Goal: Task Accomplishment & Management: Use online tool/utility

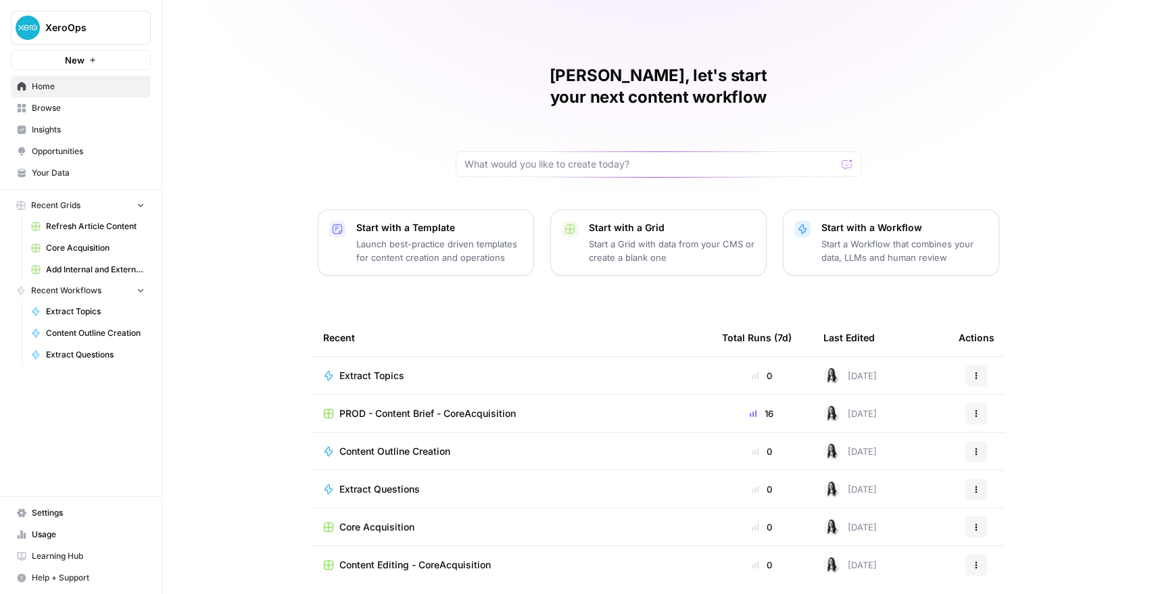
click at [49, 103] on span "Browse" at bounding box center [88, 108] width 113 height 12
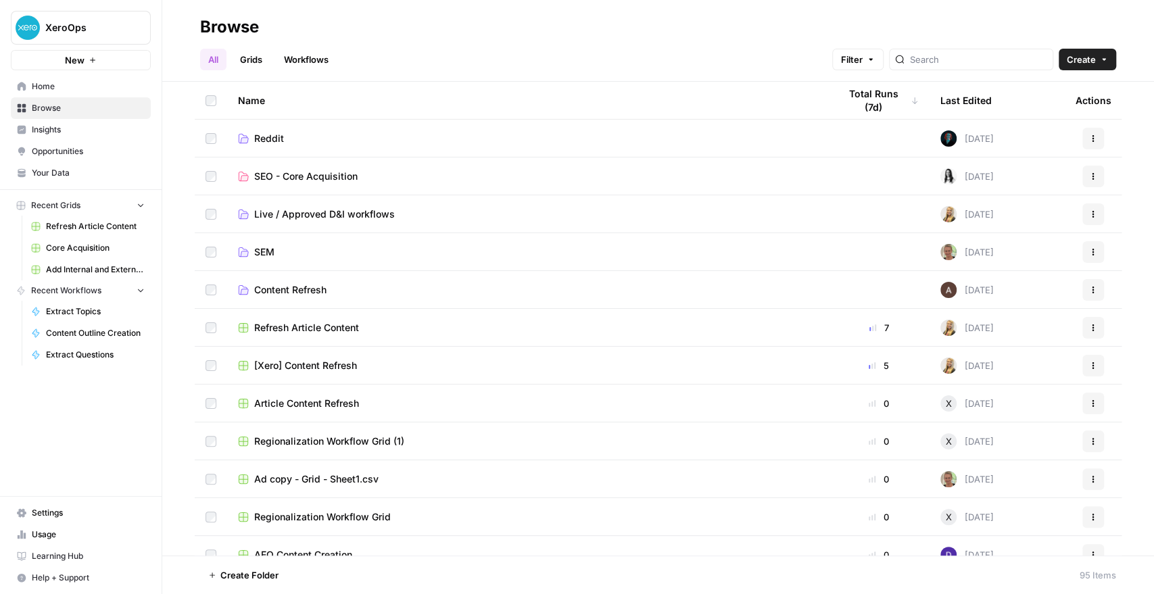
click at [270, 176] on span "SEO - Core Acquisition" at bounding box center [305, 177] width 103 height 14
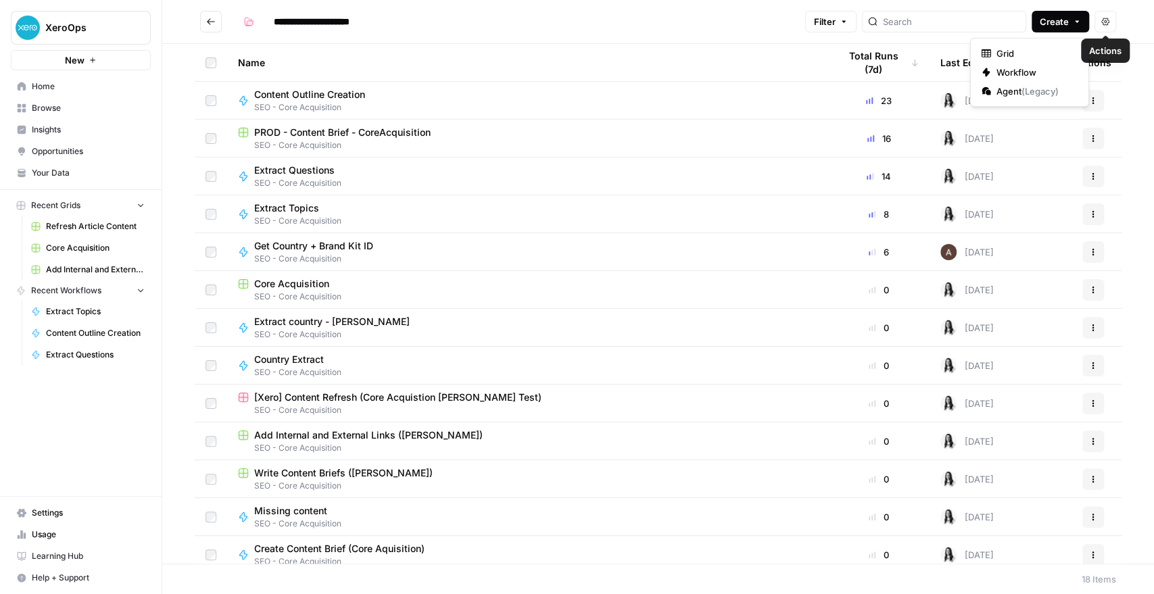
click at [1069, 20] on button "Create" at bounding box center [1060, 22] width 57 height 22
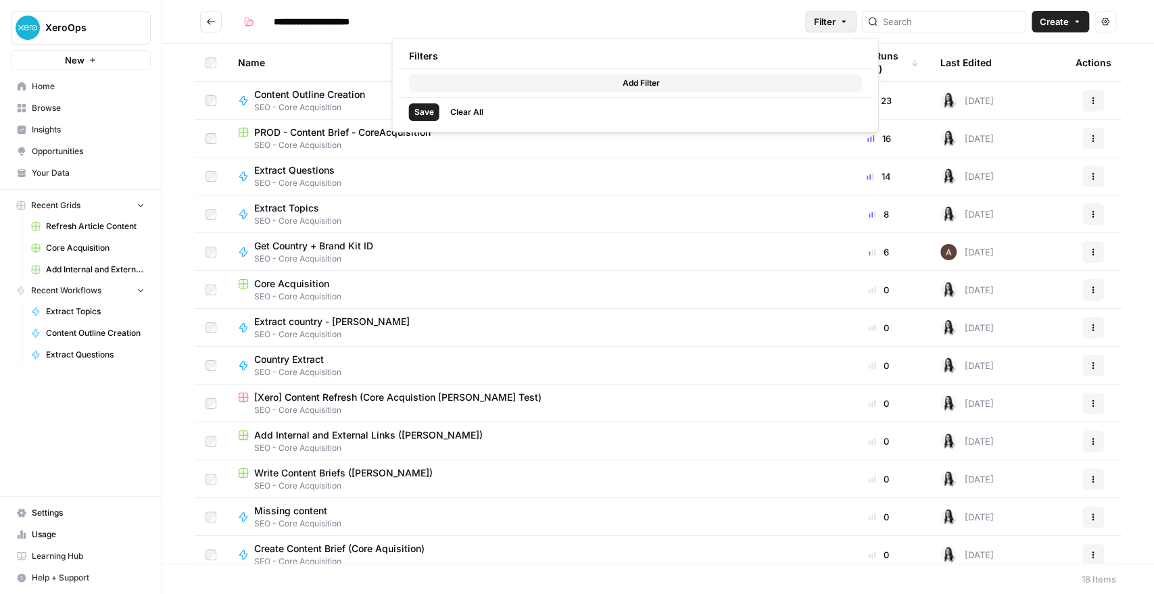
click at [852, 30] on button "Filter" at bounding box center [830, 22] width 51 height 22
click at [306, 62] on div "Name" at bounding box center [527, 62] width 579 height 37
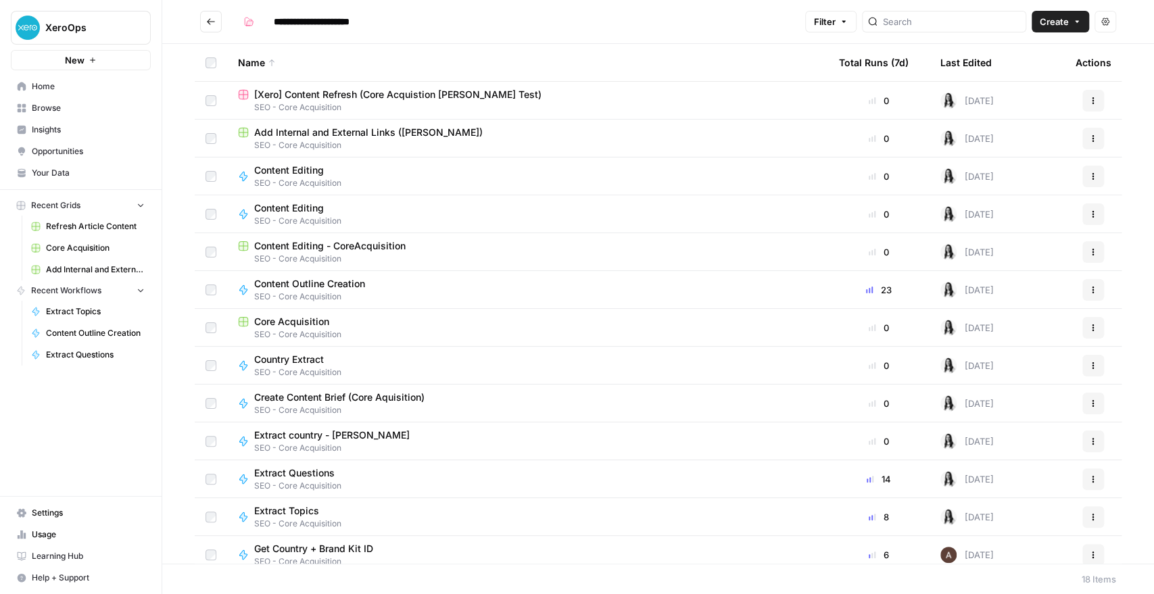
click at [952, 66] on div "Last Edited" at bounding box center [965, 62] width 51 height 37
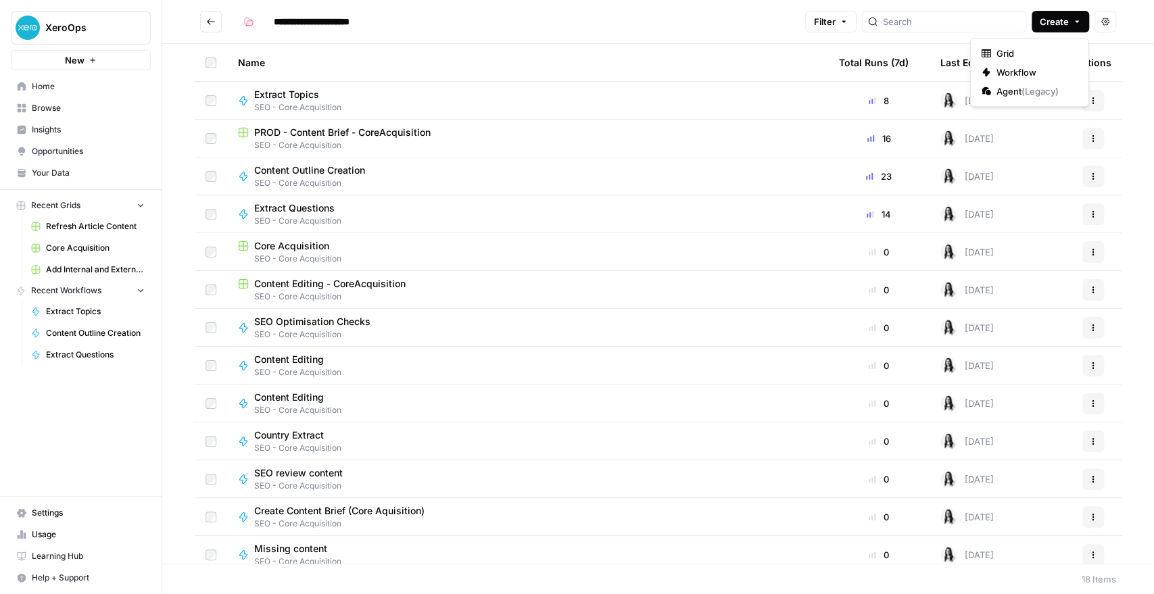
click at [1044, 25] on span "Create" at bounding box center [1054, 22] width 29 height 14
click at [1018, 70] on span "Workflow" at bounding box center [1034, 73] width 76 height 14
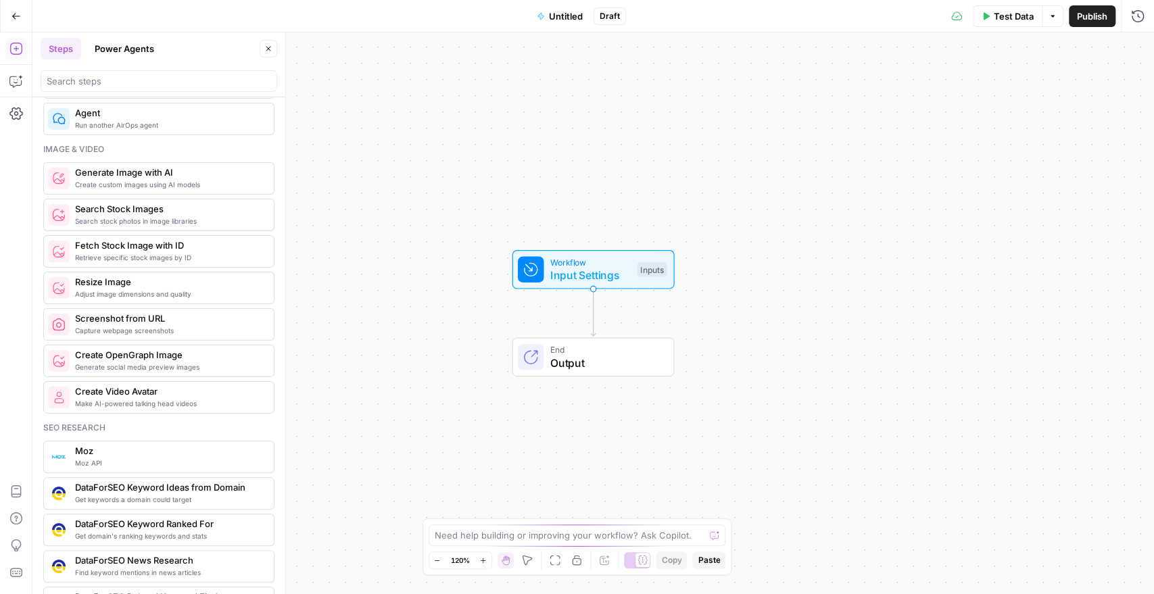
scroll to position [1126, 0]
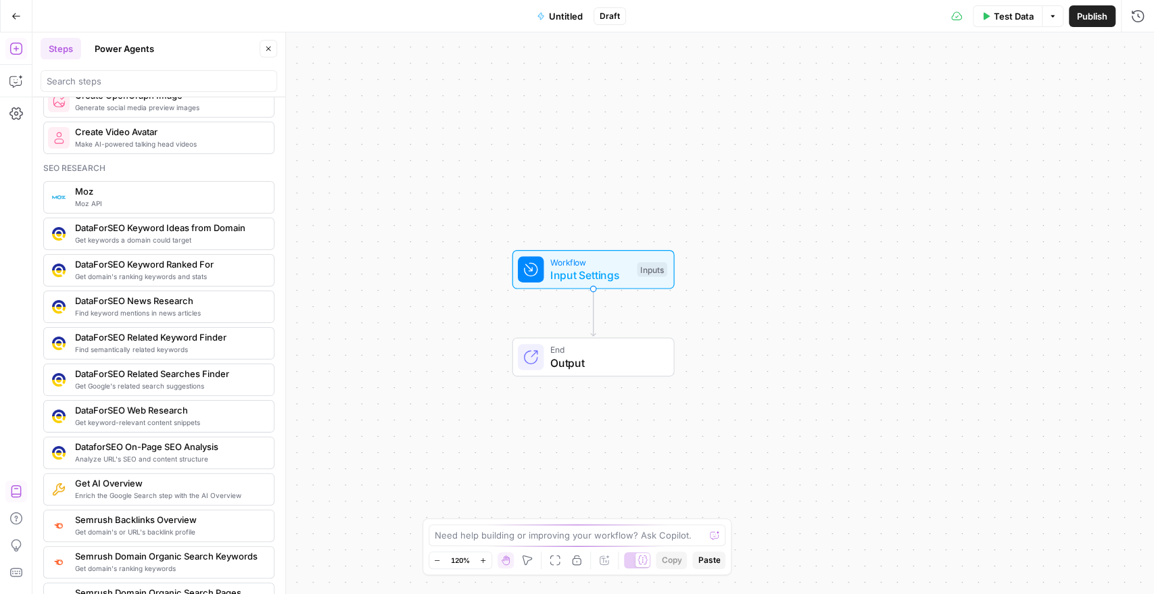
click at [18, 492] on icon "button" at bounding box center [16, 492] width 14 height 14
click at [547, 14] on button "Untitled" at bounding box center [560, 16] width 62 height 22
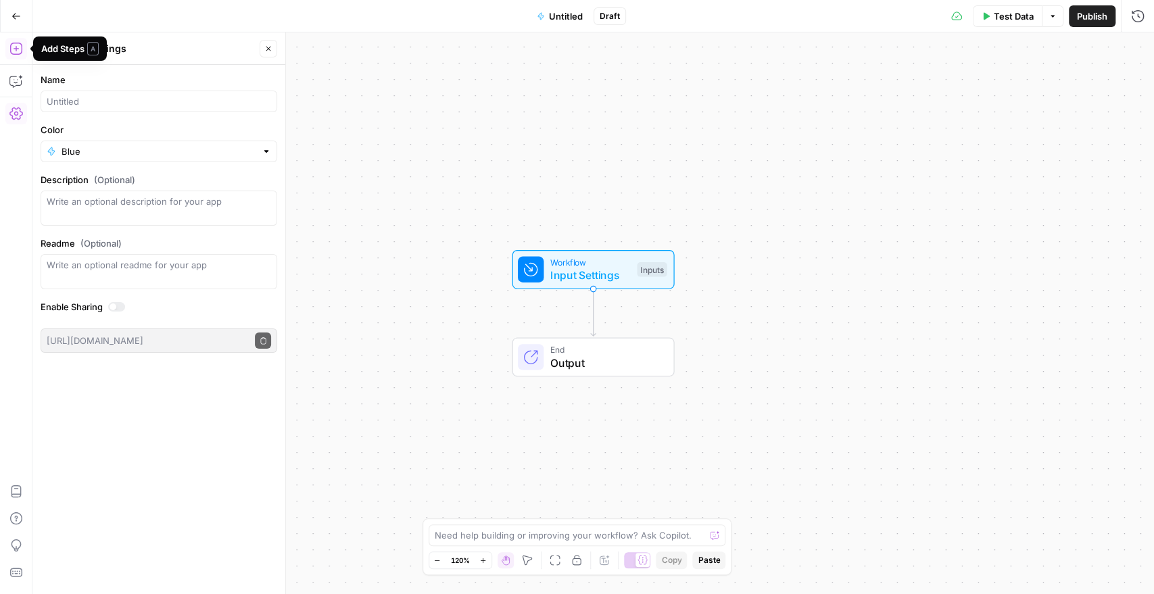
click at [14, 53] on icon "button" at bounding box center [16, 49] width 14 height 14
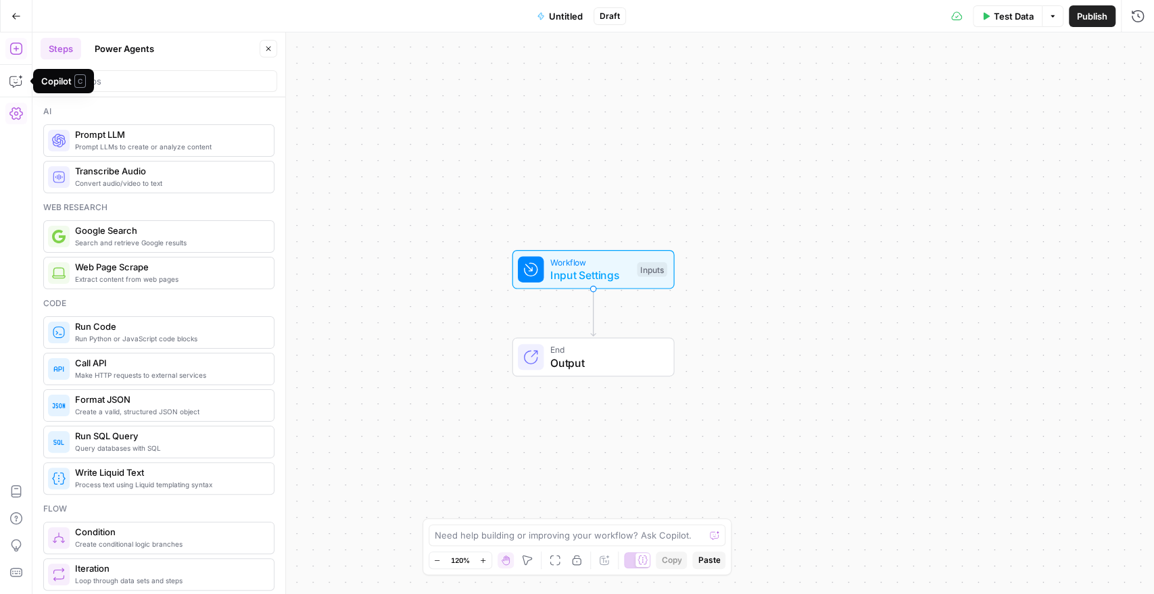
click at [14, 120] on button "Settings" at bounding box center [16, 114] width 22 height 22
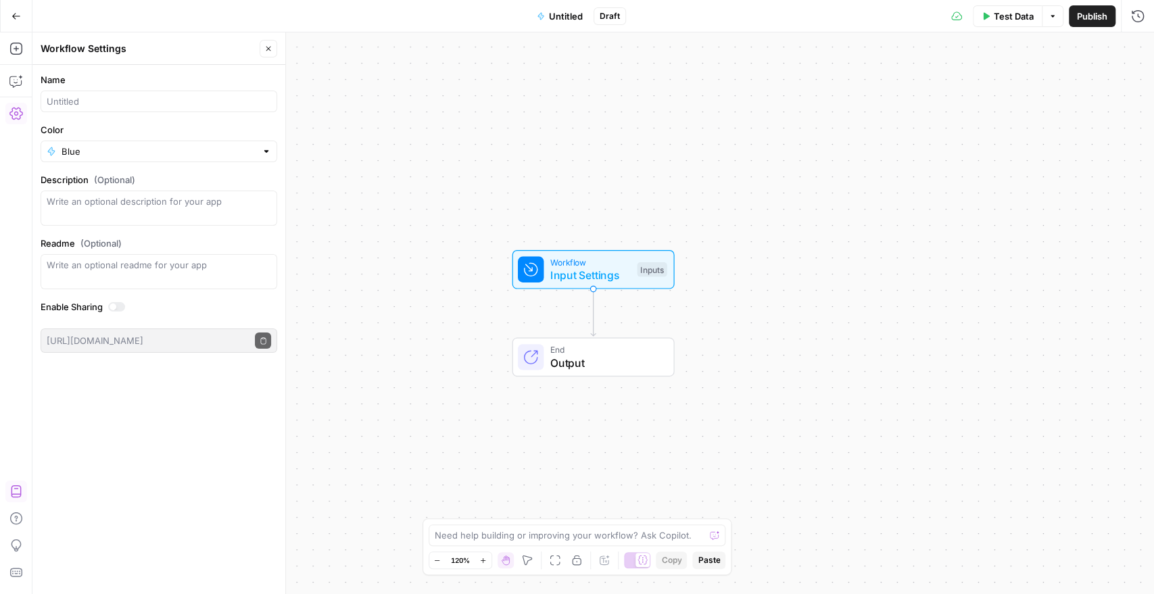
click at [16, 488] on icon "button" at bounding box center [16, 491] width 10 height 12
click at [1051, 16] on icon "button" at bounding box center [1052, 16] width 4 height 2
click at [402, 255] on div "Workflow Input Settings Inputs End Output" at bounding box center [592, 313] width 1121 height 562
click at [14, 6] on button "Go Back" at bounding box center [16, 16] width 24 height 24
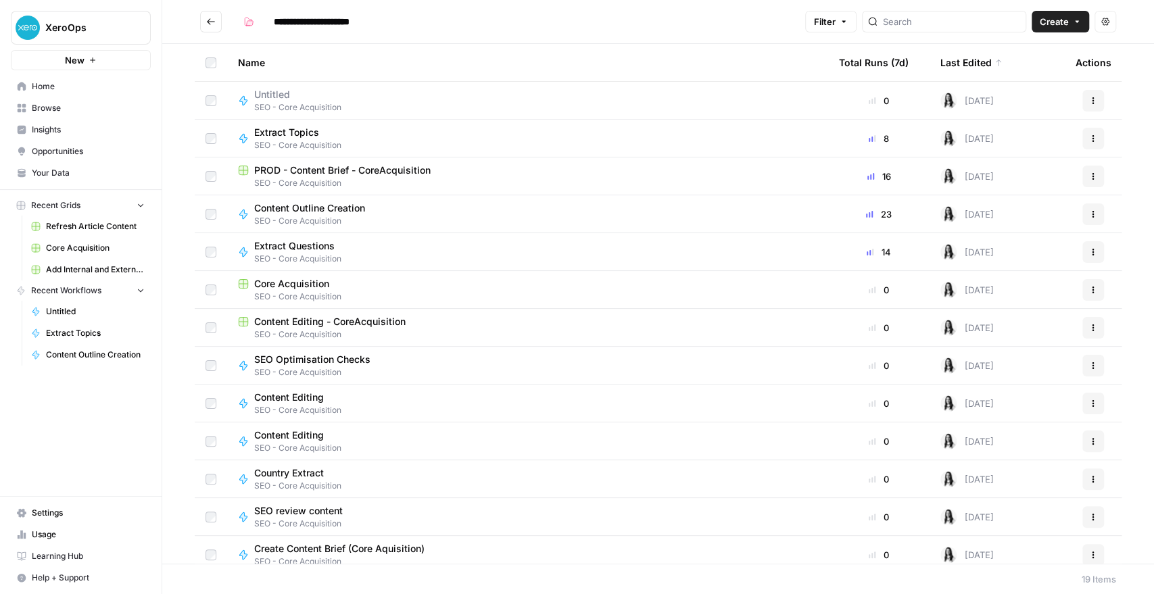
click at [335, 20] on input "**********" at bounding box center [326, 22] width 116 height 22
click at [312, 28] on input "**********" at bounding box center [326, 22] width 116 height 22
click at [274, 20] on input "**********" at bounding box center [326, 22] width 116 height 22
paste input "**"
type input "**********"
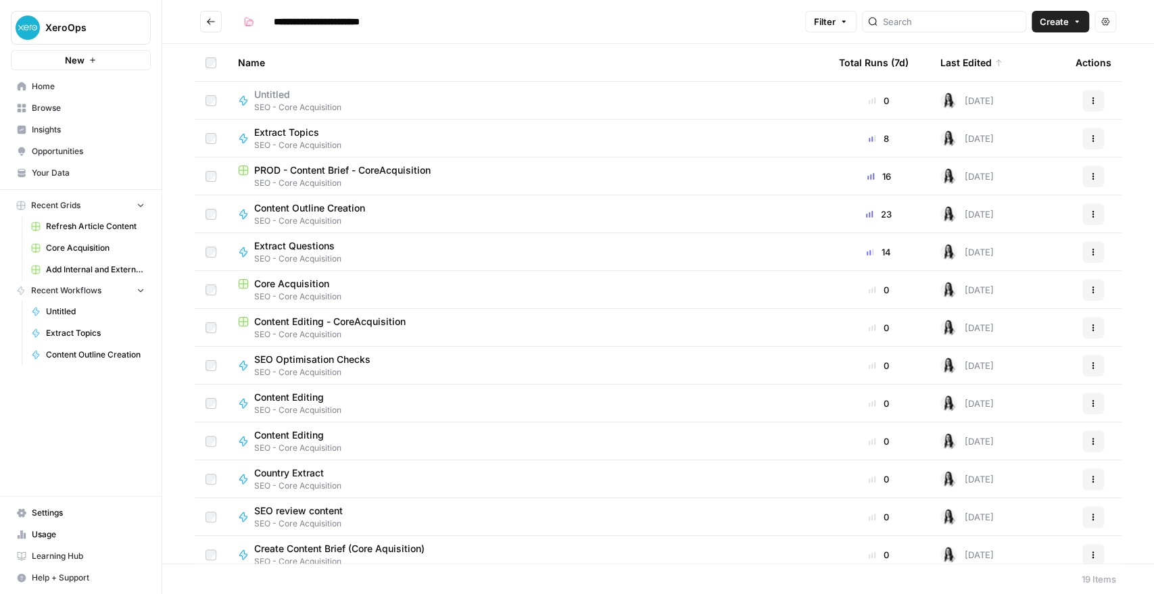
click at [497, 29] on div "**********" at bounding box center [519, 22] width 562 height 22
click at [1082, 99] on button "Actions" at bounding box center [1093, 101] width 22 height 22
click at [971, 214] on span "Delete" at bounding box center [1021, 212] width 108 height 14
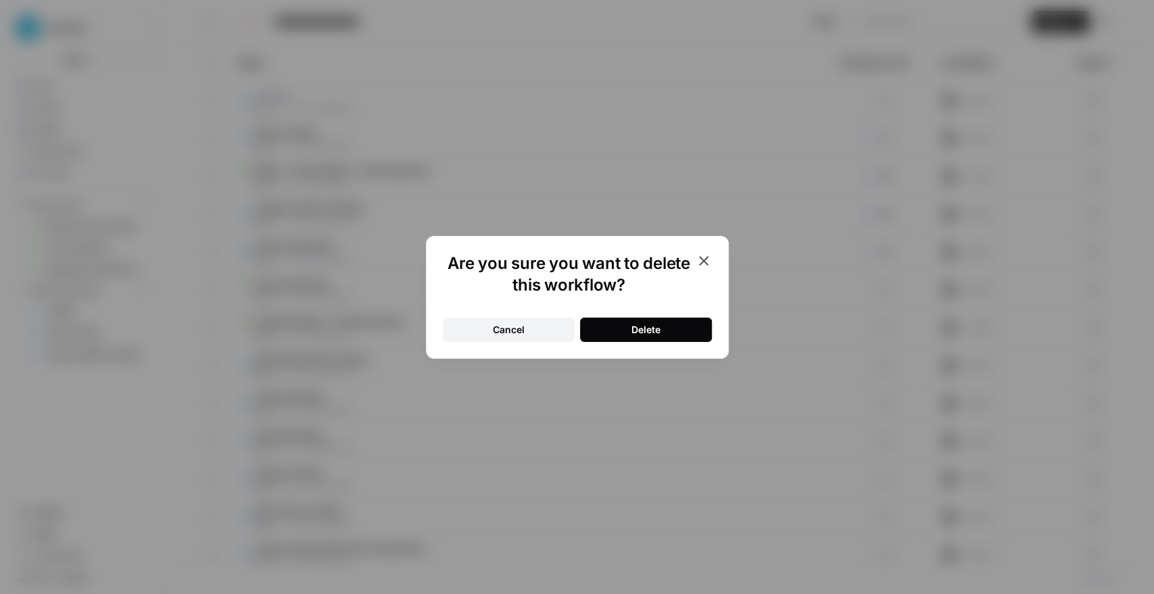
click at [701, 324] on button "Delete" at bounding box center [646, 330] width 132 height 24
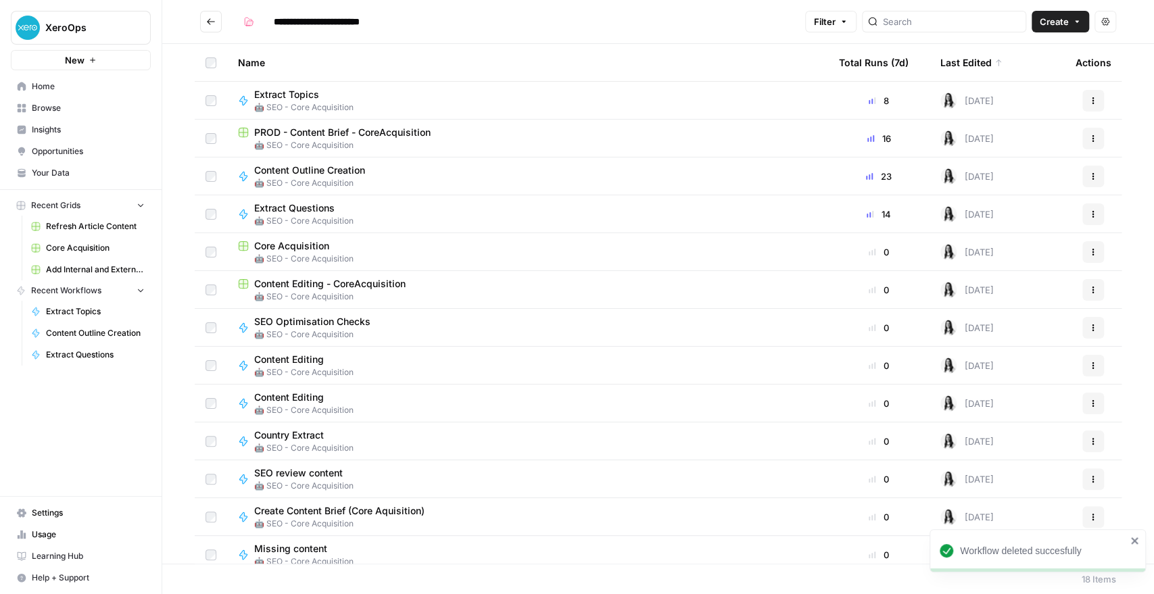
click at [961, 64] on div "Last Edited" at bounding box center [971, 62] width 62 height 37
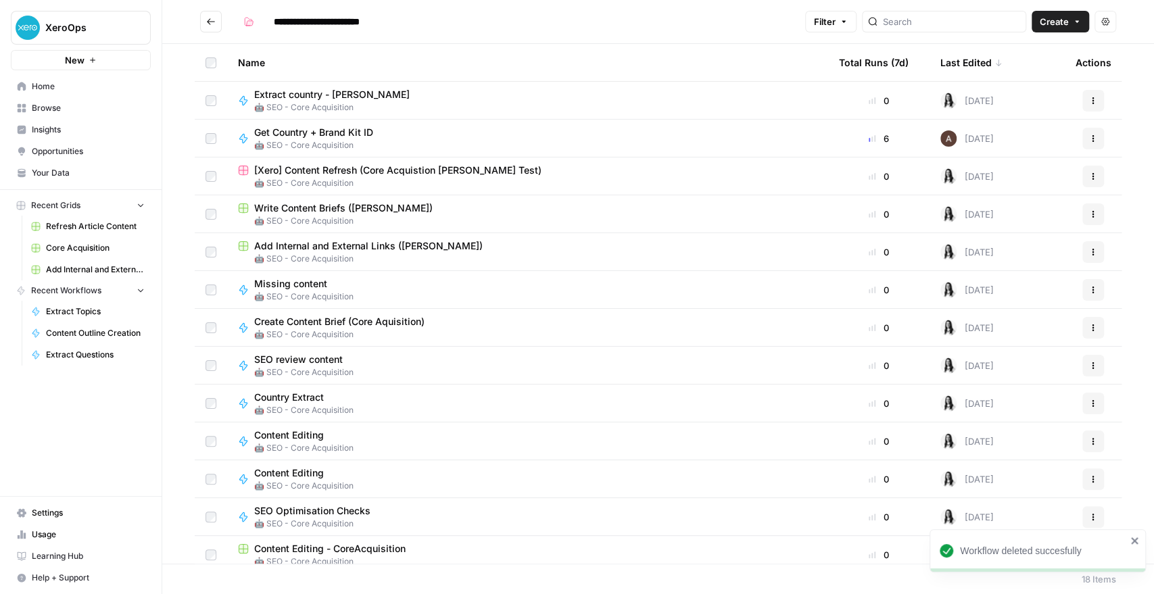
click at [1089, 101] on icon "button" at bounding box center [1093, 101] width 8 height 8
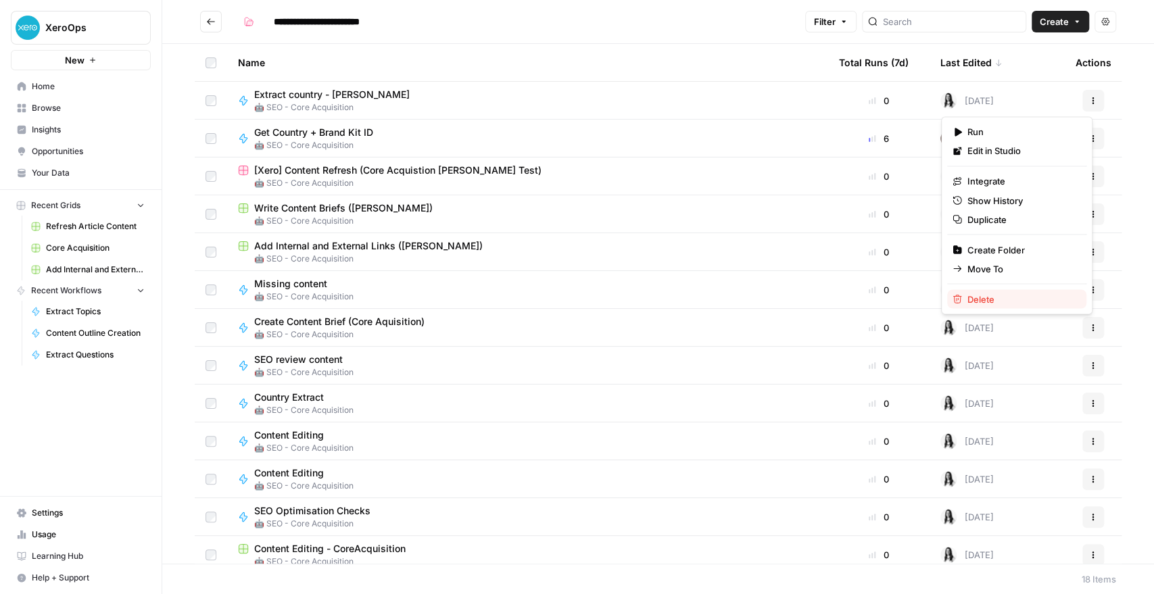
click at [984, 300] on span "Delete" at bounding box center [1021, 299] width 108 height 14
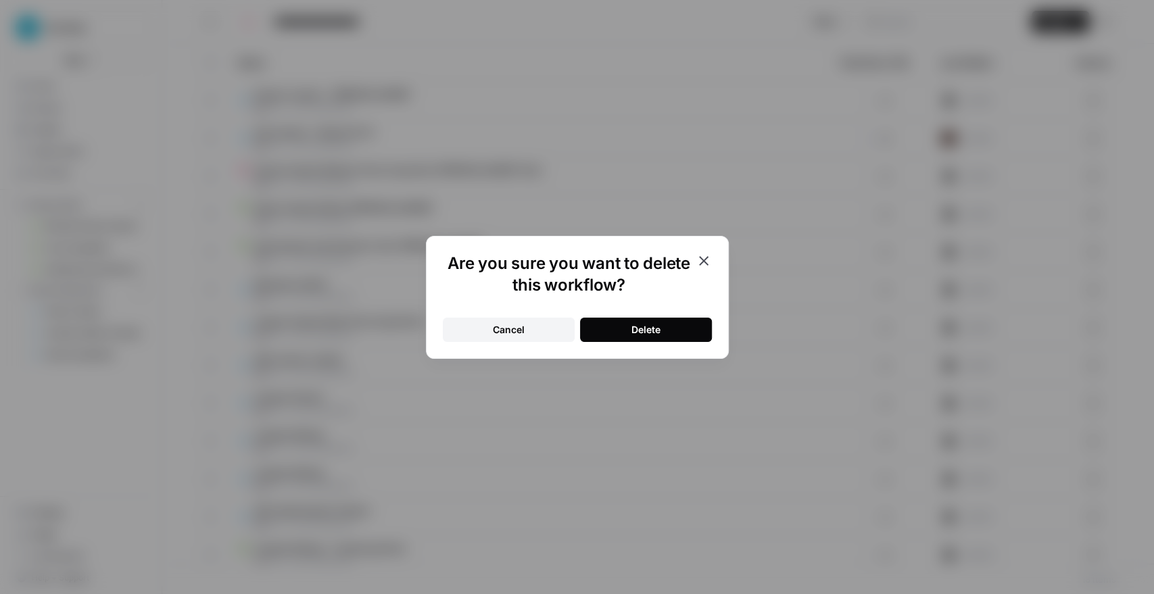
click at [649, 345] on div "Are you sure you want to delete this workflow? Cancel Delete" at bounding box center [577, 297] width 303 height 123
click at [646, 335] on div "Delete" at bounding box center [645, 330] width 29 height 14
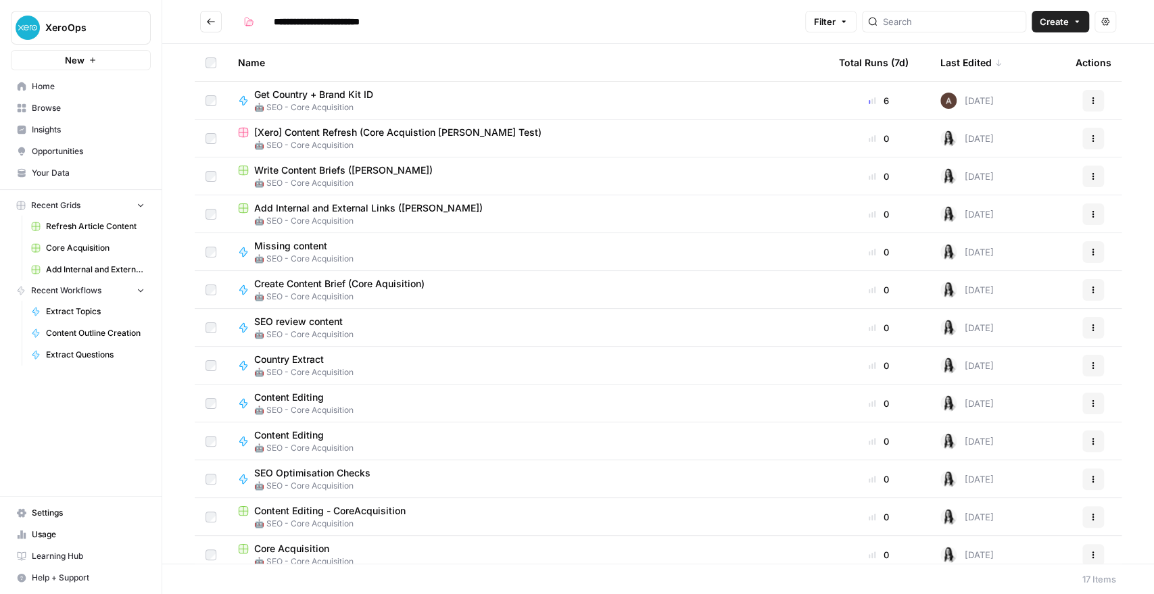
click at [53, 107] on span "Browse" at bounding box center [88, 108] width 113 height 12
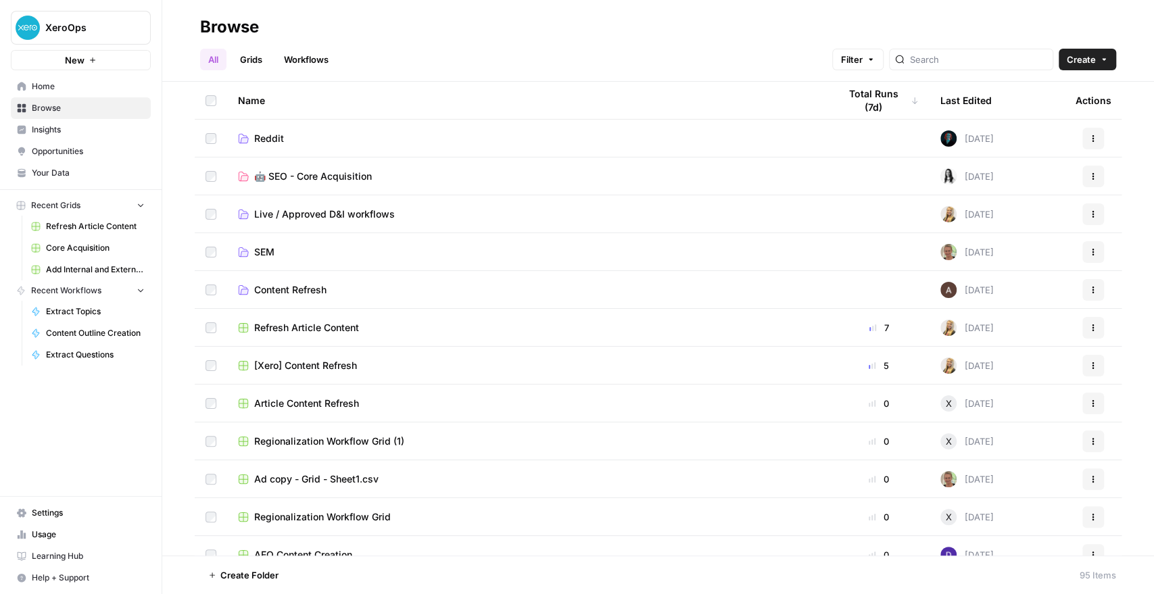
click at [334, 213] on span "Live / Approved D&I workflows" at bounding box center [324, 215] width 141 height 14
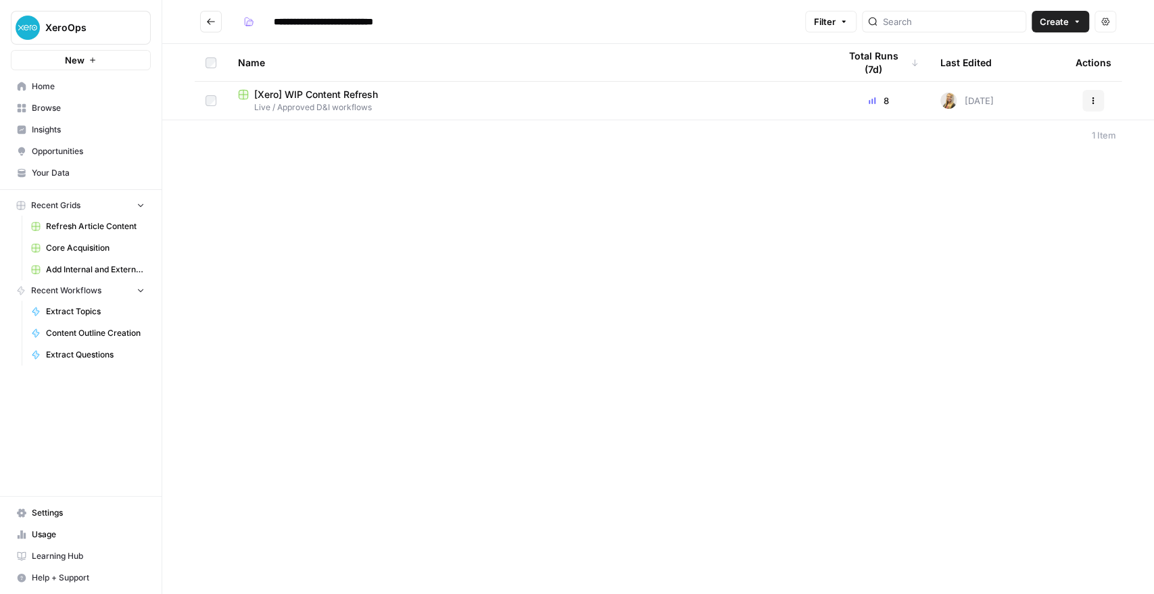
click at [335, 100] on span "[Xero] WIP Content Refresh" at bounding box center [316, 95] width 124 height 14
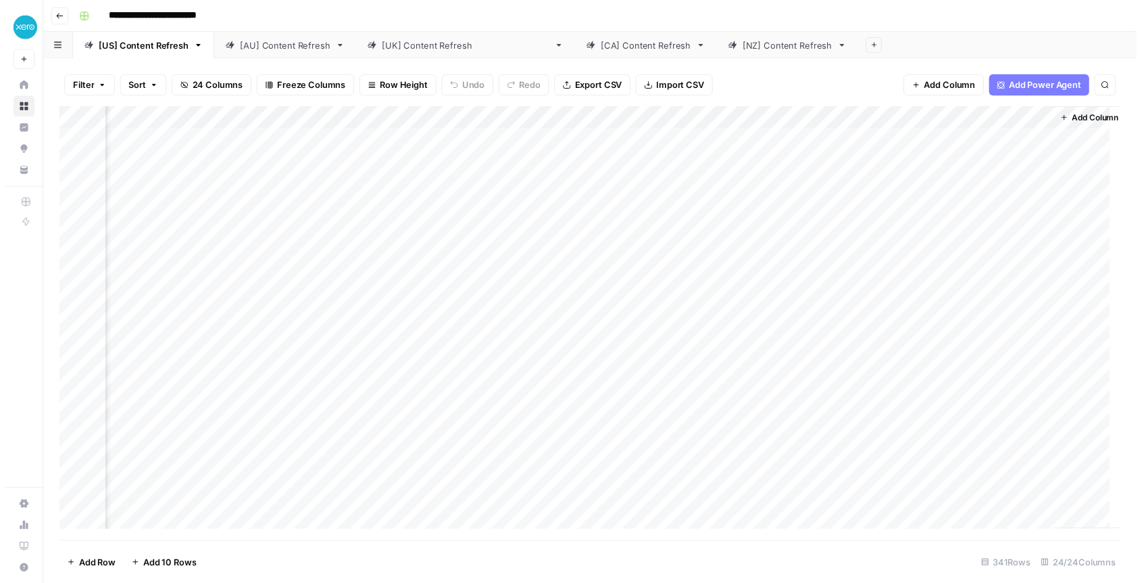
scroll to position [0, 2217]
click at [795, 139] on div "Add Column" at bounding box center [596, 329] width 1083 height 442
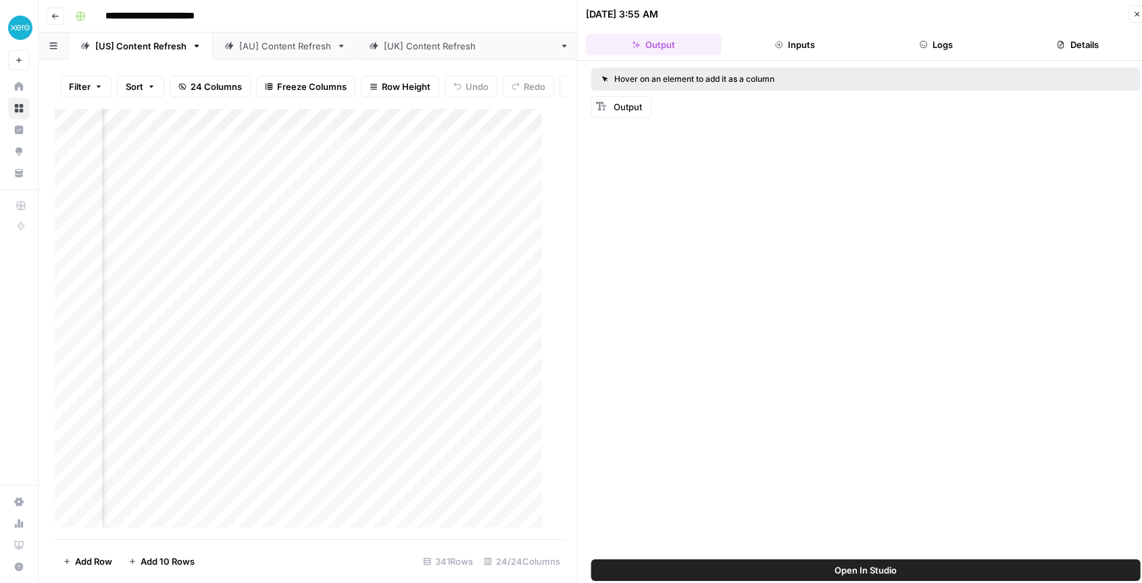
click at [361, 317] on div "Add Column" at bounding box center [304, 323] width 499 height 431
click at [308, 158] on div "Add Column" at bounding box center [304, 323] width 499 height 431
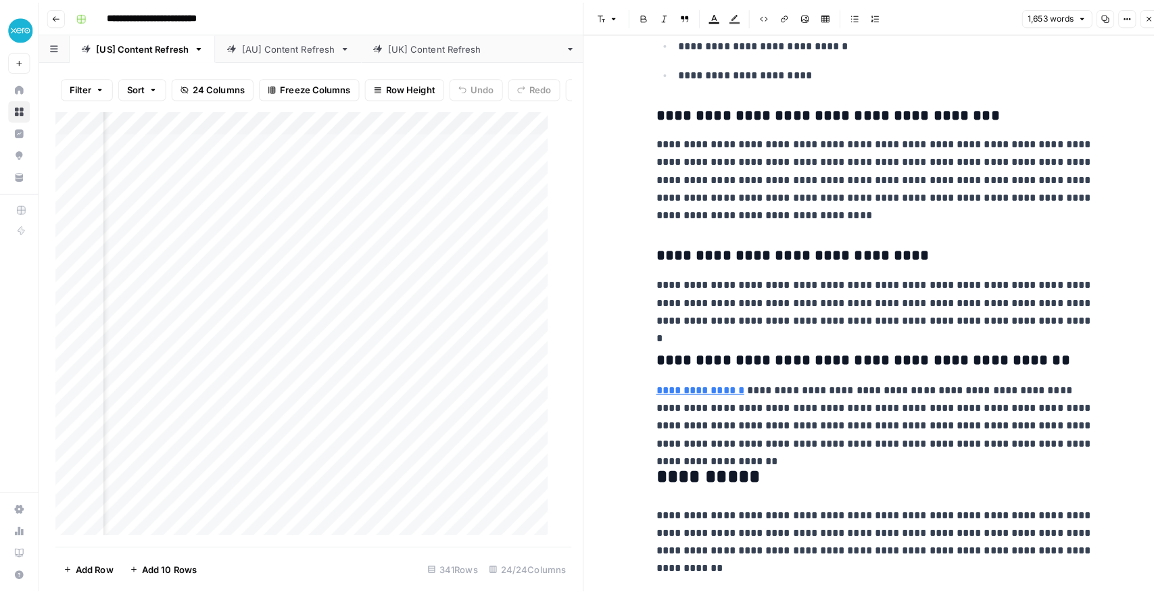
scroll to position [4356, 0]
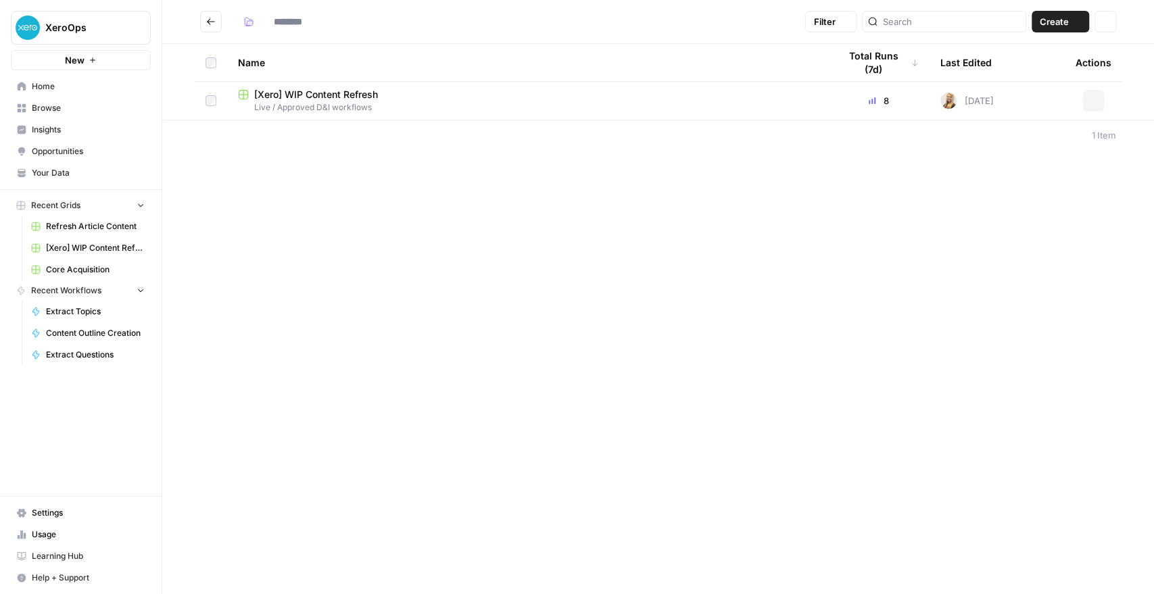
type input "**********"
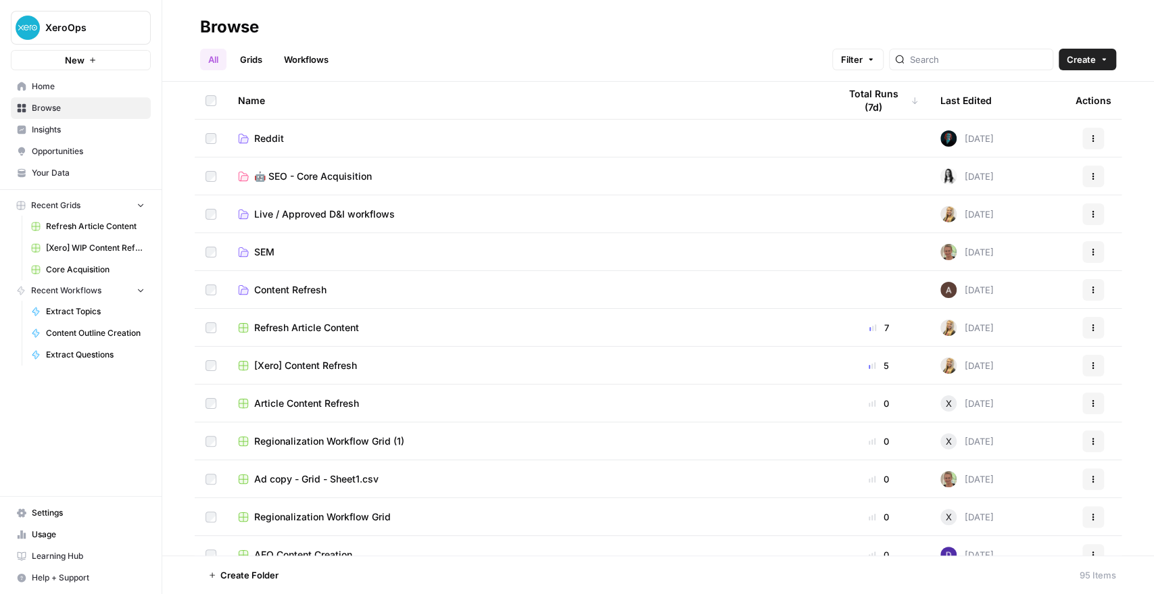
click at [322, 175] on span "🤖 SEO - Core Acquisition" at bounding box center [313, 177] width 118 height 14
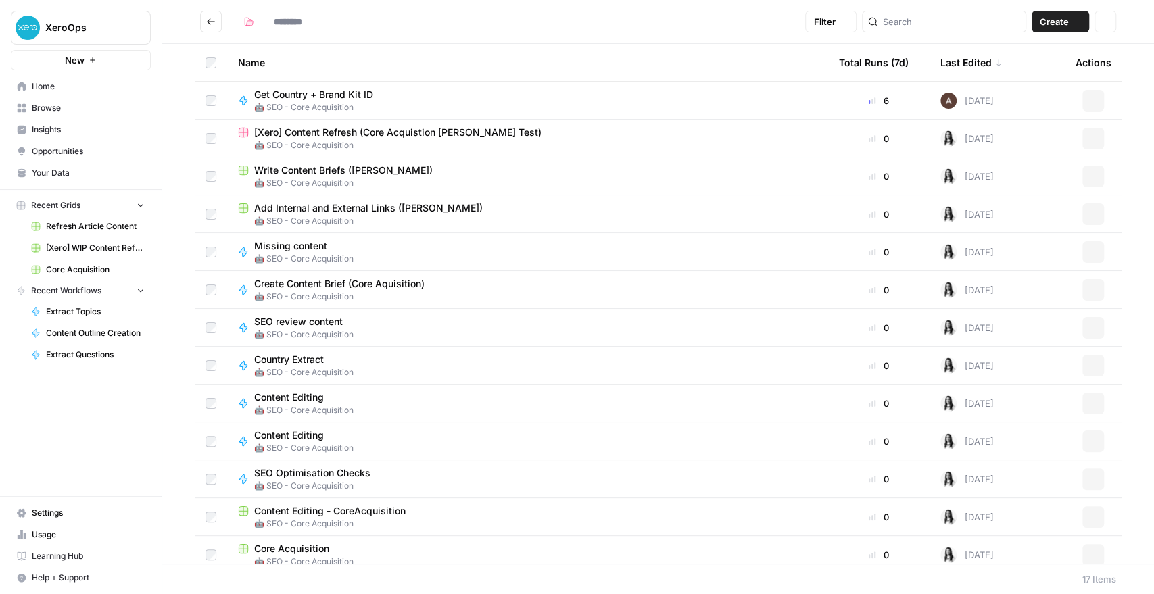
click at [322, 175] on span "Write Content Briefs ([PERSON_NAME])" at bounding box center [343, 171] width 178 height 14
click at [954, 64] on div "Last Edited" at bounding box center [971, 62] width 62 height 37
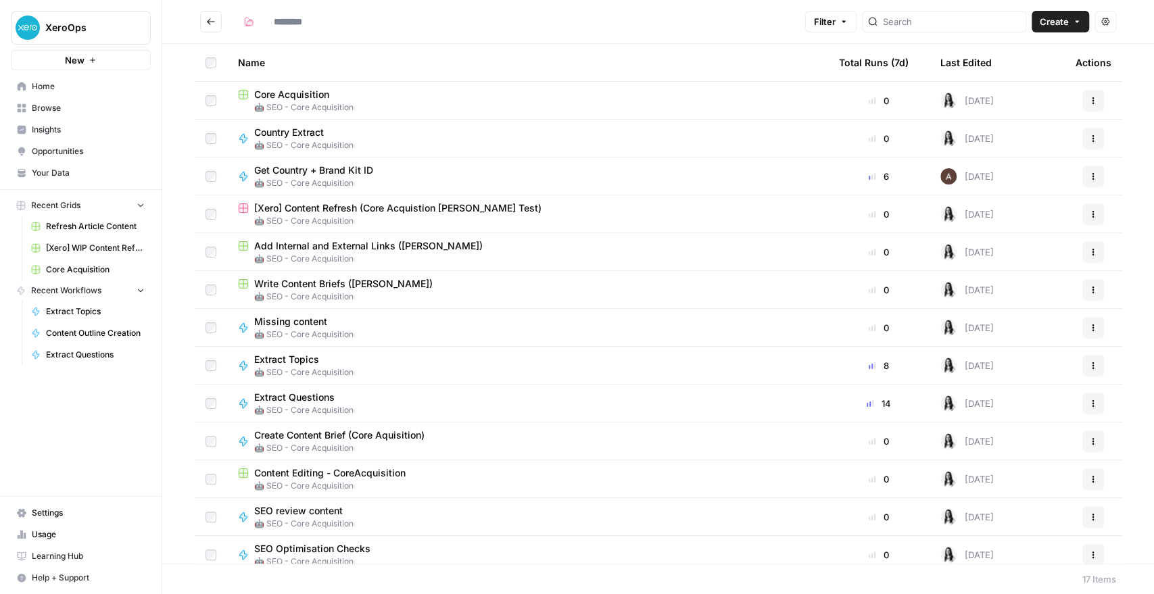
click at [316, 94] on span "Core Acquisition" at bounding box center [291, 95] width 75 height 14
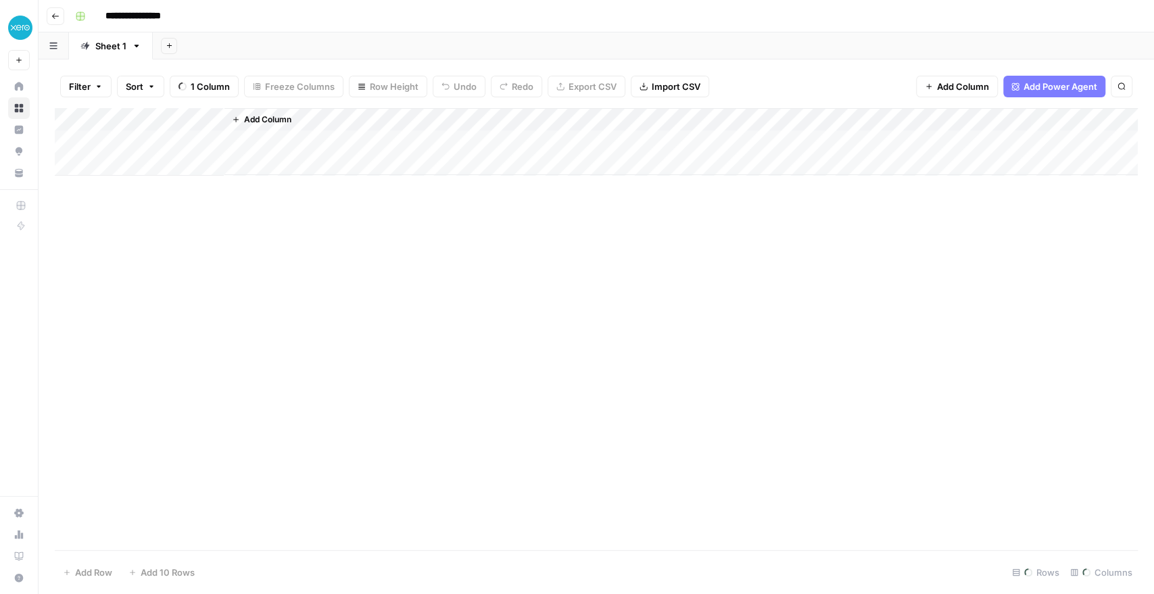
click at [107, 14] on input "**********" at bounding box center [143, 16] width 89 height 22
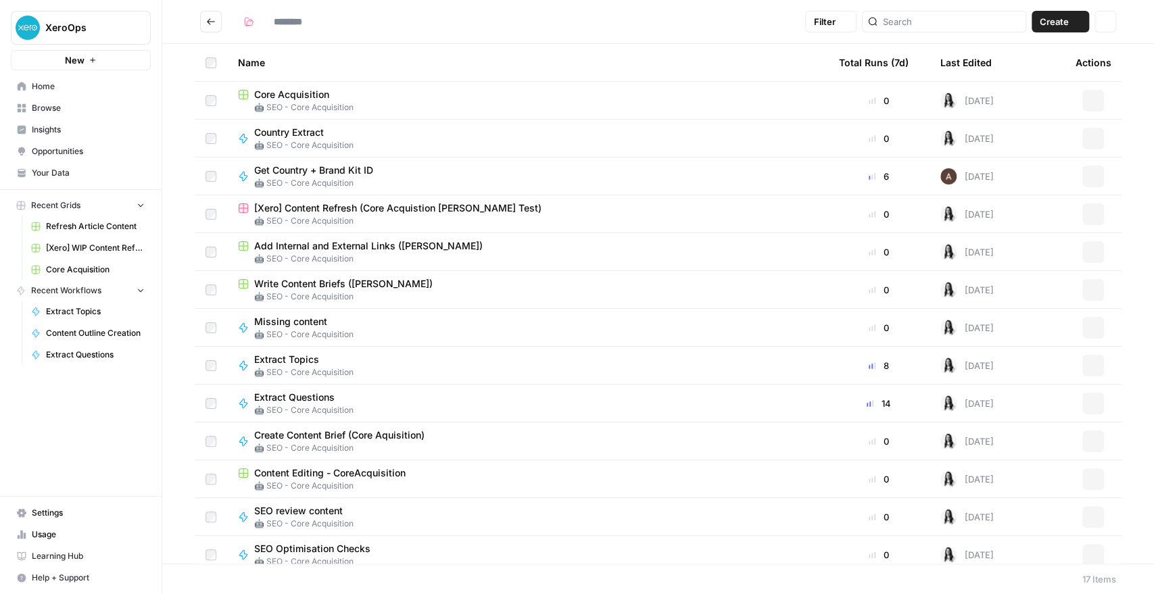
type input "**********"
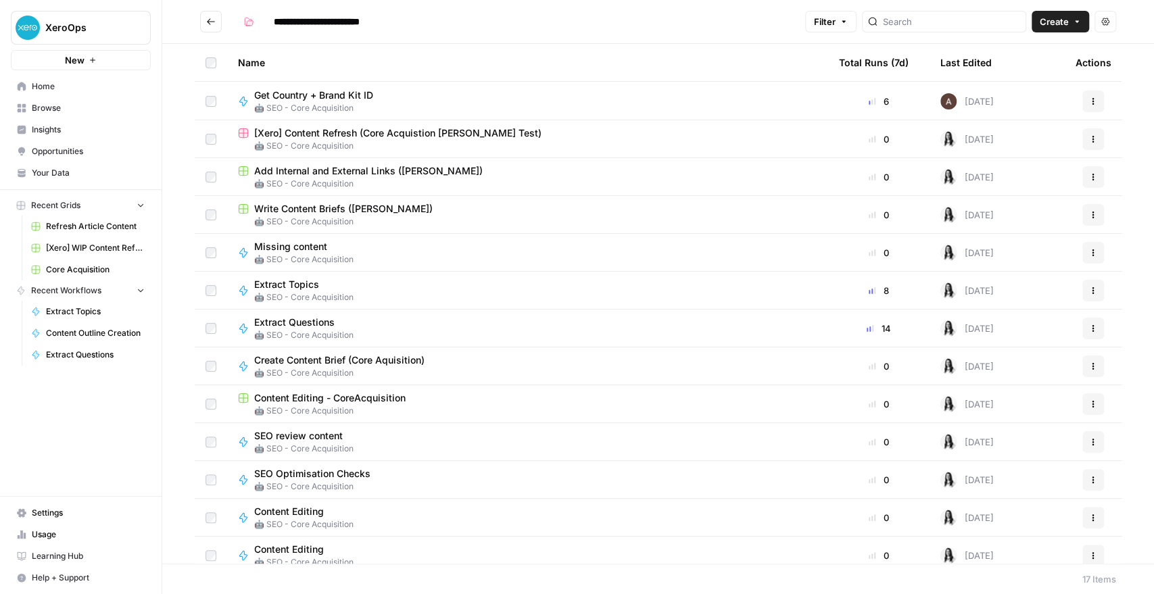
scroll to position [161, 0]
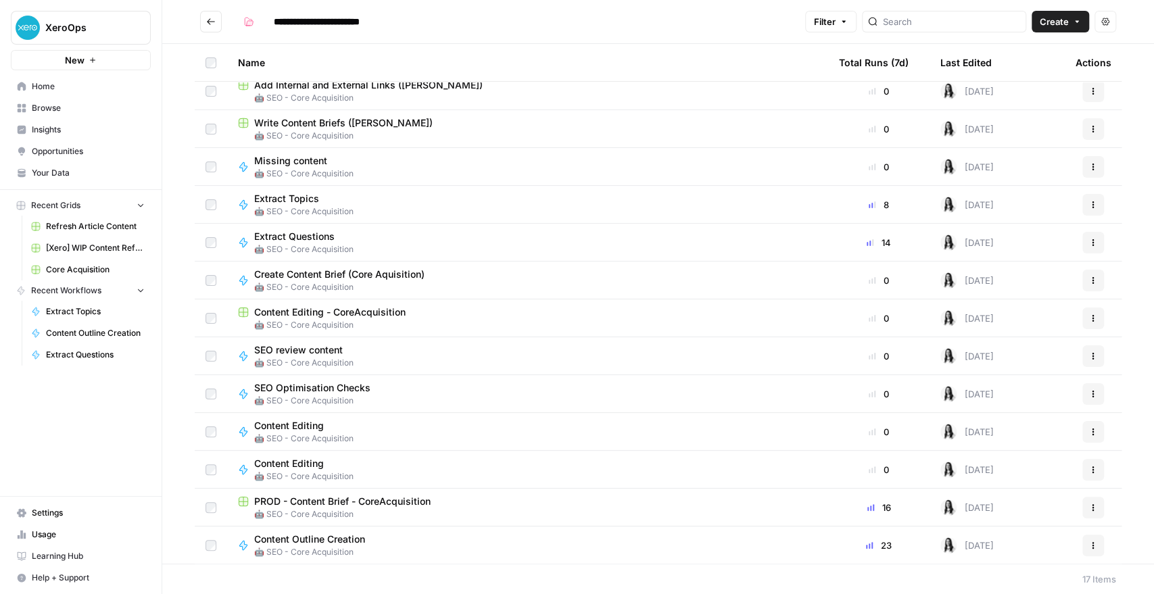
click at [345, 502] on span "PROD - Content Brief - CoreAcquisition" at bounding box center [342, 502] width 176 height 14
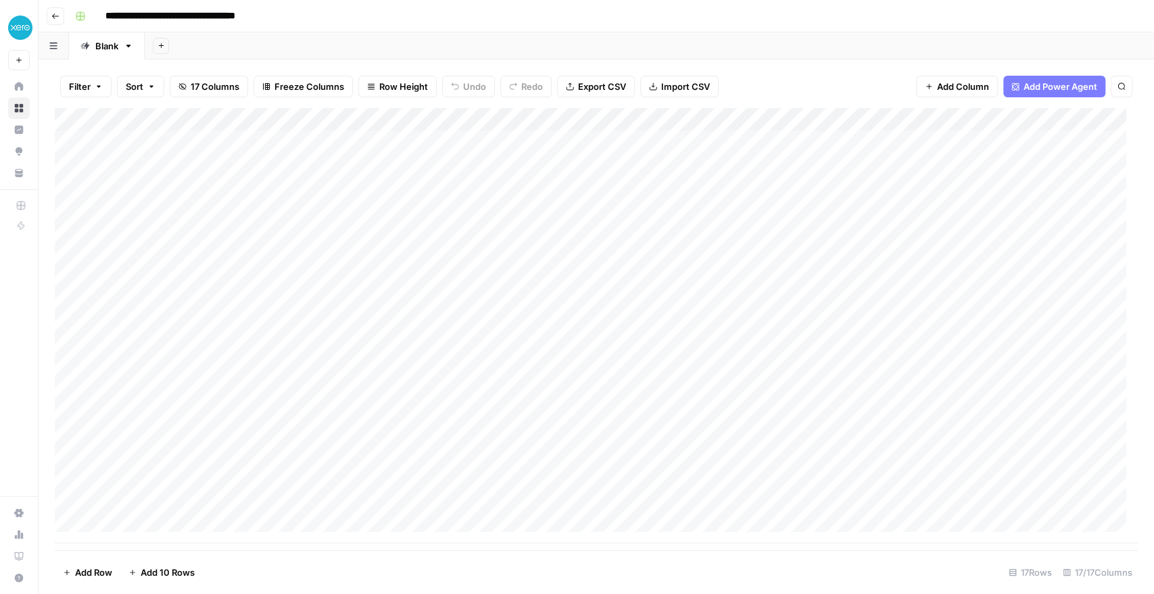
click at [283, 15] on input "**********" at bounding box center [194, 16] width 191 height 22
paste input "***"
type input "**********"
click at [404, 20] on div "**********" at bounding box center [605, 16] width 1071 height 22
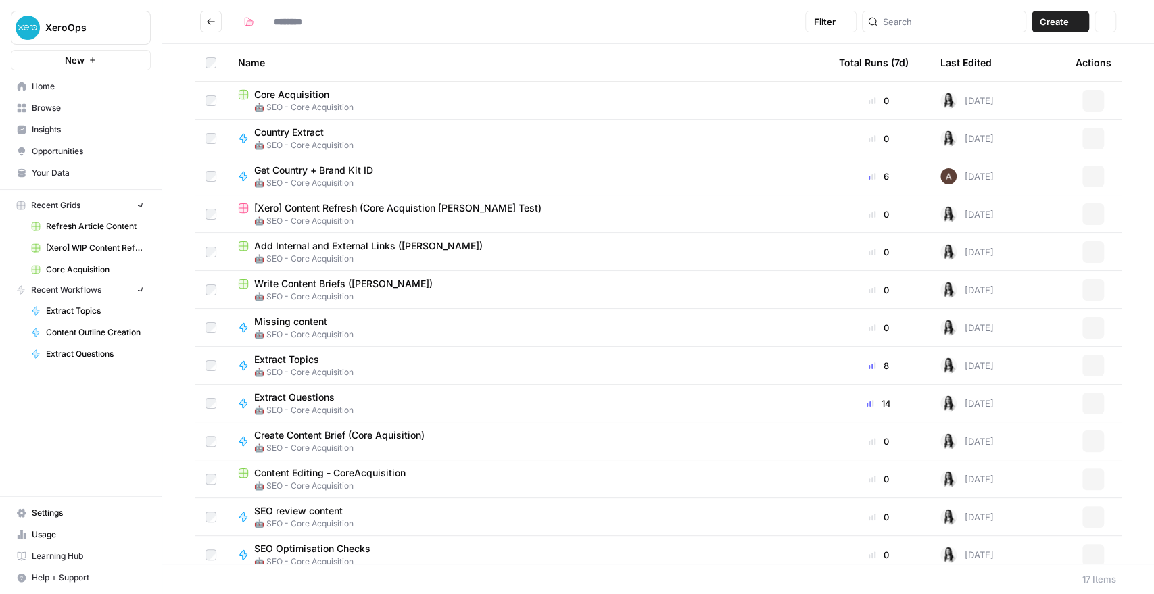
type input "**********"
click at [1053, 18] on span "Create" at bounding box center [1054, 22] width 29 height 14
click at [1044, 47] on span "Grid" at bounding box center [1034, 54] width 76 height 14
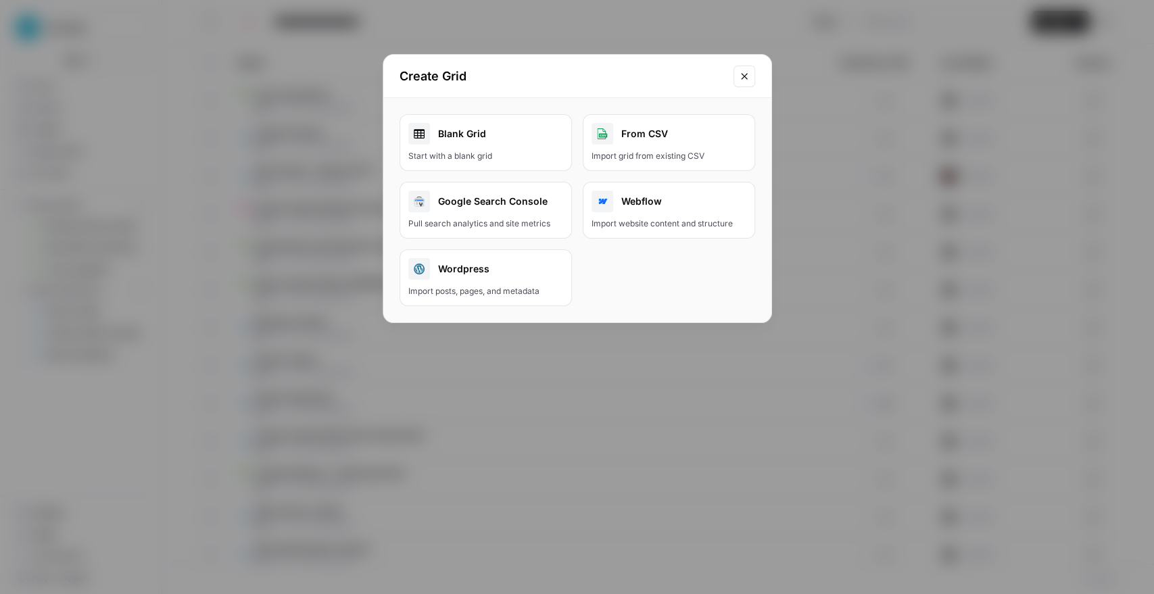
click at [748, 80] on icon "Close modal" at bounding box center [744, 76] width 11 height 11
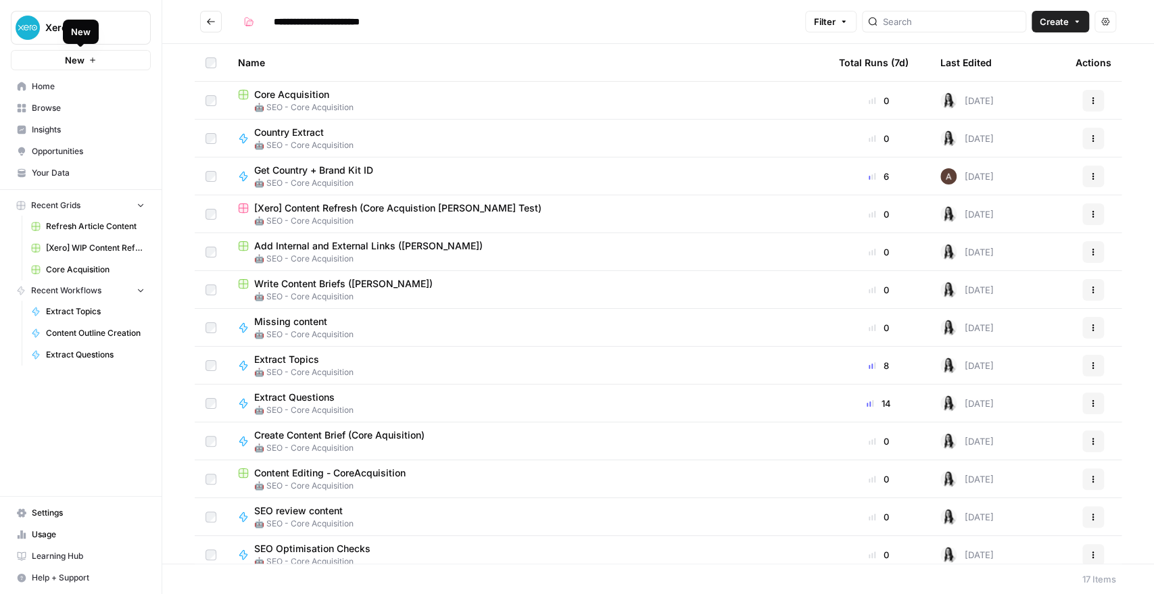
click at [67, 24] on div "New" at bounding box center [81, 32] width 36 height 24
click at [55, 30] on span "XeroOps" at bounding box center [86, 28] width 82 height 14
click at [120, 4] on div "XeroOps New" at bounding box center [81, 35] width 162 height 70
click at [37, 170] on span "Your Data" at bounding box center [88, 173] width 113 height 12
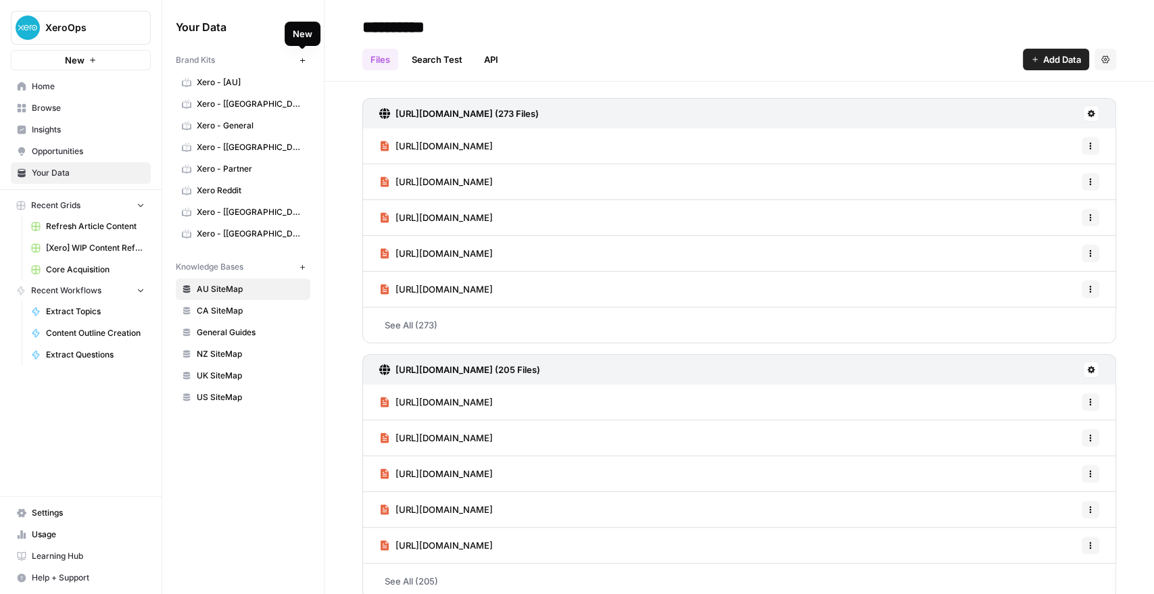
click at [301, 60] on icon "button" at bounding box center [302, 60] width 7 height 7
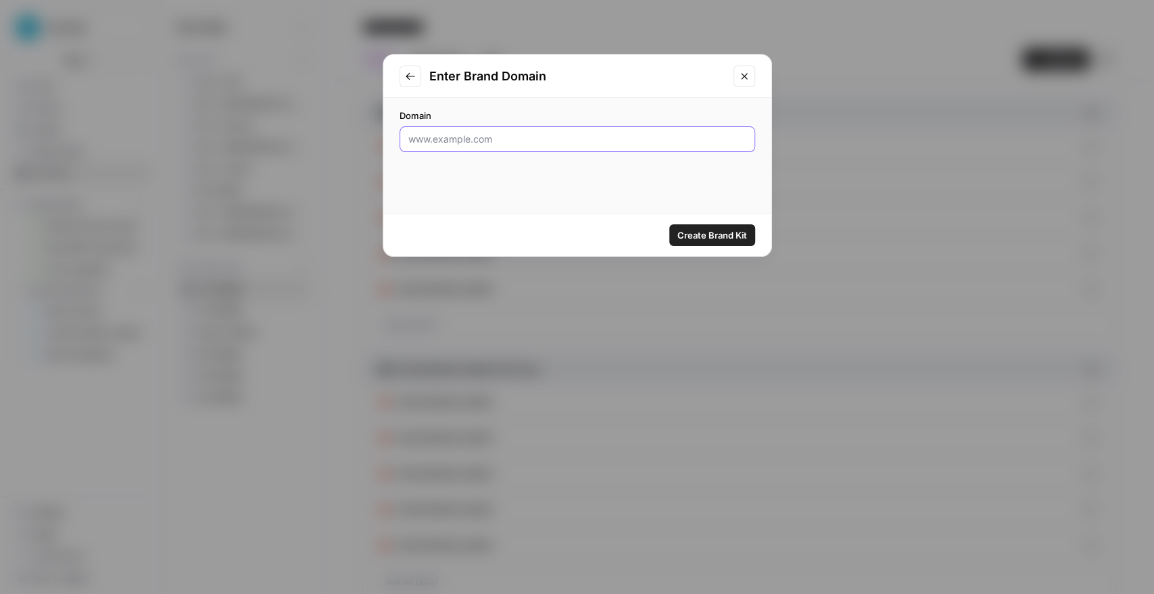
click at [428, 144] on input "Domain" at bounding box center [577, 139] width 338 height 14
click at [437, 139] on input "www.Xero.com" at bounding box center [577, 139] width 338 height 14
type input "www.xero.com"
click at [707, 225] on button "Create Brand Kit" at bounding box center [712, 235] width 86 height 22
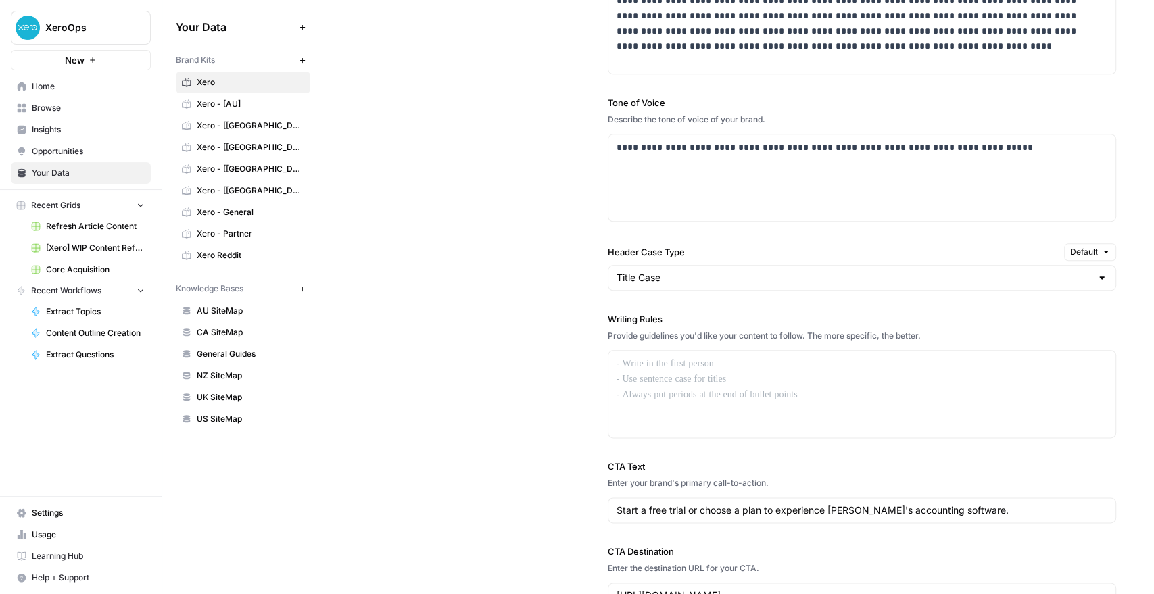
scroll to position [901, 0]
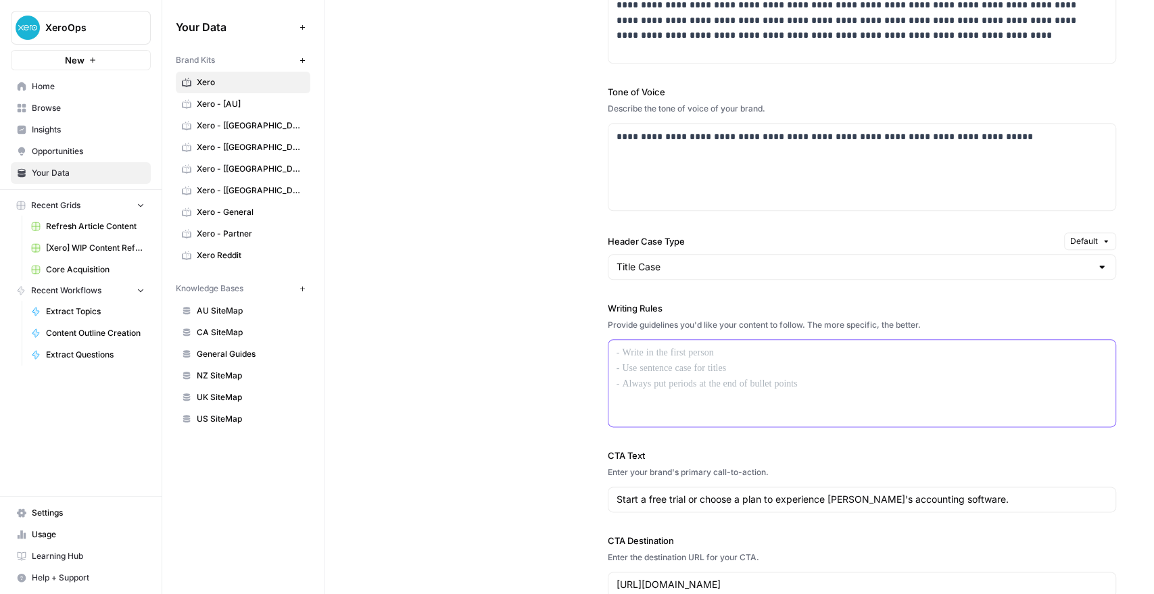
click at [629, 366] on div at bounding box center [861, 383] width 507 height 87
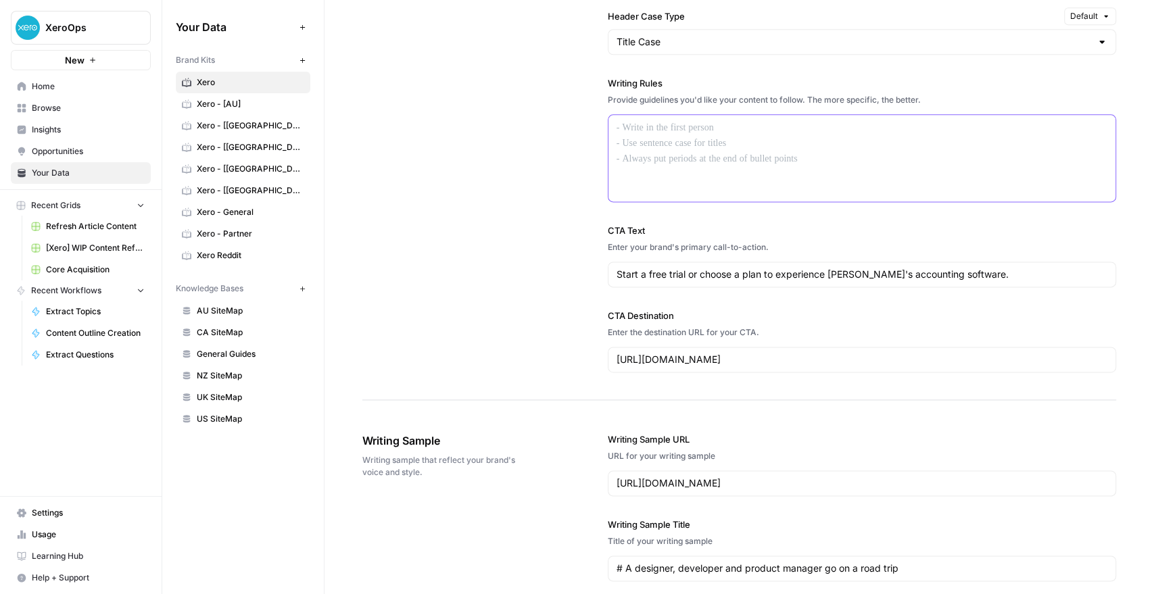
scroll to position [976, 0]
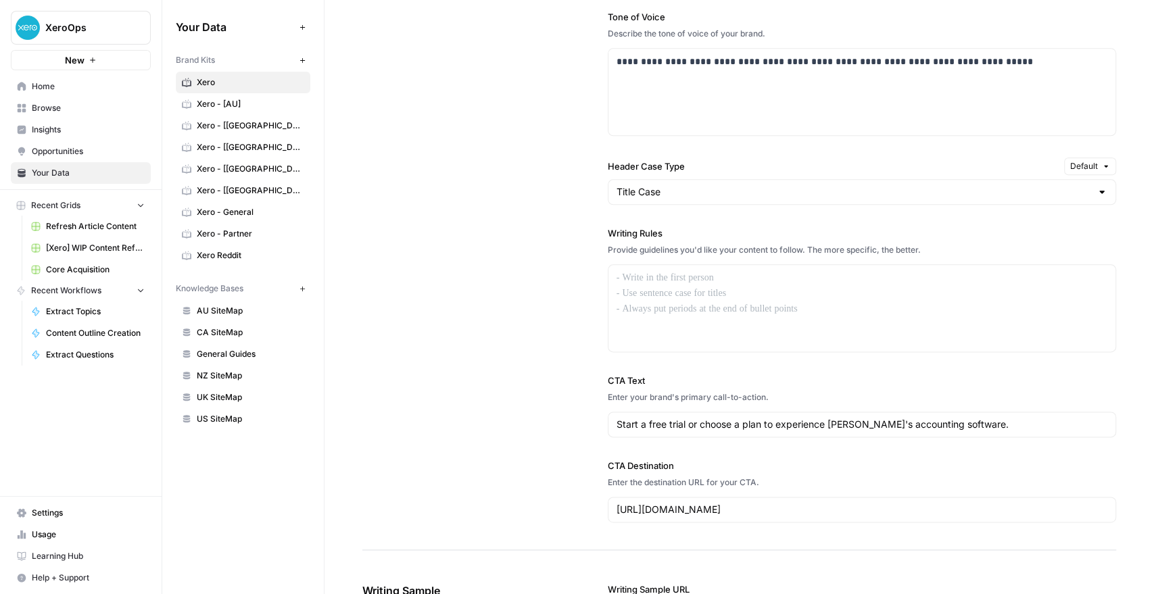
click at [636, 198] on div "Title Case" at bounding box center [862, 192] width 508 height 26
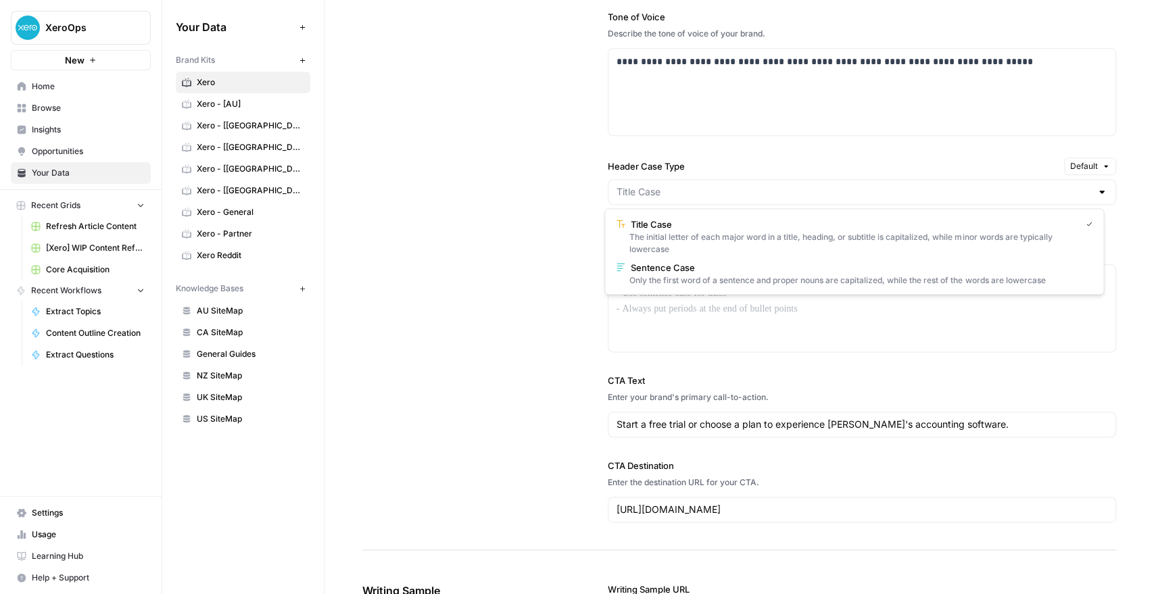
type input "Title Case"
click at [539, 203] on div "**********" at bounding box center [739, 187] width 754 height 727
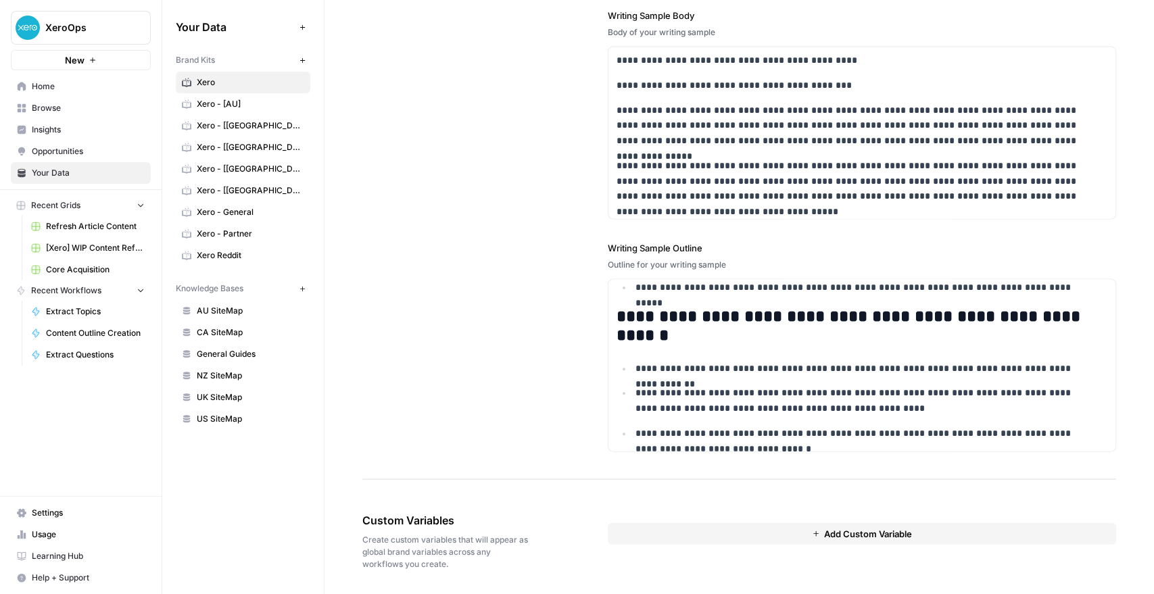
scroll to position [824, 0]
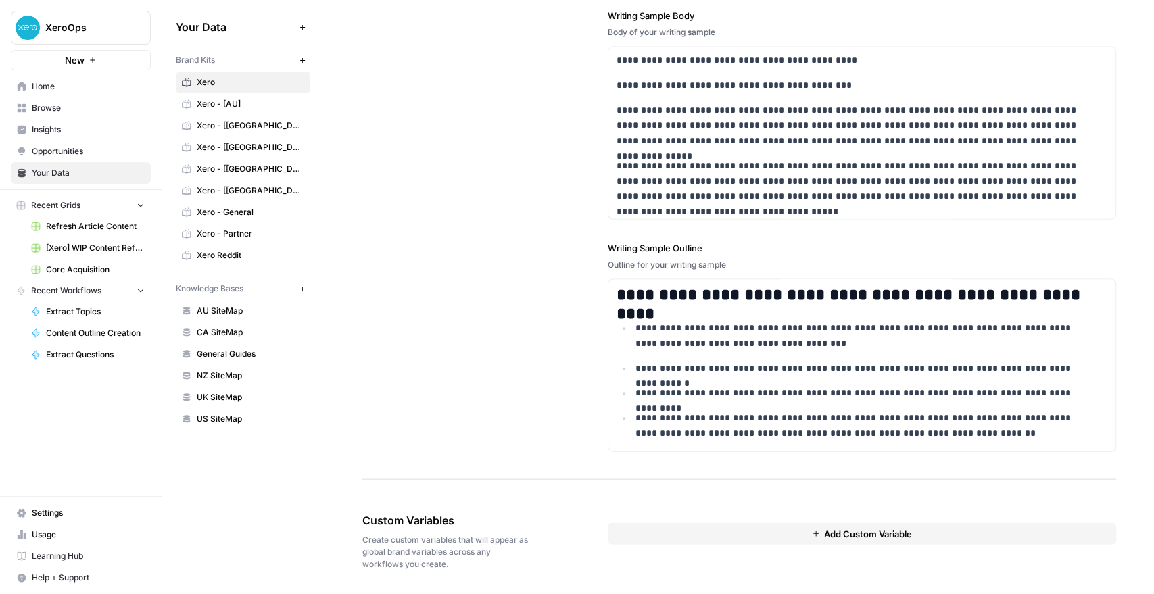
click at [637, 523] on button "Add Custom Variable" at bounding box center [862, 534] width 508 height 22
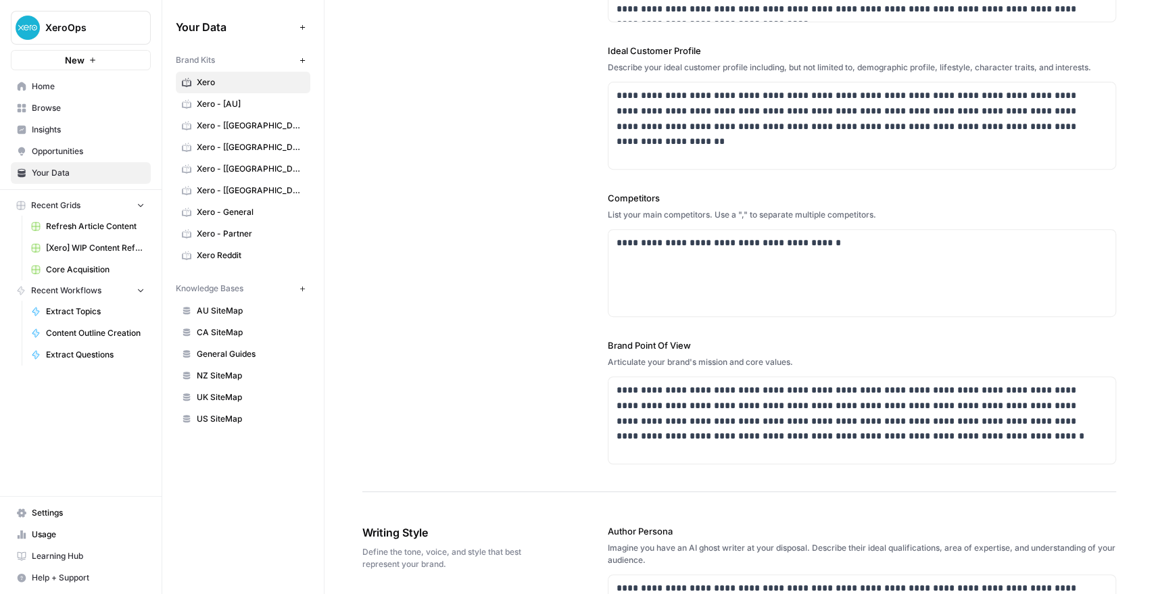
scroll to position [0, 0]
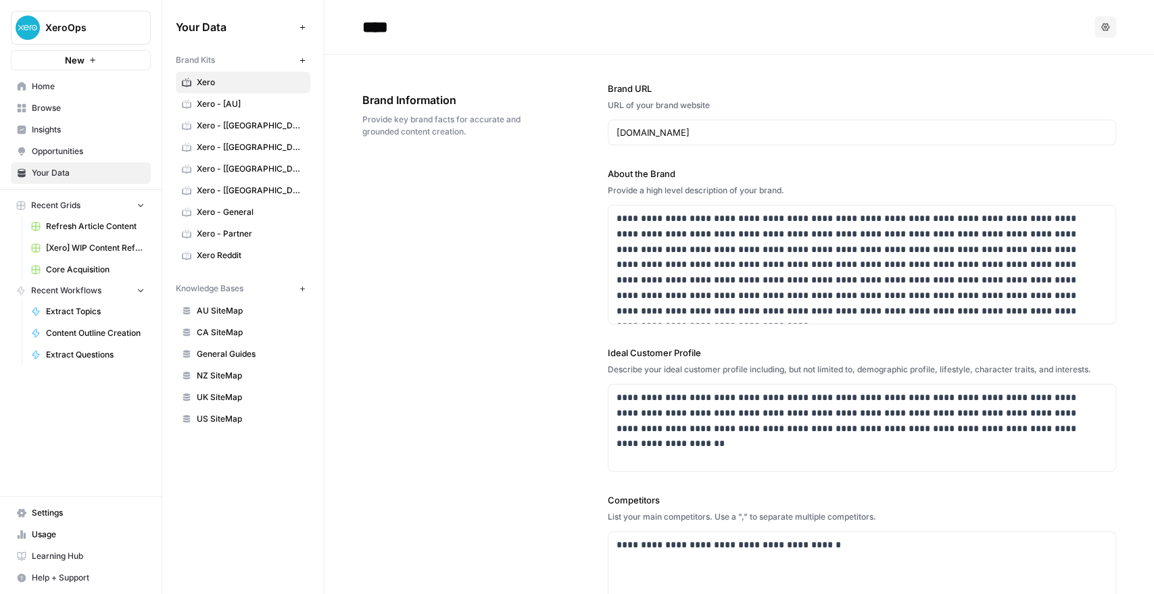
click at [414, 16] on input "****" at bounding box center [465, 27] width 216 height 27
type input "**********"
click at [402, 235] on div "**********" at bounding box center [739, 425] width 754 height 740
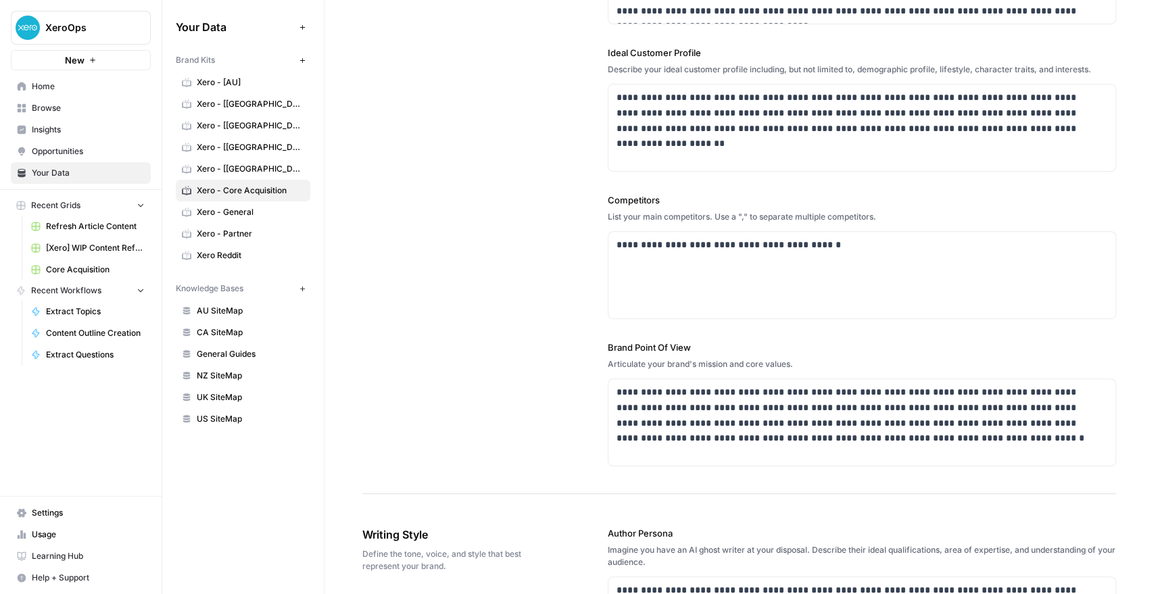
scroll to position [676, 0]
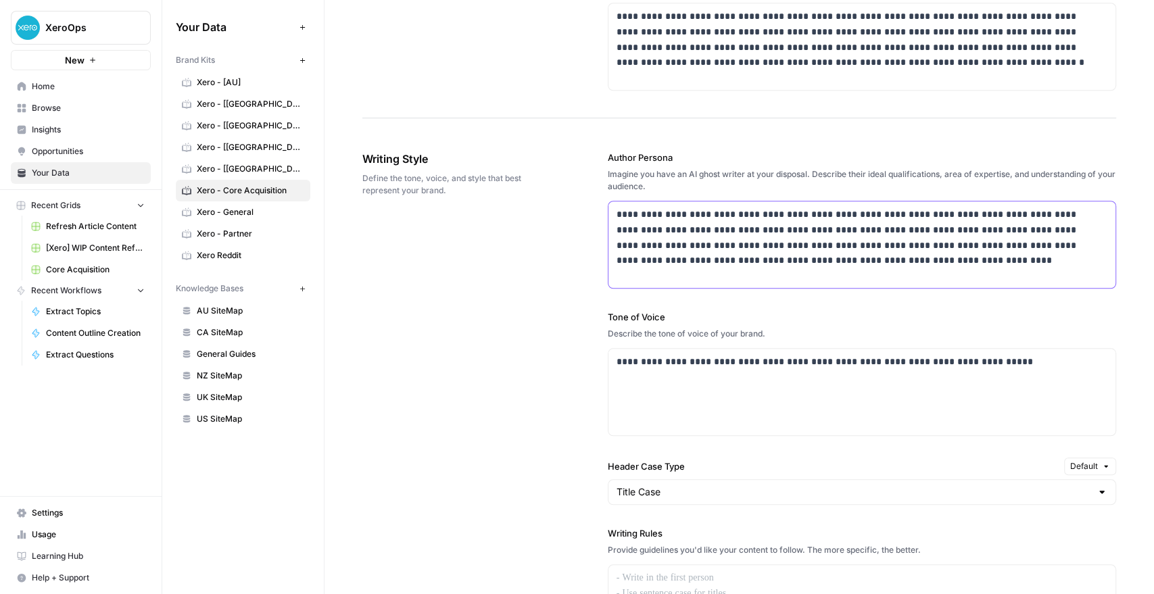
click at [661, 235] on p "**********" at bounding box center [858, 238] width 483 height 62
click at [625, 404] on div "**********" at bounding box center [861, 392] width 507 height 87
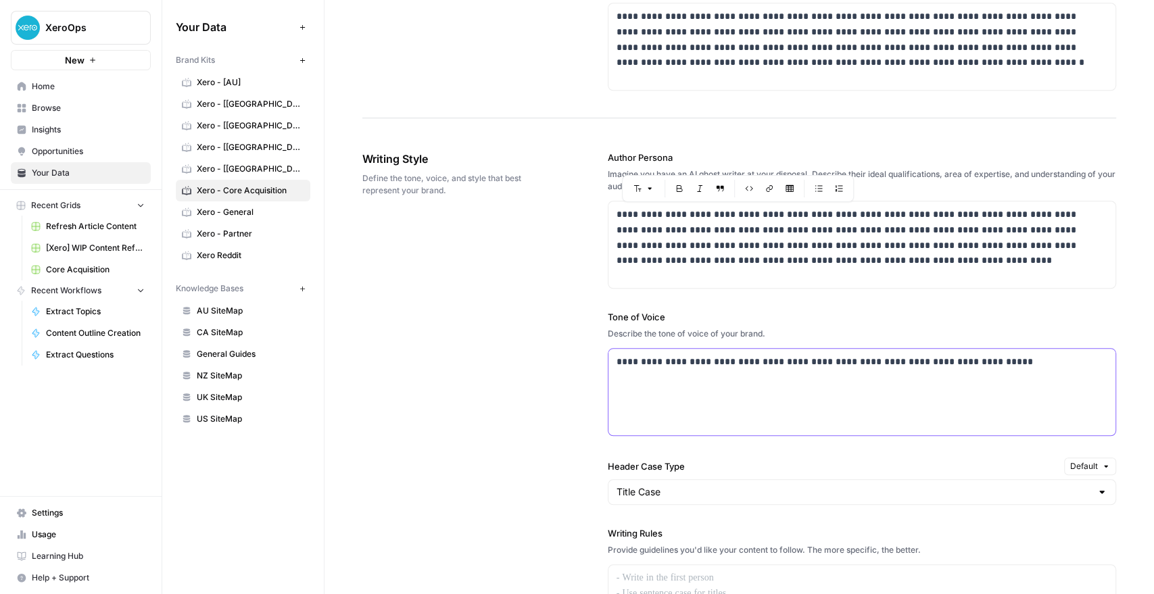
click at [625, 404] on div "**********" at bounding box center [861, 392] width 507 height 87
click at [1090, 469] on button "Default" at bounding box center [1090, 467] width 52 height 18
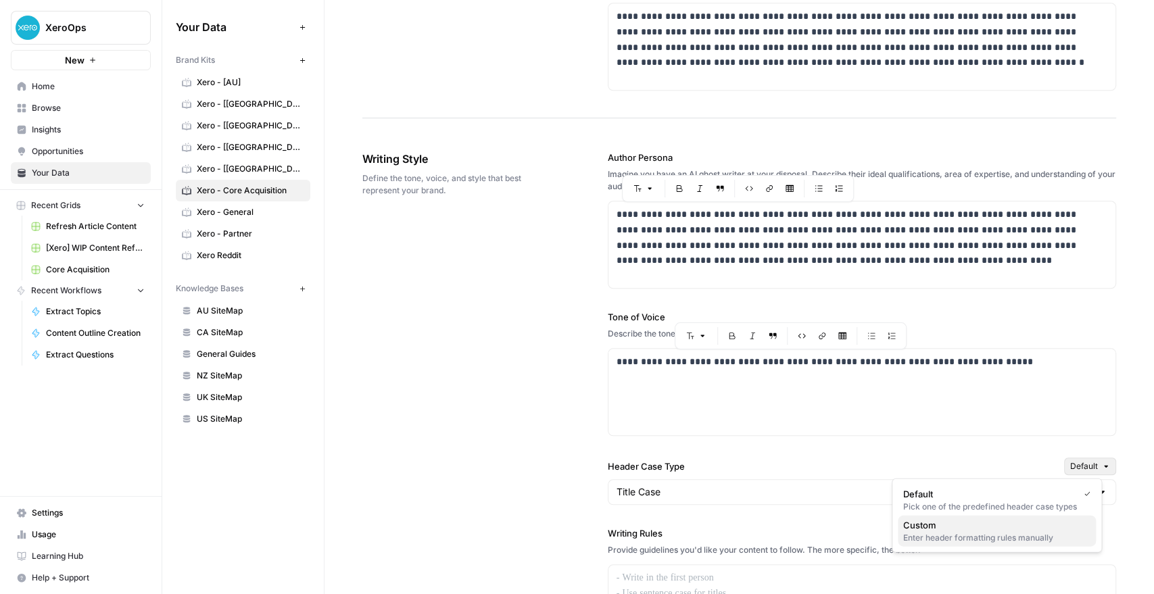
click at [1008, 529] on span "Custom" at bounding box center [994, 525] width 182 height 14
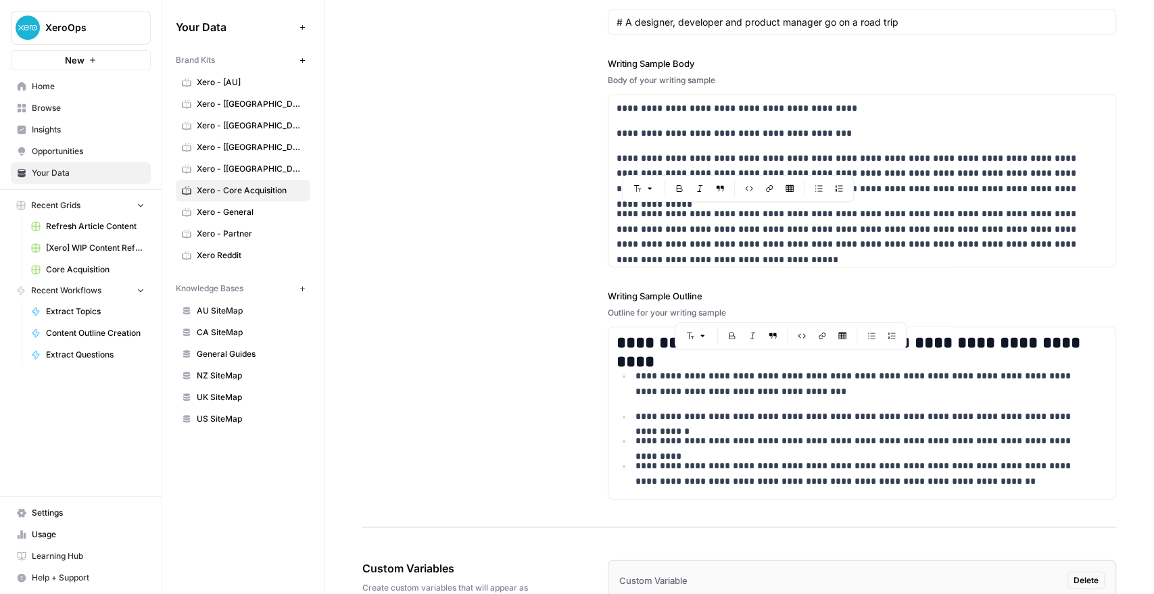
scroll to position [1933, 0]
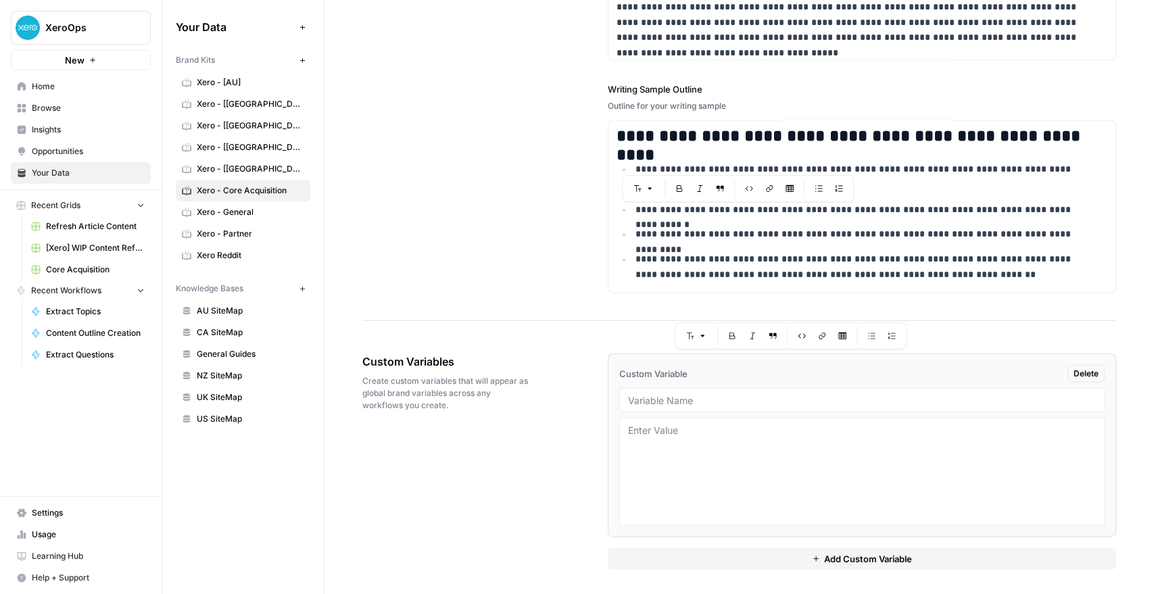
click at [691, 404] on div at bounding box center [861, 400] width 485 height 24
click at [652, 397] on input "text" at bounding box center [862, 400] width 468 height 12
type input "Country"
click at [642, 456] on textarea at bounding box center [862, 472] width 468 height 96
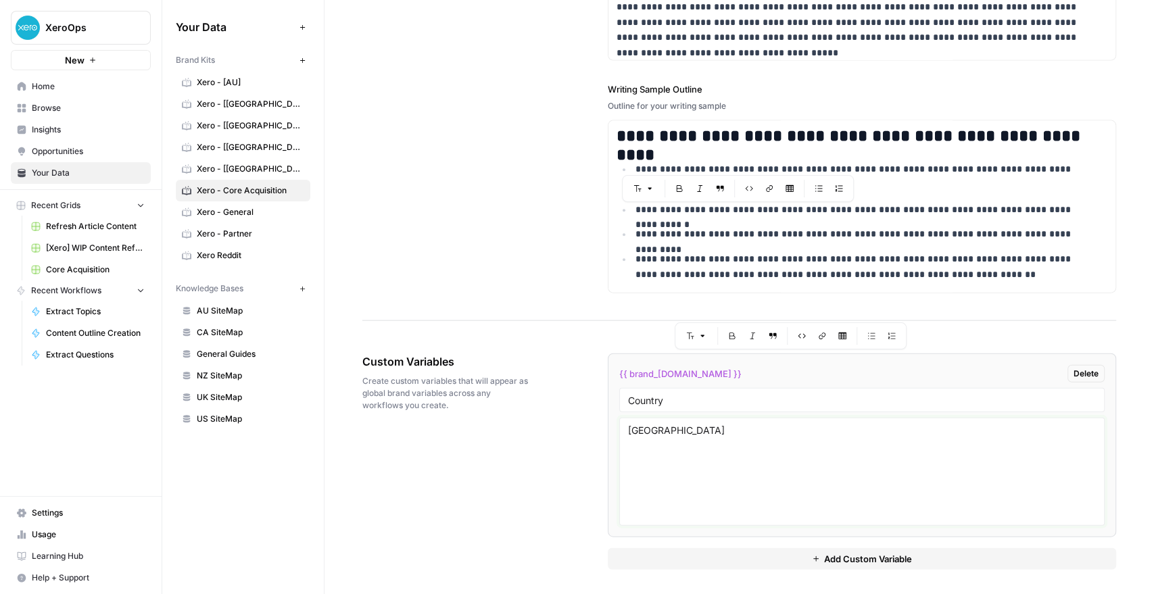
type textarea "[GEOGRAPHIC_DATA]"
click at [523, 459] on div "Custom Variables Create custom variables that will appear as global brand varia…" at bounding box center [739, 462] width 754 height 270
click at [514, 506] on div "Custom Variables Create custom variables that will appear as global brand varia…" at bounding box center [739, 462] width 754 height 270
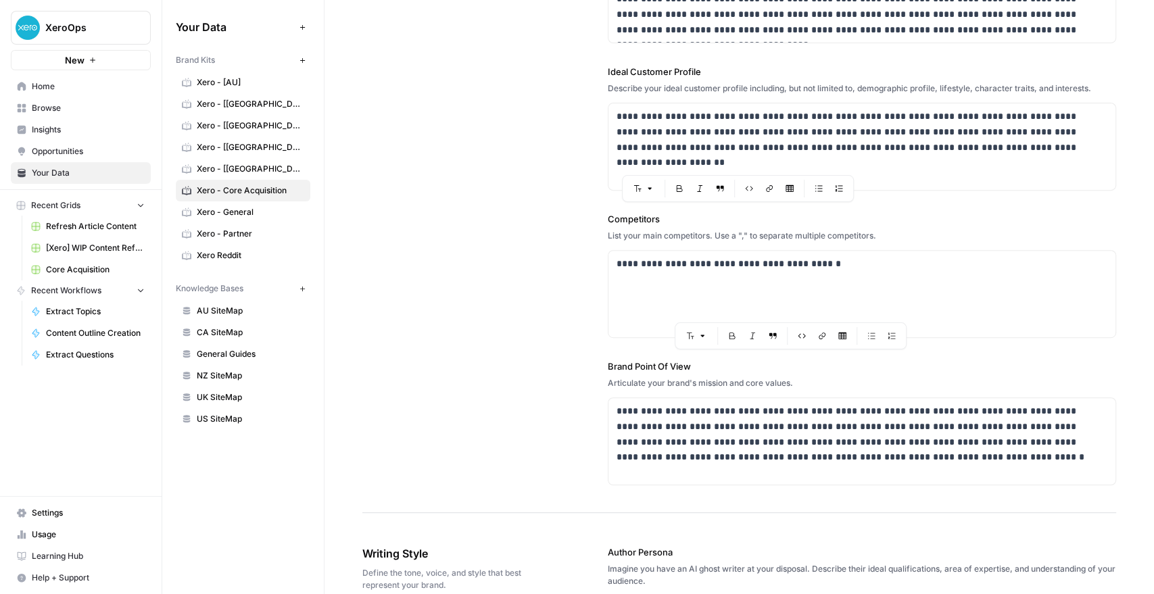
scroll to position [0, 0]
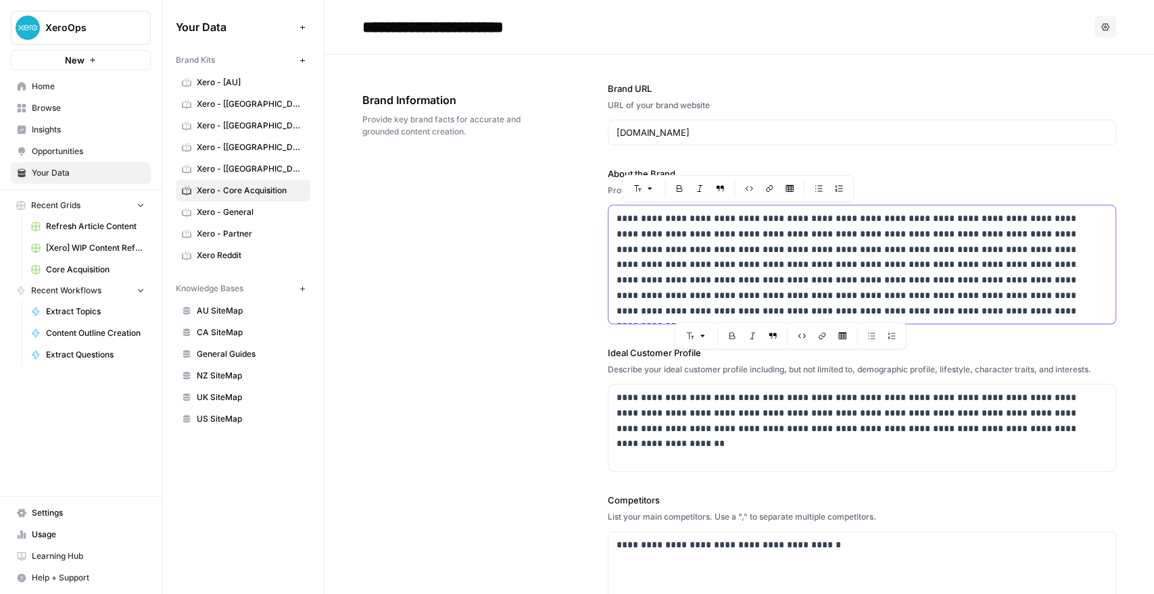
click at [691, 280] on p "**********" at bounding box center [858, 264] width 483 height 107
click at [69, 64] on span "New" at bounding box center [75, 60] width 20 height 14
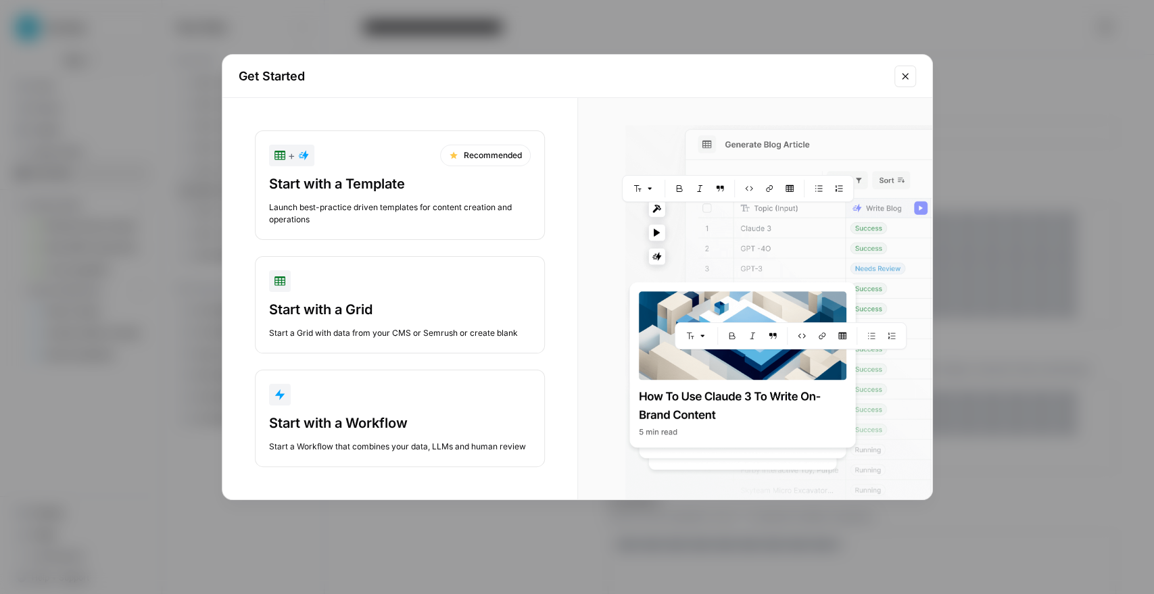
click at [913, 72] on button "Close modal" at bounding box center [905, 77] width 22 height 22
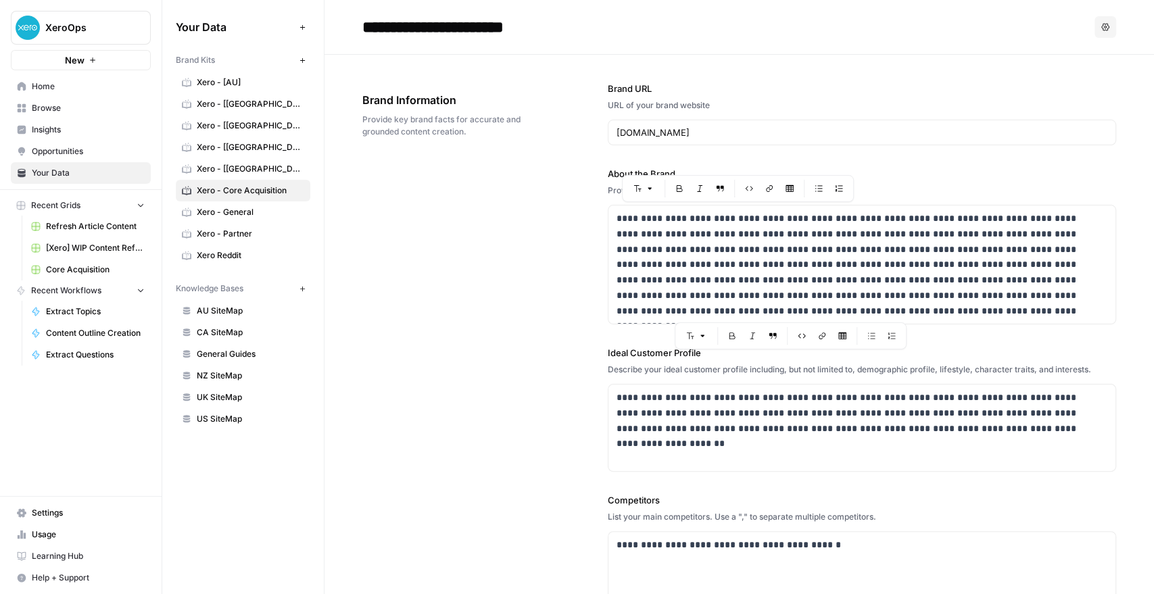
click at [297, 28] on button "Add Data" at bounding box center [302, 27] width 16 height 16
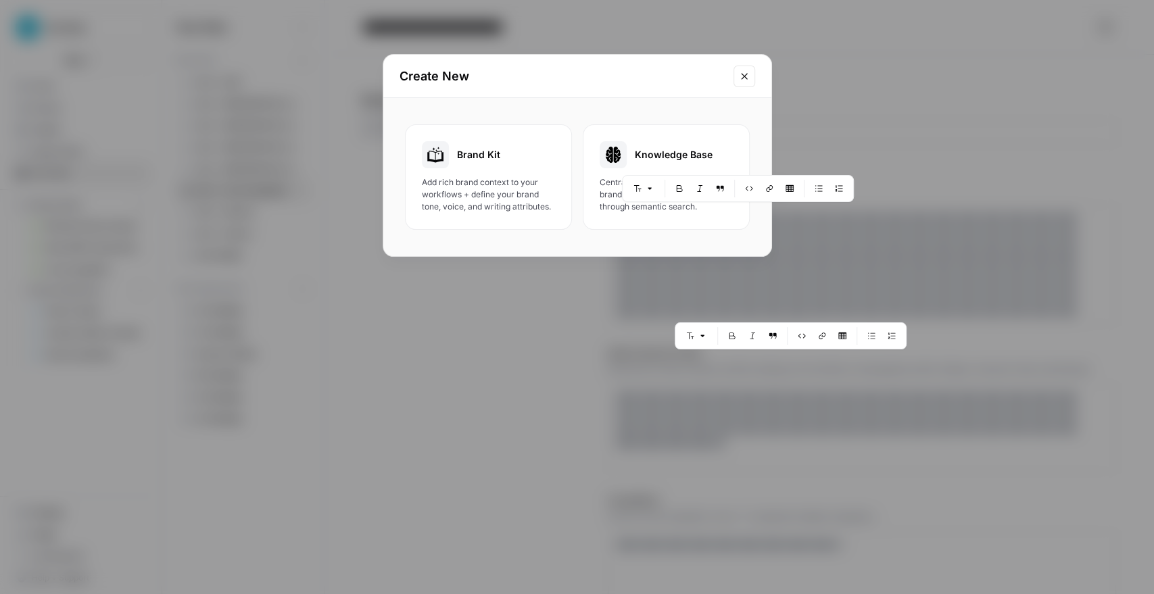
click at [646, 165] on div "Knowledge Base" at bounding box center [666, 154] width 133 height 27
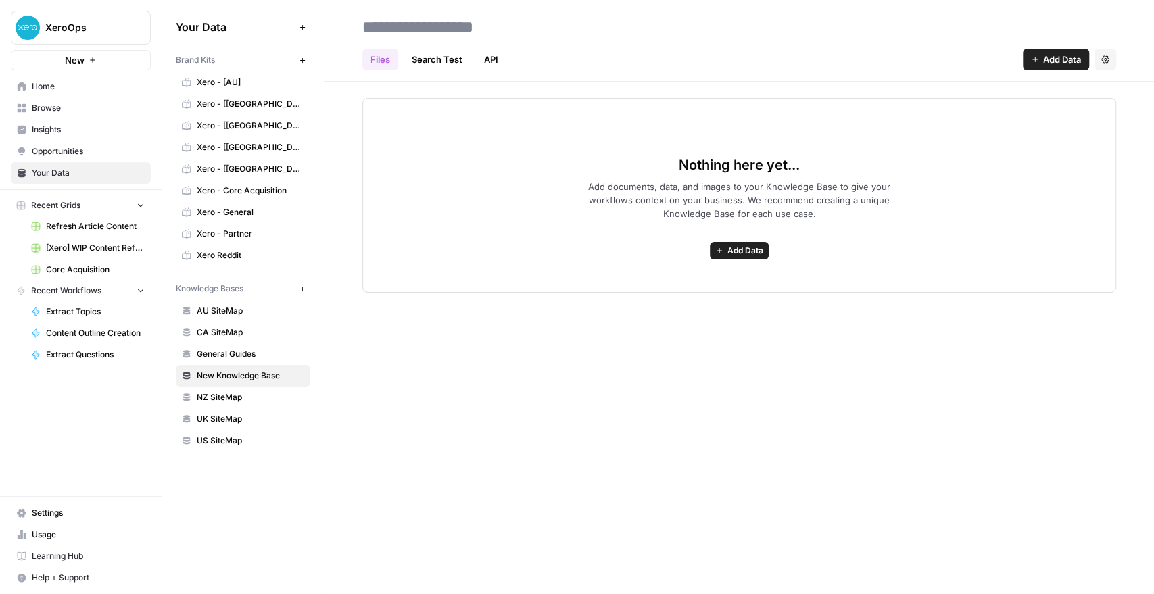
click at [741, 245] on span "Add Data" at bounding box center [745, 251] width 36 height 12
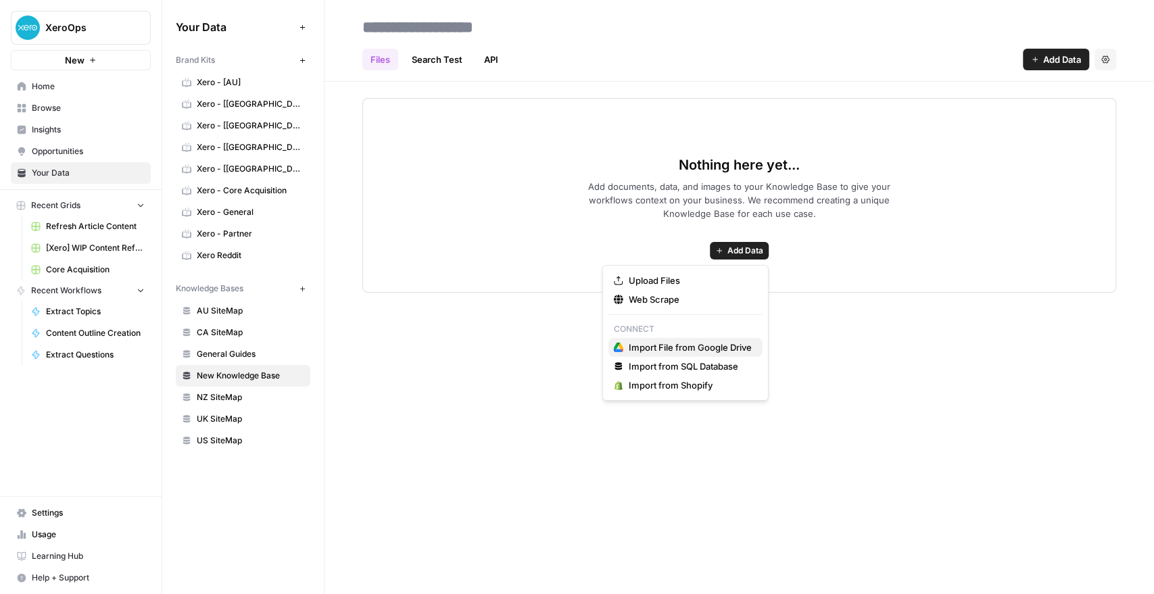
click at [691, 347] on span "Import File from Google Drive" at bounding box center [690, 348] width 123 height 14
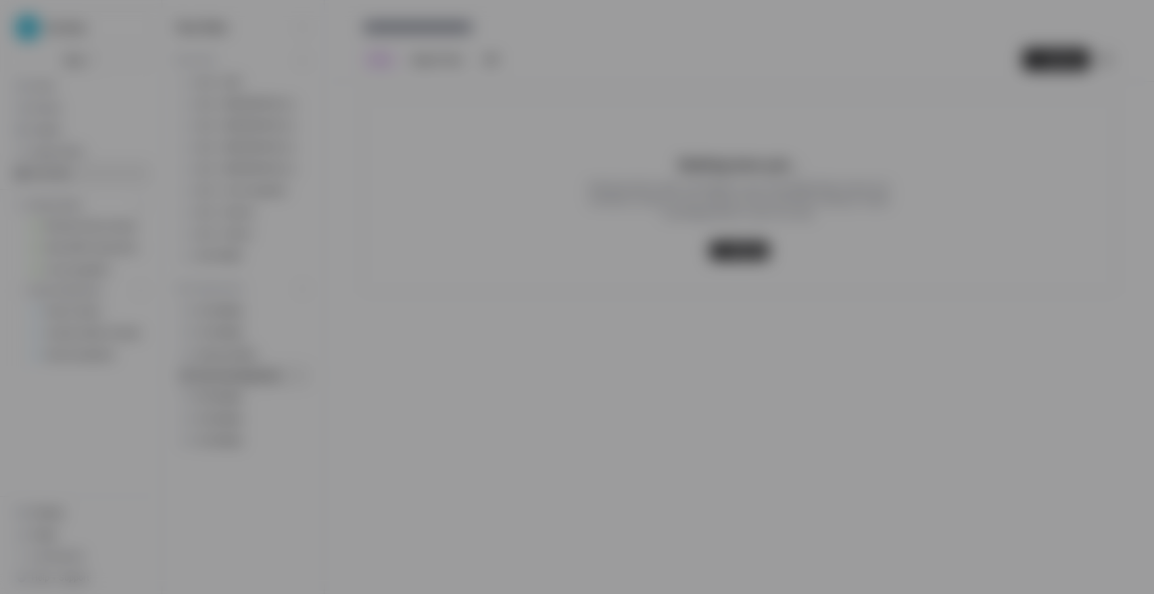
type input "xeroops-0-2ihvpacbgy@airops.iam.gserviceaccount.com"
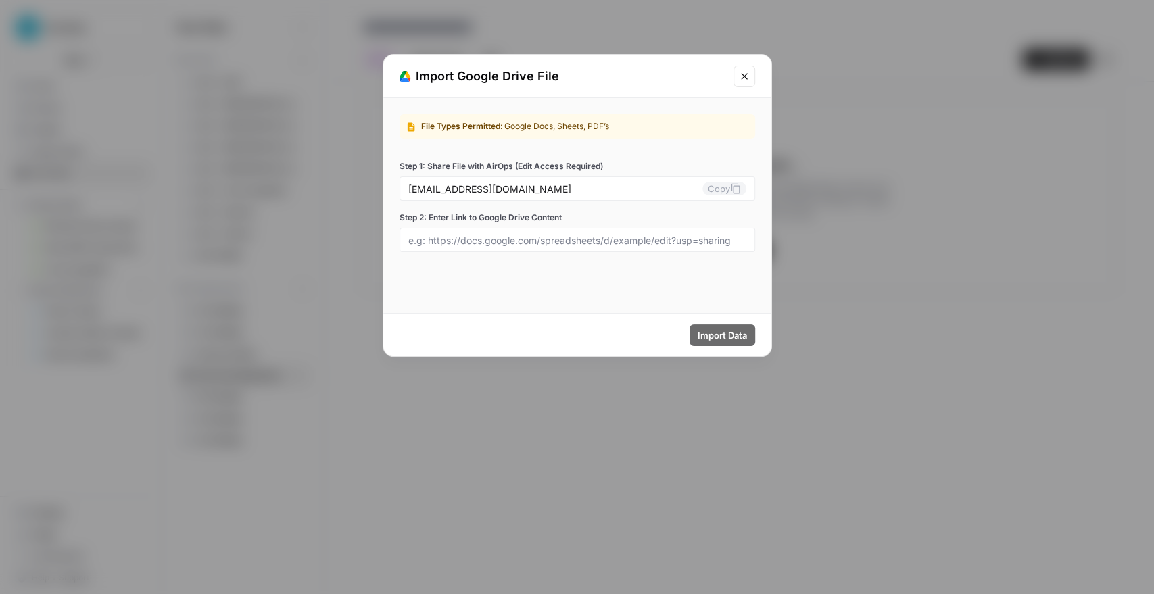
click at [741, 73] on icon "Close modal" at bounding box center [744, 76] width 6 height 6
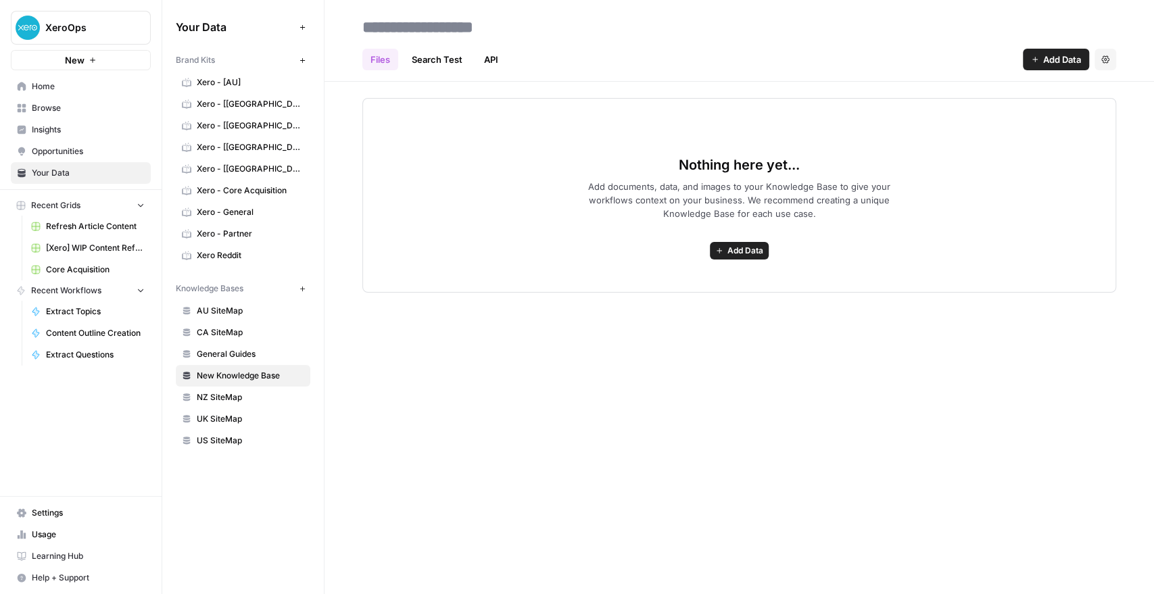
click at [405, 21] on input at bounding box center [465, 27] width 216 height 27
click at [401, 25] on input "**********" at bounding box center [465, 27] width 216 height 27
click at [514, 29] on input "**********" at bounding box center [465, 27] width 216 height 27
type input "**********"
click at [752, 249] on span "Add Data" at bounding box center [745, 251] width 36 height 12
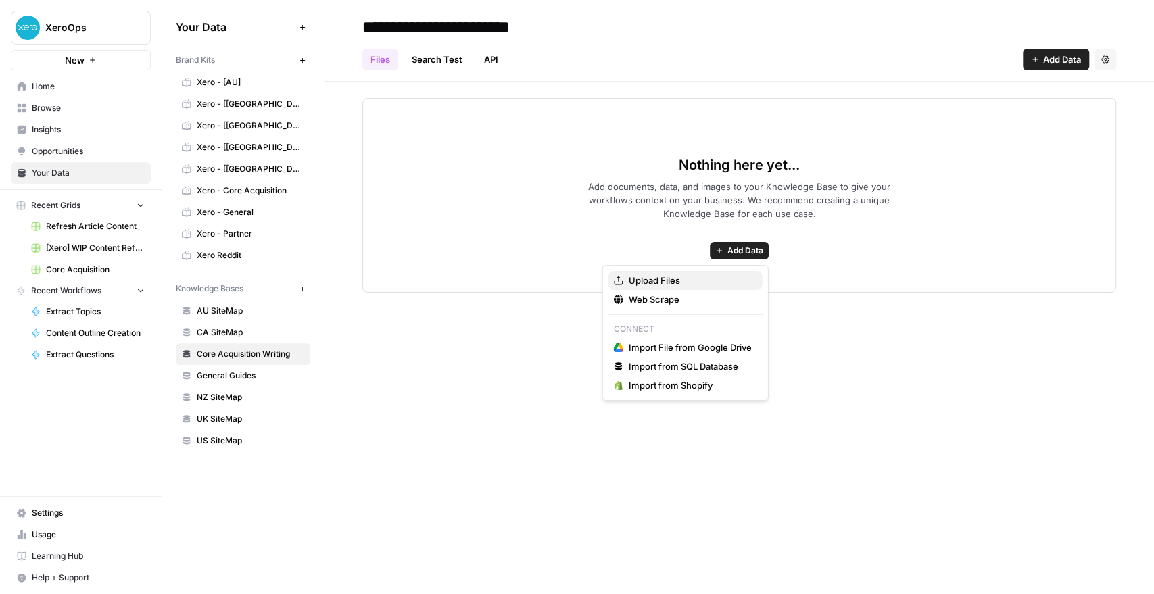
click at [698, 276] on span "Upload Files" at bounding box center [690, 281] width 123 height 14
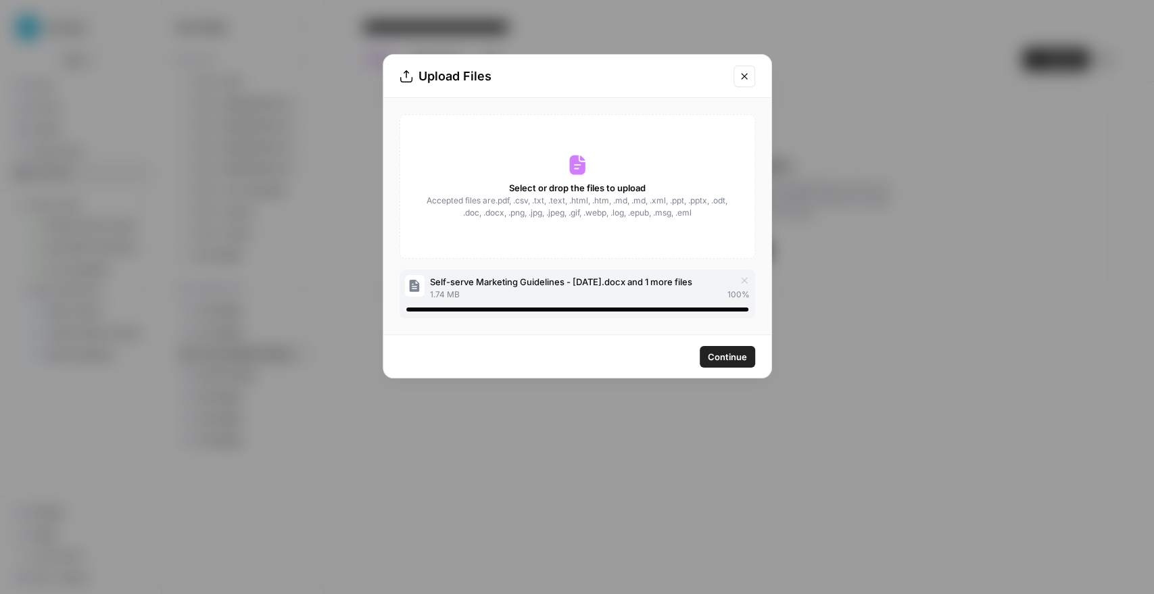
click at [717, 359] on span "Continue" at bounding box center [727, 357] width 39 height 14
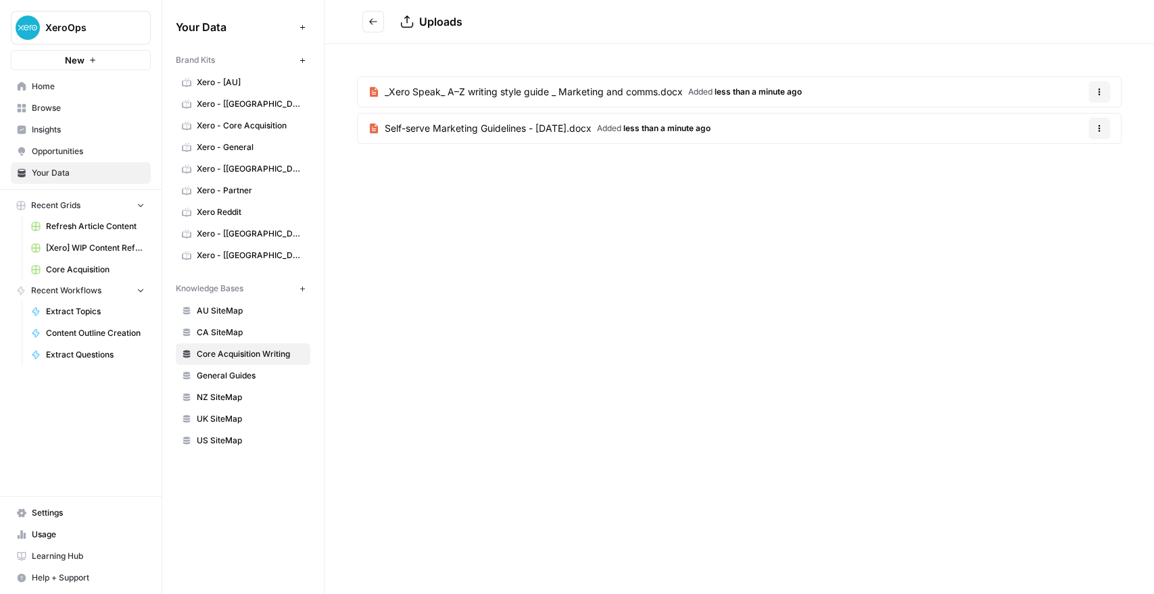
click at [241, 128] on span "Xero - Core Acquisition" at bounding box center [250, 126] width 107 height 12
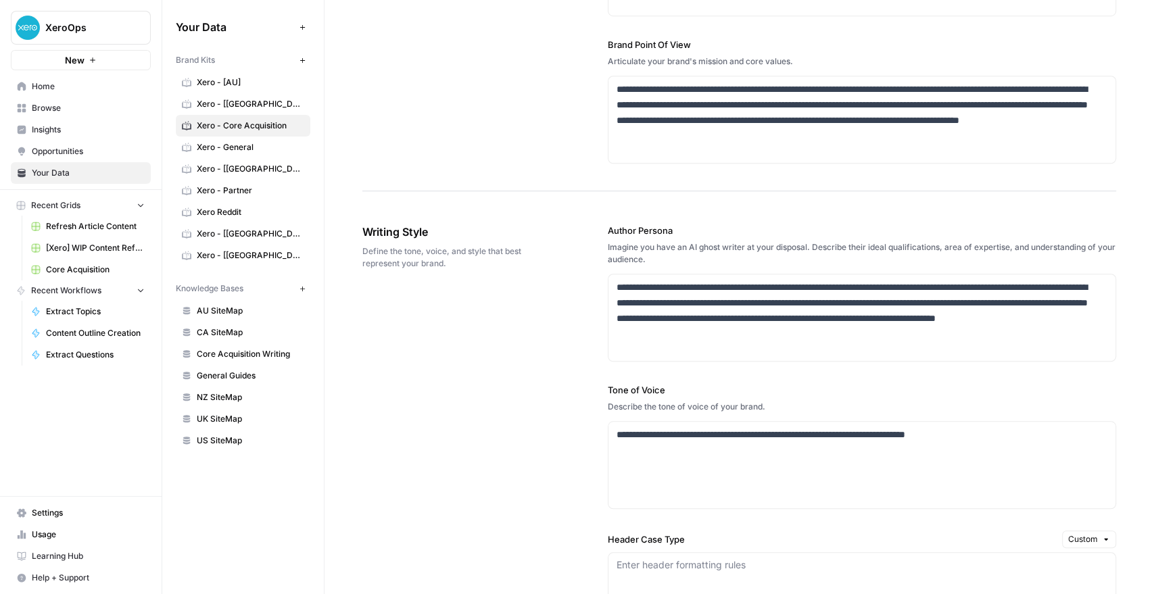
scroll to position [676, 0]
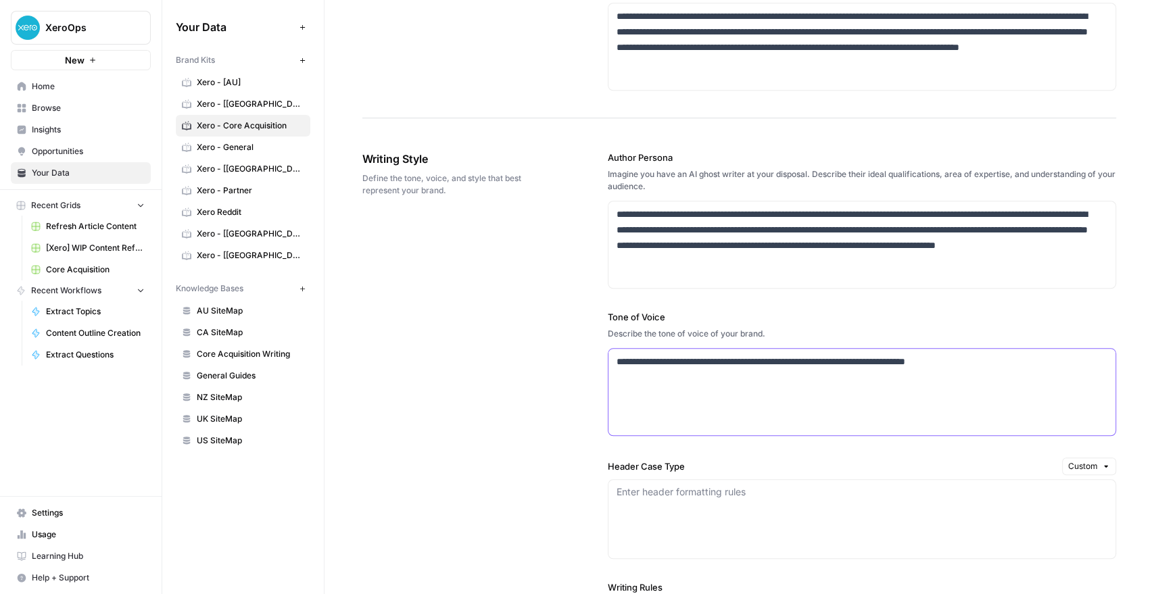
click at [700, 361] on p "**********" at bounding box center [858, 362] width 483 height 16
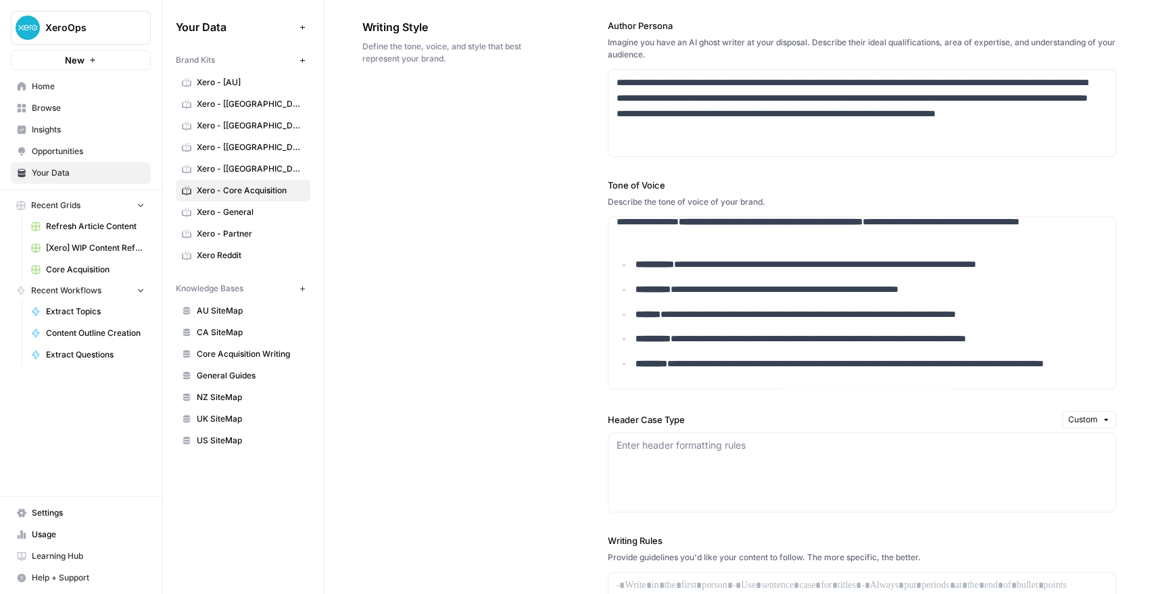
scroll to position [976, 0]
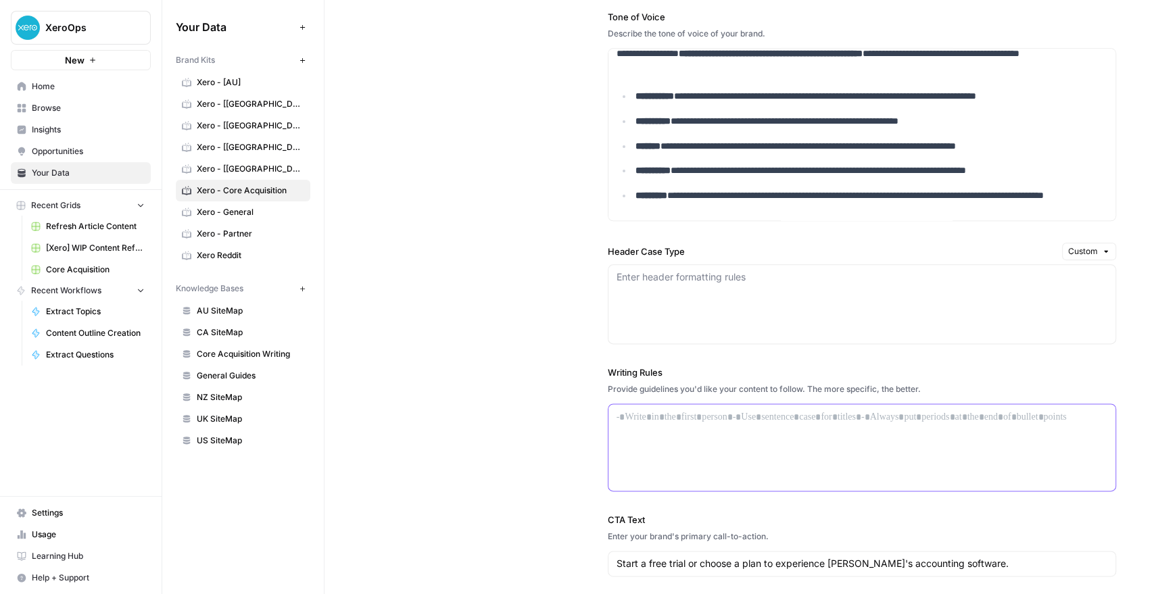
click at [632, 439] on div at bounding box center [861, 447] width 507 height 87
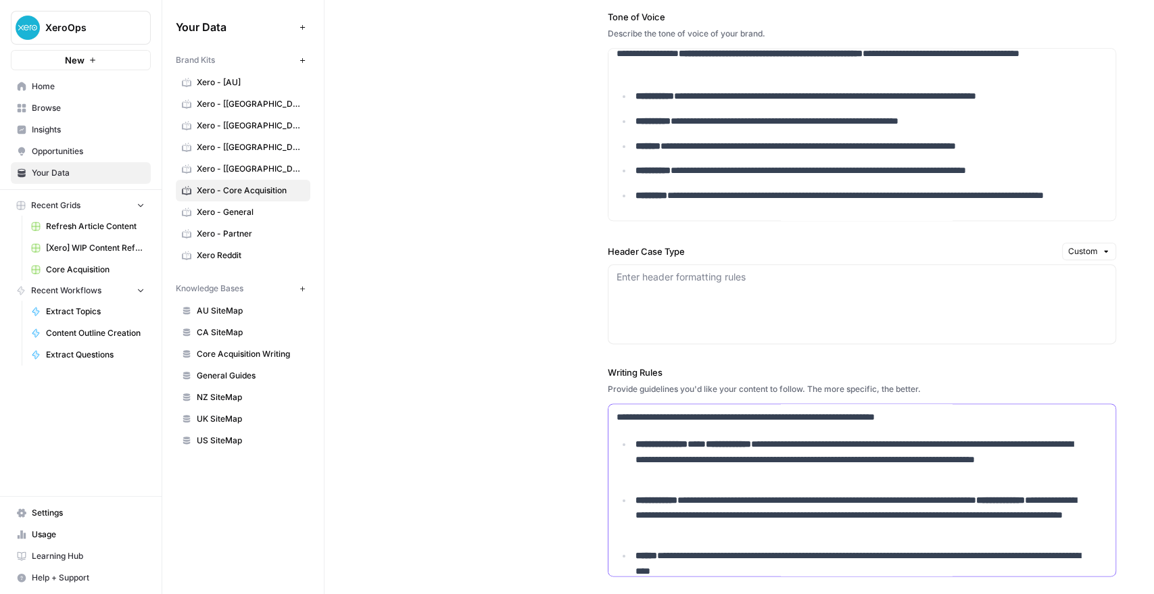
scroll to position [261, 0]
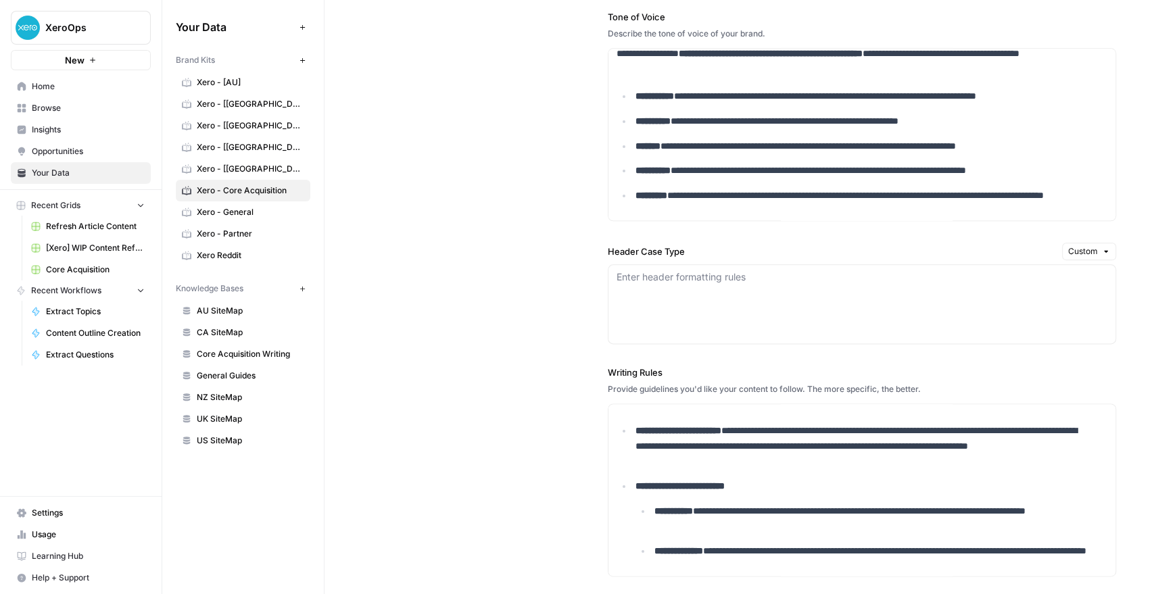
click at [1074, 249] on span "Custom" at bounding box center [1083, 251] width 30 height 12
click at [920, 287] on div "Pick one of the predefined header case types" at bounding box center [1004, 291] width 174 height 12
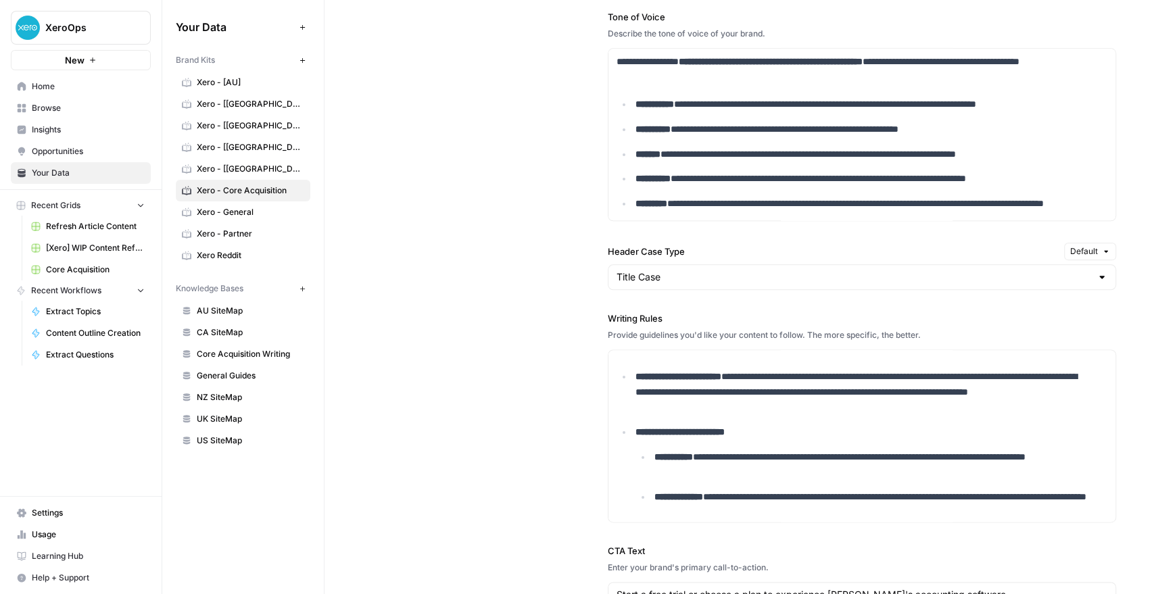
scroll to position [16, 0]
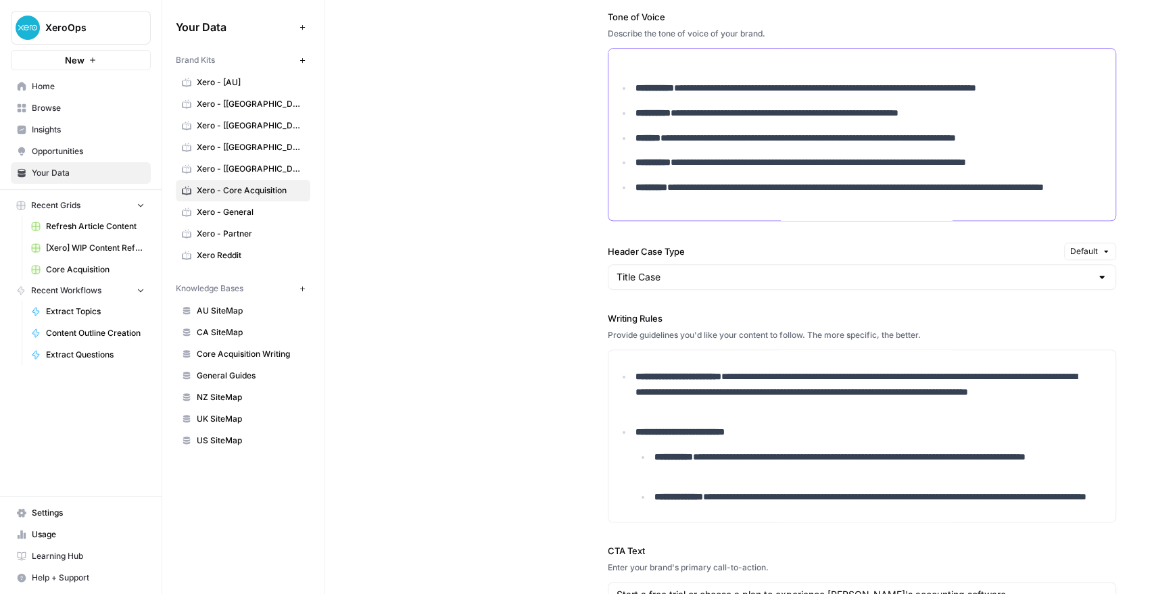
click at [710, 199] on p "**********" at bounding box center [861, 195] width 452 height 31
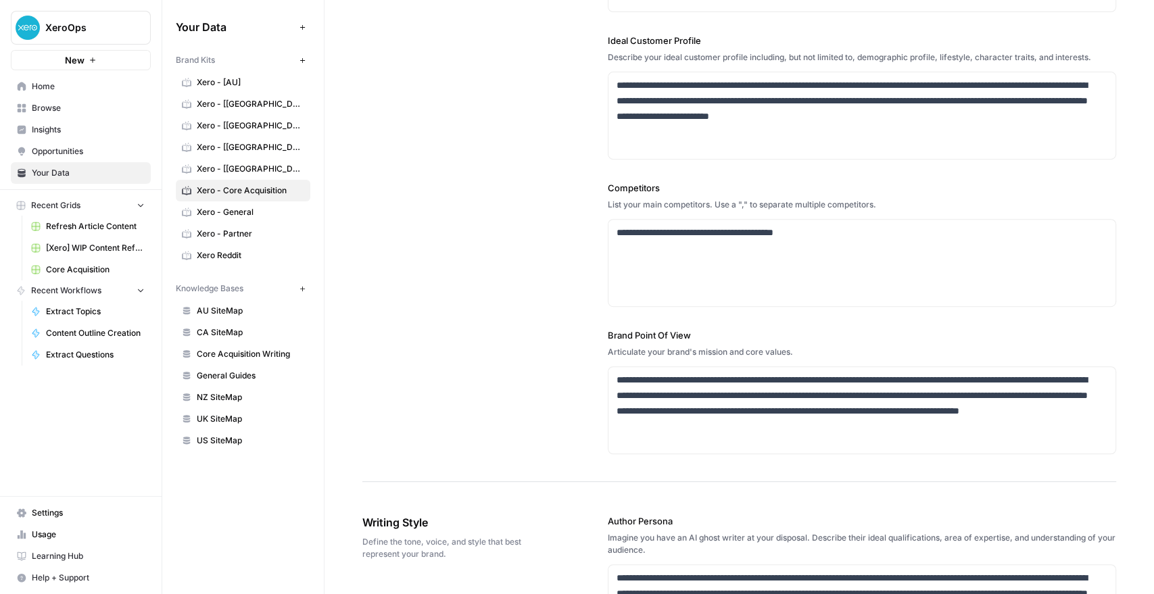
scroll to position [375, 0]
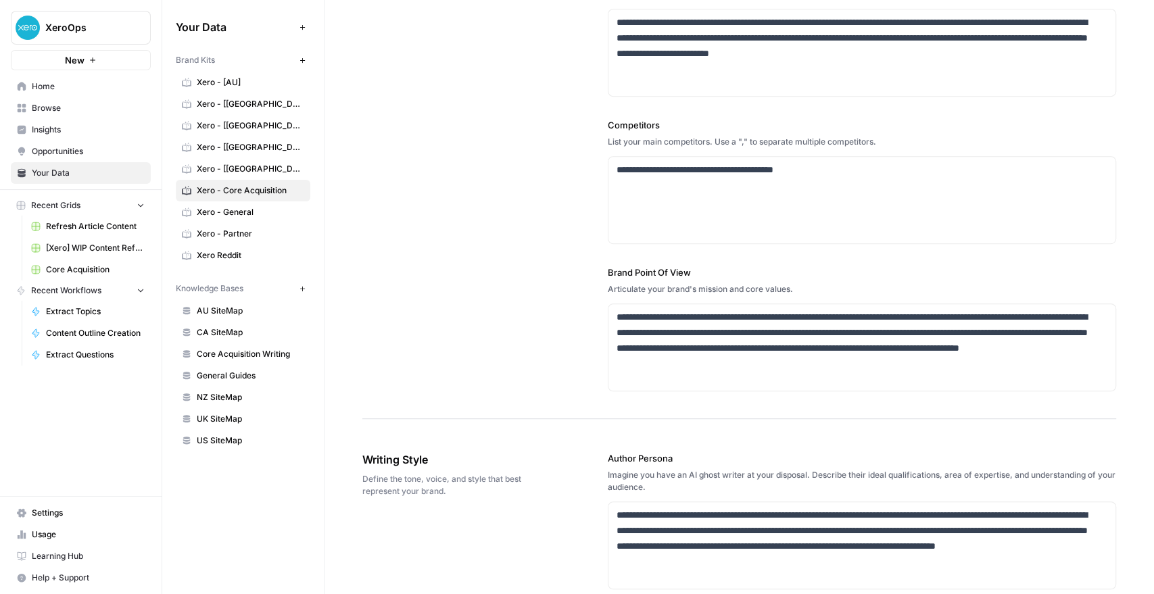
drag, startPoint x: 601, startPoint y: 259, endPoint x: 792, endPoint y: 283, distance: 192.8
click at [792, 283] on div "**********" at bounding box center [739, 50] width 754 height 740
copy div "Brand Point Of View Articulate your brand's mission and core values."
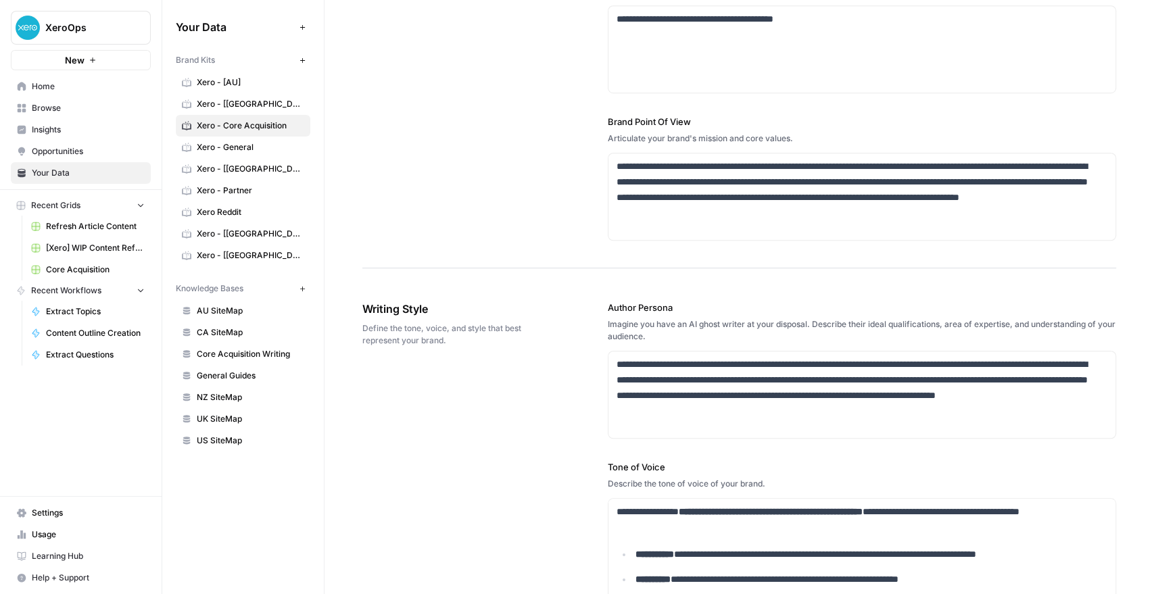
scroll to position [525, 0]
click at [696, 185] on p "**********" at bounding box center [858, 191] width 483 height 62
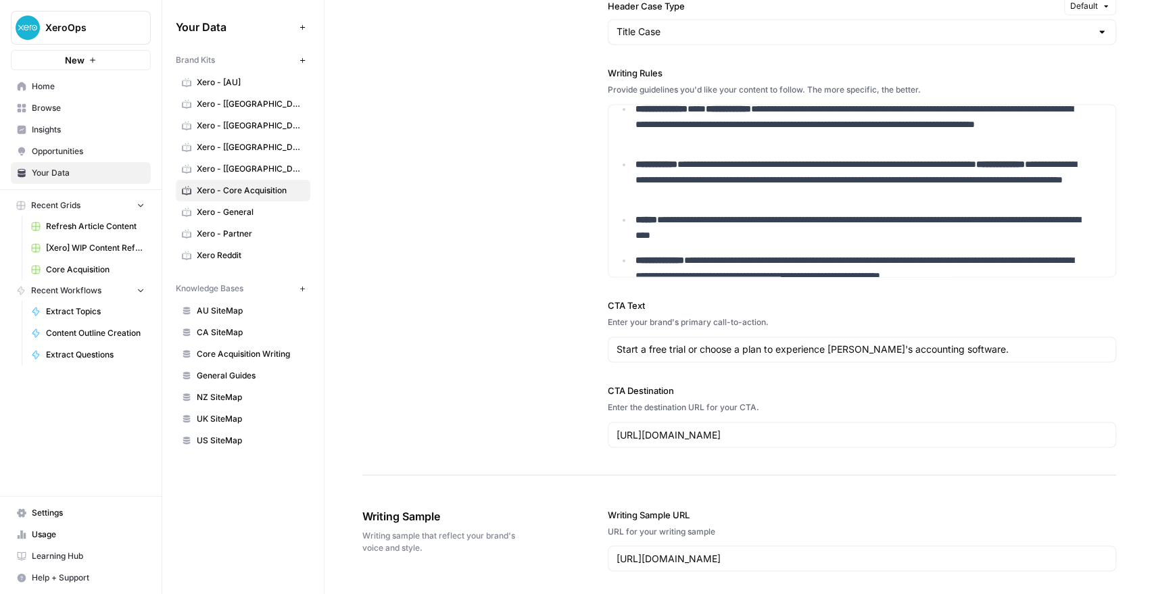
scroll to position [1502, 0]
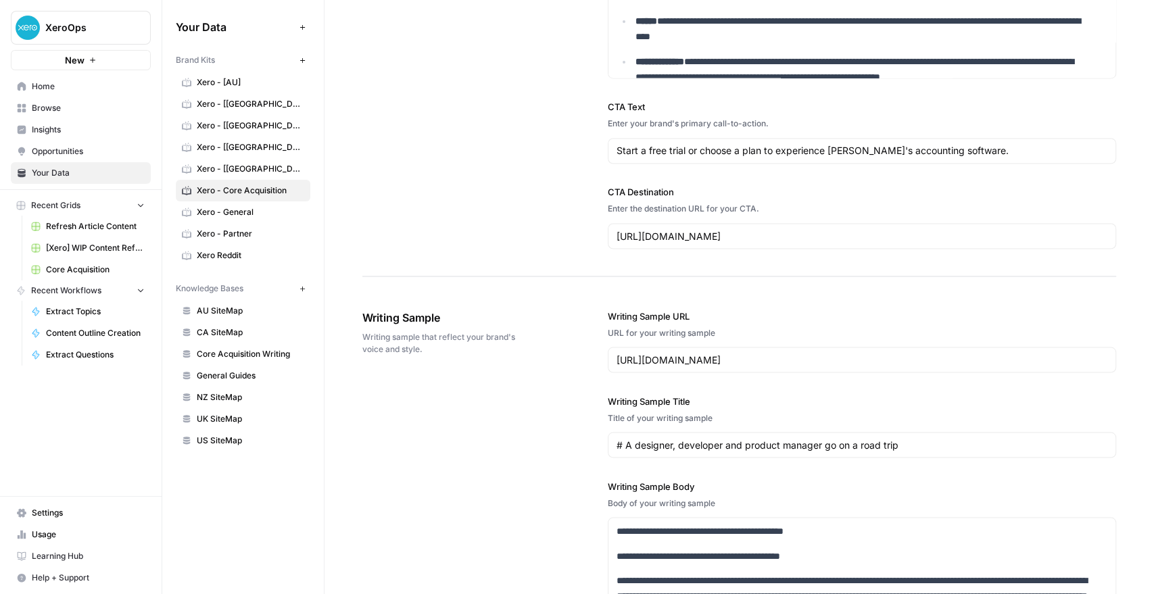
click at [662, 155] on div "Start a free trial or choose a plan to experience Xero's accounting software." at bounding box center [862, 151] width 508 height 26
click at [651, 144] on input "Start a free trial or choose a plan to experience Xero's accounting software." at bounding box center [862, 151] width 491 height 14
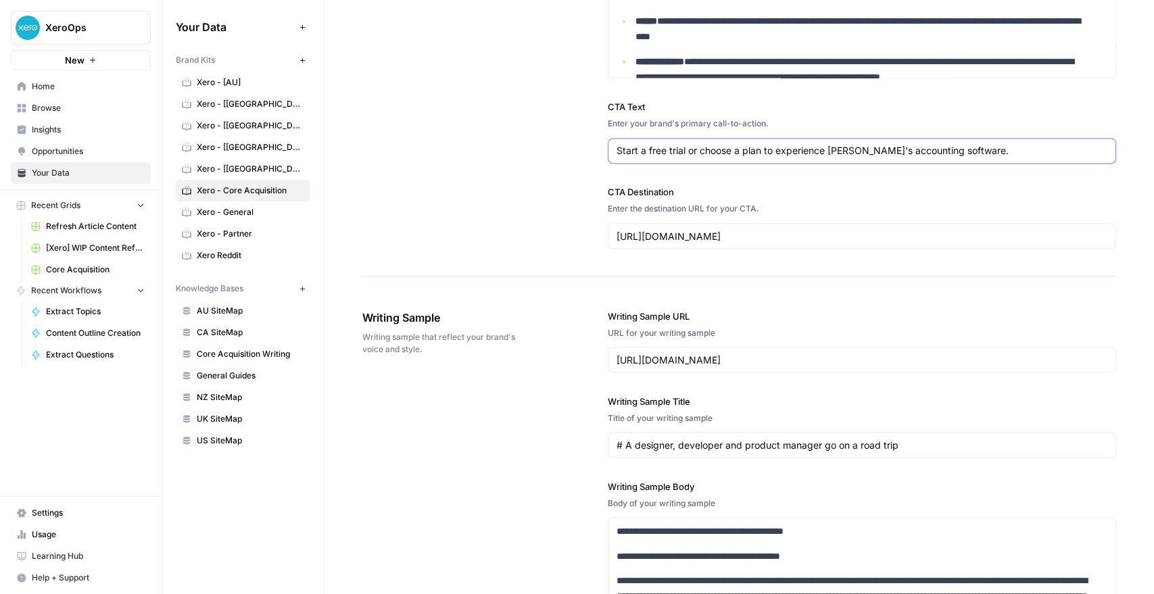
click at [651, 144] on input "Start a free trial or choose a plan to experience Xero's accounting software." at bounding box center [862, 151] width 491 height 14
type input "Get a month for free"
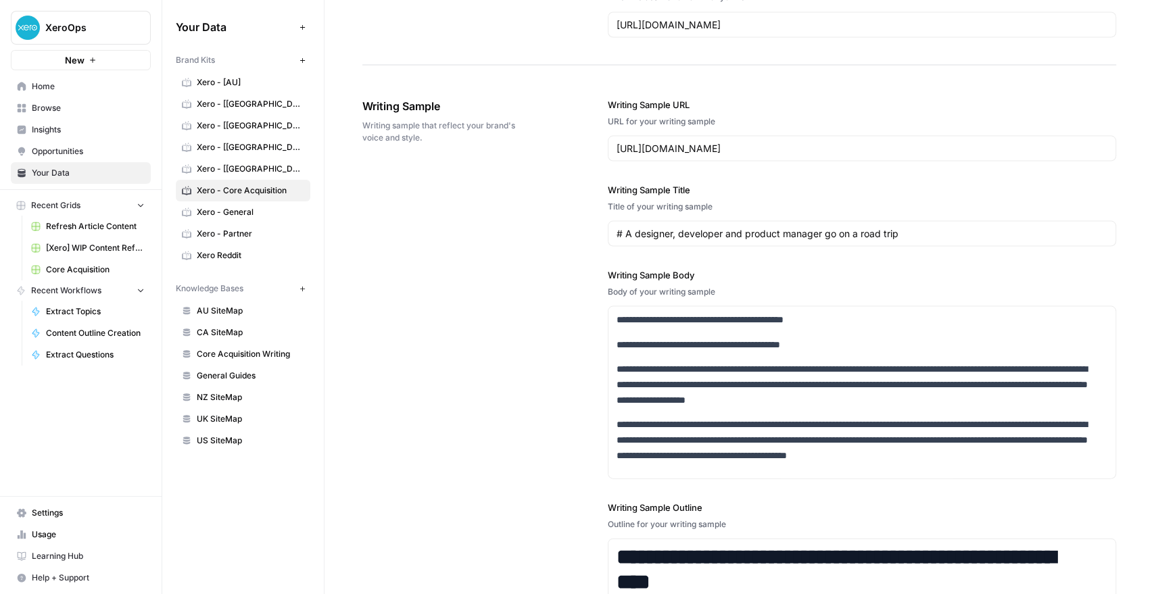
scroll to position [1802, 0]
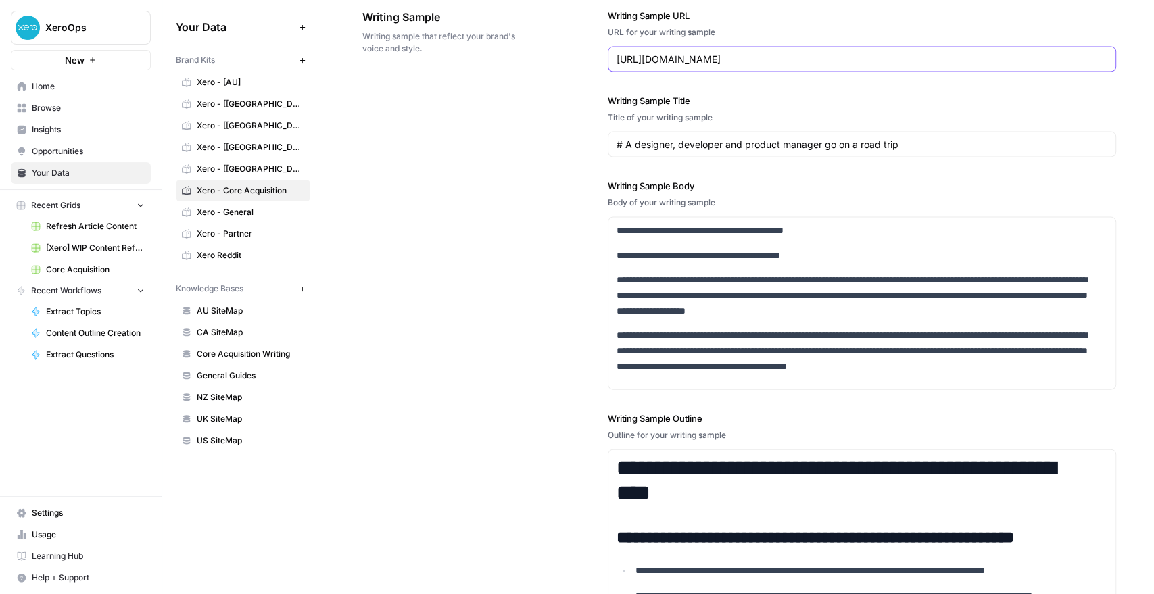
click at [647, 53] on input "https://www.xero.com/us/design/articles/a-designer-developer-and-product-manage…" at bounding box center [862, 60] width 491 height 14
paste input "au/accounting-software"
type input "https://www.xero.com/au/accounting-software/"
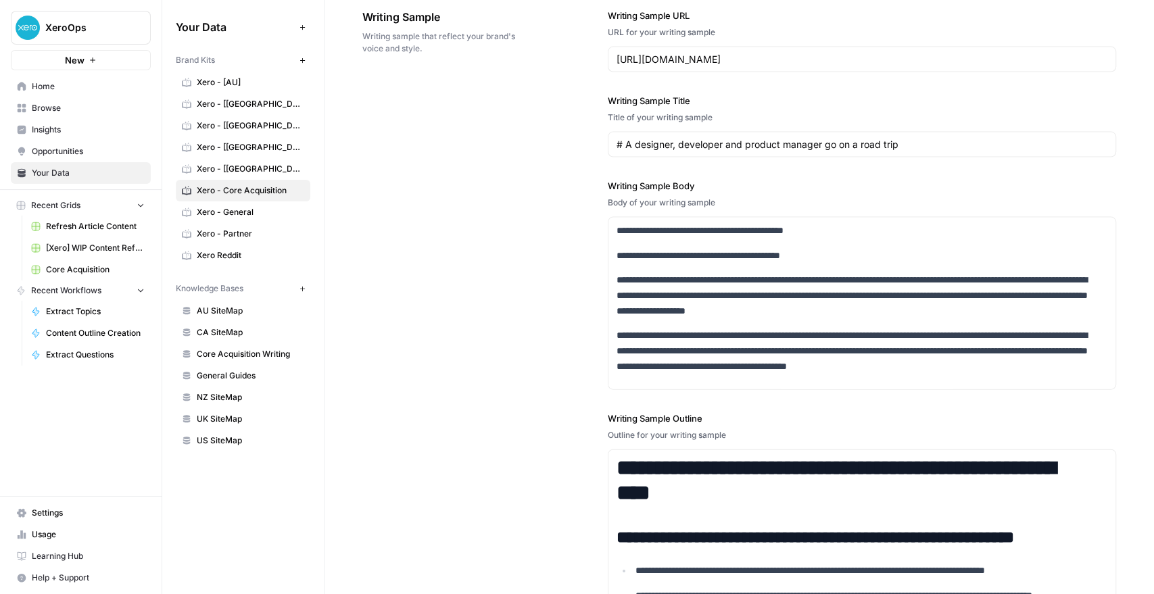
click at [685, 150] on div "# A designer, developer and product manager go on a road trip" at bounding box center [862, 145] width 508 height 26
click at [728, 146] on input "# A designer, developer and product manager go on a road trip" at bounding box center [862, 145] width 491 height 14
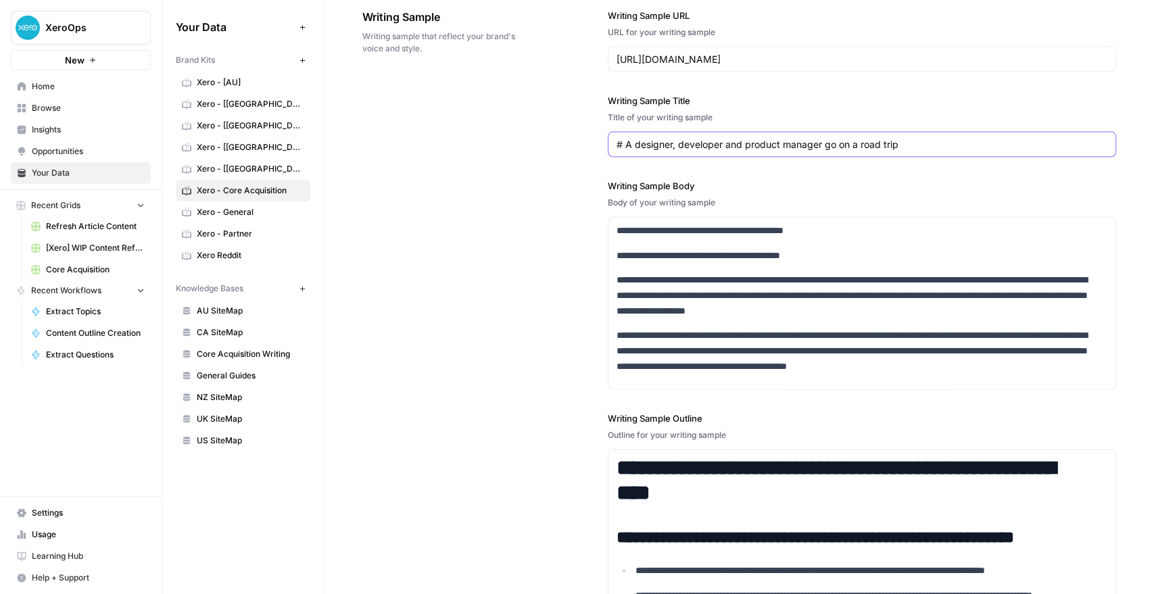
drag, startPoint x: 979, startPoint y: 135, endPoint x: 557, endPoint y: 132, distance: 421.8
click at [557, 132] on div "**********" at bounding box center [739, 316] width 754 height 669
click at [687, 143] on input "# A designer, developer and product manager go on a road trip" at bounding box center [862, 145] width 491 height 14
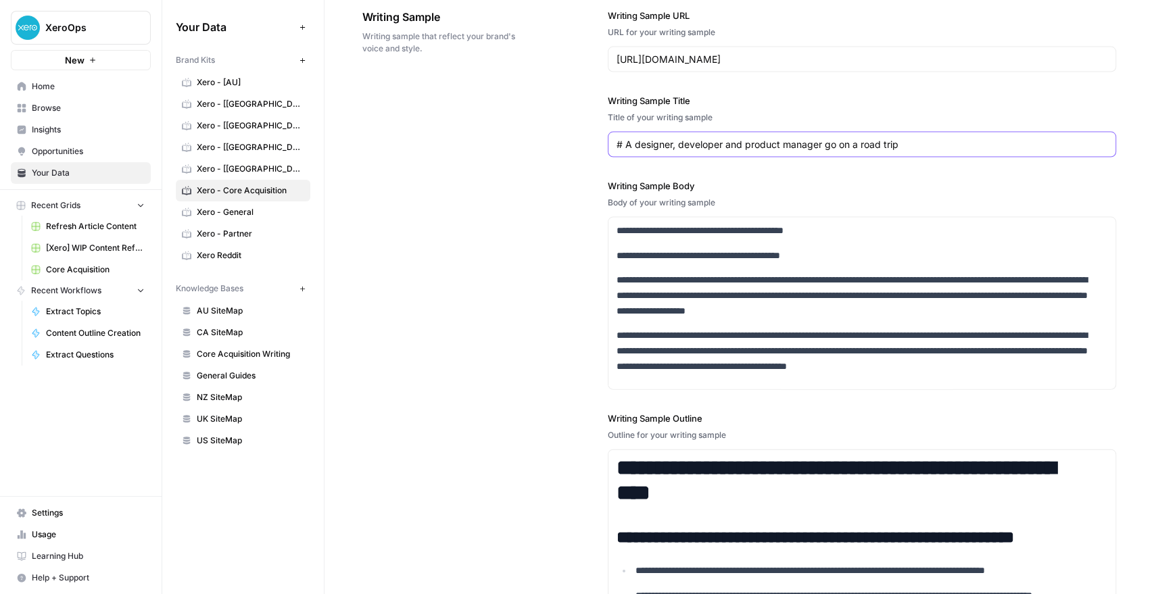
paste input "Accounting software for your Australian small business"
type input "Accounting software for your Australian small business"
click at [726, 531] on h2 "**********" at bounding box center [852, 538] width 471 height 19
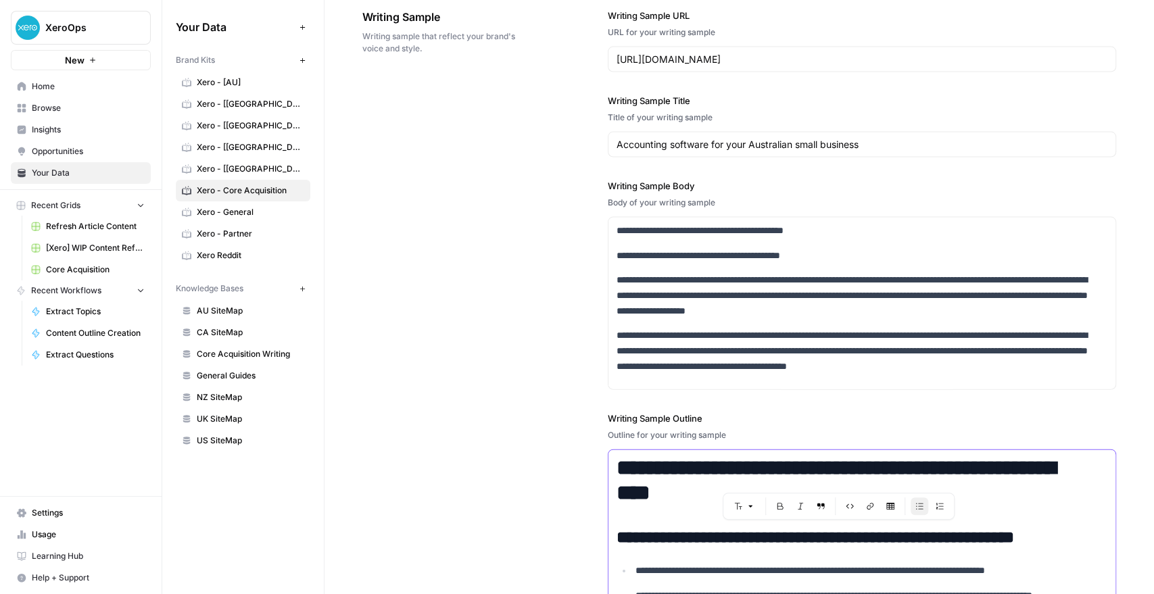
click at [696, 483] on h1 "**********" at bounding box center [852, 481] width 471 height 50
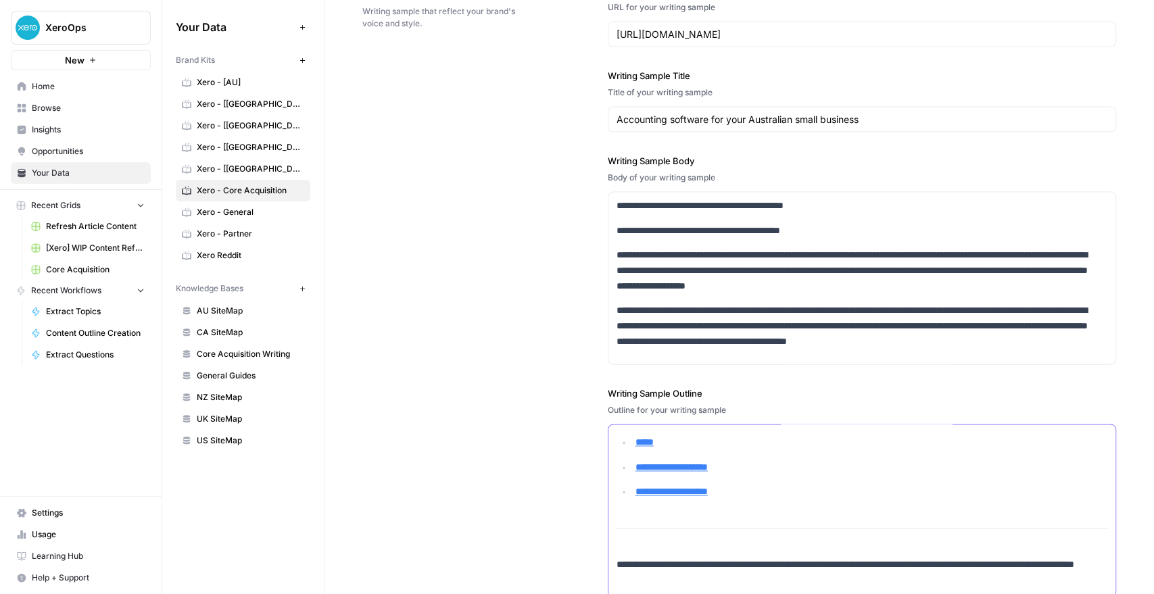
scroll to position [15388, 0]
drag, startPoint x: 652, startPoint y: 573, endPoint x: 607, endPoint y: 441, distance: 138.5
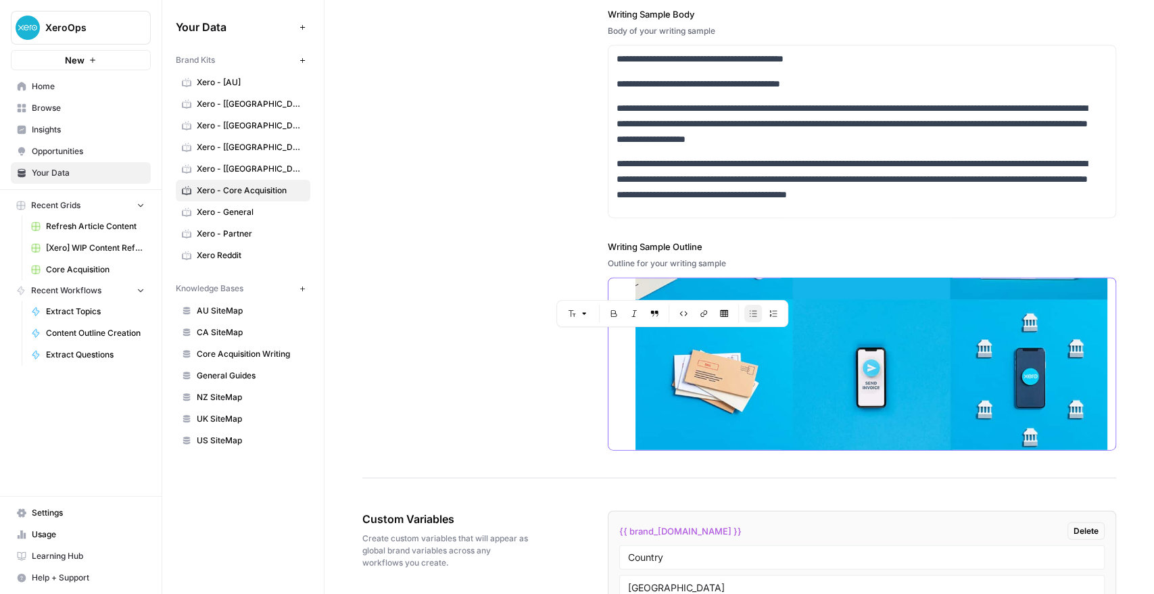
scroll to position [13739, 0]
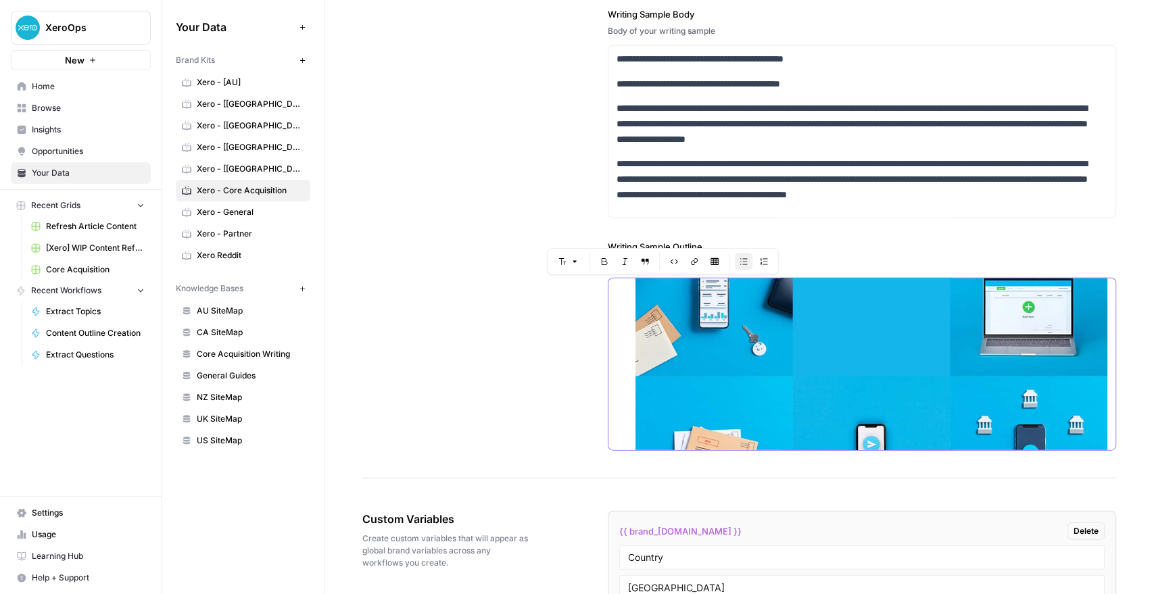
drag, startPoint x: 723, startPoint y: 375, endPoint x: 607, endPoint y: 293, distance: 141.6
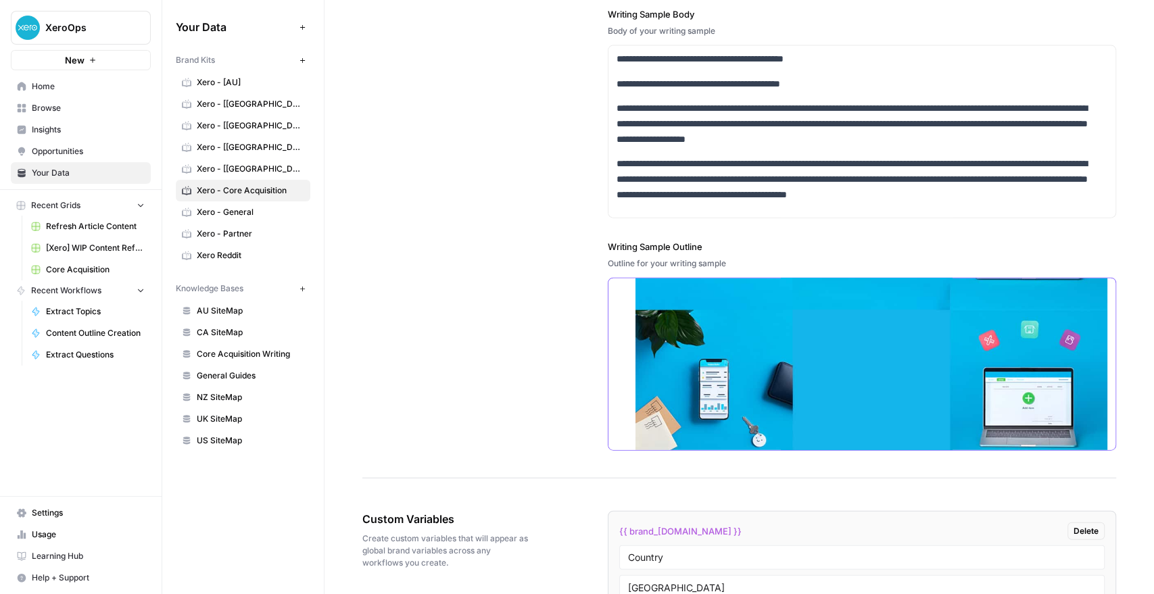
scroll to position [2065, 0]
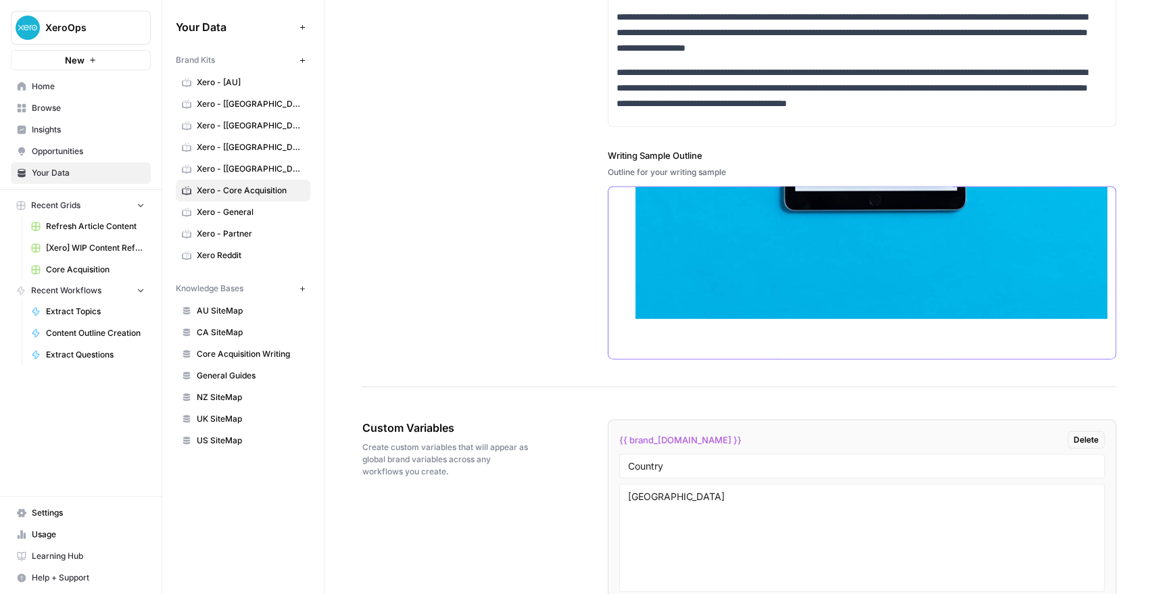
scroll to position [13497, 0]
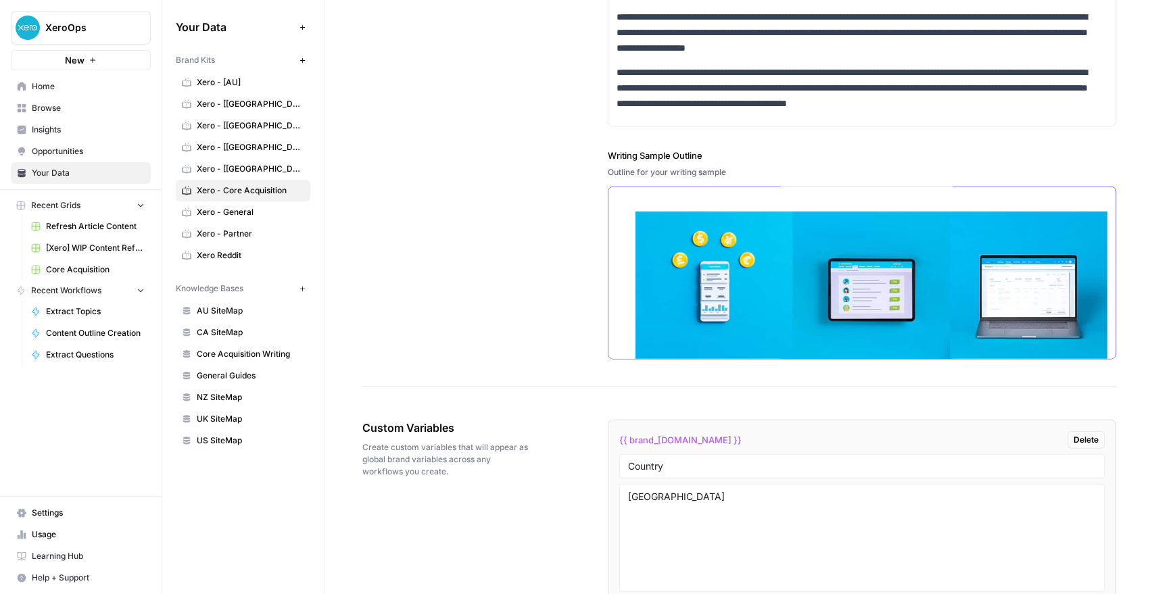
click at [674, 262] on img at bounding box center [871, 448] width 472 height 472
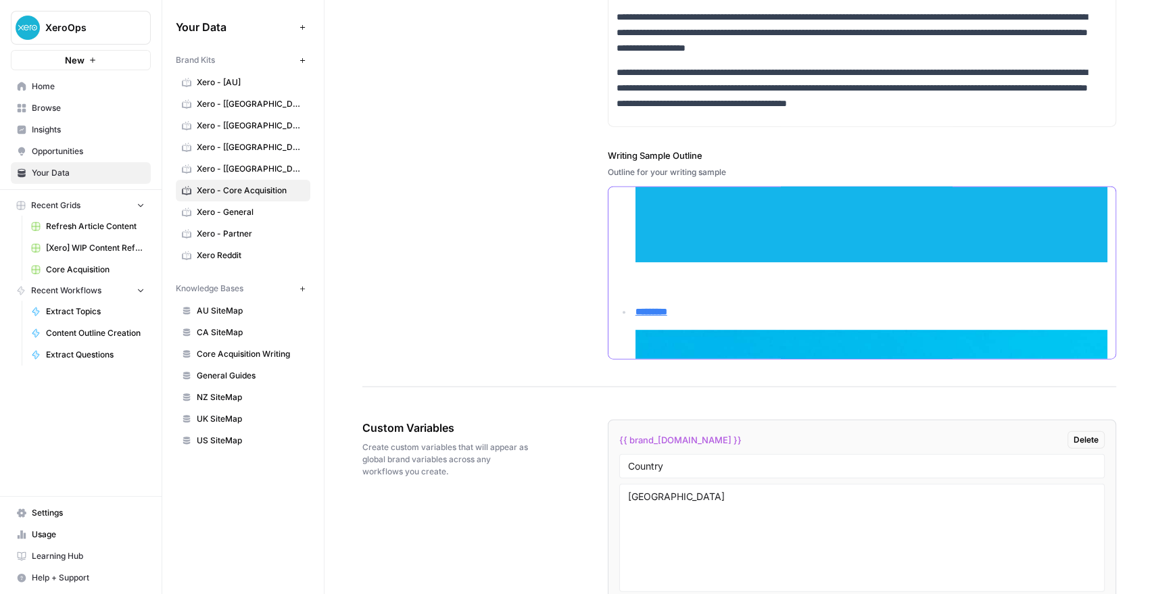
scroll to position [10794, 0]
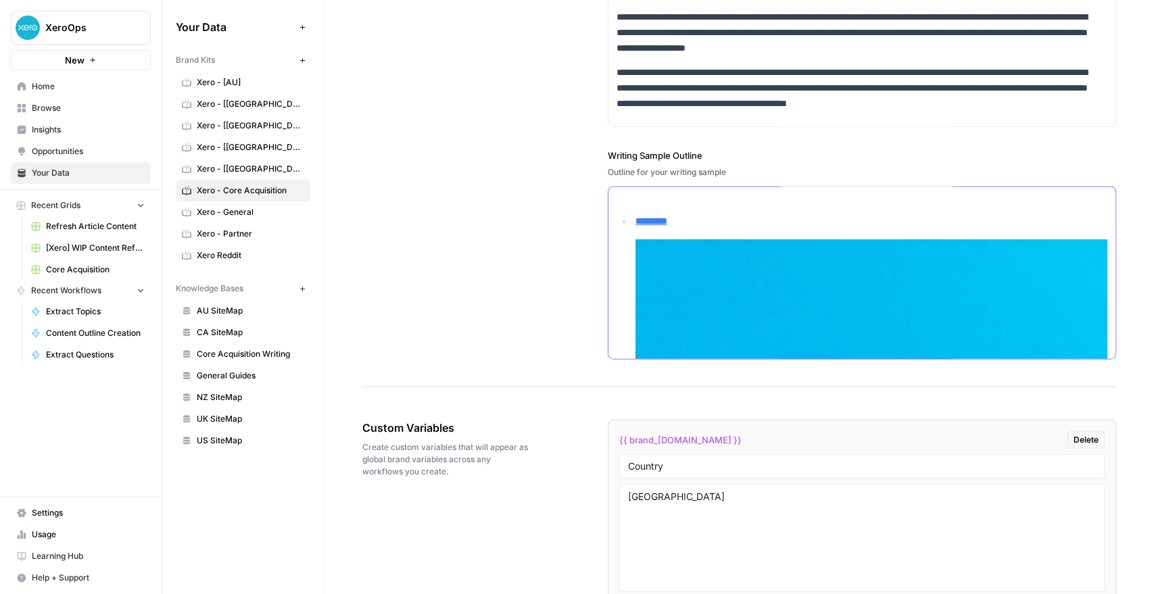
drag, startPoint x: 763, startPoint y: 264, endPoint x: 627, endPoint y: 260, distance: 135.3
click at [723, 266] on img at bounding box center [871, 475] width 472 height 472
click at [762, 329] on img at bounding box center [871, 475] width 472 height 472
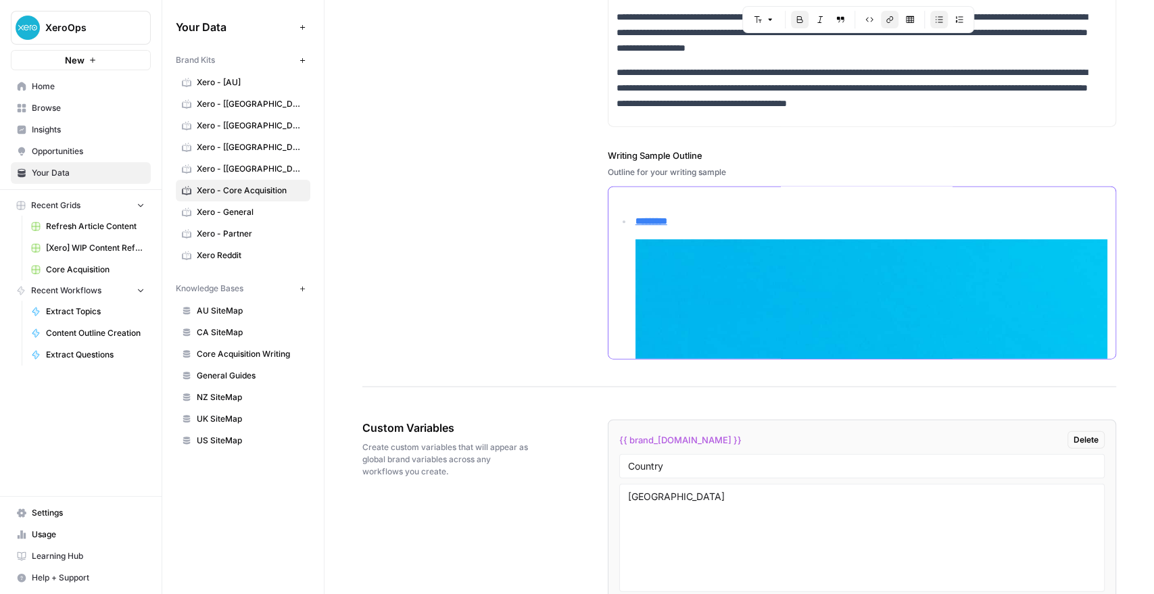
click at [783, 298] on img at bounding box center [871, 475] width 472 height 472
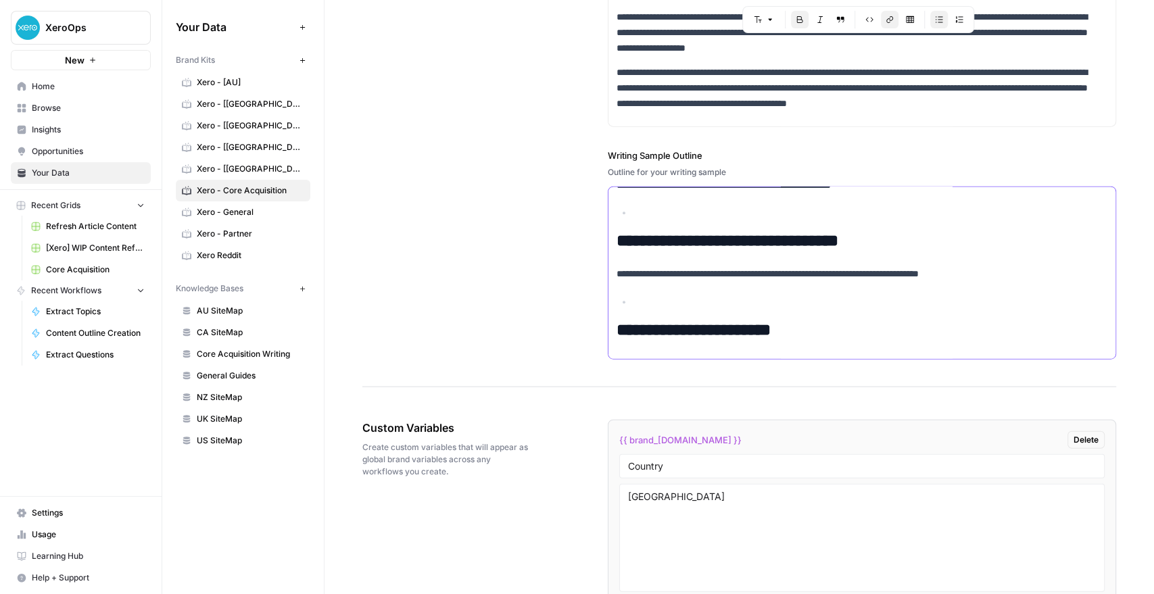
scroll to position [1029, 0]
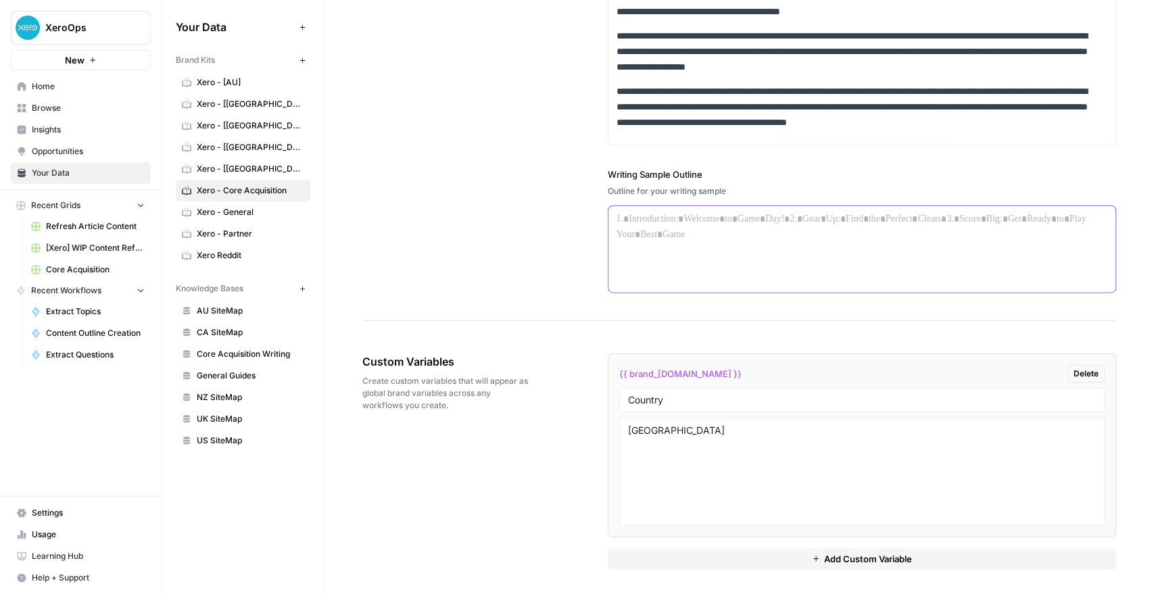
click at [687, 212] on p at bounding box center [858, 220] width 483 height 16
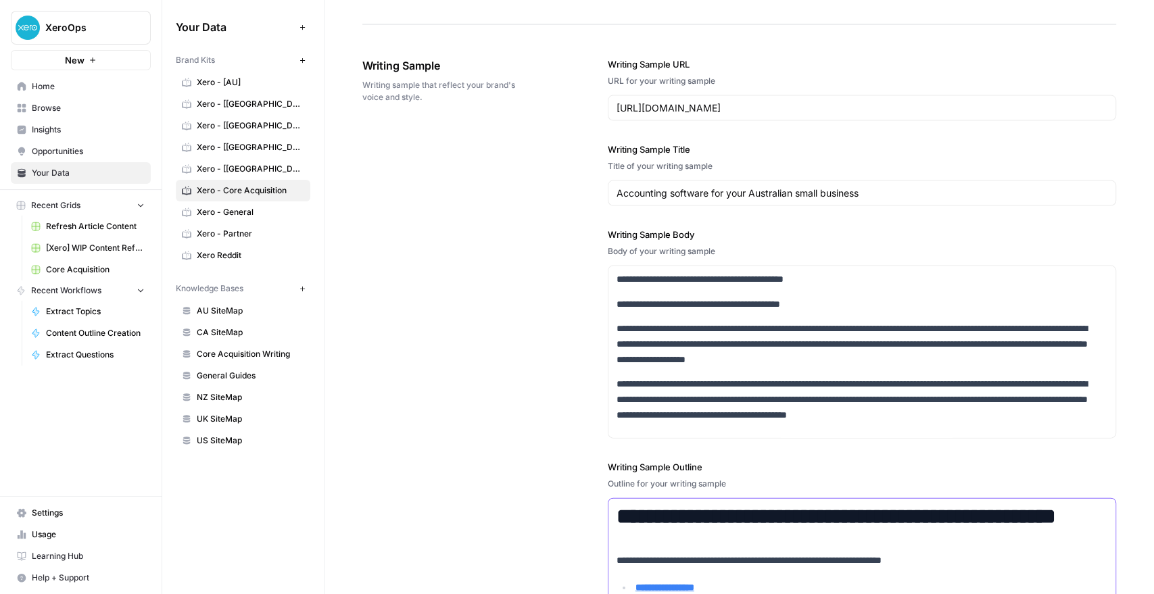
scroll to position [778, 0]
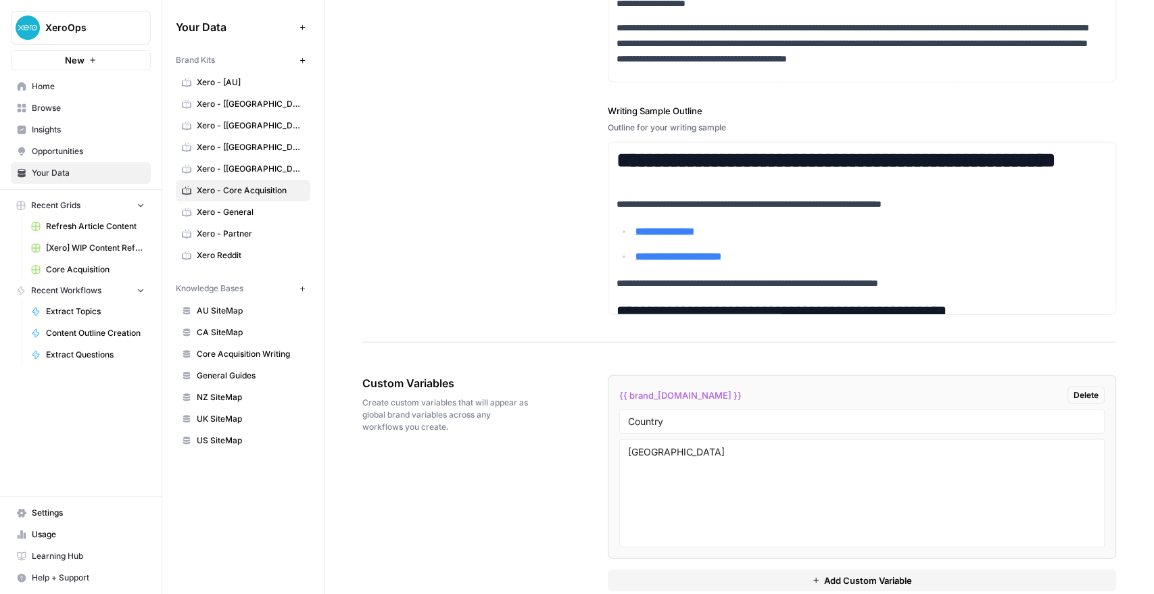
scroll to position [2131, 0]
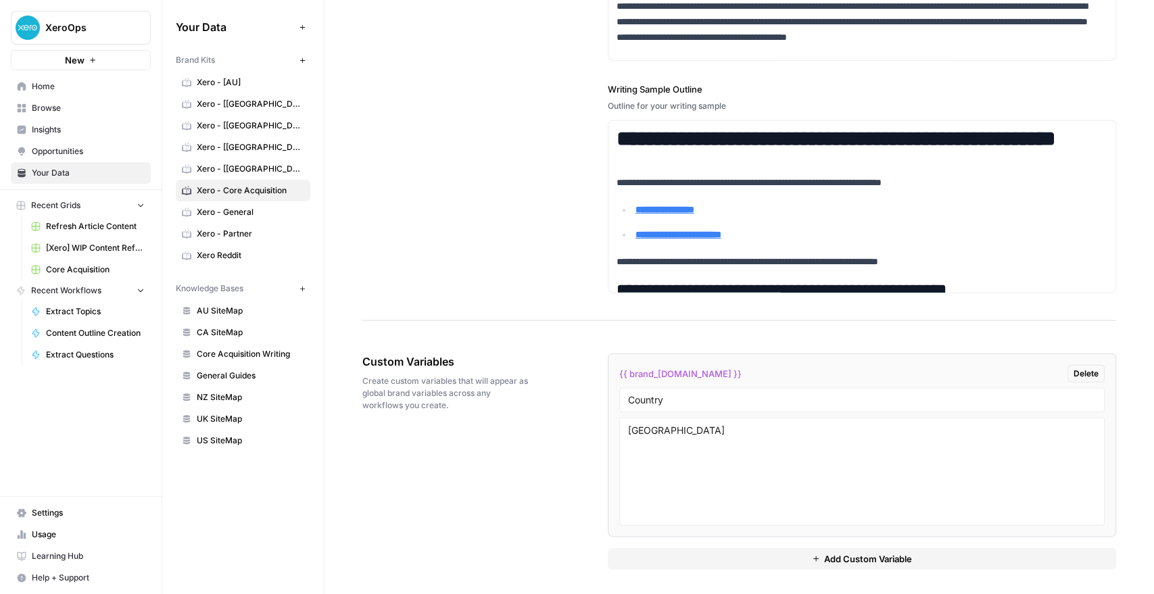
click at [1087, 365] on button "Delete" at bounding box center [1085, 374] width 37 height 18
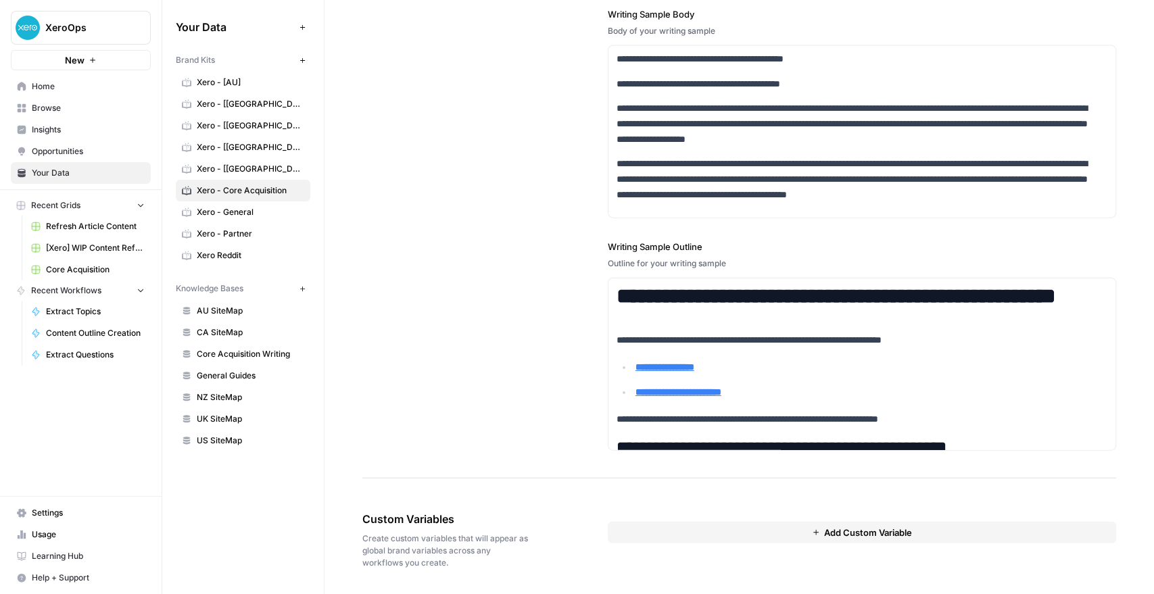
scroll to position [1898, 0]
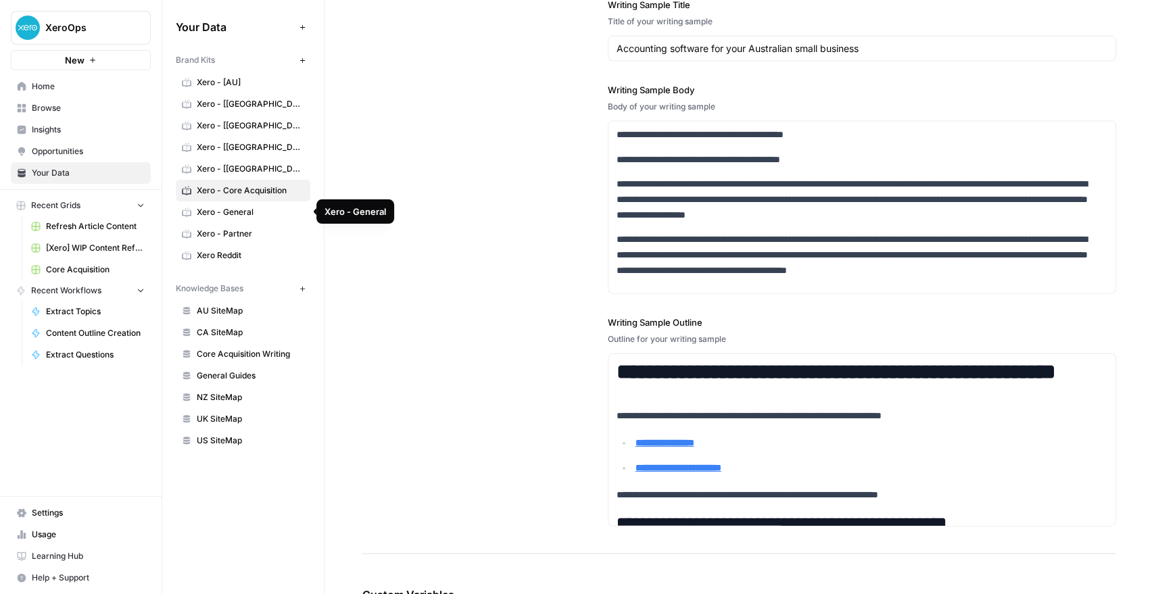
click at [245, 161] on link "Xero - [US]" at bounding box center [243, 169] width 135 height 22
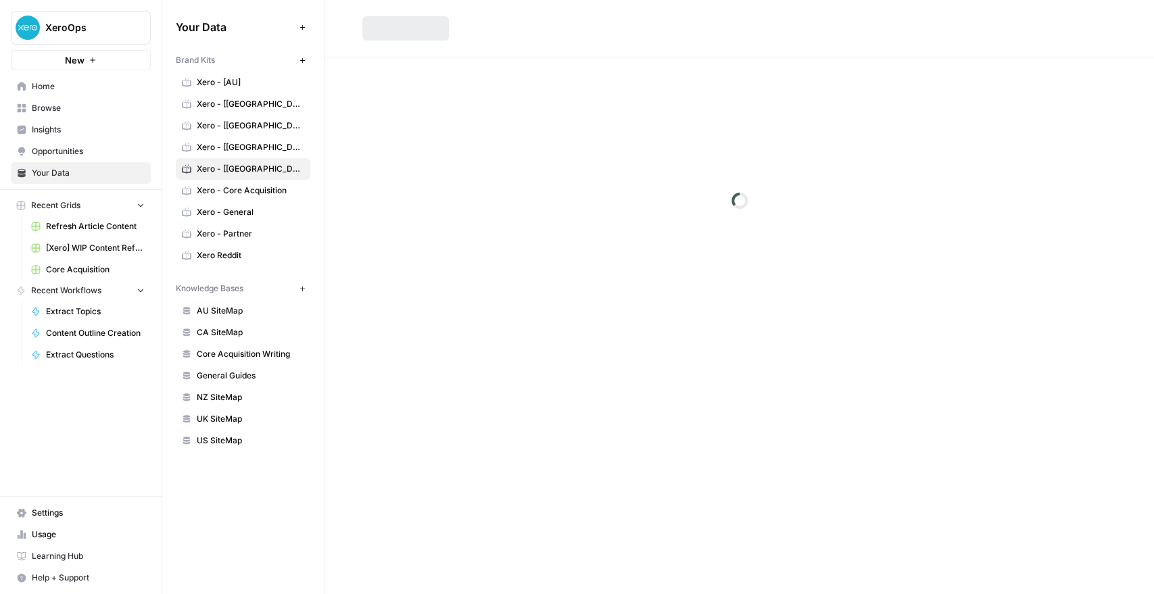
click at [253, 189] on span "Xero - Core Acquisition" at bounding box center [250, 191] width 107 height 12
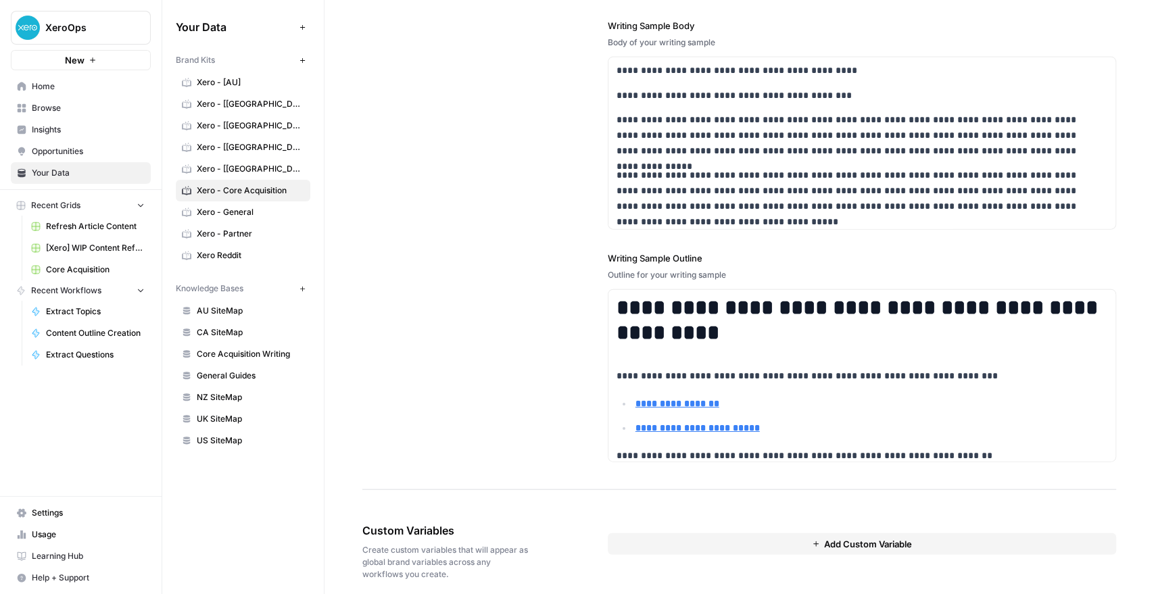
scroll to position [1974, 0]
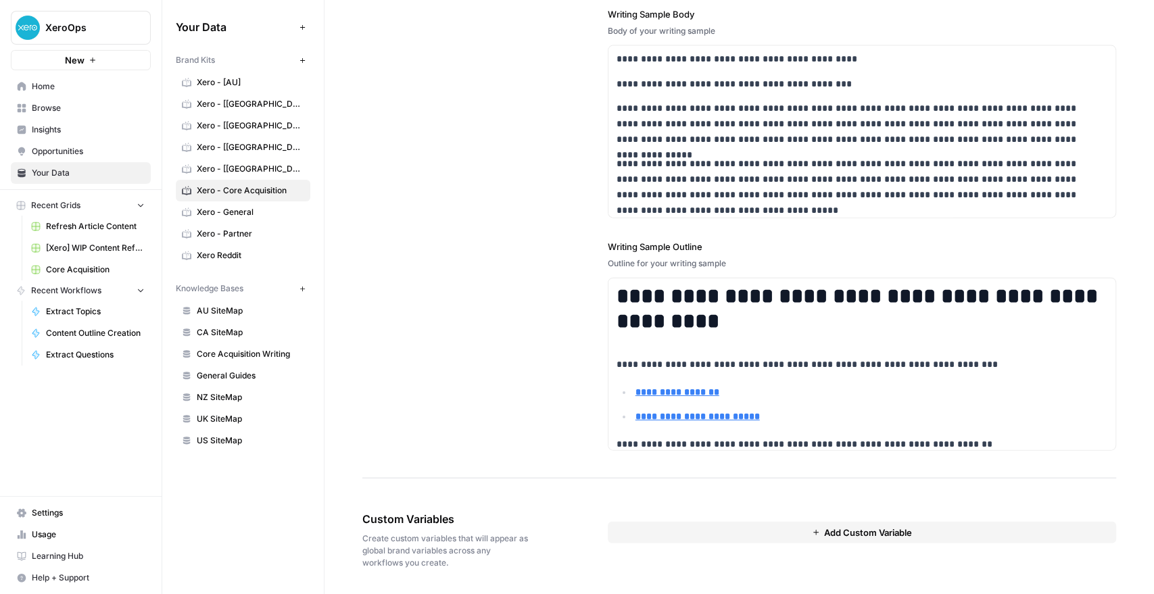
click at [58, 91] on span "Home" at bounding box center [88, 86] width 113 height 12
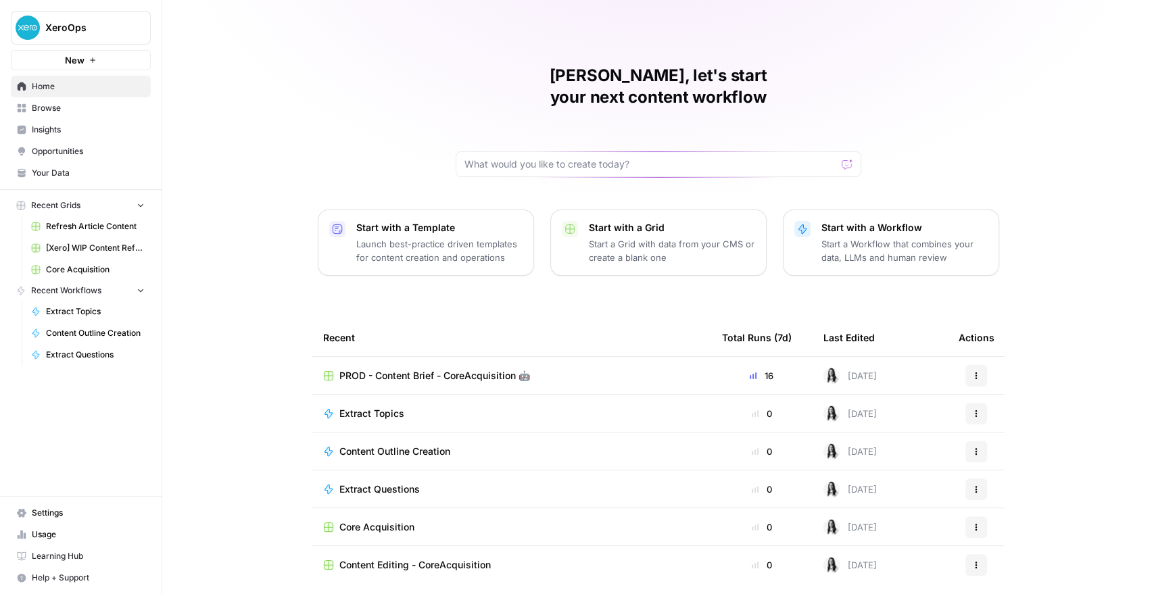
click at [54, 112] on span "Browse" at bounding box center [88, 108] width 113 height 12
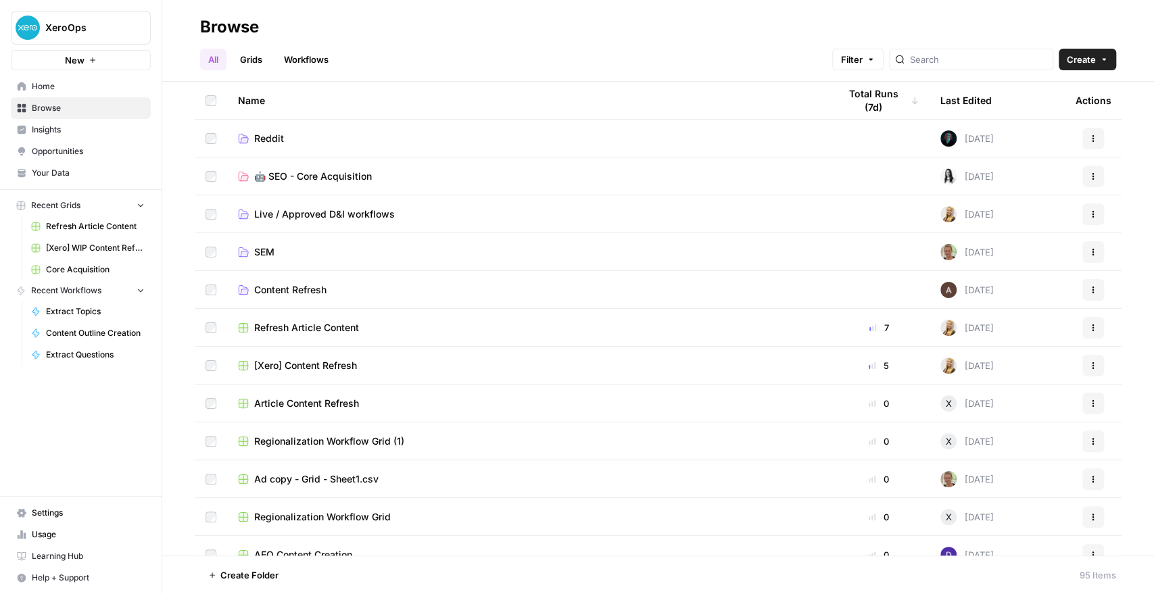
click at [312, 182] on span "🤖 SEO - Core Acquisition" at bounding box center [313, 177] width 118 height 14
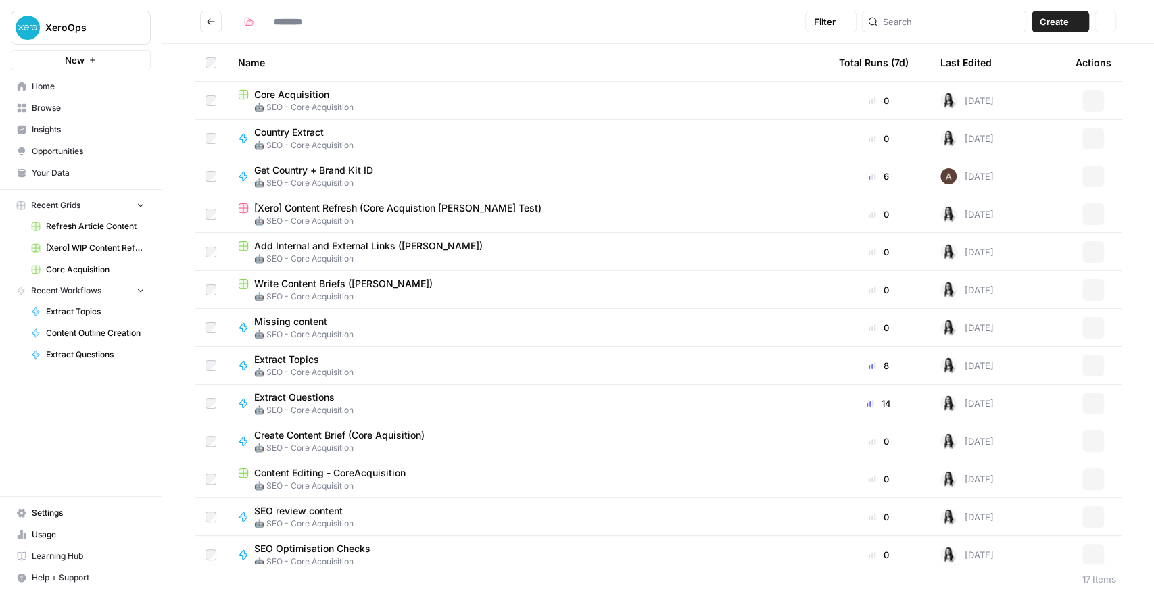
click at [312, 182] on span "🤖 SEO - Core Acquisition" at bounding box center [319, 183] width 130 height 12
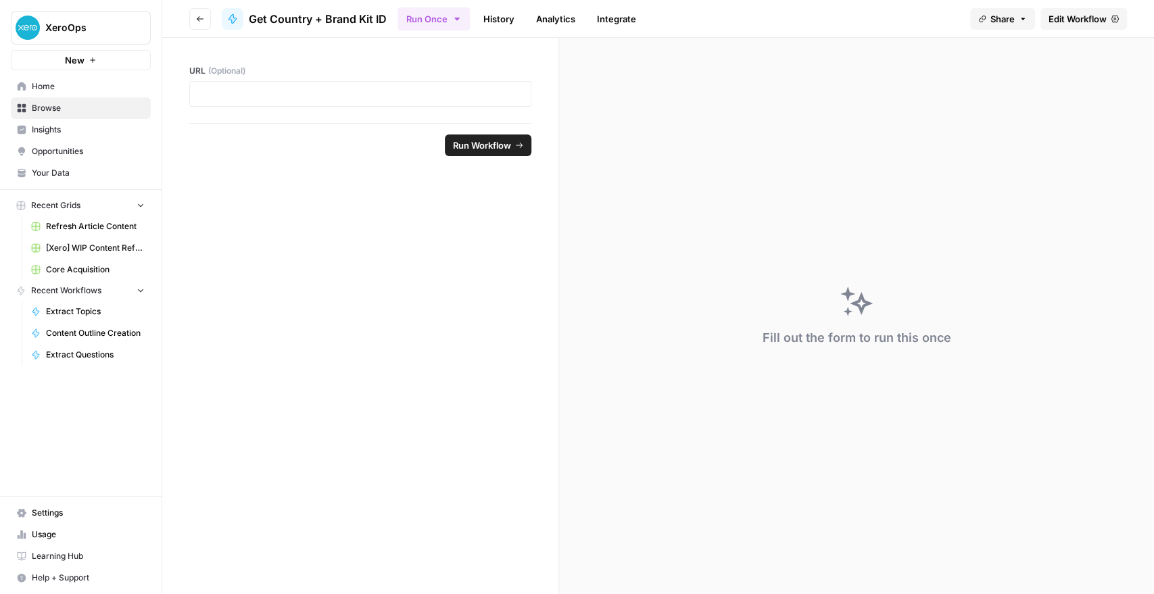
click at [197, 19] on icon "button" at bounding box center [200, 19] width 8 height 8
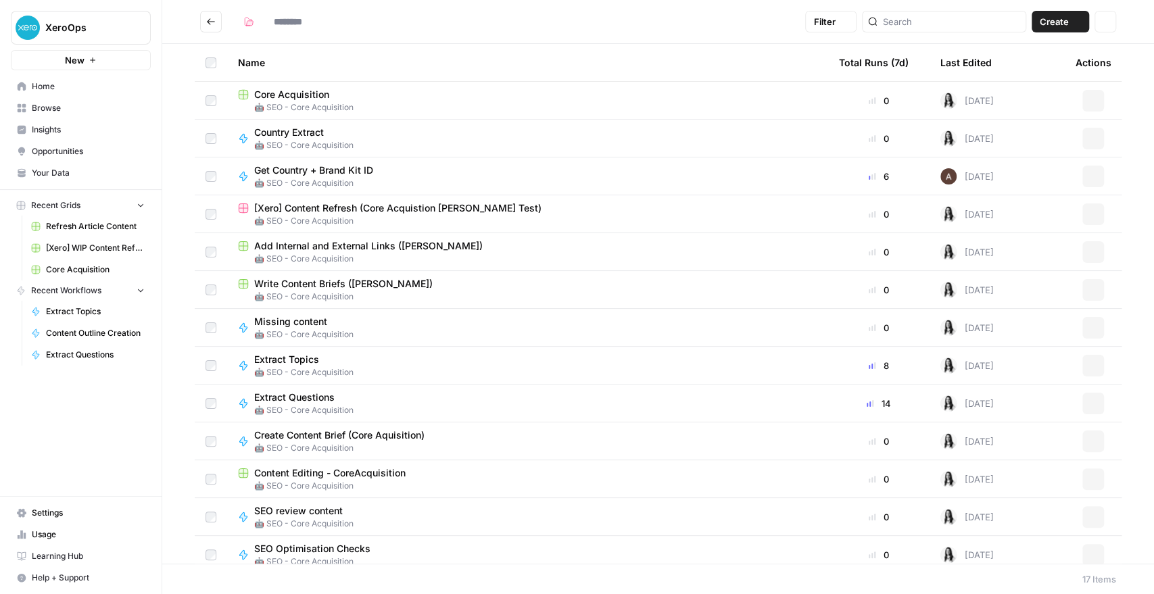
type input "**********"
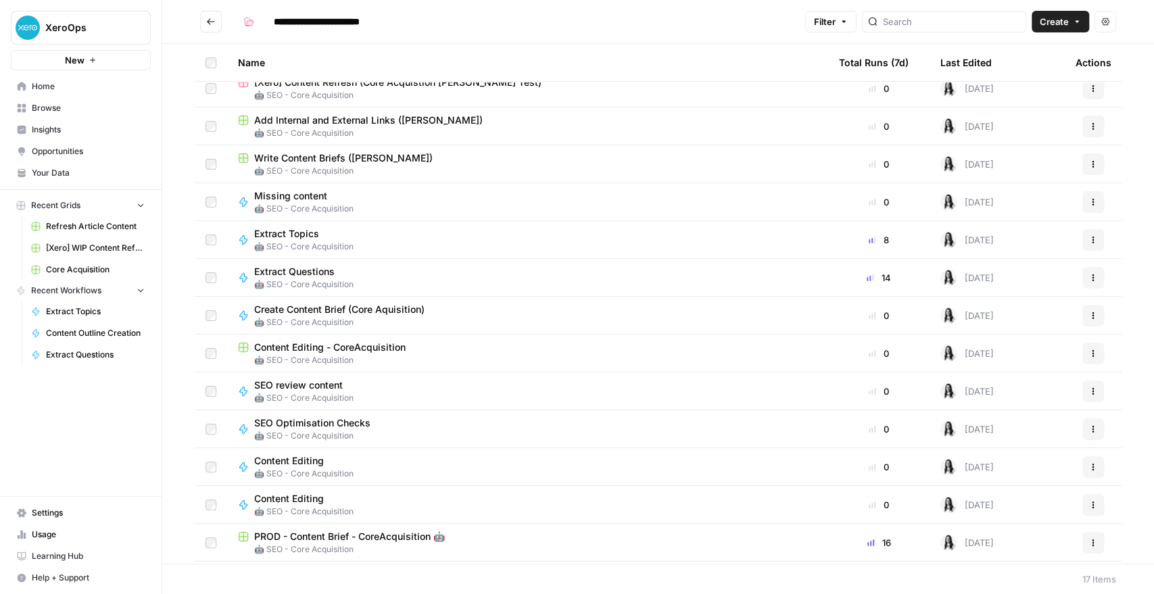
scroll to position [150, 0]
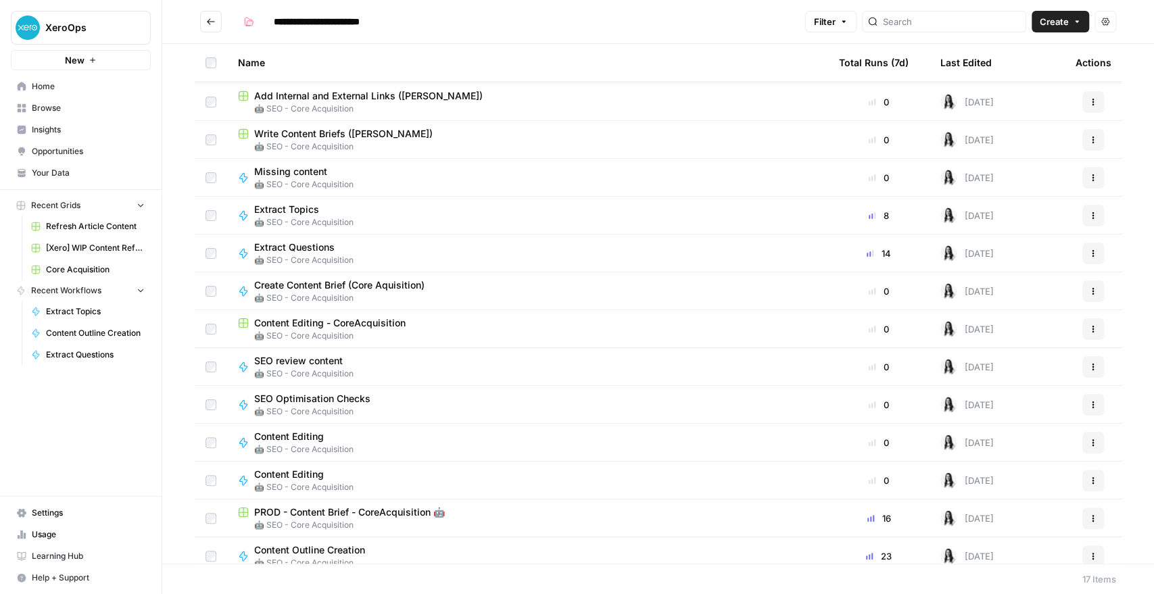
click at [318, 323] on span "Content Editing - CoreAcquisition" at bounding box center [329, 323] width 151 height 14
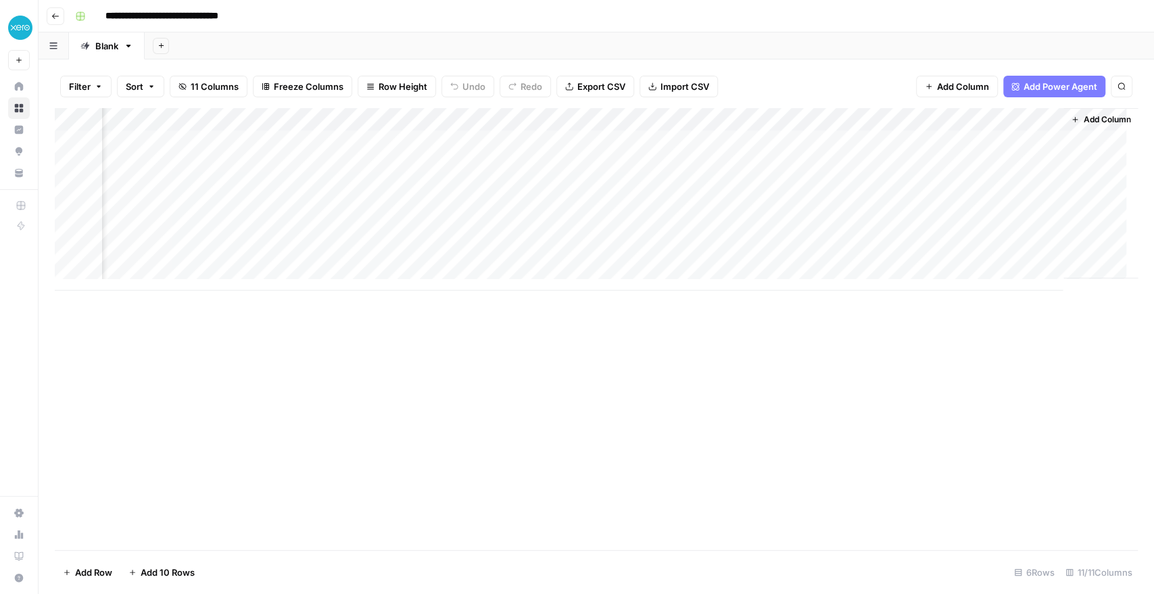
scroll to position [0, 925]
click at [413, 145] on div "Add Column" at bounding box center [596, 199] width 1083 height 183
click at [900, 121] on div "Add Column" at bounding box center [596, 199] width 1083 height 183
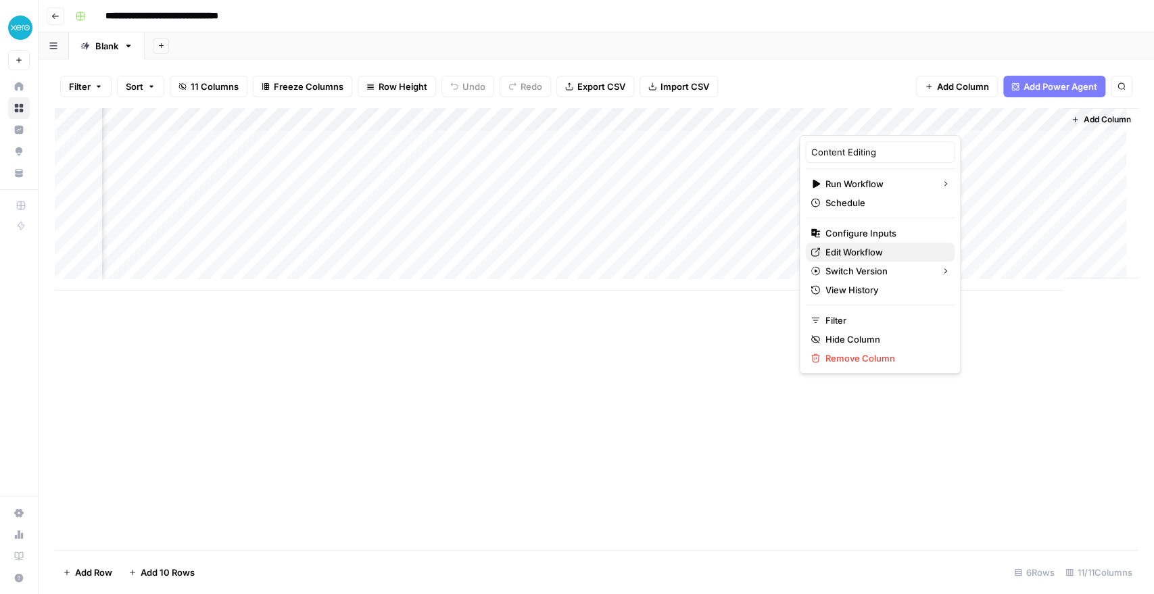
click at [852, 249] on span "Edit Workflow" at bounding box center [884, 252] width 118 height 14
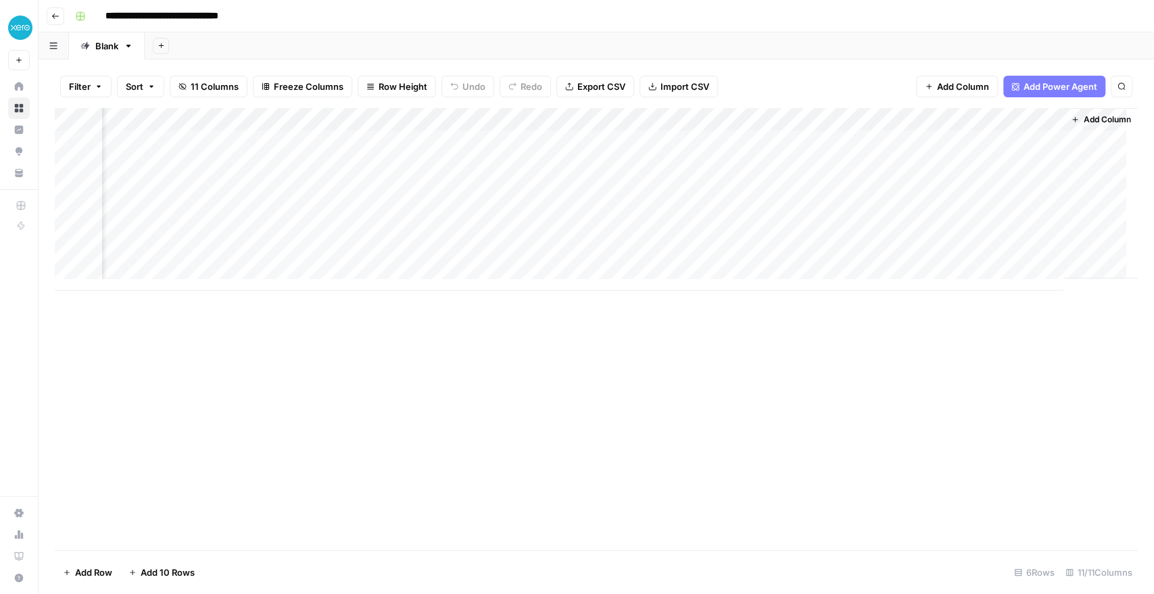
click at [937, 90] on span "Add Column" at bounding box center [963, 87] width 52 height 14
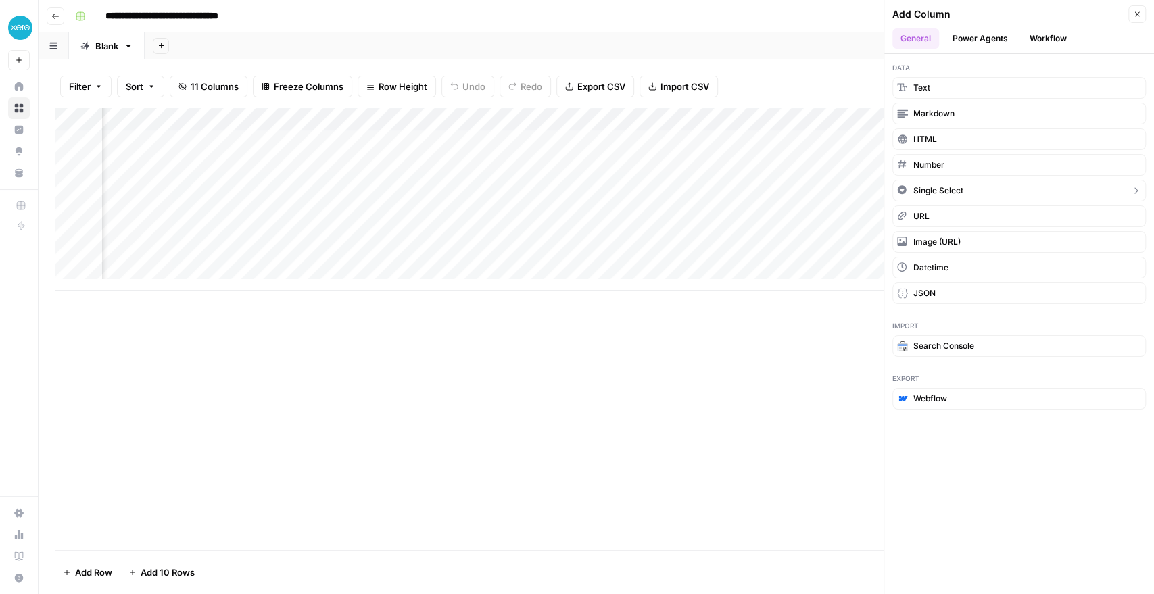
click at [969, 189] on button "Single Select" at bounding box center [1018, 191] width 253 height 22
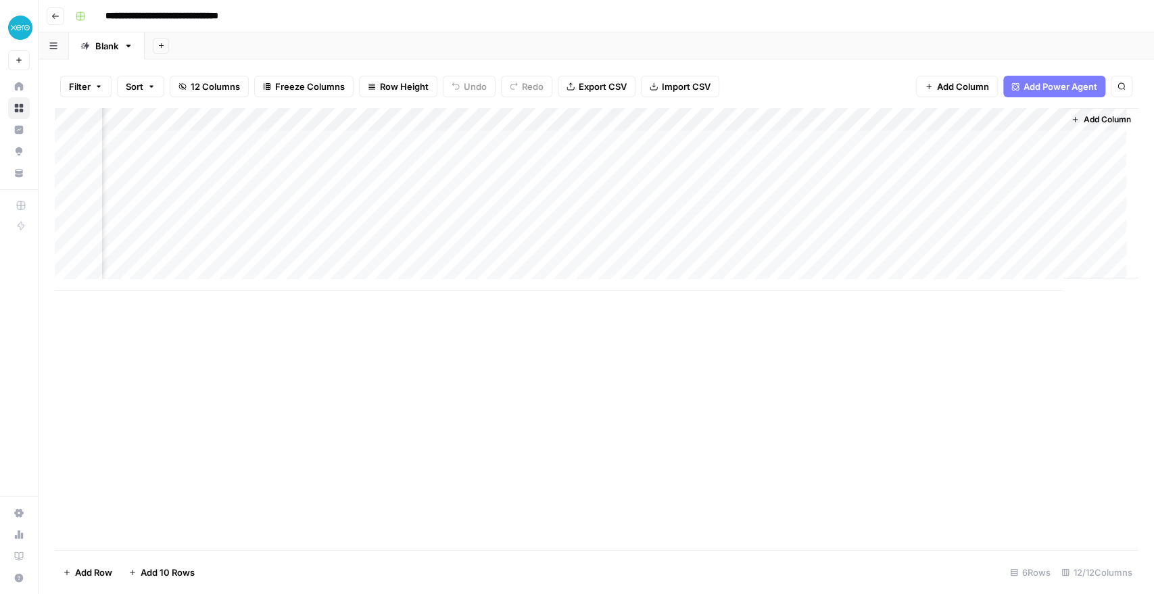
click at [961, 118] on div "Add Column" at bounding box center [596, 199] width 1083 height 183
click at [983, 118] on div at bounding box center [990, 121] width 122 height 27
click at [992, 320] on span "Remove Column" at bounding box center [1026, 319] width 145 height 14
click at [530, 139] on span "Delete" at bounding box center [528, 140] width 29 height 14
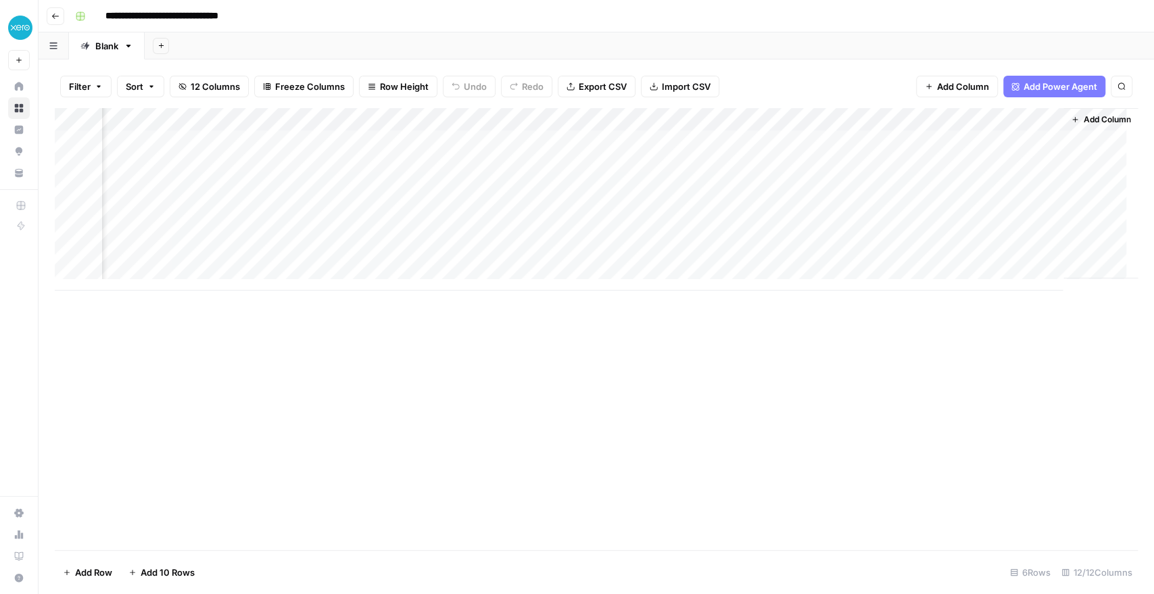
scroll to position [0, 925]
click at [57, 49] on button "button" at bounding box center [54, 45] width 30 height 26
click at [68, 110] on icon "button" at bounding box center [69, 106] width 9 height 9
click at [158, 43] on icon "button" at bounding box center [161, 45] width 7 height 7
click at [362, 39] on div "Add Sheet" at bounding box center [649, 45] width 1009 height 27
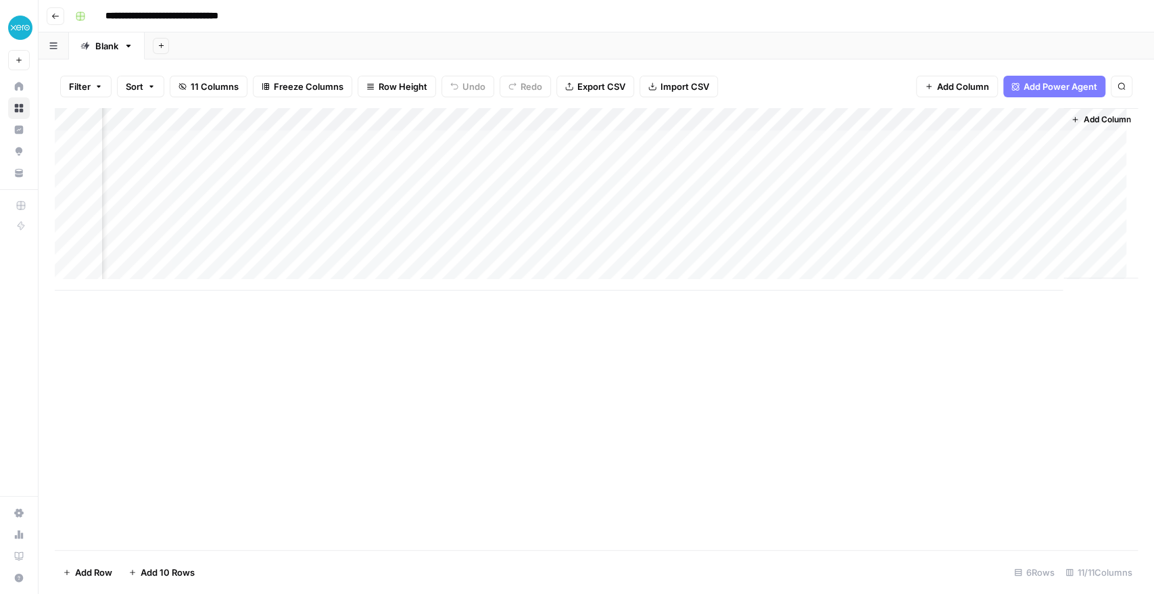
click at [898, 115] on div "Add Column" at bounding box center [596, 199] width 1083 height 183
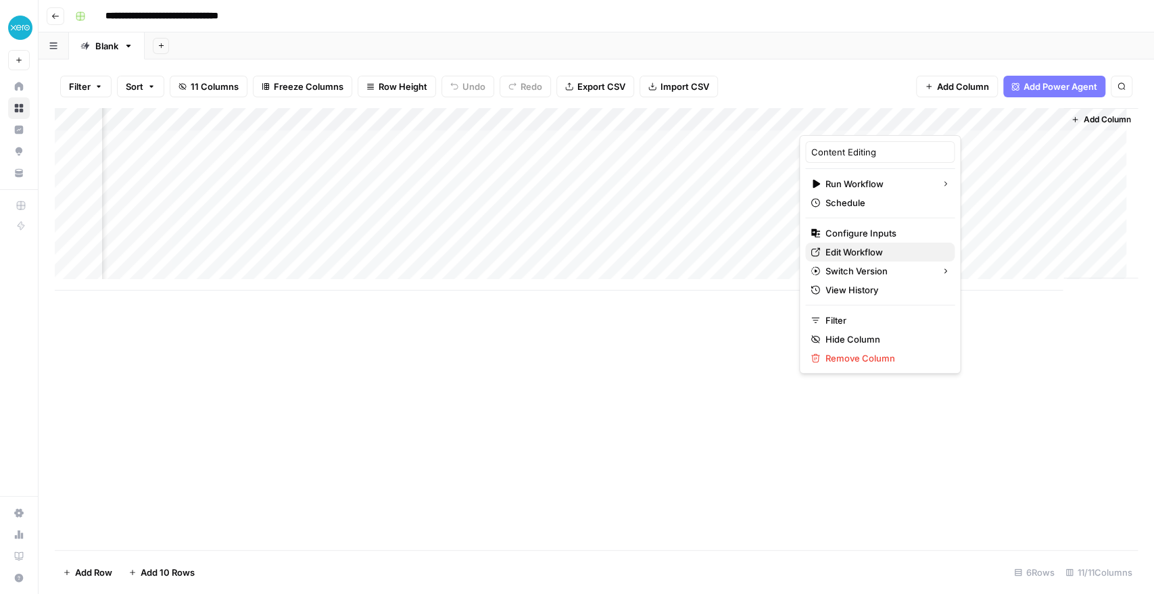
click at [858, 250] on span "Edit Workflow" at bounding box center [884, 252] width 118 height 14
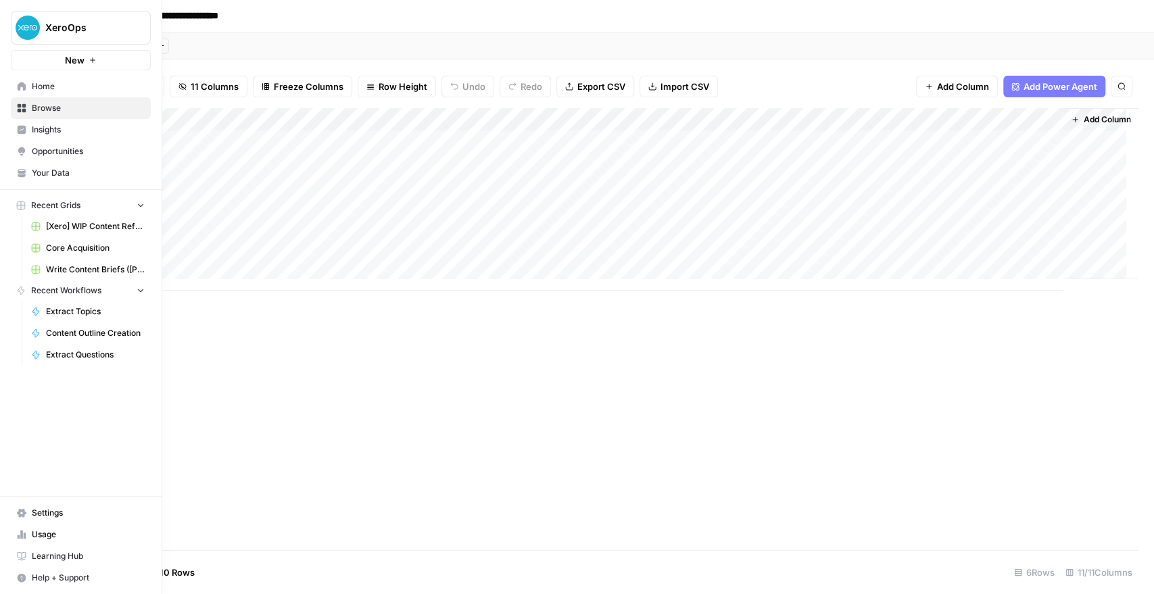
click at [34, 175] on span "Your Data" at bounding box center [88, 173] width 113 height 12
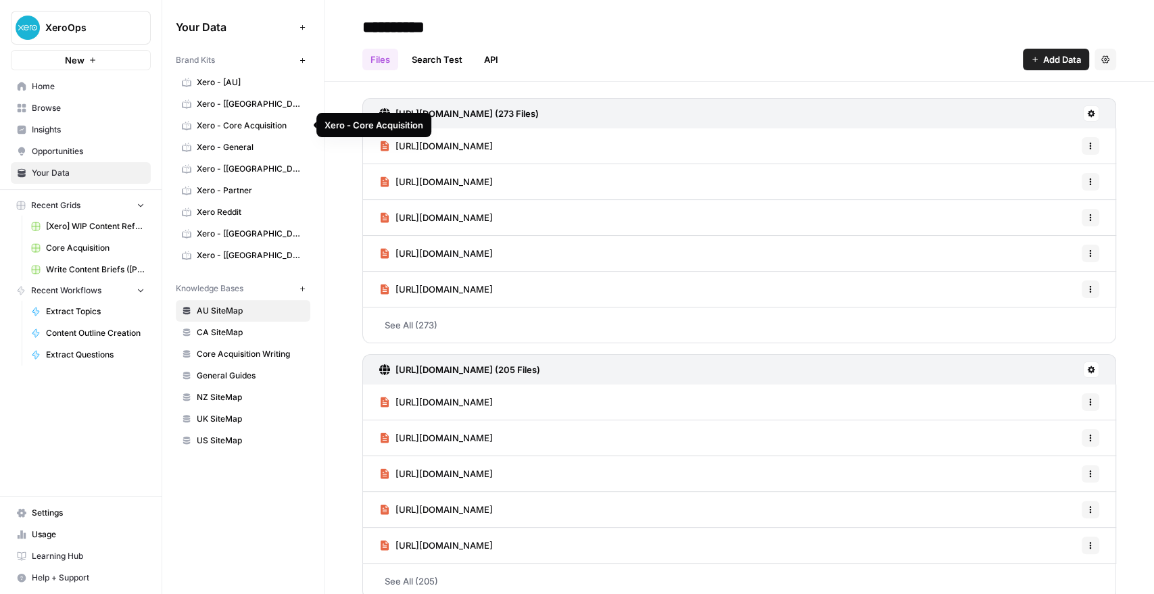
click at [205, 130] on span "Xero - Core Acquisition" at bounding box center [250, 126] width 107 height 12
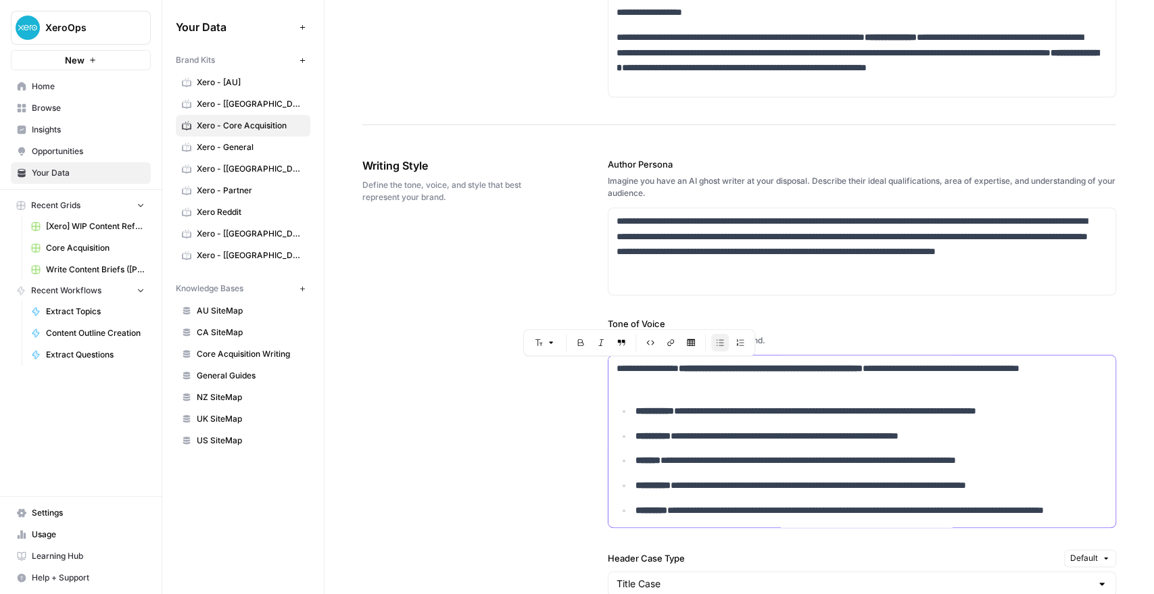
drag, startPoint x: 702, startPoint y: 381, endPoint x: 606, endPoint y: 362, distance: 98.5
click at [608, 362] on div "**********" at bounding box center [861, 605] width 507 height 498
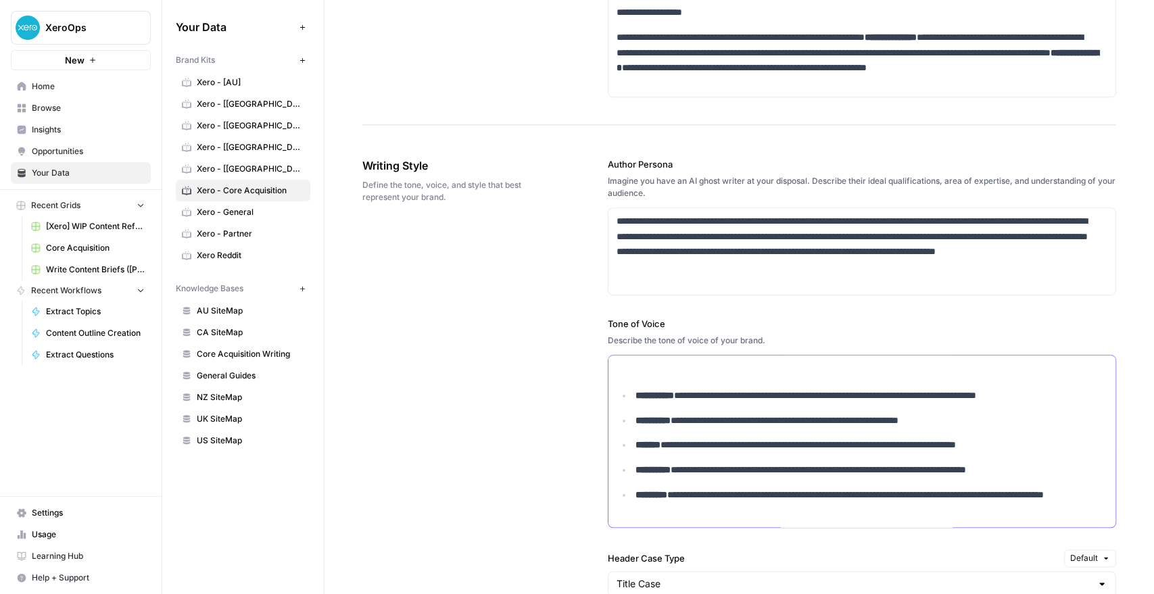
click at [622, 374] on p at bounding box center [852, 369] width 471 height 16
click at [622, 379] on div "**********" at bounding box center [861, 597] width 507 height 482
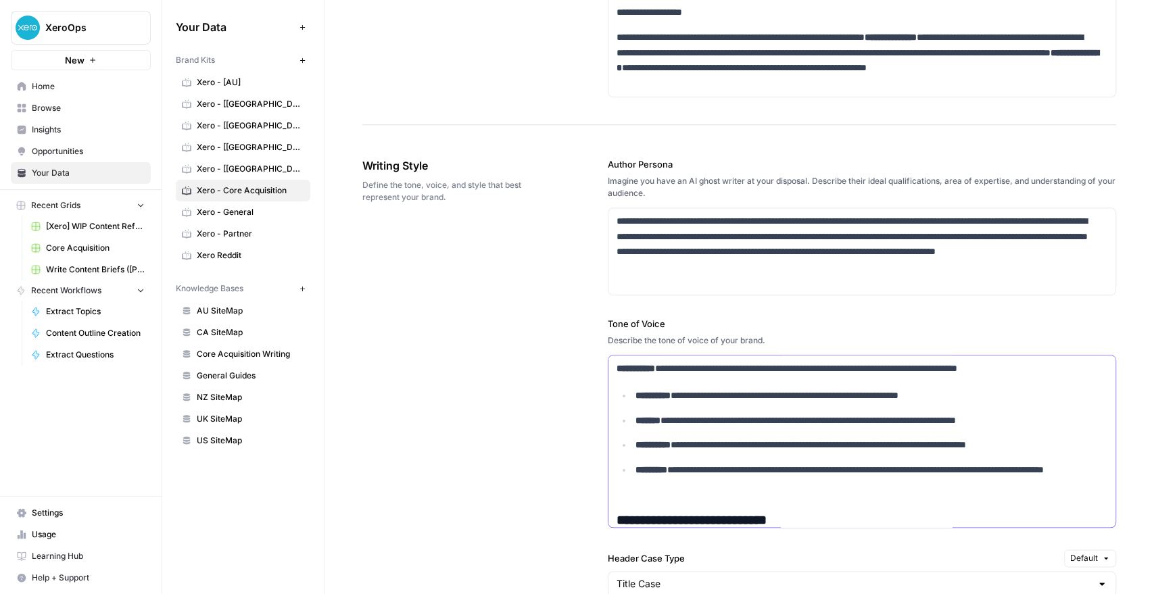
click at [632, 395] on li "**********" at bounding box center [870, 396] width 476 height 16
click at [632, 420] on li "**********" at bounding box center [870, 421] width 476 height 16
click at [635, 443] on strong "**********" at bounding box center [652, 444] width 35 height 9
click at [632, 465] on li "**********" at bounding box center [870, 477] width 476 height 31
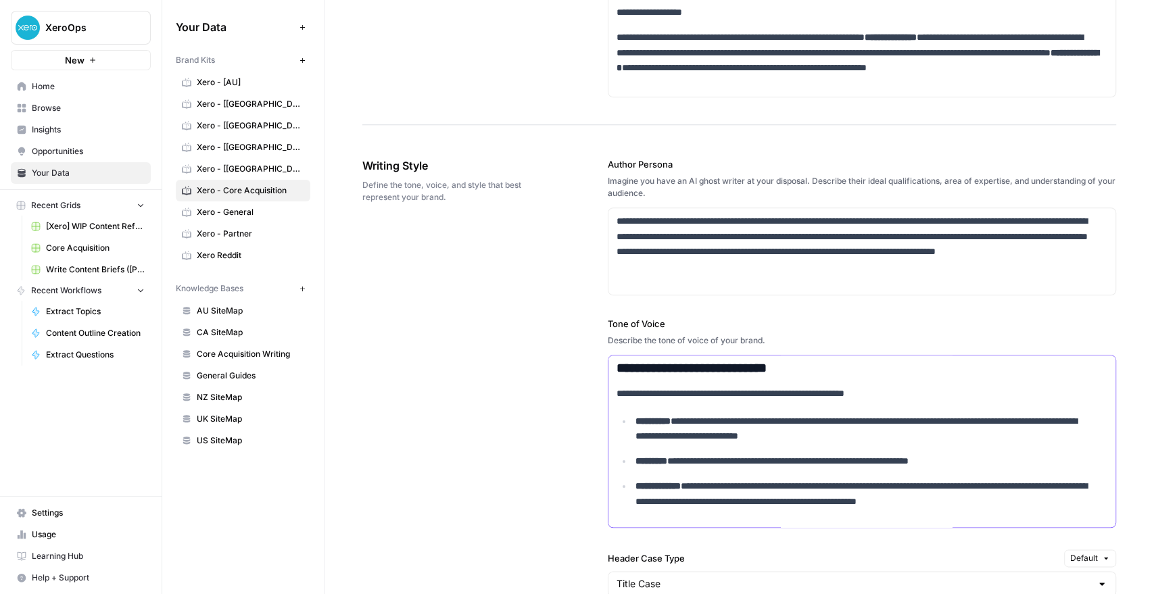
scroll to position [150, 0]
drag, startPoint x: 611, startPoint y: 366, endPoint x: 1015, endPoint y: 402, distance: 405.2
click at [1015, 402] on div "**********" at bounding box center [861, 433] width 507 height 455
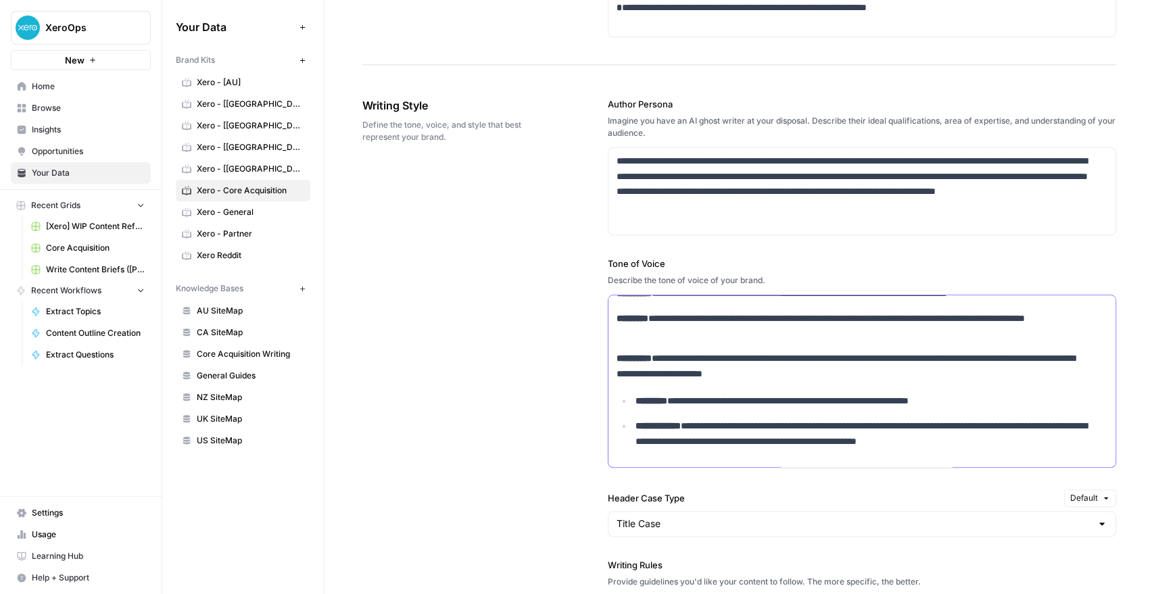
click at [635, 396] on strong "*********" at bounding box center [651, 400] width 32 height 9
click at [635, 424] on strong "**********" at bounding box center [657, 425] width 45 height 9
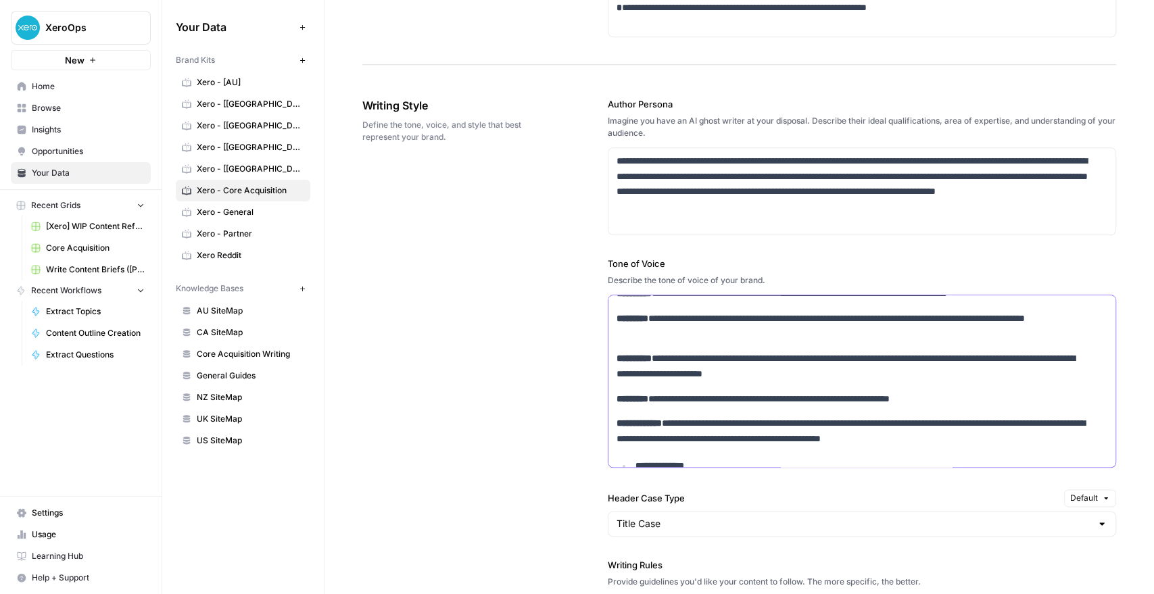
scroll to position [164, 0]
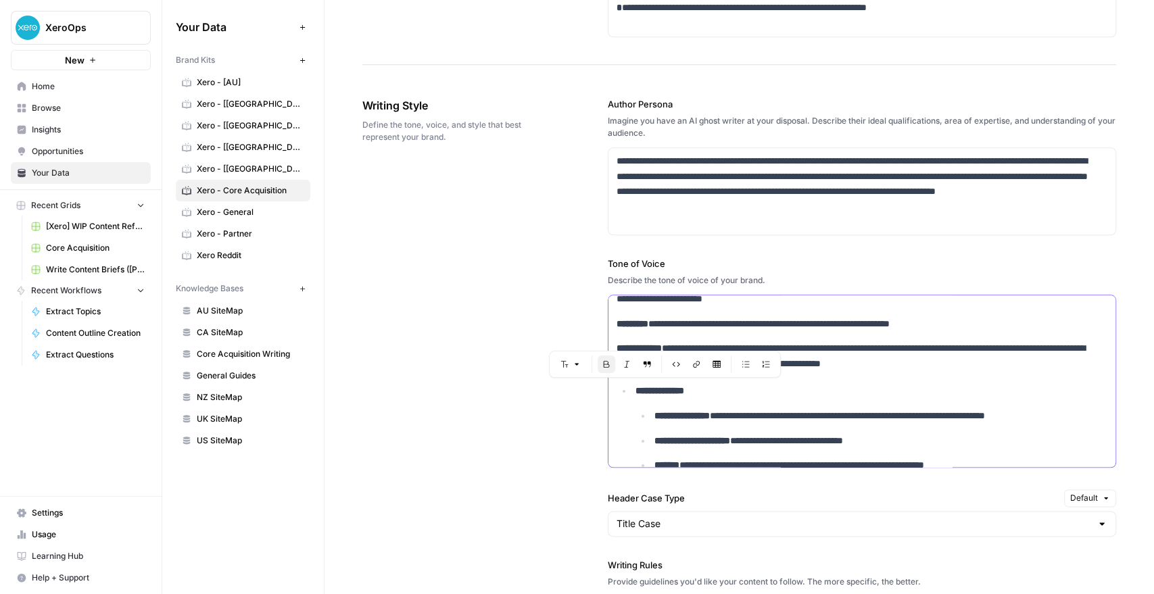
drag, startPoint x: 630, startPoint y: 393, endPoint x: 729, endPoint y: 388, distance: 99.5
click at [729, 388] on li "**********" at bounding box center [870, 440] width 476 height 115
click at [654, 414] on strong "**********" at bounding box center [681, 415] width 55 height 9
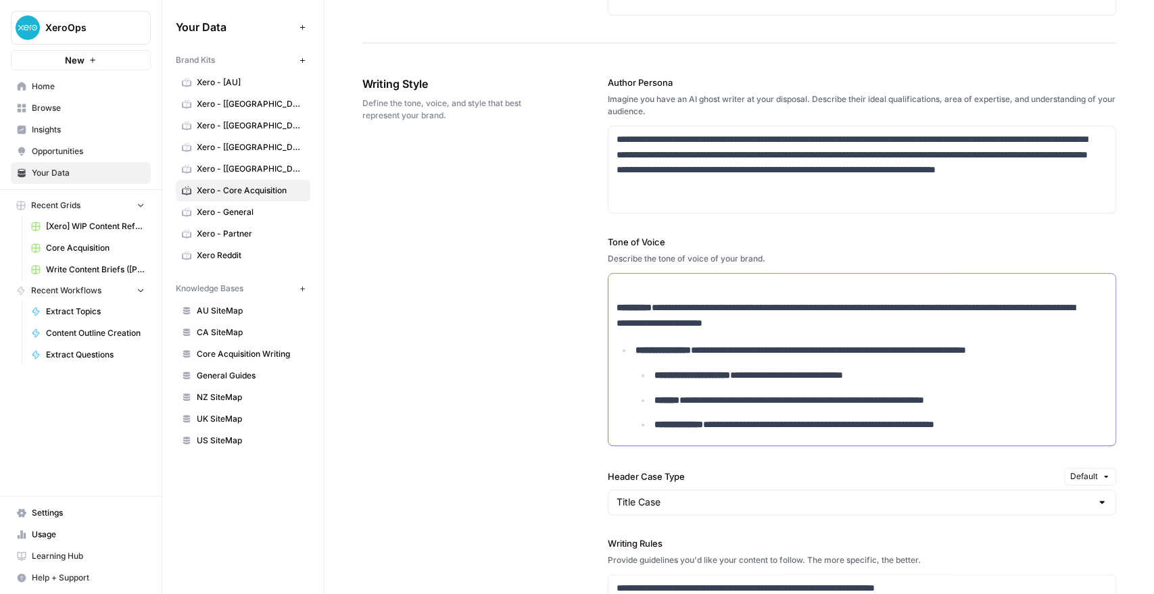
scroll to position [858, 0]
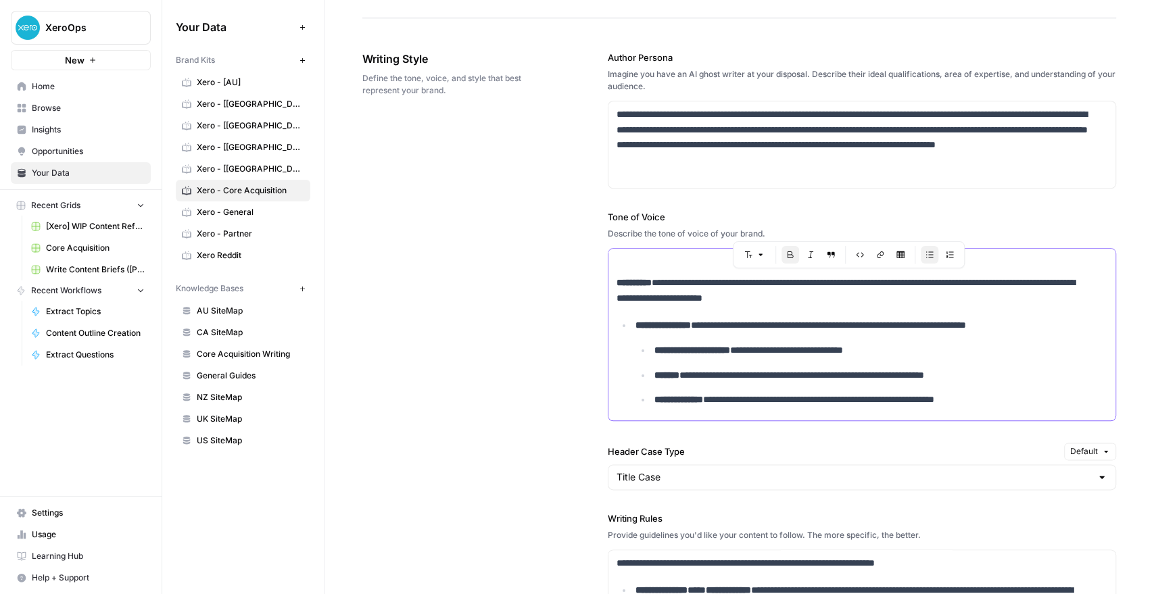
click at [674, 357] on ul "**********" at bounding box center [871, 375] width 472 height 65
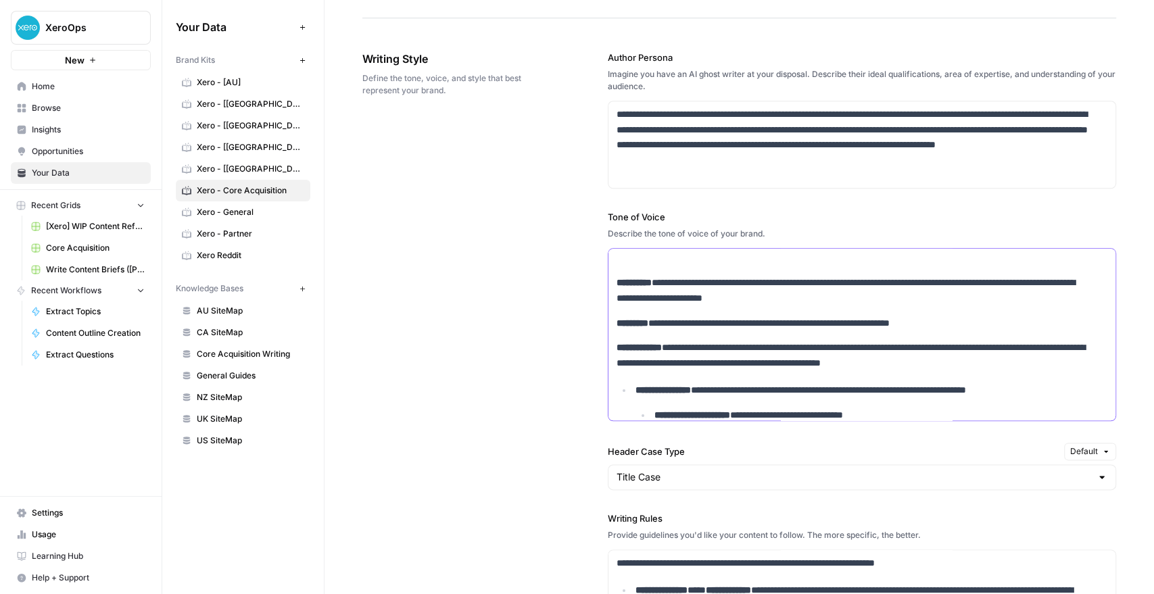
scroll to position [811, 0]
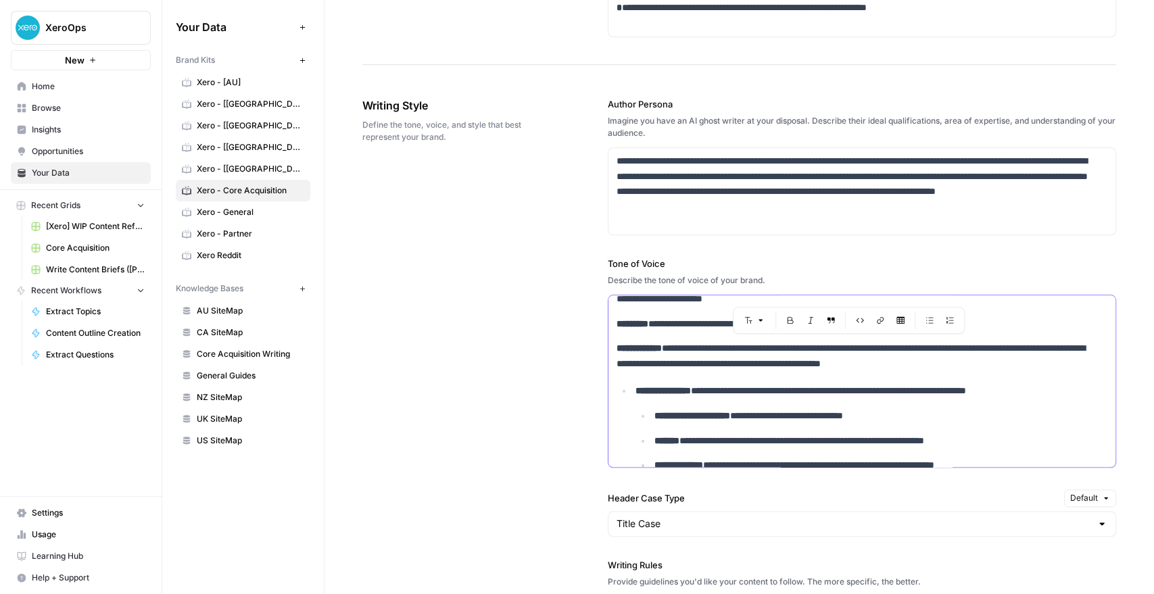
click at [627, 388] on ul "**********" at bounding box center [862, 428] width 491 height 90
click at [635, 388] on strong "**********" at bounding box center [662, 390] width 55 height 9
click at [651, 415] on li "**********" at bounding box center [879, 416] width 457 height 16
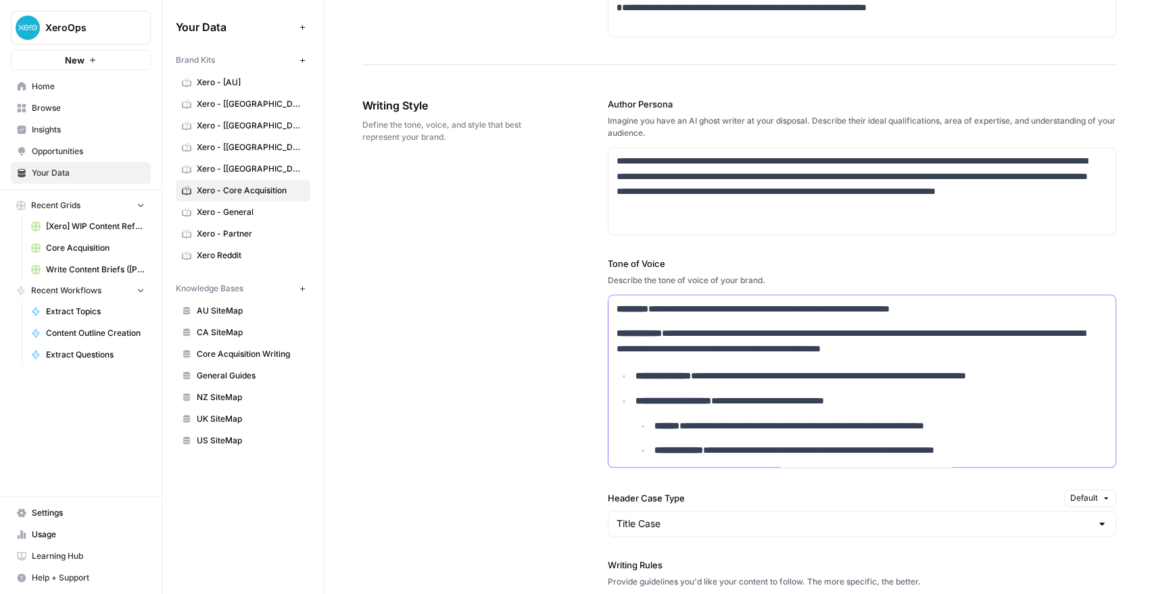
scroll to position [183, 0]
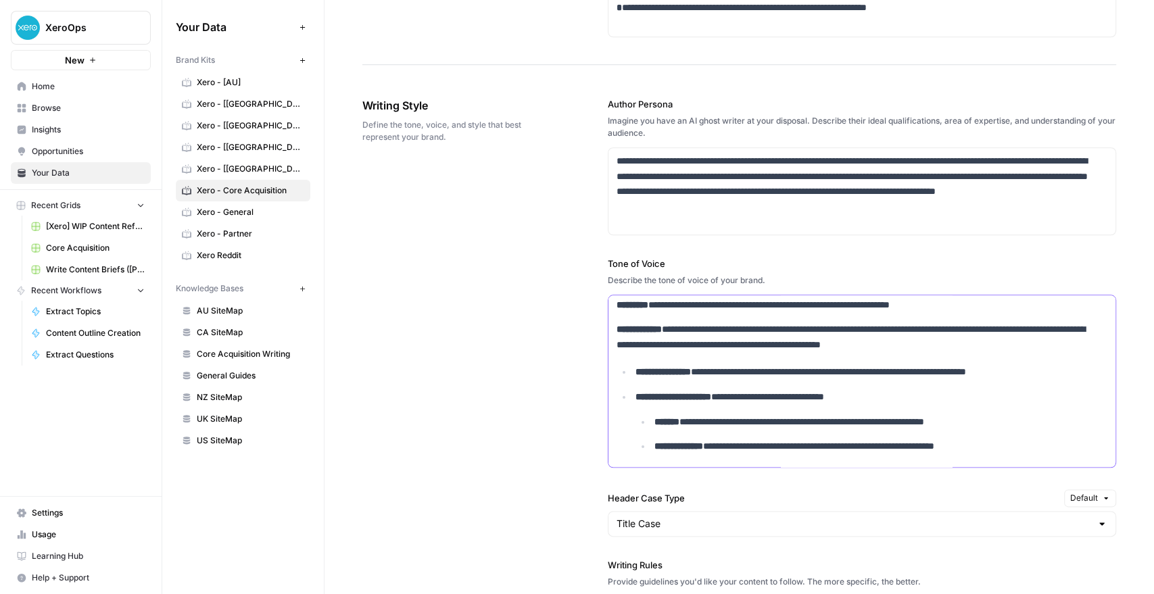
click at [651, 421] on li "**********" at bounding box center [879, 422] width 457 height 16
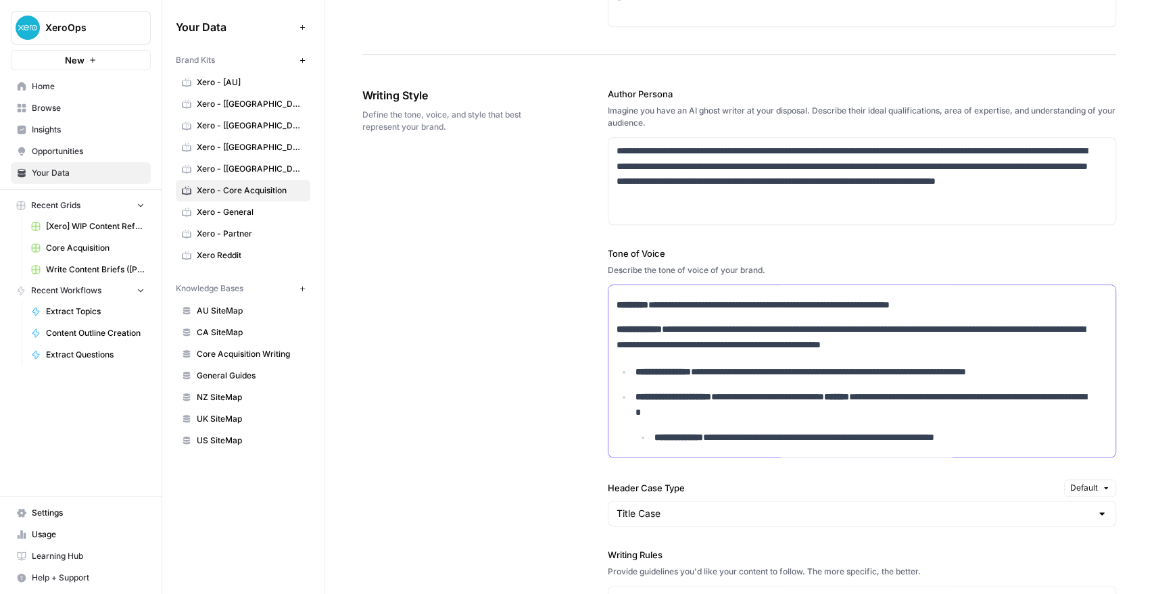
scroll to position [811, 0]
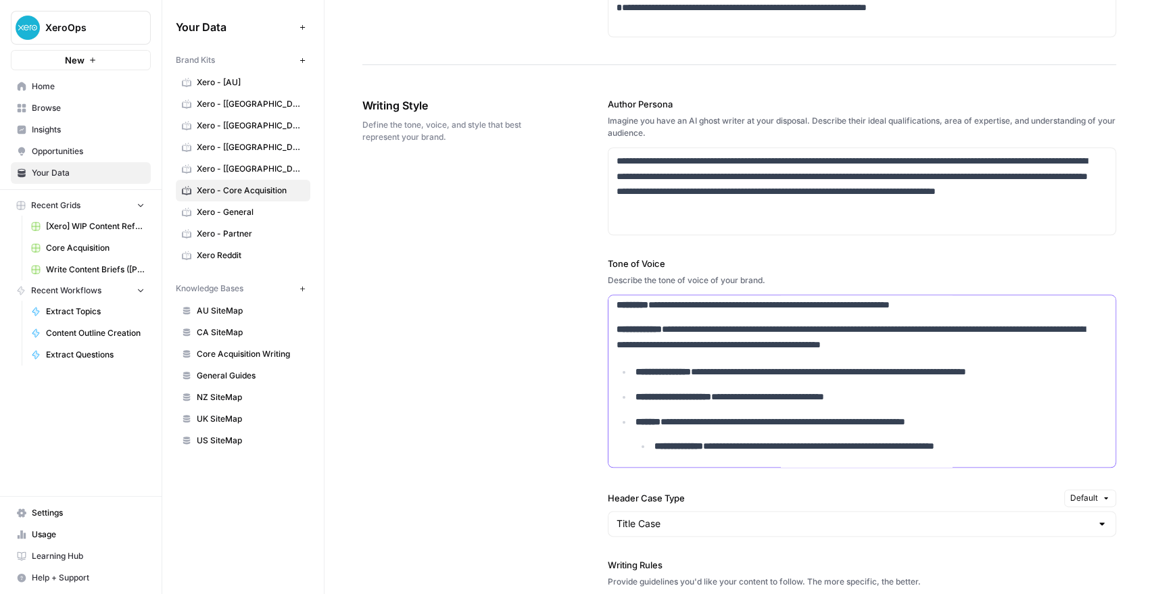
click at [651, 442] on li "**********" at bounding box center [879, 447] width 457 height 16
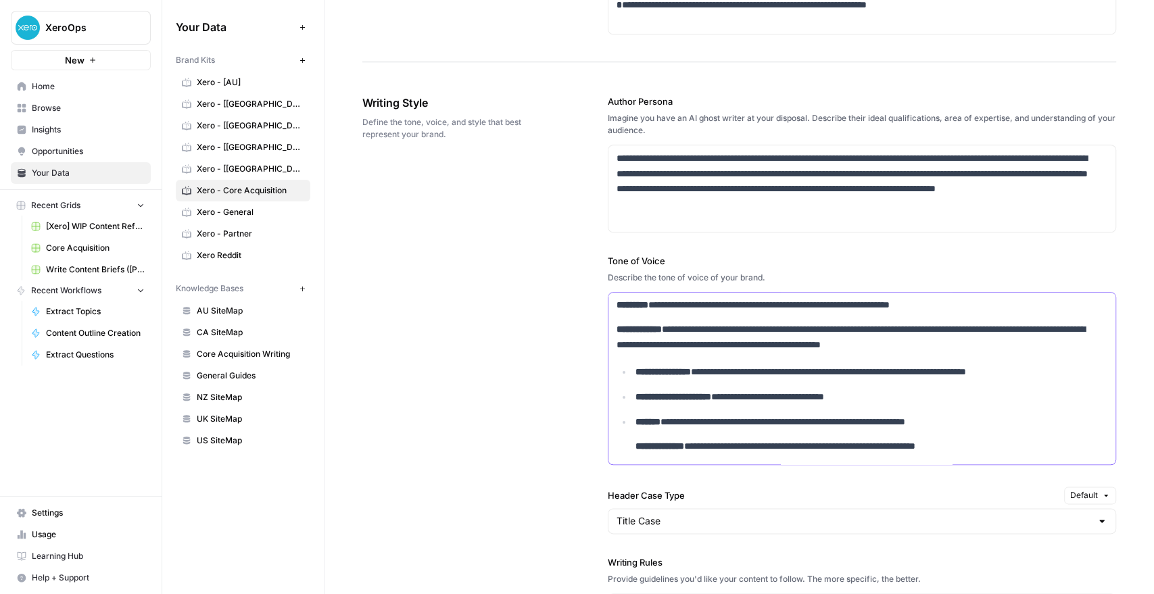
click at [632, 370] on li "**********" at bounding box center [870, 372] width 476 height 16
click at [632, 396] on li "**********" at bounding box center [870, 397] width 476 height 16
click at [632, 415] on li "**********" at bounding box center [870, 434] width 476 height 40
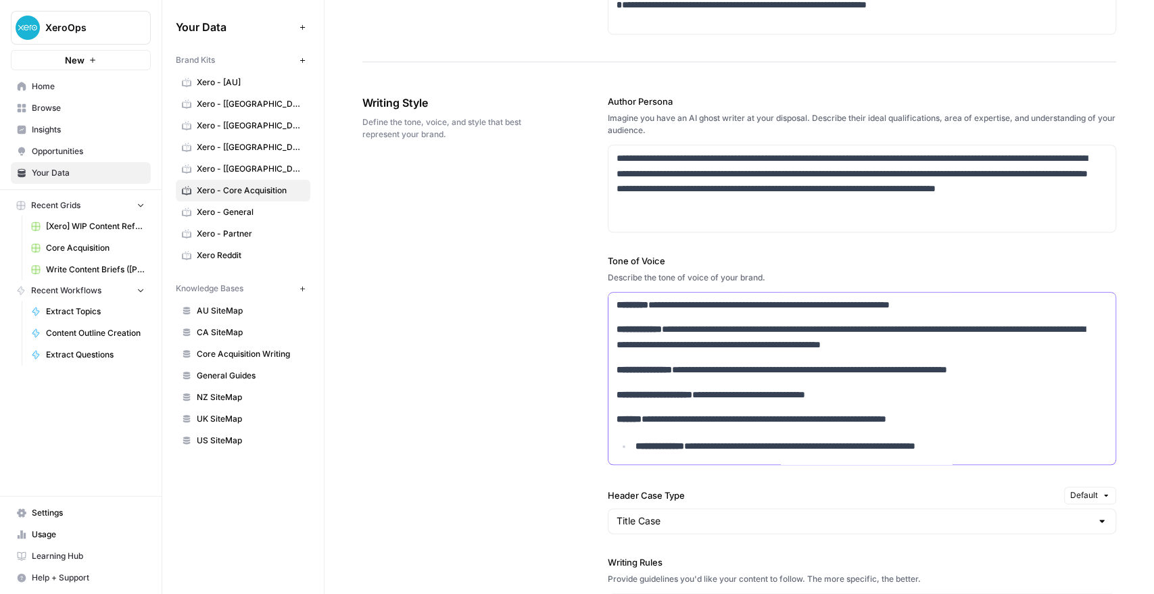
click at [632, 441] on li "**********" at bounding box center [870, 447] width 476 height 16
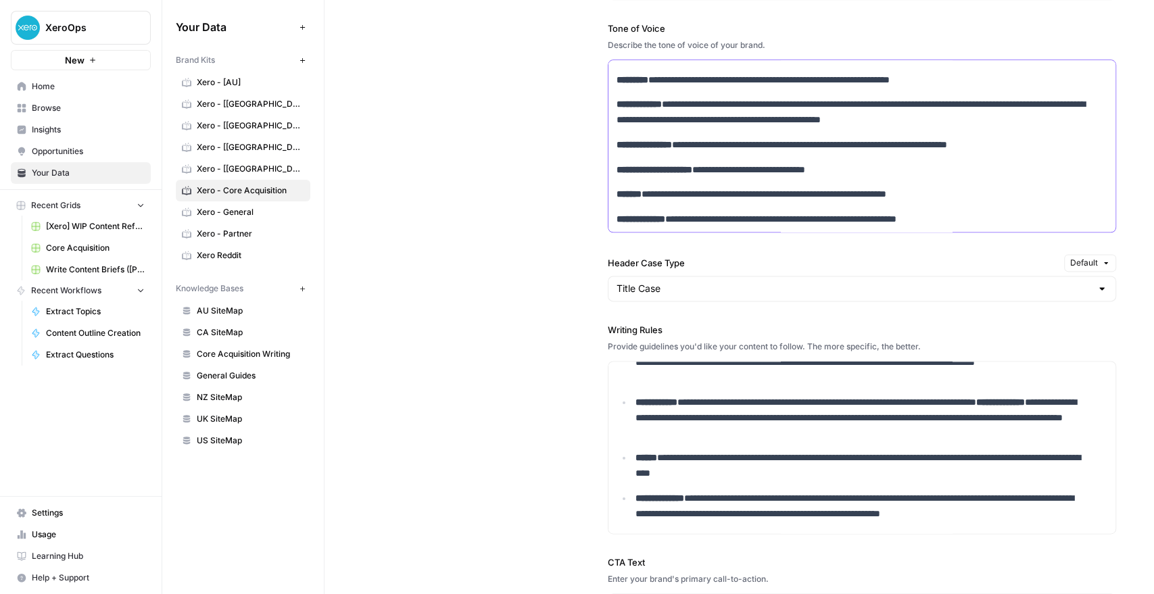
scroll to position [0, 0]
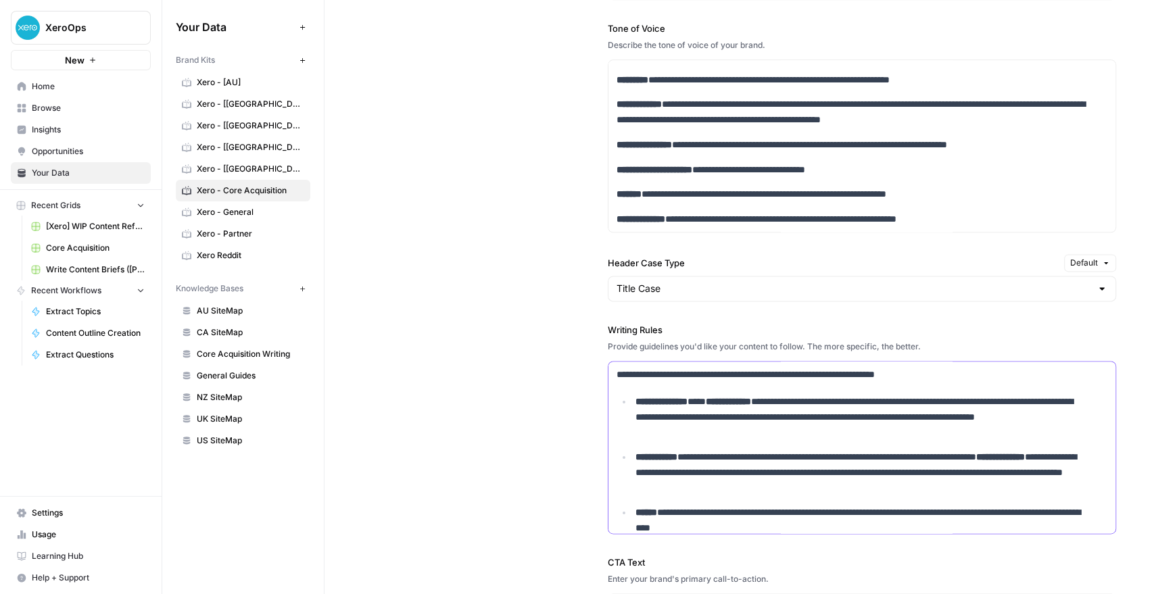
click at [654, 373] on p "**********" at bounding box center [852, 375] width 471 height 16
click at [635, 397] on strong "**********" at bounding box center [661, 401] width 52 height 9
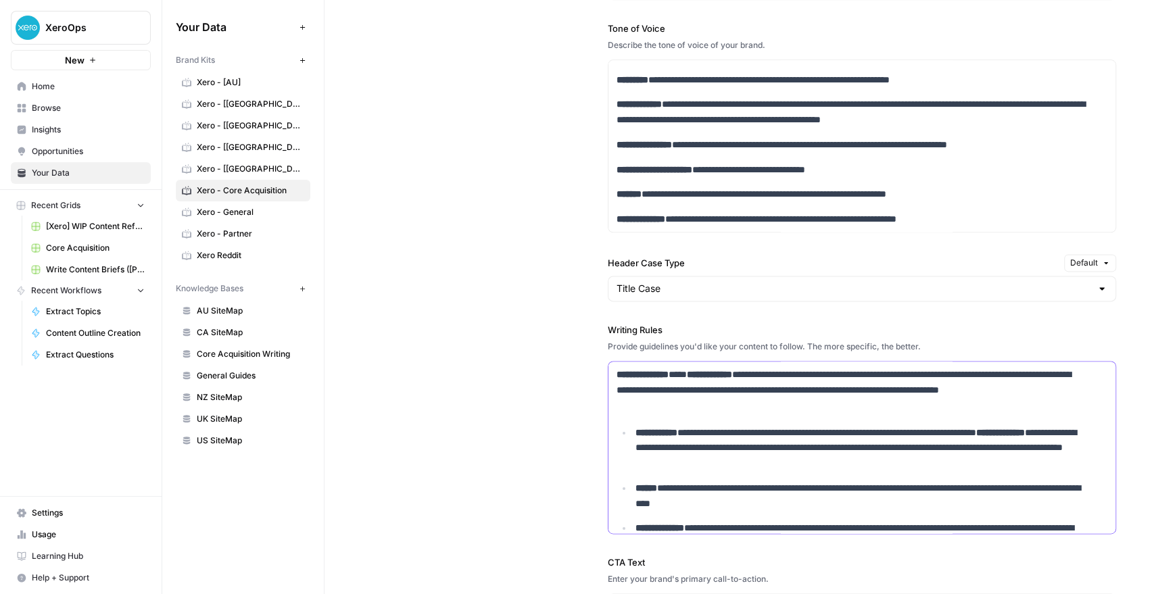
click at [635, 428] on strong "**********" at bounding box center [656, 432] width 42 height 9
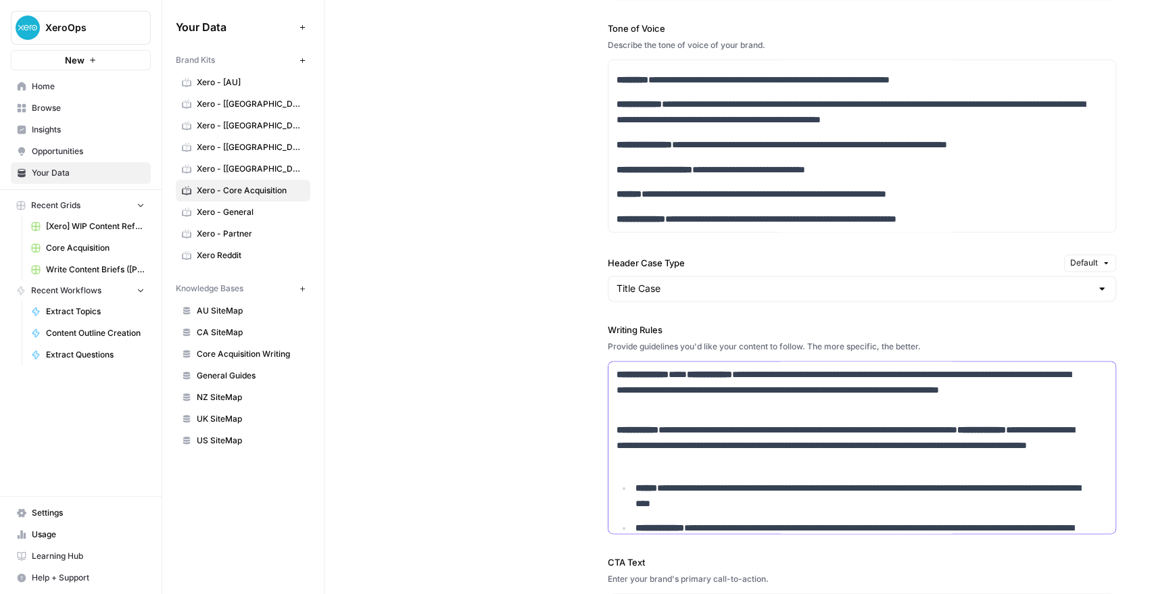
click at [635, 481] on p "**********" at bounding box center [861, 496] width 452 height 31
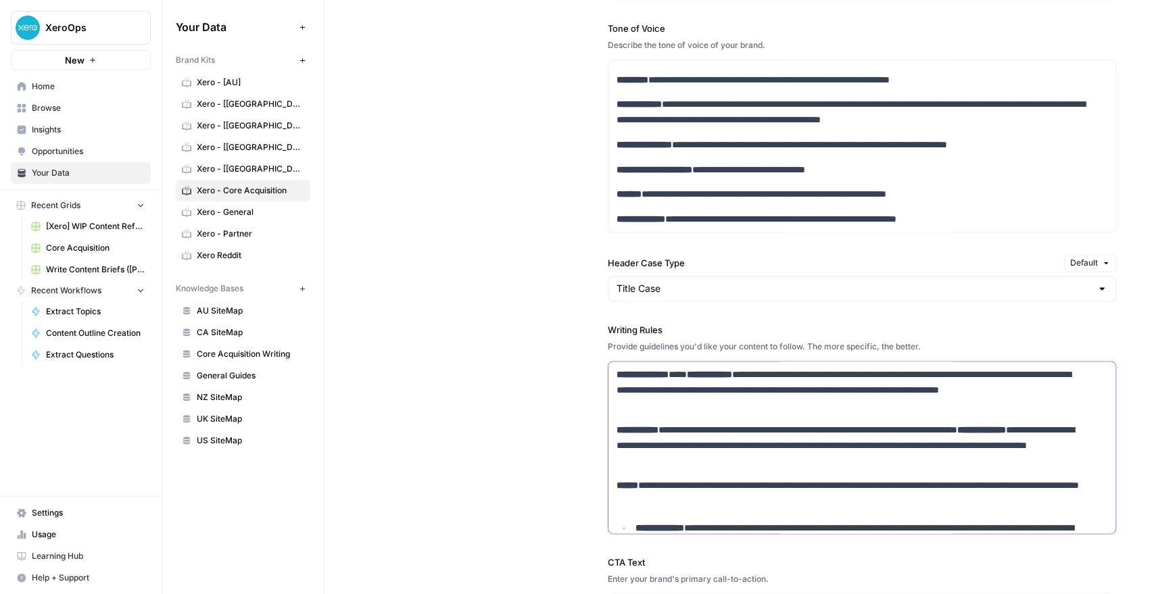
scroll to position [150, 0]
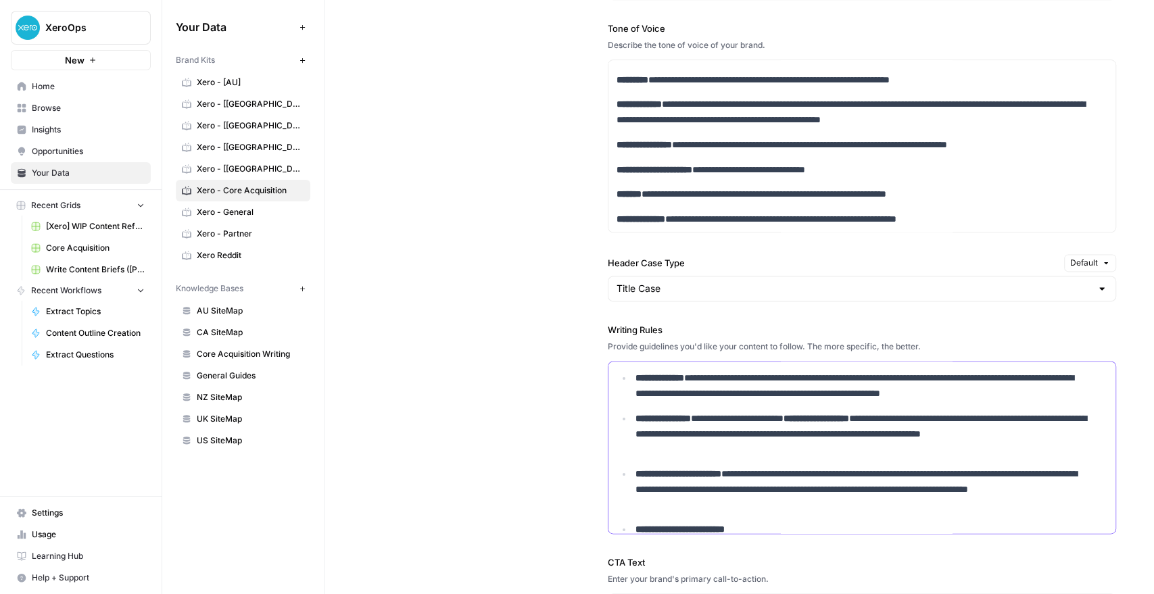
click at [635, 377] on strong "**********" at bounding box center [659, 377] width 49 height 9
click at [635, 416] on strong "**********" at bounding box center [662, 418] width 55 height 9
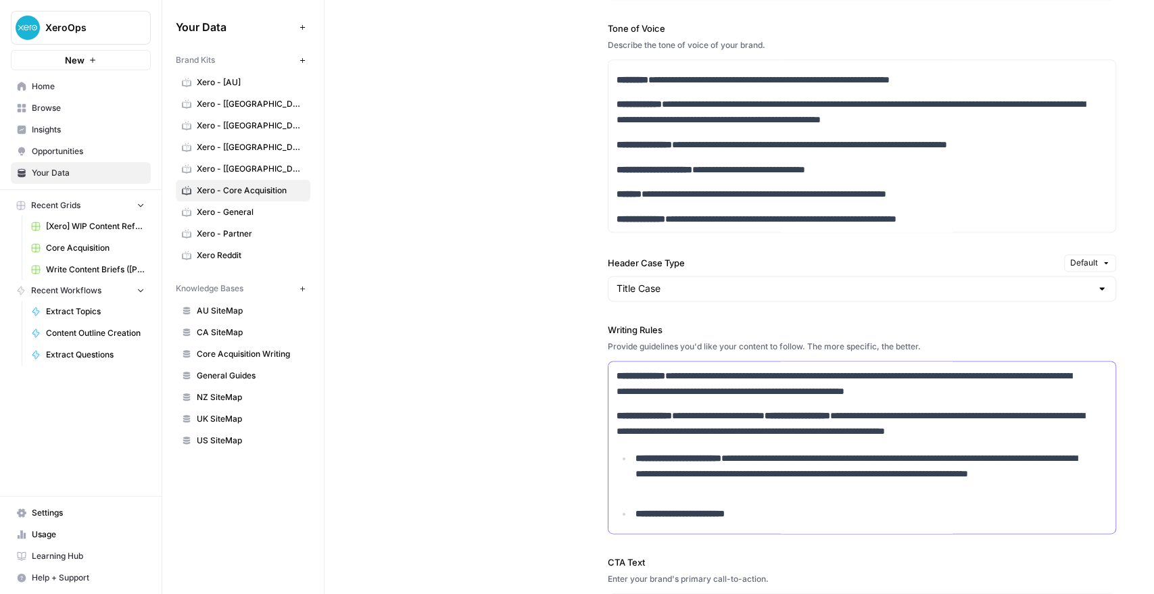
click at [635, 456] on strong "**********" at bounding box center [678, 458] width 86 height 9
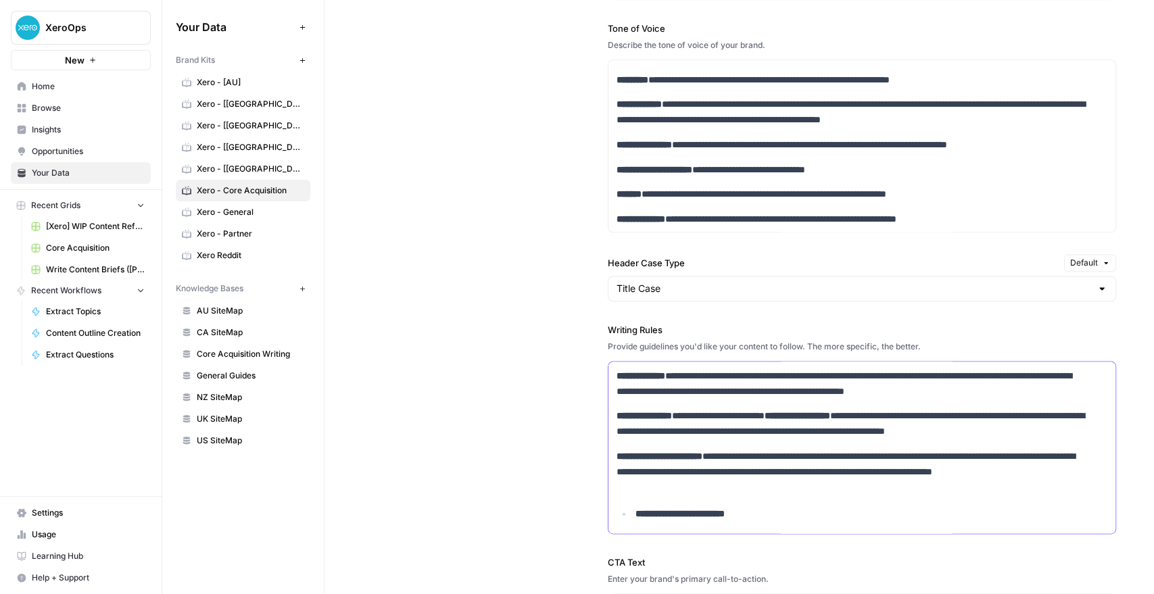
click at [635, 516] on strong "**********" at bounding box center [679, 513] width 89 height 9
click at [635, 512] on strong "**********" at bounding box center [678, 513] width 86 height 9
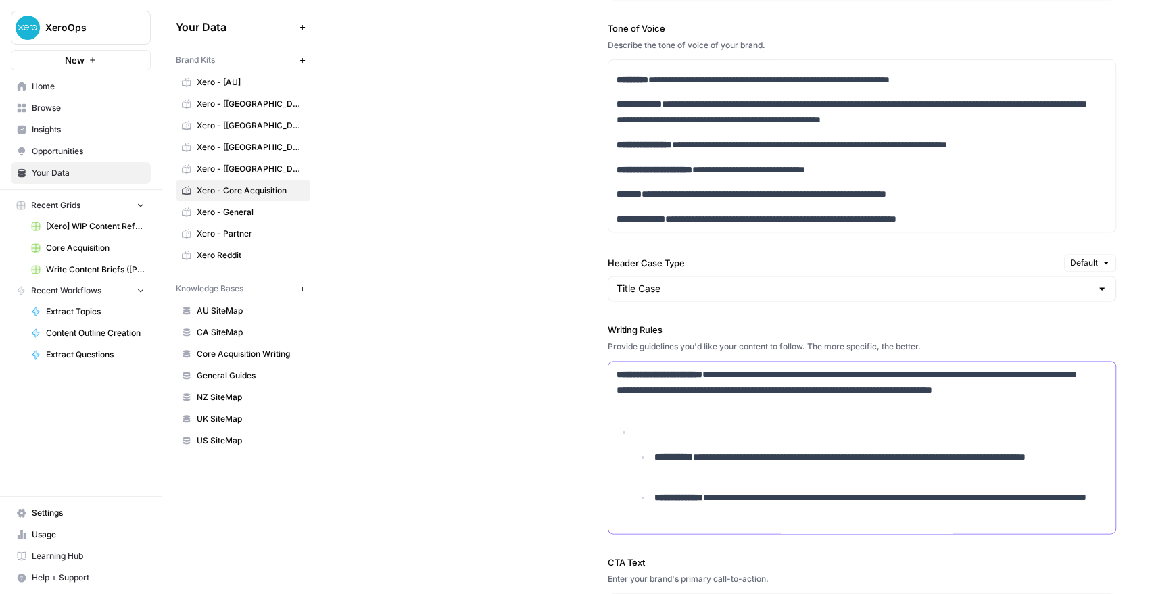
click at [651, 450] on li "**********" at bounding box center [879, 465] width 457 height 31
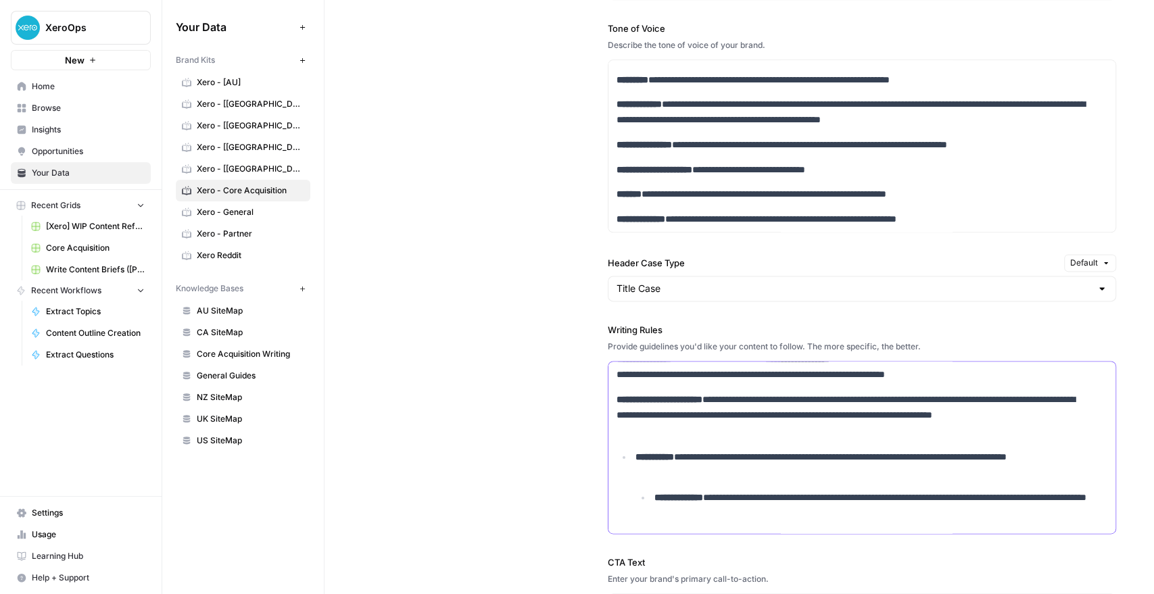
scroll to position [1071, 0]
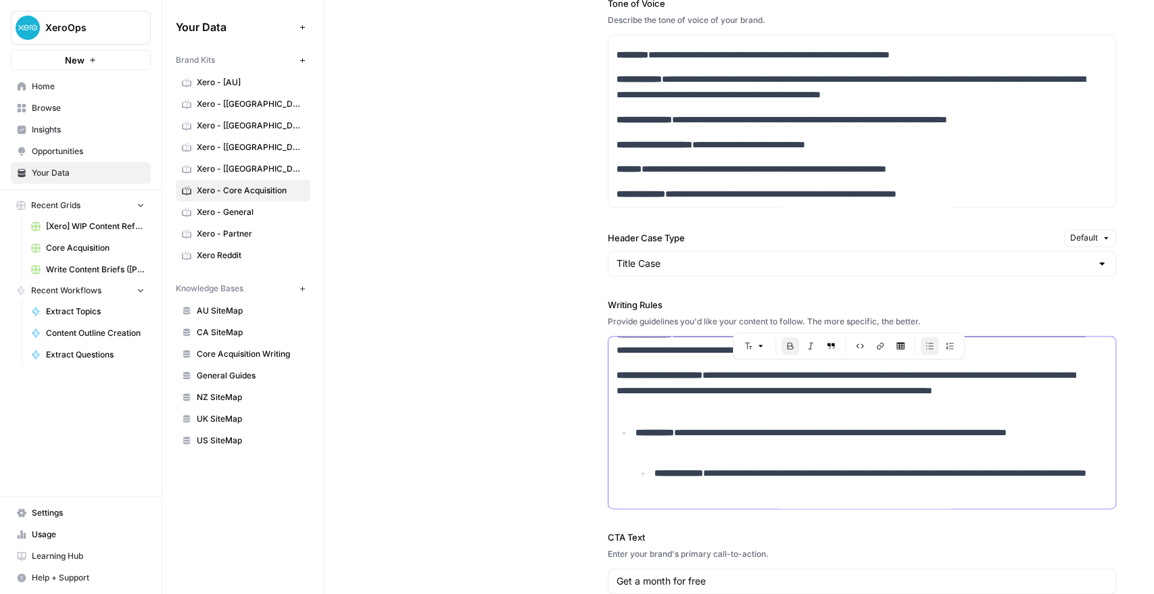
click at [627, 426] on ul "**********" at bounding box center [862, 460] width 491 height 71
click at [651, 473] on li "**********" at bounding box center [879, 481] width 457 height 31
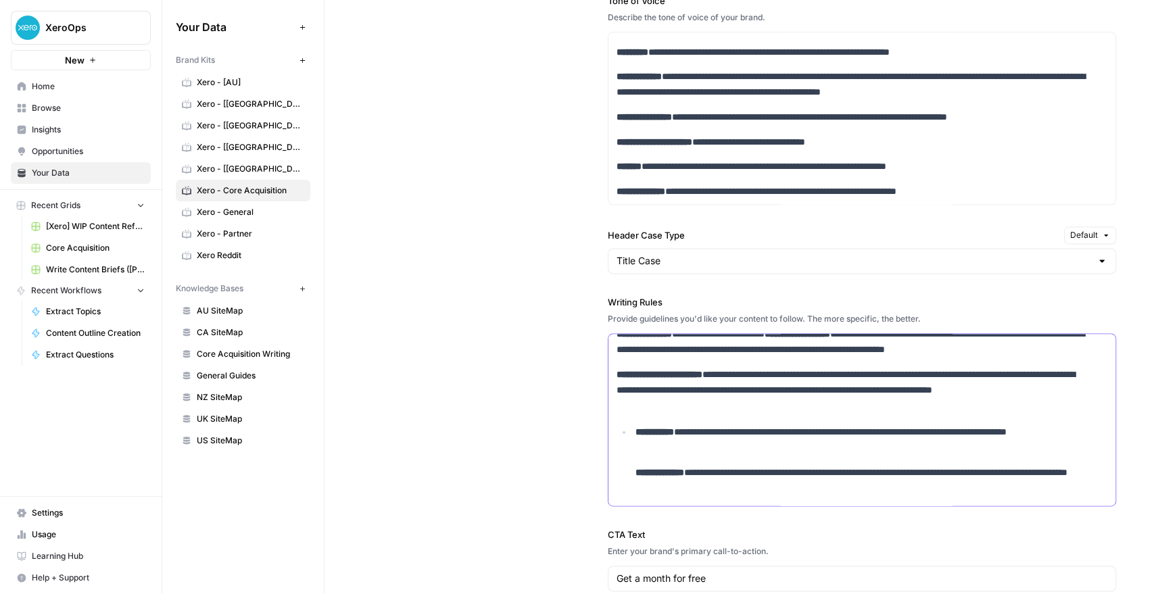
scroll to position [1224, 0]
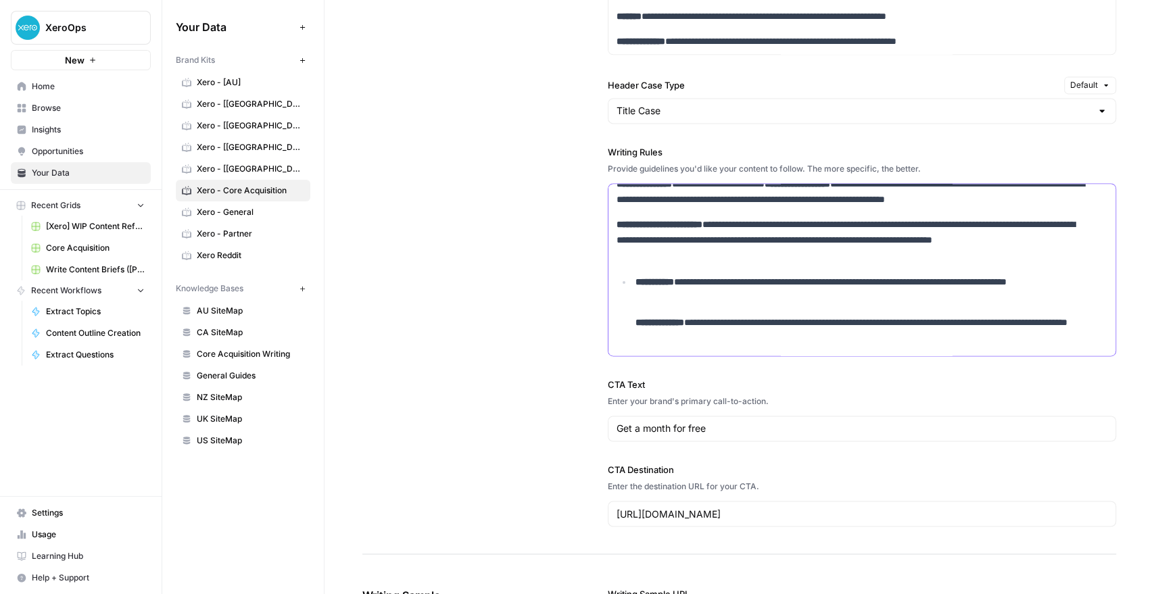
click at [632, 274] on li "**********" at bounding box center [870, 309] width 476 height 71
click at [632, 323] on li "**********" at bounding box center [870, 330] width 476 height 31
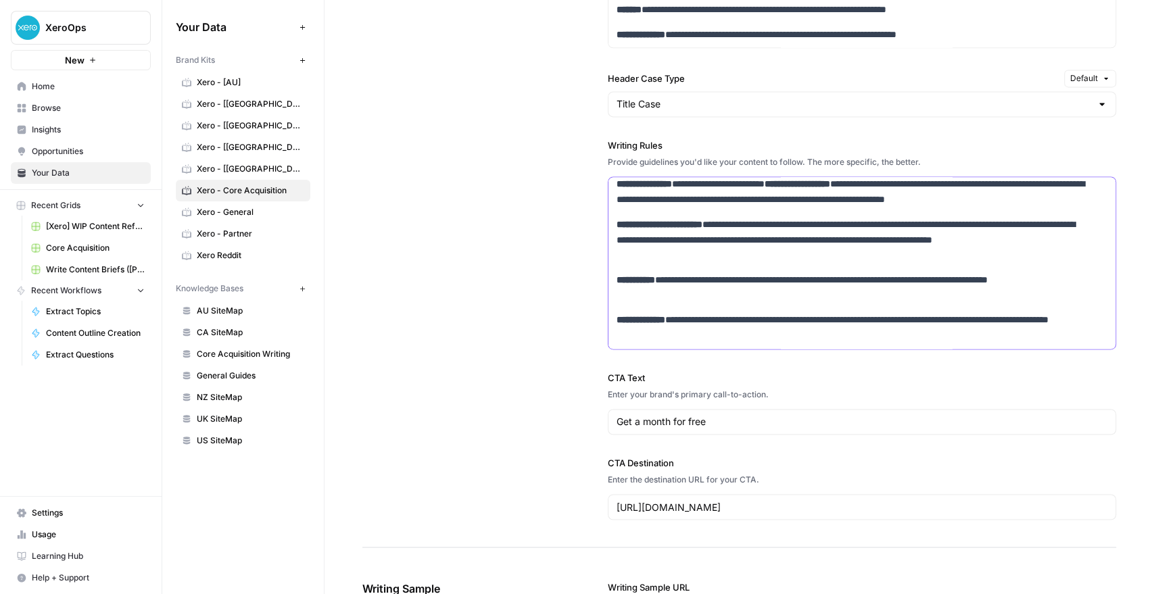
scroll to position [0, 0]
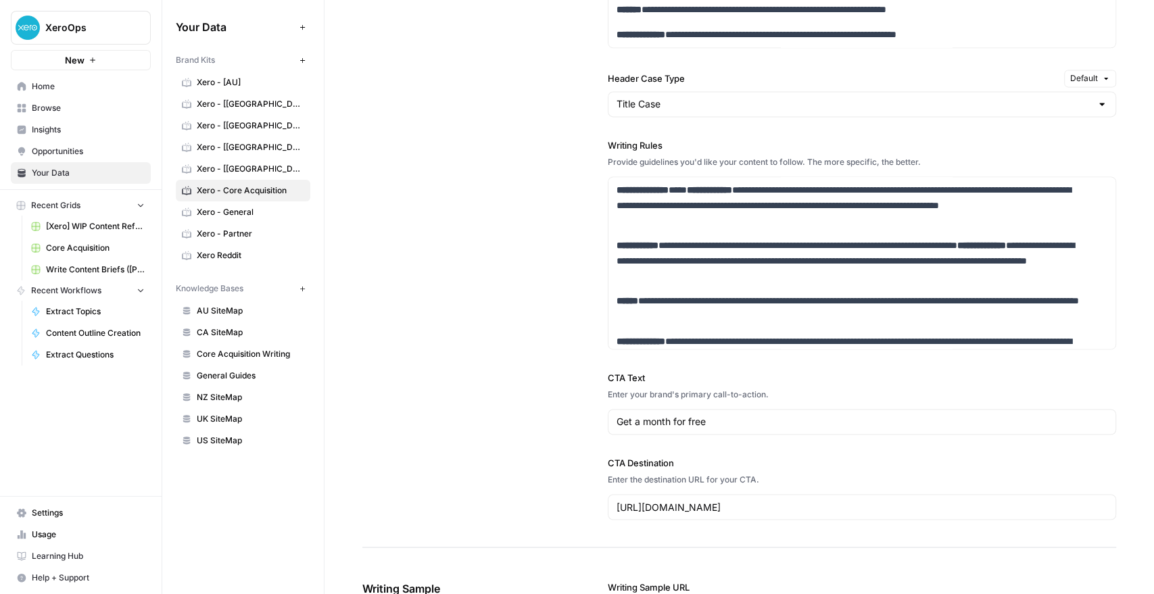
click at [485, 334] on div "**********" at bounding box center [739, 99] width 754 height 897
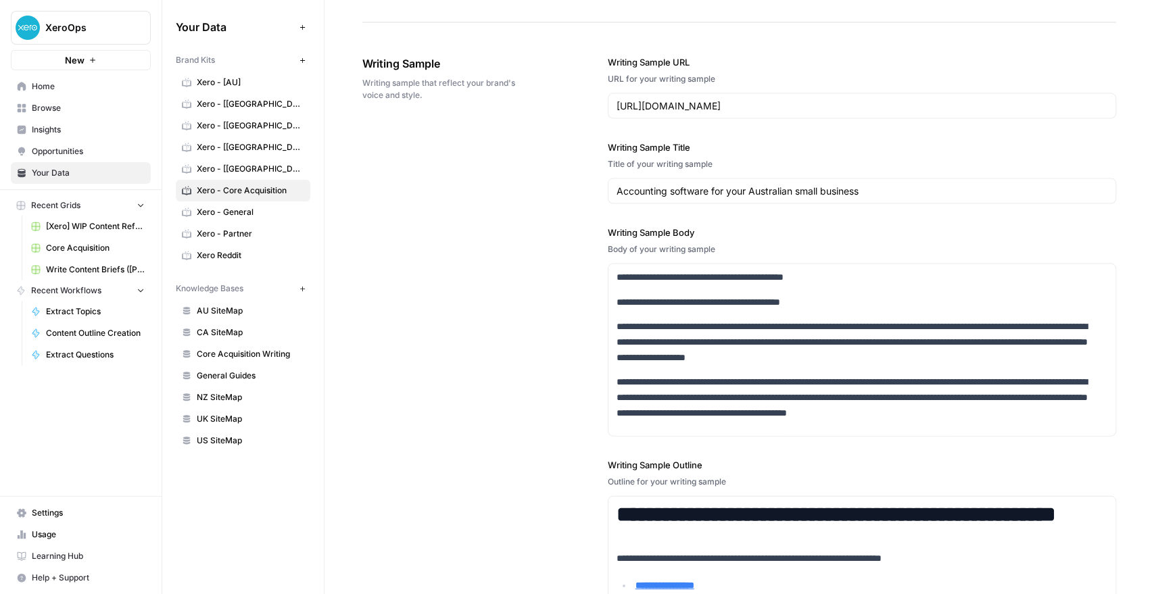
scroll to position [1907, 0]
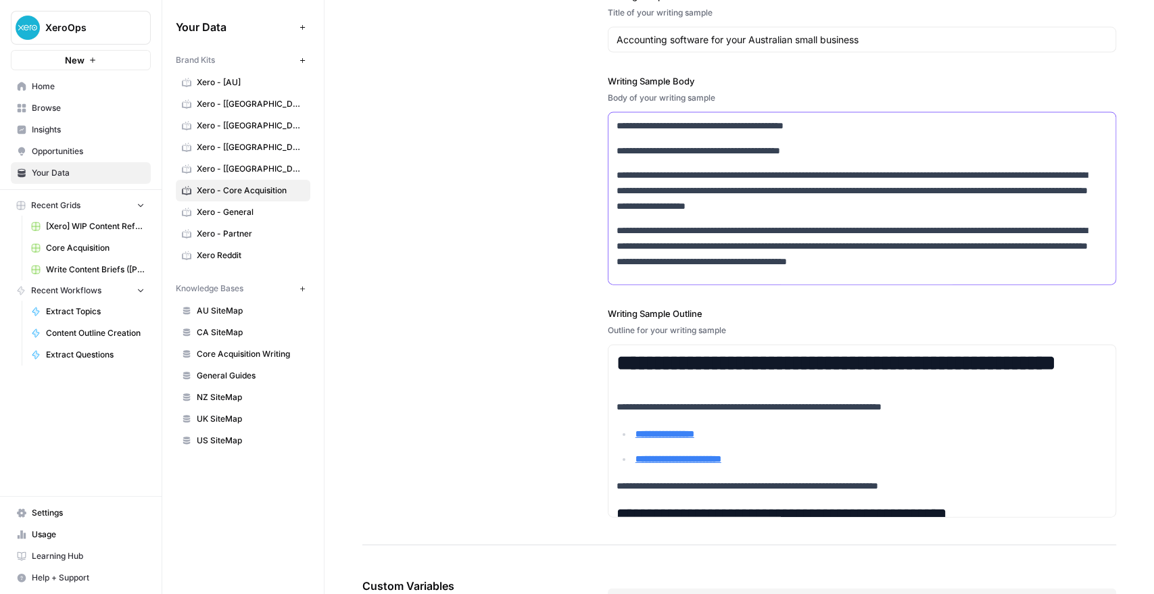
click at [644, 127] on p "**********" at bounding box center [852, 126] width 471 height 16
click at [850, 147] on p "**********" at bounding box center [852, 151] width 471 height 16
drag, startPoint x: 872, startPoint y: 147, endPoint x: 590, endPoint y: 124, distance: 282.8
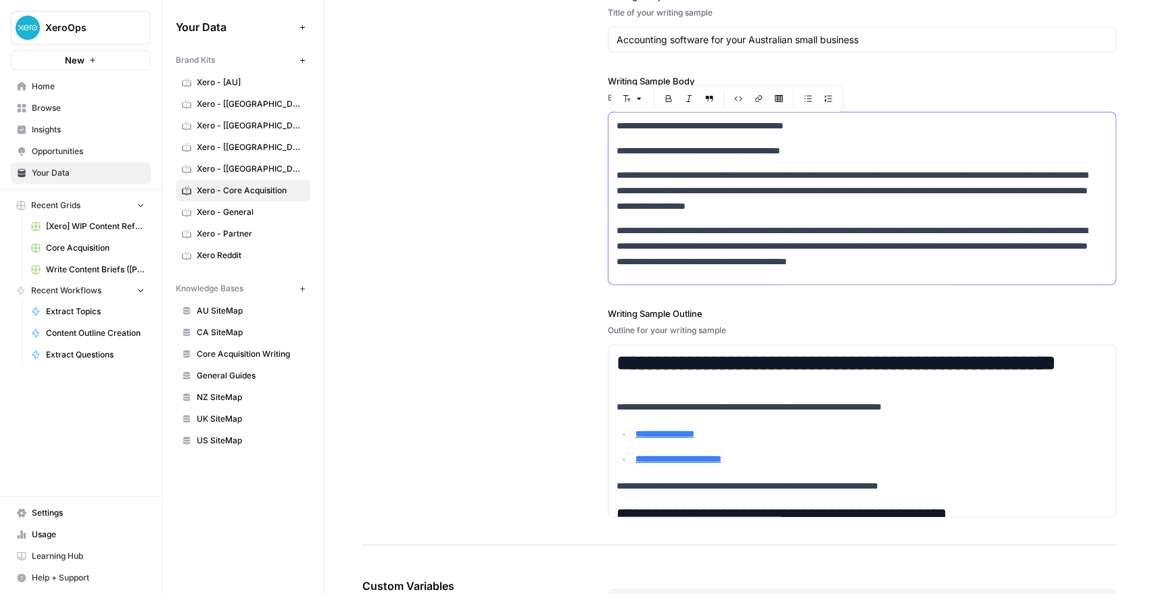
click at [590, 124] on div "**********" at bounding box center [739, 211] width 754 height 669
click at [721, 191] on p "**********" at bounding box center [852, 191] width 471 height 46
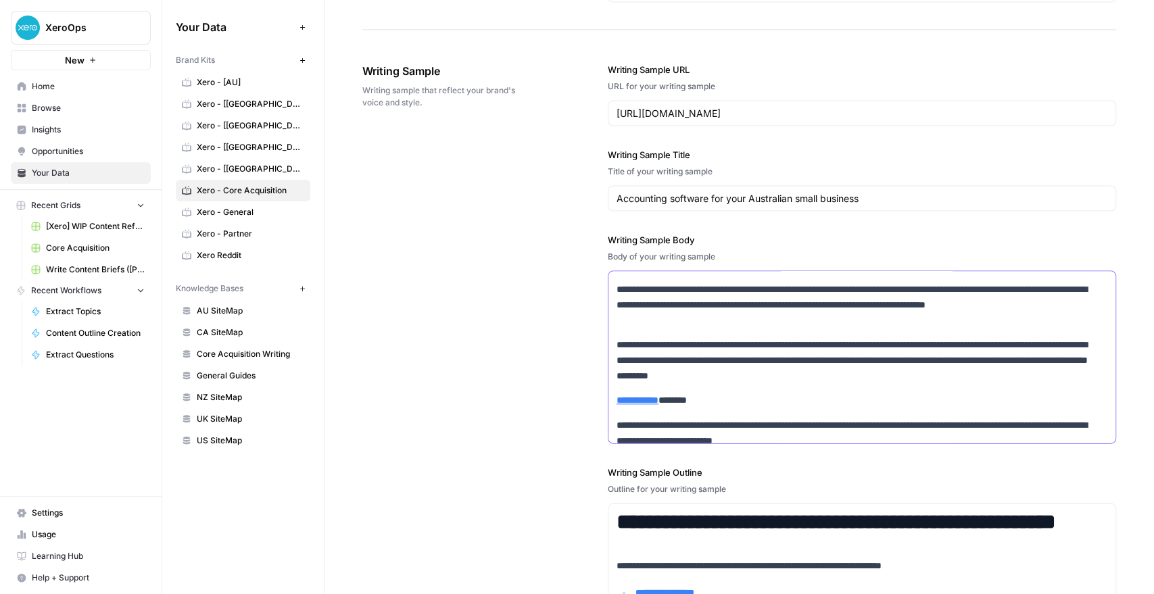
scroll to position [1823, 0]
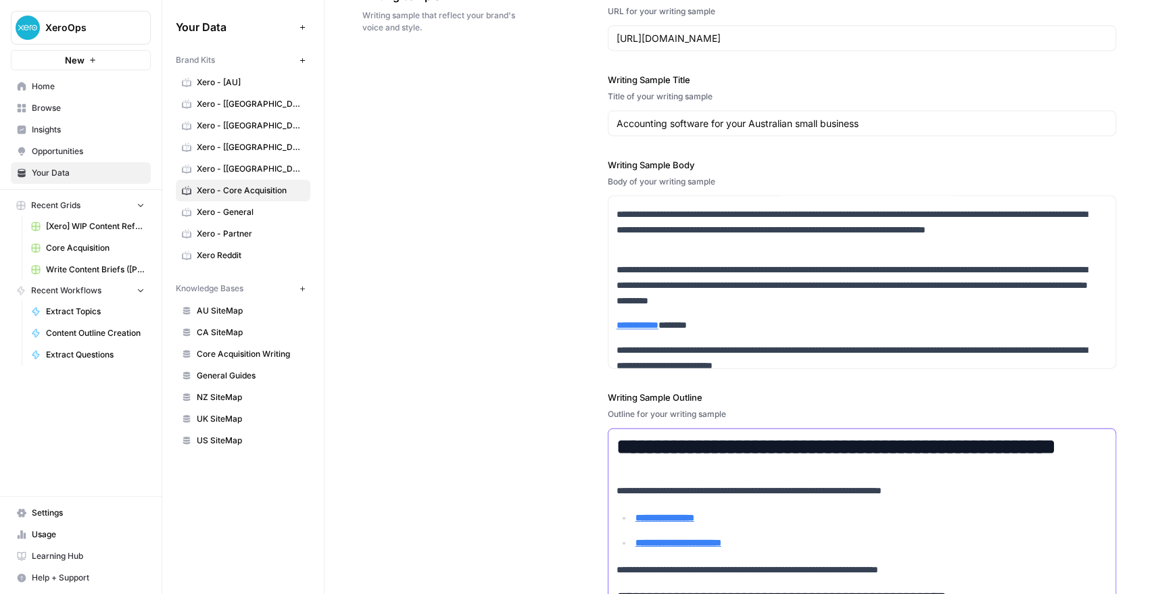
click at [707, 460] on h1 "**********" at bounding box center [862, 447] width 491 height 25
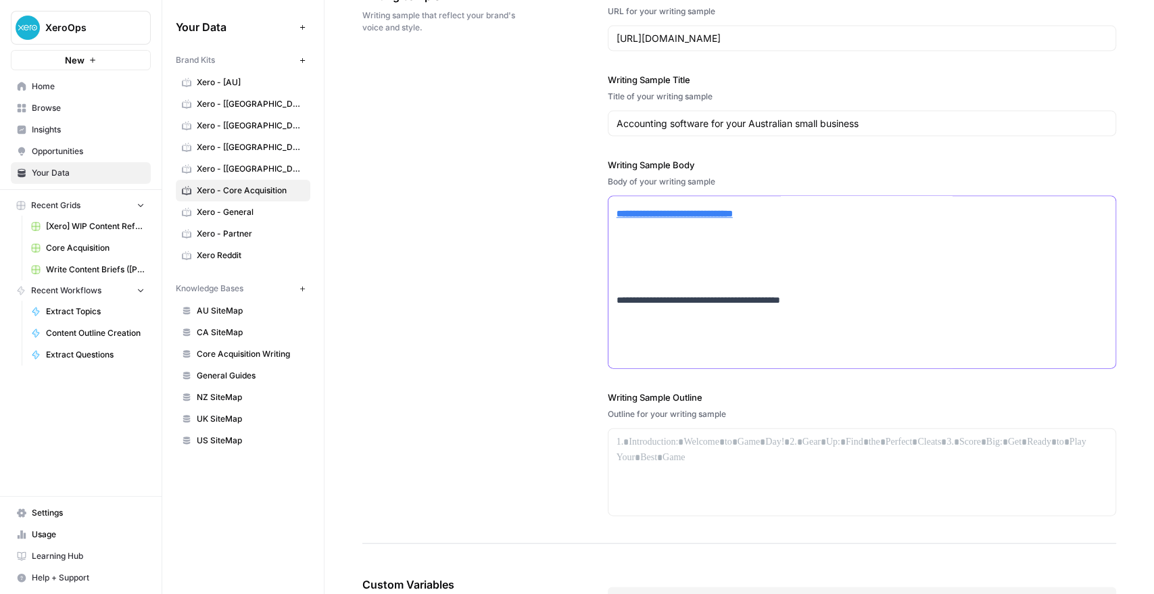
scroll to position [1888, 0]
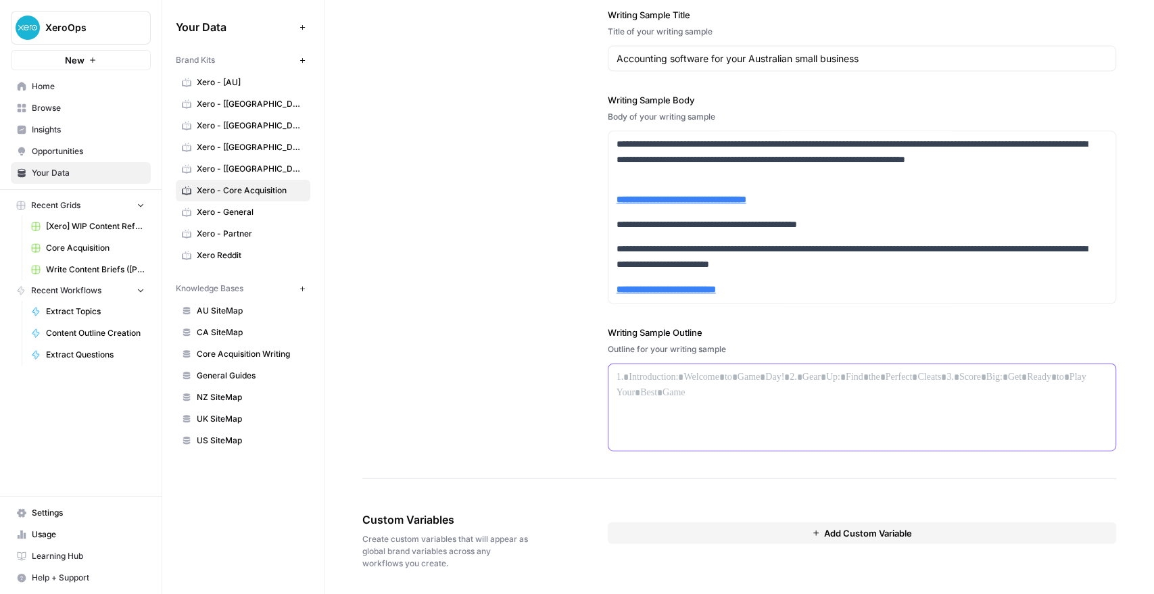
click at [627, 400] on div at bounding box center [861, 407] width 507 height 87
click at [555, 379] on div "**********" at bounding box center [739, 187] width 754 height 583
click at [508, 489] on div "Custom Variables Create custom variables that will appear as global brand varia…" at bounding box center [447, 541] width 170 height 112
click at [220, 214] on span "Xero - General" at bounding box center [250, 212] width 107 height 12
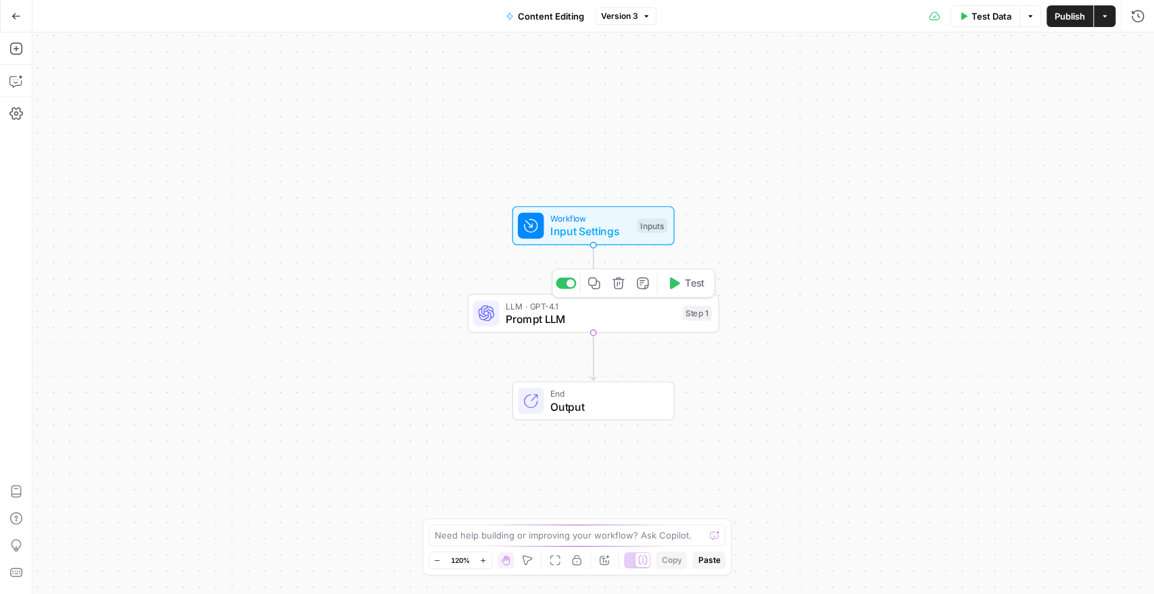
click at [530, 315] on span "Prompt LLM" at bounding box center [591, 319] width 170 height 16
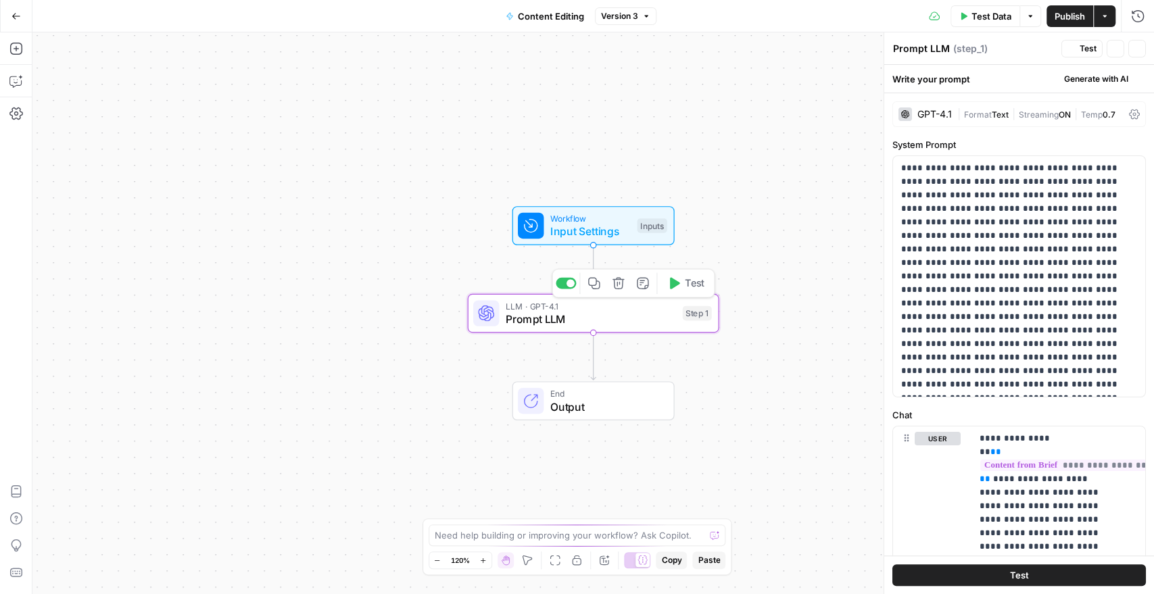
click at [530, 315] on span "Prompt LLM" at bounding box center [591, 319] width 170 height 16
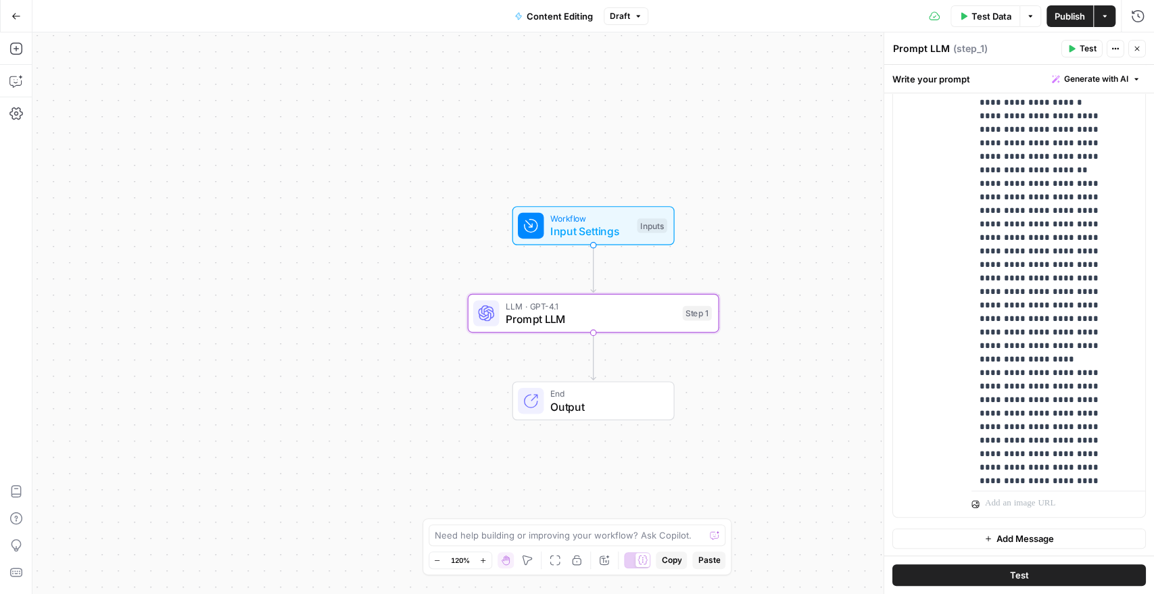
scroll to position [1039, 0]
click at [681, 534] on textarea at bounding box center [570, 536] width 270 height 14
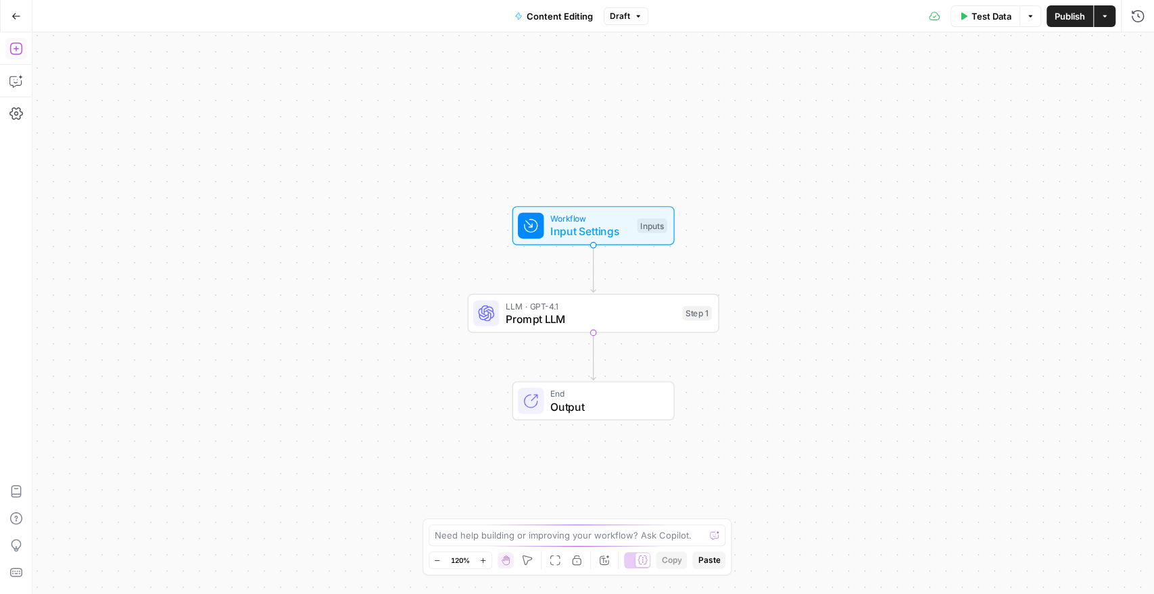
click at [21, 51] on icon "button" at bounding box center [16, 49] width 14 height 14
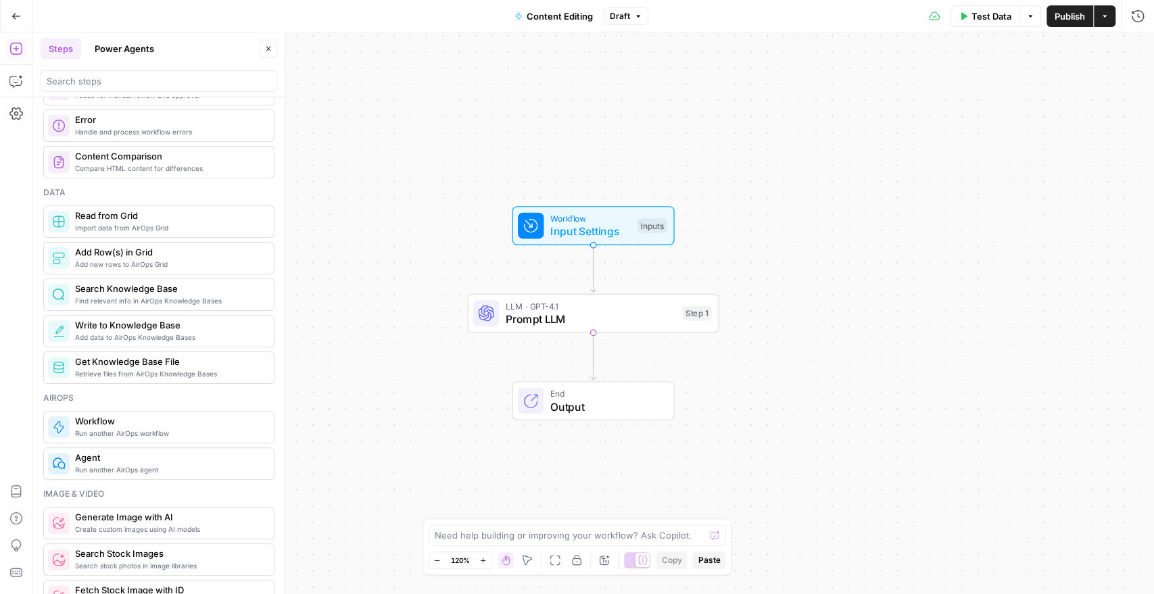
scroll to position [525, 0]
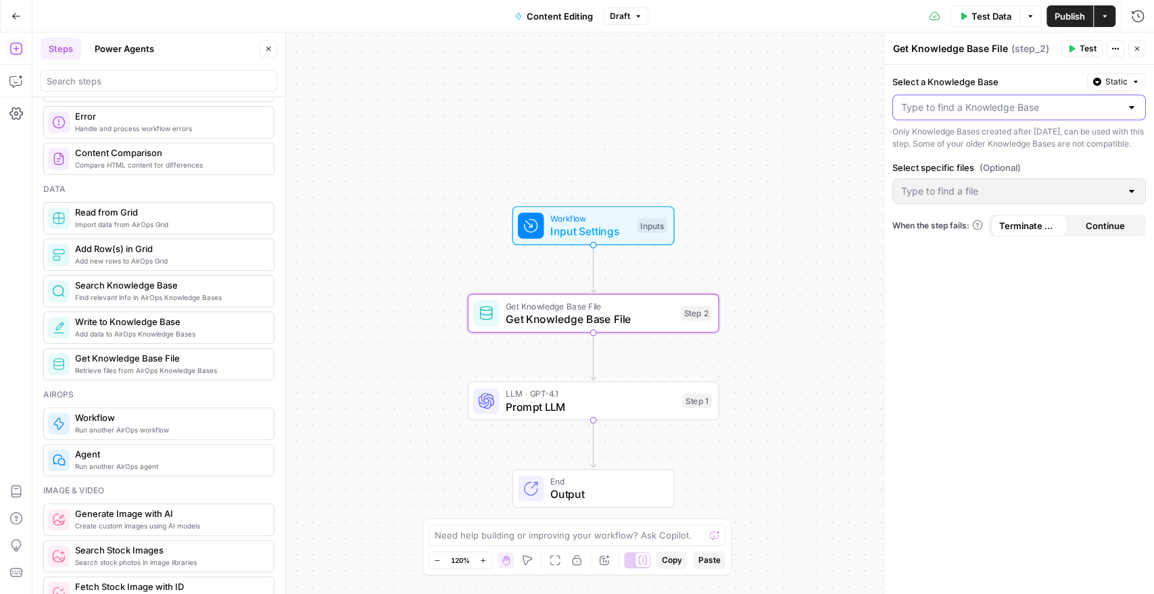
click at [978, 103] on input "Select a Knowledge Base" at bounding box center [1011, 108] width 220 height 14
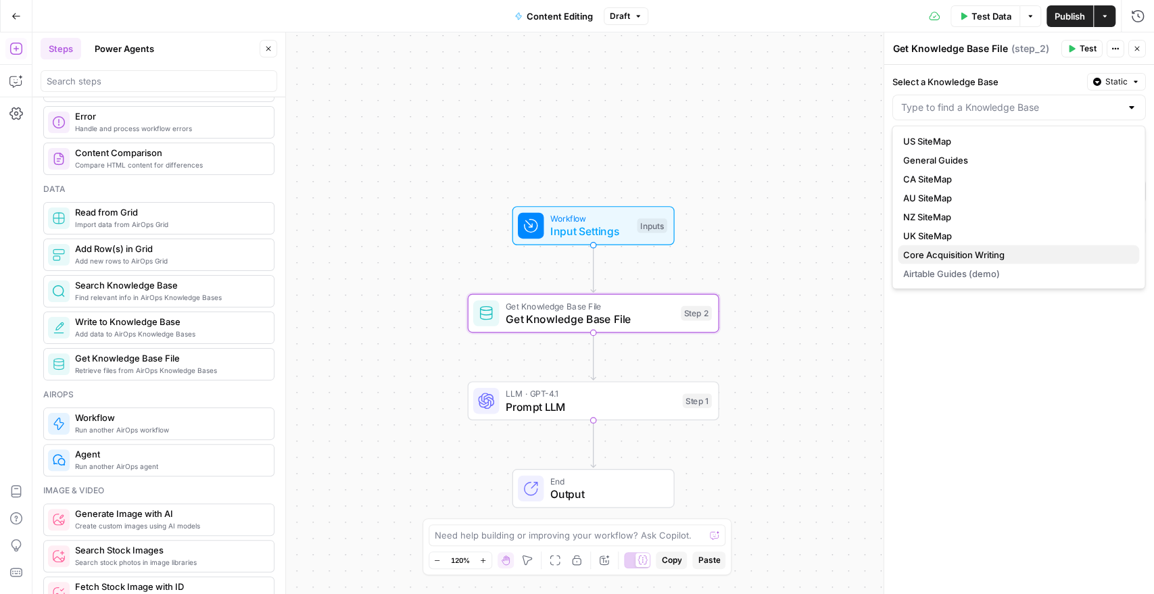
click at [965, 261] on span "Core Acquisition Writing" at bounding box center [1015, 255] width 225 height 14
type input "Core Acquisition Writing"
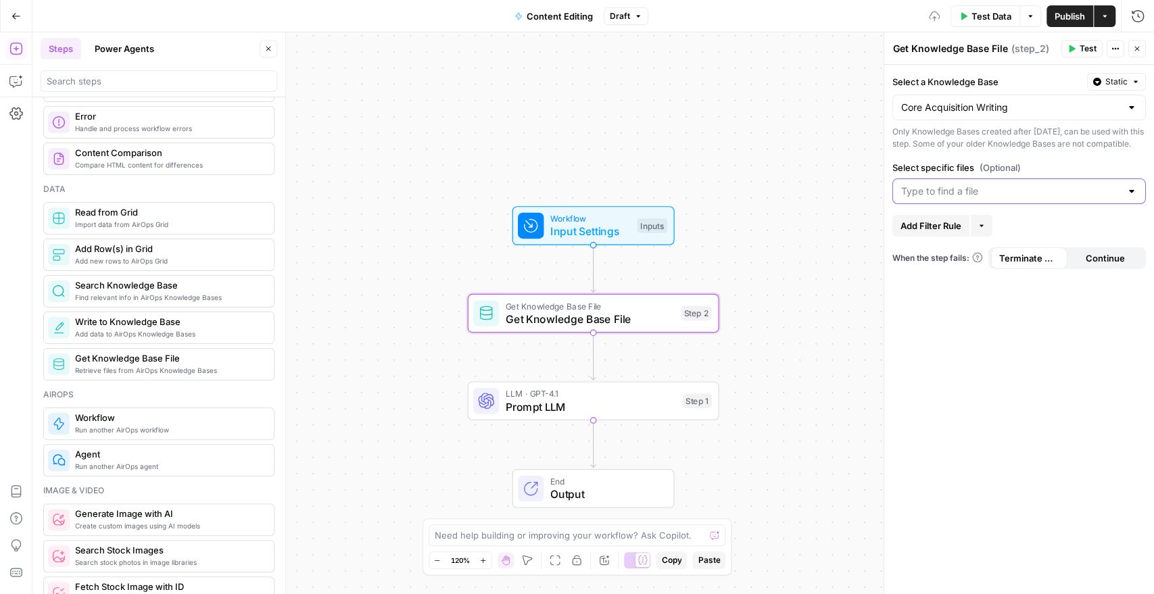
click at [942, 198] on input "Select specific files (Optional)" at bounding box center [1011, 192] width 220 height 14
click at [946, 232] on span "_Xero Speak_ A–Z writing style guide _ Marketing and comms.docx" at bounding box center [1015, 237] width 225 height 14
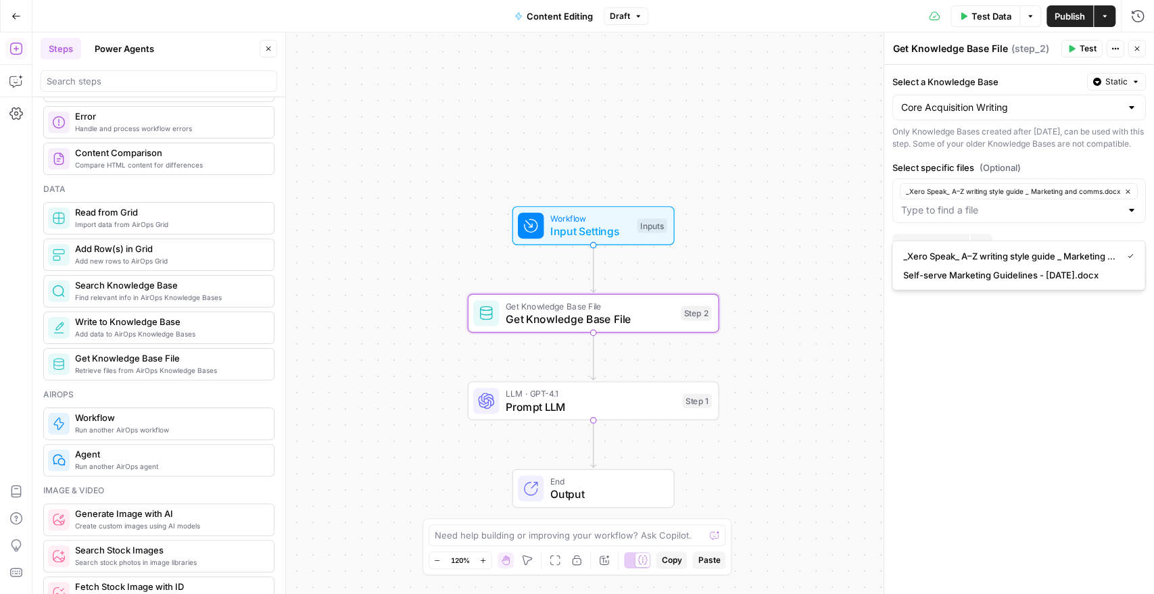
click at [936, 369] on div "Select a Knowledge Base Static Core Acquisition Writing Only Knowledge Bases cr…" at bounding box center [1019, 329] width 270 height 529
click at [936, 251] on span "Add Filter Rule" at bounding box center [930, 245] width 61 height 14
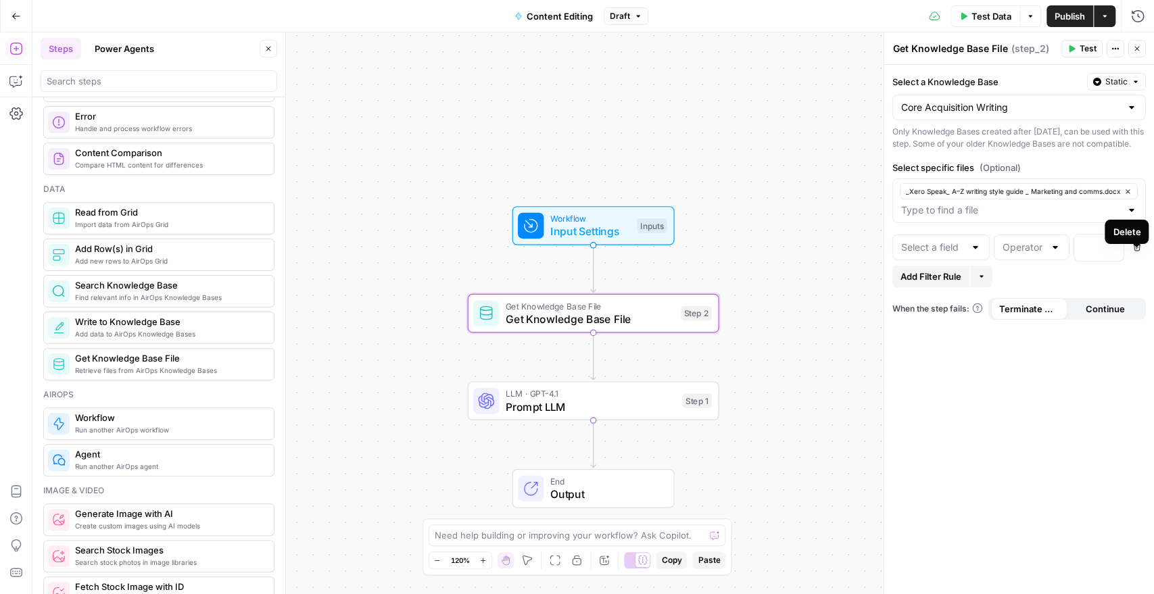
click at [1136, 251] on icon "button" at bounding box center [1137, 247] width 8 height 8
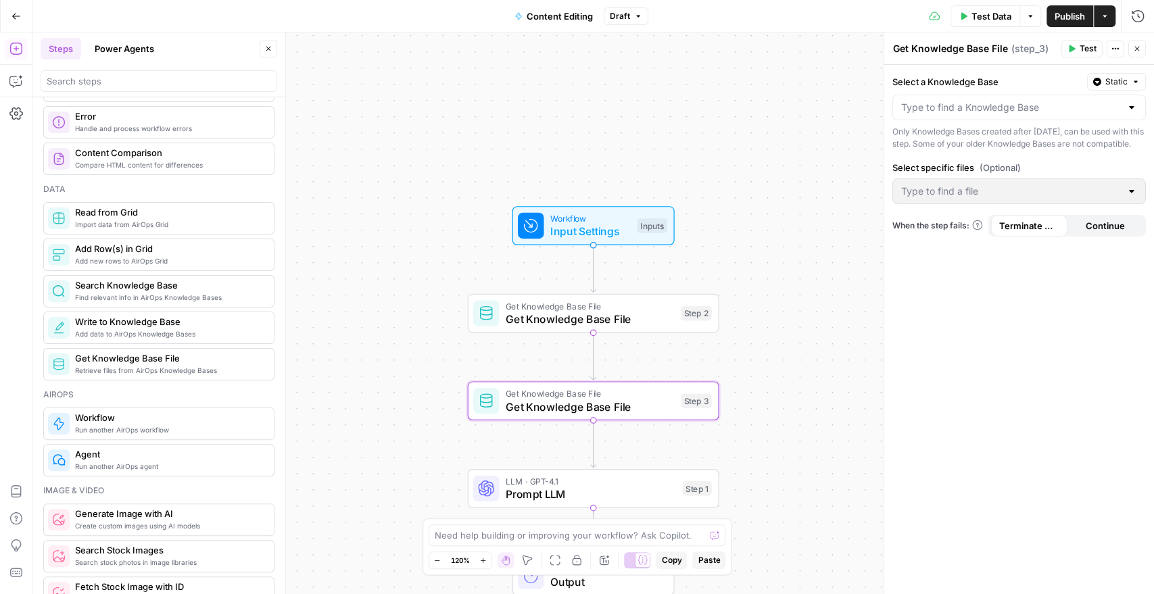
click at [956, 118] on div at bounding box center [1018, 108] width 253 height 26
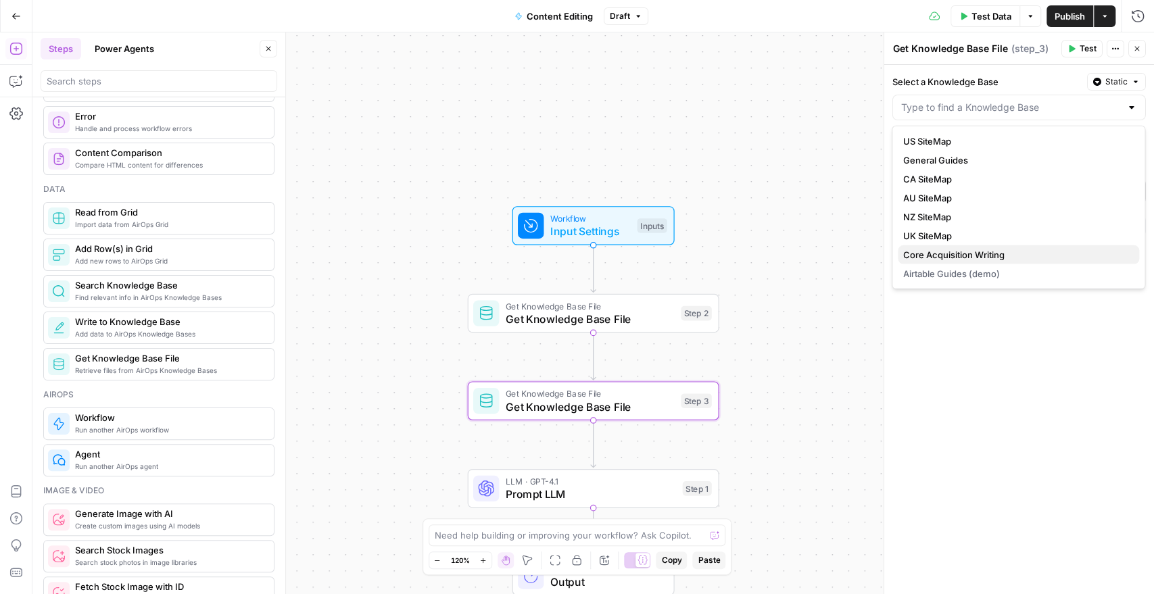
click at [948, 251] on span "Core Acquisition Writing" at bounding box center [1015, 255] width 225 height 14
type input "Core Acquisition Writing"
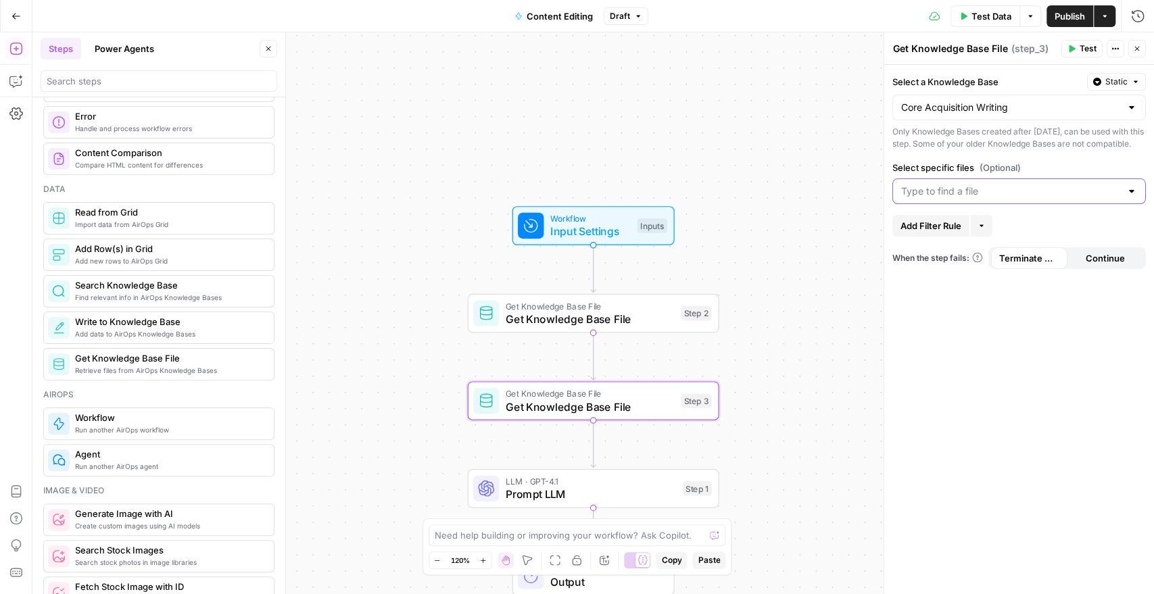
click at [949, 198] on input "Select specific files (Optional)" at bounding box center [1011, 192] width 220 height 14
click at [952, 254] on span "Self-serve Marketing Guidelines - Jun 2023.docx" at bounding box center [1015, 256] width 225 height 14
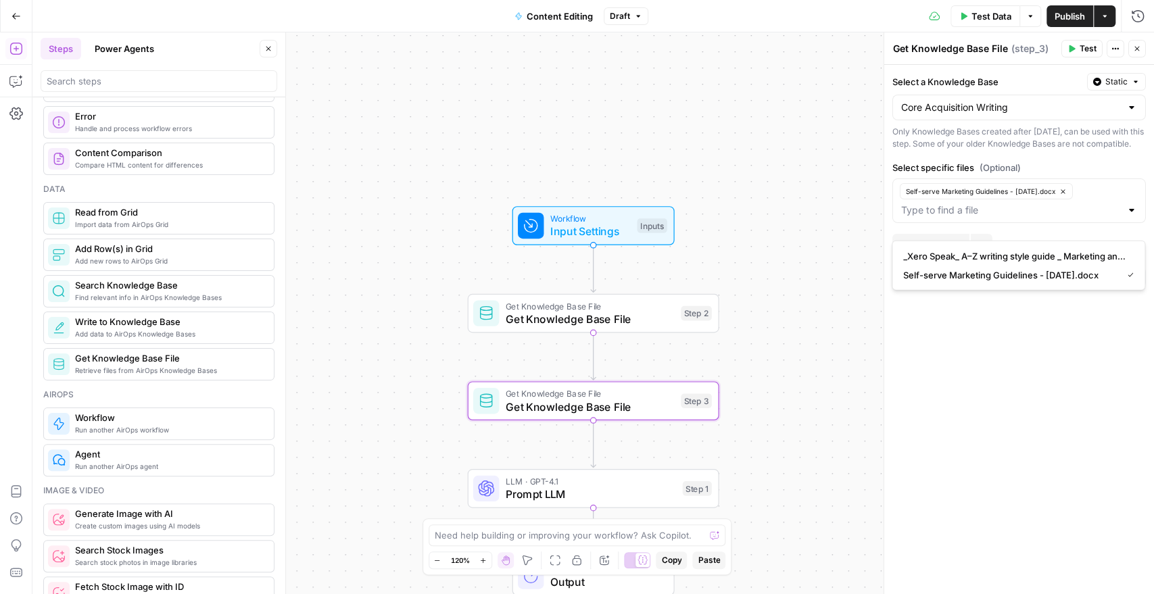
click at [938, 359] on div "Select a Knowledge Base Static Core Acquisition Writing Only Knowledge Bases cr…" at bounding box center [1019, 329] width 270 height 529
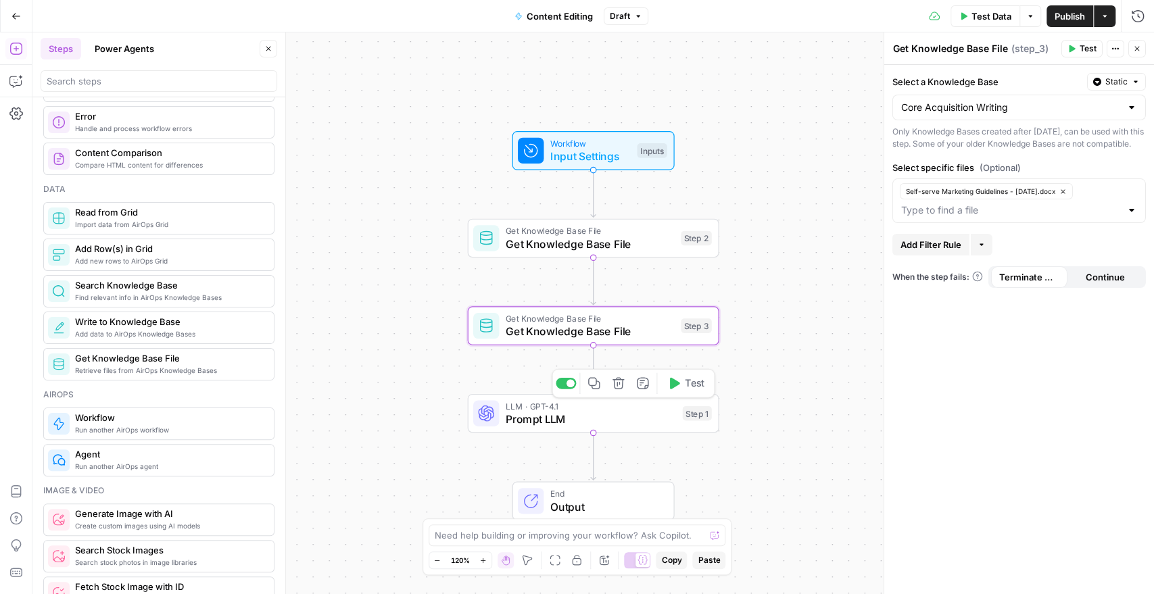
click at [573, 423] on span "Prompt LLM" at bounding box center [591, 419] width 170 height 16
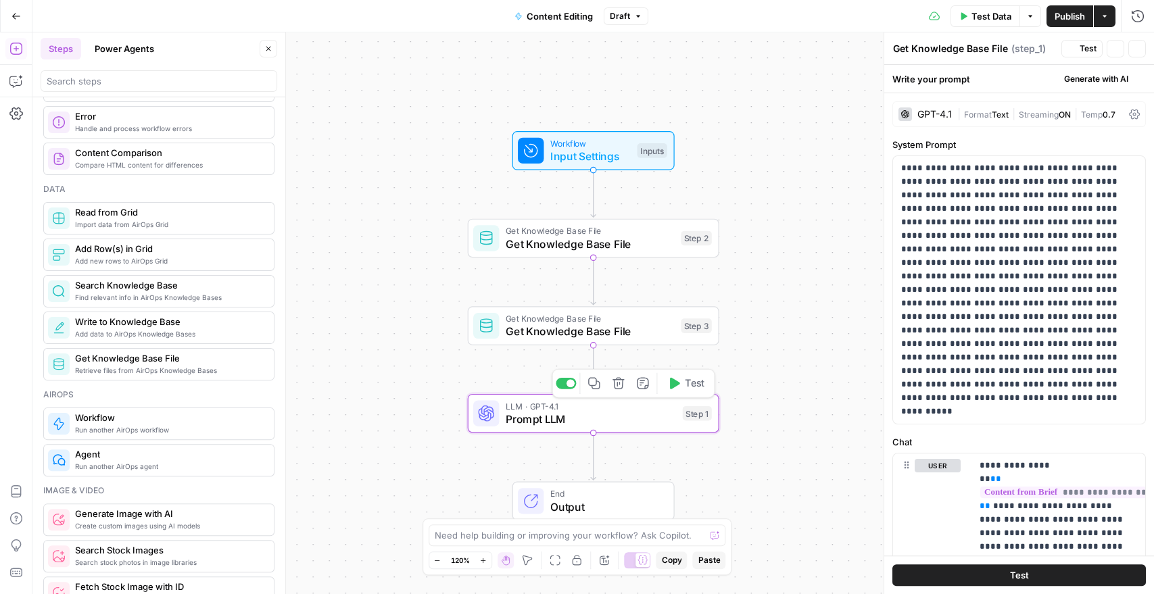
type textarea "Prompt LLM"
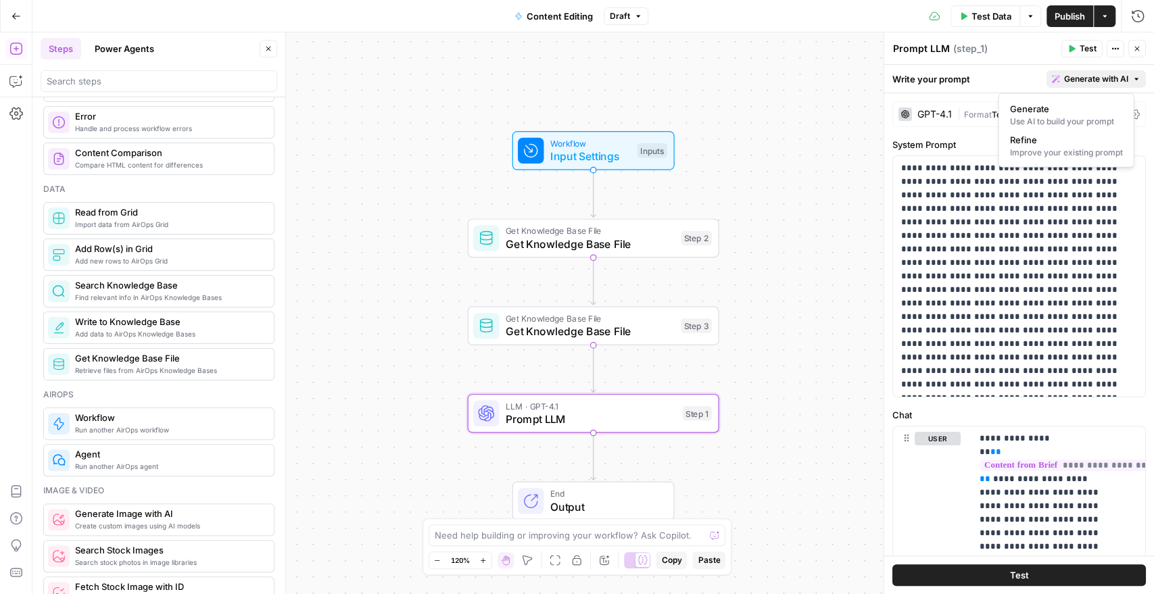
click at [1072, 79] on span "Generate with AI" at bounding box center [1096, 79] width 64 height 12
click at [1059, 112] on span "Generate" at bounding box center [1062, 109] width 107 height 14
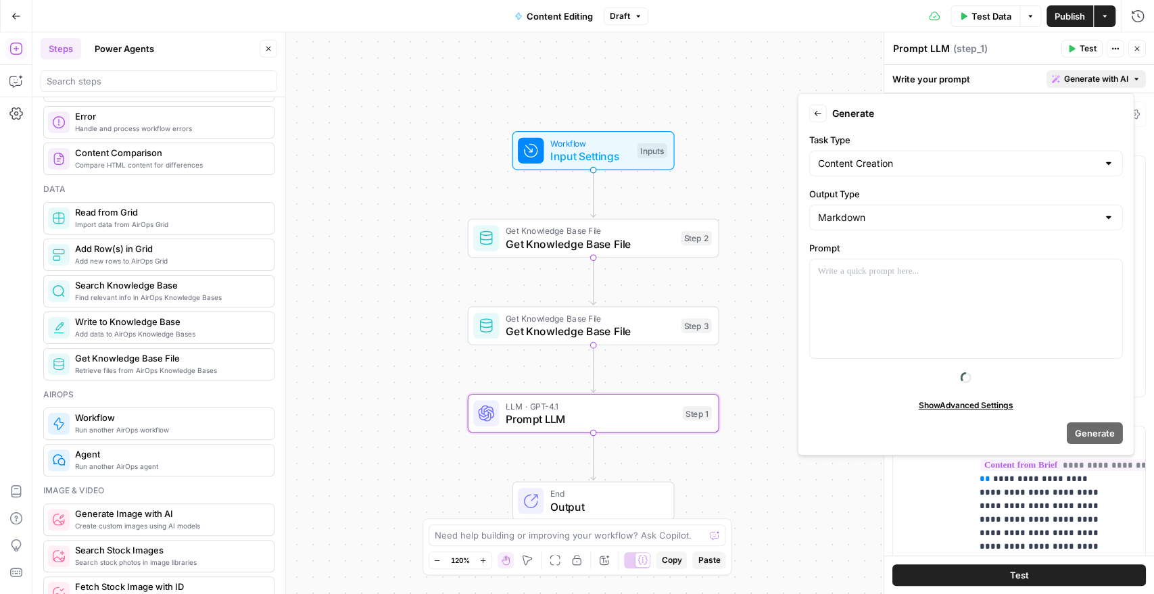
click at [814, 110] on icon "button" at bounding box center [818, 114] width 8 height 8
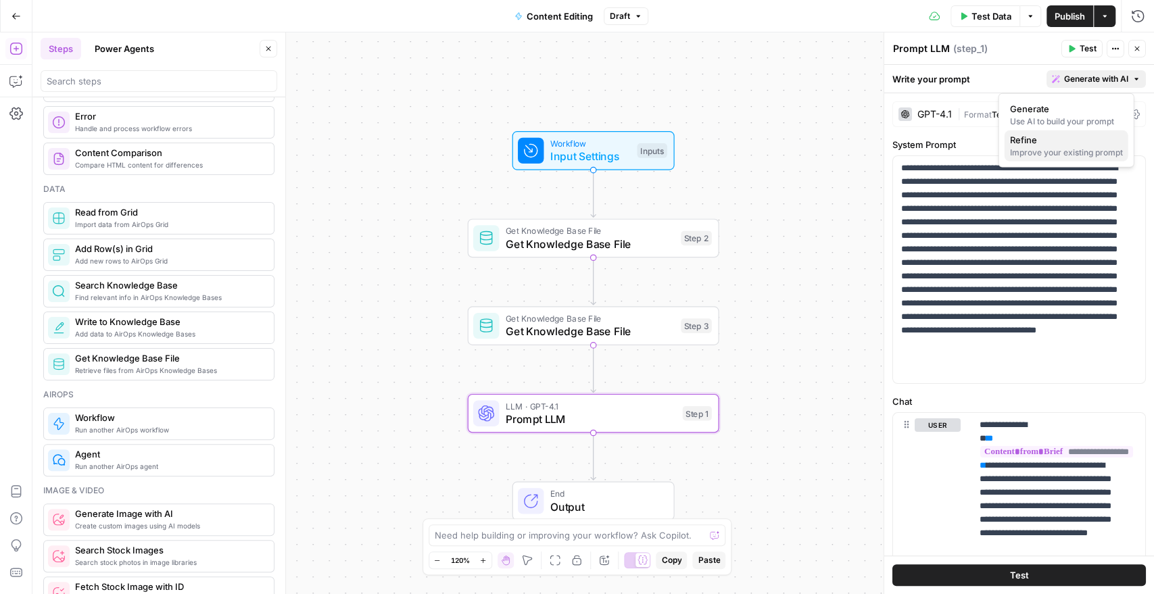
click at [1065, 150] on div "Improve your existing prompt" at bounding box center [1065, 153] width 113 height 12
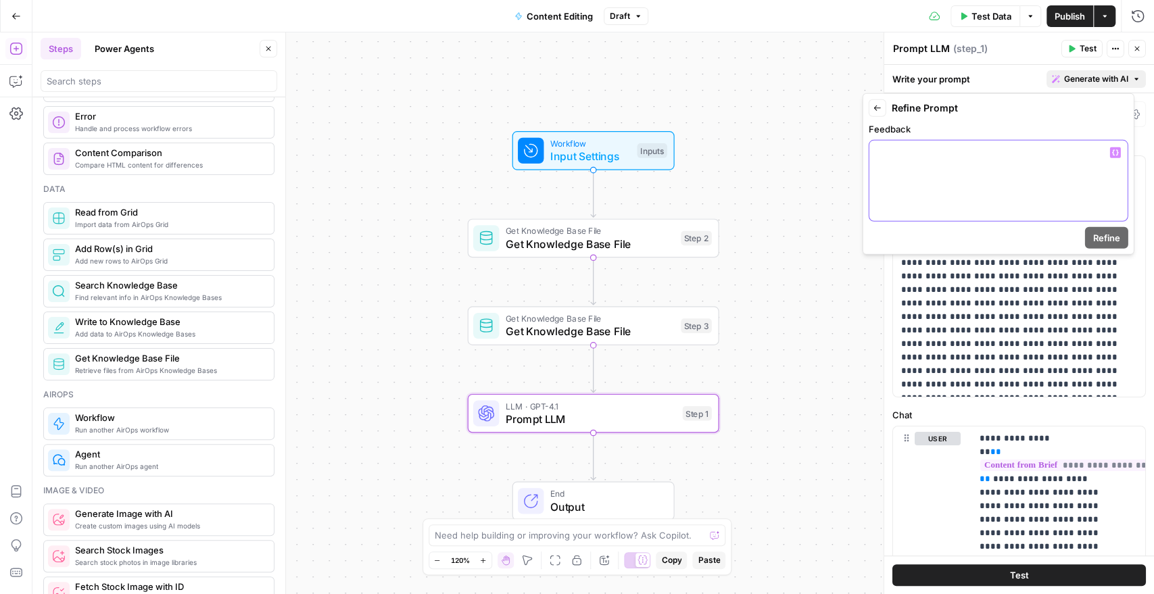
click at [902, 172] on div at bounding box center [998, 181] width 258 height 80
click at [1114, 151] on icon "button" at bounding box center [1115, 152] width 7 height 7
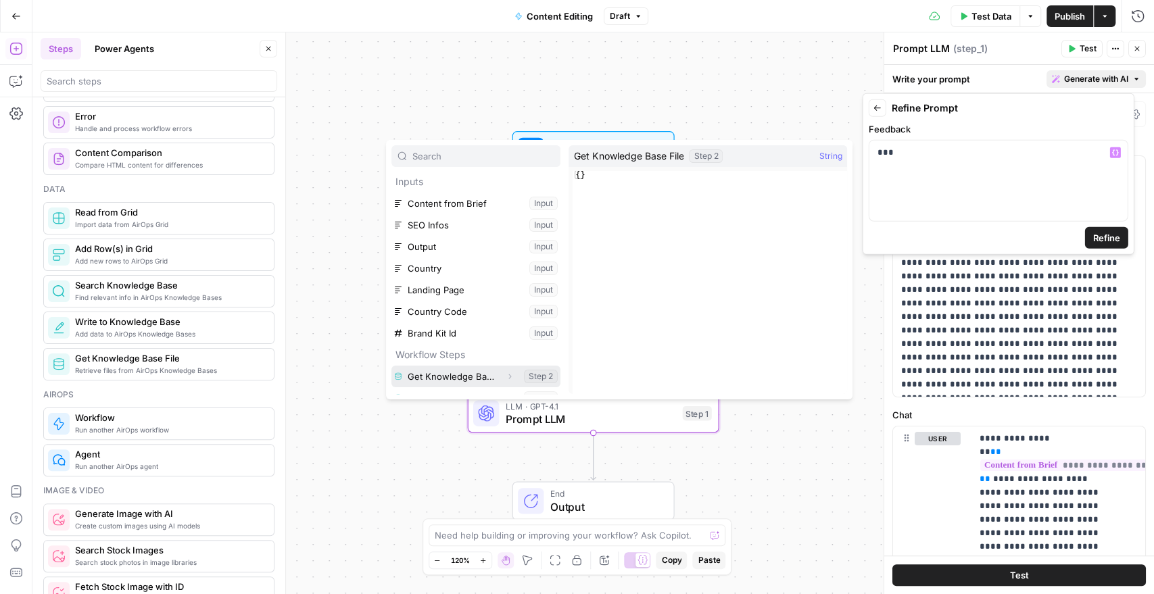
click at [441, 371] on button "Select variable Get Knowledge Base File" at bounding box center [475, 377] width 169 height 22
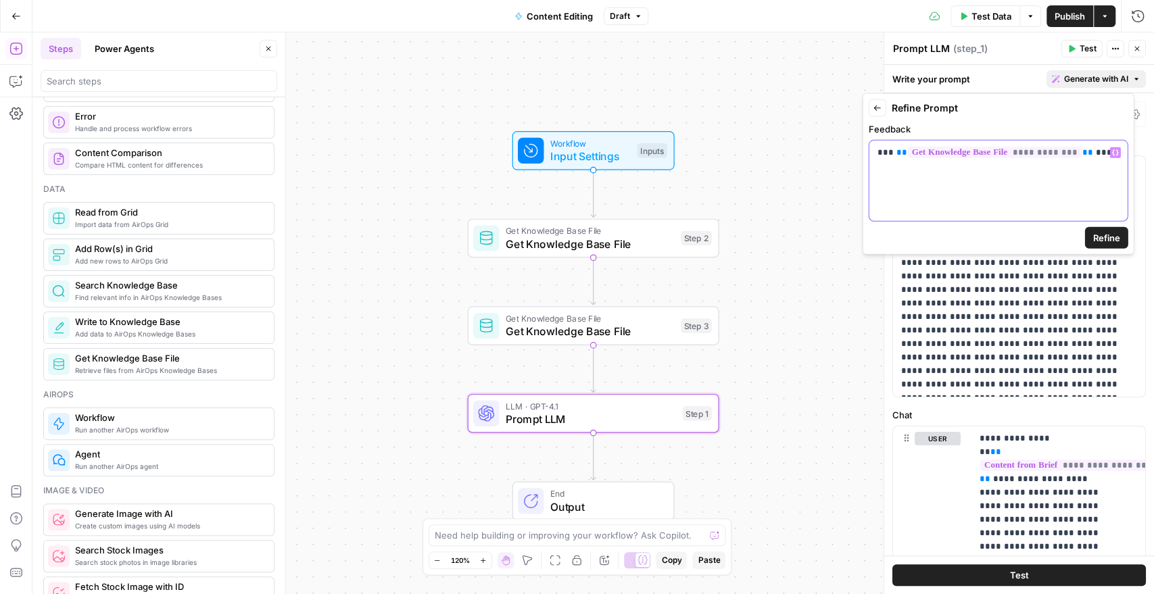
click at [1113, 155] on button "Variables Menu" at bounding box center [1115, 152] width 11 height 11
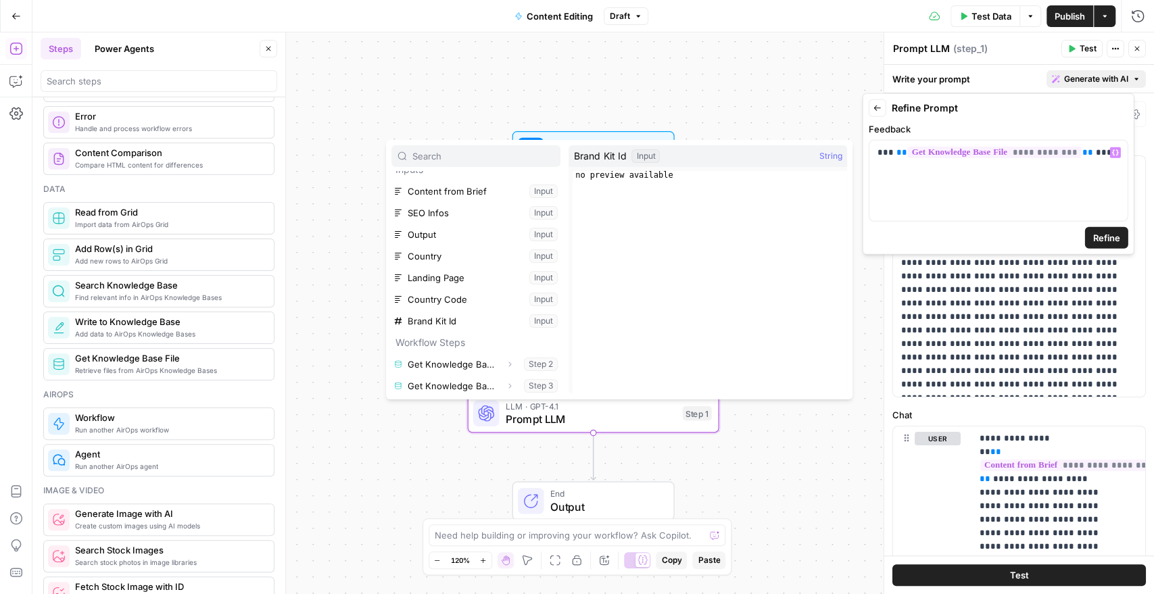
scroll to position [14, 0]
click at [438, 390] on button "Select variable Get Knowledge Base File" at bounding box center [475, 384] width 169 height 22
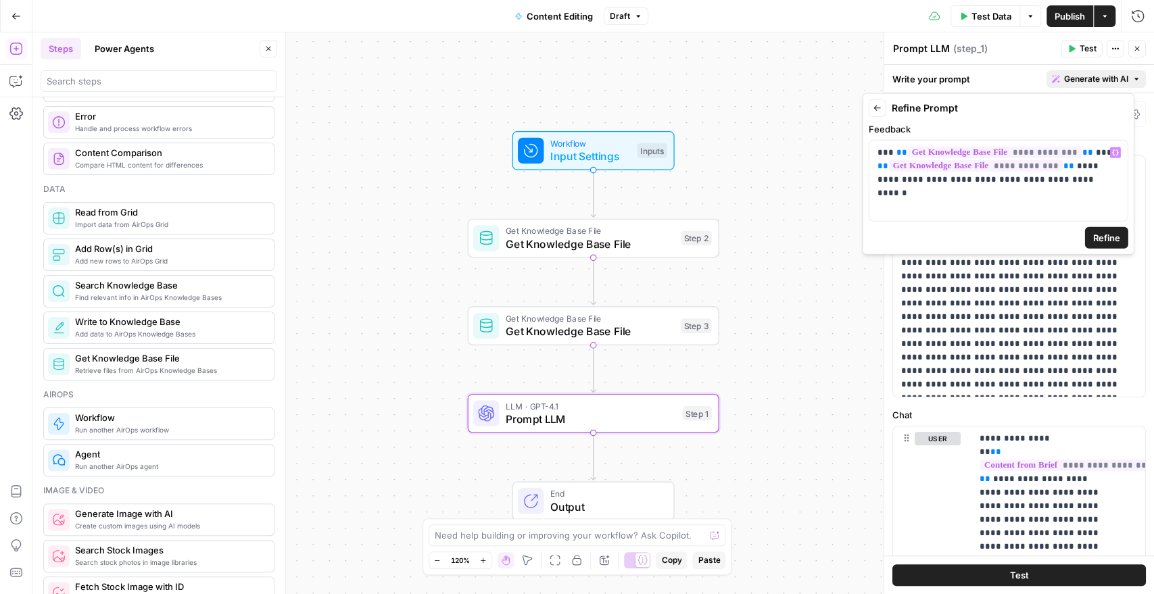
click at [1094, 239] on span "Refine" at bounding box center [1106, 238] width 27 height 14
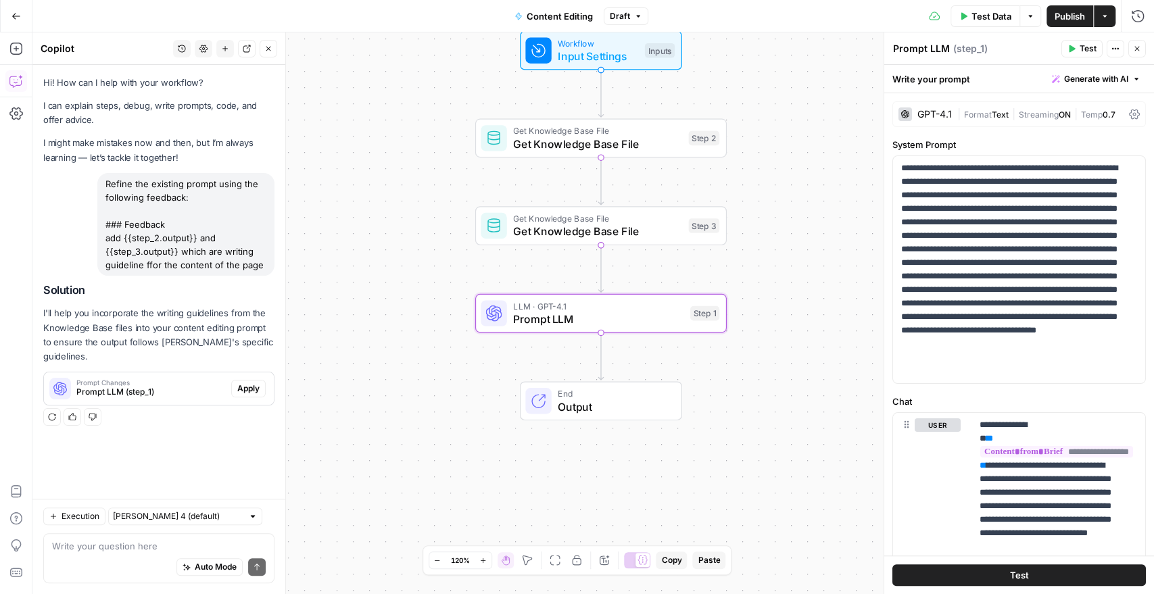
click at [244, 383] on span "Apply" at bounding box center [248, 389] width 22 height 12
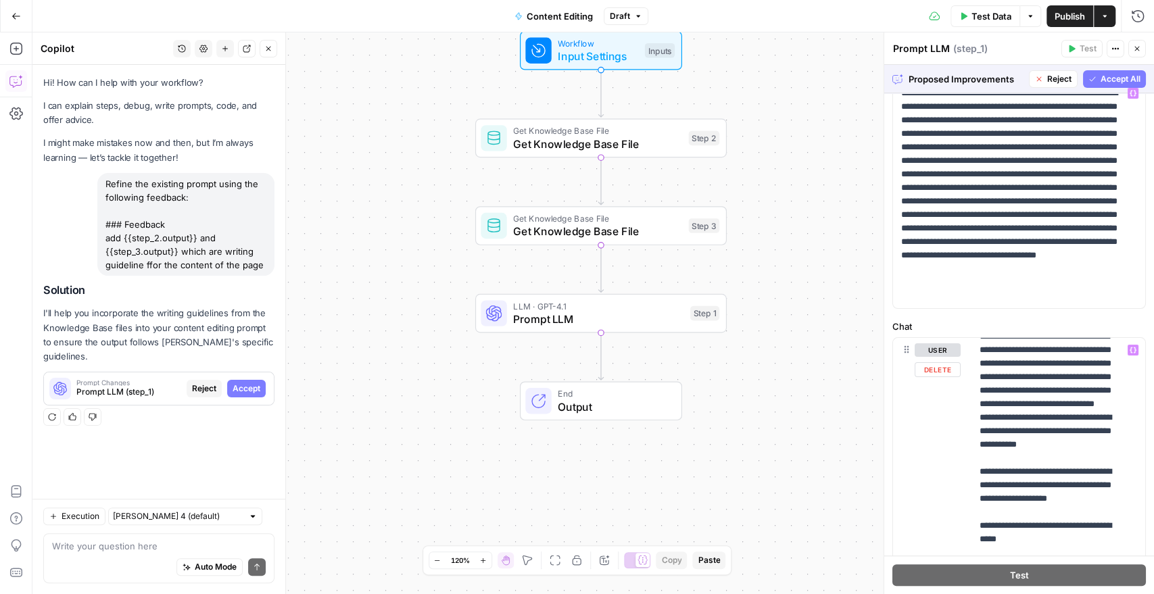
scroll to position [1326, 0]
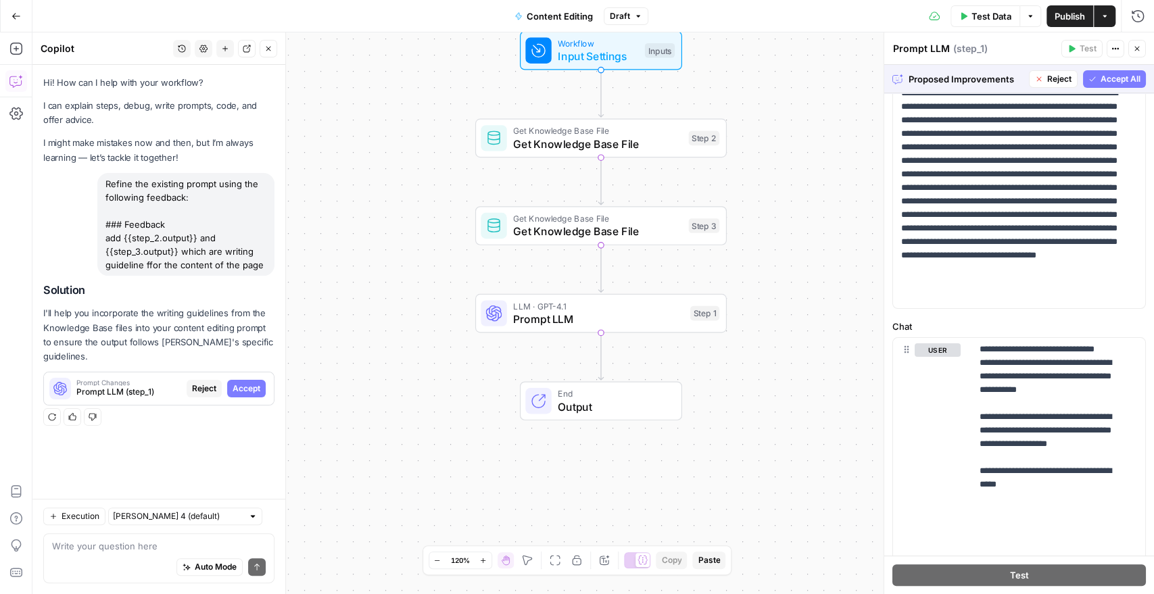
click at [1088, 75] on icon "button" at bounding box center [1092, 79] width 8 height 8
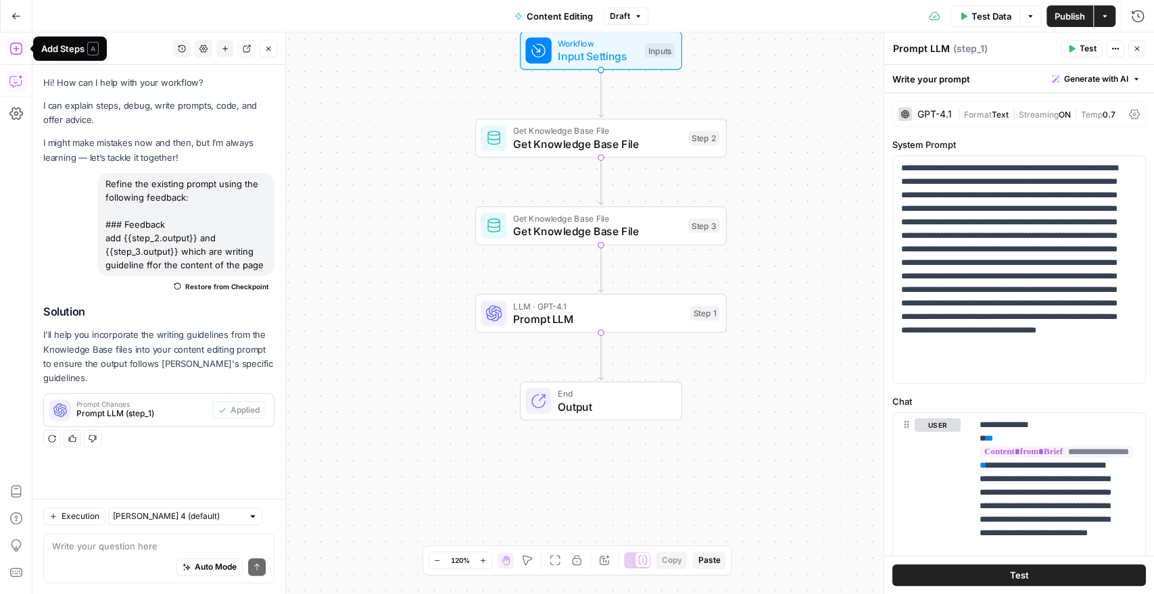
click at [14, 47] on icon "button" at bounding box center [16, 49] width 14 height 14
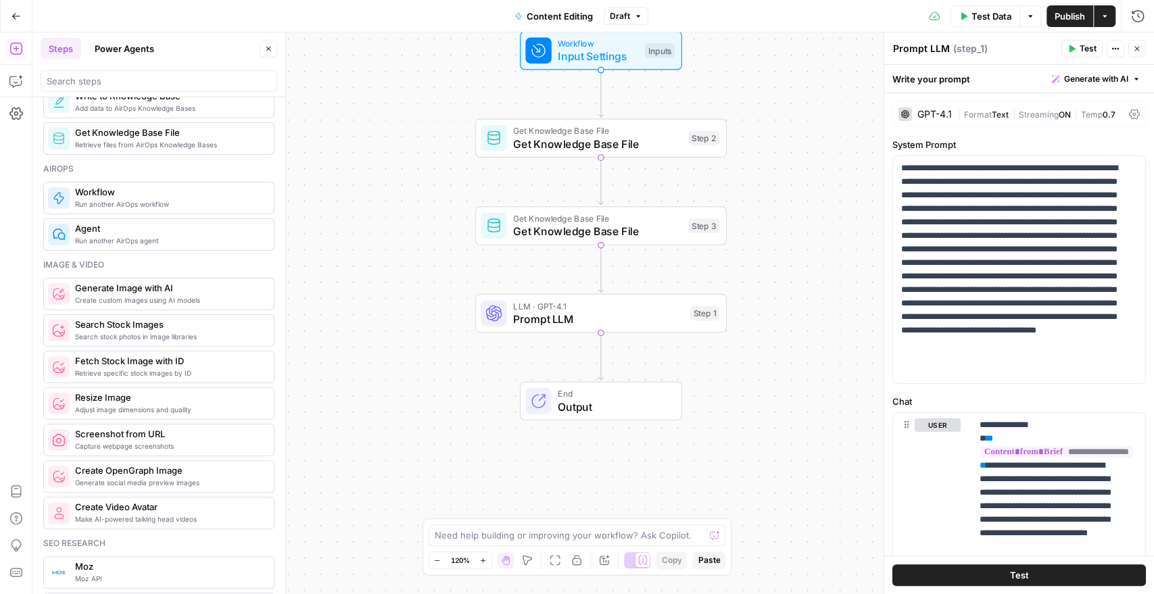
scroll to position [826, 0]
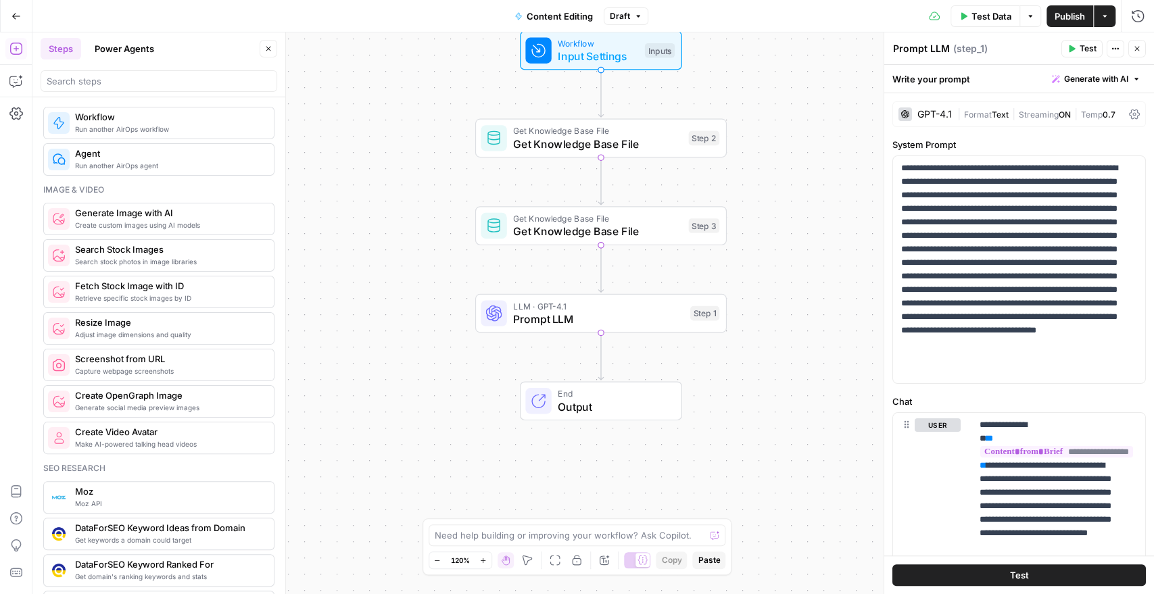
click at [150, 166] on span "Run another AirOps agent" at bounding box center [169, 165] width 188 height 11
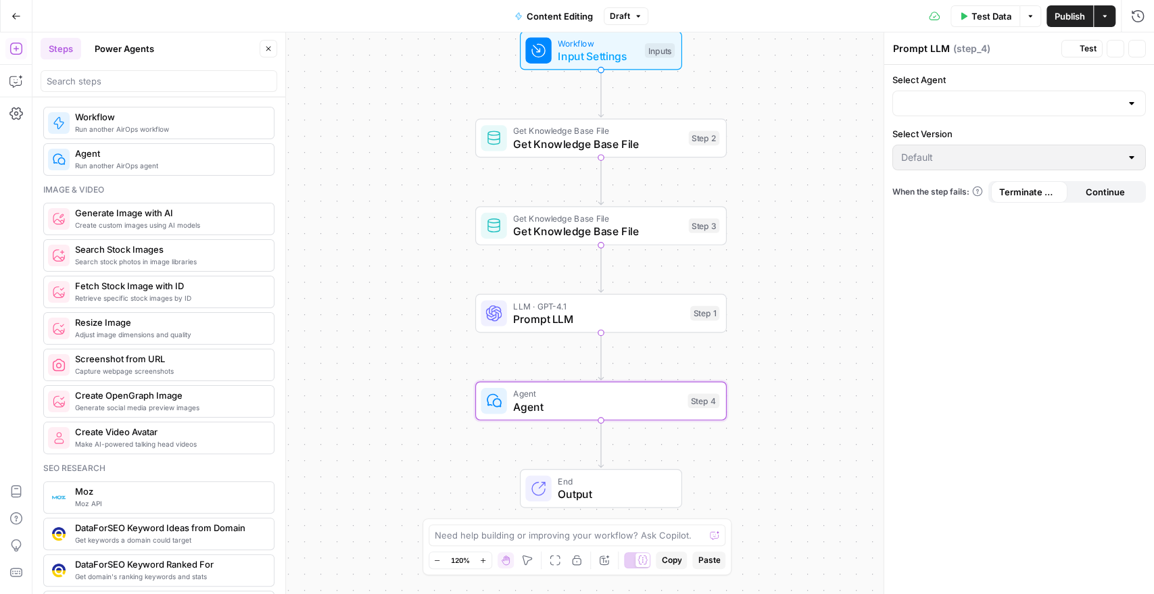
type textarea "Agent"
click at [928, 115] on div at bounding box center [1018, 104] width 253 height 26
click at [1065, 107] on input "Select Agent" at bounding box center [1011, 104] width 220 height 14
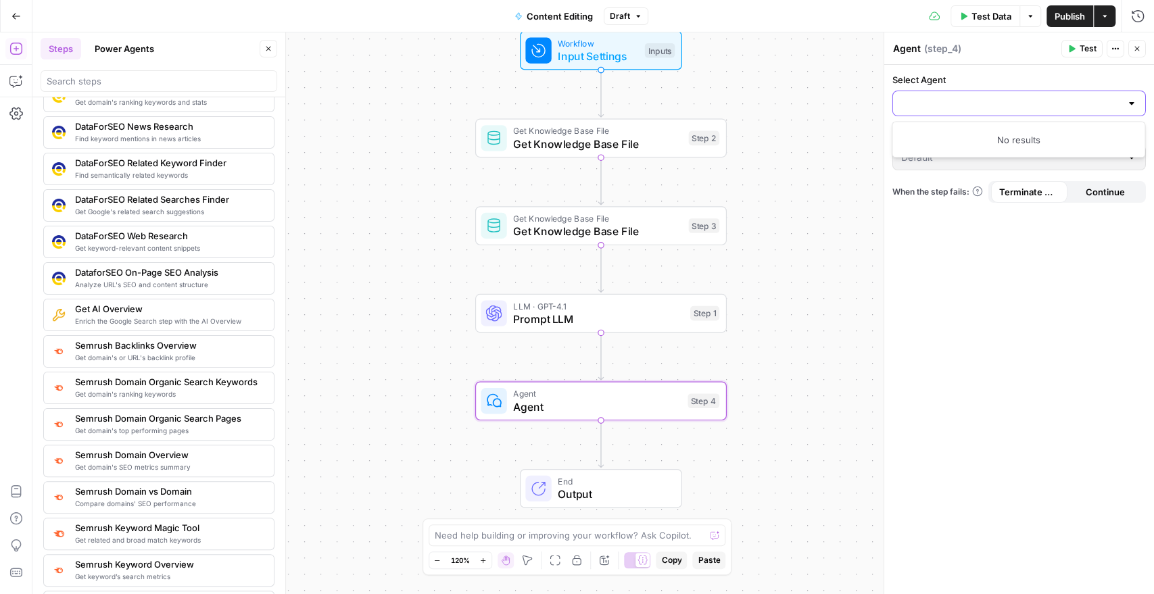
scroll to position [0, 0]
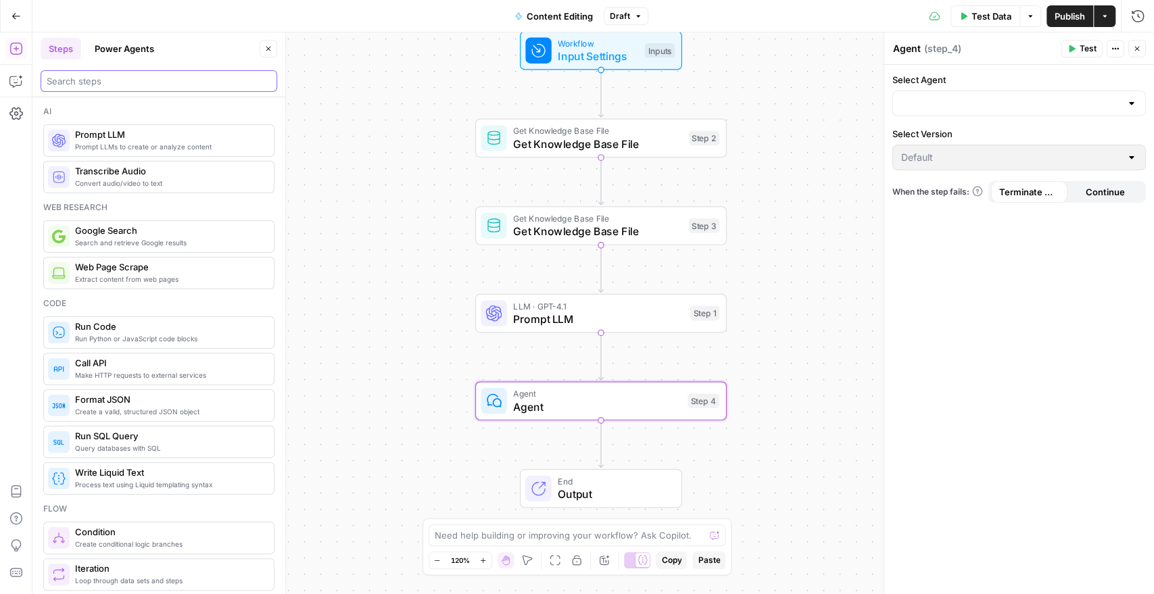
click at [72, 84] on input "search" at bounding box center [159, 81] width 224 height 14
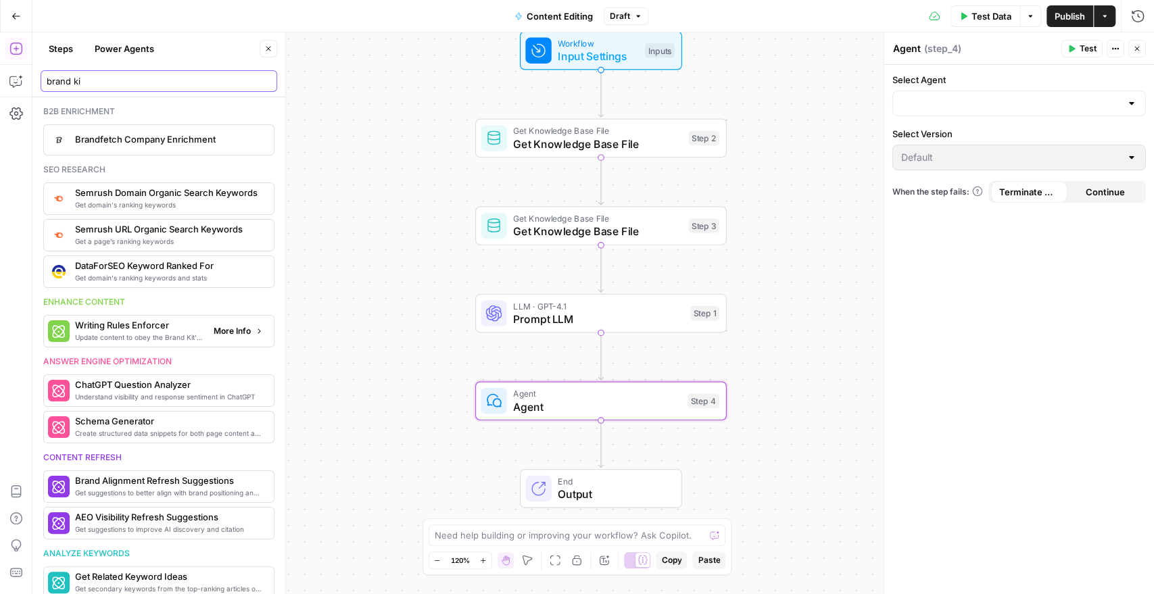
type input "brand ki"
click at [220, 332] on span "More Info" at bounding box center [232, 331] width 37 height 12
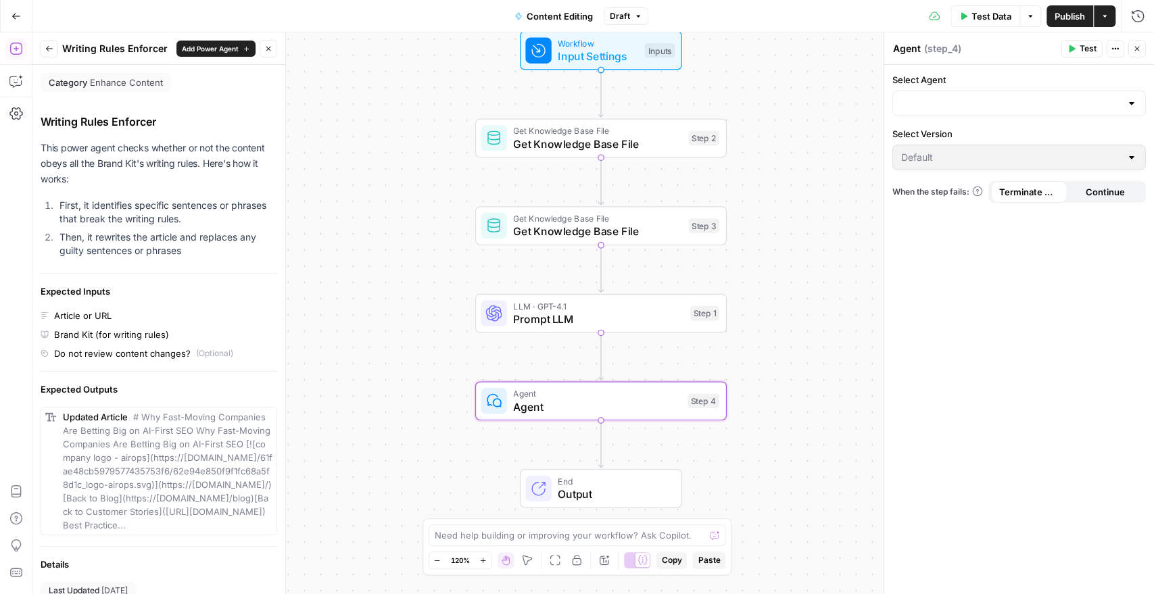
scroll to position [108, 0]
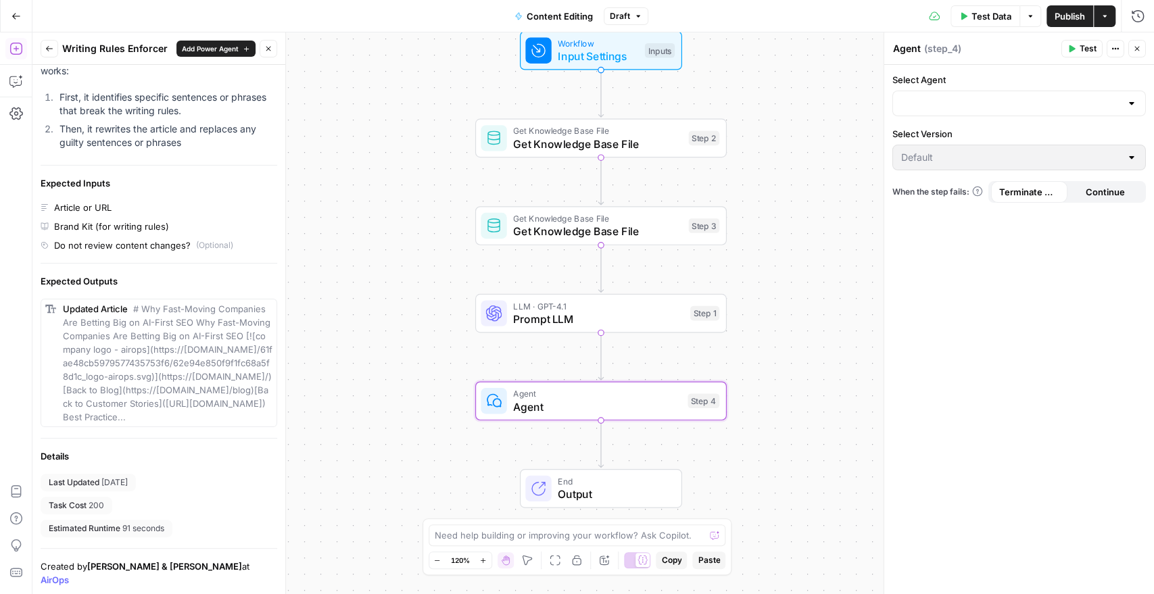
click at [16, 20] on button "Go Back" at bounding box center [16, 16] width 24 height 24
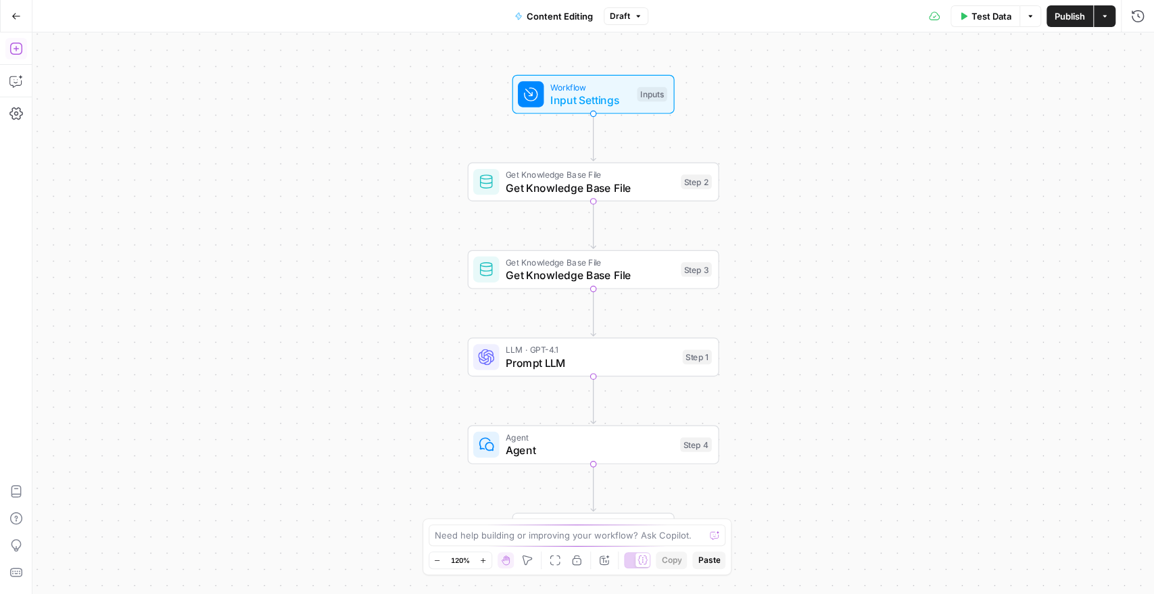
click at [21, 42] on icon "button" at bounding box center [16, 49] width 14 height 14
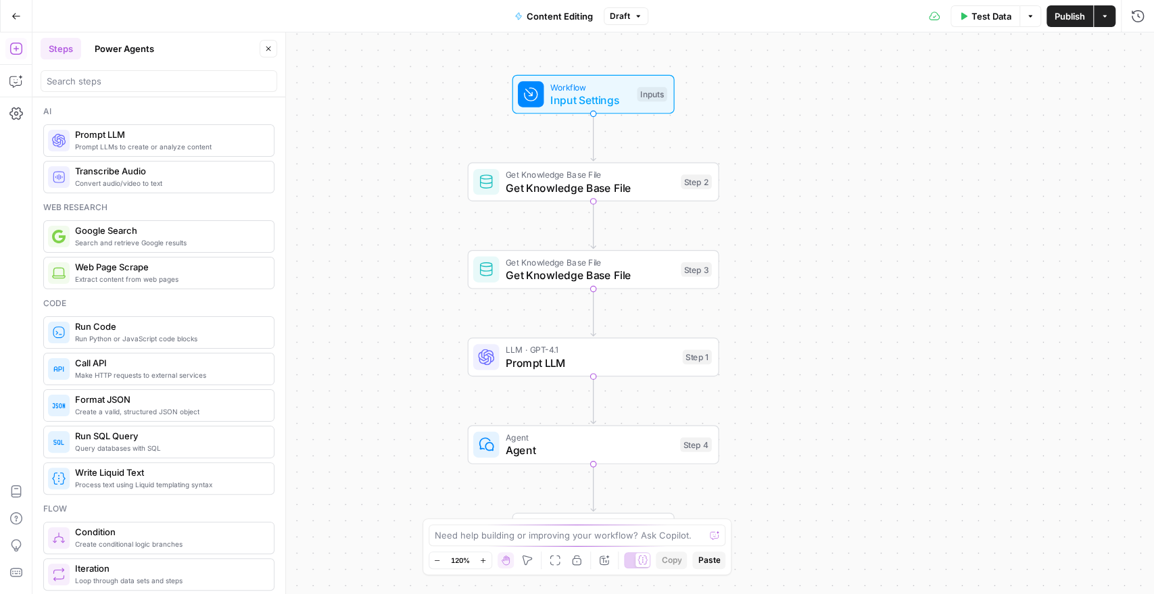
click at [129, 71] on div at bounding box center [159, 81] width 237 height 22
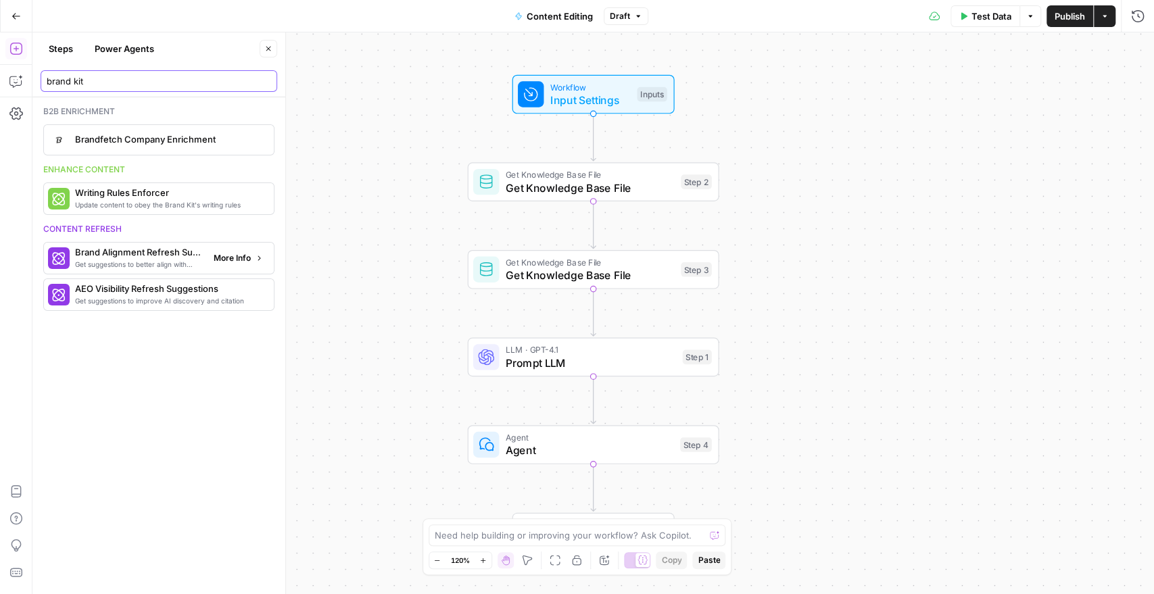
type input "brand kit"
click at [223, 260] on span "More Info" at bounding box center [232, 258] width 37 height 12
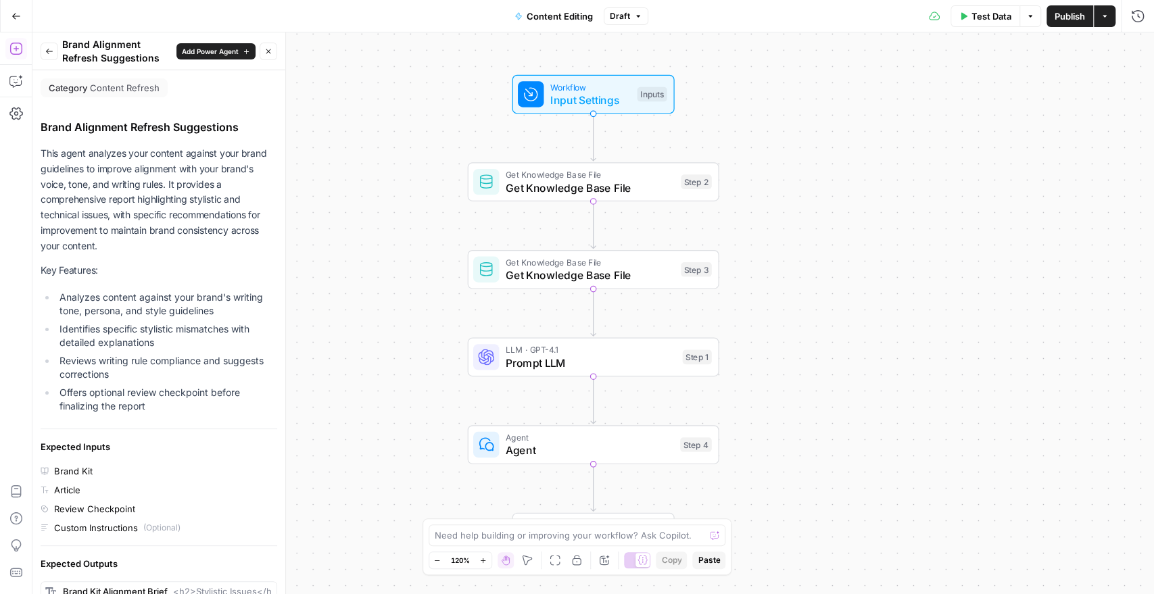
click at [47, 43] on button "Back" at bounding box center [50, 52] width 18 height 18
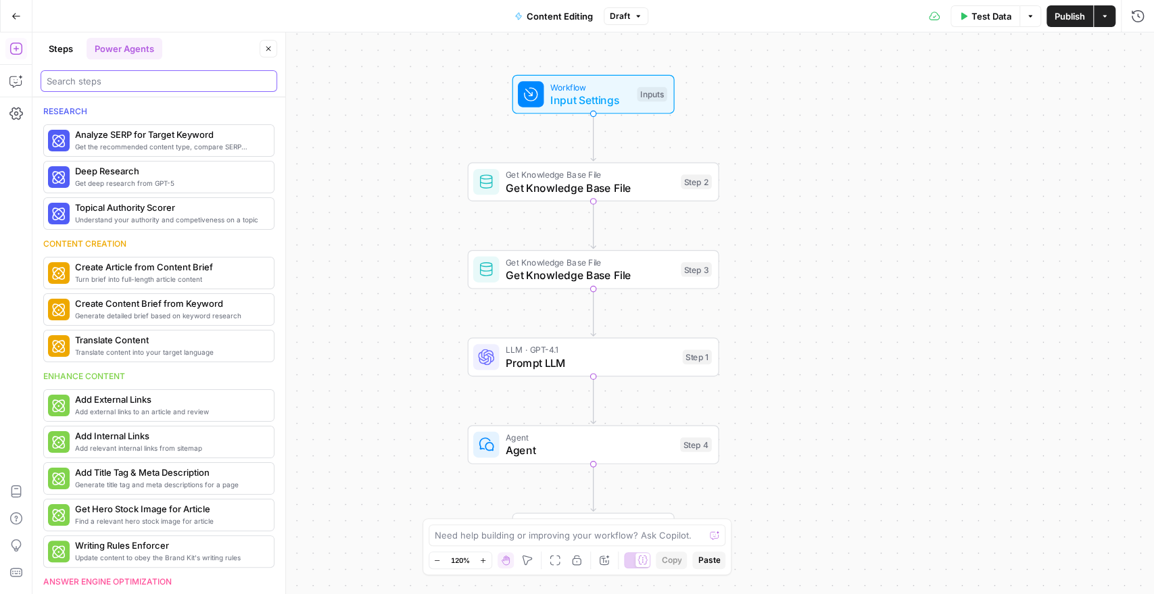
click at [72, 84] on input "search" at bounding box center [159, 81] width 224 height 14
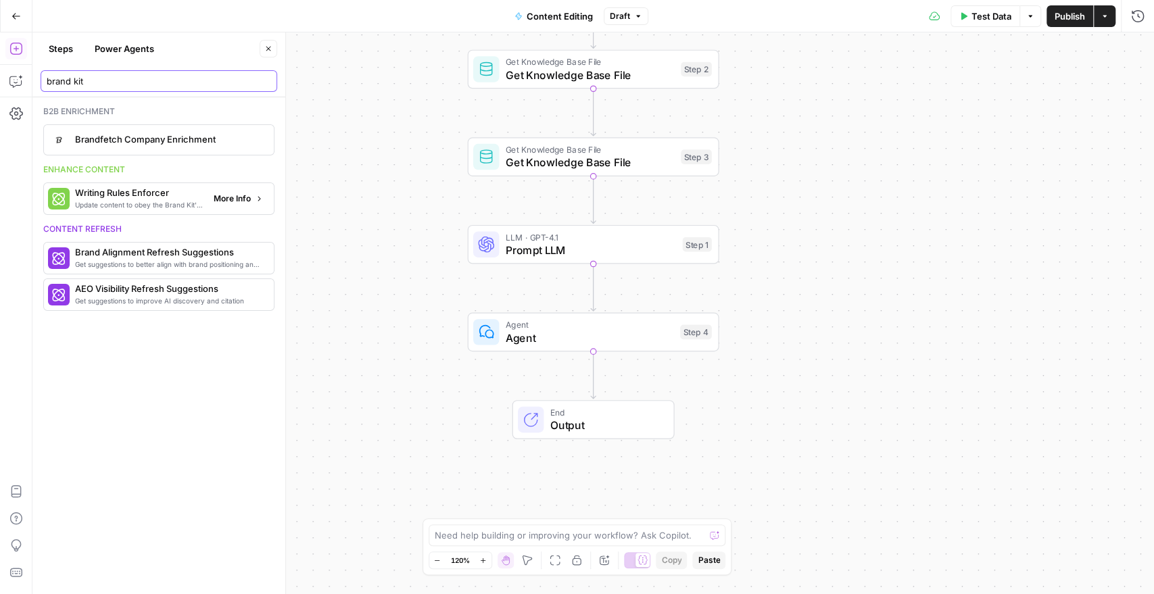
type input "brand kit"
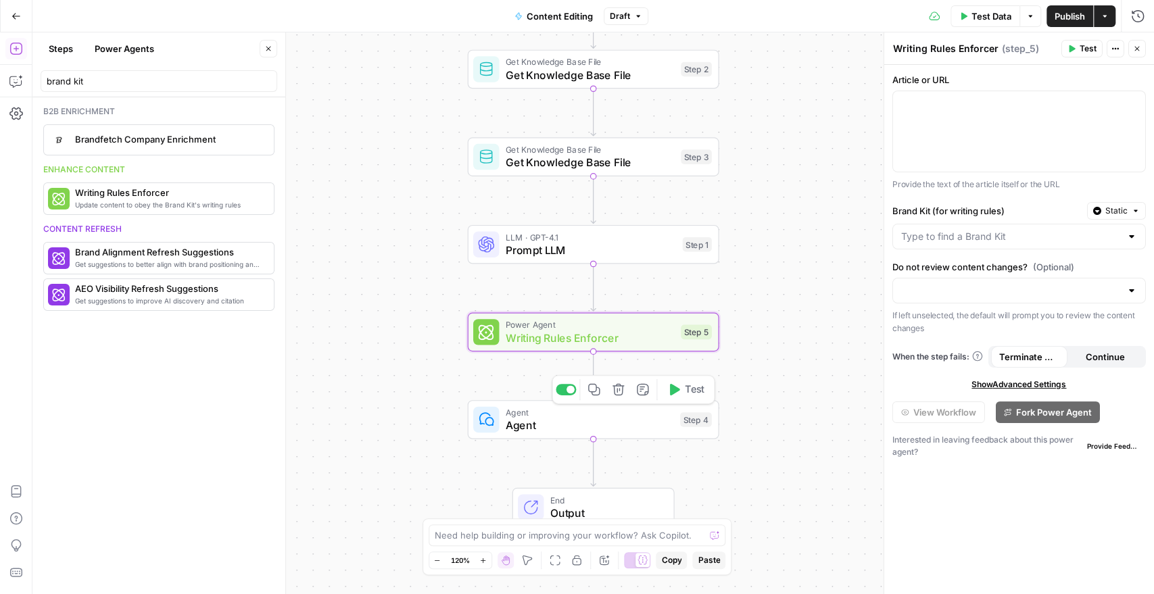
click at [611, 393] on button "Delete step" at bounding box center [618, 389] width 21 height 21
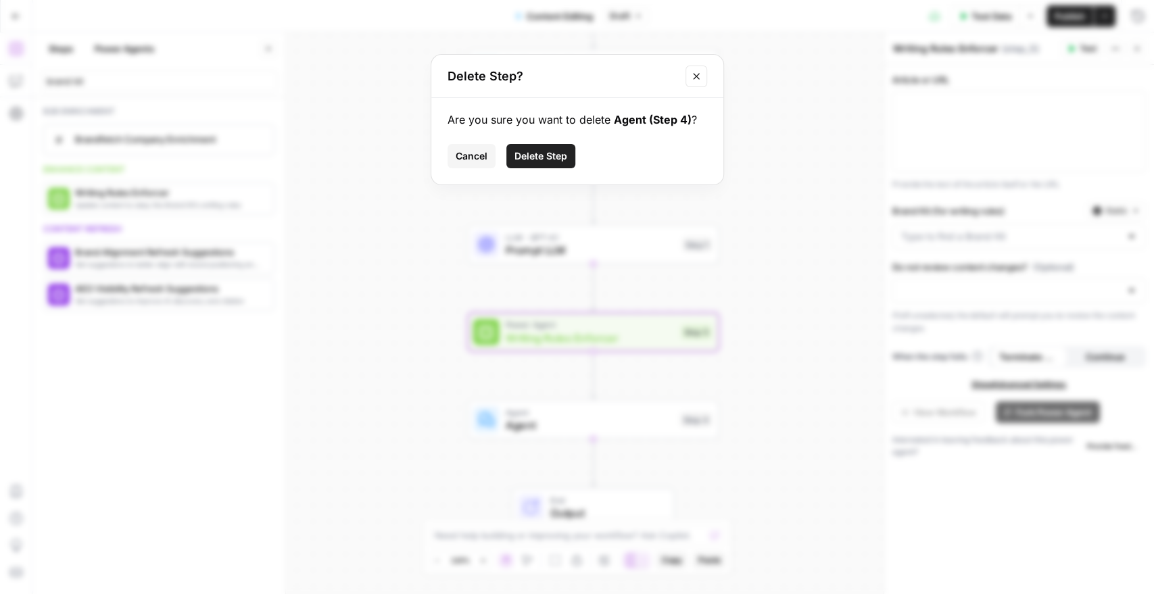
click at [539, 158] on span "Delete Step" at bounding box center [540, 156] width 53 height 14
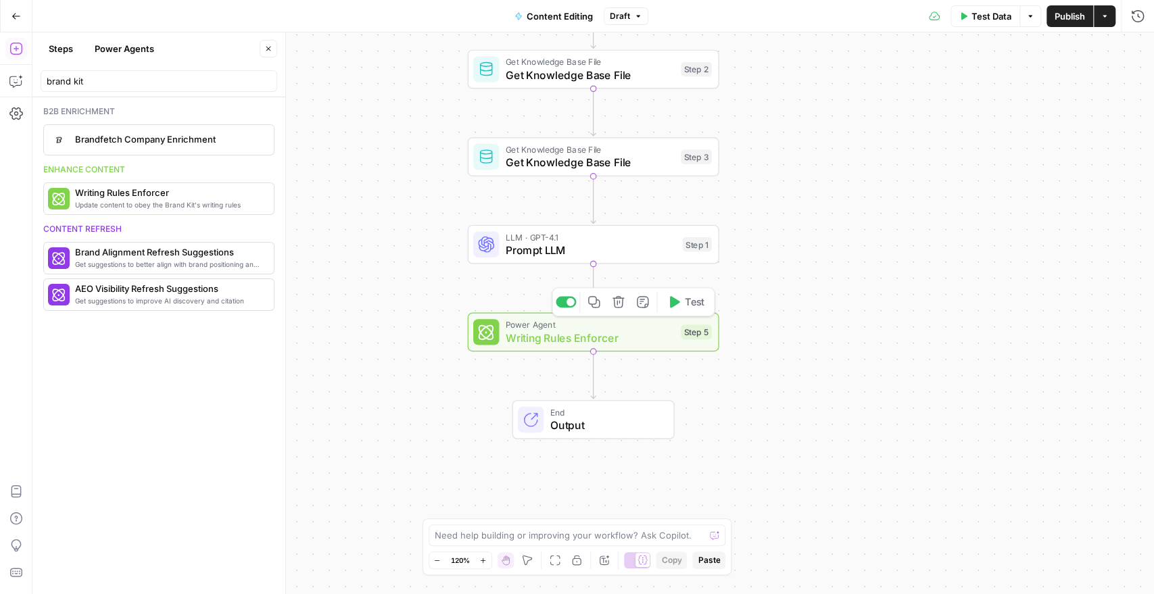
click at [622, 331] on span "Writing Rules Enforcer" at bounding box center [590, 338] width 169 height 16
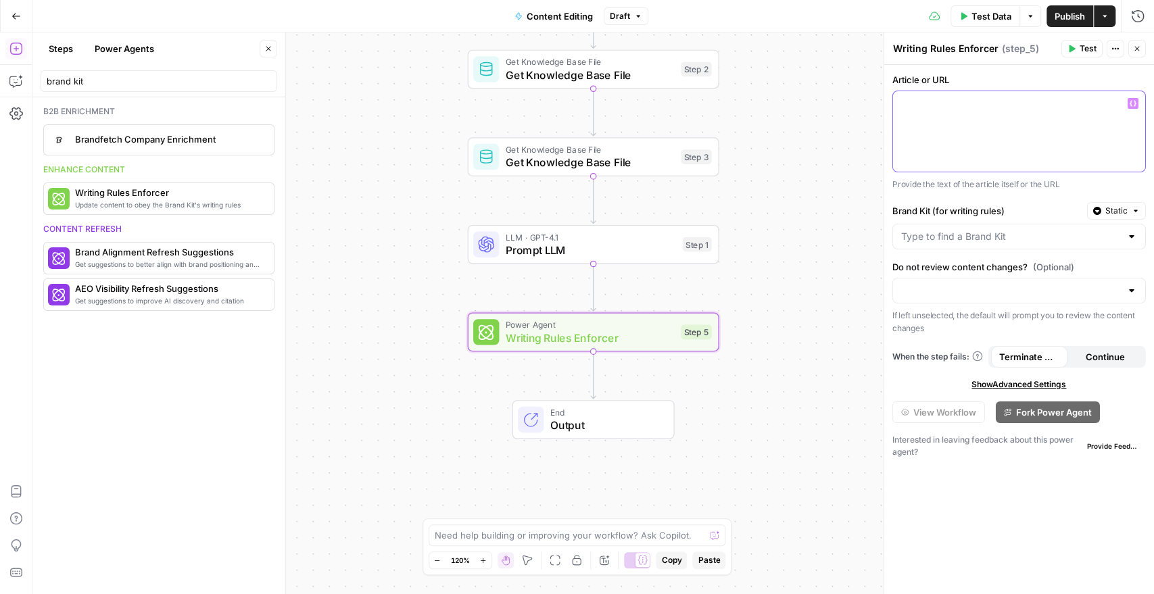
click at [1132, 102] on icon "button" at bounding box center [1133, 103] width 7 height 7
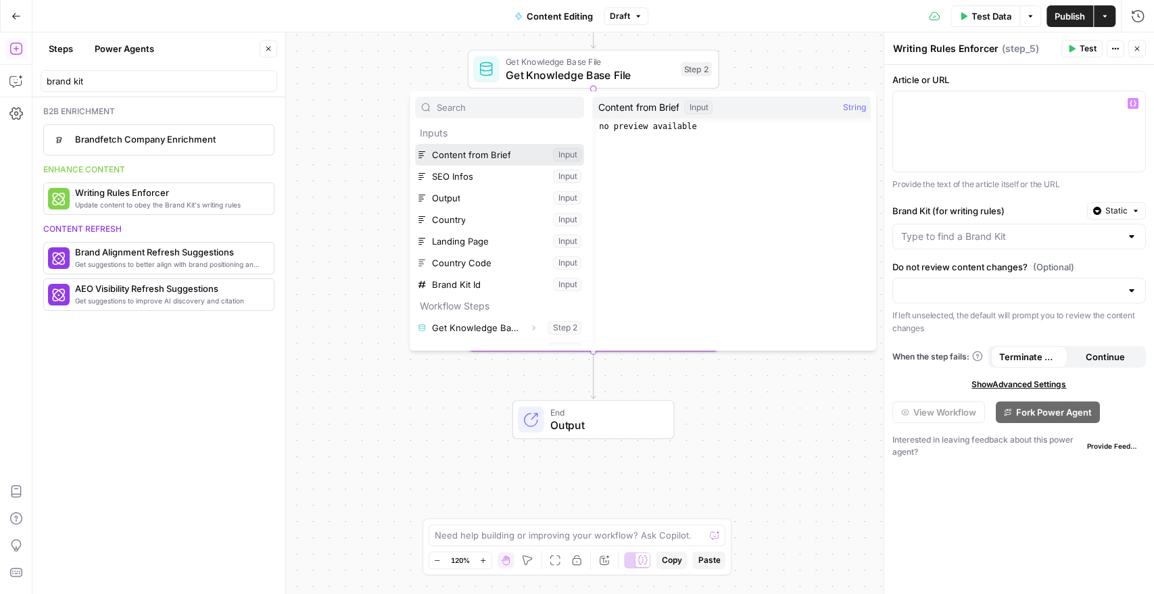
click at [481, 153] on button "Select variable Content from Brief" at bounding box center [499, 155] width 169 height 22
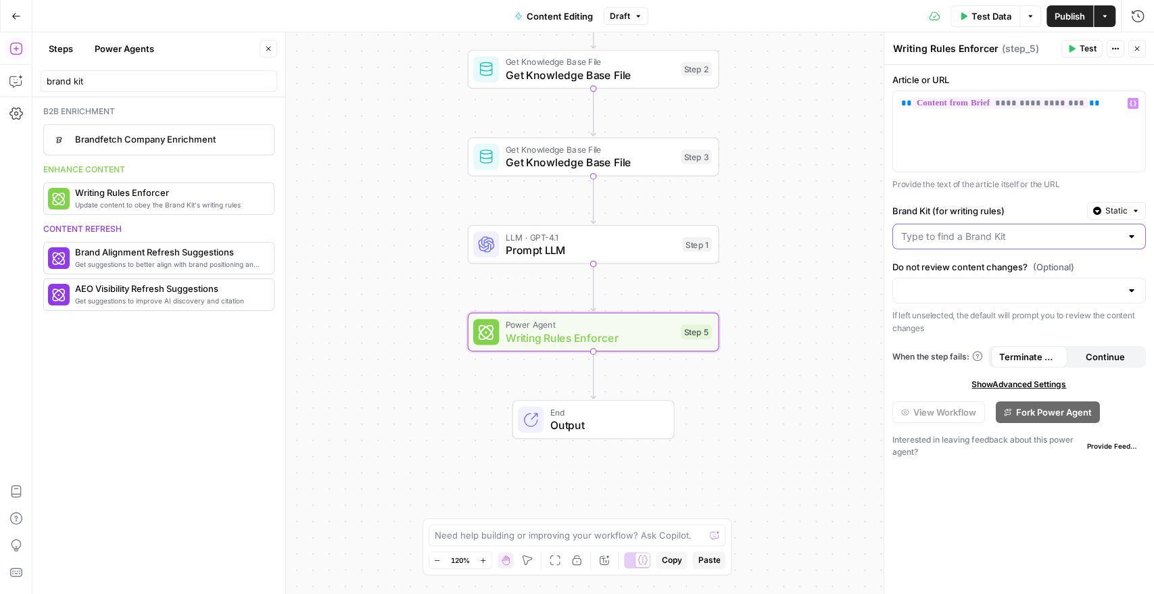
click at [921, 239] on input "Brand Kit (for writing rules)" at bounding box center [1011, 237] width 220 height 14
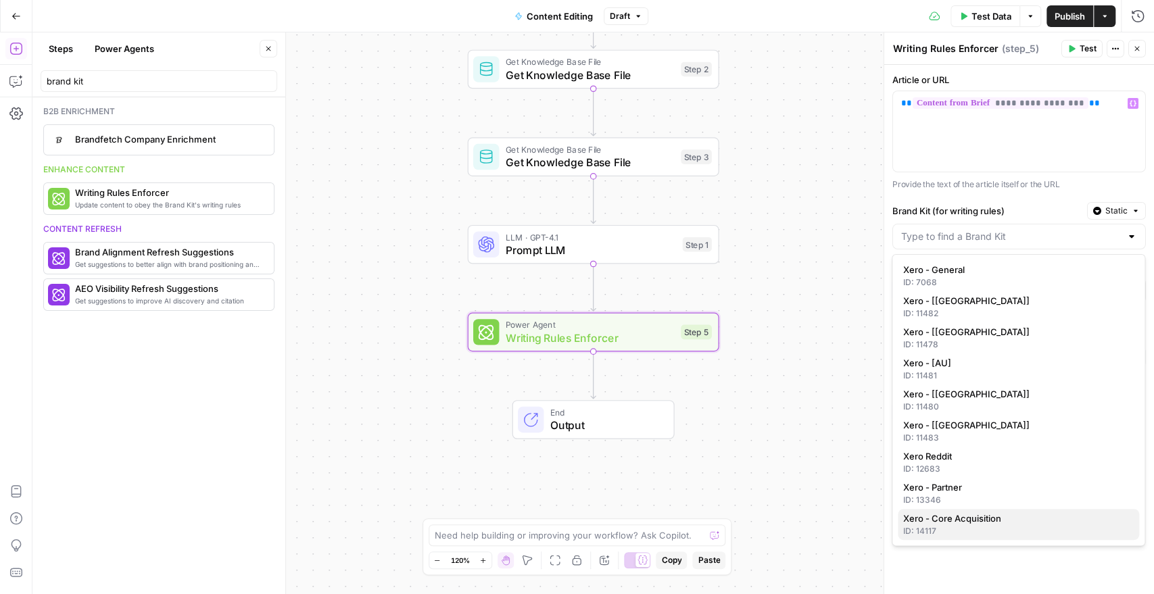
click at [939, 525] on span "Xero - Core Acquisition" at bounding box center [1015, 519] width 225 height 14
type input "Xero - Core Acquisition"
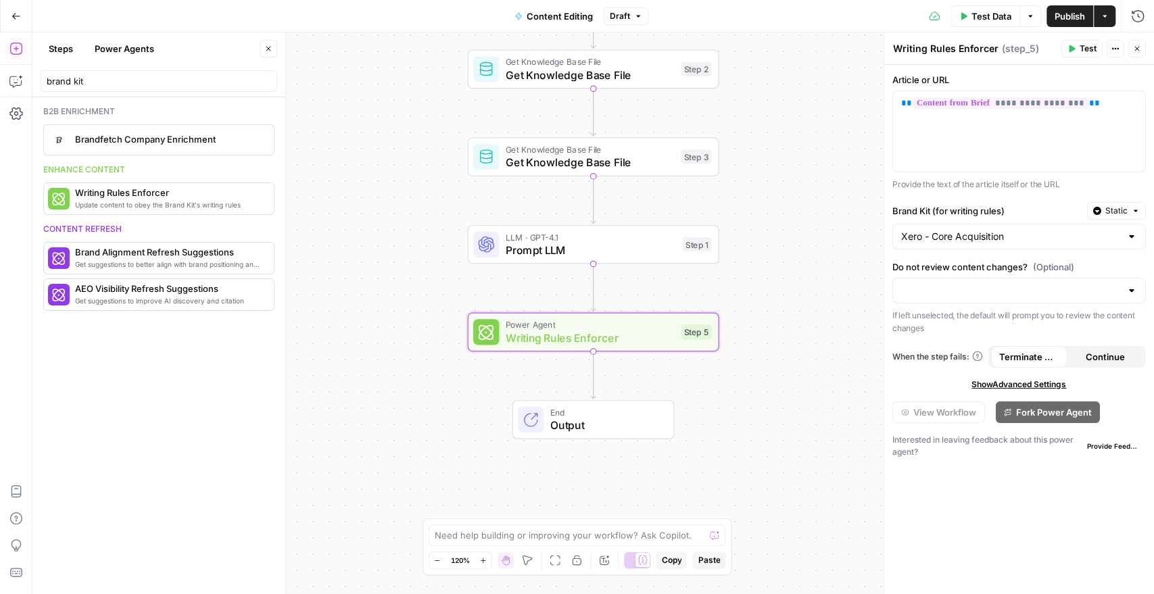
click at [957, 299] on div at bounding box center [1018, 291] width 253 height 26
click at [946, 330] on span "Yes, review content changes" at bounding box center [1015, 324] width 225 height 14
type input "Yes, review content changes"
click at [624, 243] on span "Prompt LLM" at bounding box center [591, 250] width 170 height 16
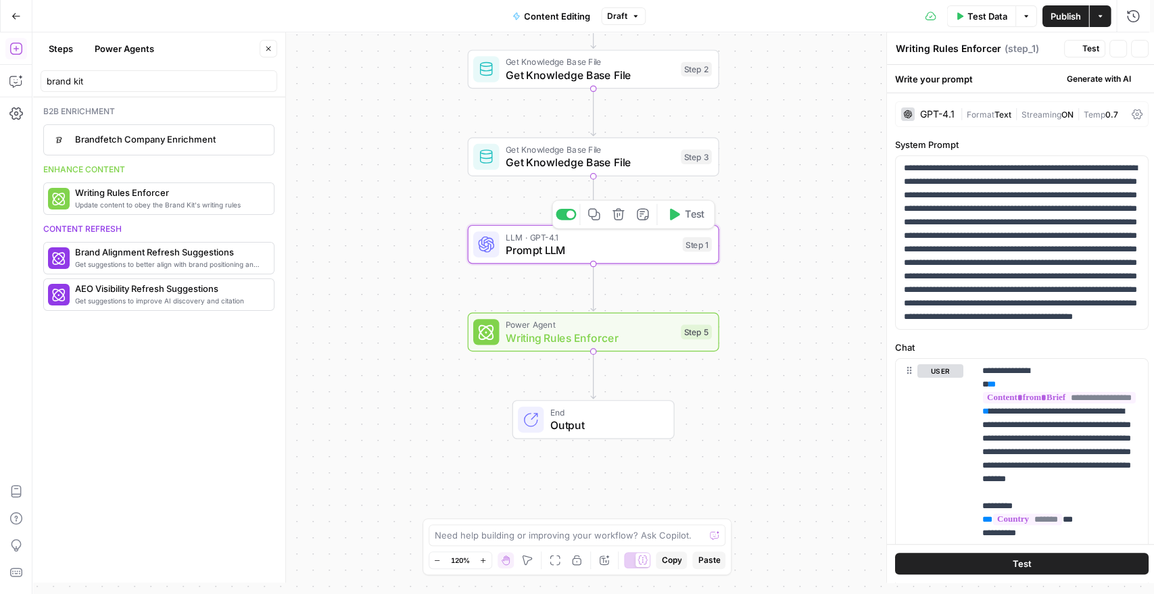
type textarea "Prompt LLM"
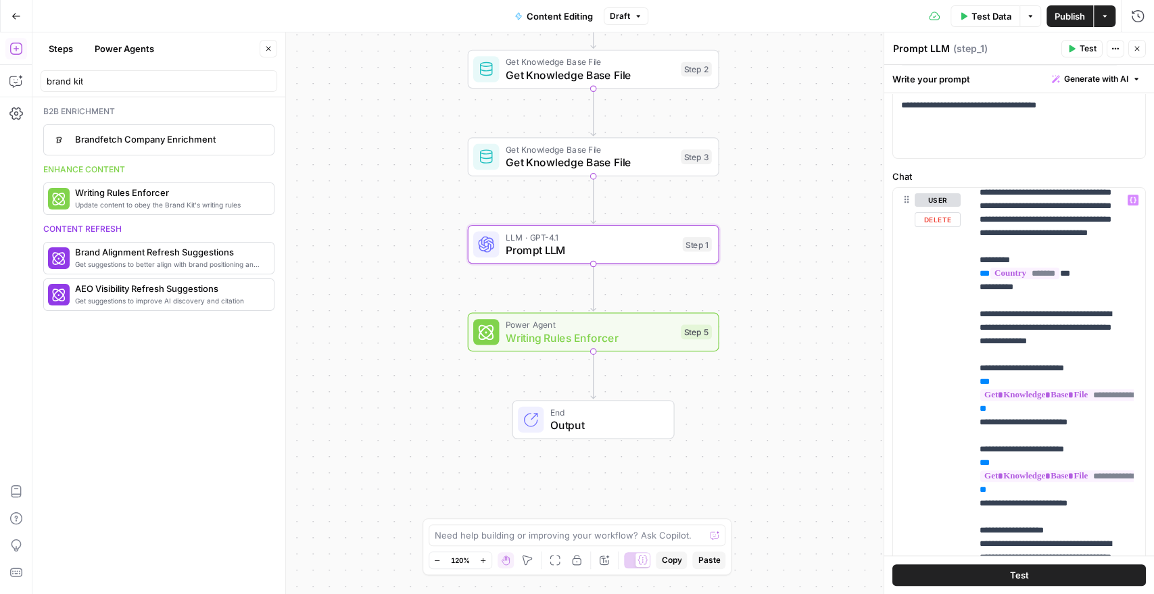
scroll to position [225, 0]
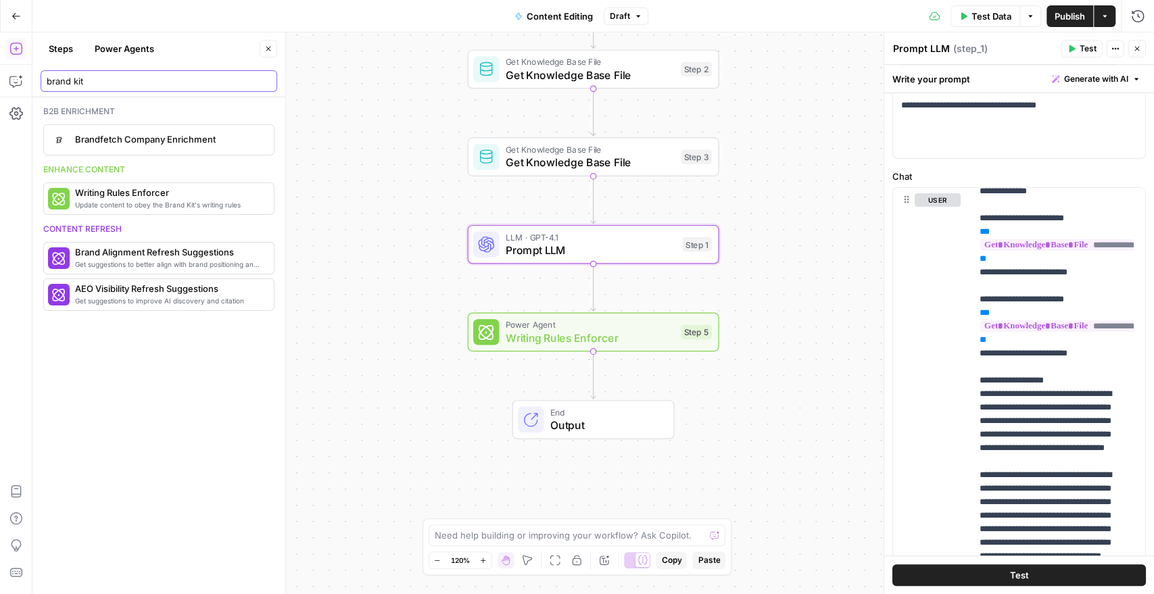
click at [82, 80] on input "brand kit" at bounding box center [159, 81] width 224 height 14
click at [101, 80] on input "brand kit" at bounding box center [159, 81] width 224 height 14
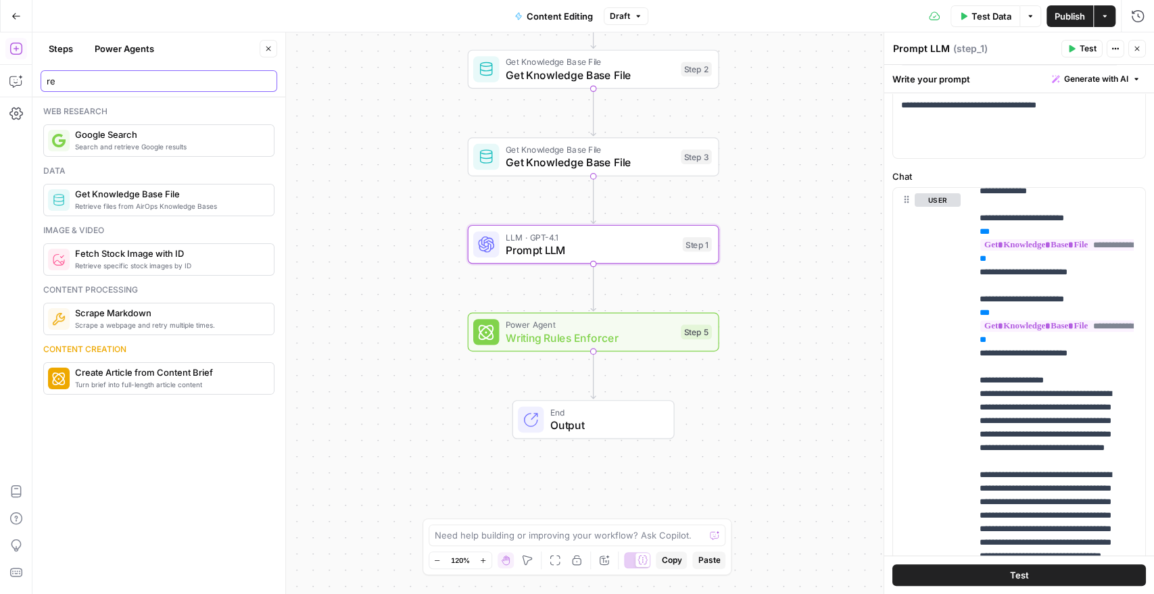
type input "r"
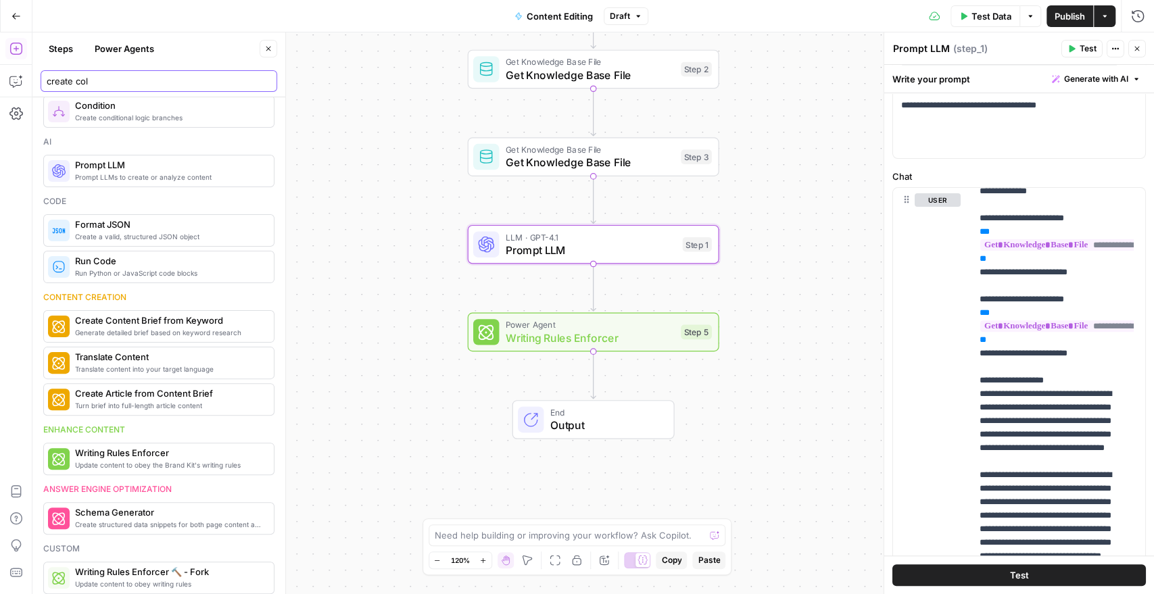
scroll to position [168, 0]
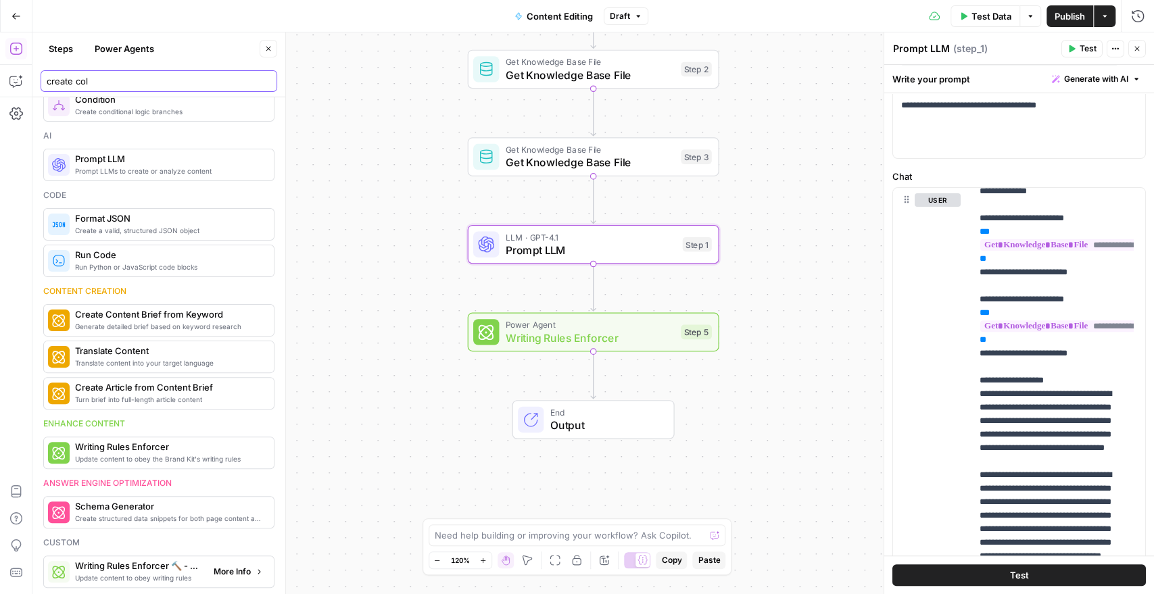
type input "create col"
click at [215, 567] on span "More Info" at bounding box center [232, 572] width 37 height 12
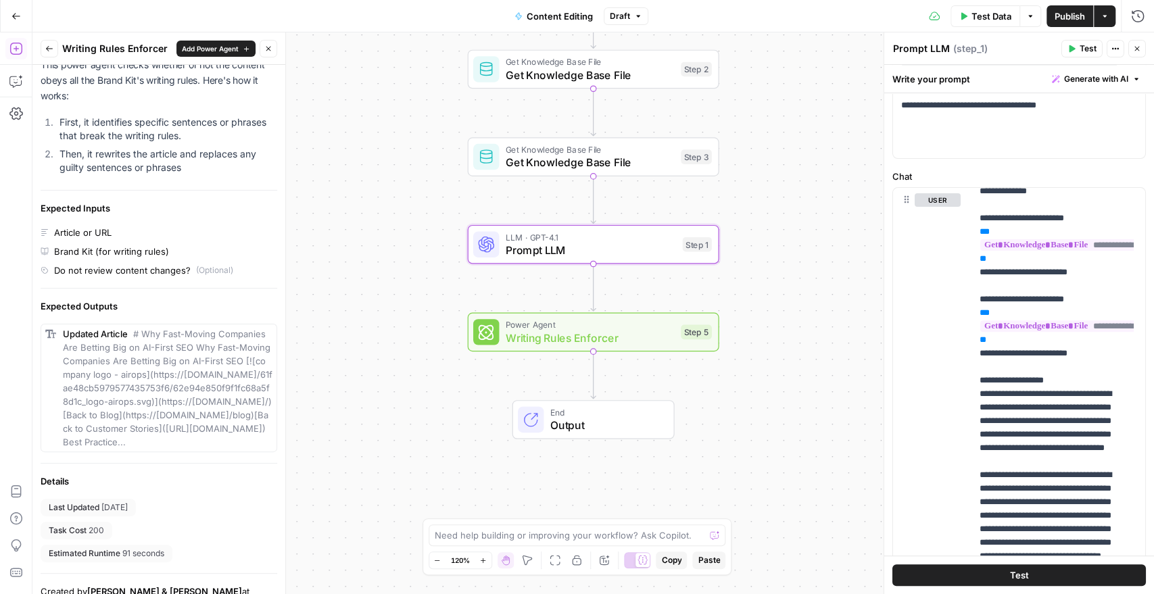
scroll to position [108, 0]
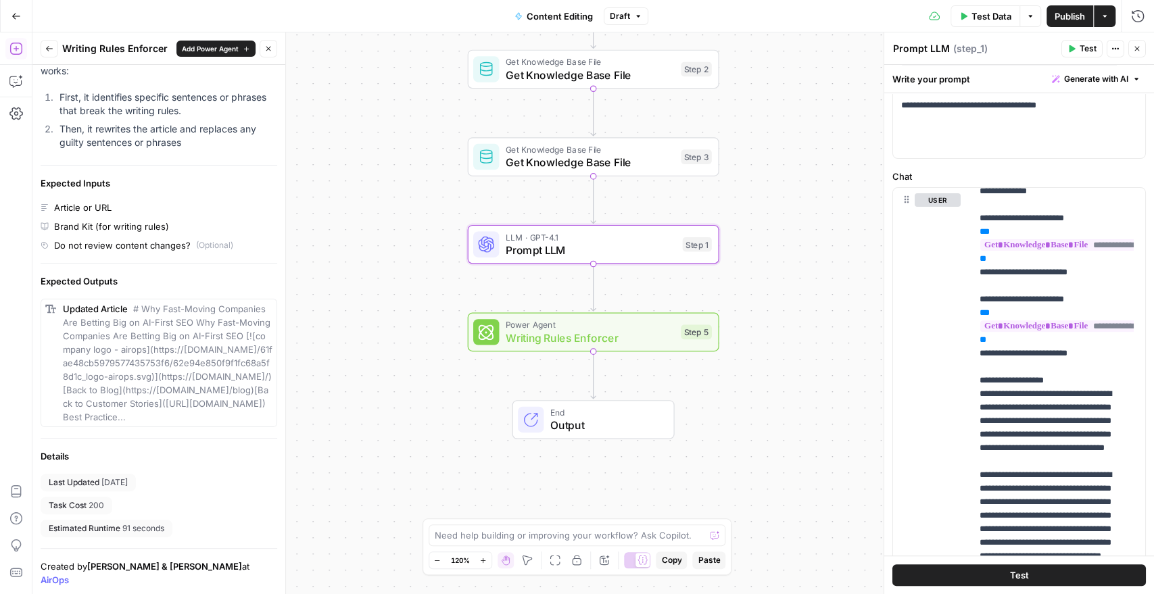
click at [48, 47] on icon "button" at bounding box center [49, 49] width 8 height 8
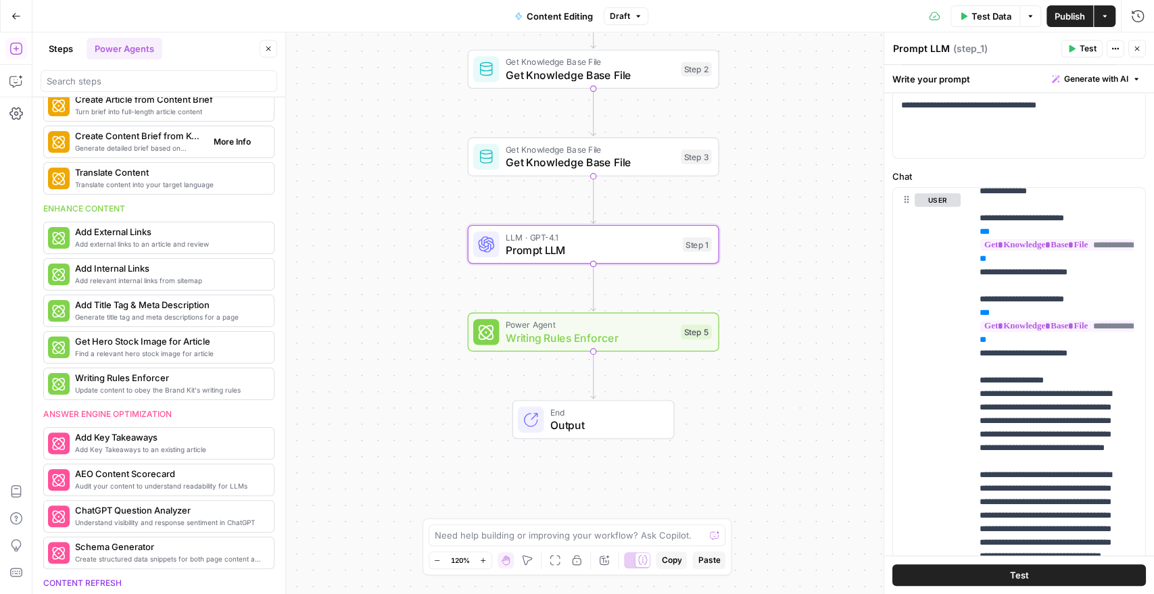
scroll to position [0, 0]
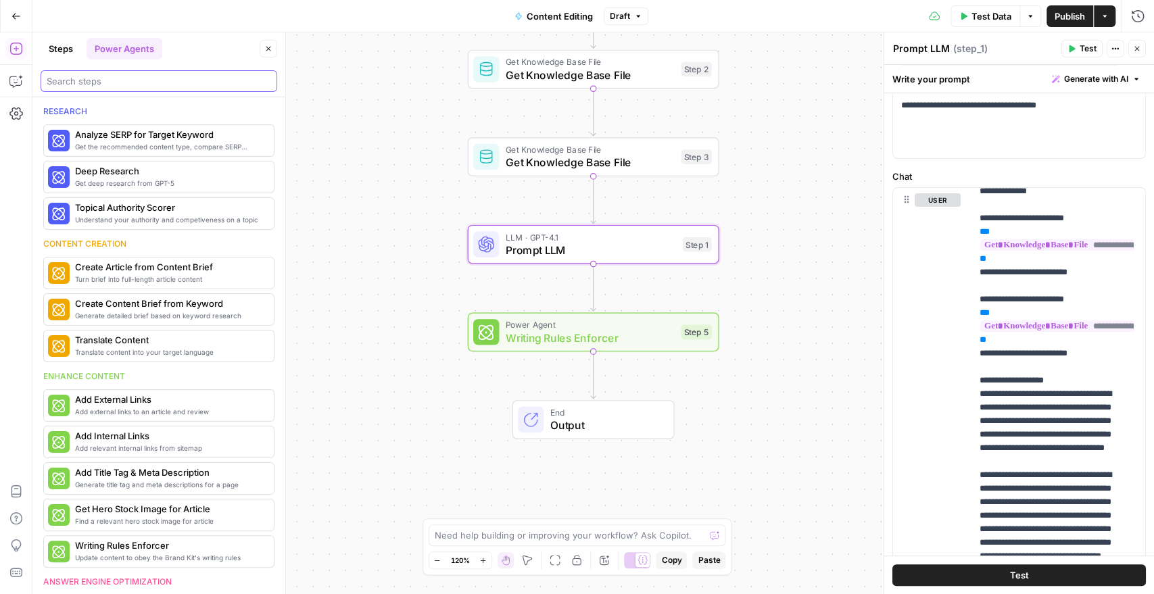
click at [90, 77] on input "search" at bounding box center [159, 81] width 224 height 14
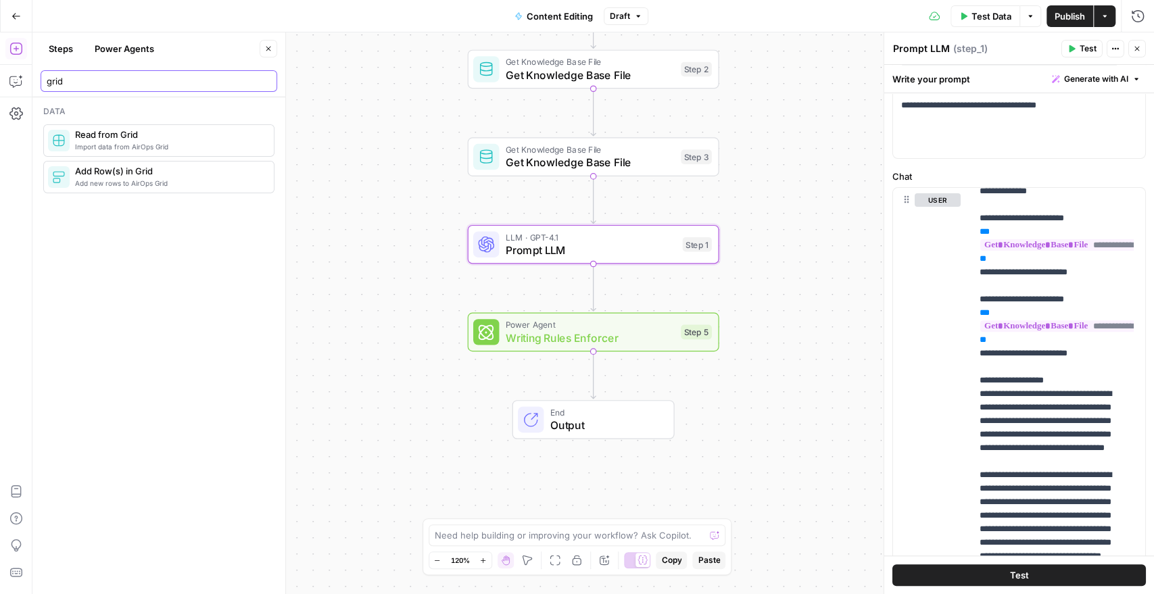
type input "grid"
click at [124, 178] on span "Add new rows to AirOps Grid" at bounding box center [169, 183] width 188 height 11
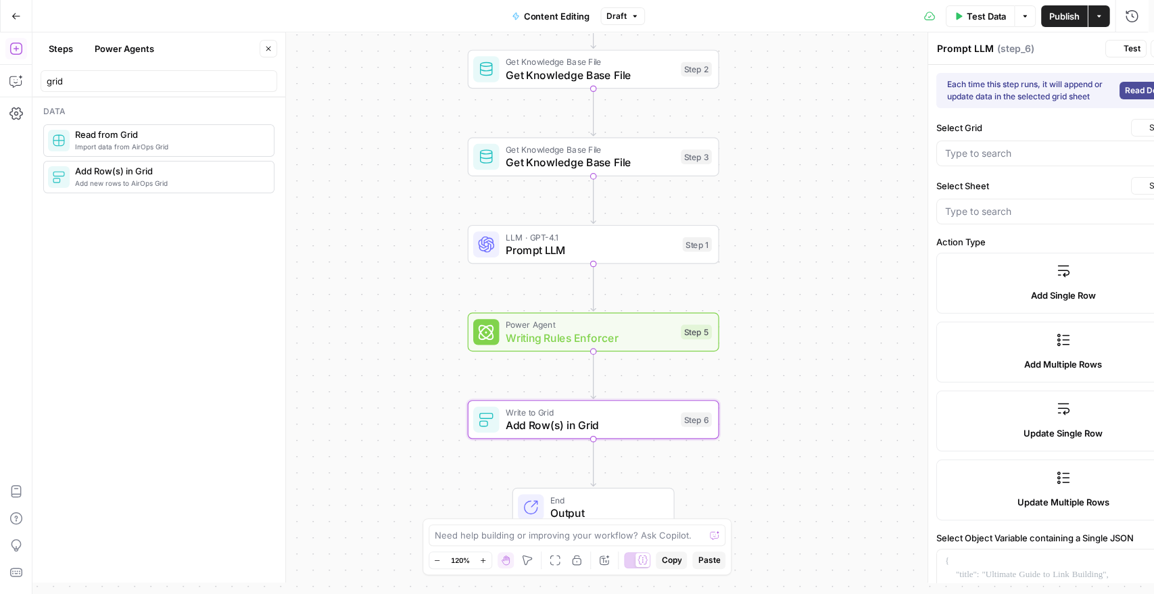
type textarea "Add Row(s) in Grid"
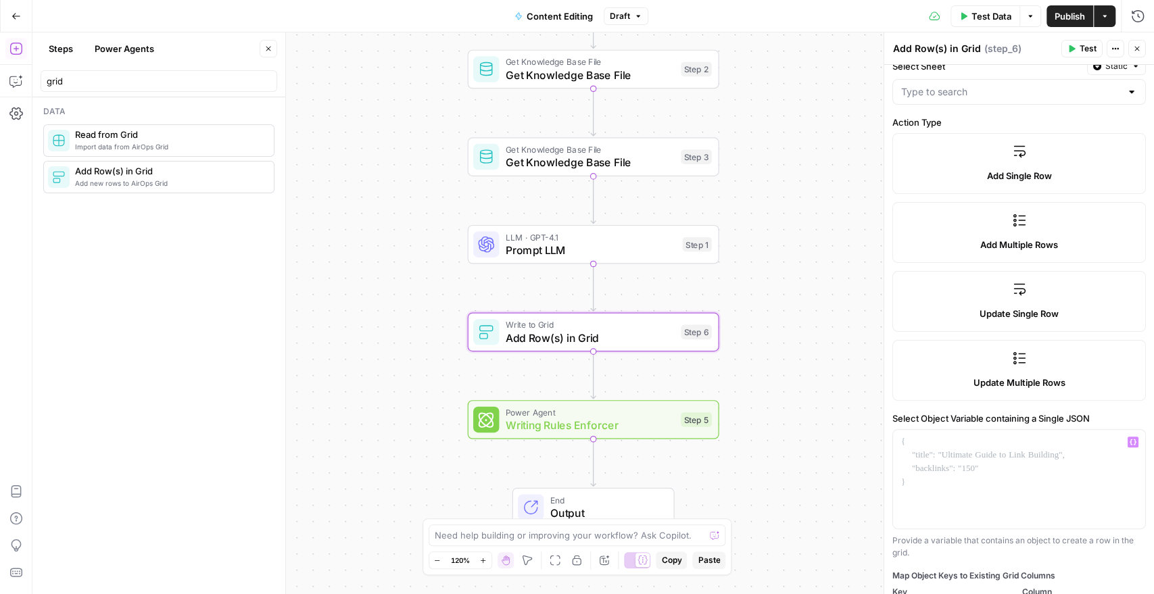
scroll to position [55, 0]
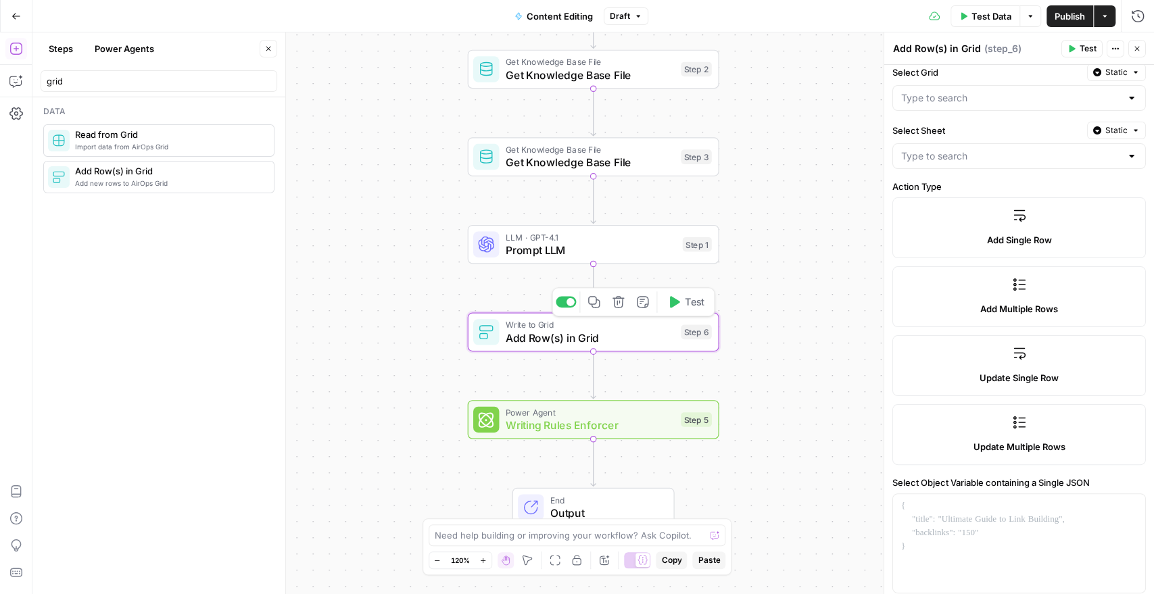
click at [620, 306] on icon "button" at bounding box center [618, 301] width 13 height 13
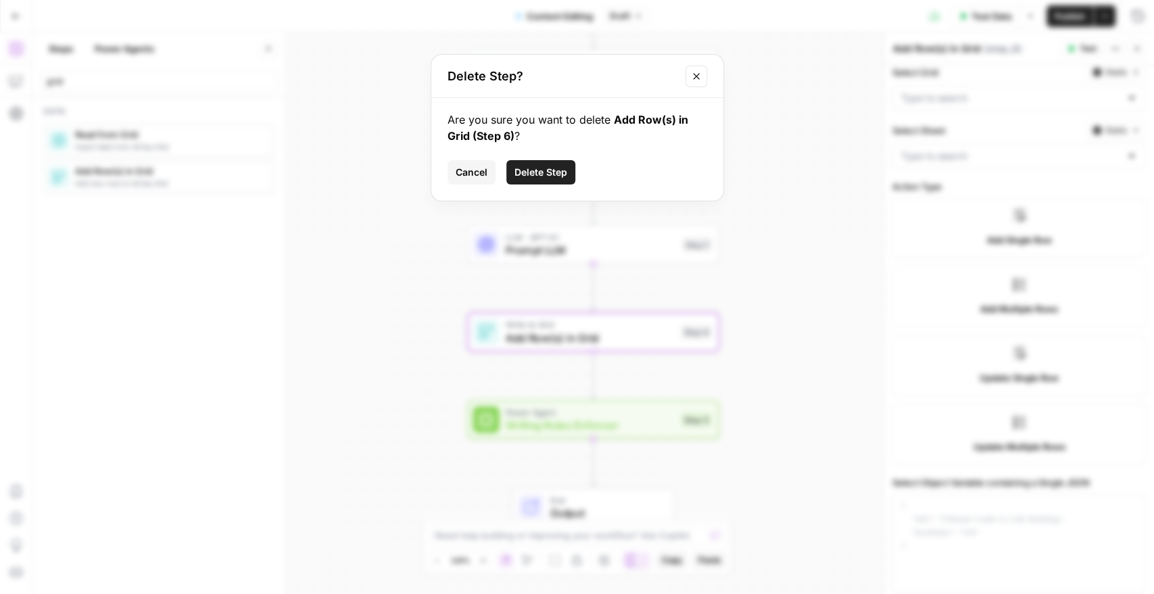
click at [546, 168] on span "Delete Step" at bounding box center [540, 173] width 53 height 14
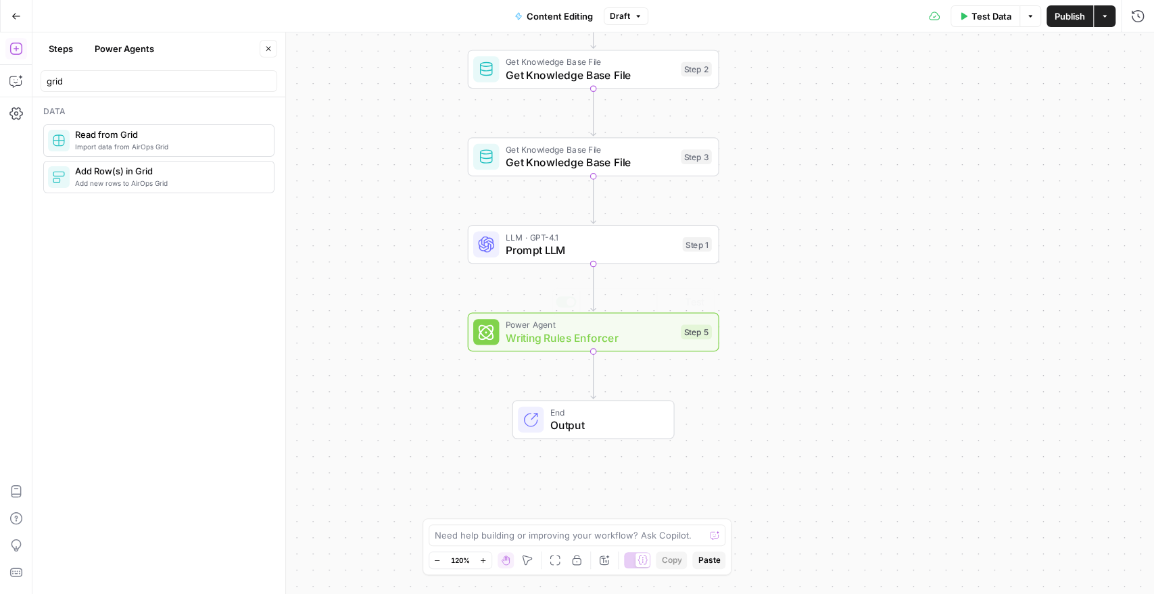
click at [406, 274] on div "Workflow Input Settings Inputs Get Knowledge Base File Get Knowledge Base File …" at bounding box center [592, 313] width 1121 height 562
click at [1062, 20] on span "Publish" at bounding box center [1070, 16] width 30 height 14
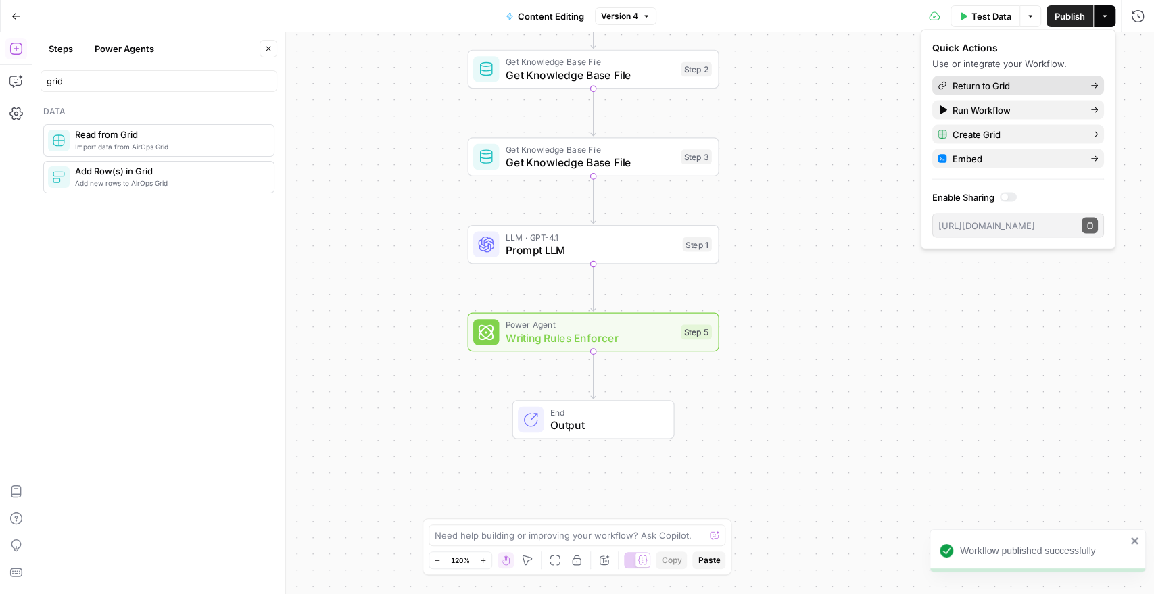
click at [1007, 85] on span "Return to Grid" at bounding box center [1015, 86] width 127 height 14
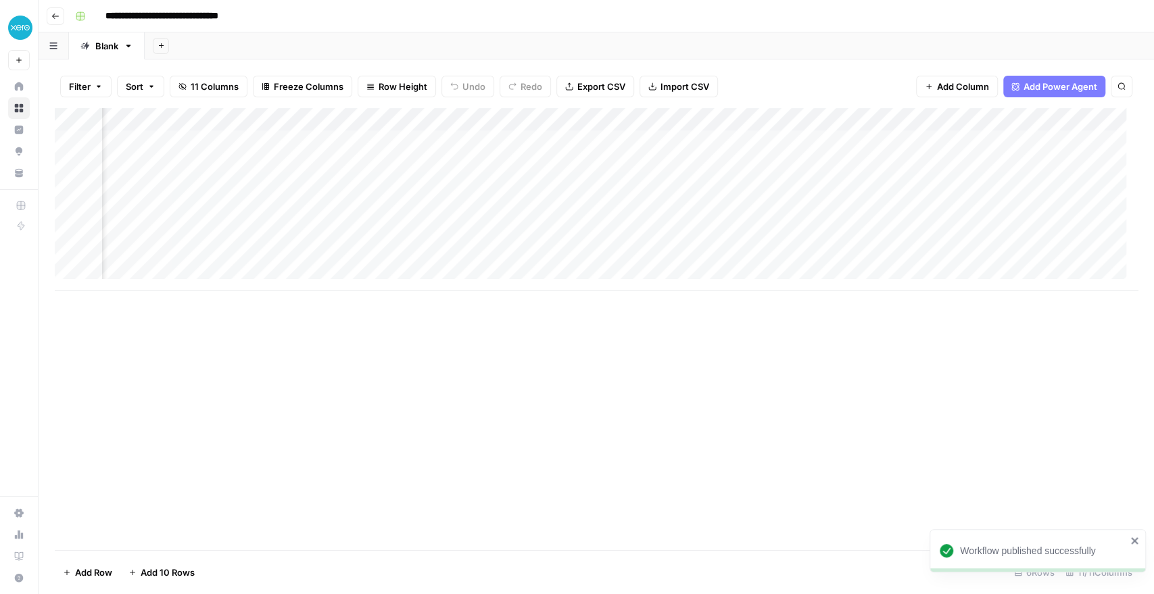
scroll to position [0, 925]
type input "**********"
click at [913, 139] on div "Add Column" at bounding box center [596, 199] width 1083 height 183
click at [836, 138] on div "Add Column" at bounding box center [596, 199] width 1083 height 183
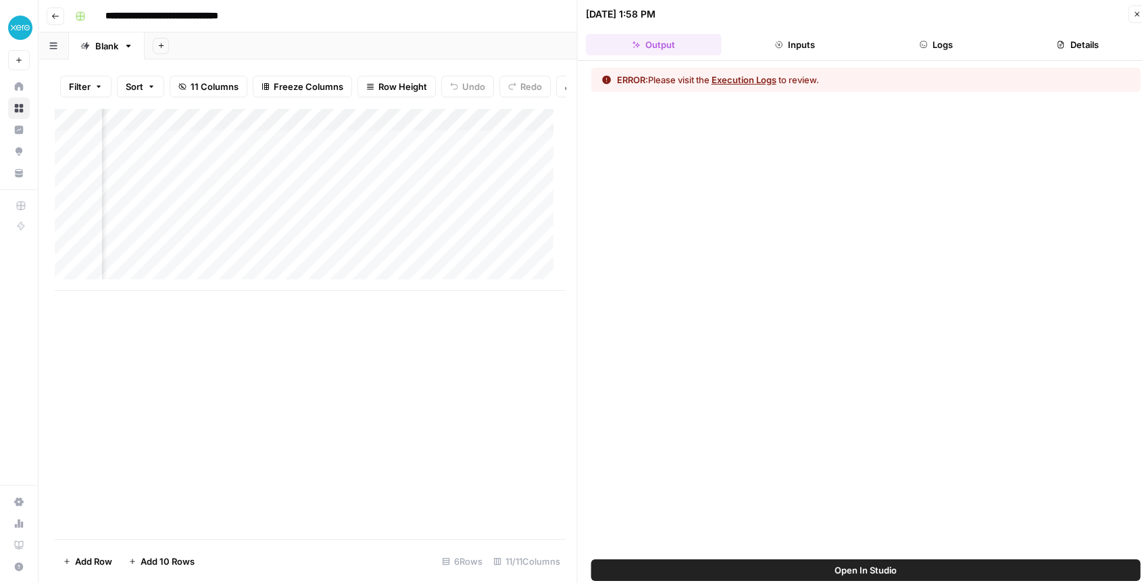
click at [744, 79] on button "Execution Logs" at bounding box center [744, 80] width 65 height 14
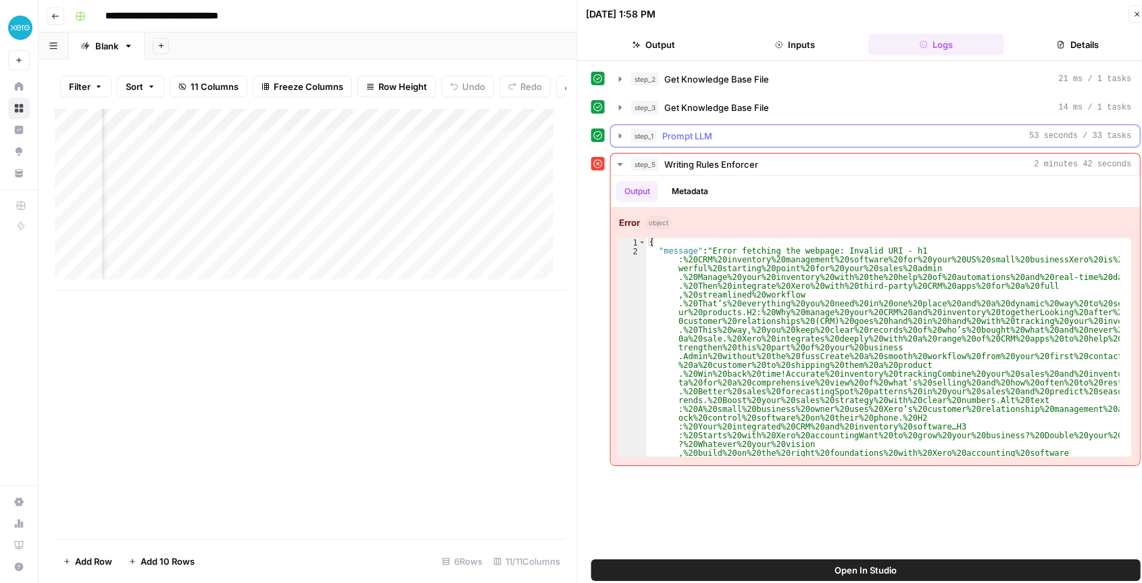
click at [703, 139] on span "Prompt LLM" at bounding box center [687, 136] width 50 height 14
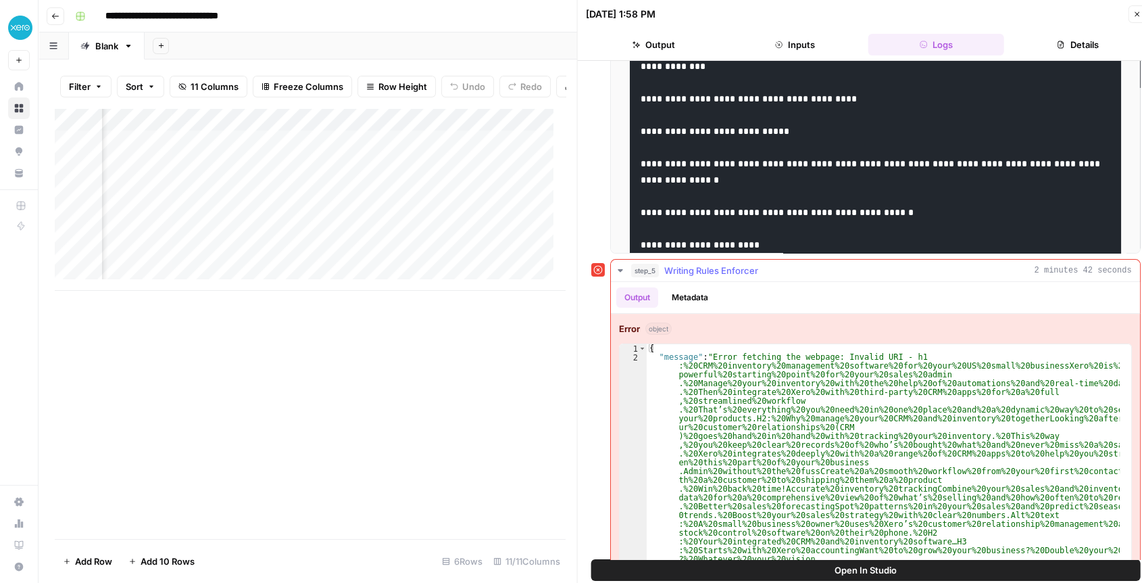
scroll to position [250, 0]
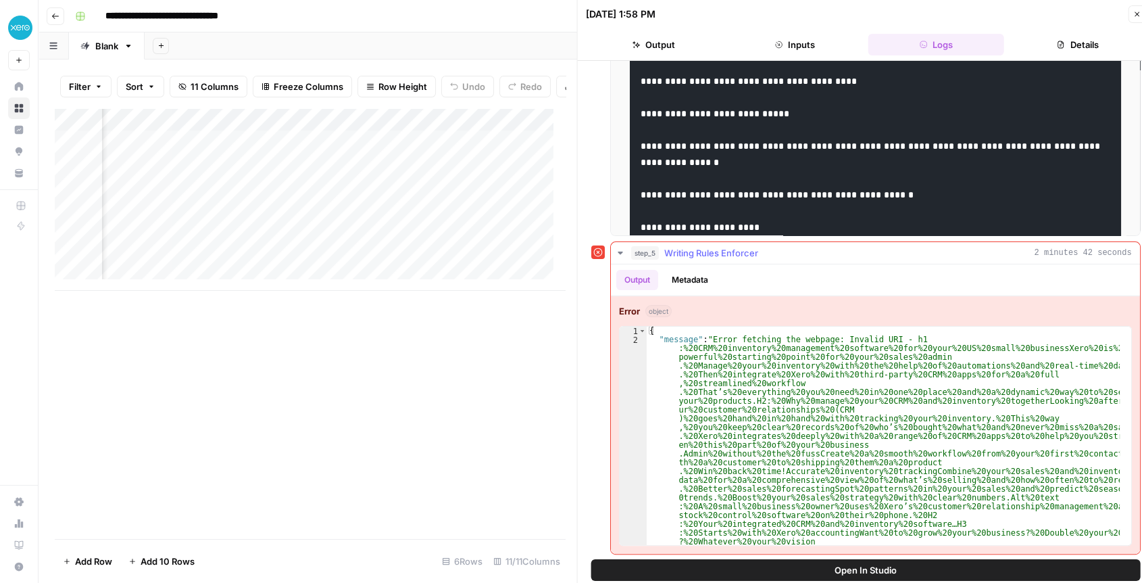
click at [685, 279] on button "Metadata" at bounding box center [690, 280] width 53 height 20
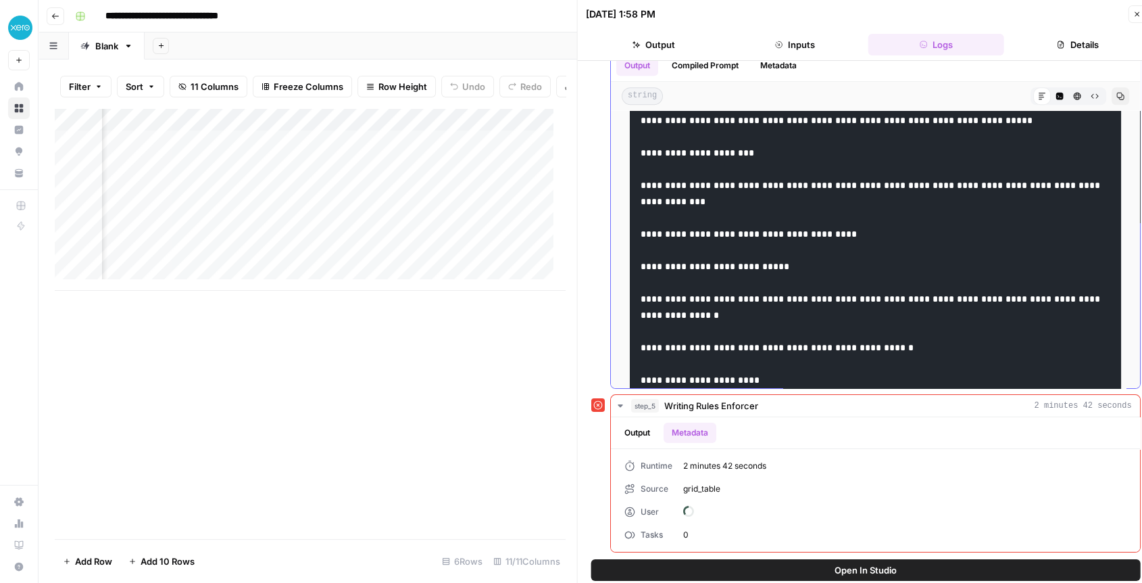
scroll to position [96, 0]
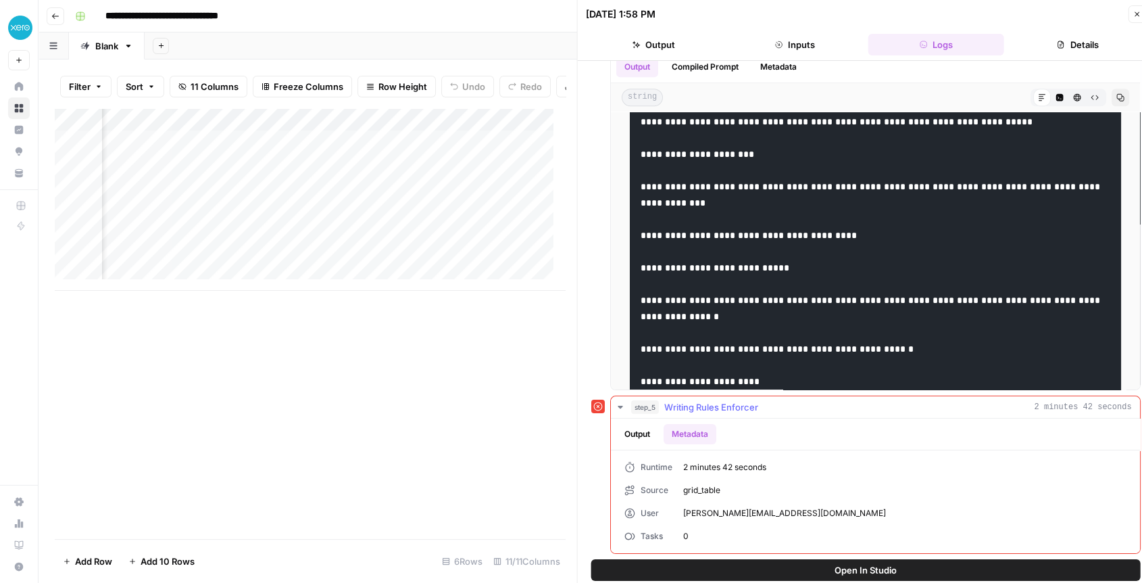
click at [639, 437] on button "Output" at bounding box center [638, 434] width 42 height 20
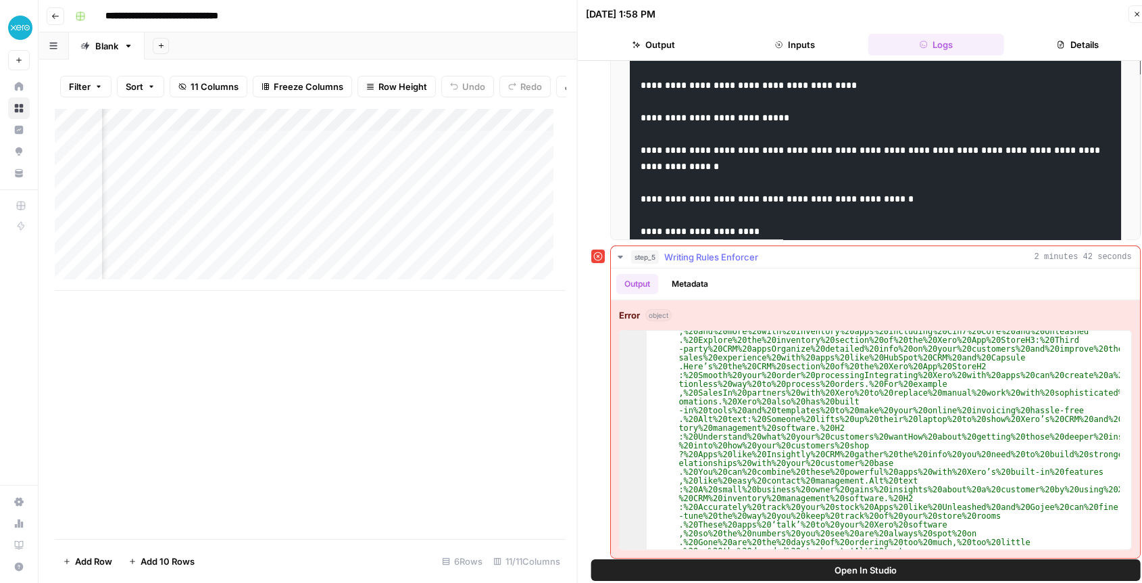
scroll to position [250, 0]
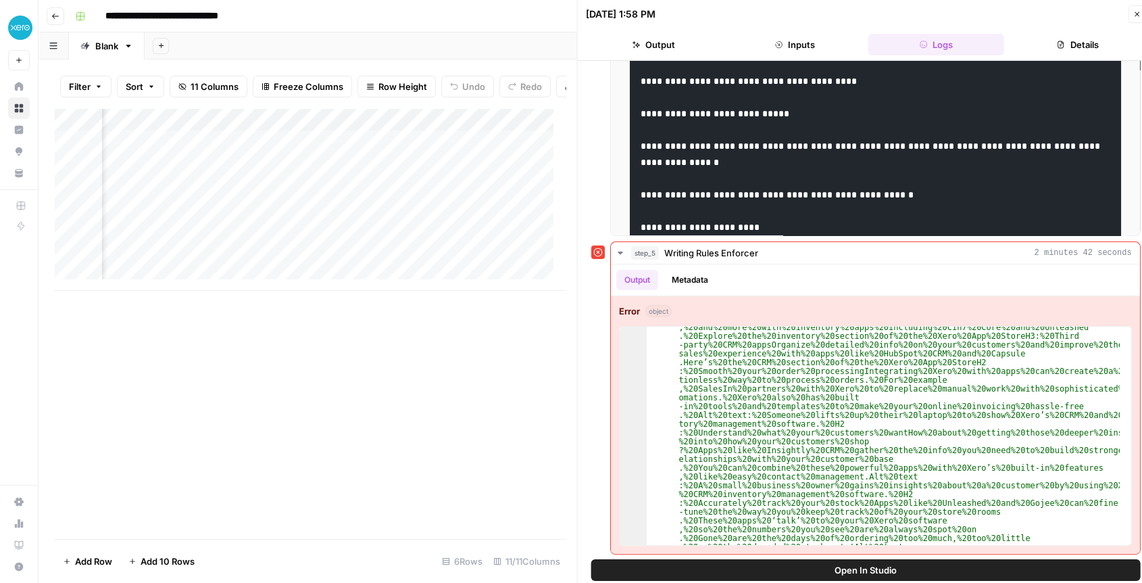
click at [833, 569] on button "Open In Studio" at bounding box center [866, 570] width 550 height 22
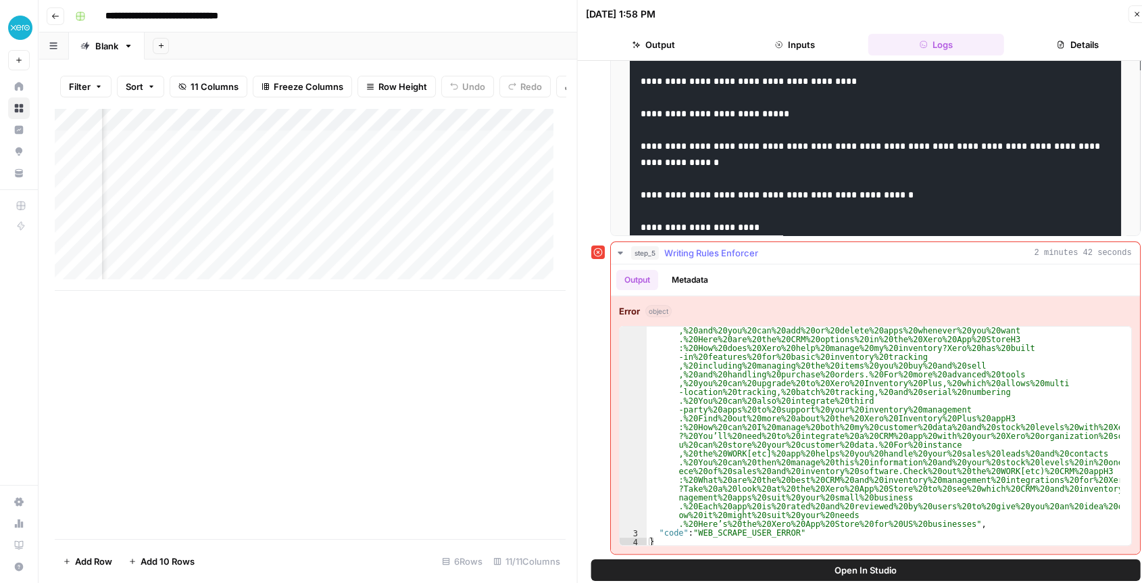
scroll to position [931, 0]
click at [623, 251] on icon "button" at bounding box center [620, 252] width 11 height 11
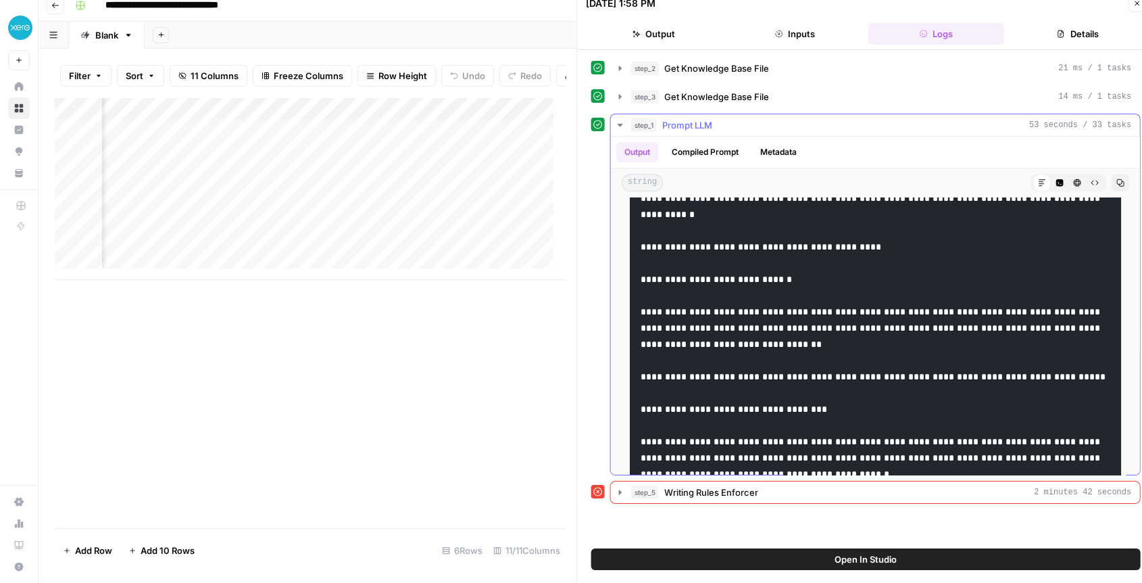
scroll to position [1802, 0]
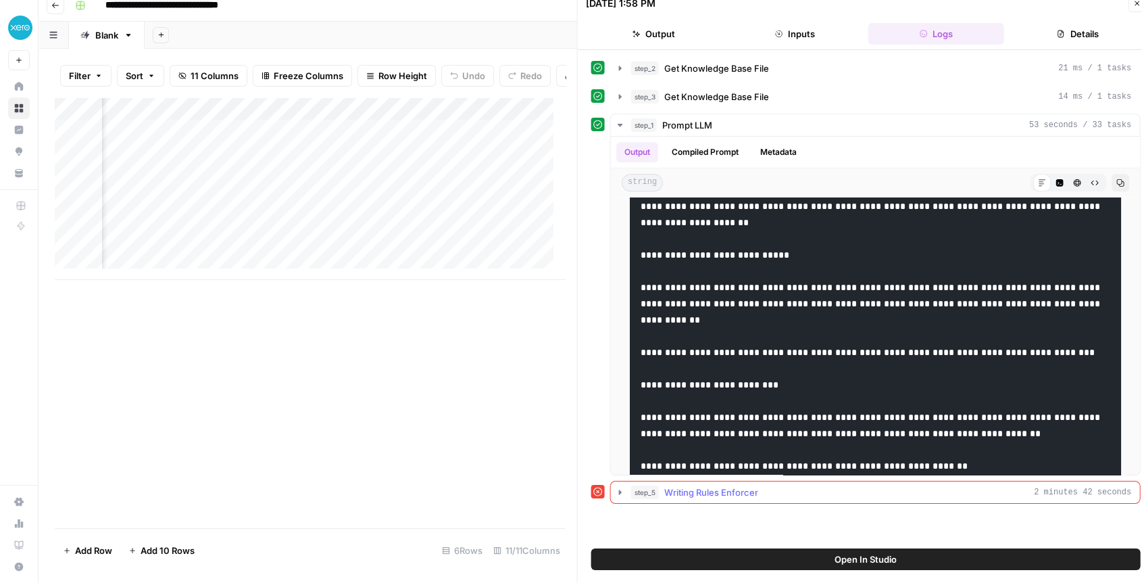
click at [620, 491] on icon "button" at bounding box center [620, 491] width 3 height 5
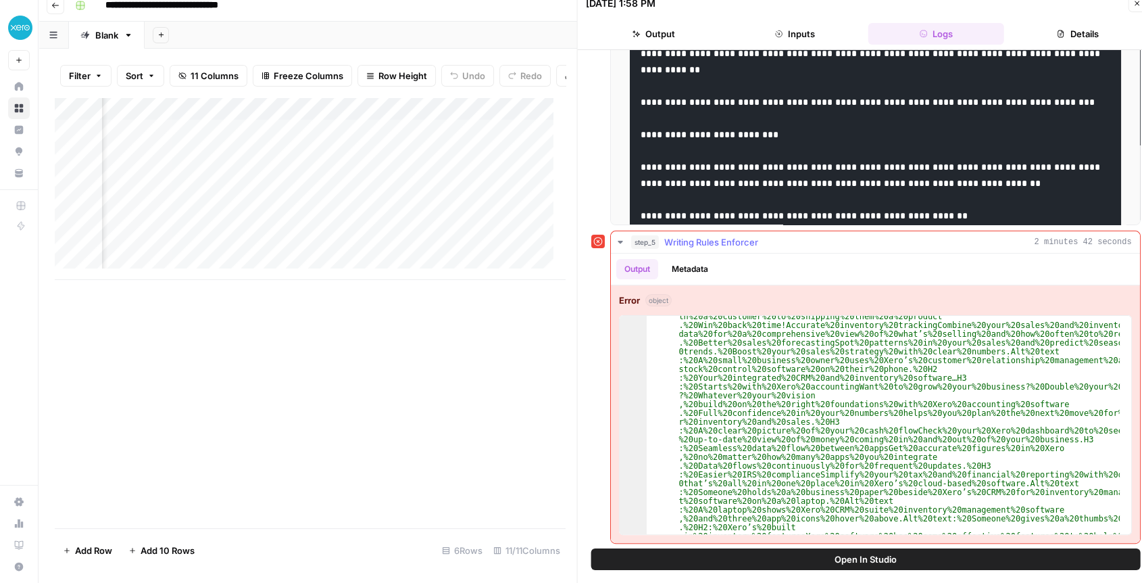
scroll to position [135, 0]
click at [676, 273] on button "Metadata" at bounding box center [690, 269] width 53 height 20
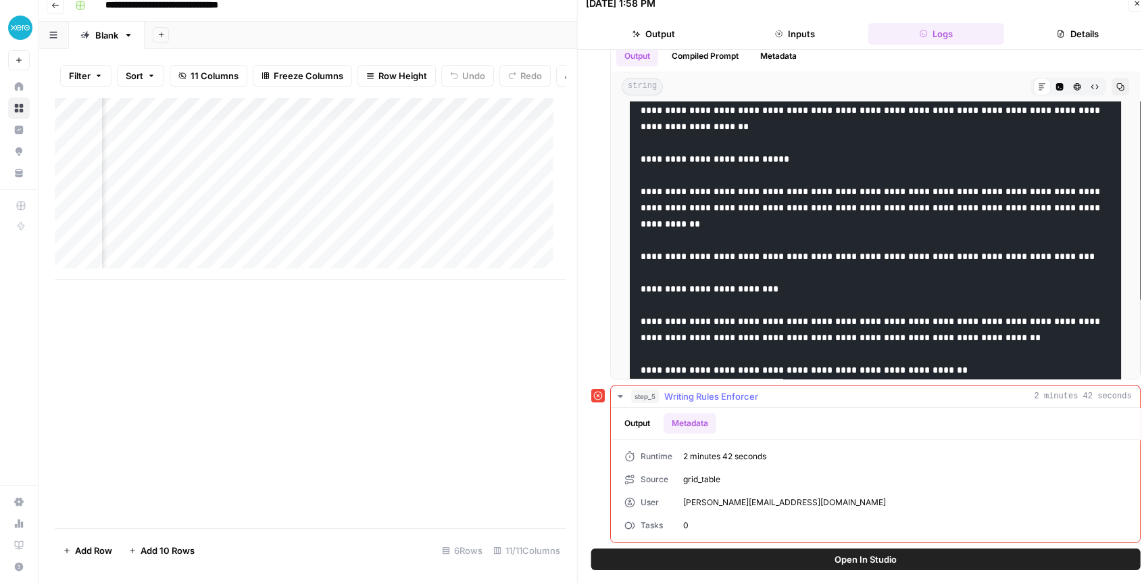
click at [636, 426] on button "Output" at bounding box center [638, 423] width 42 height 20
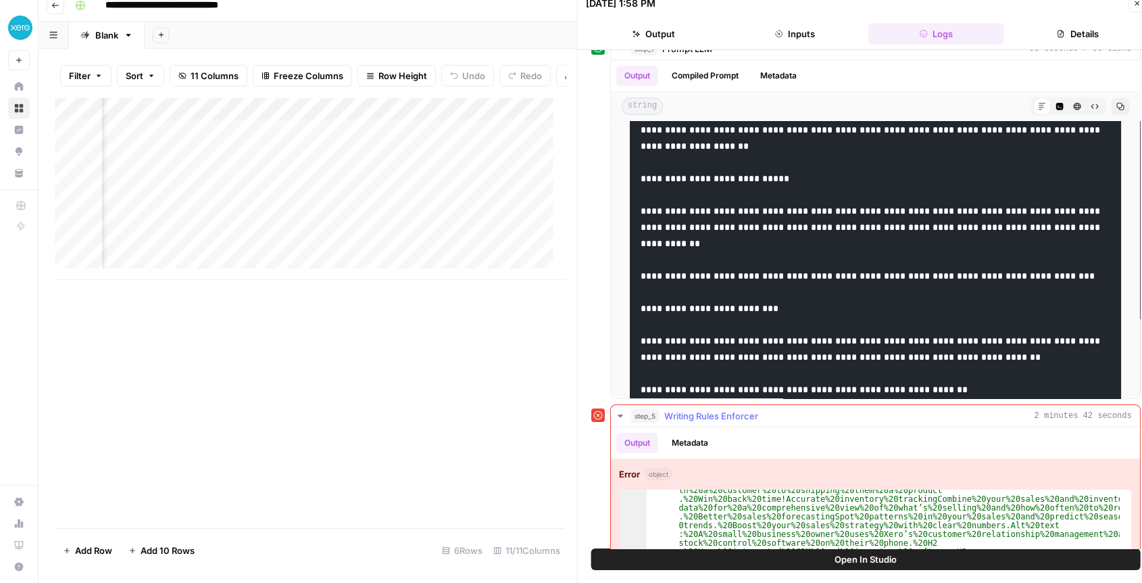
scroll to position [225, 0]
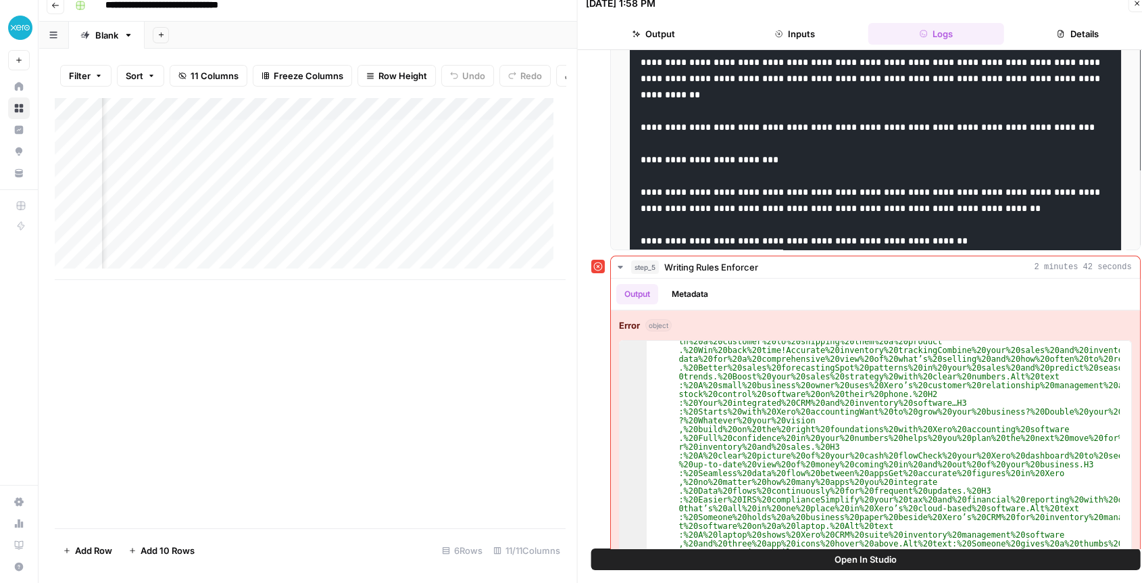
click at [1131, 3] on button "Close" at bounding box center [1137, 4] width 18 height 18
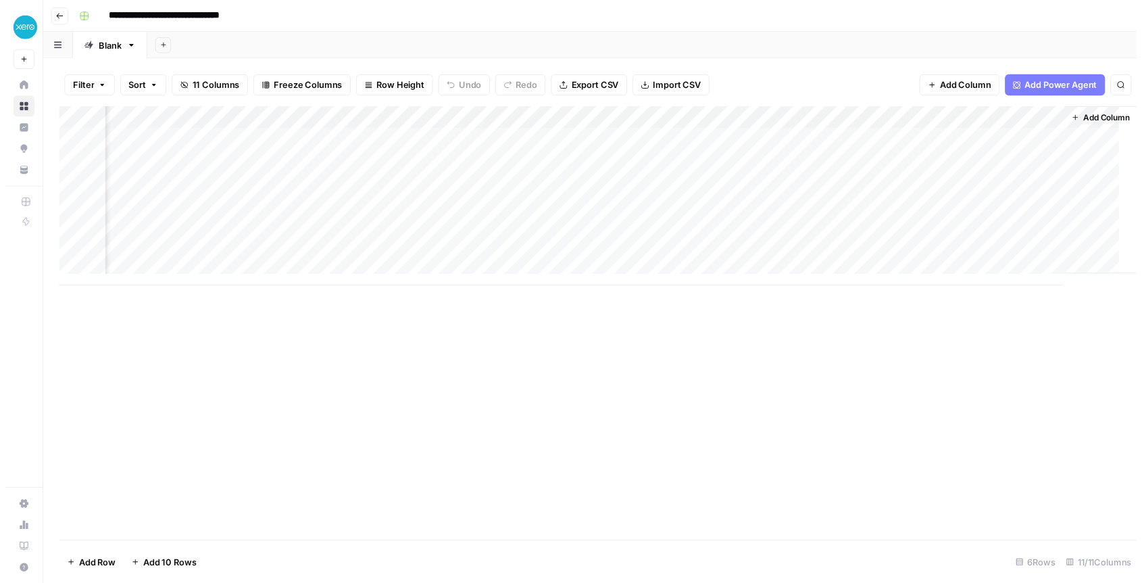
scroll to position [0, 909]
click at [931, 143] on div "Add Column" at bounding box center [596, 199] width 1083 height 183
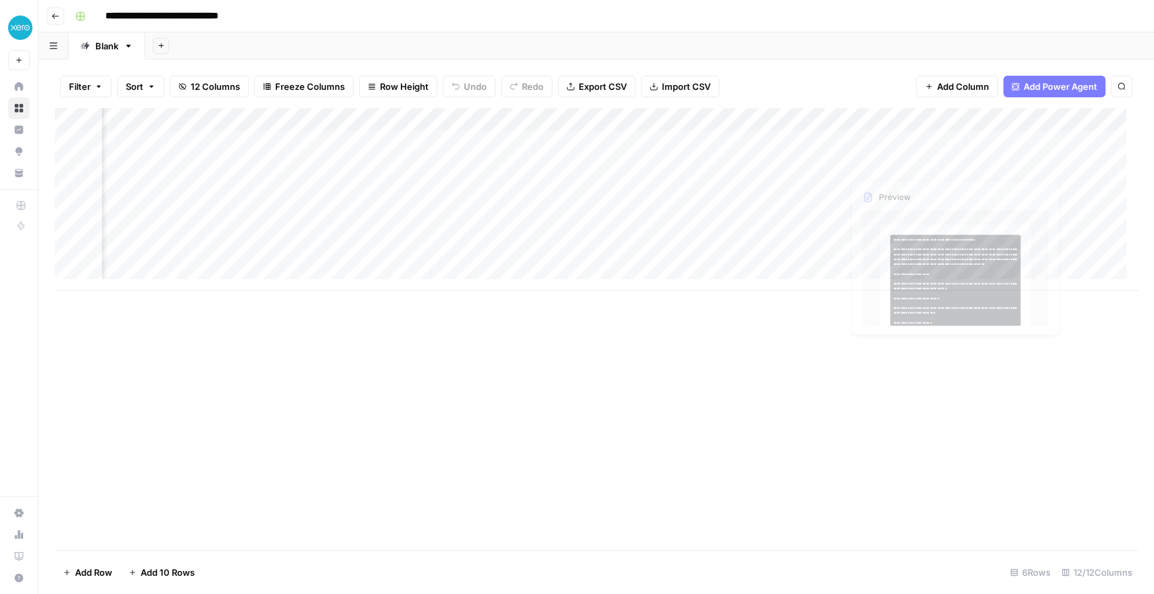
click at [1017, 143] on div "Add Column" at bounding box center [596, 199] width 1083 height 183
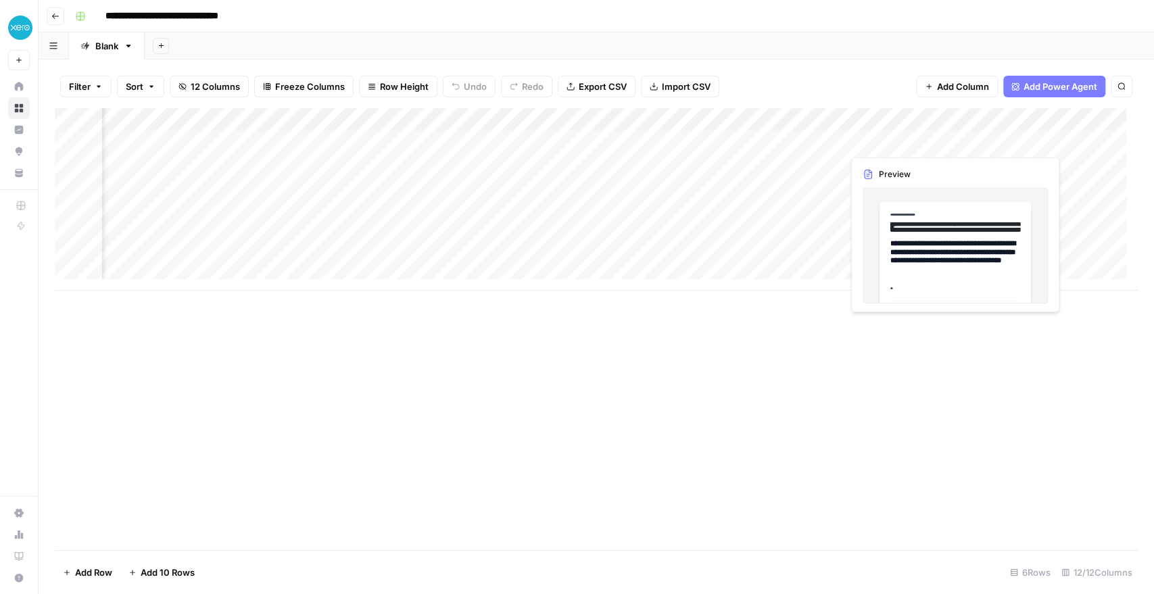
click at [1017, 143] on div "Add Column" at bounding box center [596, 199] width 1083 height 183
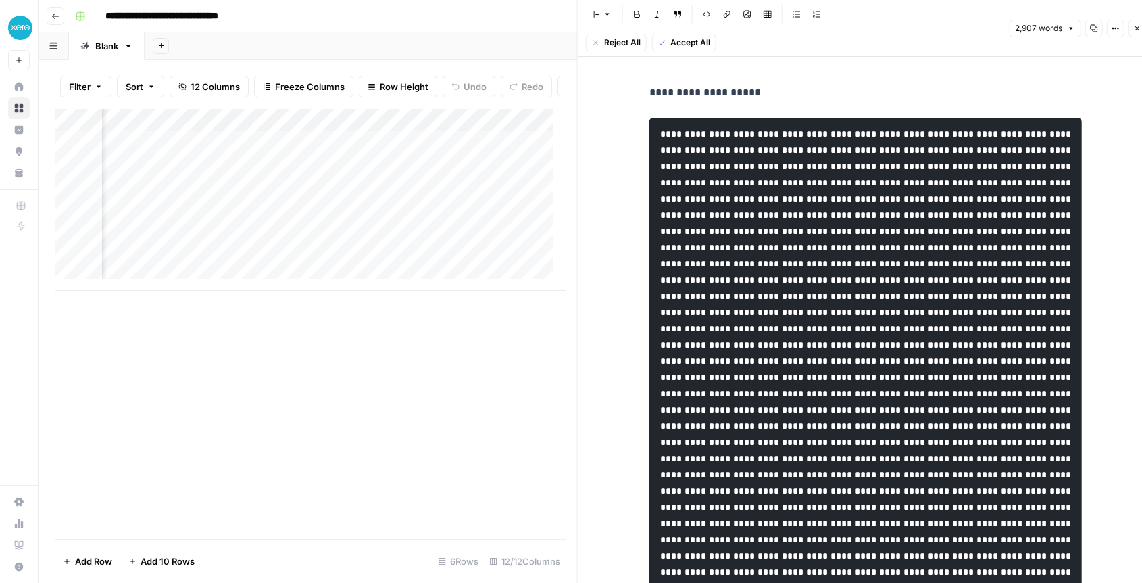
click at [698, 14] on button "Code block" at bounding box center [707, 14] width 18 height 18
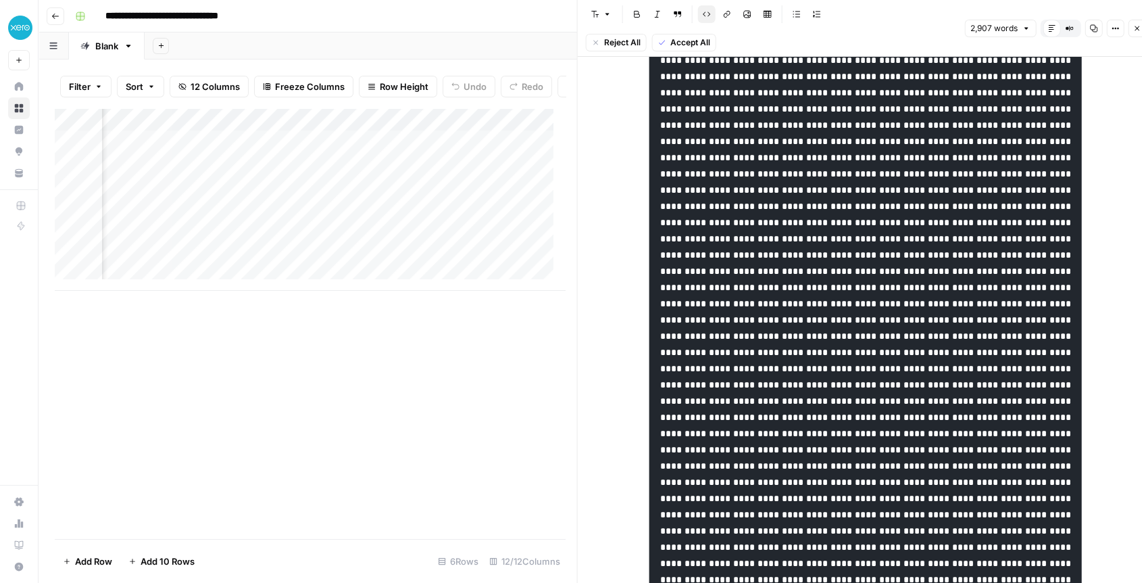
scroll to position [0, 1618]
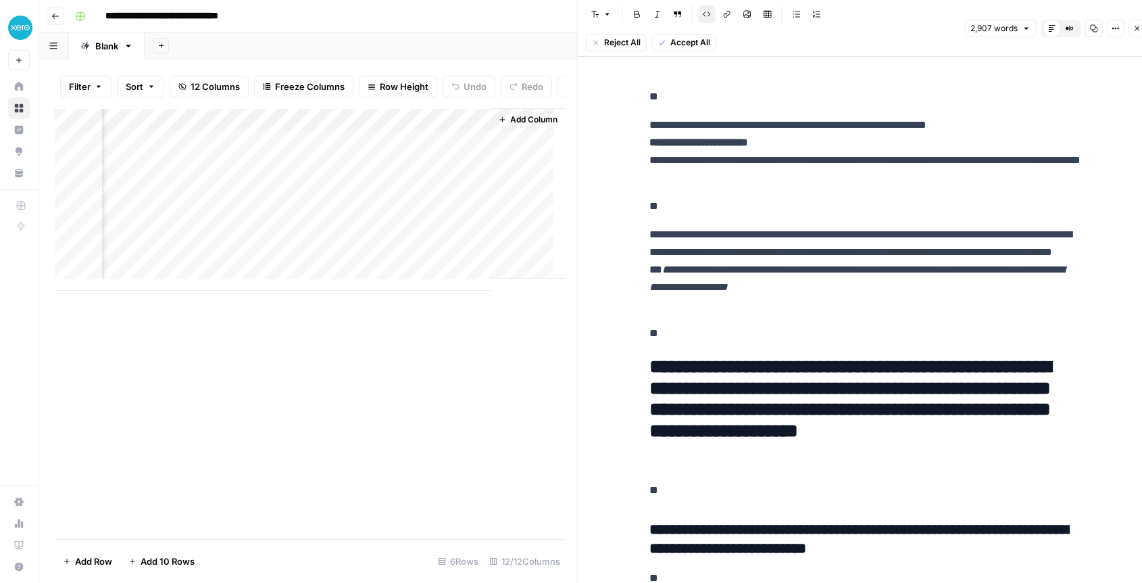
click at [301, 153] on div "Add Column" at bounding box center [310, 199] width 510 height 183
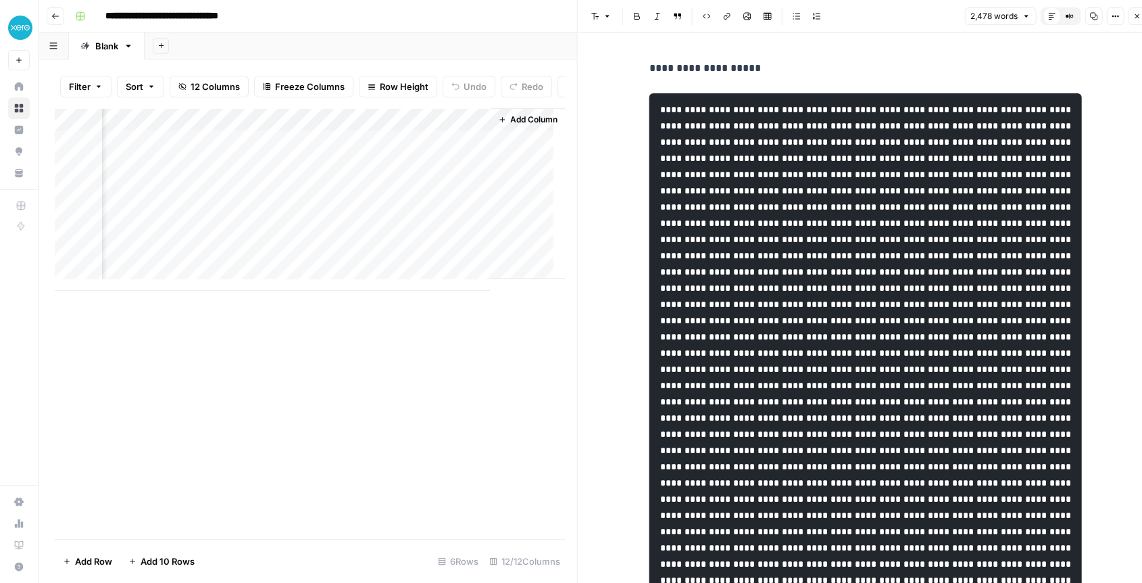
click at [402, 156] on div "Add Column" at bounding box center [310, 199] width 510 height 183
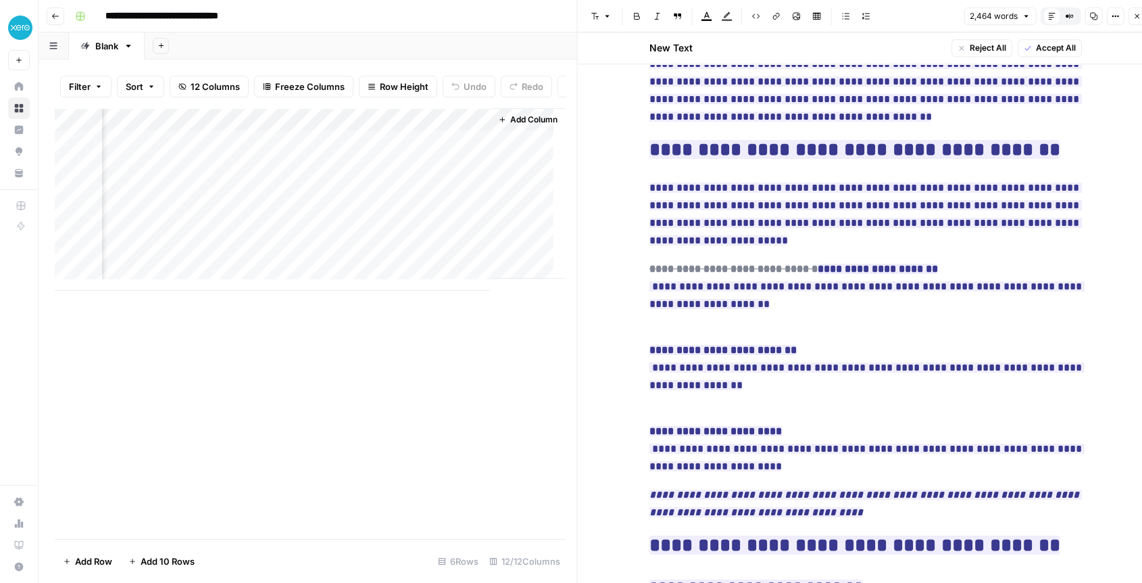
scroll to position [1557, 0]
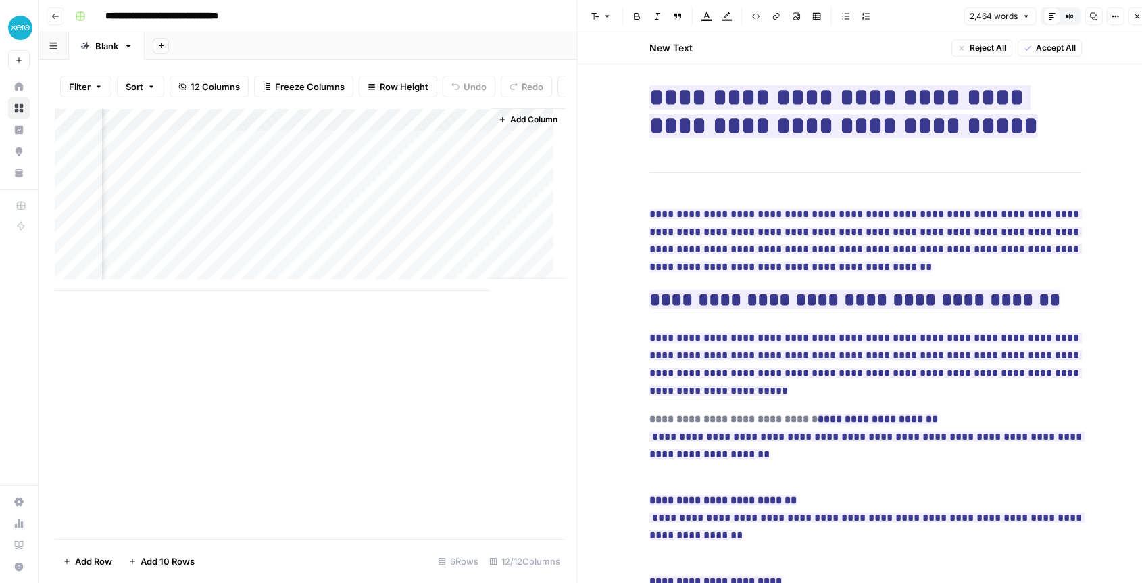
click at [203, 126] on div "Add Column" at bounding box center [310, 199] width 510 height 183
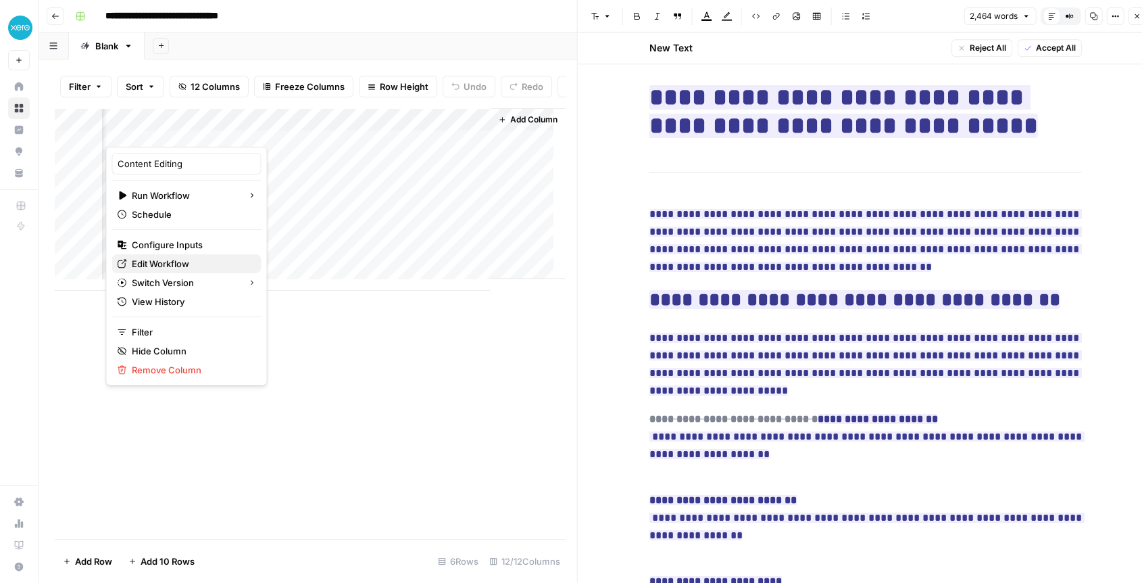
click at [145, 260] on span "Edit Workflow" at bounding box center [191, 264] width 118 height 14
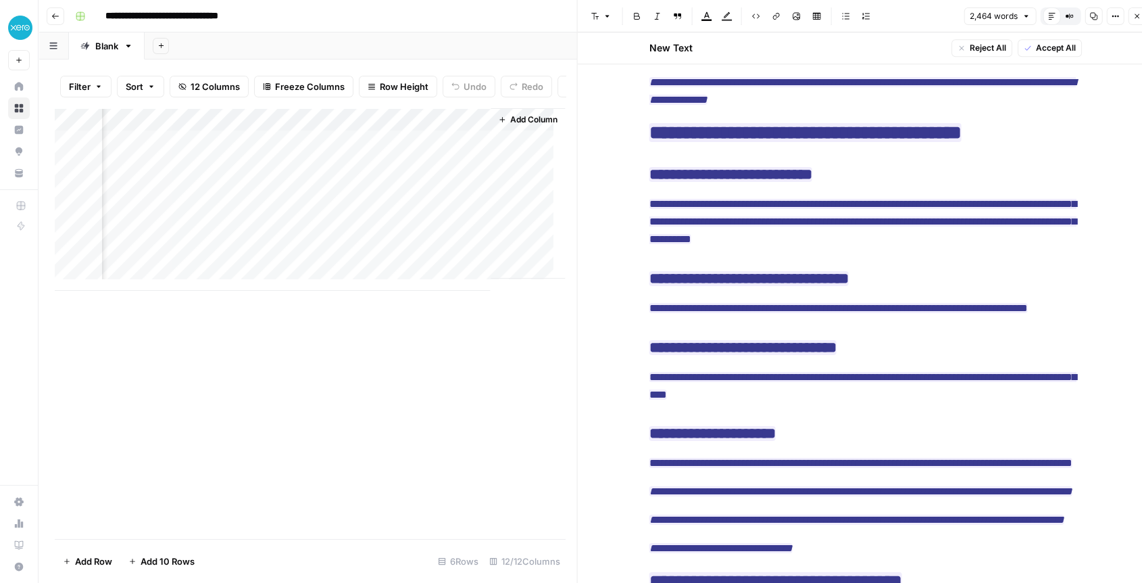
click at [218, 151] on div "Add Column" at bounding box center [310, 199] width 510 height 183
click at [463, 136] on div "Add Column" at bounding box center [310, 199] width 510 height 183
click at [419, 266] on html "**********" at bounding box center [571, 291] width 1142 height 583
click at [218, 154] on div "Add Column" at bounding box center [310, 199] width 510 height 183
click at [206, 131] on div "Add Column" at bounding box center [310, 199] width 510 height 183
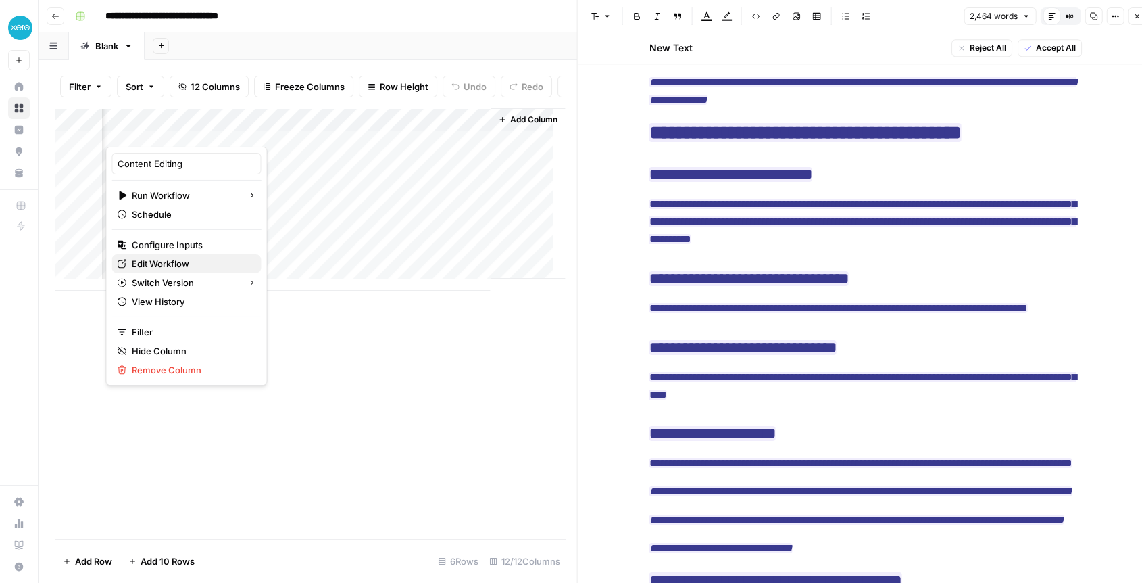
click at [160, 258] on span "Edit Workflow" at bounding box center [191, 264] width 118 height 14
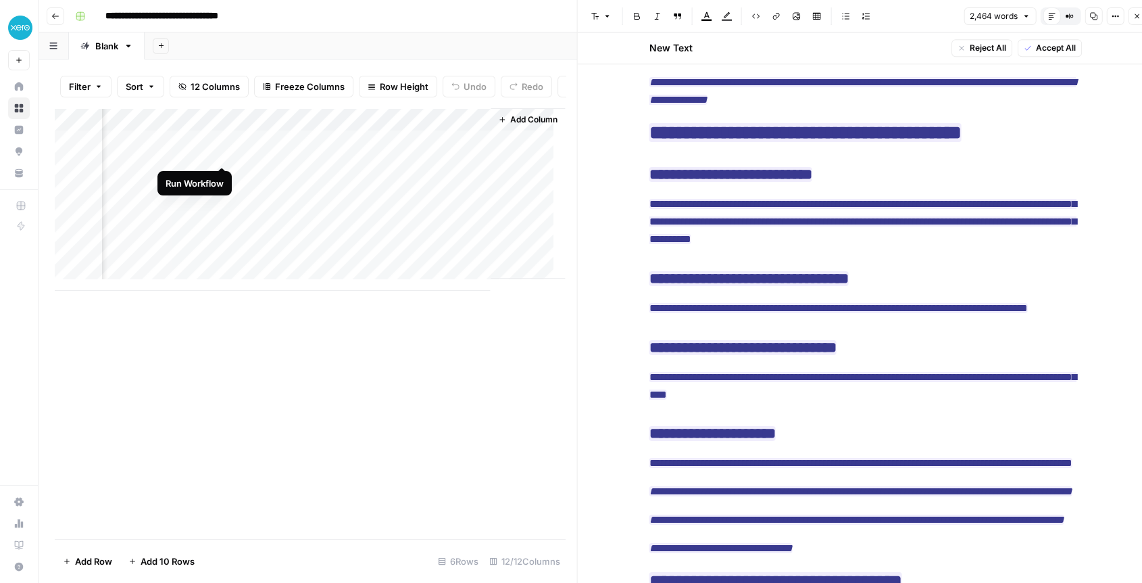
click at [218, 151] on div "Add Column" at bounding box center [310, 199] width 510 height 183
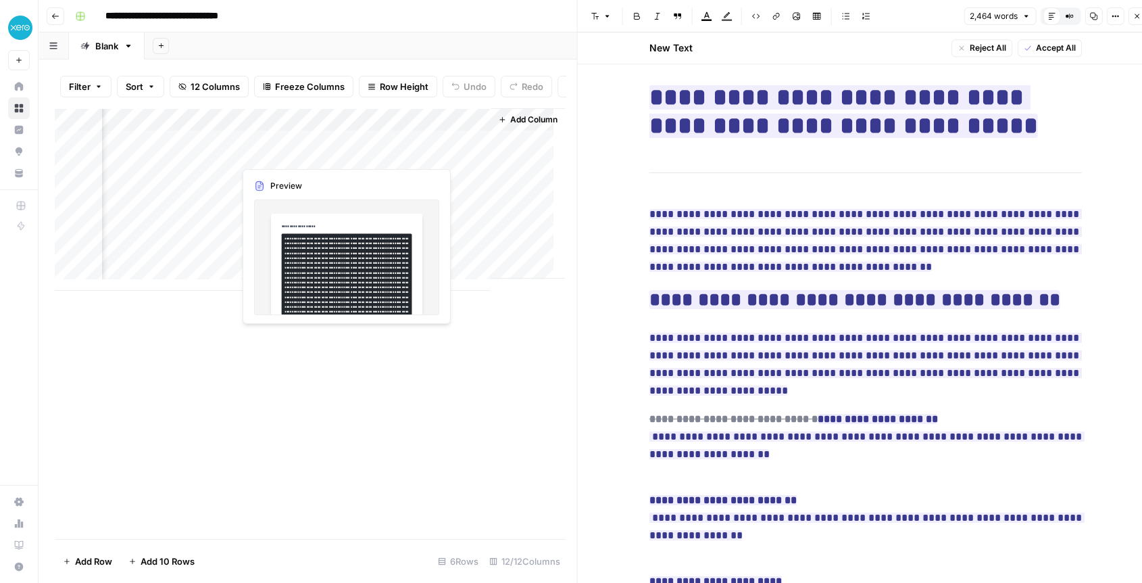
click at [270, 154] on div "Add Column" at bounding box center [310, 199] width 510 height 183
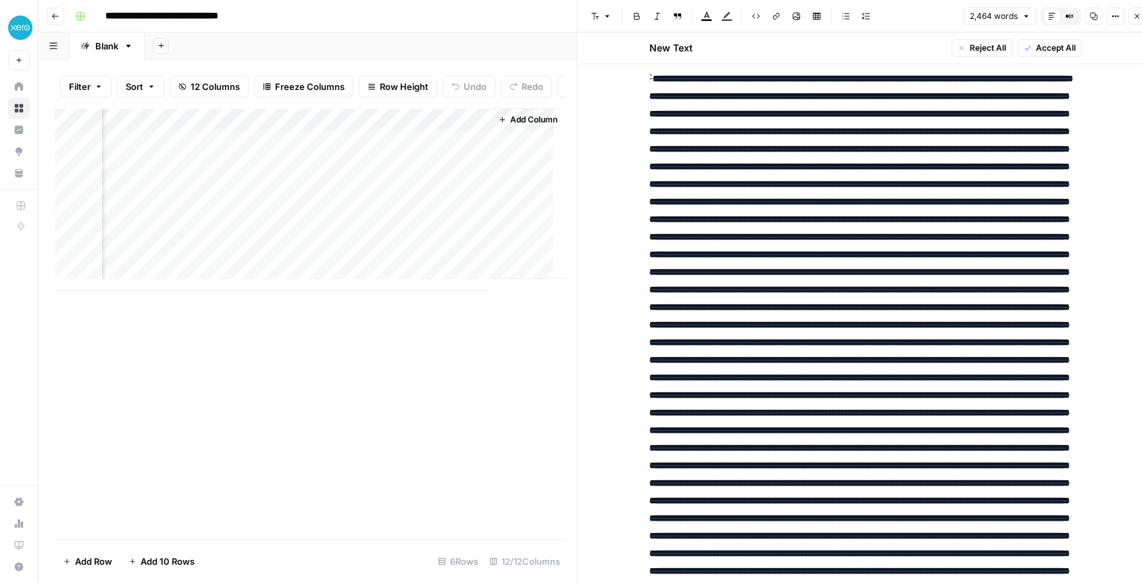
scroll to position [0, 0]
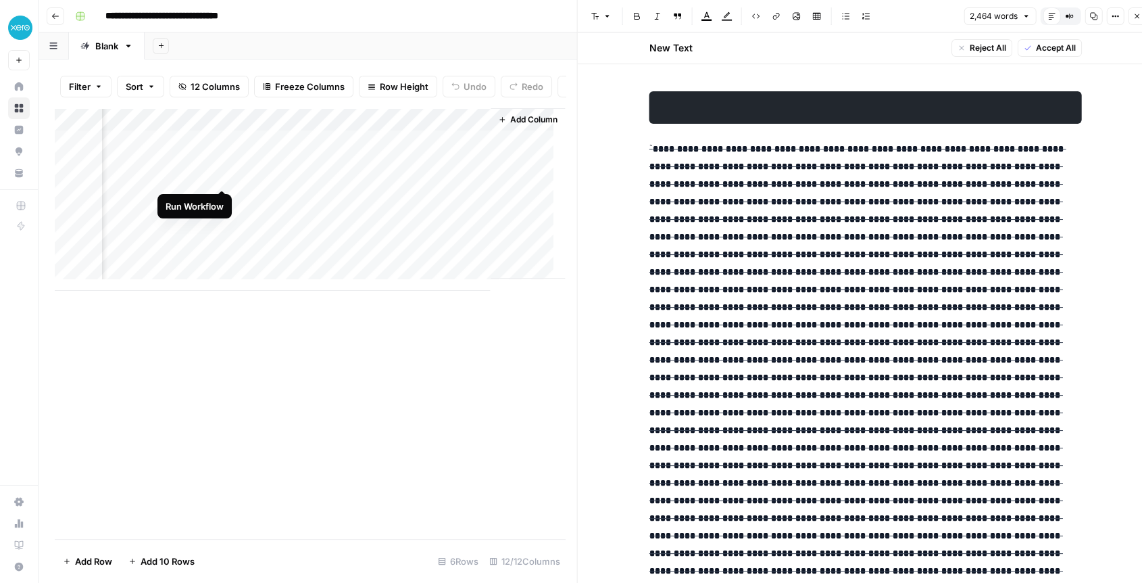
click at [287, 178] on div "Add Column" at bounding box center [310, 199] width 510 height 183
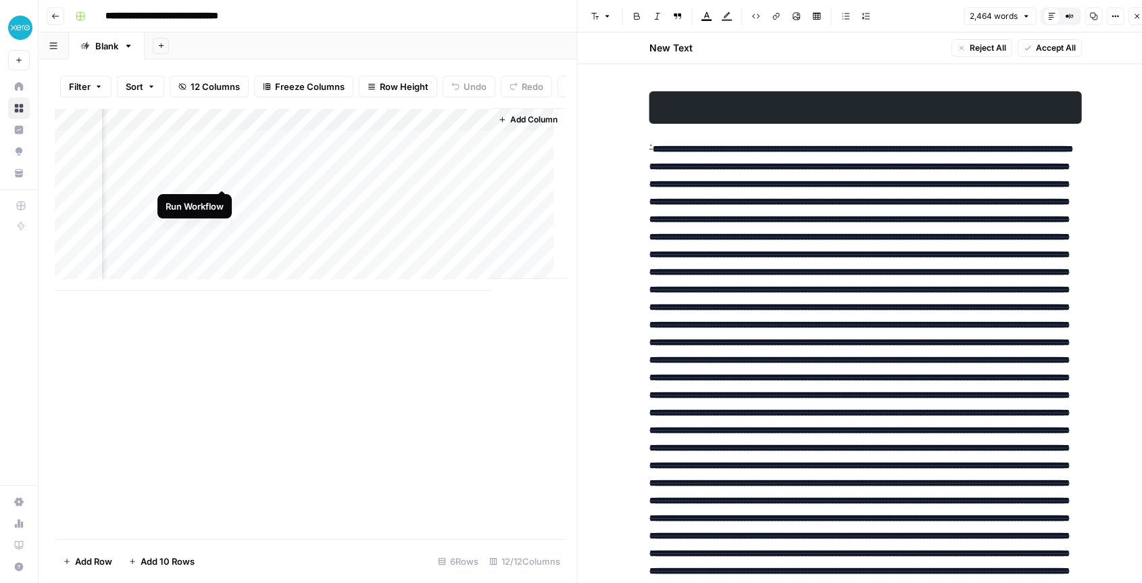
click at [220, 174] on div "Add Column" at bounding box center [310, 199] width 510 height 183
click at [176, 149] on div "Add Column" at bounding box center [310, 199] width 510 height 183
click at [176, 149] on div at bounding box center [170, 153] width 131 height 25
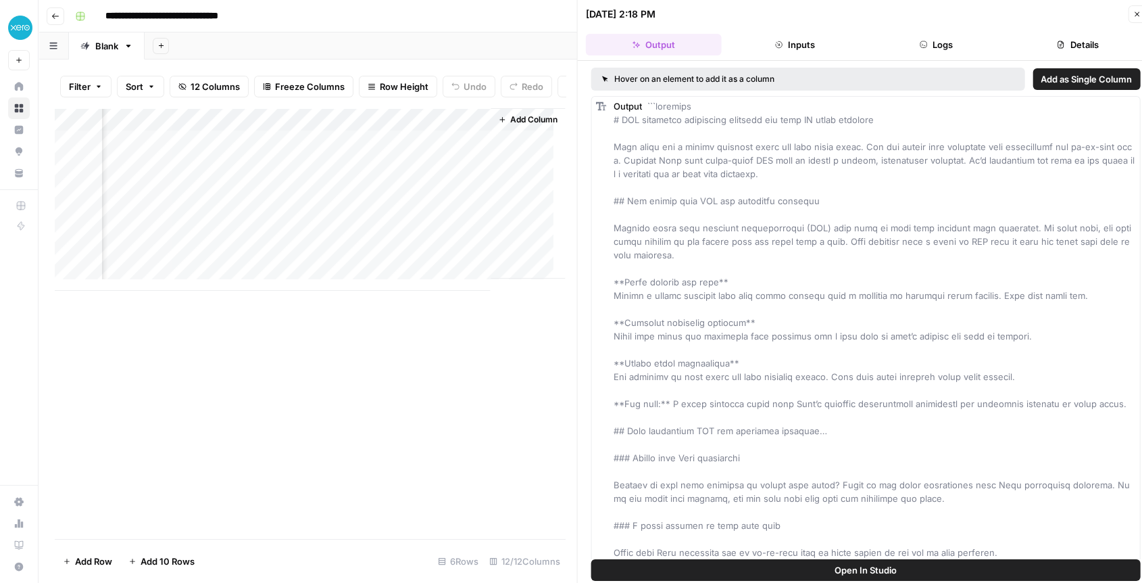
click at [202, 128] on div "Add Column" at bounding box center [310, 199] width 510 height 183
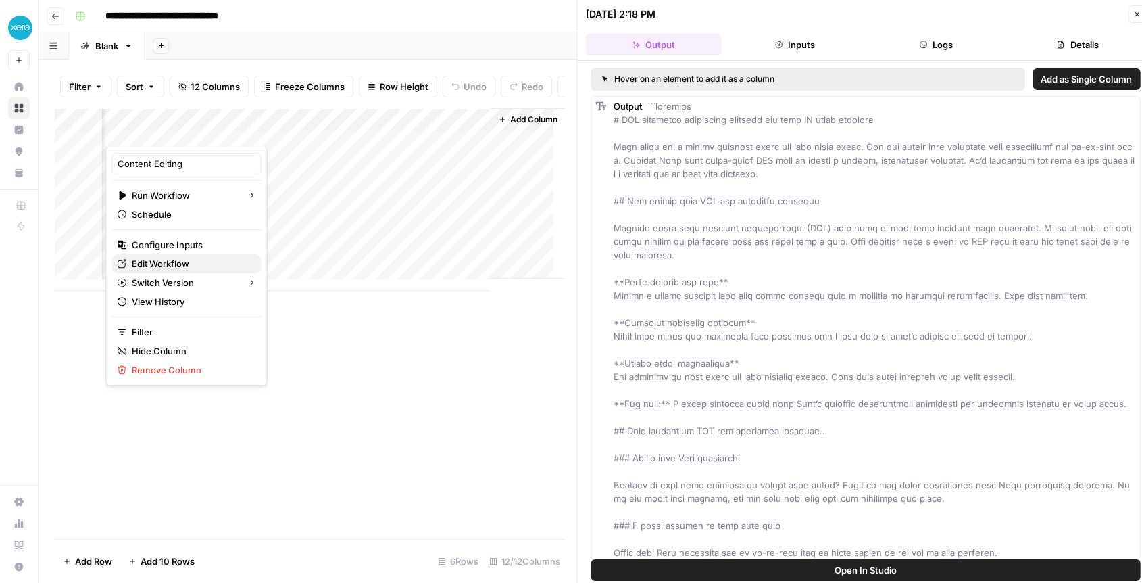
click at [177, 261] on span "Edit Workflow" at bounding box center [191, 264] width 118 height 14
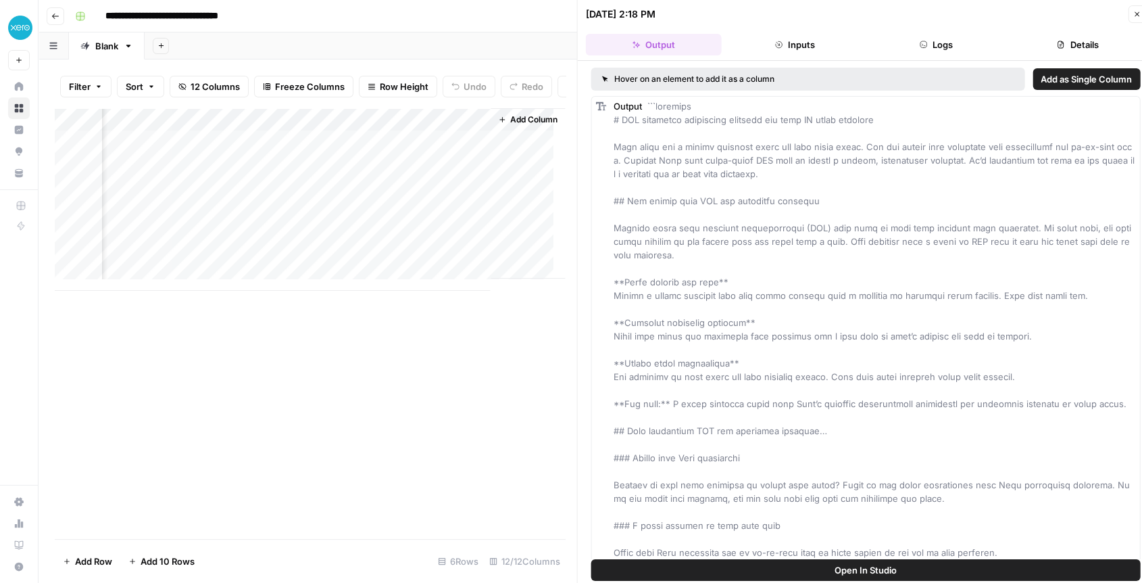
click at [224, 154] on div "Add Column" at bounding box center [310, 199] width 510 height 183
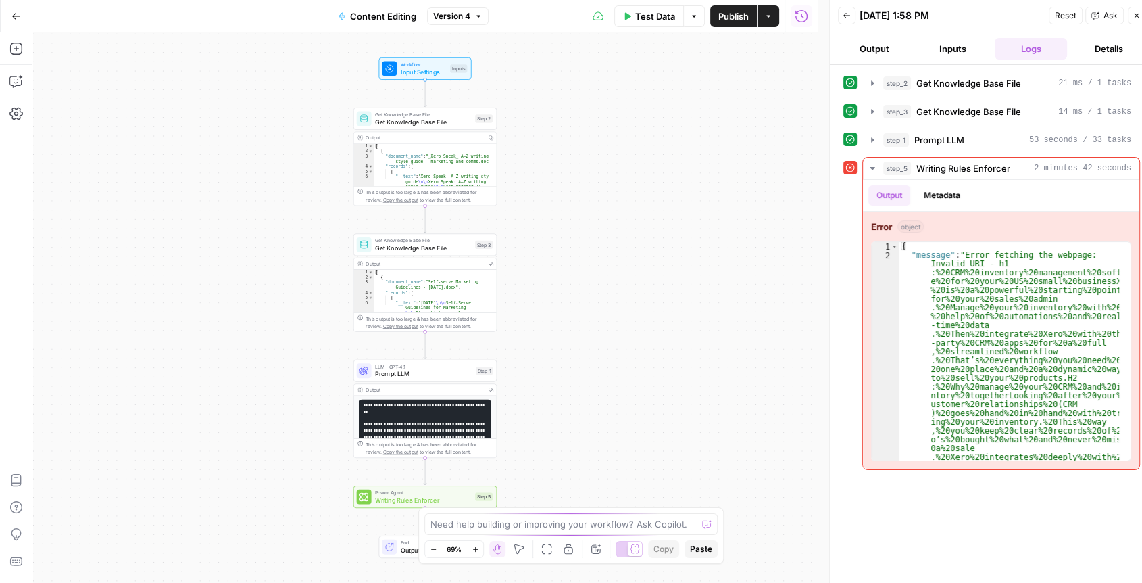
click at [652, 19] on span "Test Data" at bounding box center [655, 16] width 40 height 14
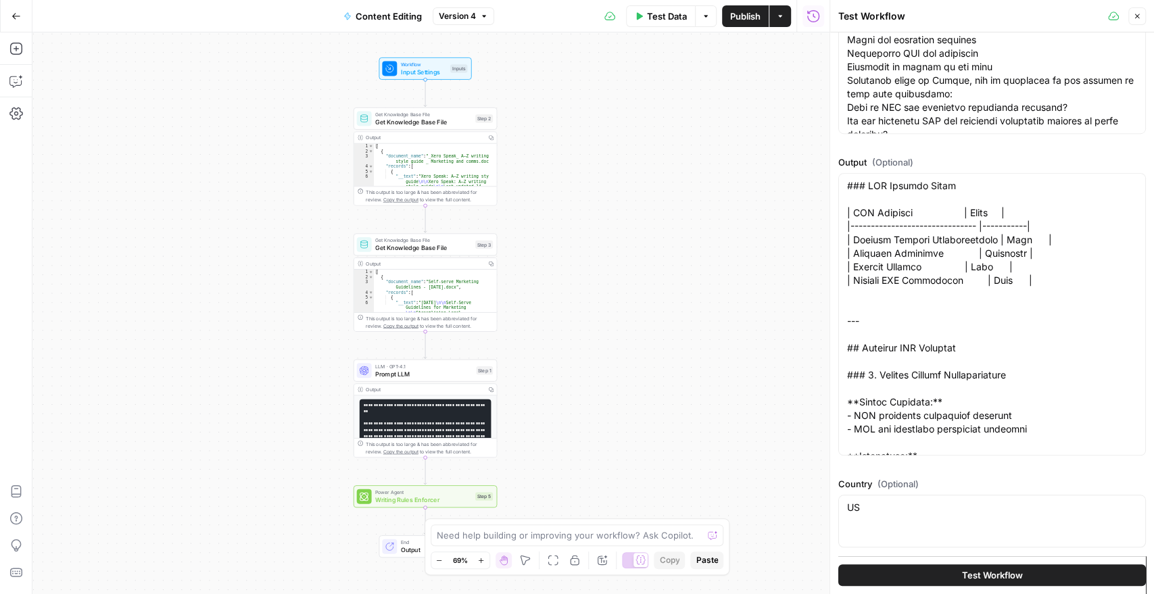
scroll to position [781, 0]
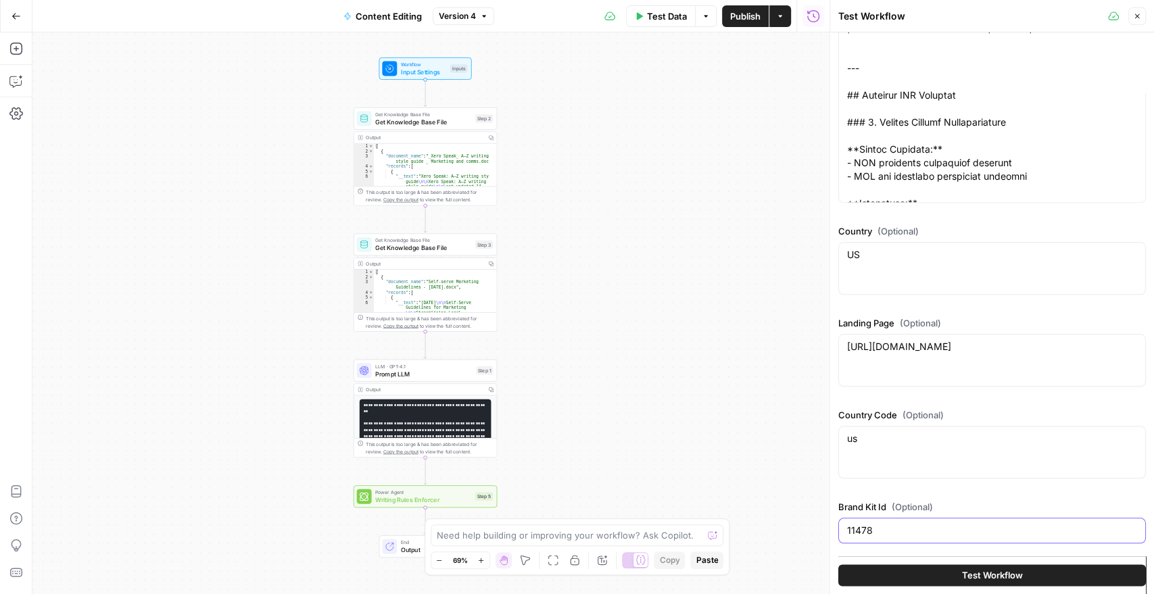
click at [884, 528] on input "11478" at bounding box center [992, 531] width 290 height 14
click at [918, 579] on button "Test Workflow" at bounding box center [992, 575] width 308 height 22
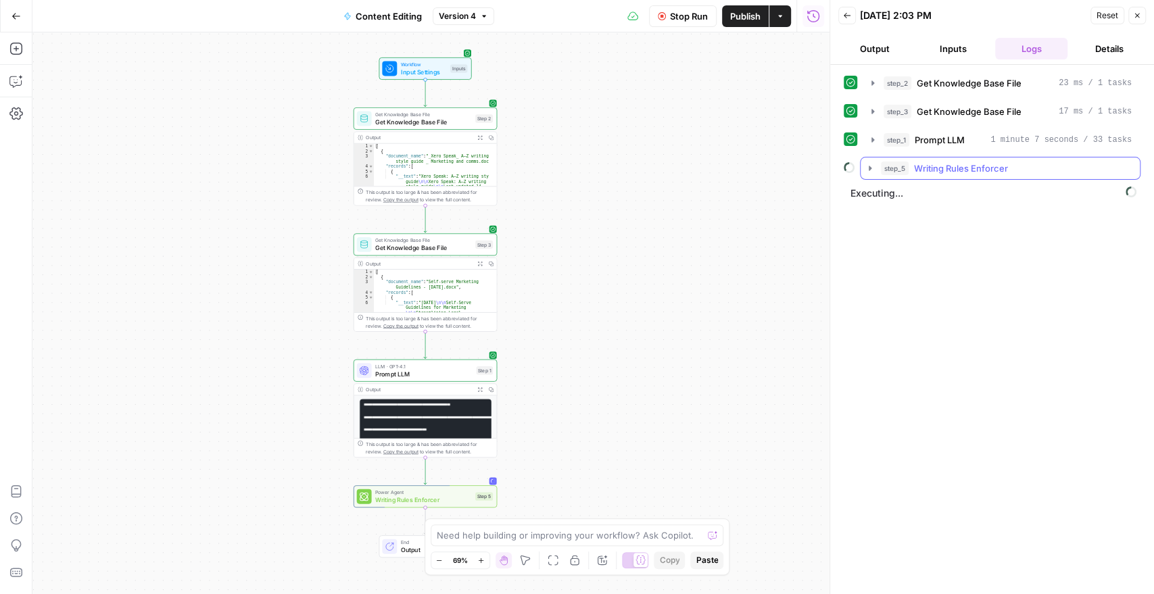
click at [867, 166] on icon "button" at bounding box center [870, 168] width 11 height 11
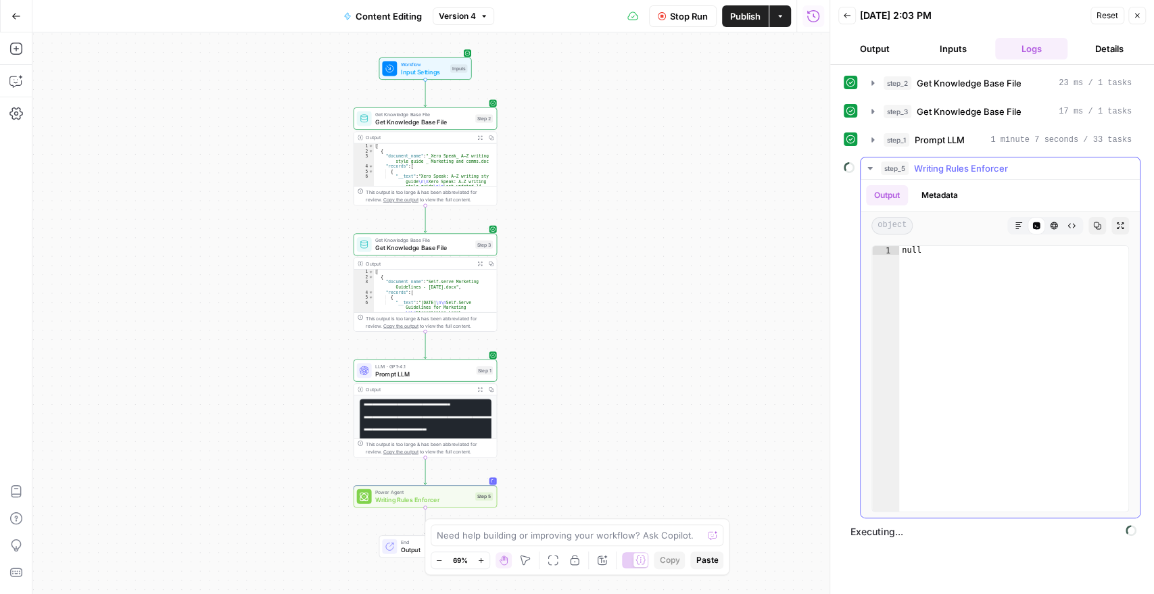
click at [867, 166] on icon "button" at bounding box center [870, 168] width 11 height 11
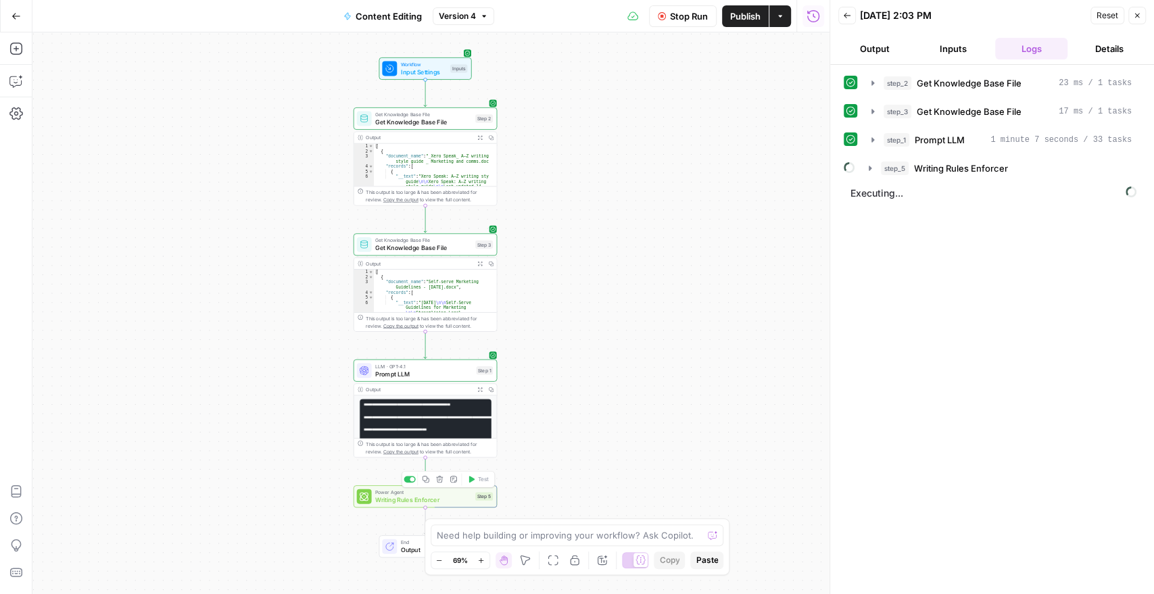
click at [410, 500] on span "Writing Rules Enforcer" at bounding box center [423, 499] width 97 height 9
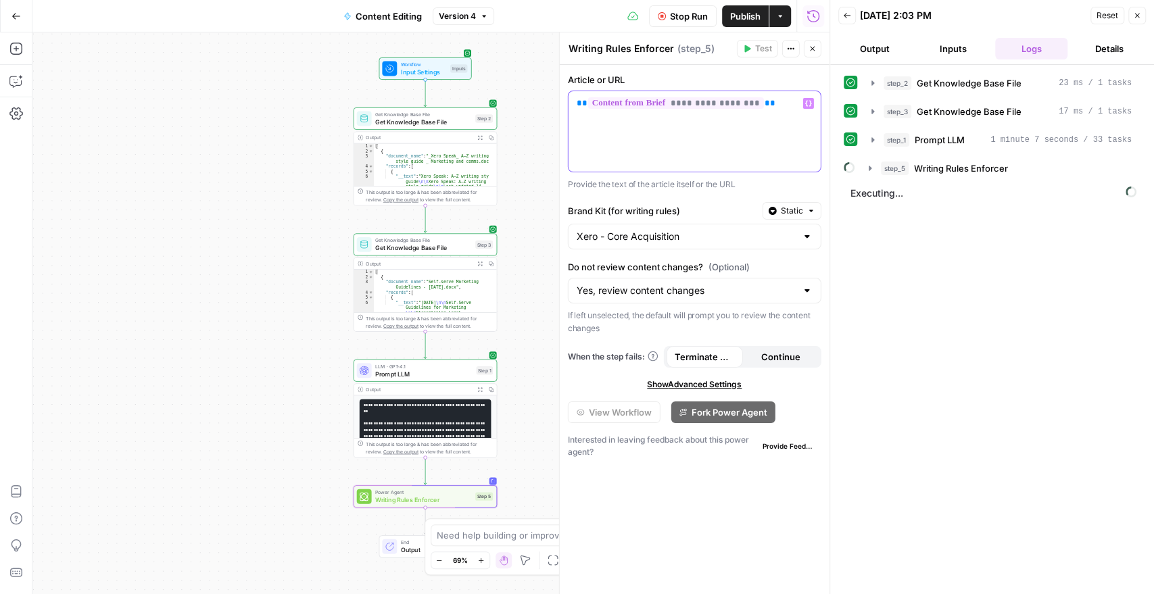
click at [765, 109] on p "**********" at bounding box center [695, 104] width 236 height 14
drag, startPoint x: 768, startPoint y: 96, endPoint x: 508, endPoint y: 106, distance: 259.8
click at [508, 106] on body "XeroOps New Home Browse Insights Opportunities Your Data Recent Grids [Xero] WI…" at bounding box center [577, 297] width 1154 height 594
click at [800, 103] on p "**********" at bounding box center [695, 104] width 236 height 14
click at [685, 18] on span "Stop Run" at bounding box center [689, 16] width 38 height 14
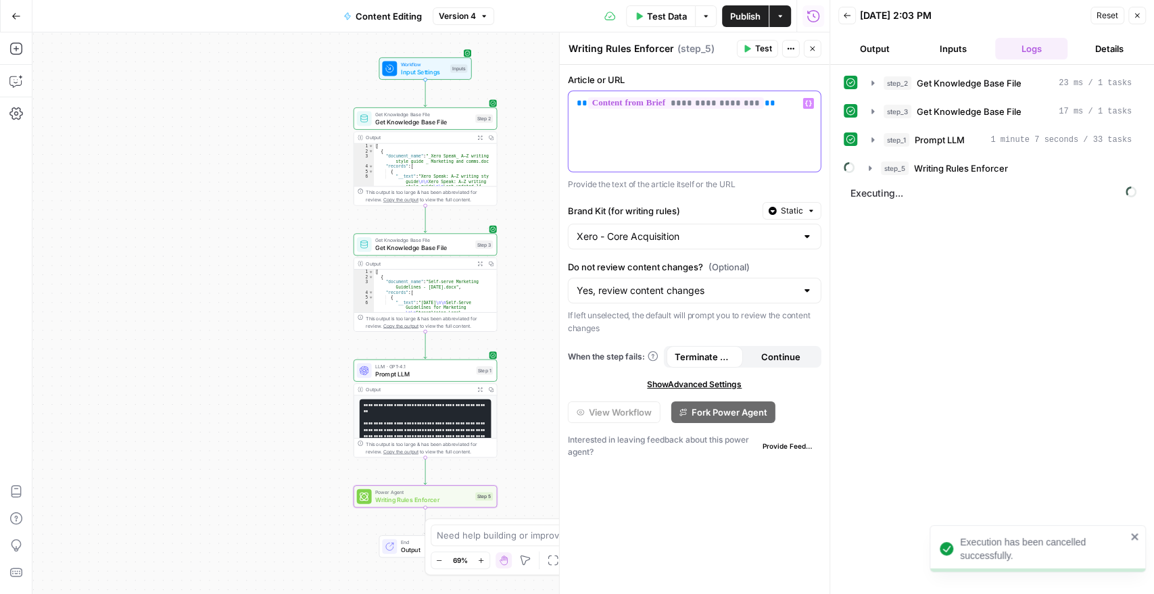
click at [783, 98] on p "**********" at bounding box center [695, 104] width 236 height 14
drag, startPoint x: 763, startPoint y: 107, endPoint x: 453, endPoint y: 112, distance: 310.3
click at [453, 112] on body "Execution has been cancelled successfully. XeroOps New Home Browse Insights Opp…" at bounding box center [577, 297] width 1154 height 594
click at [657, 107] on p "**********" at bounding box center [695, 104] width 236 height 14
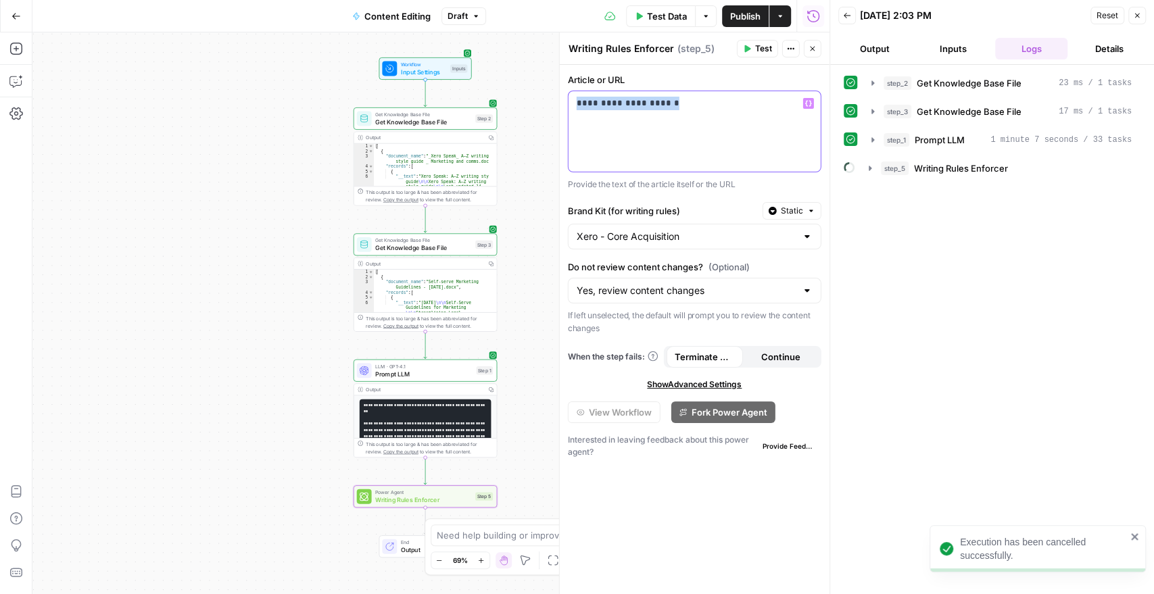
click at [657, 107] on p "**********" at bounding box center [695, 104] width 236 height 14
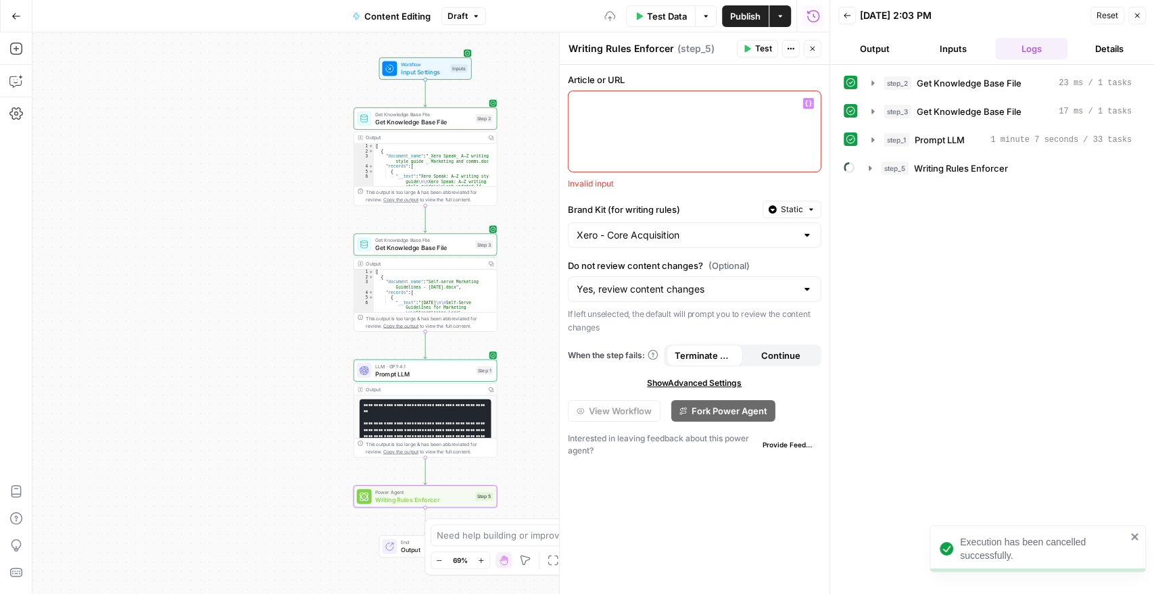
click at [808, 101] on icon "button" at bounding box center [808, 103] width 7 height 7
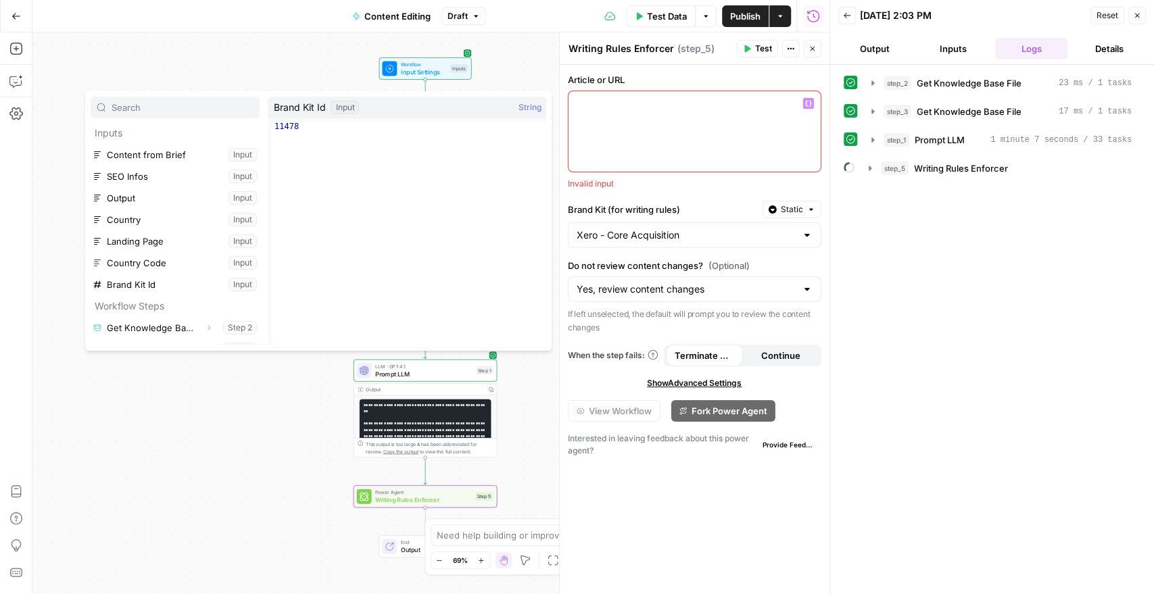
scroll to position [36, 0]
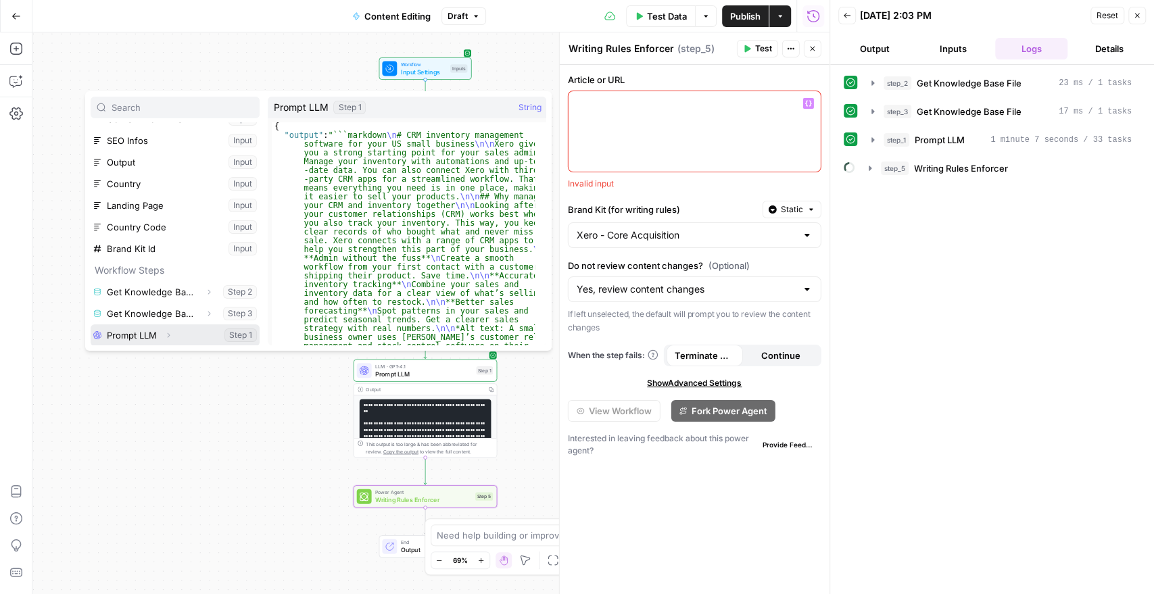
click at [112, 334] on button "Select variable Prompt LLM" at bounding box center [175, 335] width 169 height 22
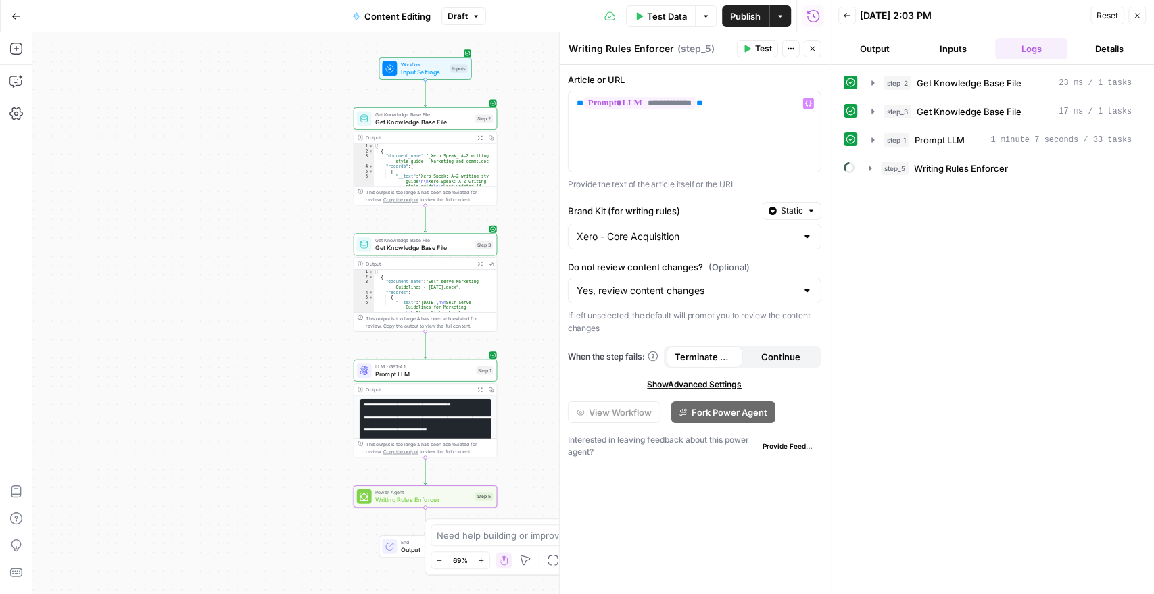
click at [658, 20] on span "Test Data" at bounding box center [667, 16] width 40 height 14
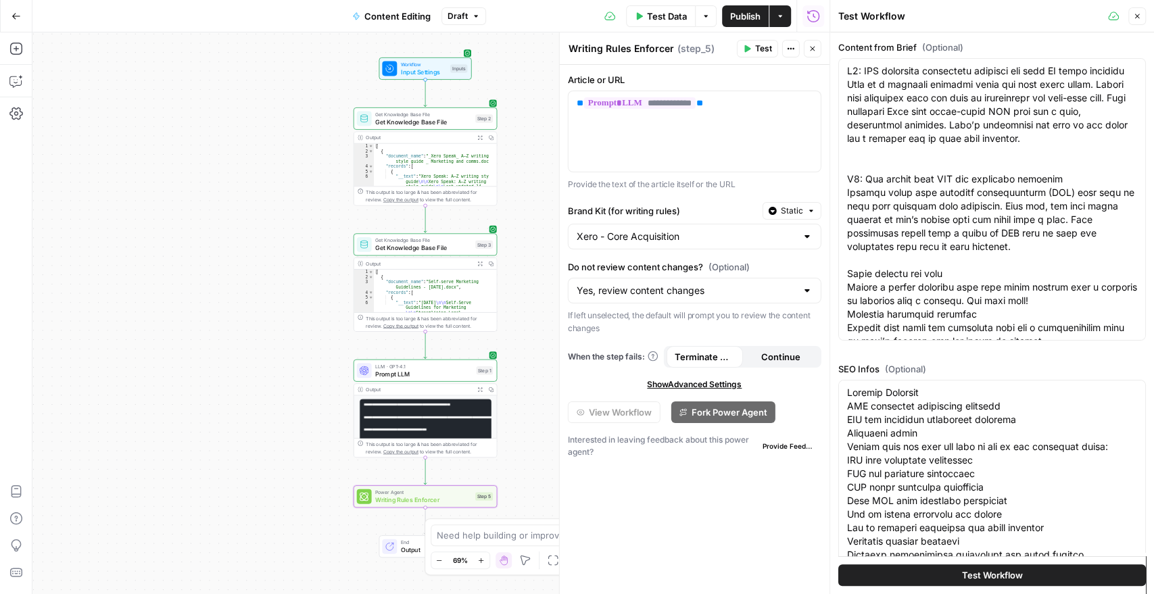
click at [662, 20] on span "Test Data" at bounding box center [667, 16] width 40 height 14
click at [454, 501] on span "Writing Rules Enforcer" at bounding box center [423, 499] width 97 height 9
click at [762, 43] on div "Actions" at bounding box center [780, 45] width 49 height 24
click at [754, 41] on button "Test" at bounding box center [757, 49] width 41 height 18
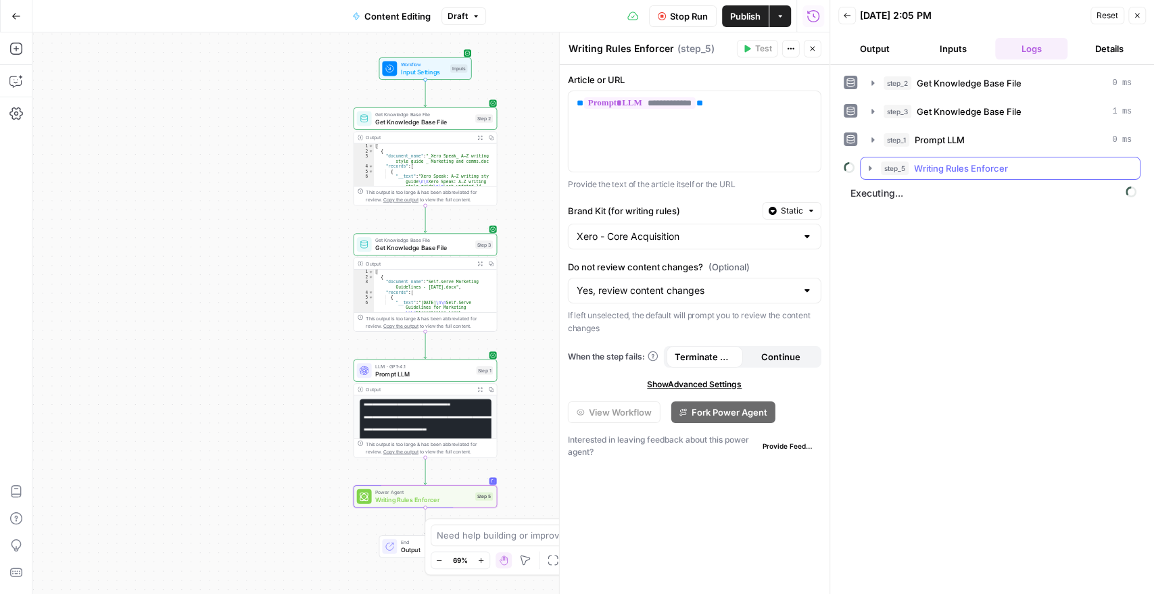
click at [870, 171] on icon "button" at bounding box center [870, 168] width 11 height 11
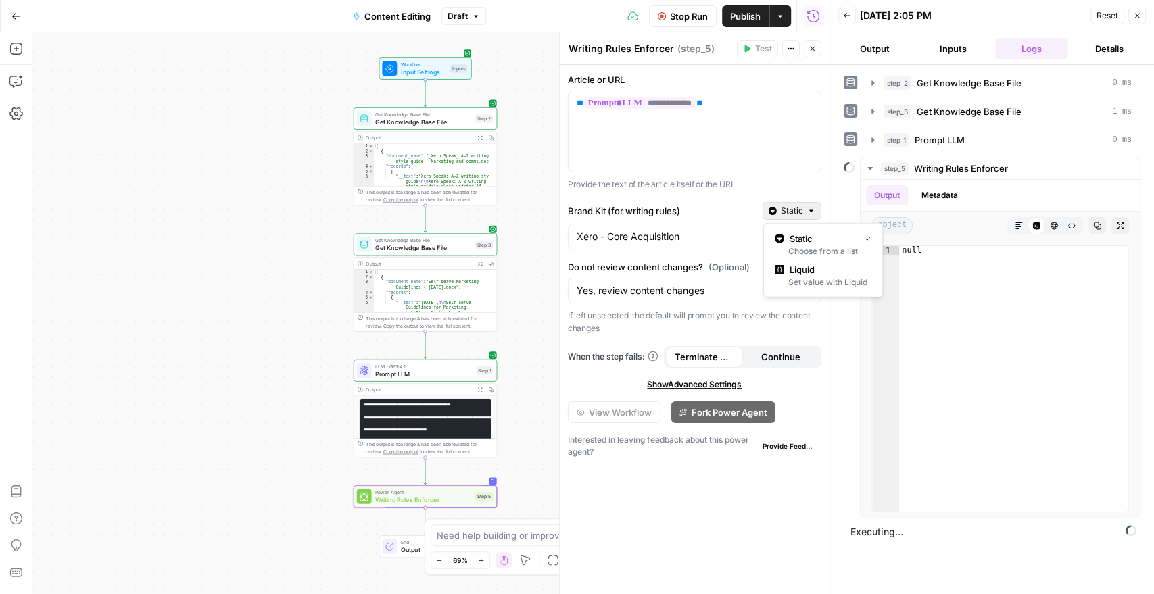
click at [798, 205] on span "Static" at bounding box center [792, 211] width 22 height 12
click at [750, 501] on div "**********" at bounding box center [695, 329] width 270 height 529
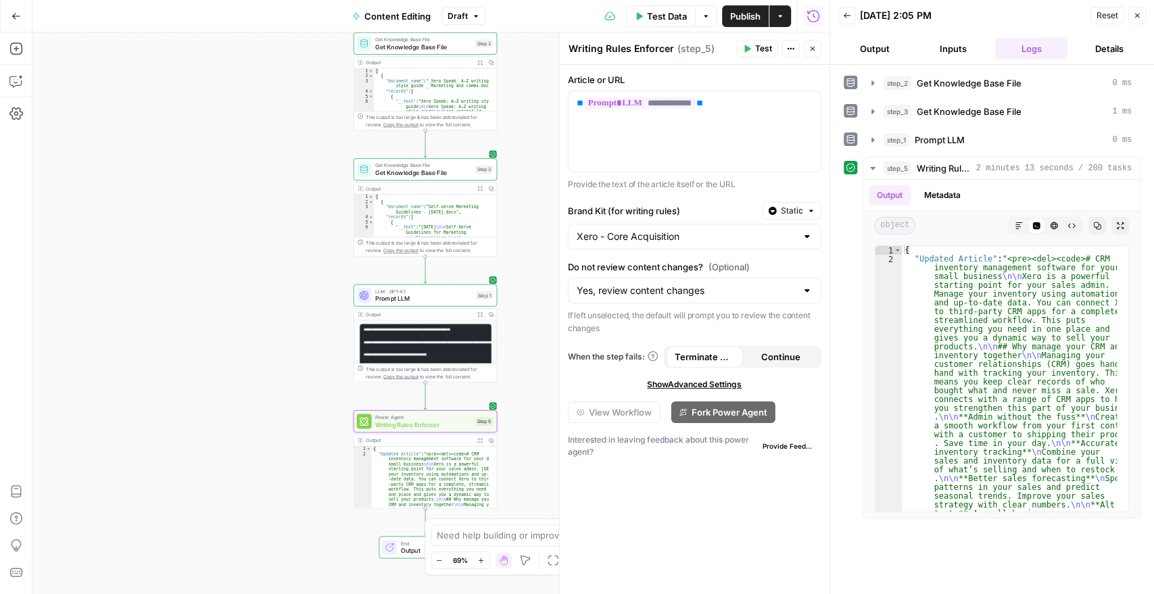
click at [738, 11] on span "Publish" at bounding box center [745, 16] width 30 height 14
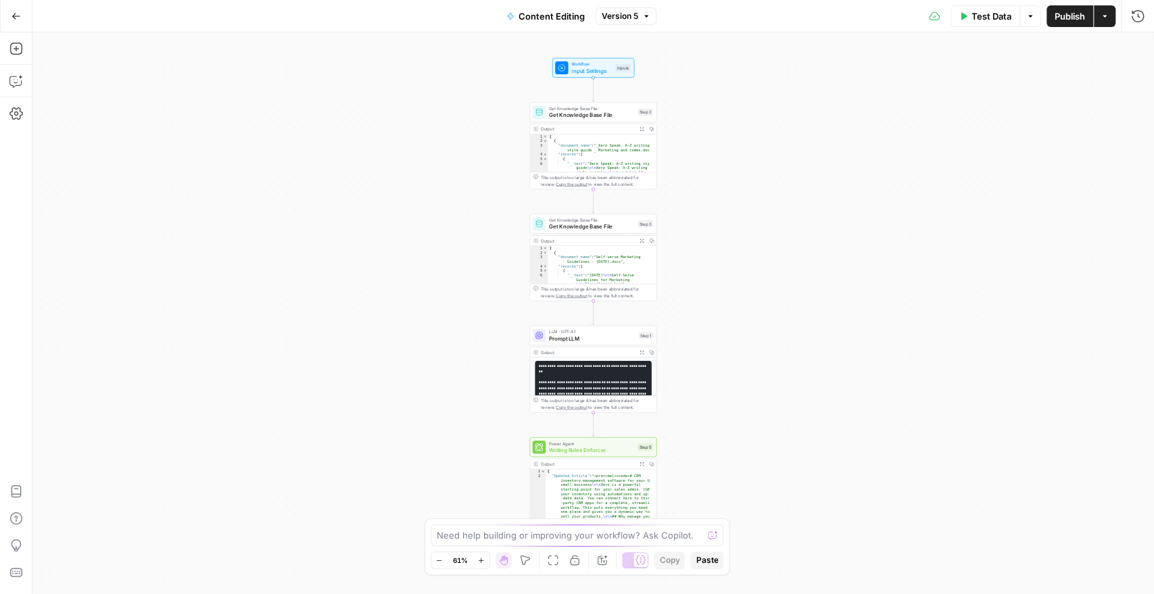
click at [564, 381] on code "**********" at bounding box center [593, 437] width 108 height 147
click at [610, 339] on span "Prompt LLM" at bounding box center [592, 338] width 87 height 8
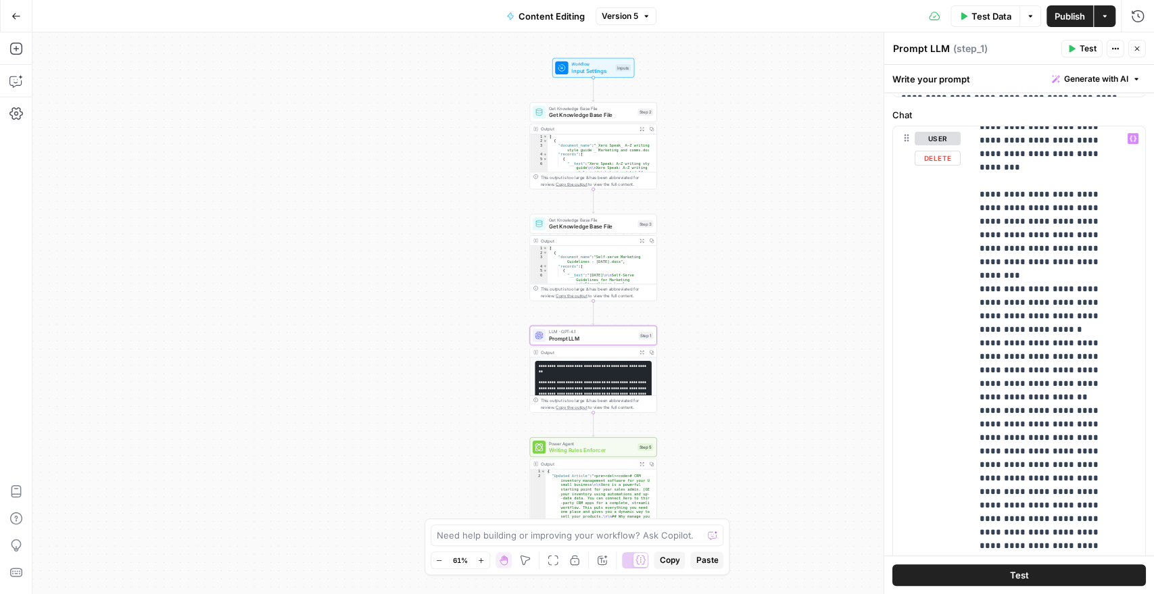
scroll to position [492, 0]
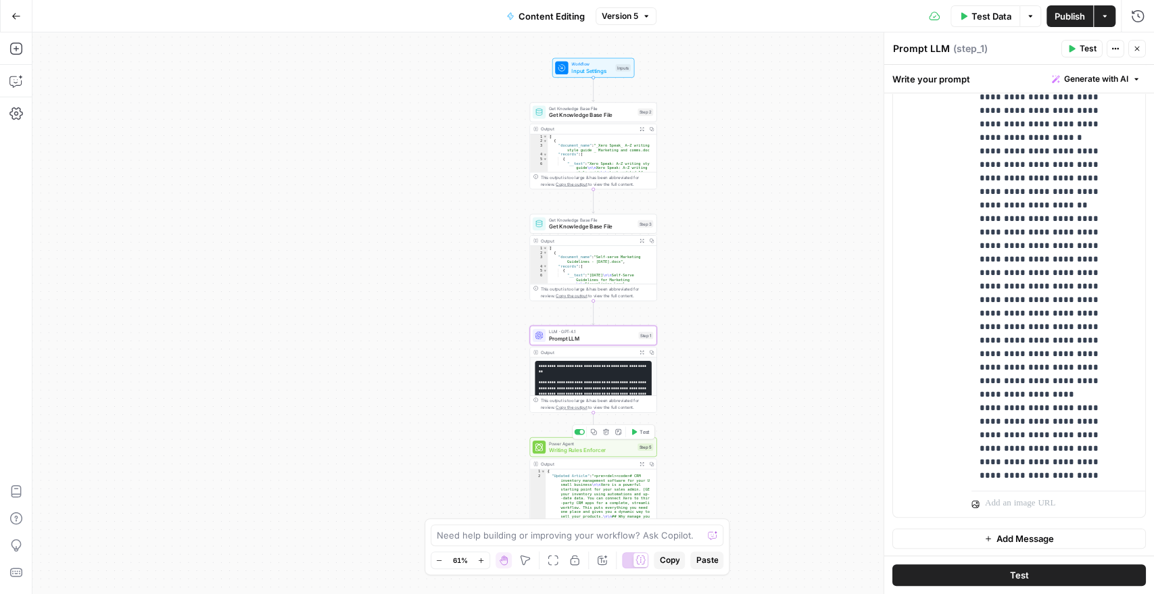
click at [608, 435] on icon "button" at bounding box center [605, 432] width 7 height 7
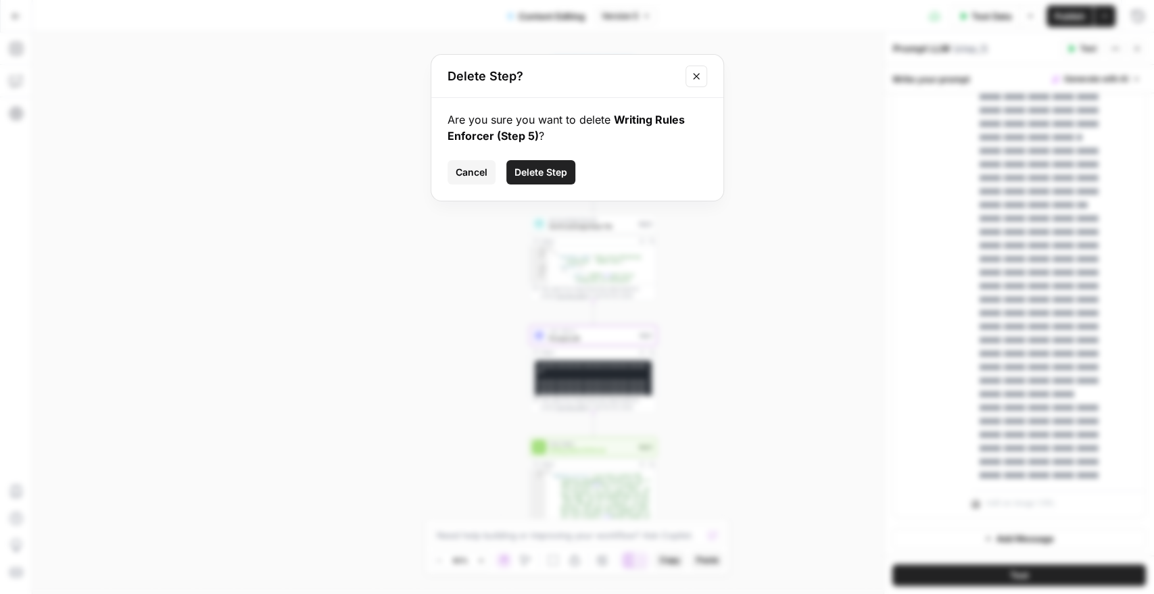
click at [539, 174] on span "Delete Step" at bounding box center [540, 173] width 53 height 14
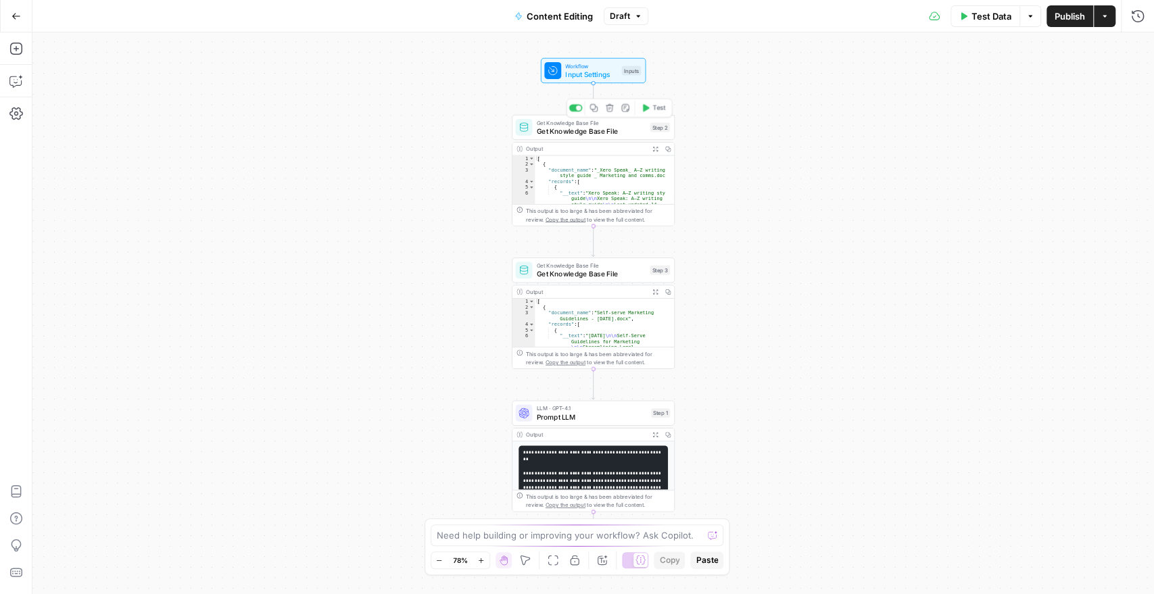
click at [1067, 20] on span "Publish" at bounding box center [1070, 16] width 30 height 14
click at [583, 502] on span "Copy the output" at bounding box center [566, 505] width 40 height 6
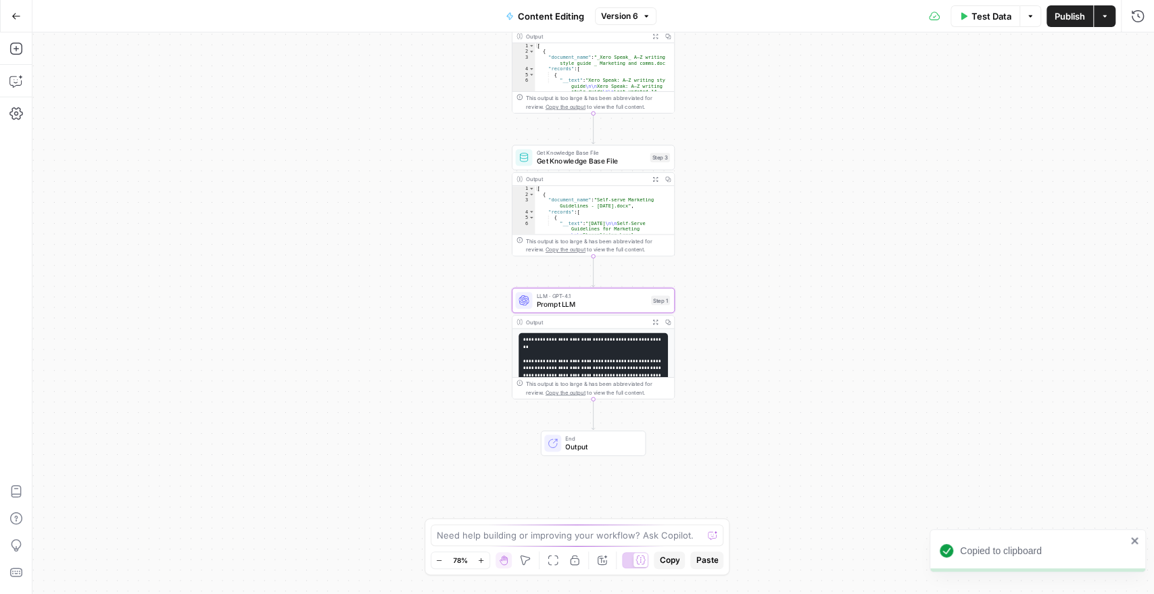
click at [598, 303] on span "Prompt LLM" at bounding box center [592, 304] width 110 height 11
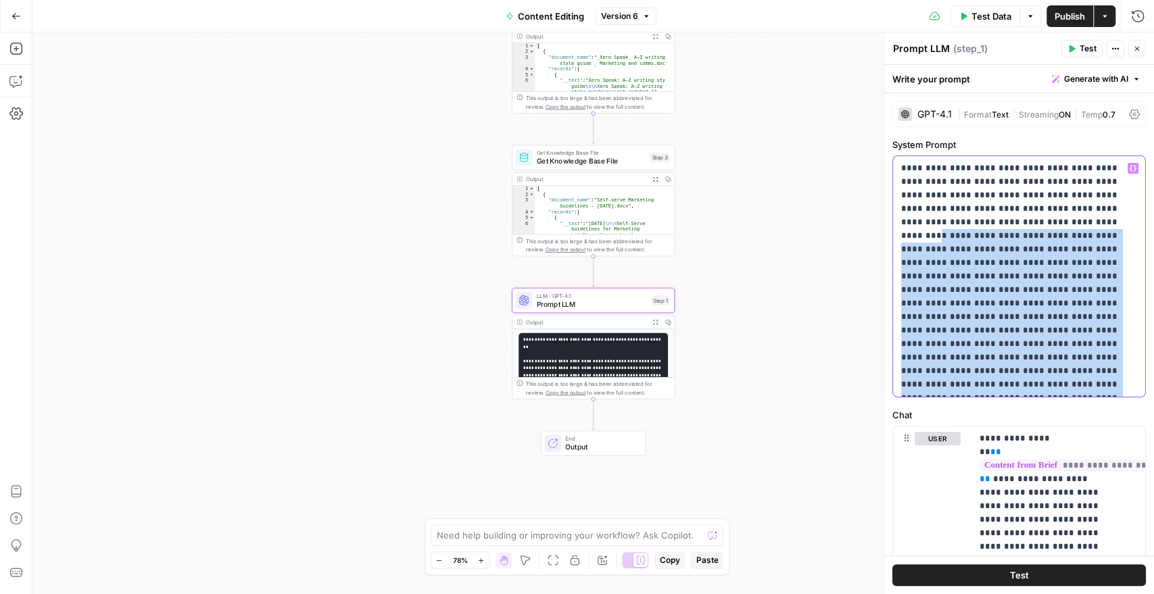
drag, startPoint x: 1002, startPoint y: 222, endPoint x: 998, endPoint y: 391, distance: 169.0
click at [998, 391] on p "**********" at bounding box center [1013, 277] width 224 height 230
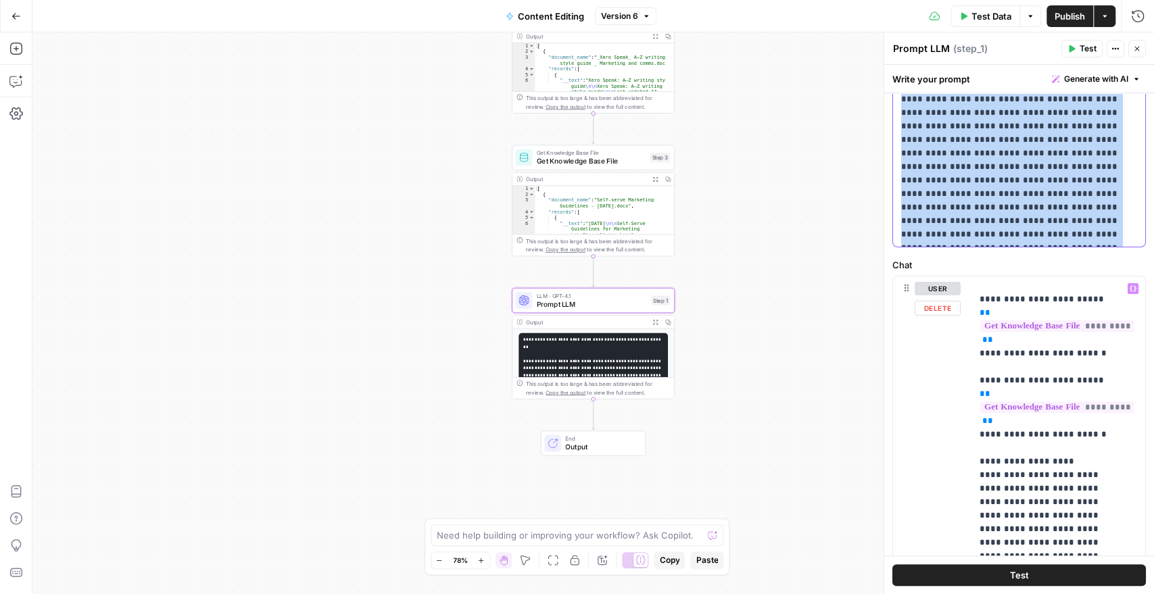
scroll to position [375, 0]
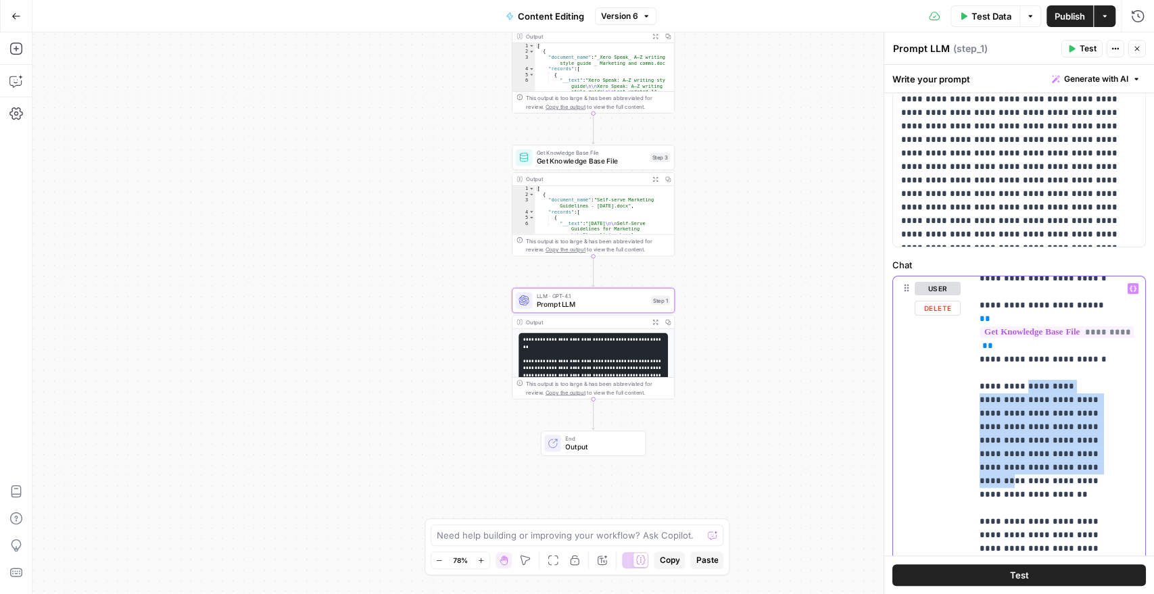
drag, startPoint x: 1017, startPoint y: 339, endPoint x: 1022, endPoint y: 427, distance: 87.3
drag, startPoint x: 1010, startPoint y: 378, endPoint x: 1094, endPoint y: 442, distance: 105.6
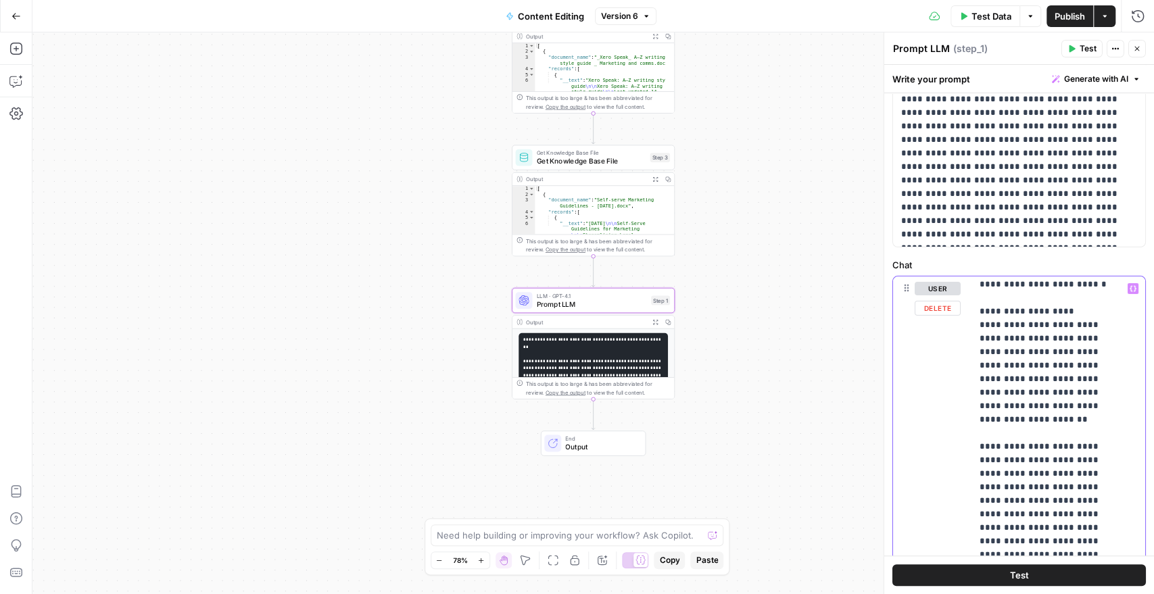
scroll to position [525, 0]
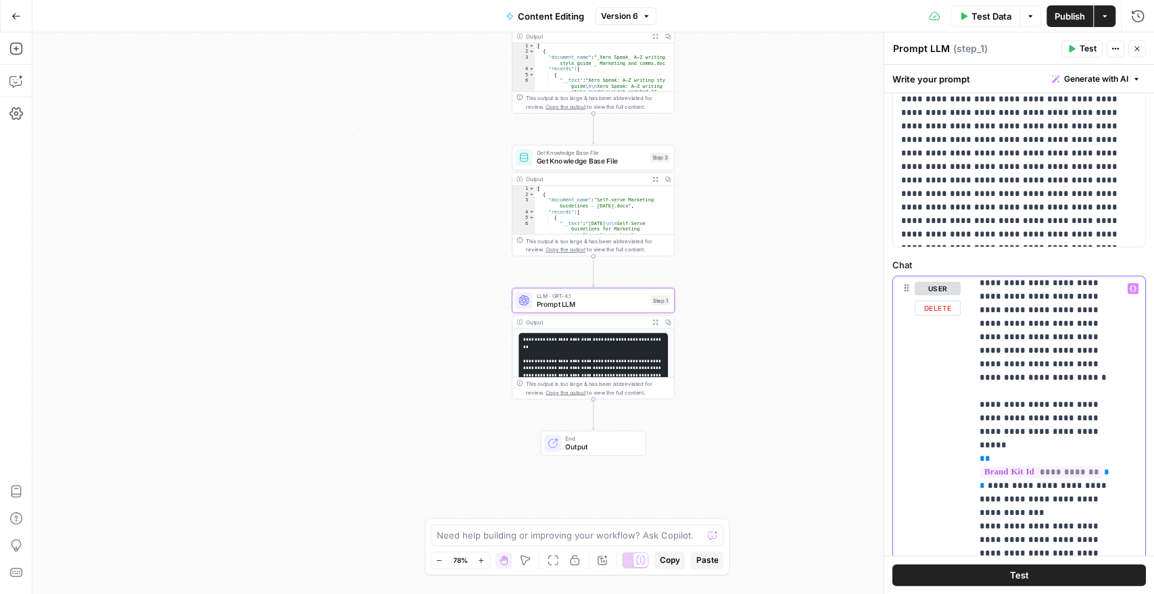
scroll to position [676, 0]
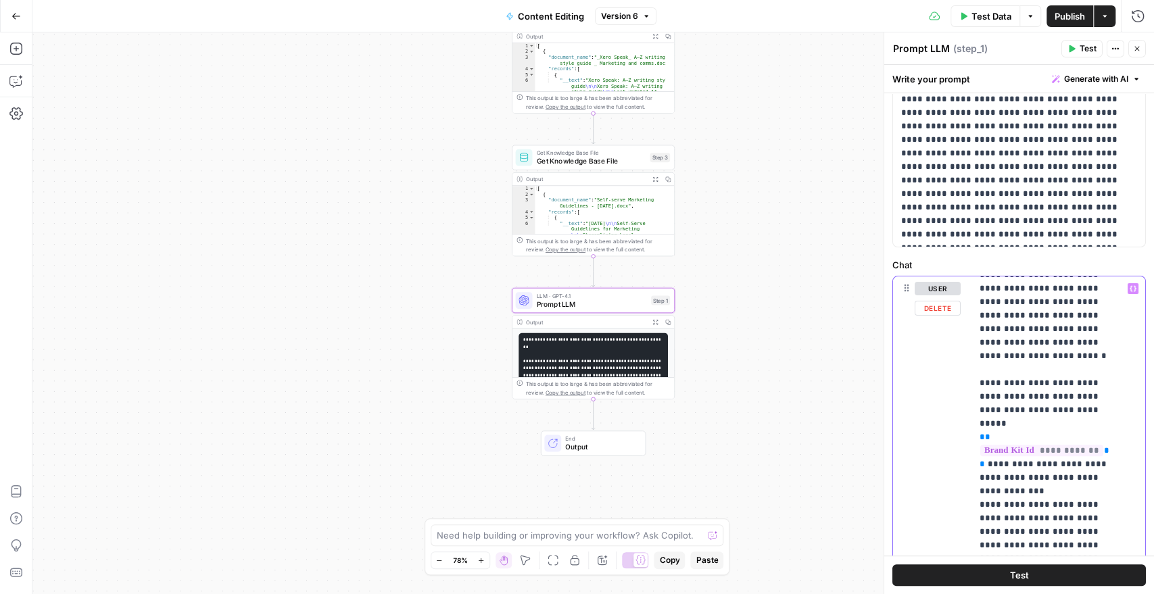
click at [975, 356] on div "**********" at bounding box center [1052, 551] width 162 height 551
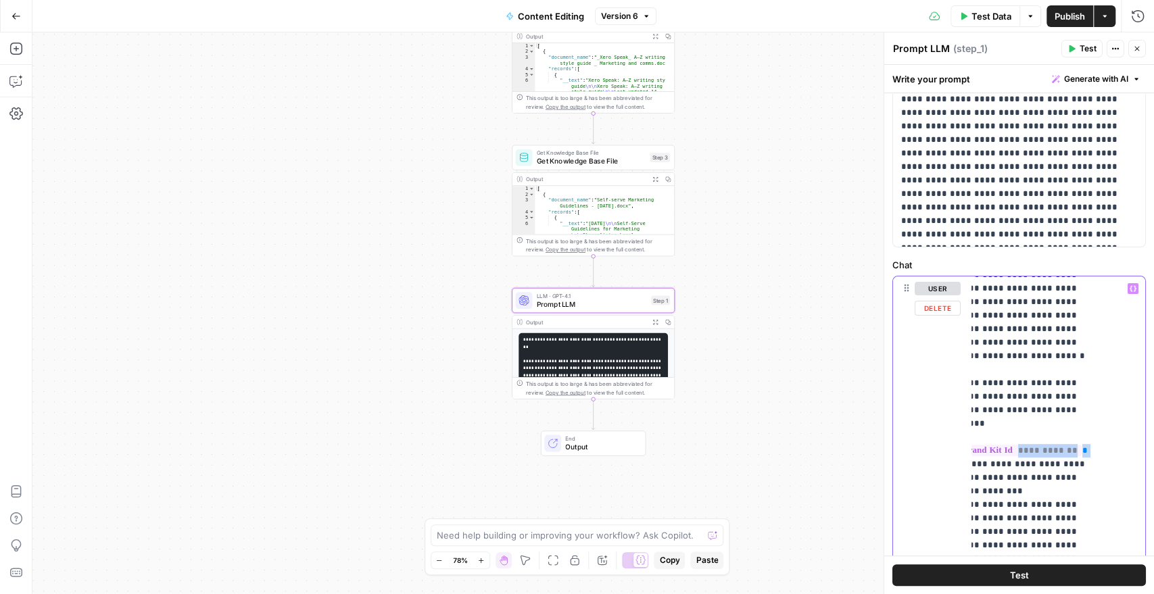
drag, startPoint x: 975, startPoint y: 353, endPoint x: 1115, endPoint y: 356, distance: 140.6
click at [1115, 356] on div "**********" at bounding box center [1052, 551] width 162 height 551
click at [1114, 356] on div "**********" at bounding box center [1052, 551] width 162 height 551
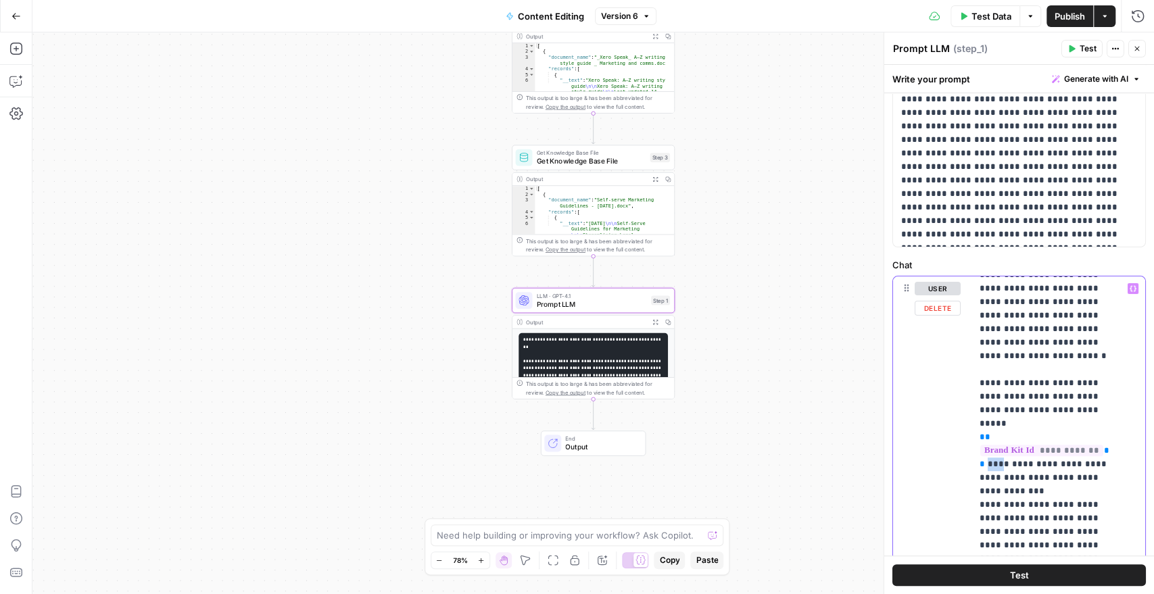
drag, startPoint x: 1112, startPoint y: 356, endPoint x: 990, endPoint y: 364, distance: 122.6
click at [990, 364] on div "**********" at bounding box center [1052, 551] width 162 height 551
click at [981, 312] on p "**********" at bounding box center [1047, 512] width 135 height 1812
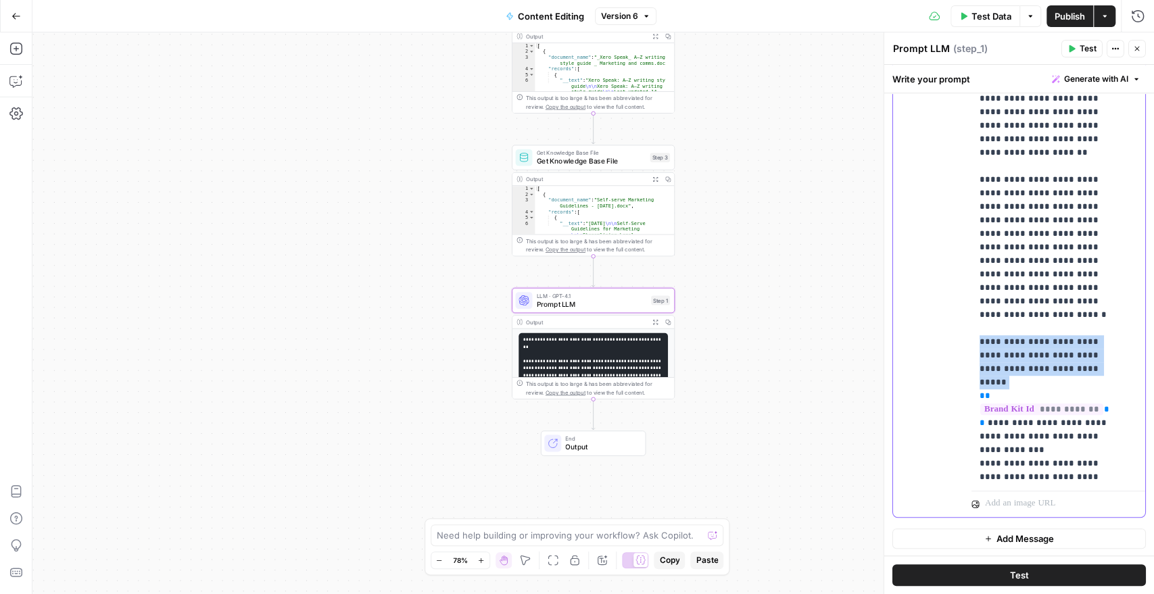
scroll to position [375, 22]
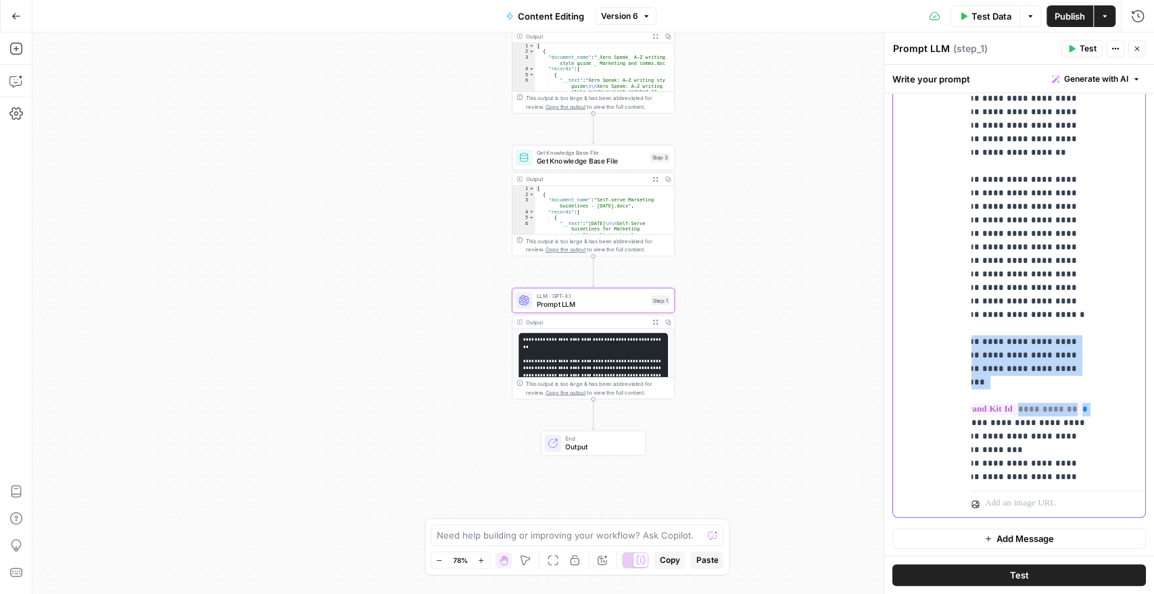
drag, startPoint x: 980, startPoint y: 271, endPoint x: 1096, endPoint y: 314, distance: 123.4
click at [1096, 314] on div "**********" at bounding box center [1052, 209] width 162 height 551
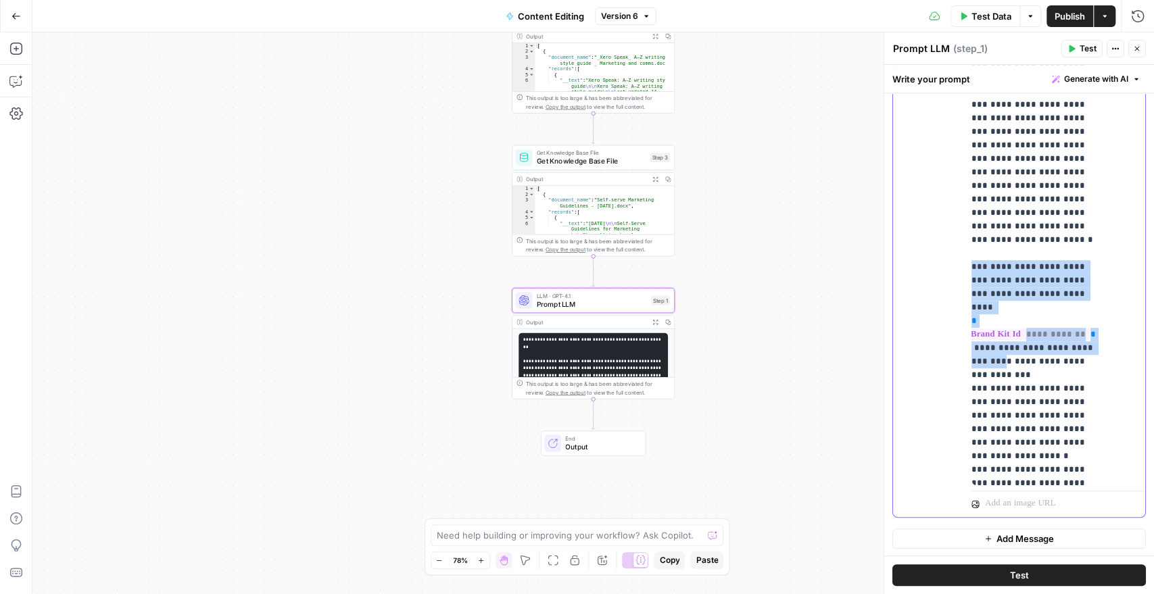
scroll to position [450, 22]
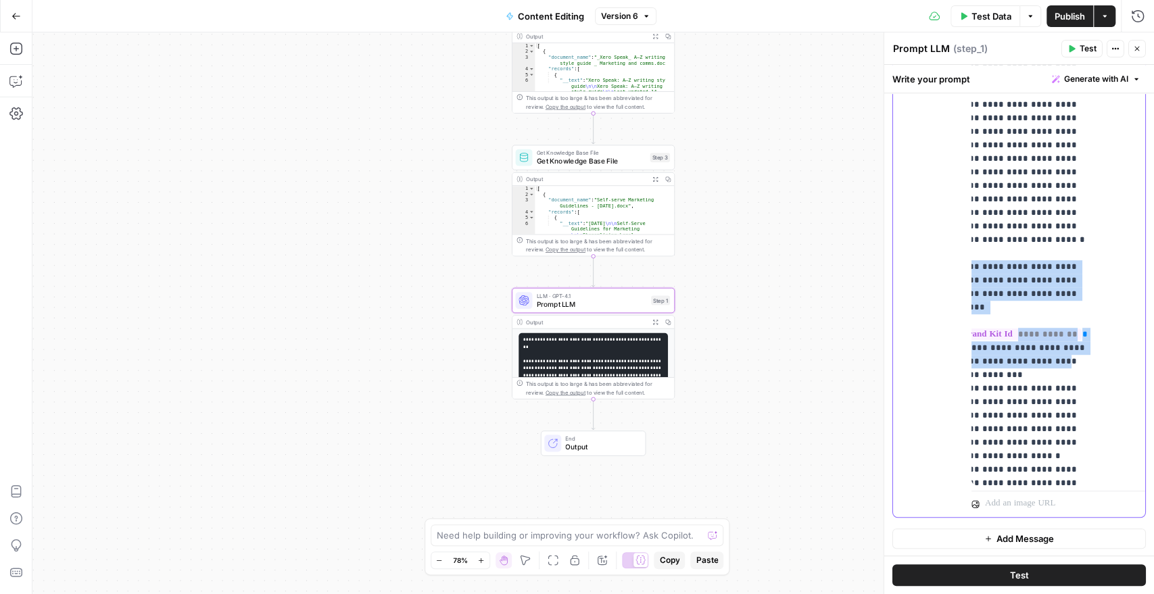
drag, startPoint x: 982, startPoint y: 193, endPoint x: 1023, endPoint y: 266, distance: 83.3
click at [1023, 266] on p "**********" at bounding box center [1025, 396] width 135 height 1812
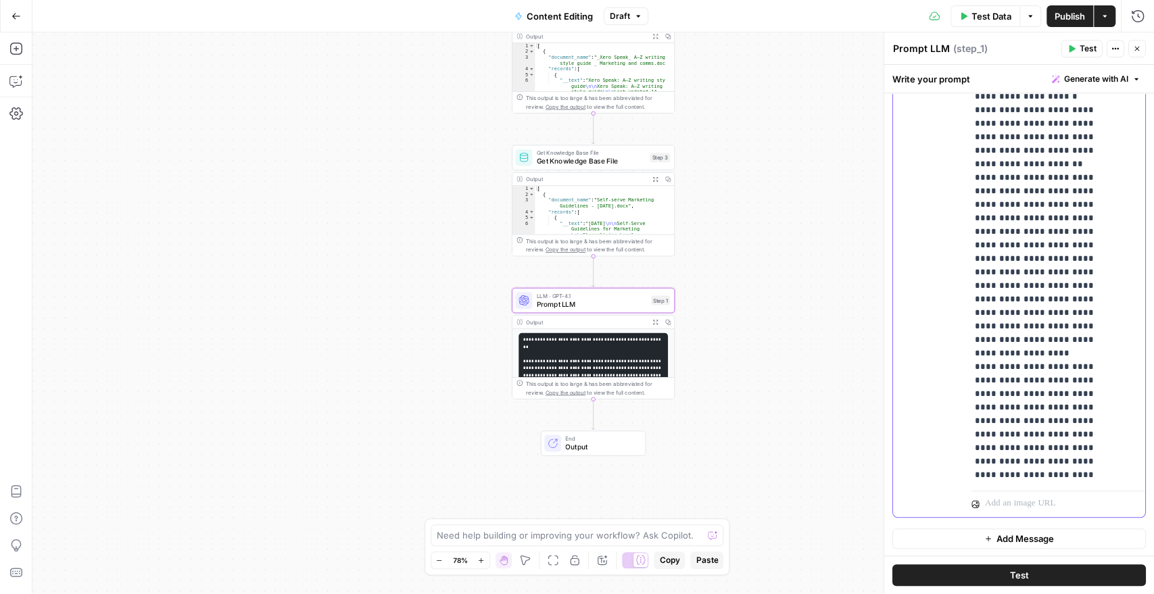
scroll to position [1215, 0]
drag, startPoint x: 1059, startPoint y: 459, endPoint x: 1087, endPoint y: 450, distance: 29.9
drag, startPoint x: 1061, startPoint y: 462, endPoint x: 962, endPoint y: 439, distance: 101.8
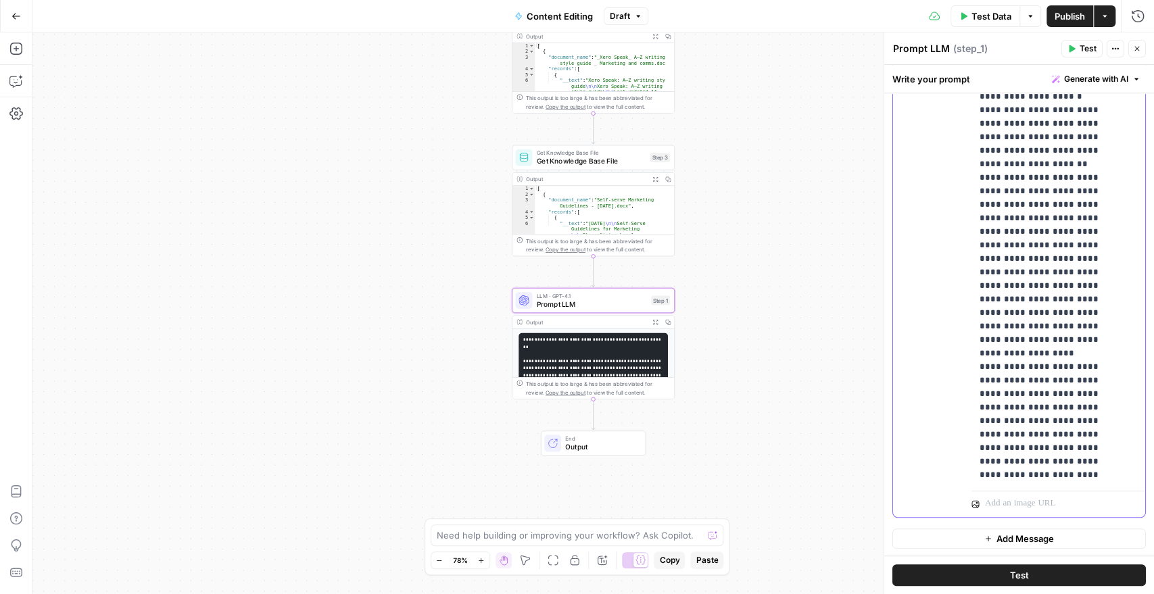
click at [962, 439] on div "**********" at bounding box center [1019, 225] width 252 height 583
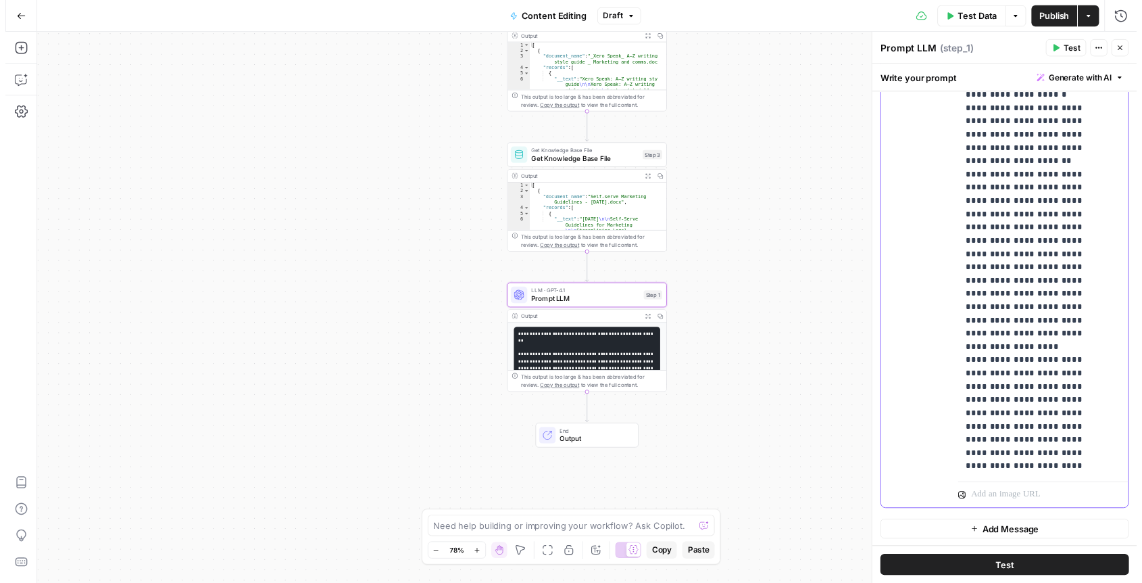
scroll to position [1189, 0]
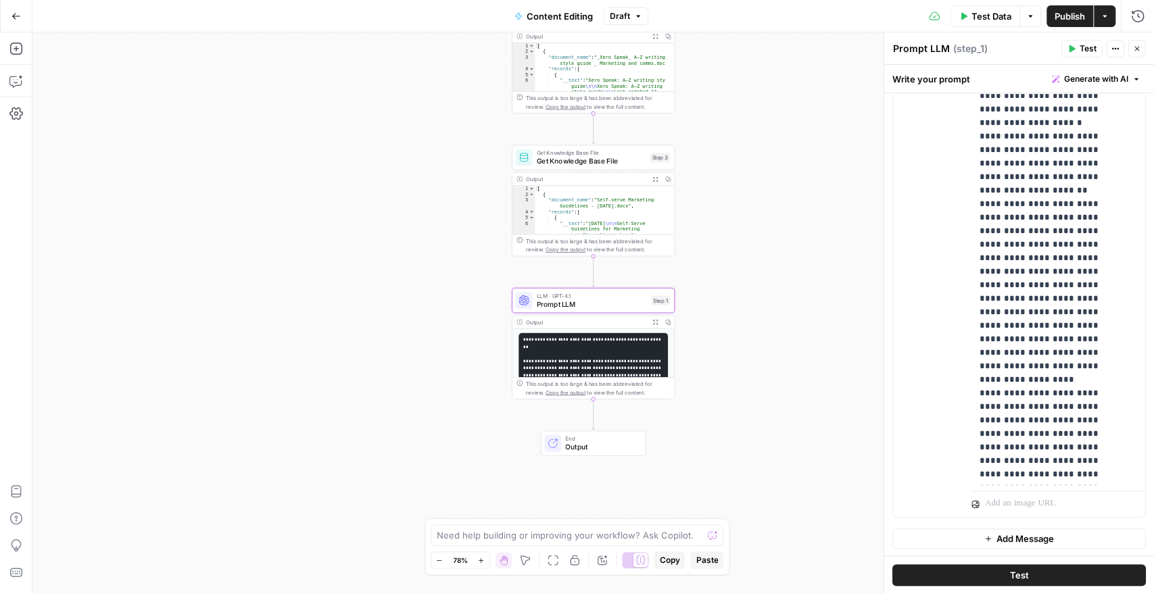
click at [1085, 52] on span "Test" at bounding box center [1088, 49] width 17 height 12
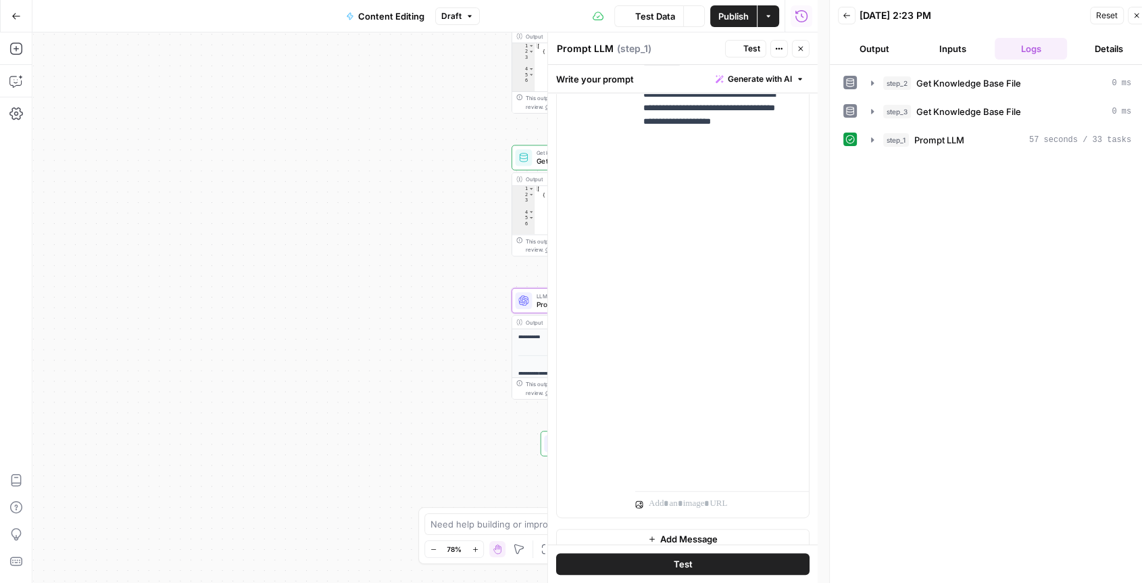
scroll to position [492, 0]
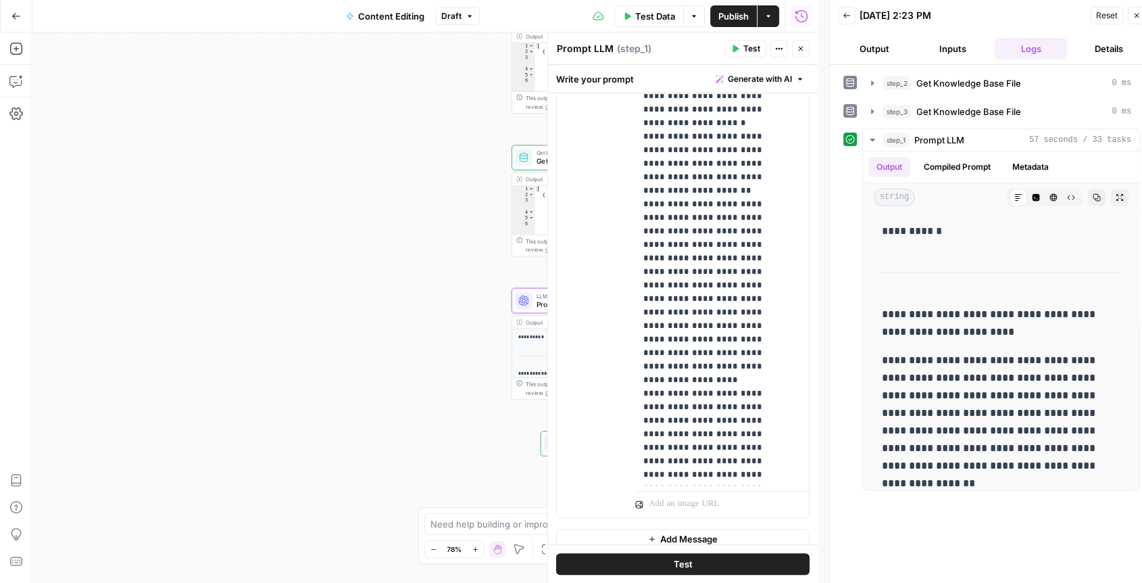
click at [740, 14] on span "Publish" at bounding box center [734, 16] width 30 height 14
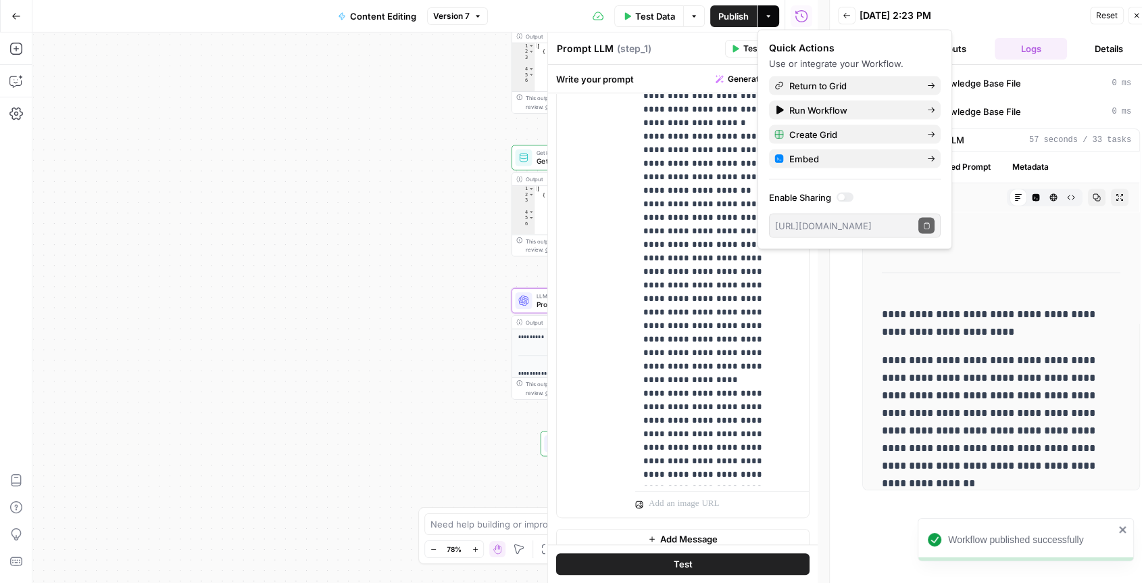
click at [696, 53] on div "Prompt LLM Prompt LLM ( step_1 )" at bounding box center [638, 48] width 165 height 15
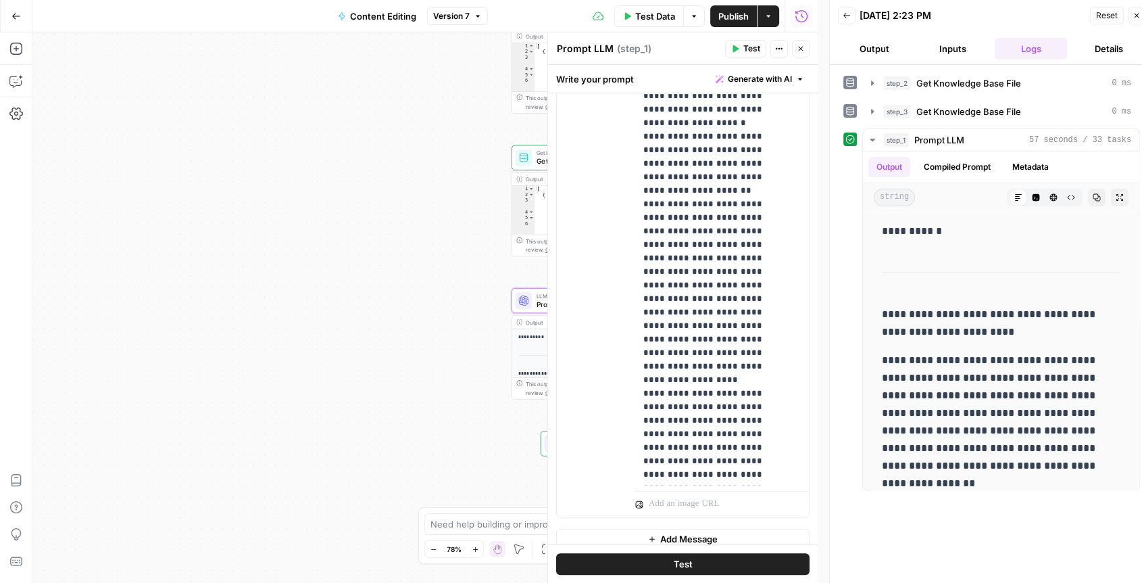
click at [765, 73] on span "Generate with AI" at bounding box center [760, 79] width 64 height 12
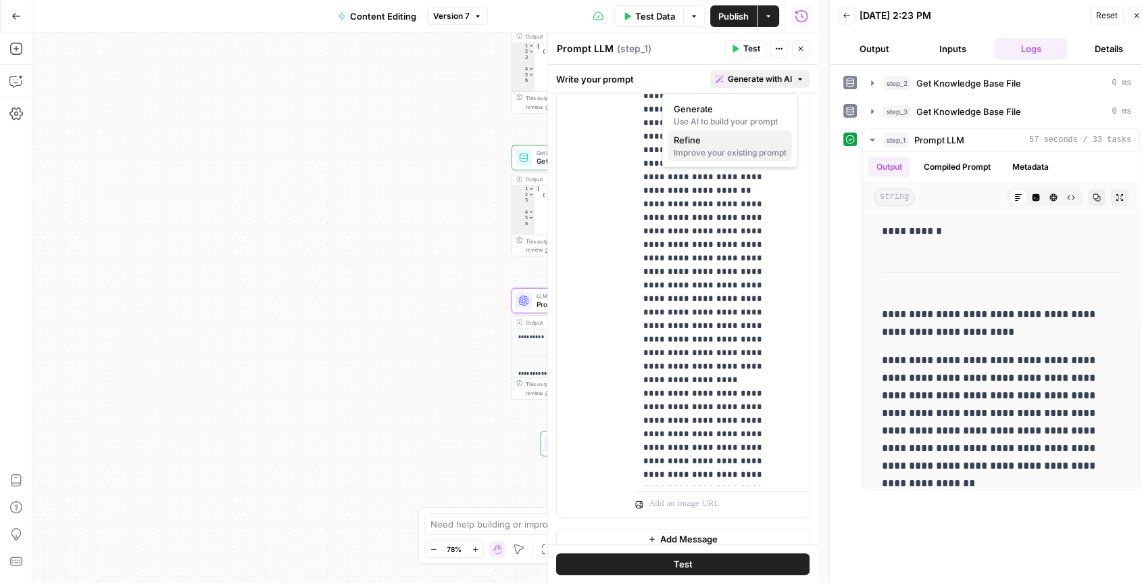
click at [727, 138] on span "Refine" at bounding box center [727, 140] width 107 height 14
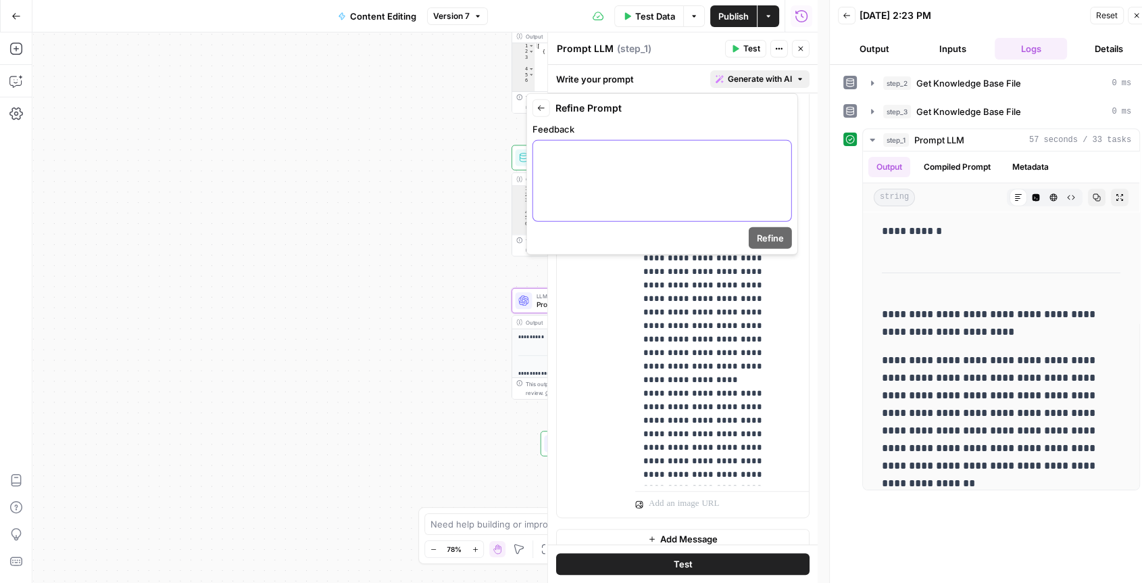
click at [663, 171] on div at bounding box center [662, 181] width 258 height 80
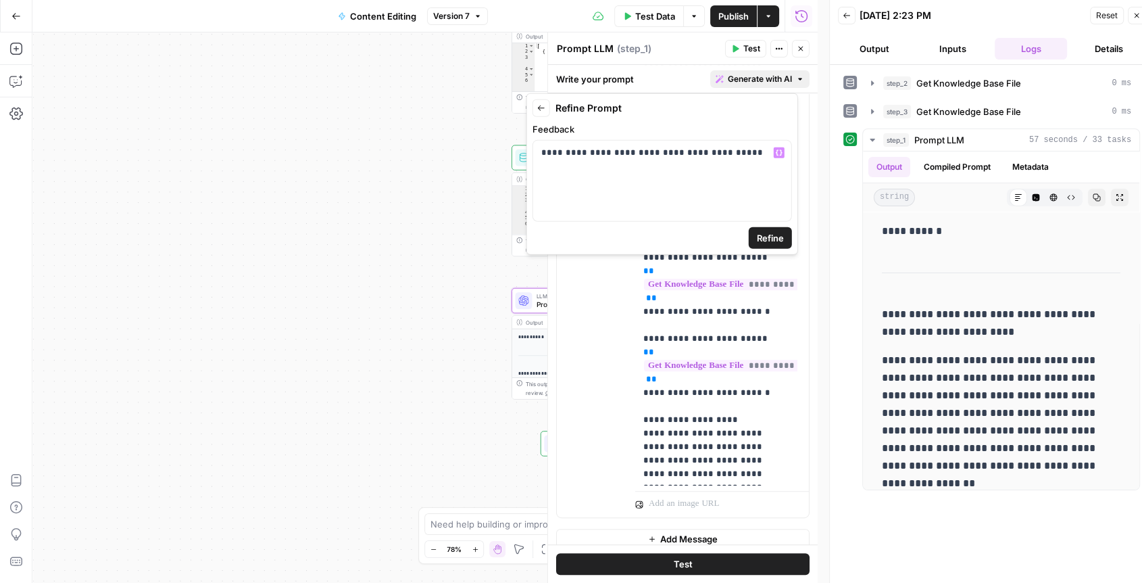
click at [757, 240] on span "Refine" at bounding box center [770, 238] width 27 height 14
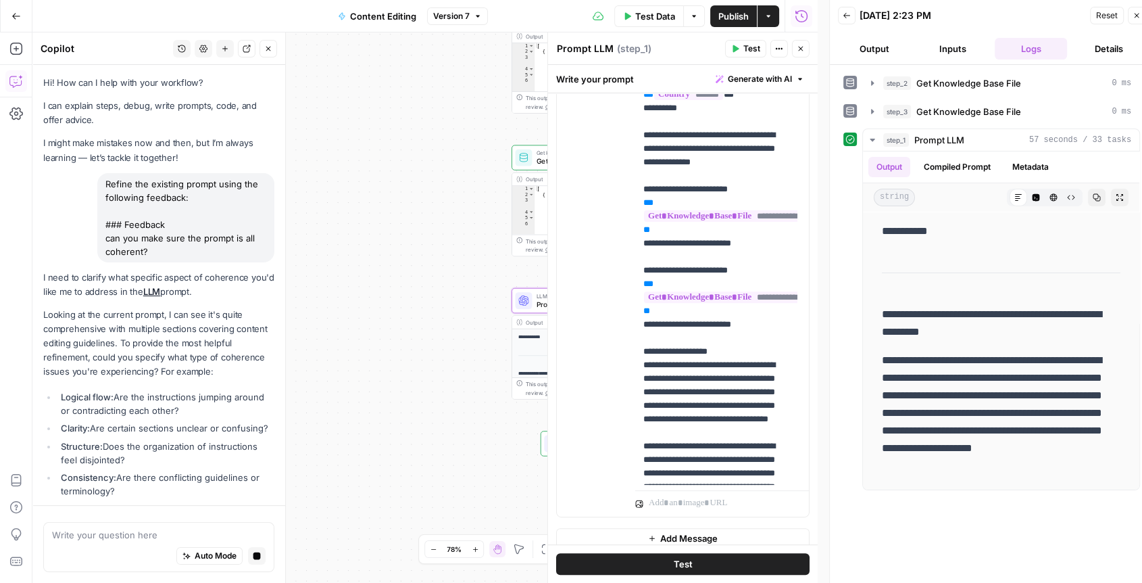
scroll to position [39, 0]
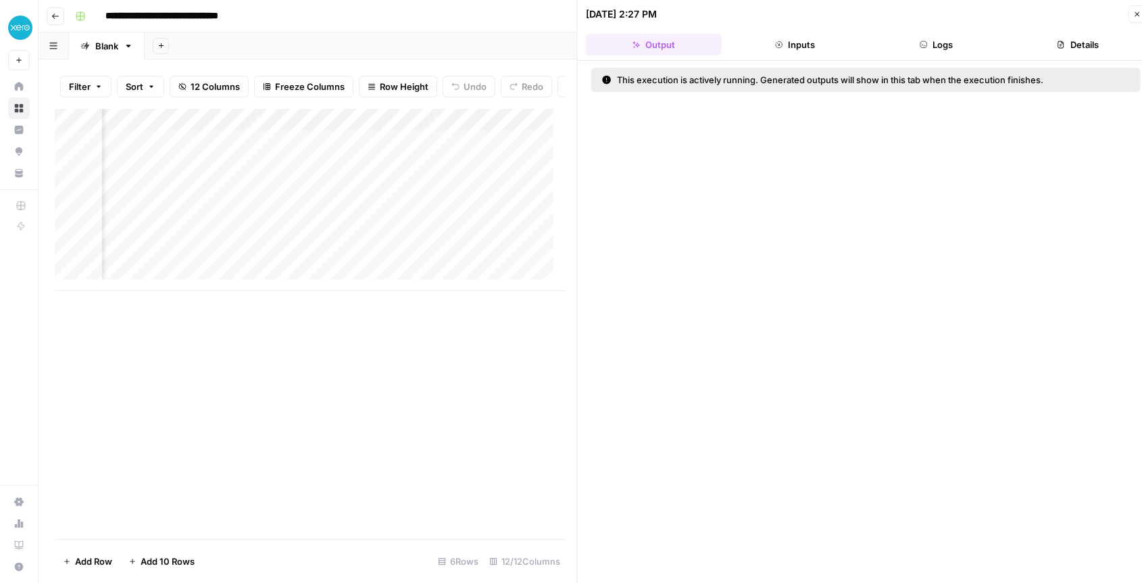
scroll to position [0, 1618]
click at [222, 152] on div "Add Column" at bounding box center [310, 199] width 510 height 183
click at [206, 132] on div "Add Column" at bounding box center [310, 199] width 510 height 183
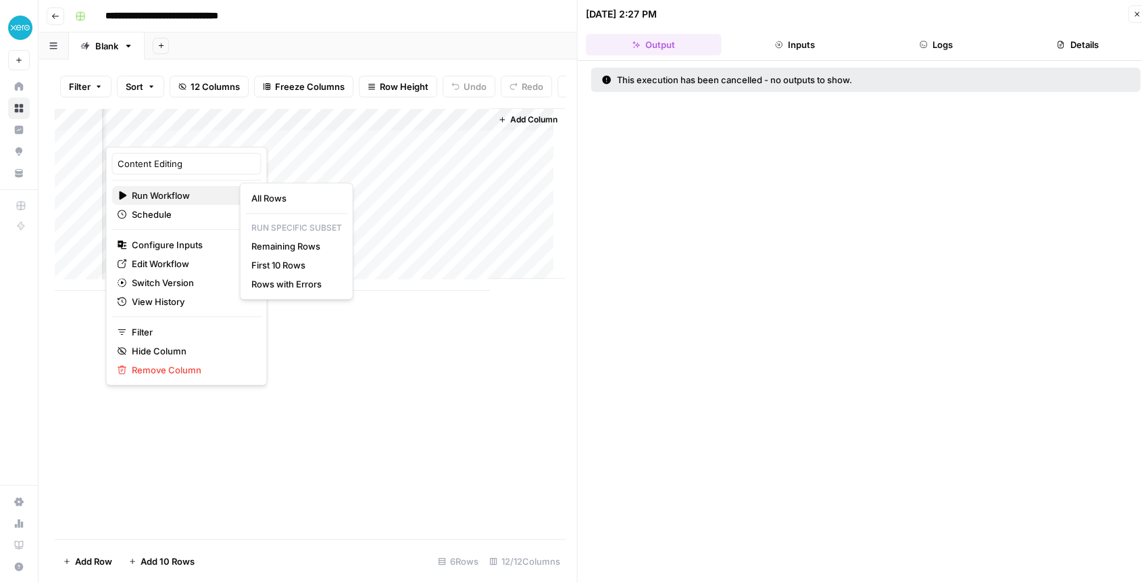
click at [162, 196] on span "Run Workflow" at bounding box center [184, 196] width 105 height 14
click at [151, 259] on span "Edit Workflow" at bounding box center [191, 264] width 118 height 14
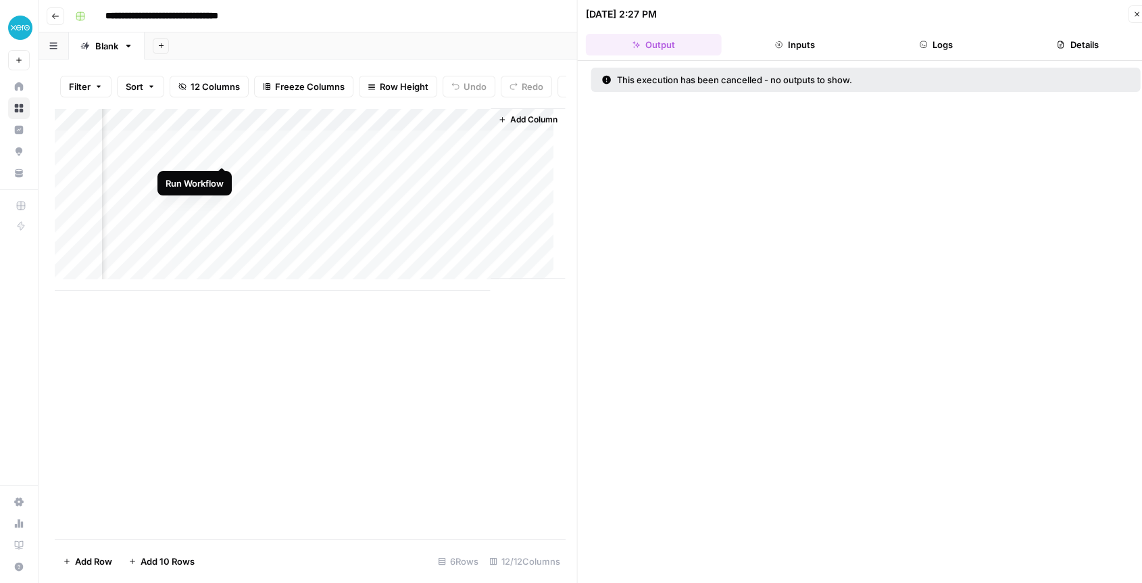
click at [220, 151] on div "Add Column" at bounding box center [310, 199] width 510 height 183
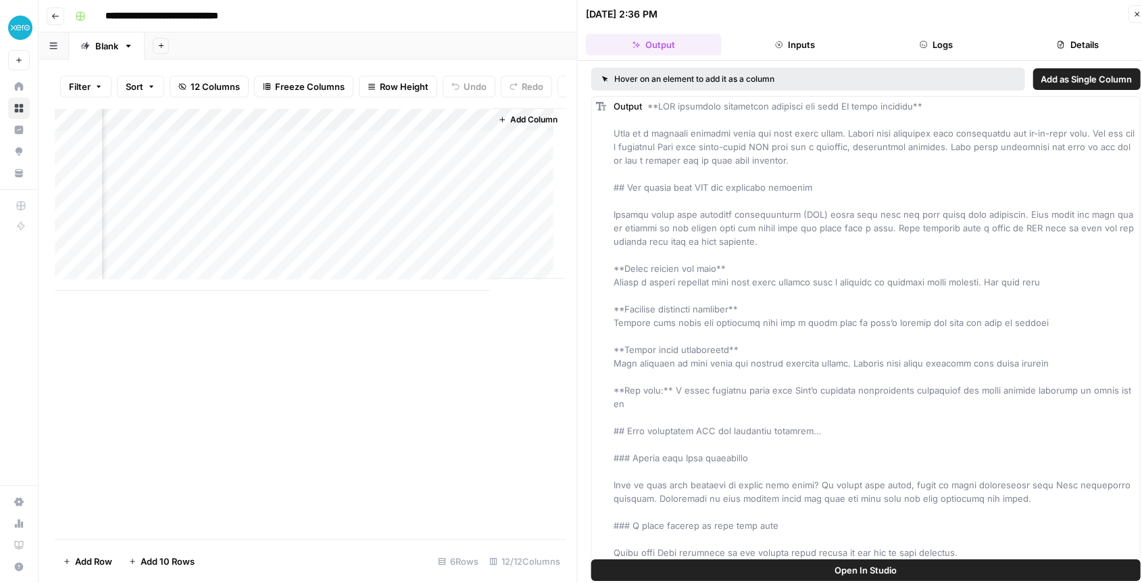
click at [292, 134] on div "Add Column" at bounding box center [310, 199] width 510 height 183
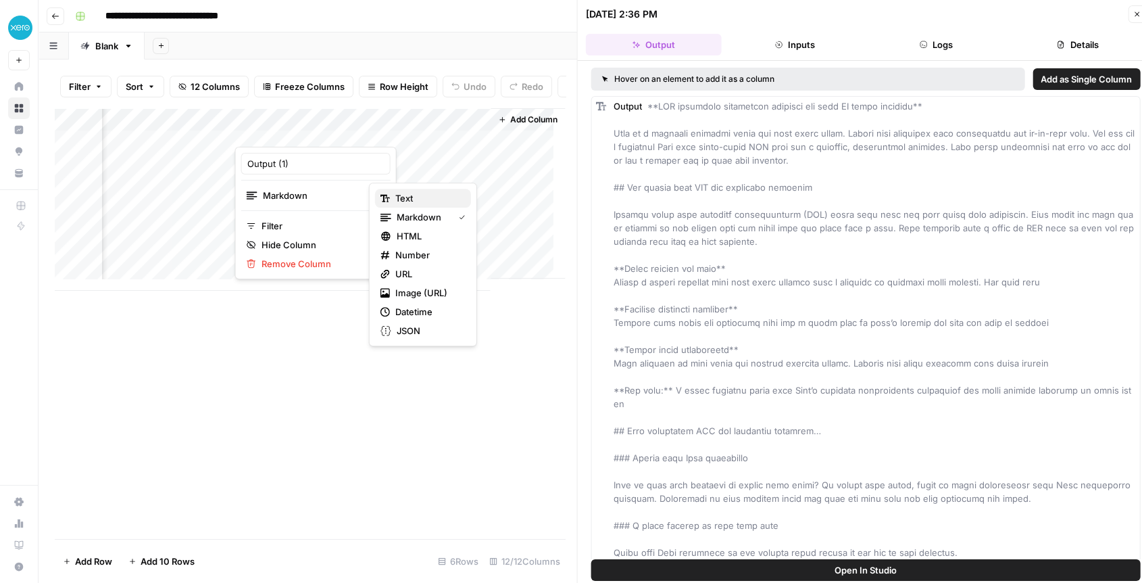
click at [405, 196] on span "Text" at bounding box center [427, 198] width 65 height 14
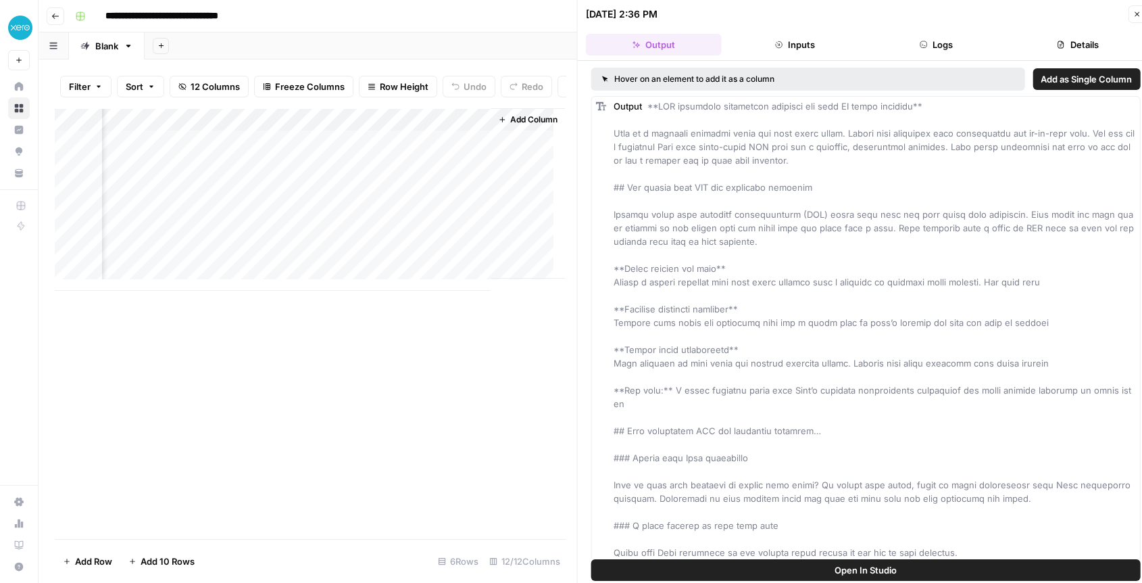
click at [291, 147] on div "Add Column" at bounding box center [310, 199] width 510 height 183
click at [292, 151] on div "Add Column" at bounding box center [310, 199] width 510 height 183
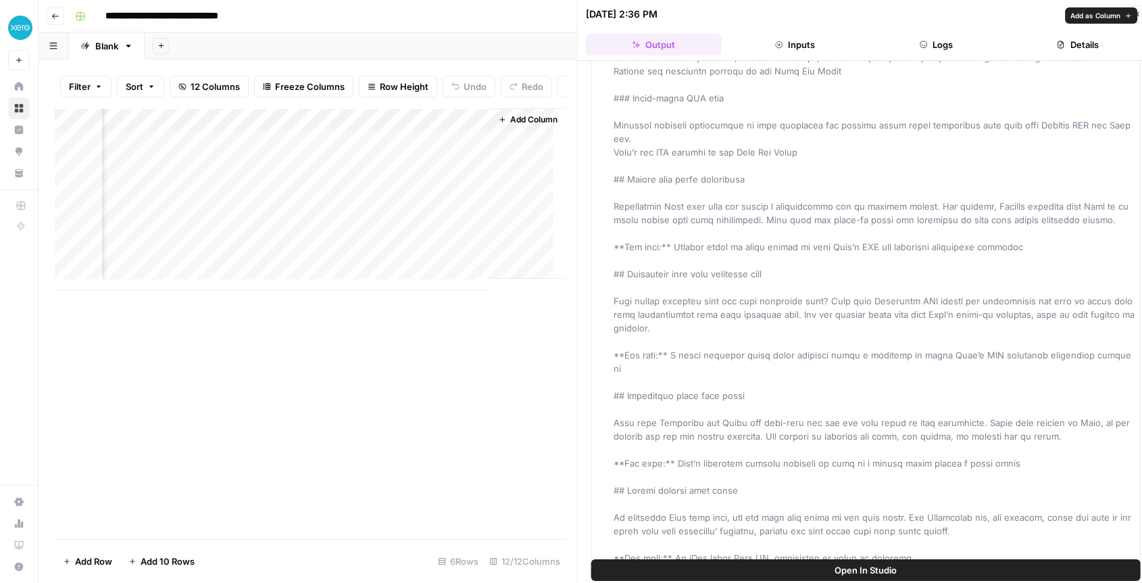
scroll to position [990, 0]
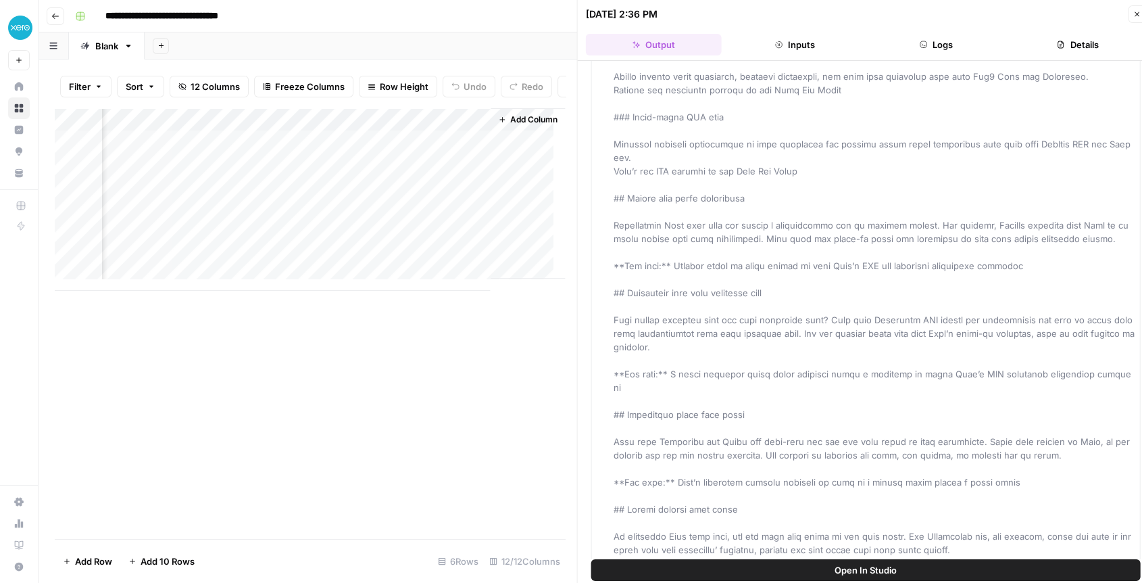
click at [854, 577] on button "Open In Studio" at bounding box center [866, 570] width 550 height 22
click at [222, 152] on div "Add Column" at bounding box center [310, 199] width 510 height 183
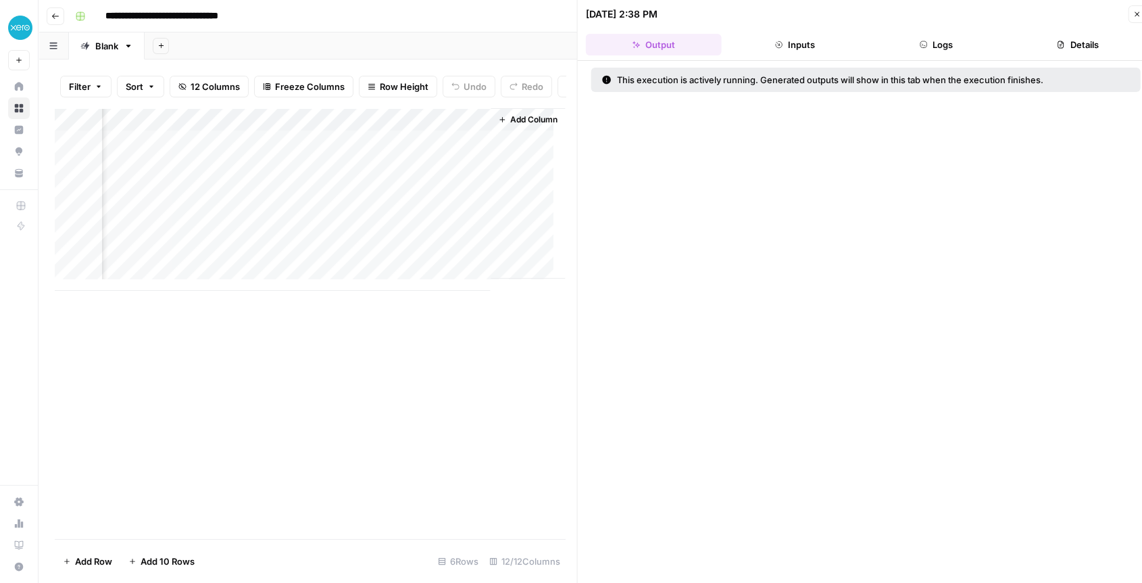
click at [293, 177] on div "Add Column" at bounding box center [310, 199] width 510 height 183
click at [322, 177] on div "Add Column" at bounding box center [310, 199] width 510 height 183
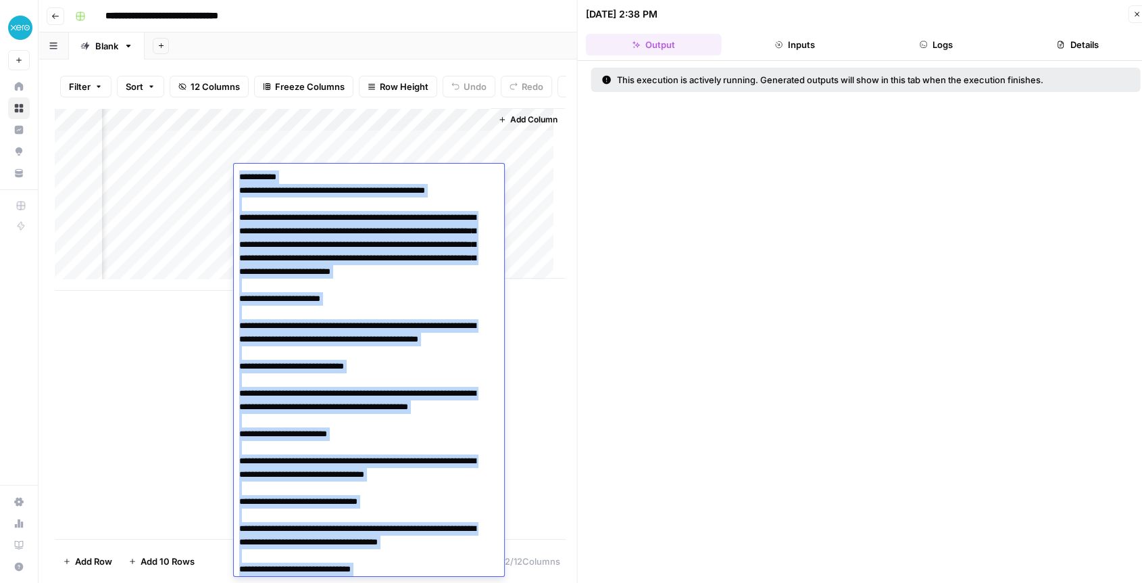
click at [173, 380] on div "Add Column" at bounding box center [310, 323] width 511 height 431
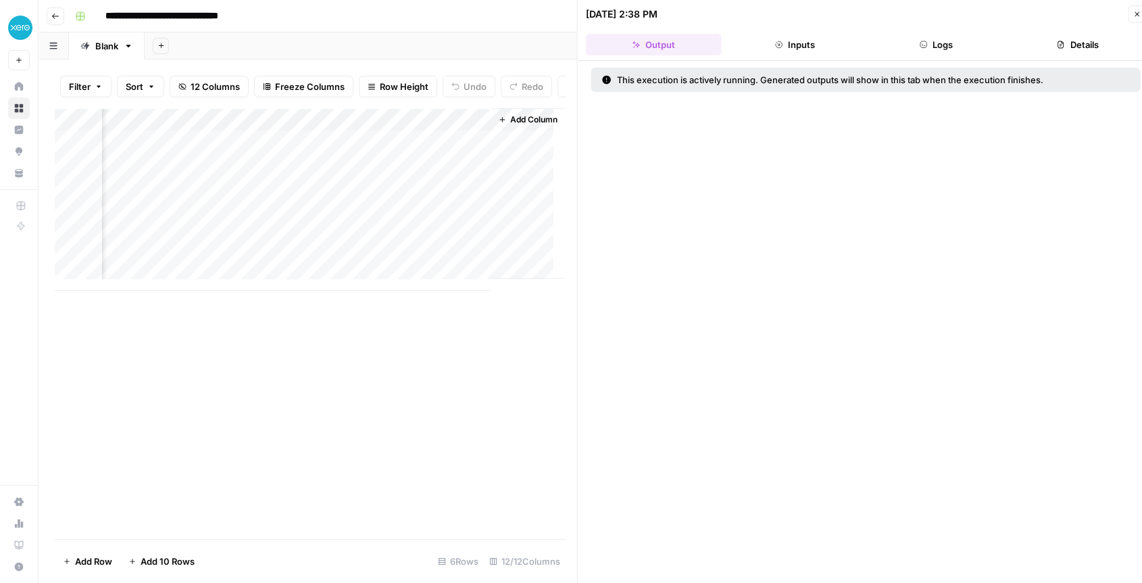
click at [342, 129] on div "Add Column" at bounding box center [310, 199] width 510 height 183
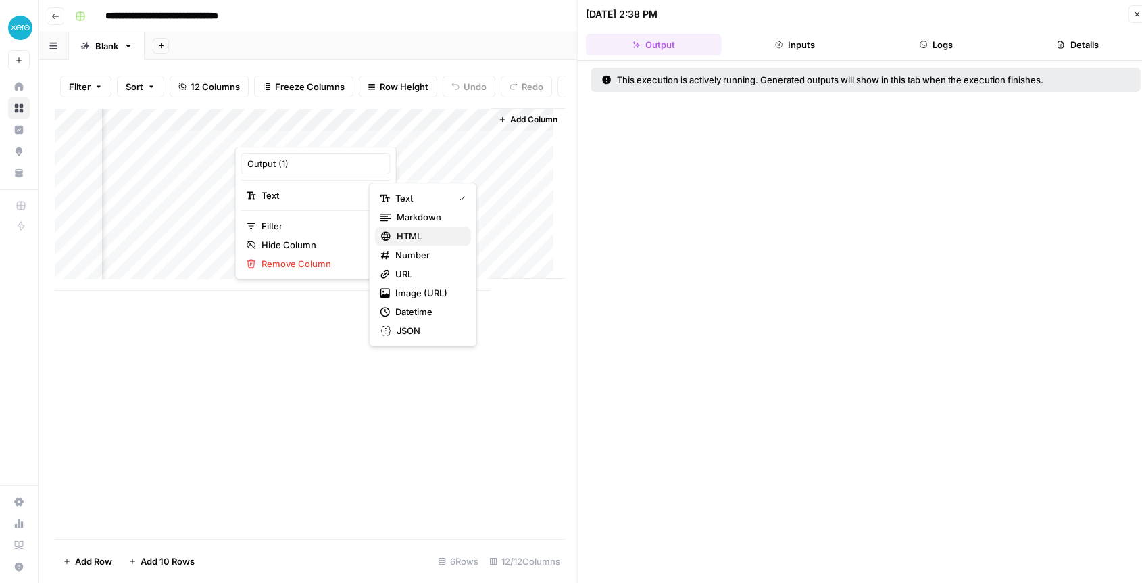
click at [411, 231] on span "HTML" at bounding box center [429, 236] width 64 height 14
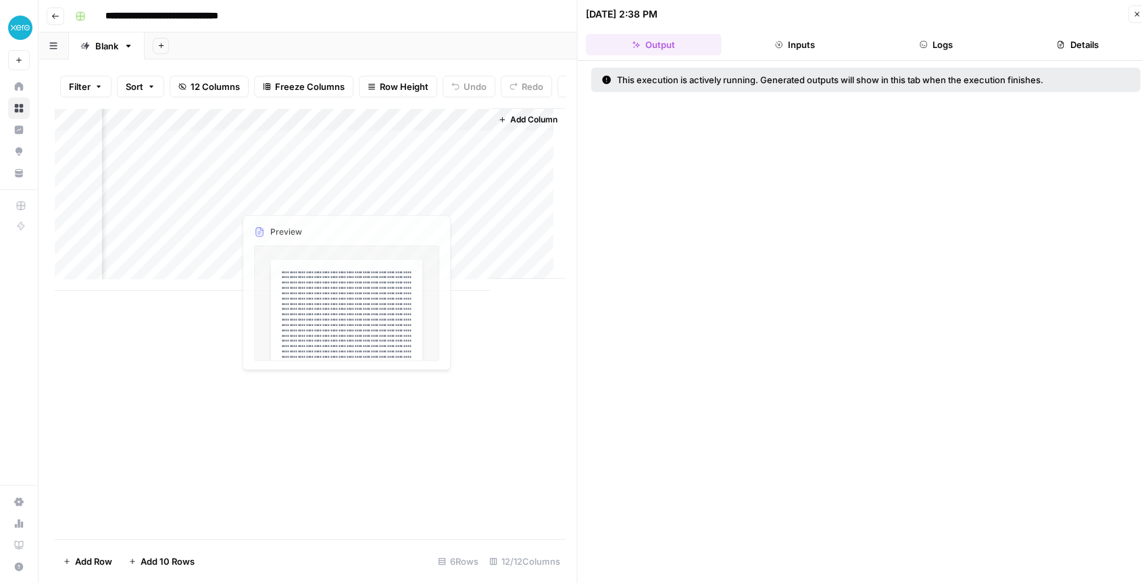
click at [287, 173] on div "Add Column" at bounding box center [310, 199] width 510 height 183
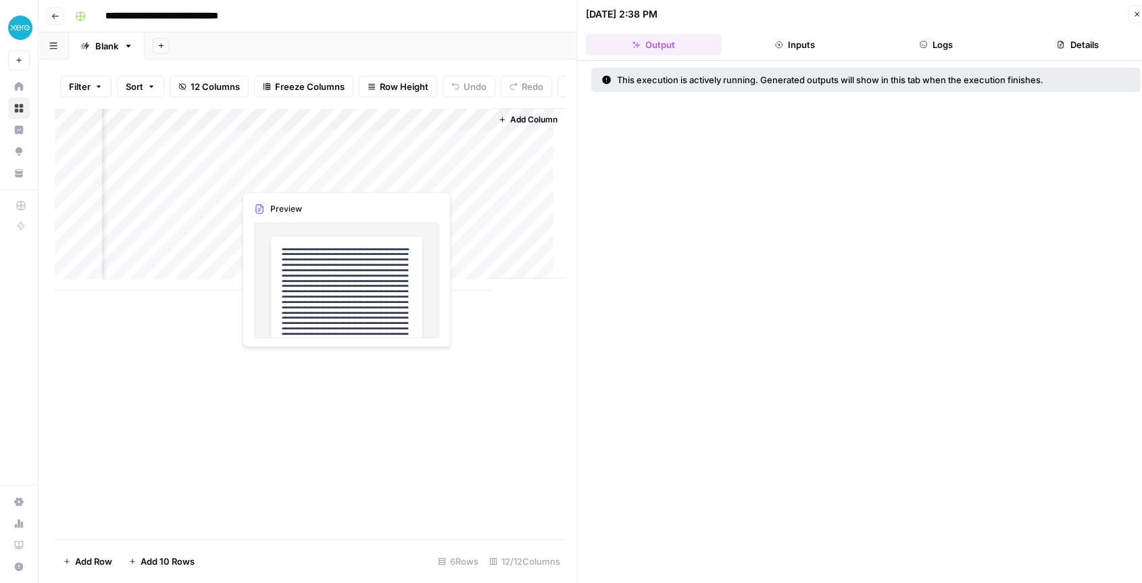
click at [287, 173] on div "Add Column" at bounding box center [310, 199] width 510 height 183
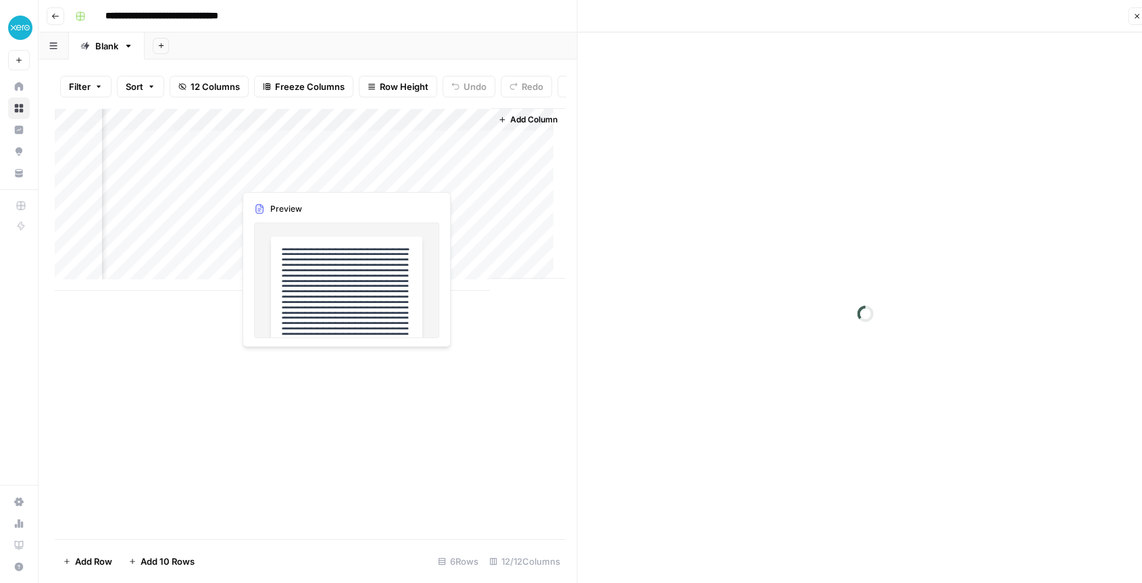
click at [287, 173] on div at bounding box center [296, 176] width 124 height 25
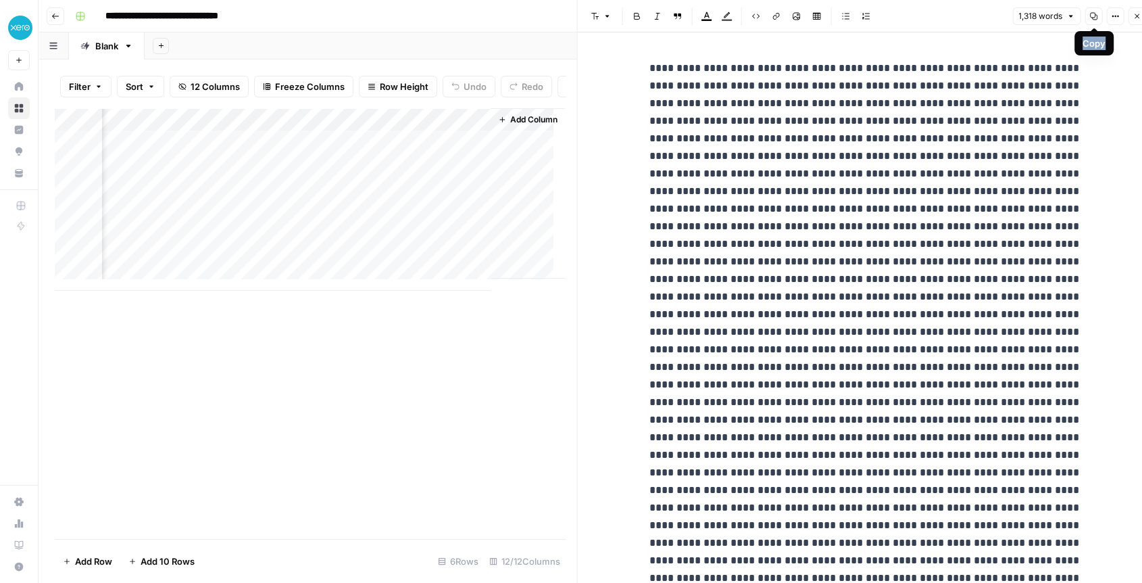
click at [1110, 17] on button "Options" at bounding box center [1116, 16] width 18 height 18
click at [345, 131] on div "Add Column" at bounding box center [310, 199] width 510 height 183
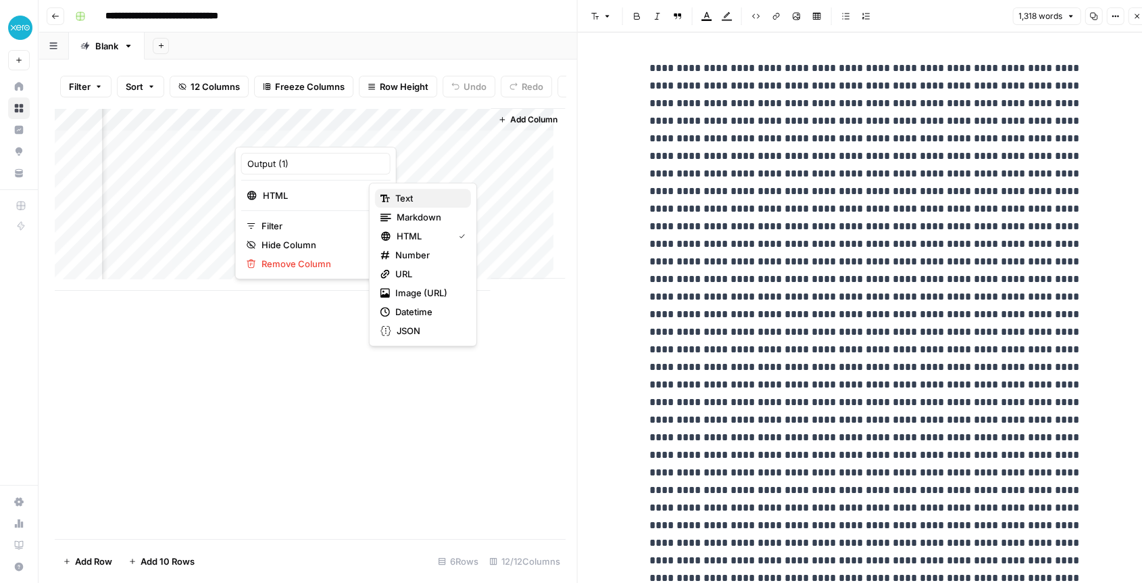
click at [433, 197] on span "Text" at bounding box center [427, 198] width 65 height 14
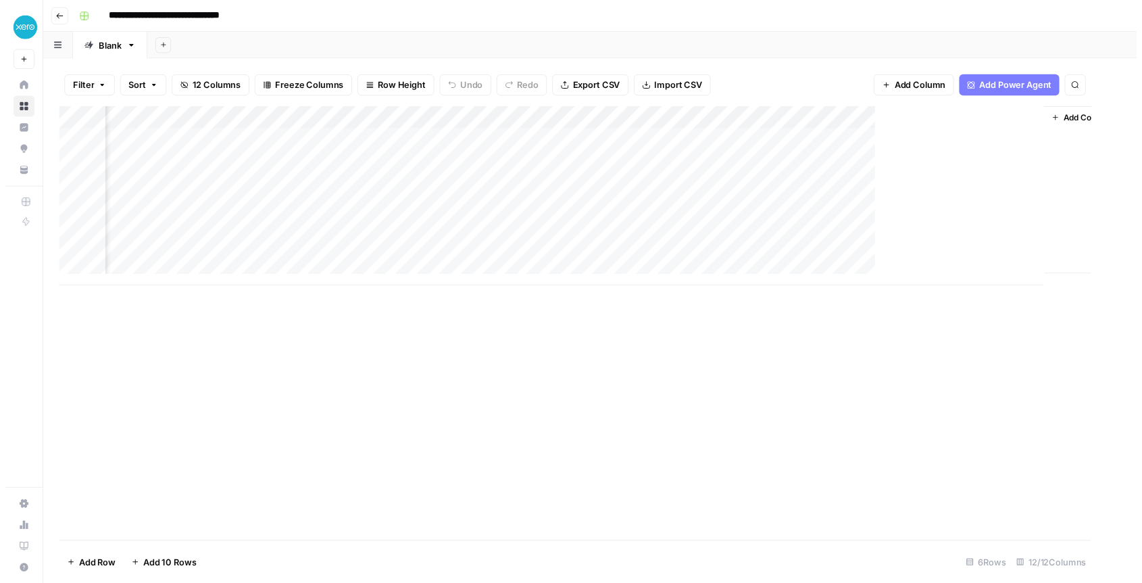
scroll to position [0, 1030]
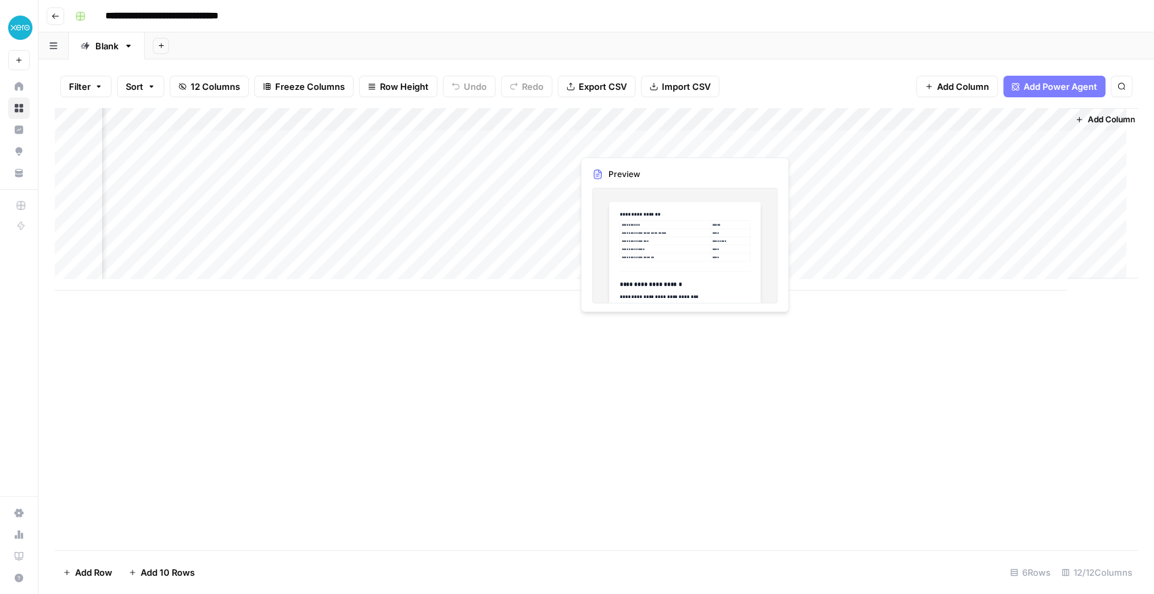
click at [626, 145] on div "Add Column" at bounding box center [596, 199] width 1083 height 183
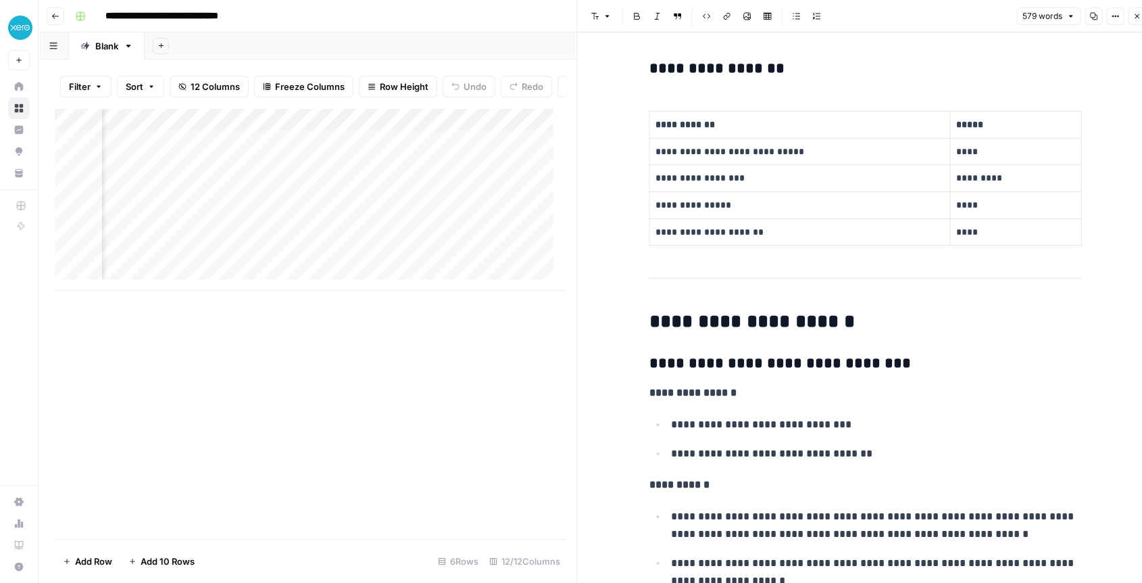
scroll to position [0, 1262]
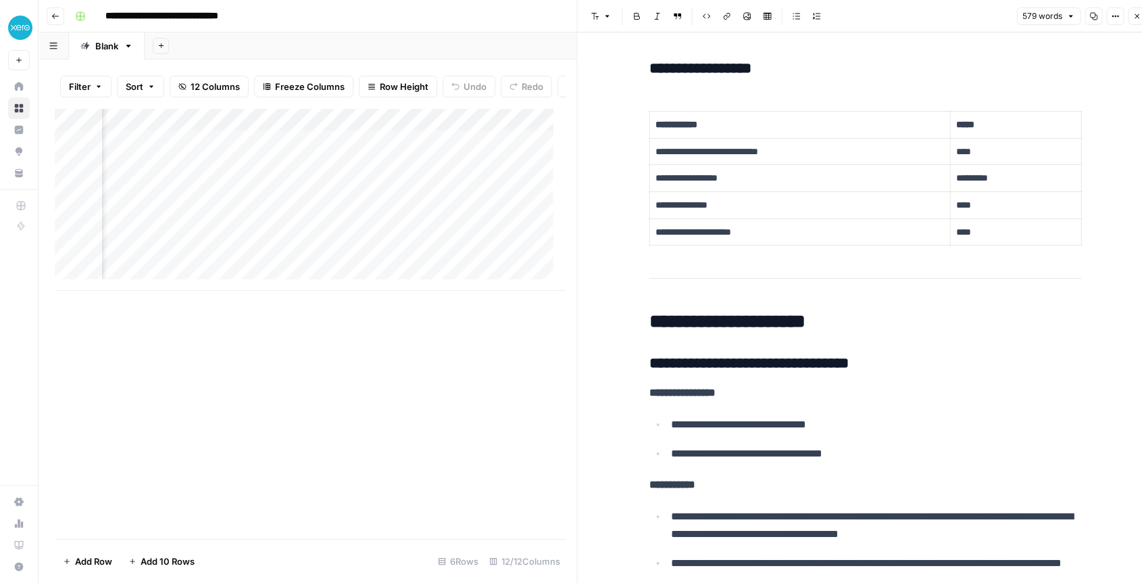
click at [451, 129] on div "Add Column" at bounding box center [310, 199] width 510 height 183
click at [381, 134] on div "Add Column" at bounding box center [310, 199] width 510 height 183
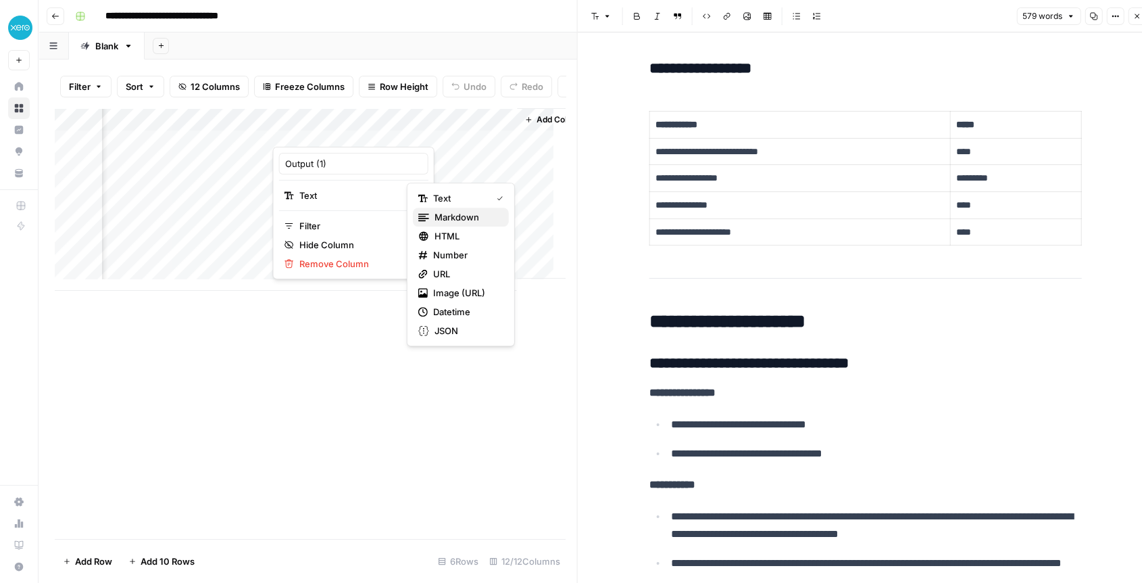
click at [460, 215] on span "Markdown" at bounding box center [467, 217] width 64 height 14
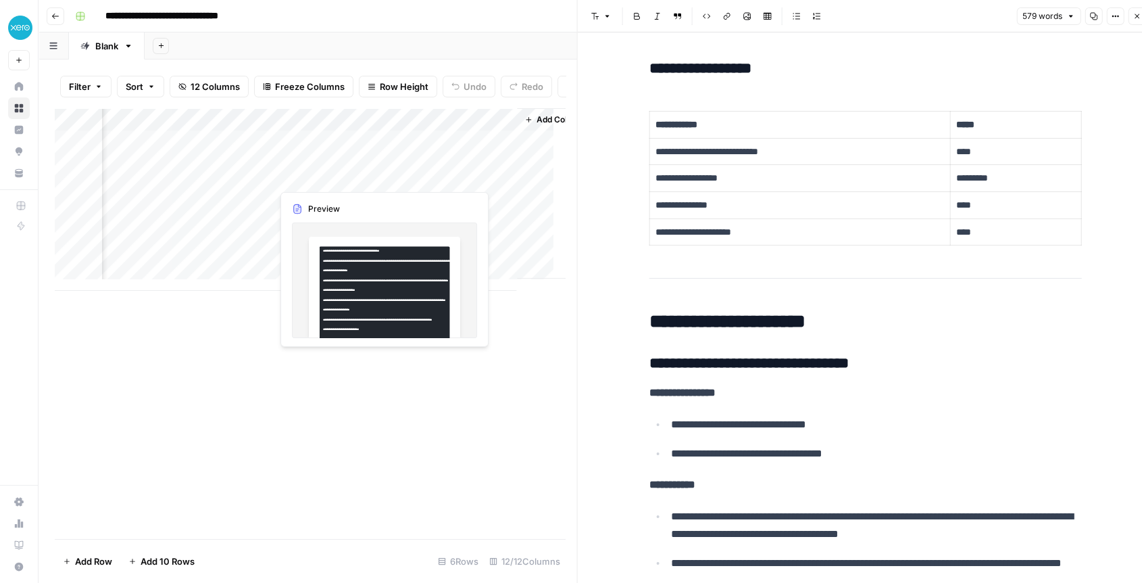
click at [348, 180] on div "Add Column" at bounding box center [310, 199] width 510 height 183
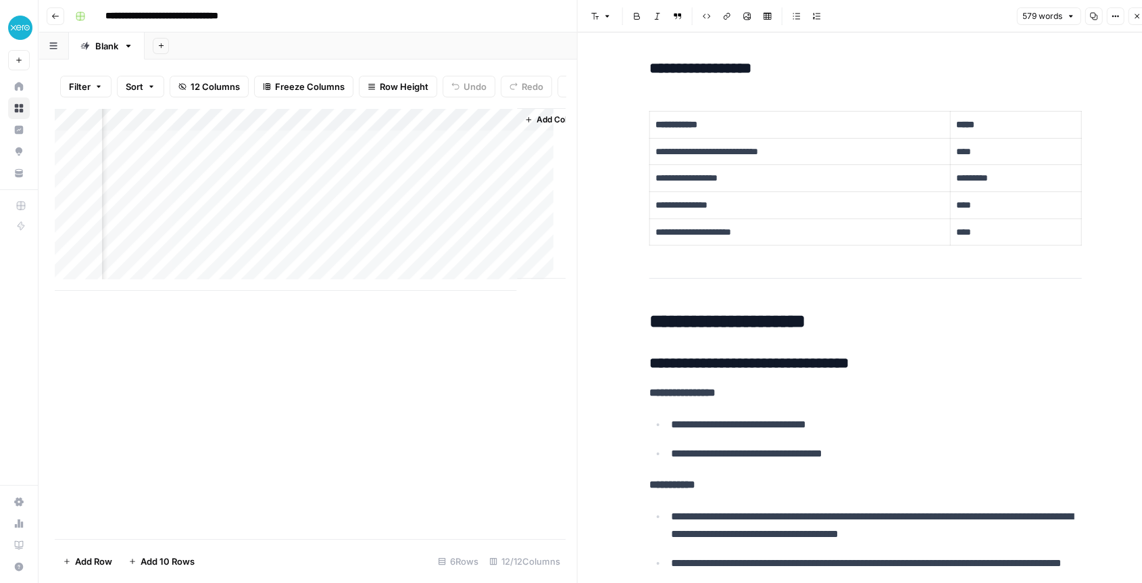
click at [309, 174] on div "Add Column" at bounding box center [310, 199] width 510 height 183
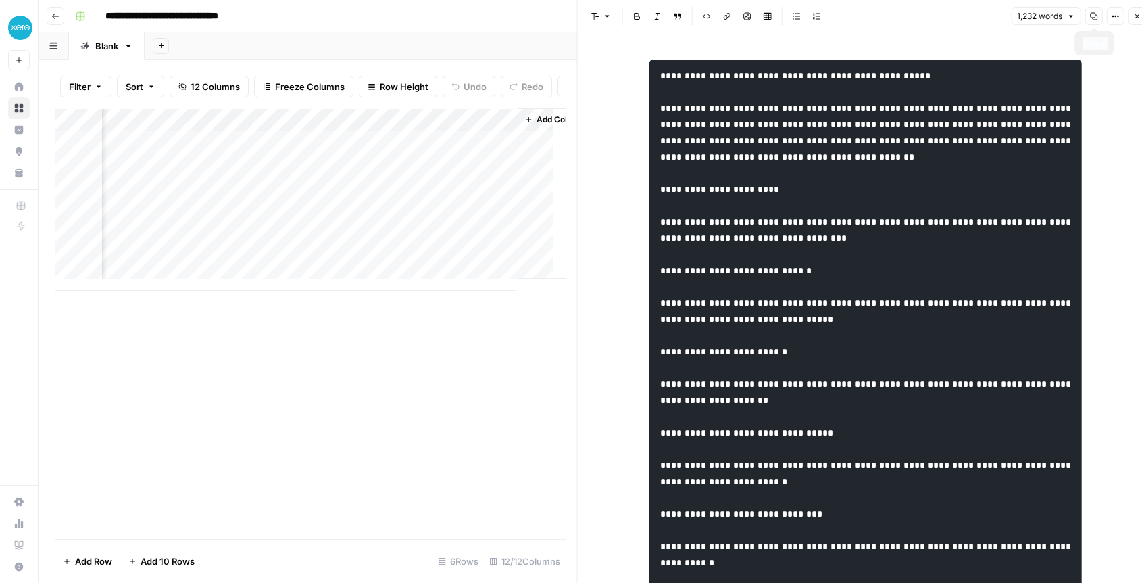
click at [1111, 18] on icon "button" at bounding box center [1115, 16] width 8 height 8
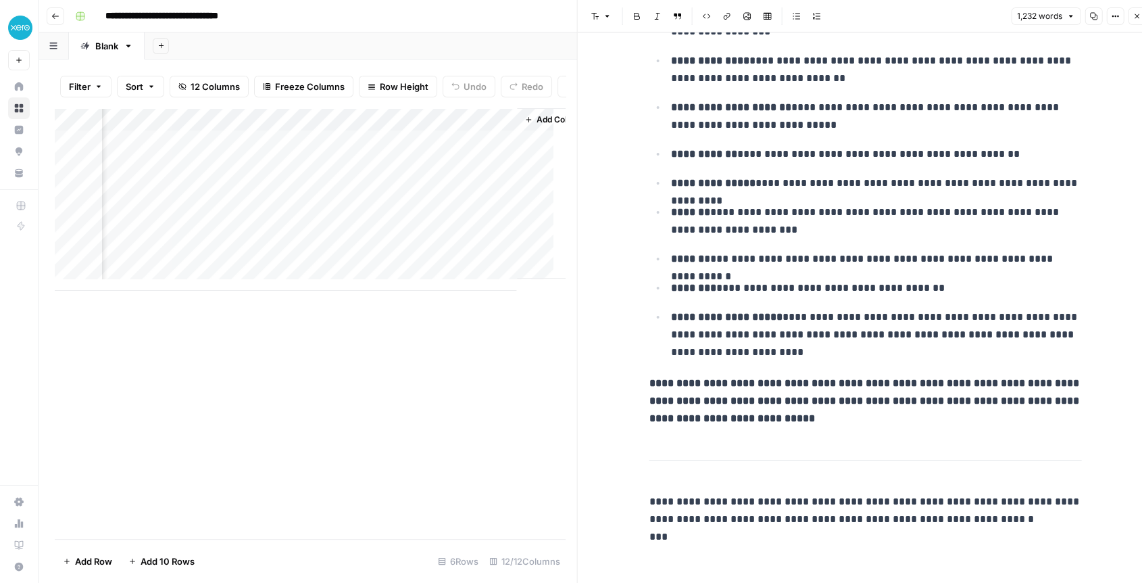
scroll to position [3310, 0]
drag, startPoint x: 780, startPoint y: 153, endPoint x: 1014, endPoint y: 170, distance: 234.5
click at [1014, 170] on ul "**********" at bounding box center [866, 127] width 433 height 467
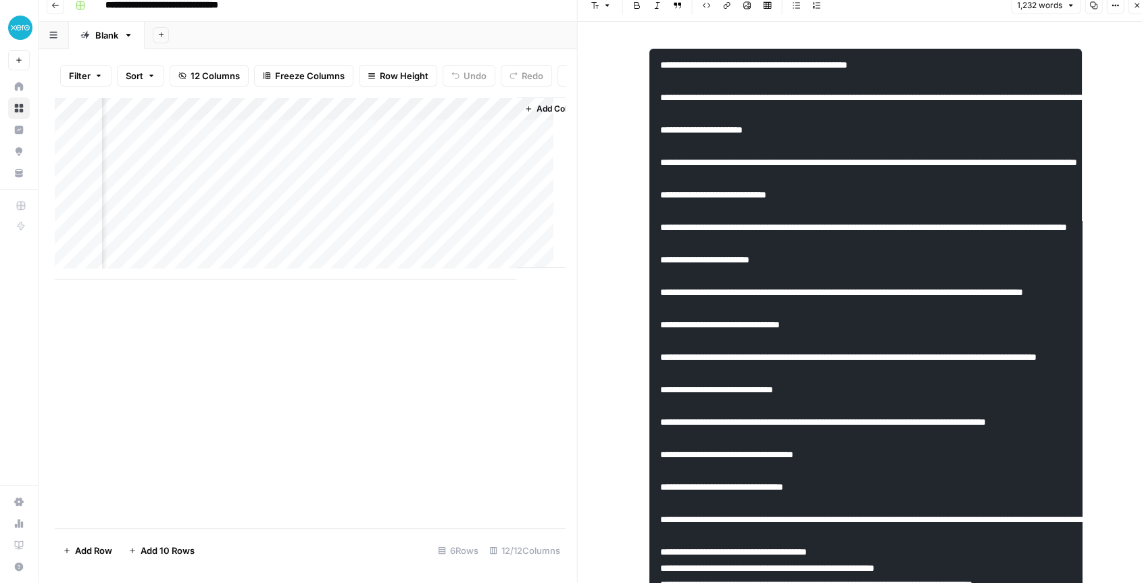
scroll to position [0, 1618]
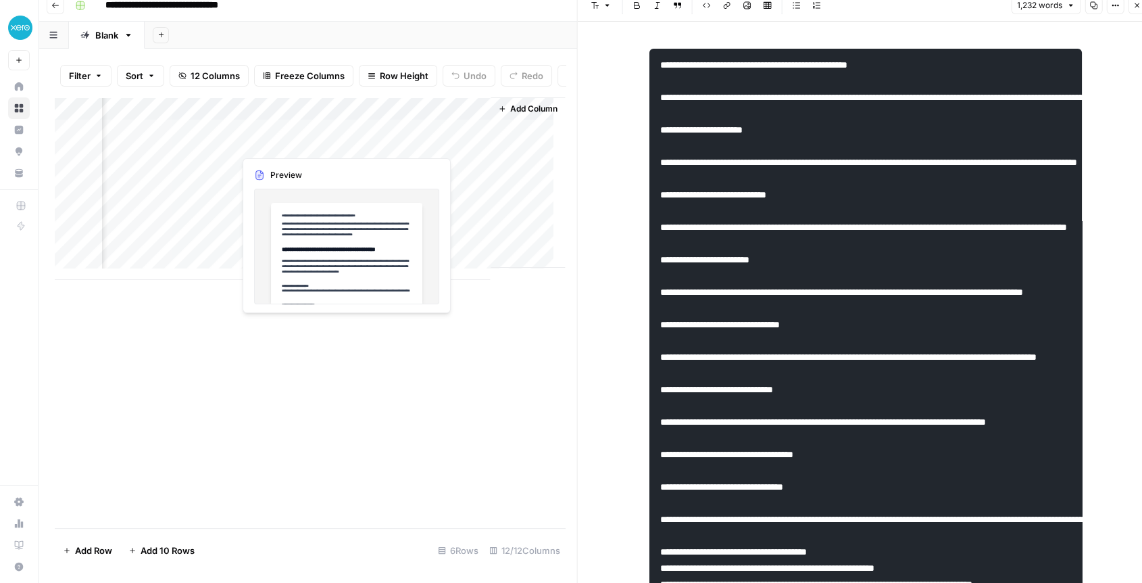
click at [274, 142] on div "Add Column" at bounding box center [310, 188] width 510 height 183
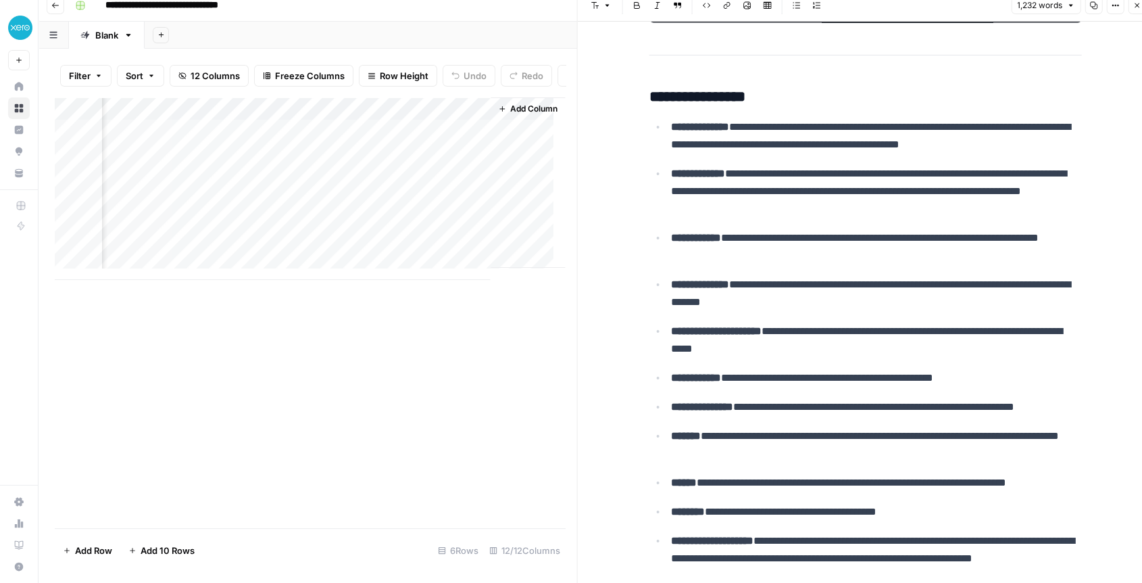
scroll to position [2403, 0]
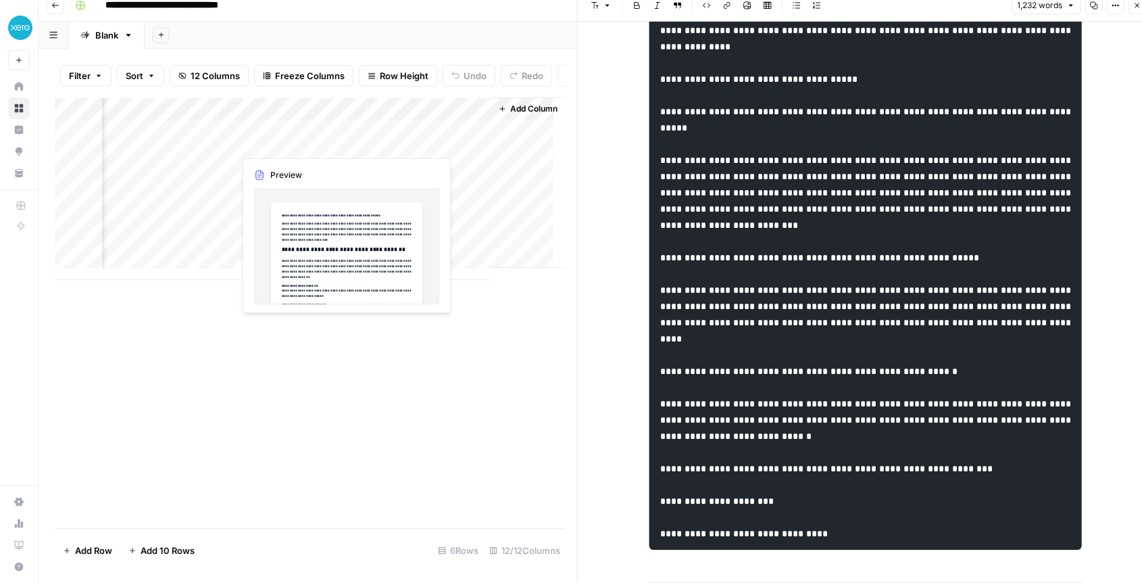
click at [272, 143] on div "Add Column" at bounding box center [310, 188] width 510 height 183
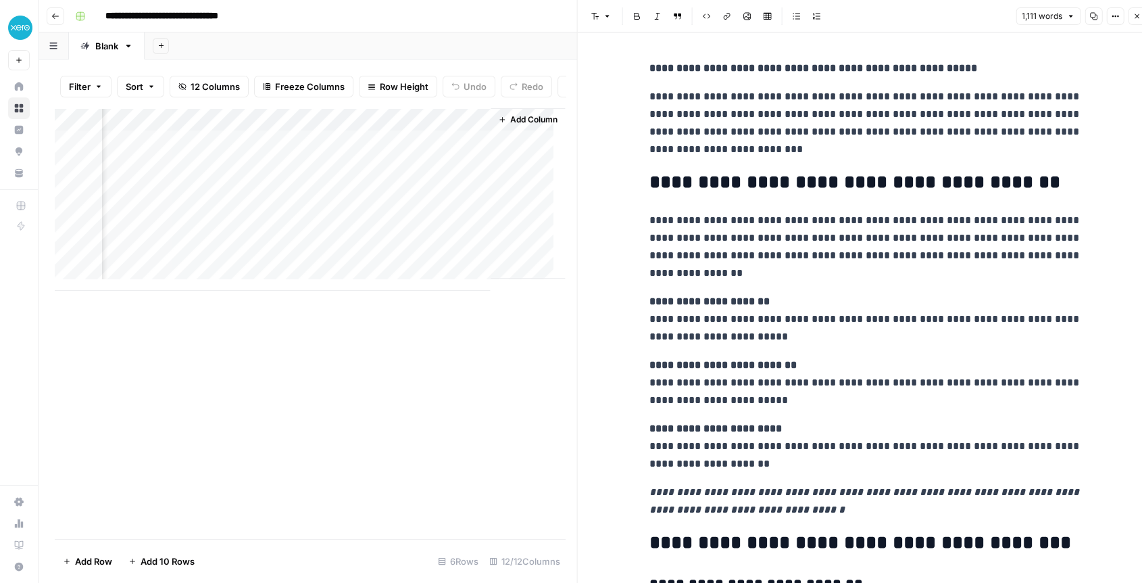
click at [207, 131] on div "Add Column" at bounding box center [310, 199] width 510 height 183
click at [849, 468] on p "**********" at bounding box center [866, 446] width 433 height 53
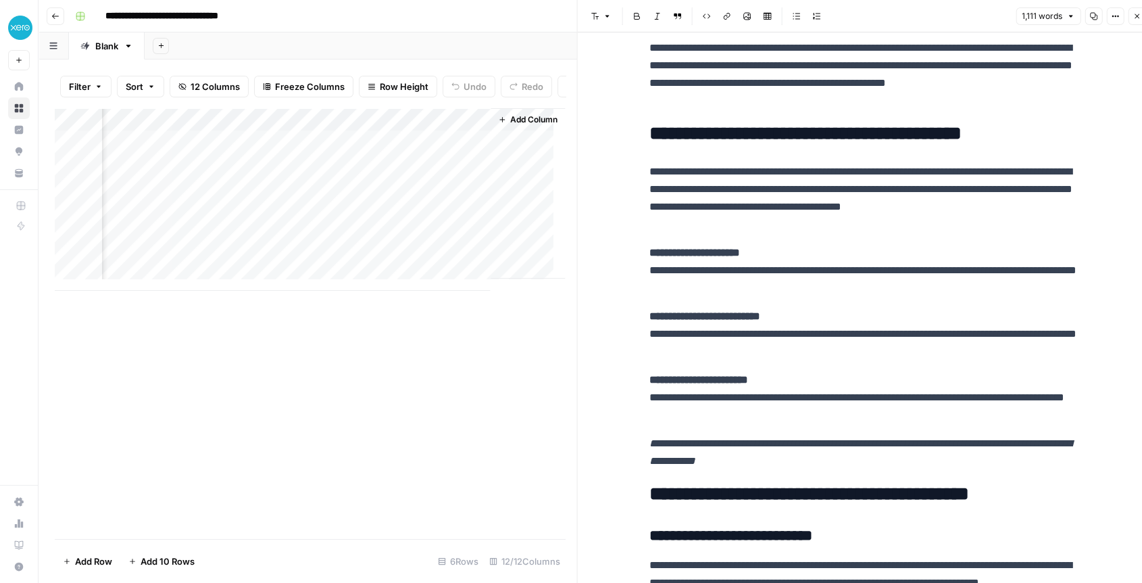
scroll to position [75, 0]
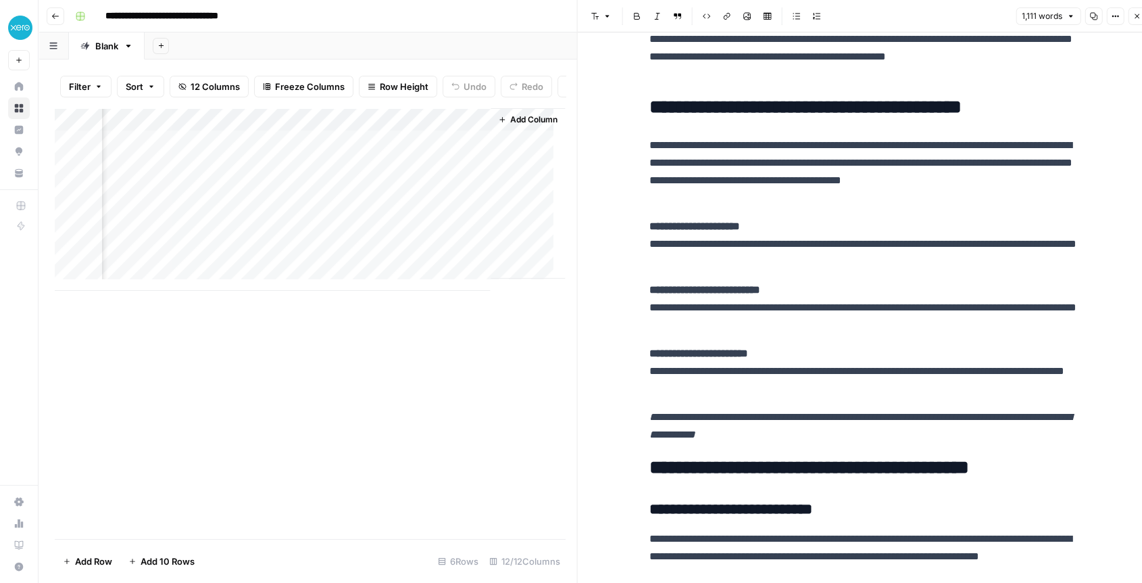
click at [202, 128] on div "Add Column" at bounding box center [310, 199] width 510 height 183
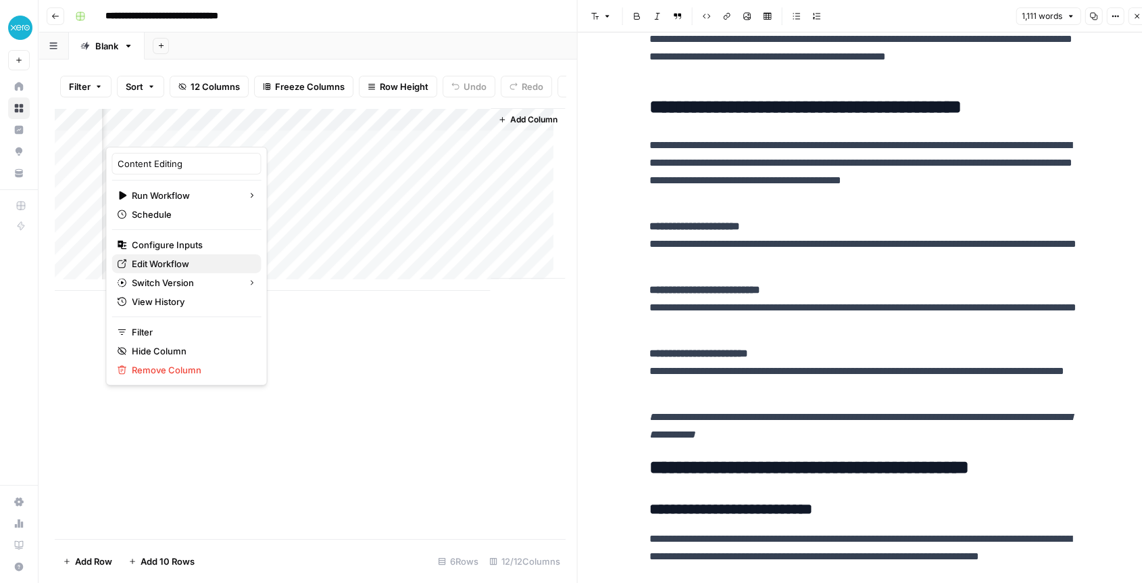
click at [183, 259] on span "Edit Workflow" at bounding box center [191, 264] width 118 height 14
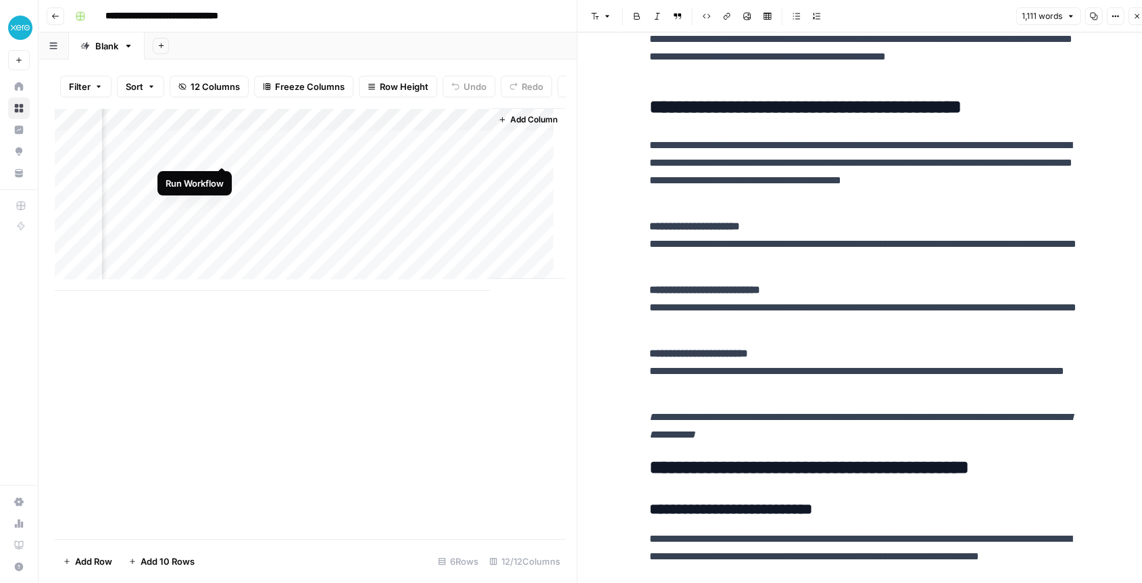
click at [218, 150] on div "Add Column" at bounding box center [310, 199] width 510 height 183
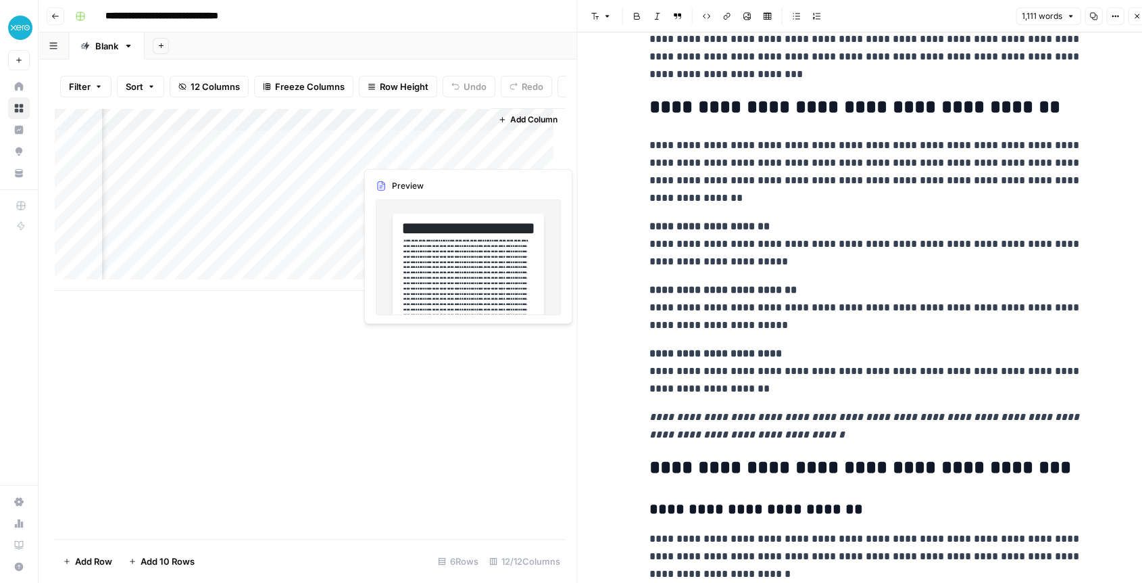
click at [383, 154] on div "Add Column" at bounding box center [310, 199] width 510 height 183
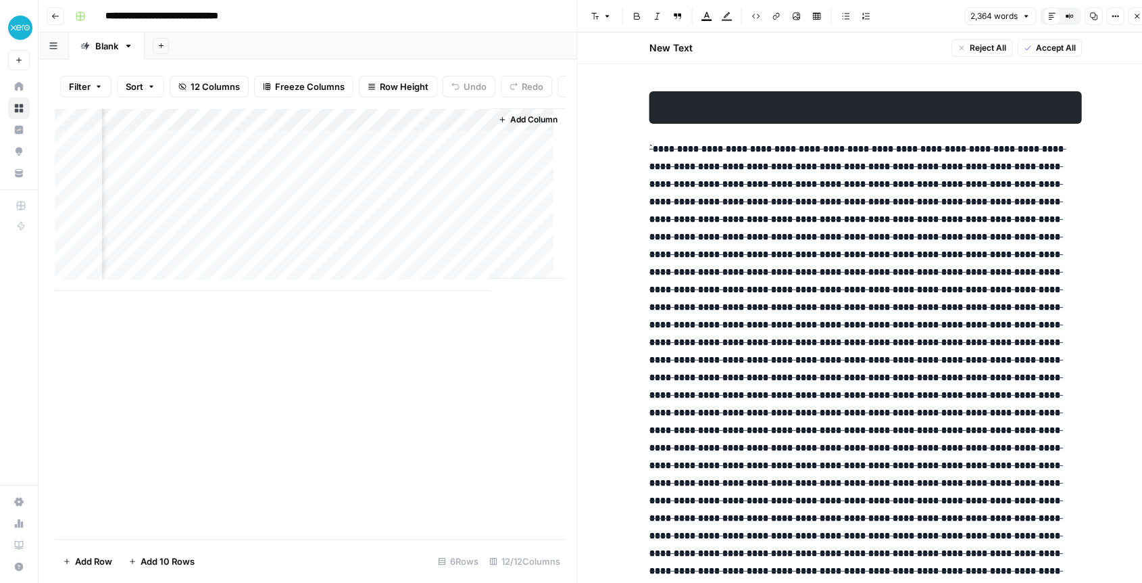
scroll to position [525, 0]
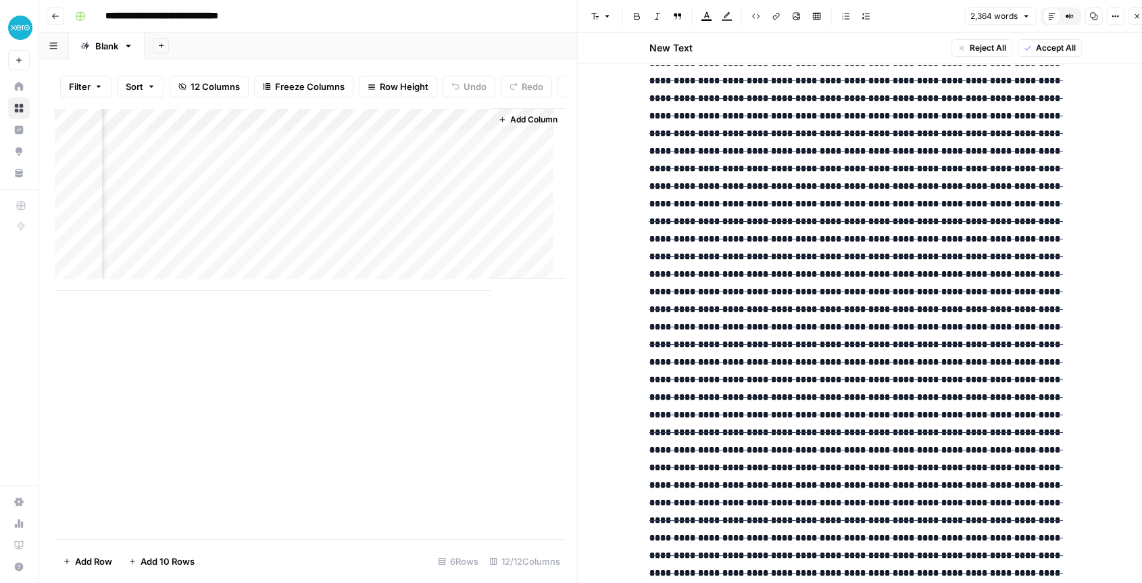
click at [263, 151] on div "Add Column" at bounding box center [310, 199] width 510 height 183
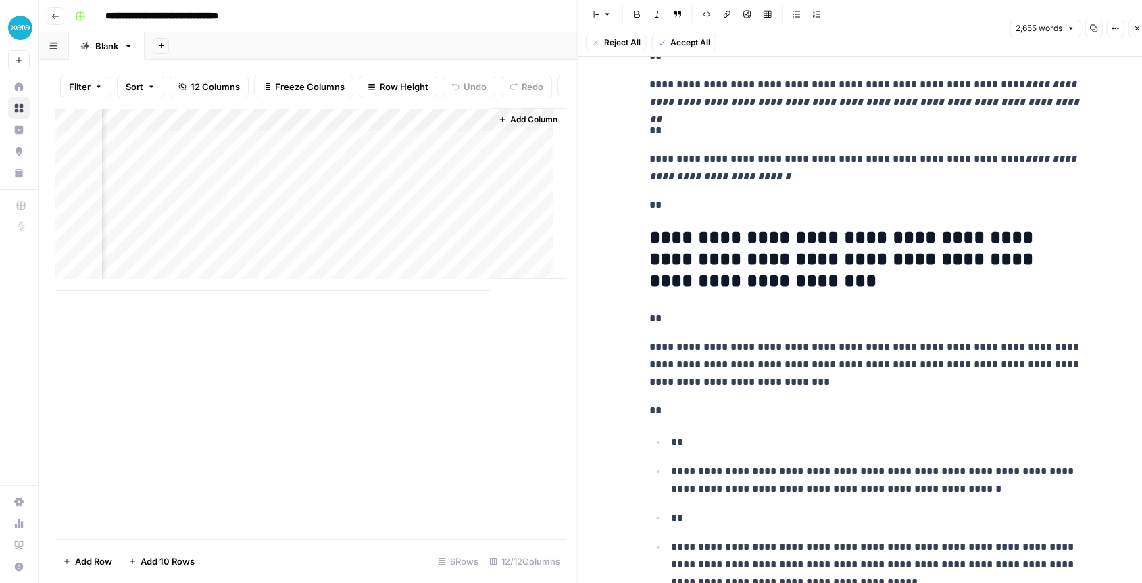
scroll to position [3980, 0]
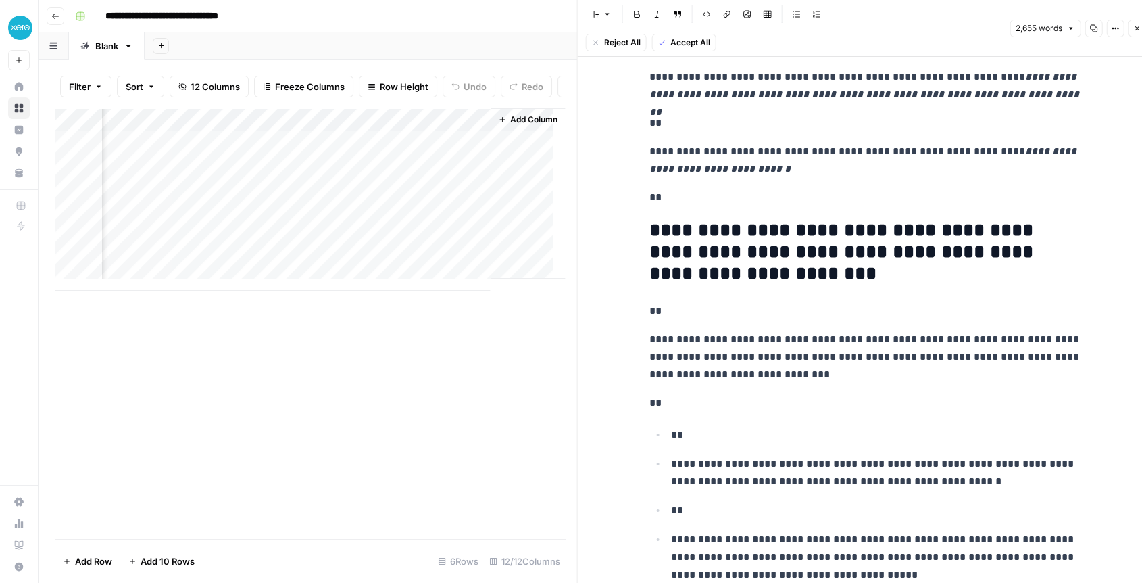
drag, startPoint x: 408, startPoint y: 134, endPoint x: 377, endPoint y: 135, distance: 30.4
click at [377, 135] on div "Add Column" at bounding box center [310, 199] width 510 height 183
click at [383, 261] on span "Remove Column" at bounding box center [442, 264] width 118 height 14
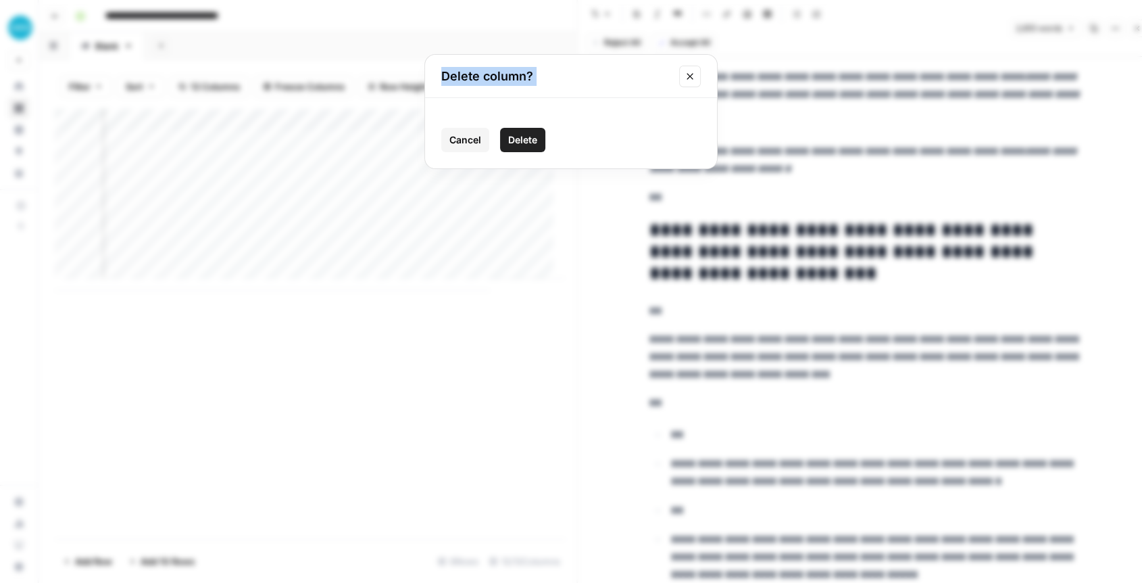
click at [498, 138] on div "Cancel Delete" at bounding box center [571, 140] width 260 height 24
click at [508, 139] on span "Delete" at bounding box center [522, 140] width 29 height 14
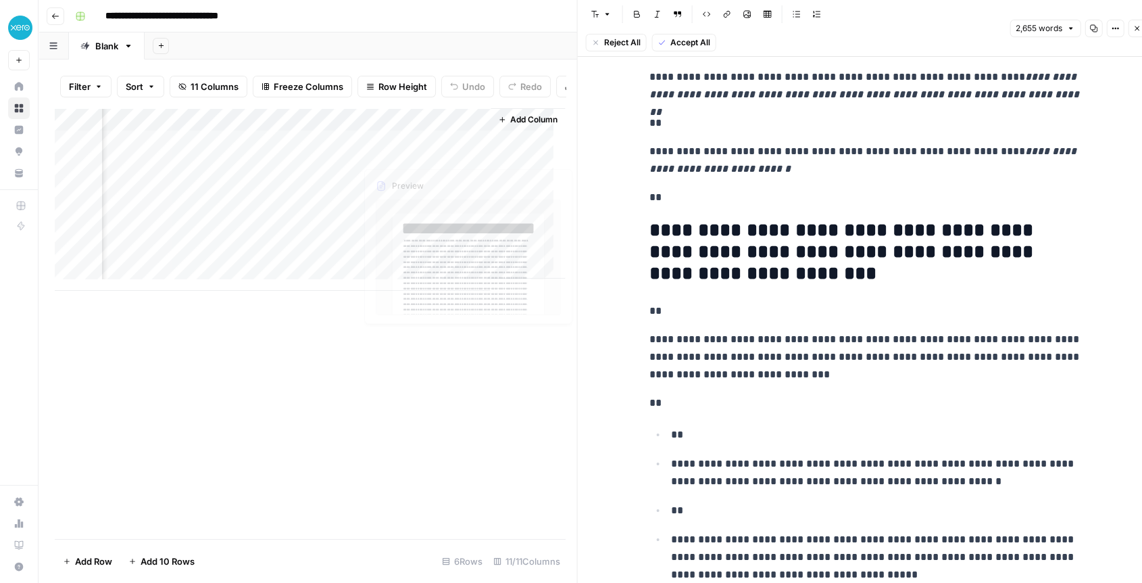
scroll to position [0, 1497]
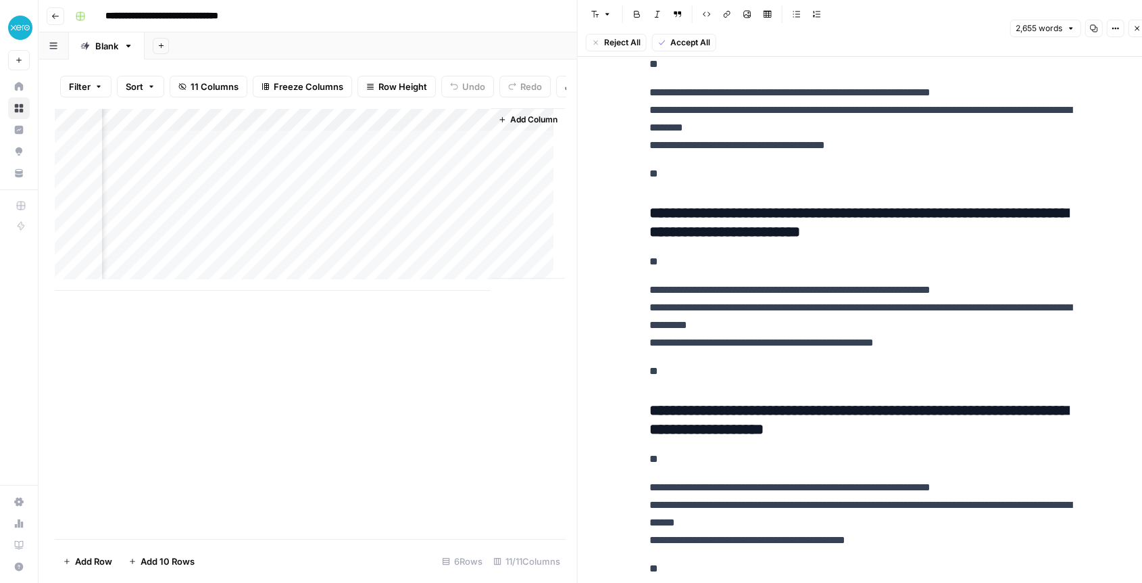
drag, startPoint x: 398, startPoint y: 135, endPoint x: 368, endPoint y: 128, distance: 31.2
drag, startPoint x: 368, startPoint y: 128, endPoint x: 372, endPoint y: 120, distance: 9.1
click at [372, 120] on div "Add Column" at bounding box center [310, 199] width 510 height 183
click at [461, 128] on div "Add Column" at bounding box center [310, 199] width 510 height 183
click at [406, 263] on span "Remove Column" at bounding box center [442, 264] width 118 height 14
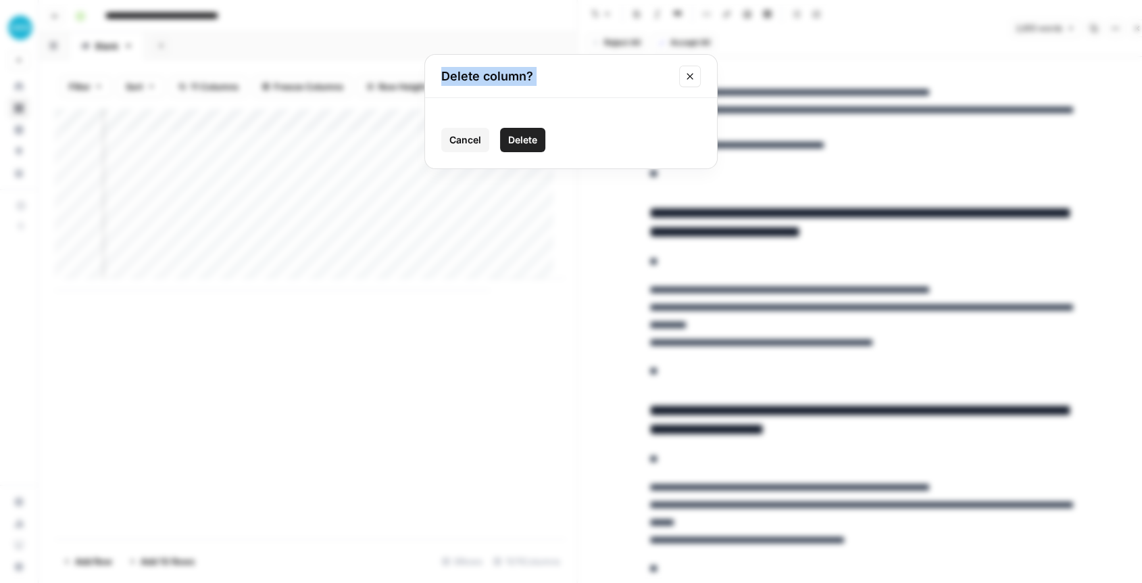
click at [521, 139] on span "Delete" at bounding box center [522, 140] width 29 height 14
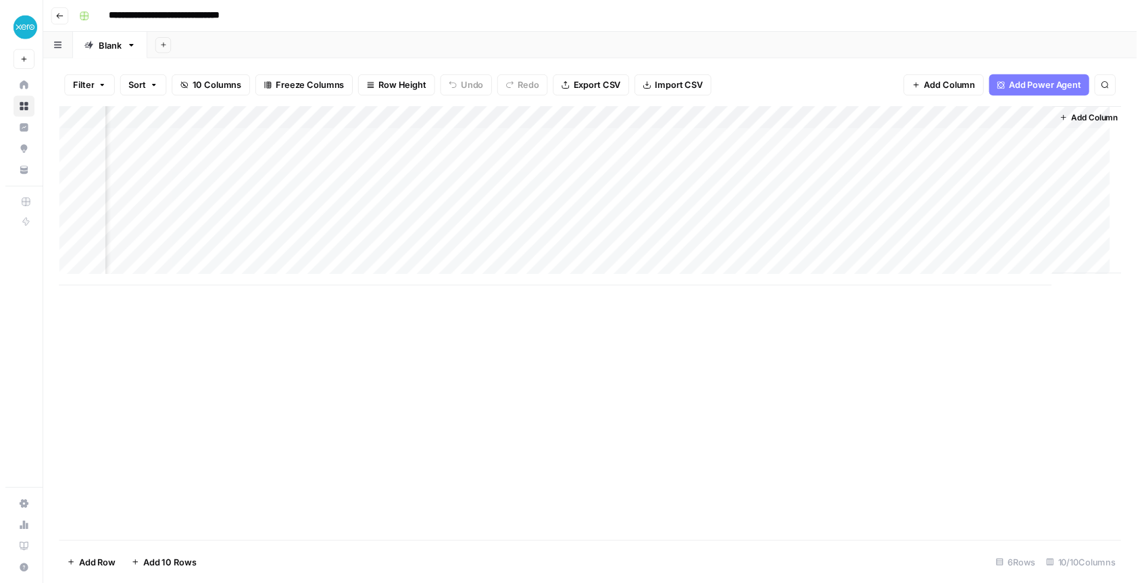
scroll to position [0, 803]
click at [1022, 116] on div "Add Column" at bounding box center [596, 199] width 1083 height 183
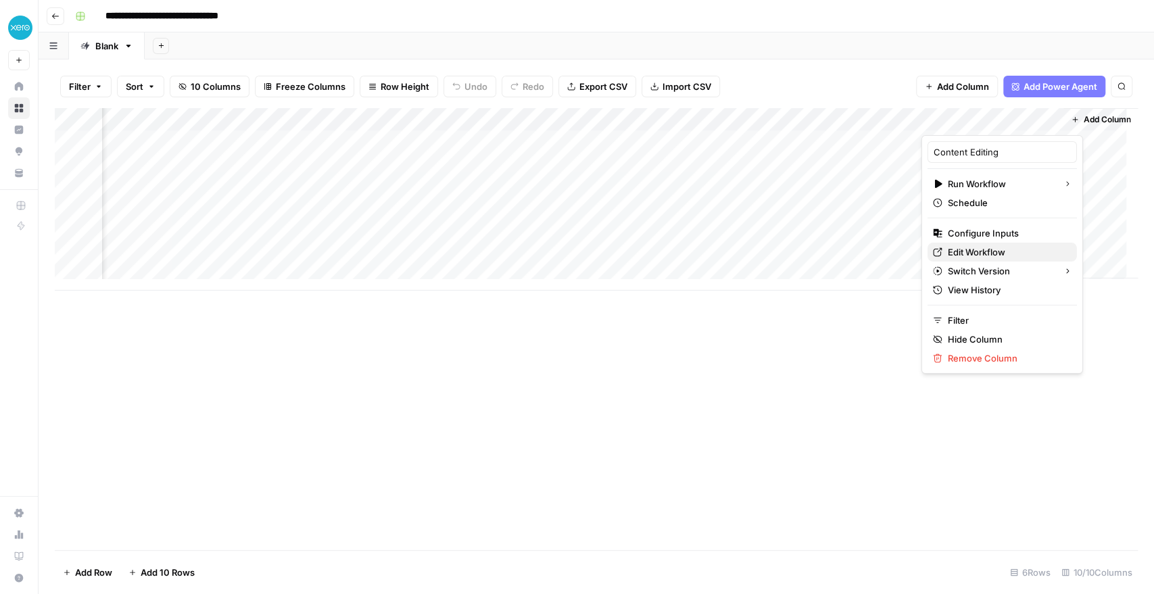
click at [983, 251] on span "Edit Workflow" at bounding box center [1007, 252] width 118 height 14
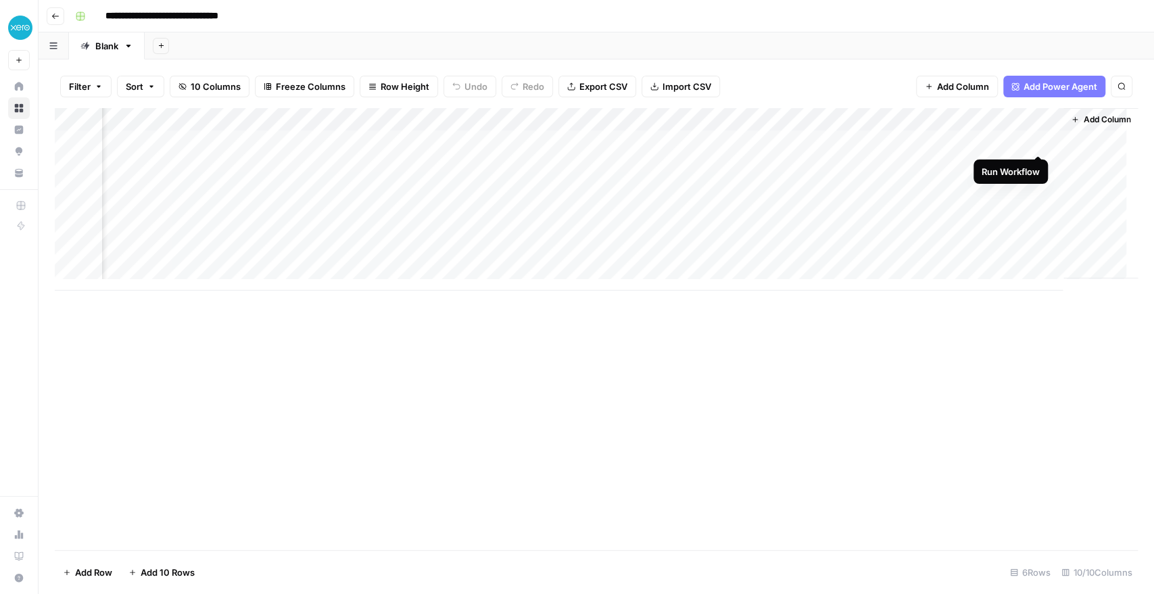
click at [1034, 139] on div "Add Column" at bounding box center [596, 199] width 1083 height 183
click at [1036, 141] on div "Add Column" at bounding box center [596, 199] width 1083 height 183
click at [982, 135] on div "Add Column" at bounding box center [596, 199] width 1083 height 183
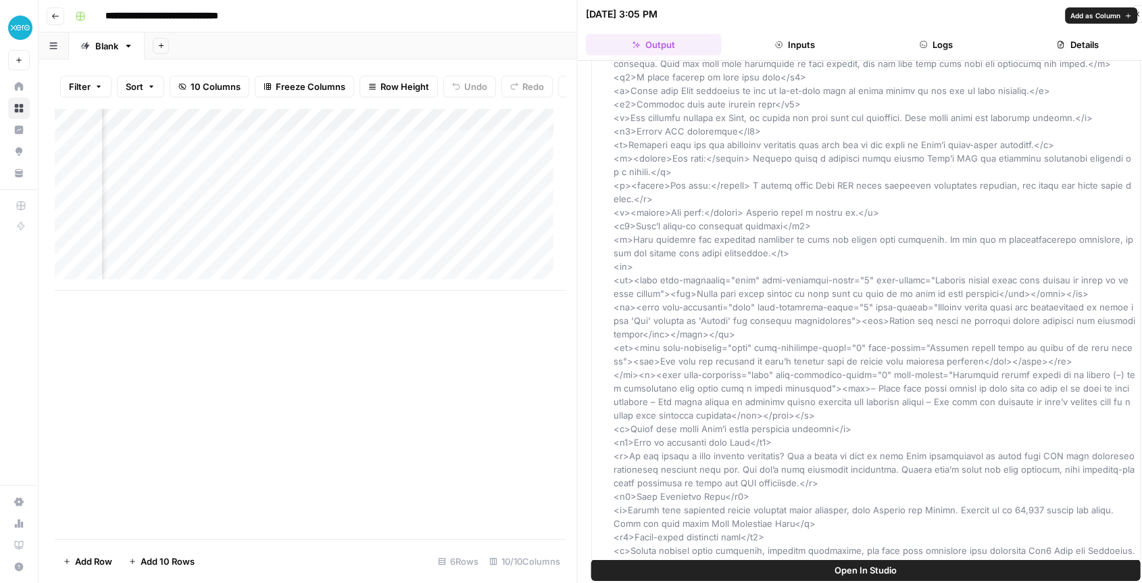
scroll to position [281, 0]
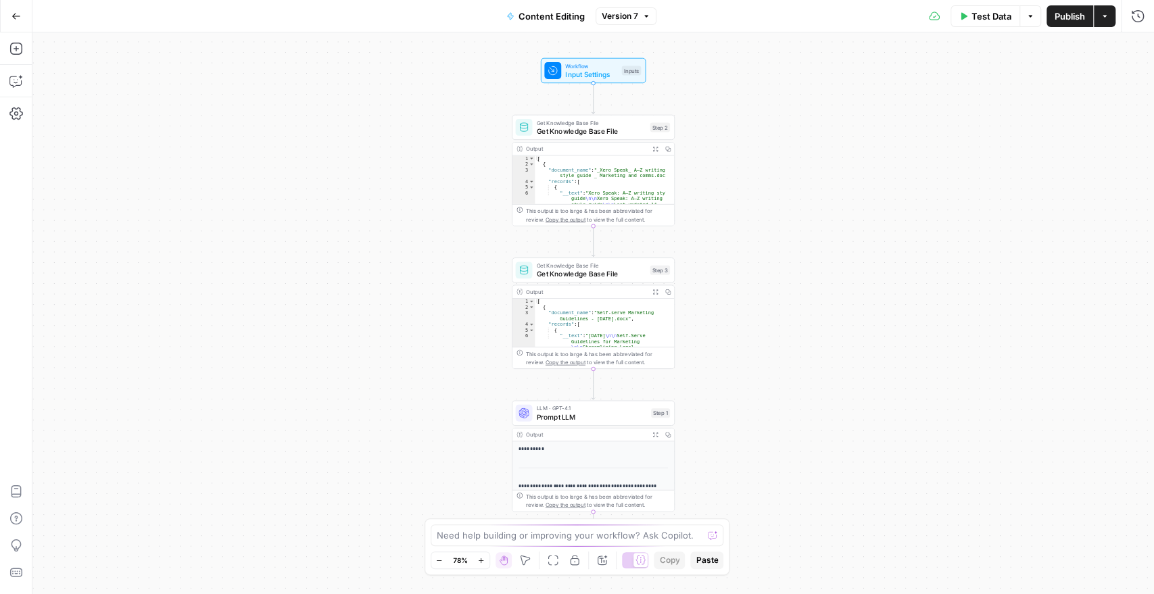
click at [572, 480] on div "**********" at bounding box center [593, 570] width 162 height 259
click at [575, 408] on span "LLM · GPT-4.1" at bounding box center [592, 408] width 110 height 8
click at [565, 485] on p "**********" at bounding box center [588, 490] width 141 height 16
click at [584, 406] on span "LLM · GPT-4.1" at bounding box center [592, 408] width 110 height 8
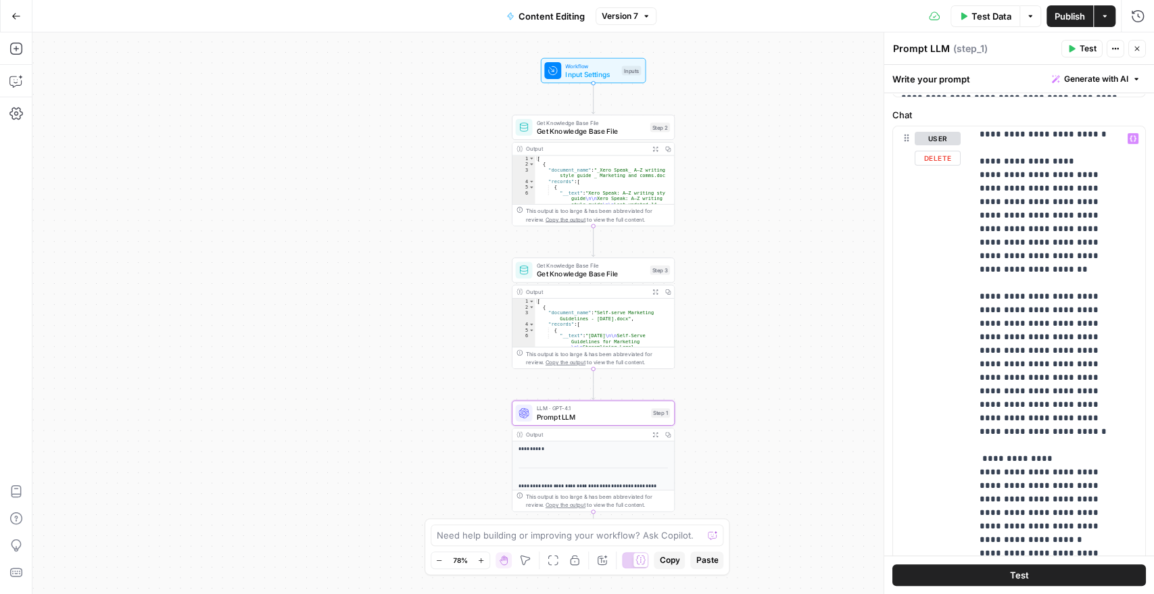
scroll to position [150, 0]
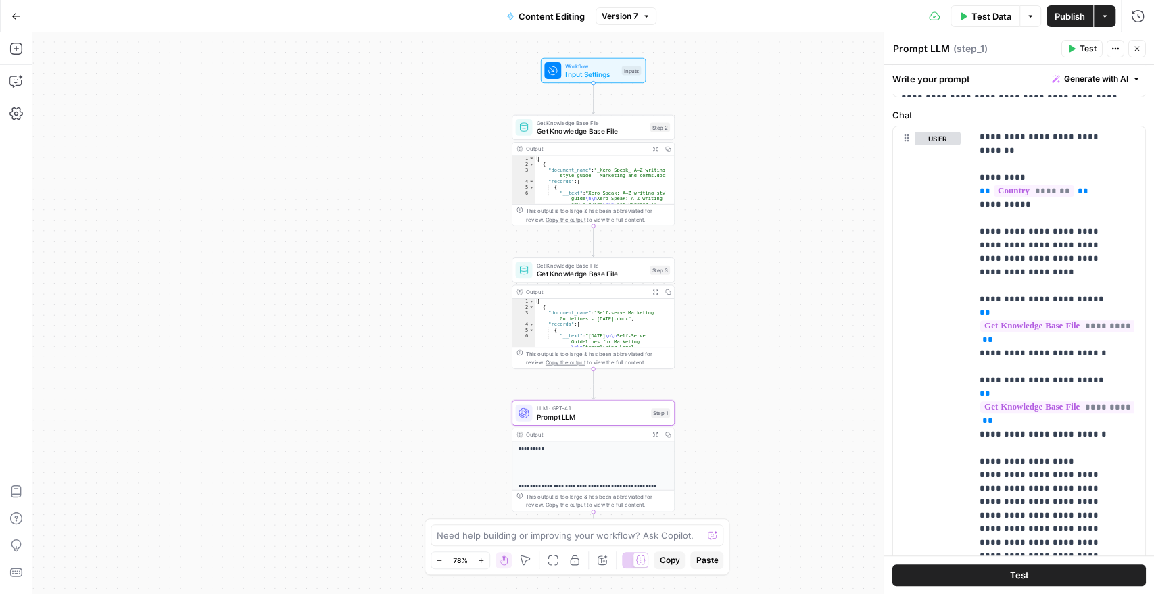
click at [1092, 71] on button "Generate with AI" at bounding box center [1095, 79] width 99 height 18
click at [1042, 142] on span "Refine" at bounding box center [1062, 140] width 107 height 14
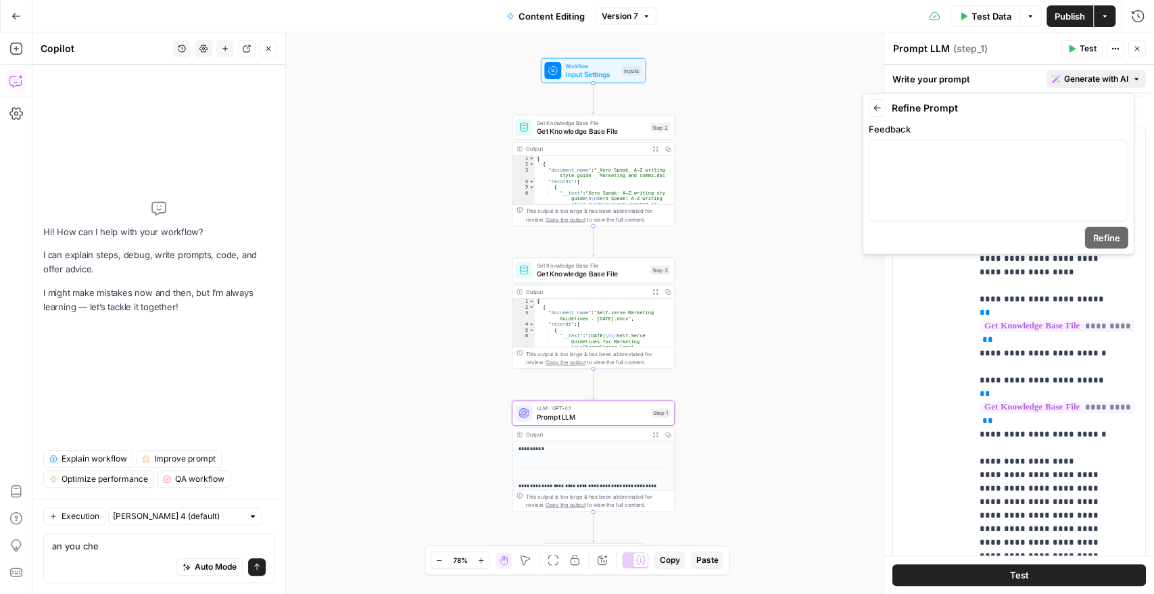
type textarea "an you che"
click at [921, 164] on div at bounding box center [998, 181] width 258 height 80
click at [1110, 235] on span "Refine" at bounding box center [1106, 238] width 27 height 14
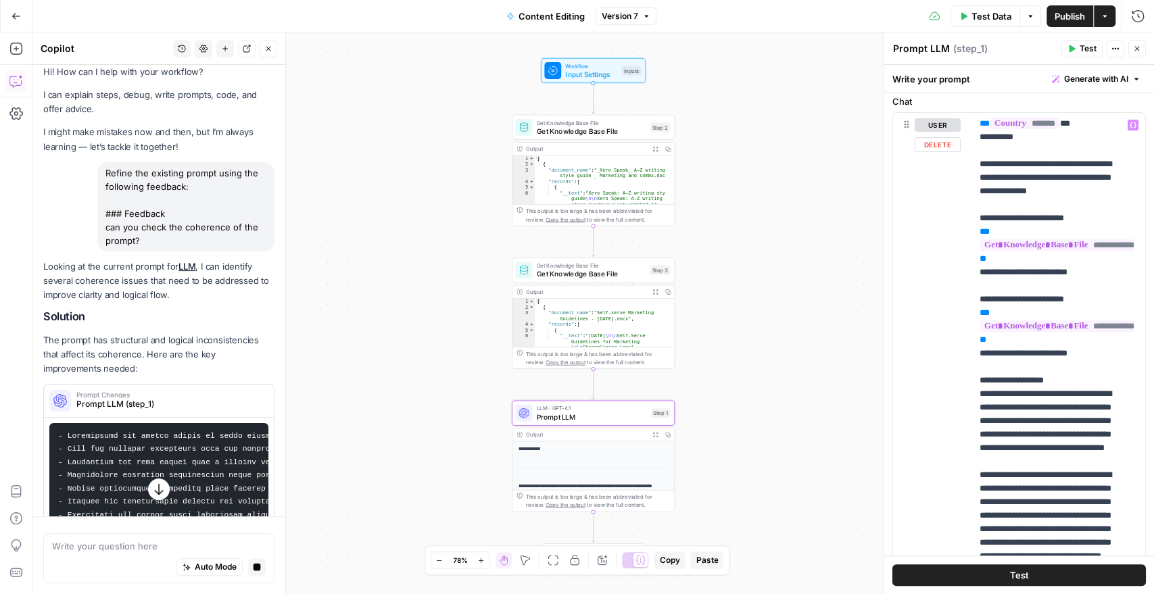
scroll to position [0, 0]
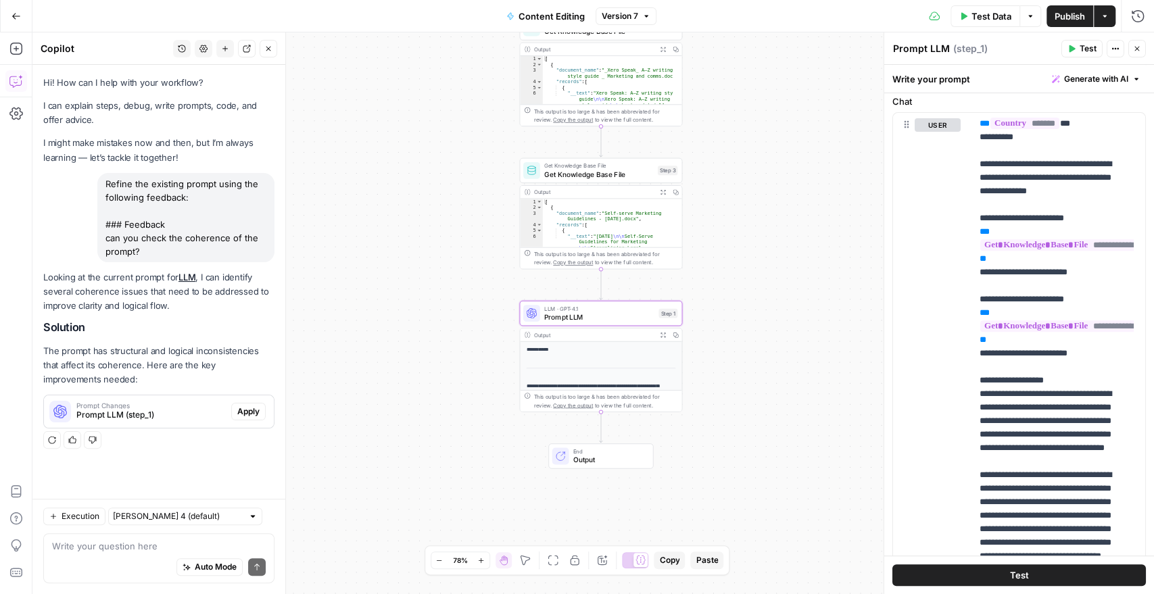
click at [251, 412] on span "Apply" at bounding box center [248, 412] width 22 height 12
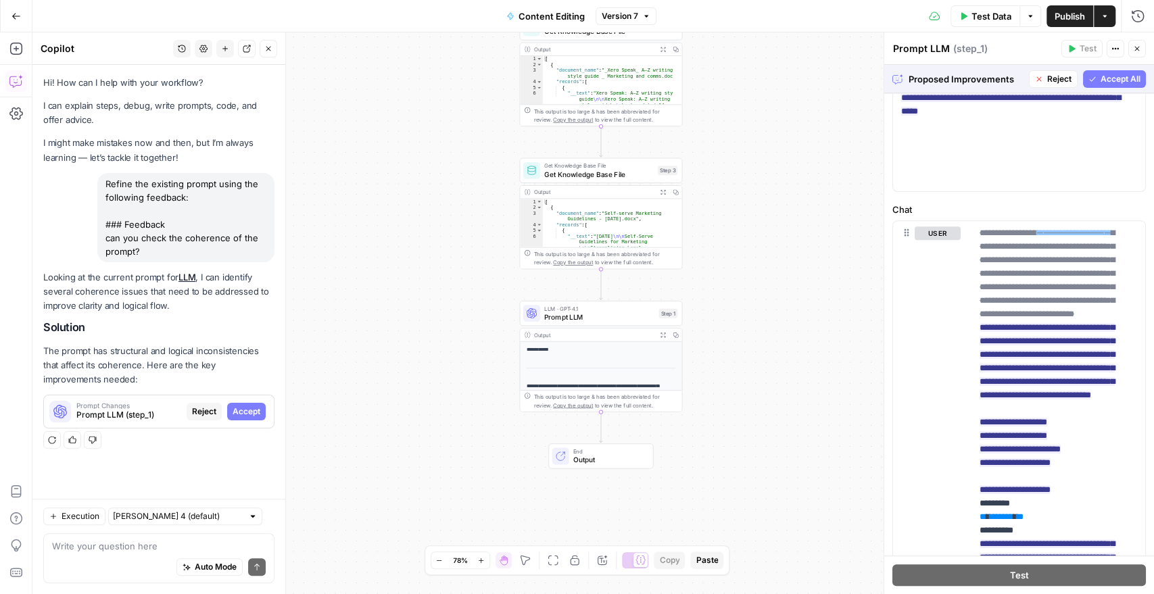
click at [1101, 80] on span "Accept All" at bounding box center [1121, 79] width 40 height 12
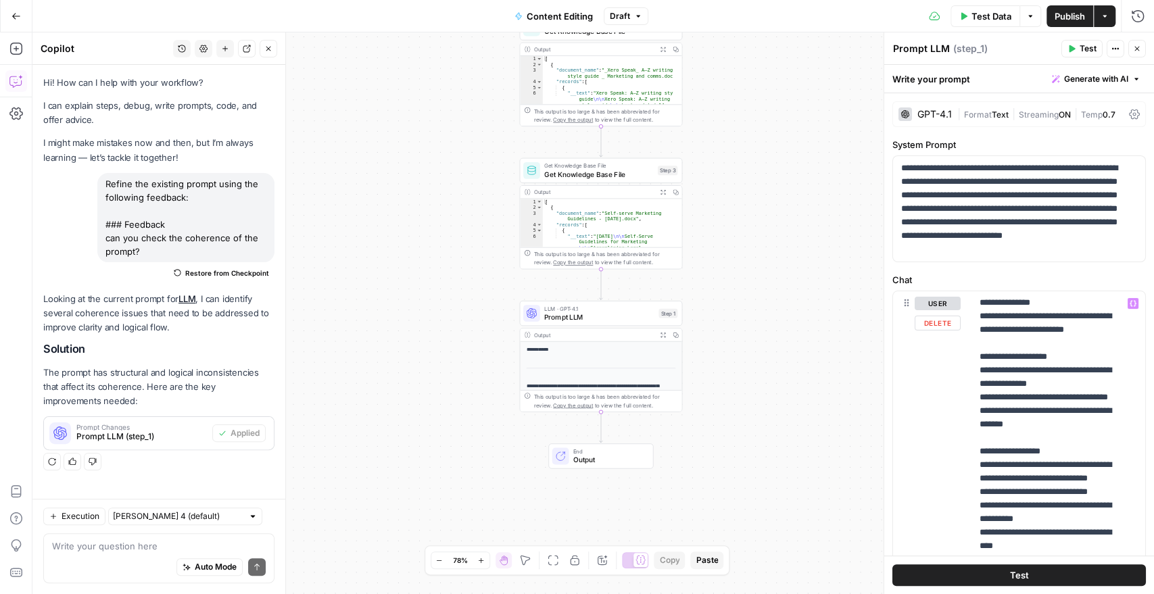
scroll to position [300, 0]
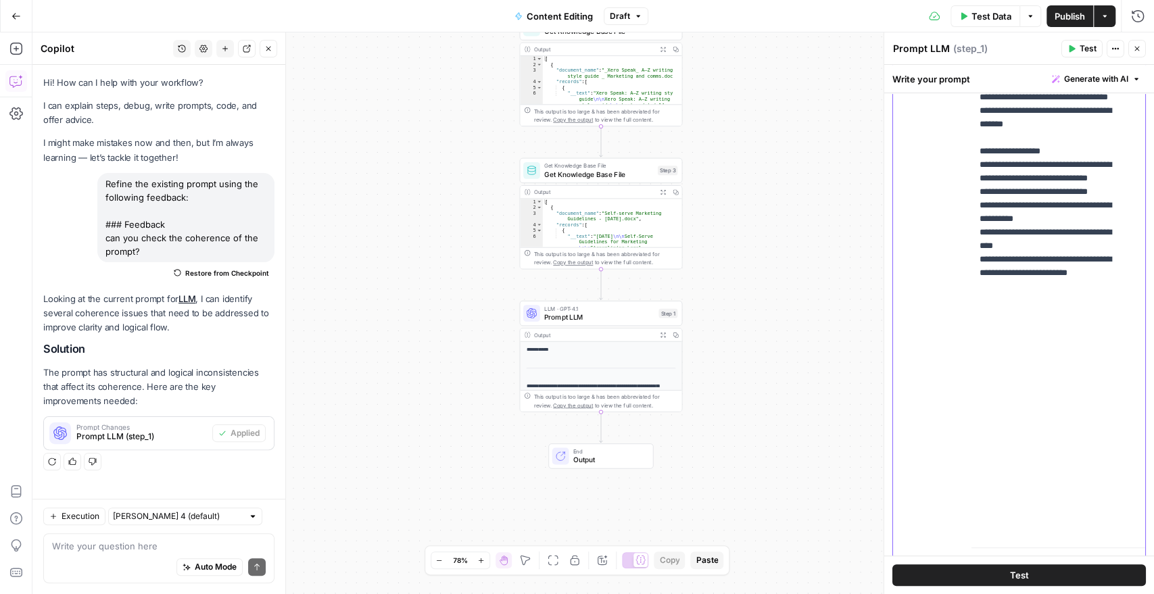
drag, startPoint x: 973, startPoint y: 383, endPoint x: 1080, endPoint y: 518, distance: 172.8
click at [1080, 518] on div "**********" at bounding box center [1052, 266] width 162 height 551
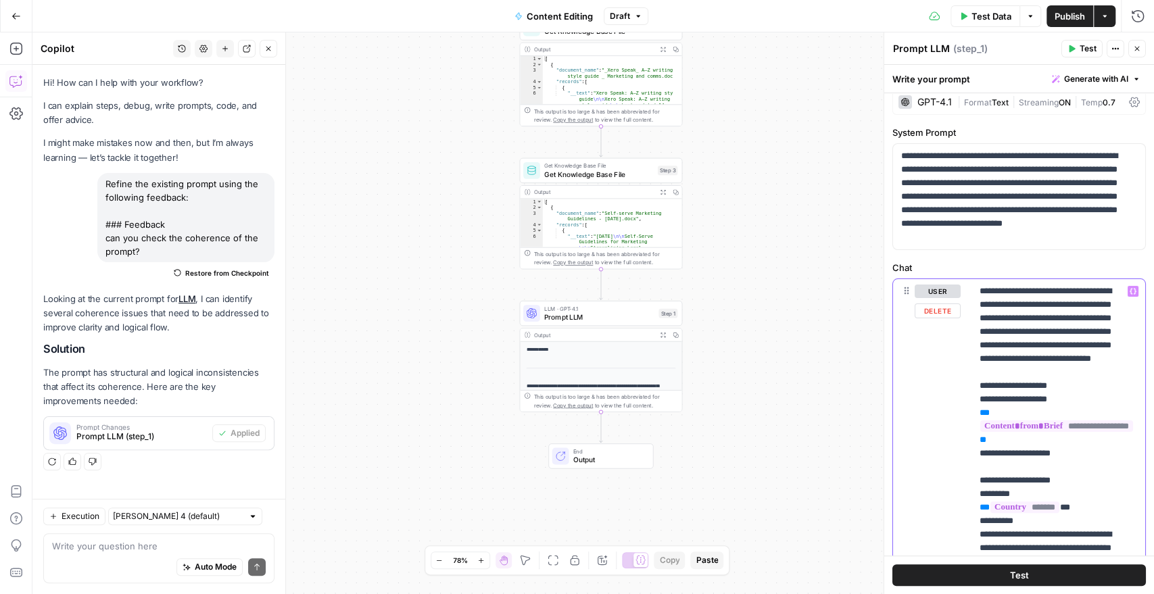
scroll to position [0, 0]
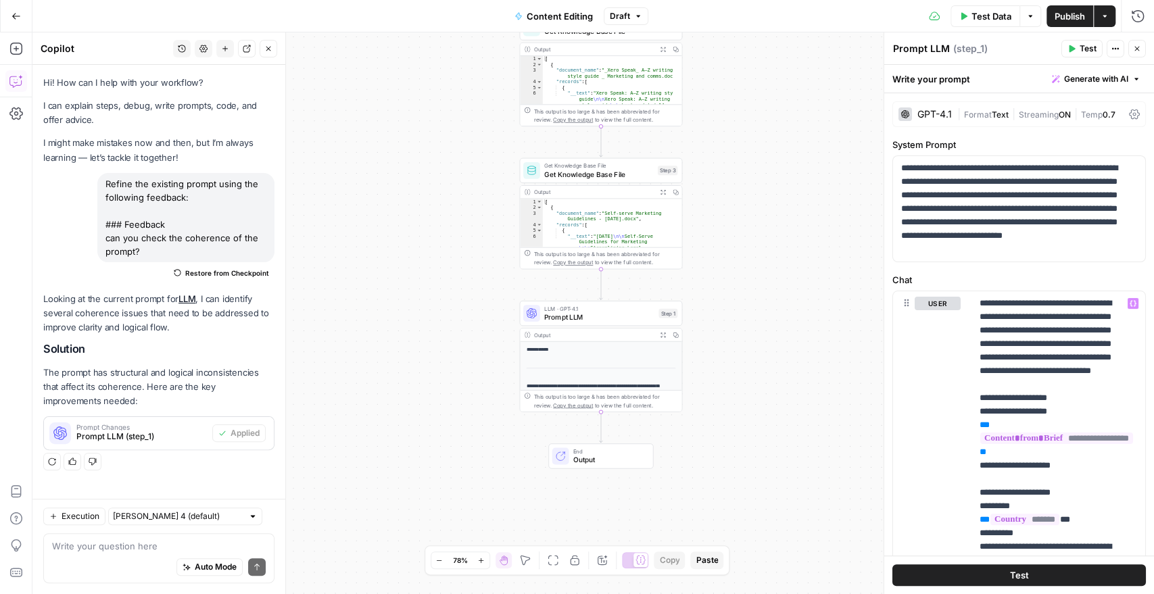
click at [1073, 15] on span "Publish" at bounding box center [1070, 16] width 30 height 14
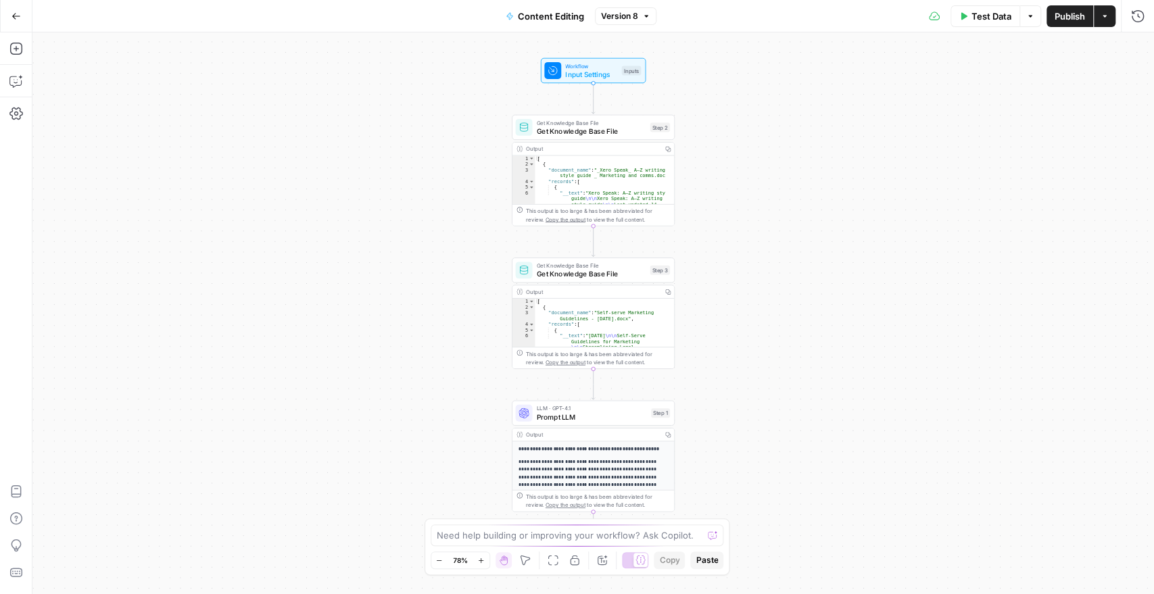
click at [17, 49] on icon "button" at bounding box center [16, 49] width 14 height 14
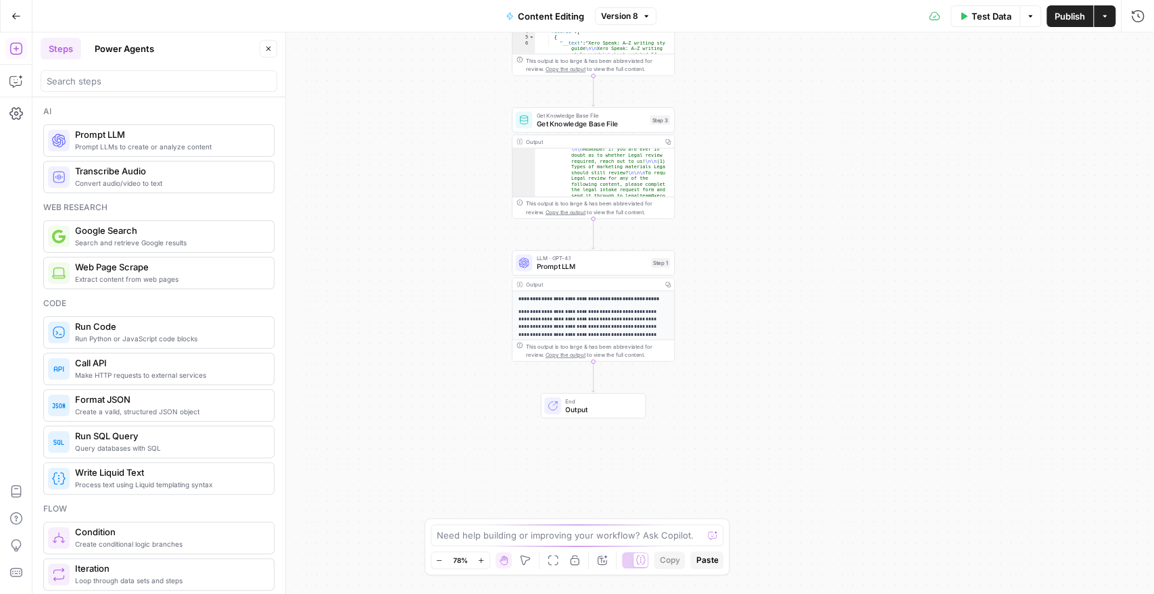
scroll to position [180, 0]
click at [141, 72] on div at bounding box center [159, 81] width 237 height 22
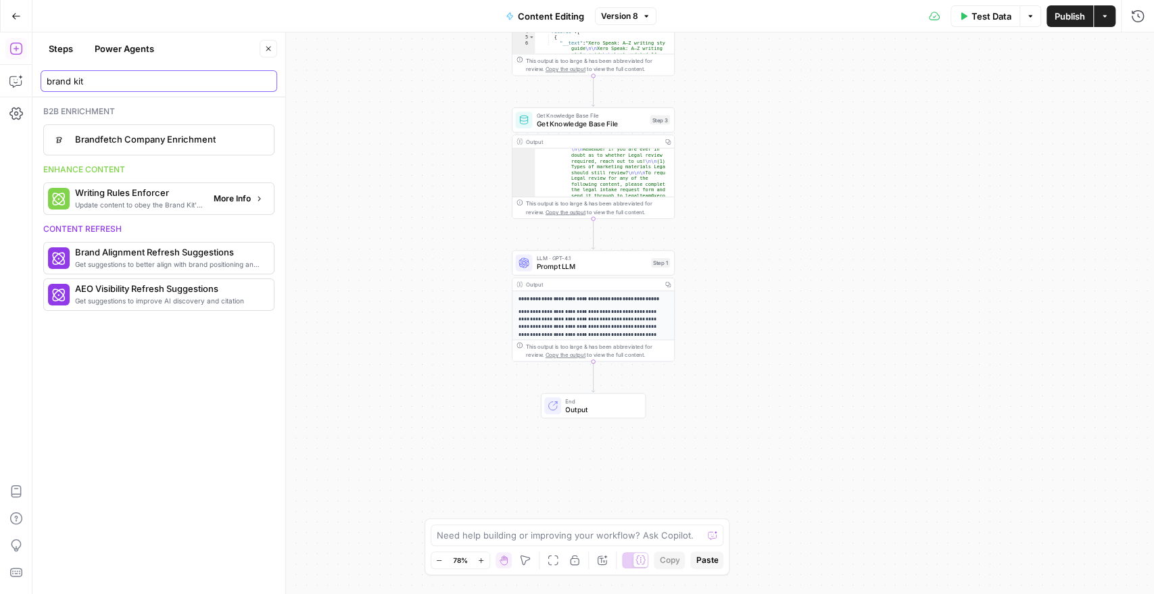
type input "brand kit"
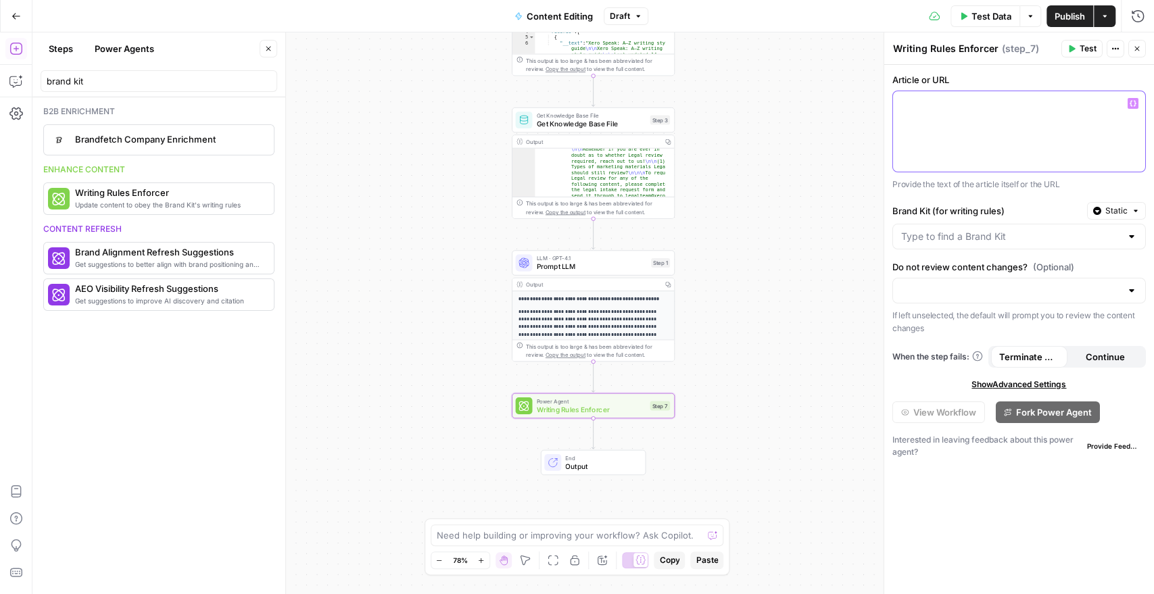
click at [1128, 101] on button "Variables Menu" at bounding box center [1133, 103] width 11 height 11
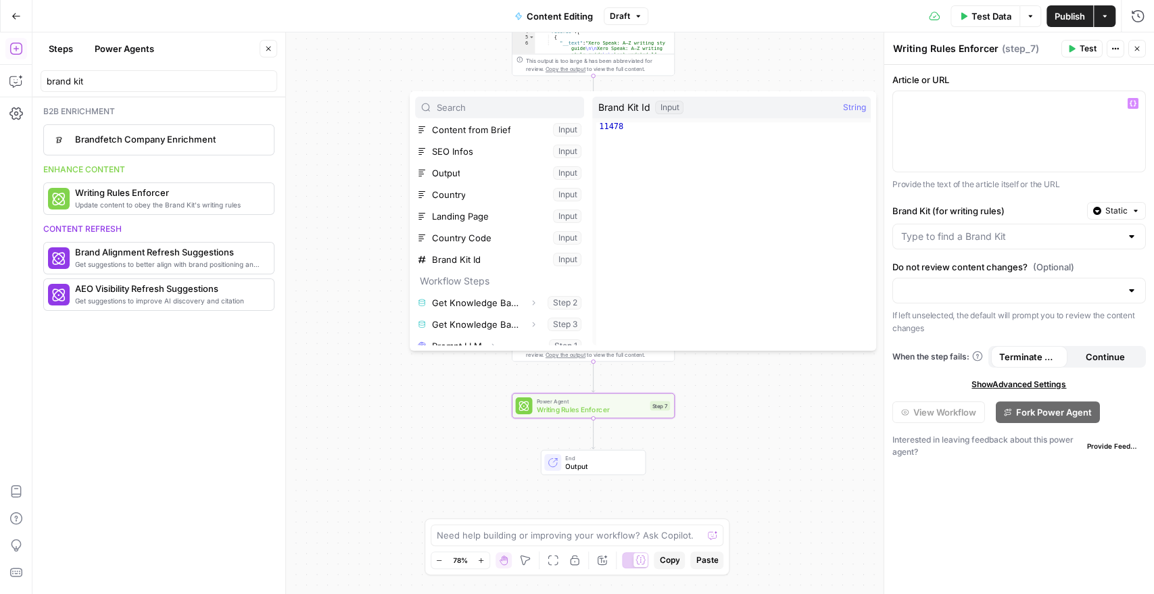
scroll to position [36, 0]
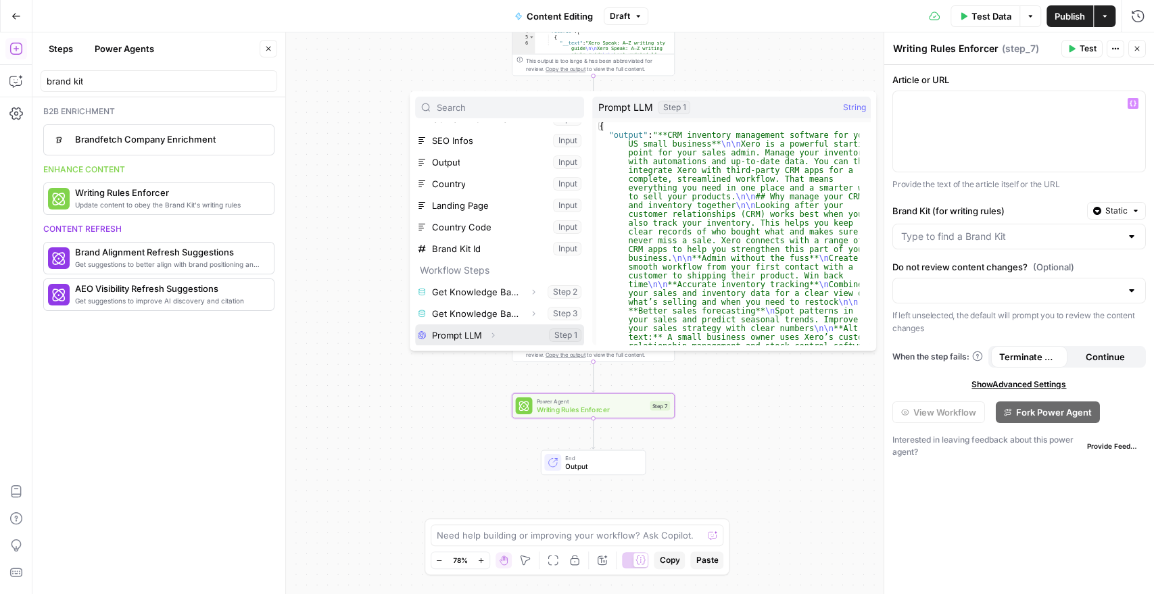
click at [466, 330] on button "Select variable Prompt LLM" at bounding box center [499, 335] width 169 height 22
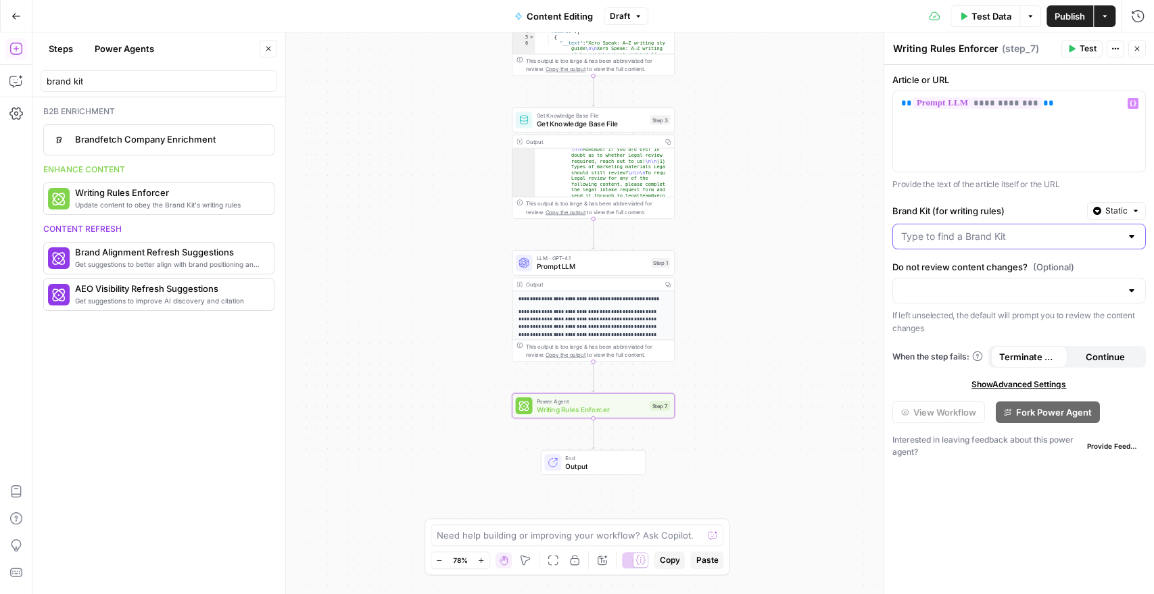
click at [973, 240] on input "Brand Kit (for writing rules)" at bounding box center [1011, 237] width 220 height 14
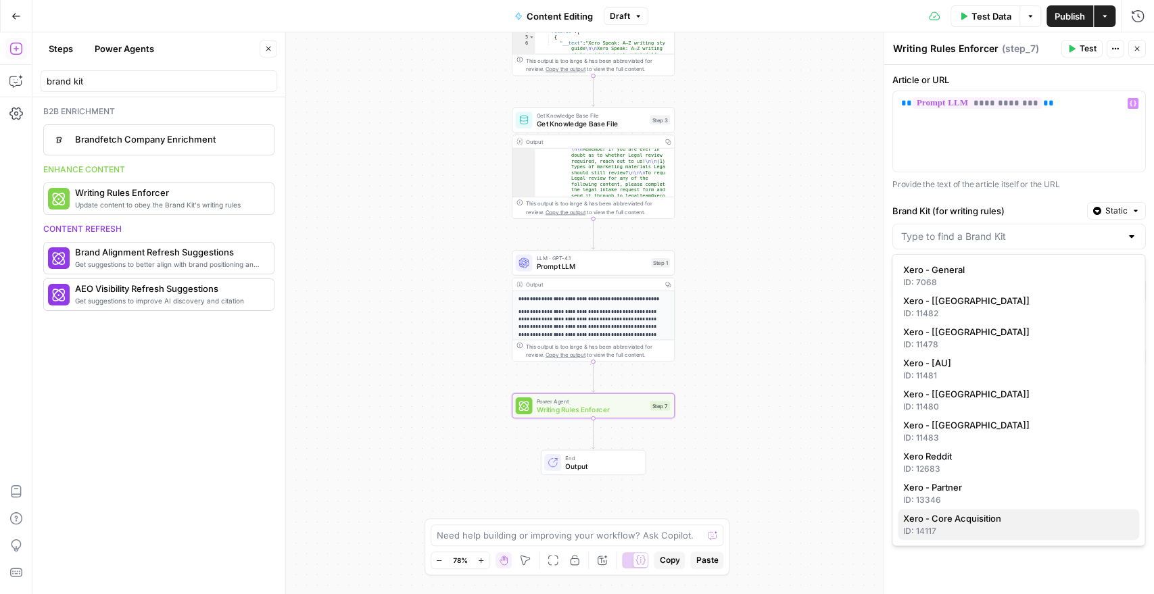
click at [959, 518] on span "Xero - Core Acquisition" at bounding box center [1015, 519] width 225 height 14
type input "Xero - Core Acquisition"
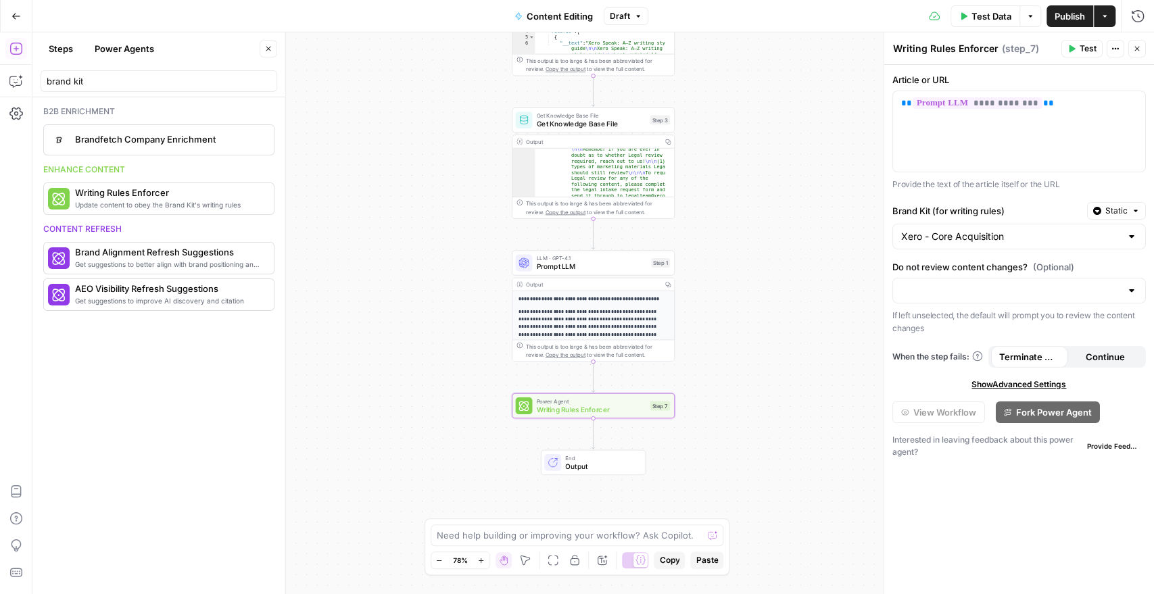
click at [919, 296] on div at bounding box center [1018, 291] width 253 height 26
click at [923, 323] on span "Yes, review content changes" at bounding box center [1015, 324] width 225 height 14
type input "Yes, review content changes"
click at [1065, 14] on span "Publish" at bounding box center [1070, 16] width 30 height 14
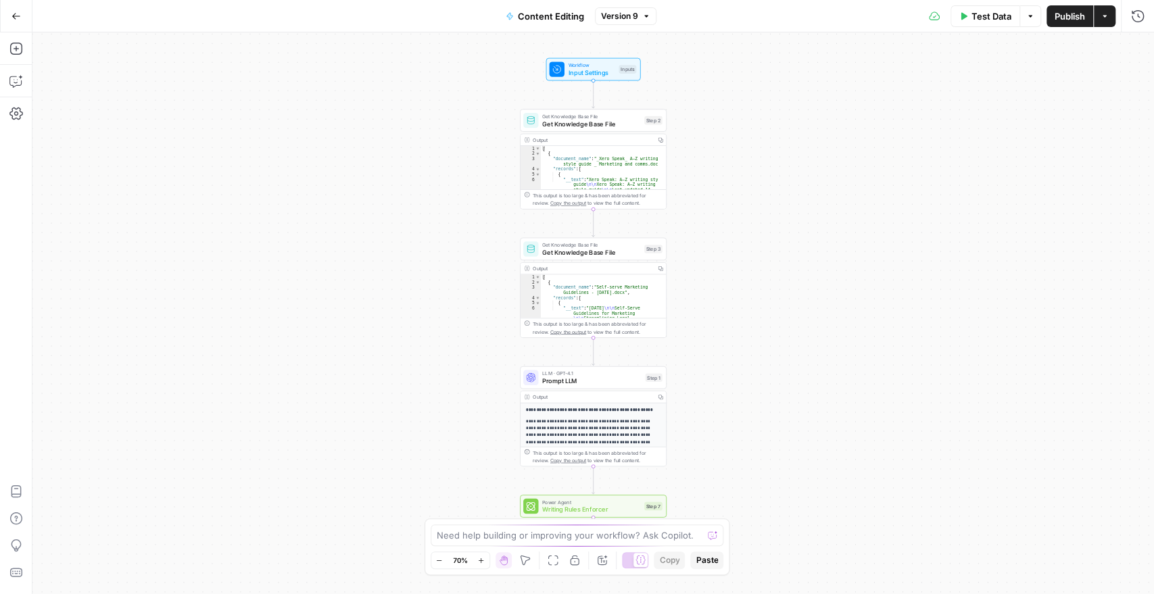
click at [596, 508] on span "Writing Rules Enforcer" at bounding box center [591, 509] width 98 height 9
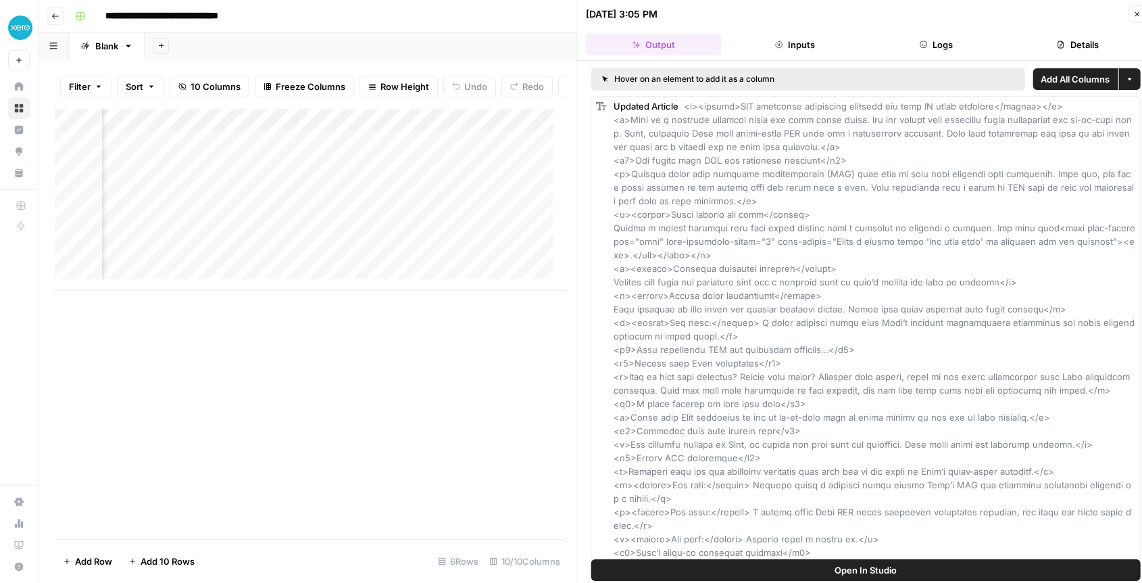
scroll to position [281, 0]
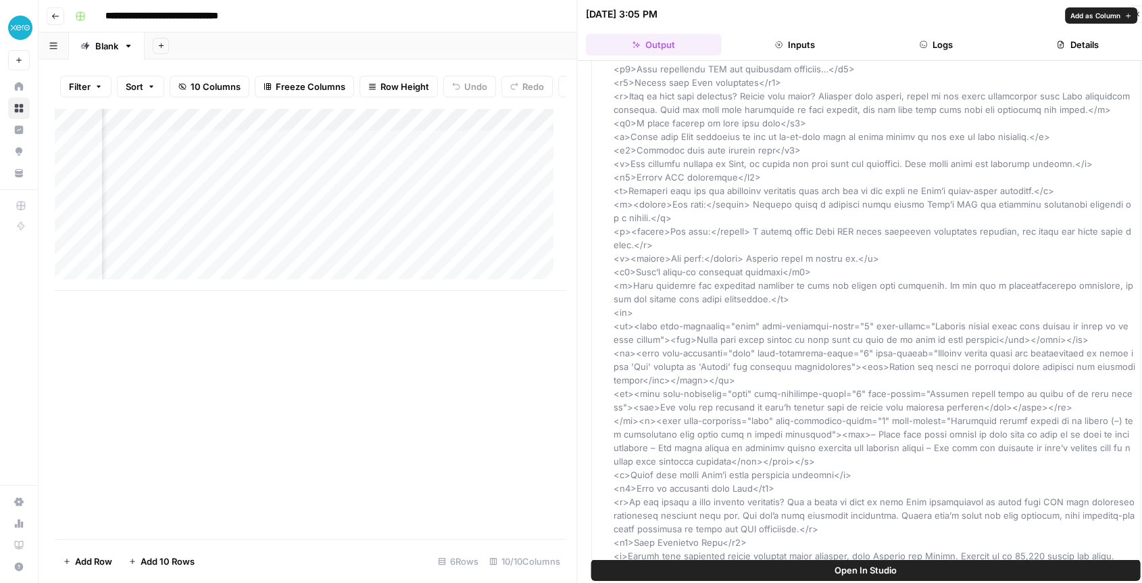
click at [1106, 18] on span "Add as Column" at bounding box center [1096, 15] width 50 height 11
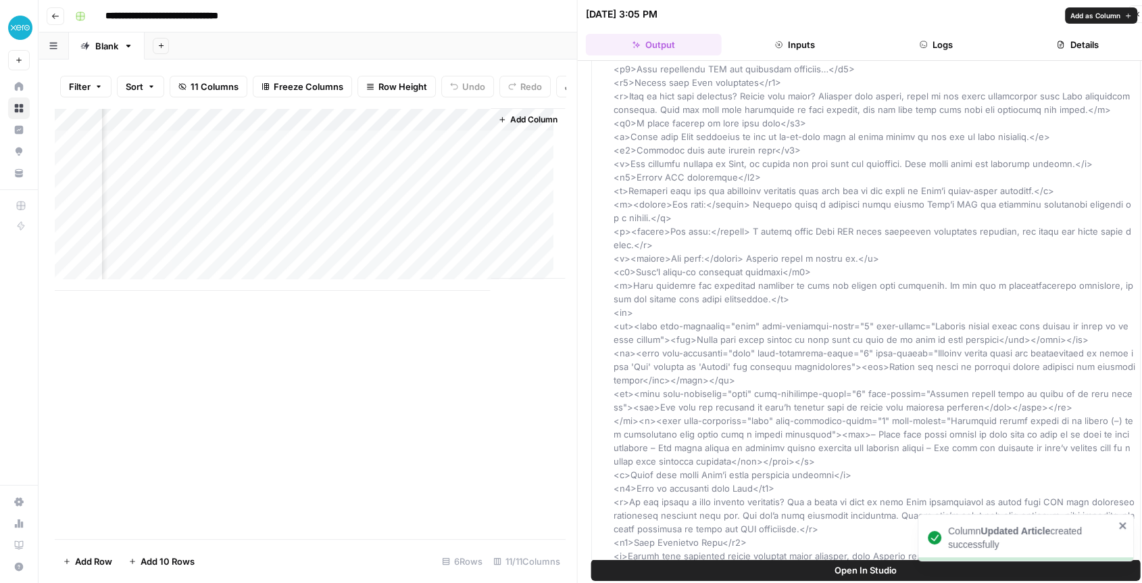
scroll to position [0, 1497]
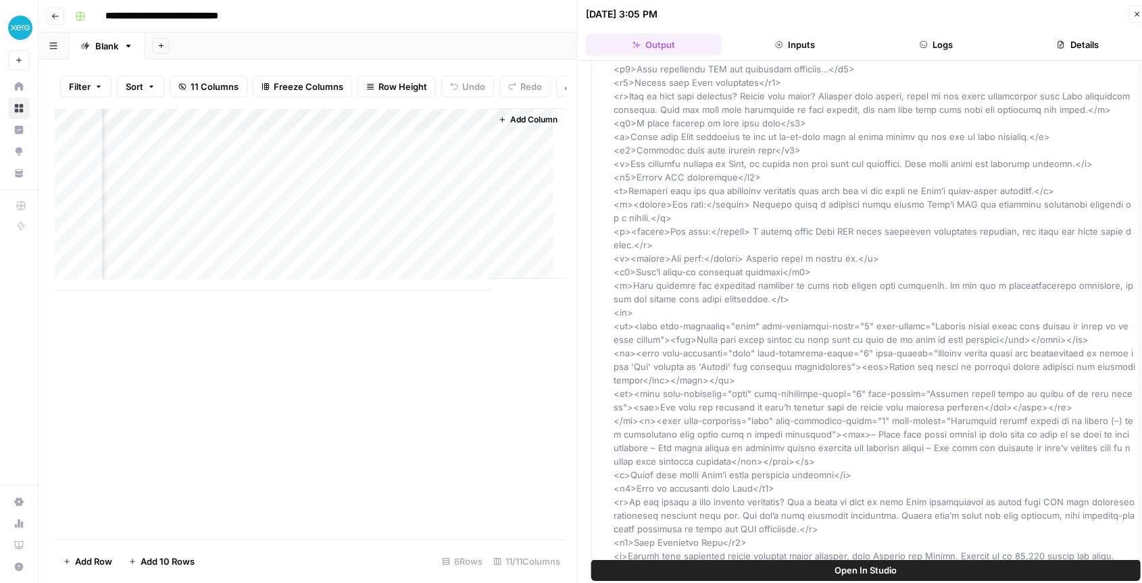
click at [422, 153] on div "Add Column" at bounding box center [310, 199] width 510 height 183
click at [410, 147] on div "Add Column" at bounding box center [310, 199] width 510 height 183
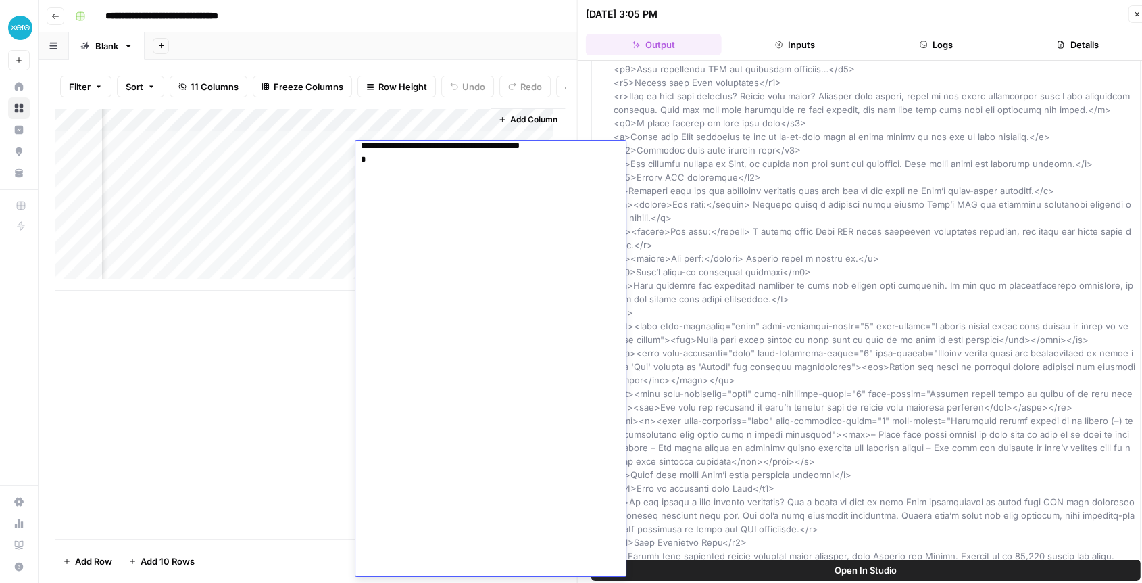
click at [820, 245] on div "Updated Article" at bounding box center [875, 562] width 523 height 1487
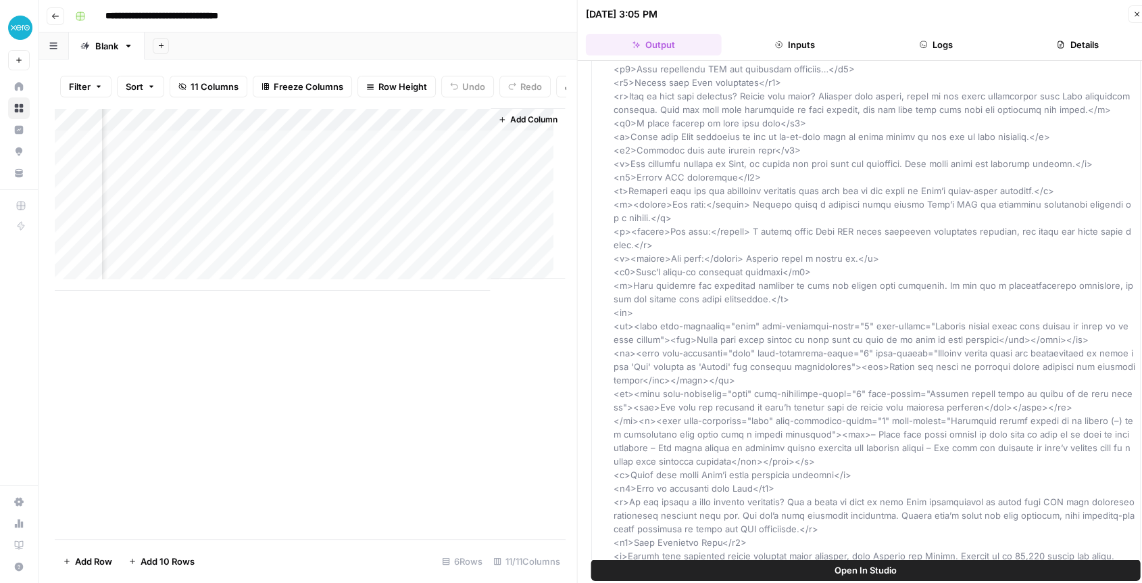
click at [418, 177] on div "Add Column" at bounding box center [310, 199] width 510 height 183
click at [404, 153] on div "Add Column" at bounding box center [310, 199] width 510 height 183
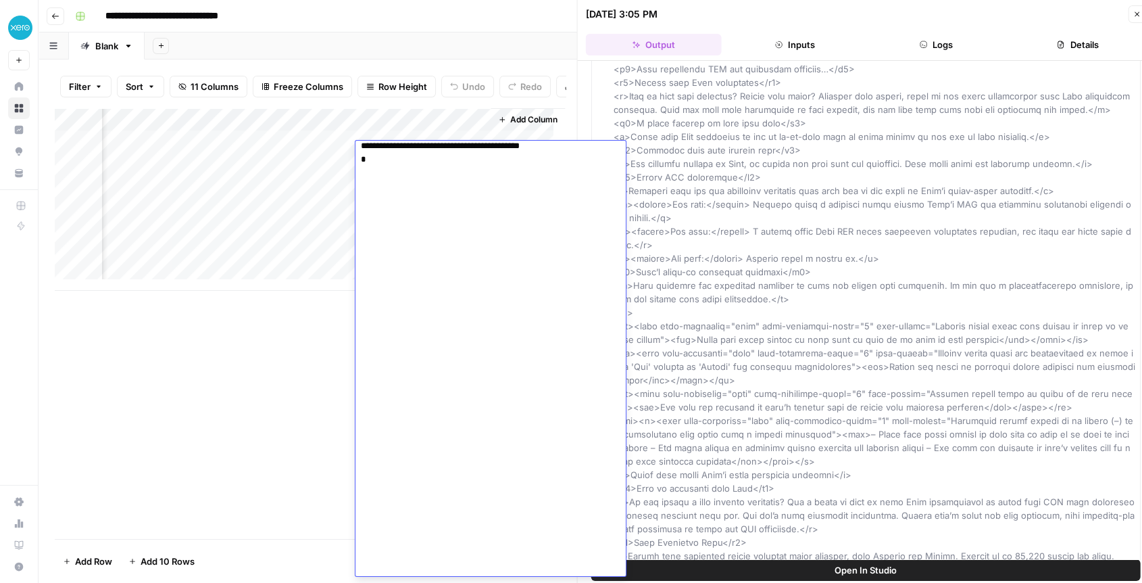
click at [860, 278] on div "Updated Article" at bounding box center [875, 562] width 523 height 1487
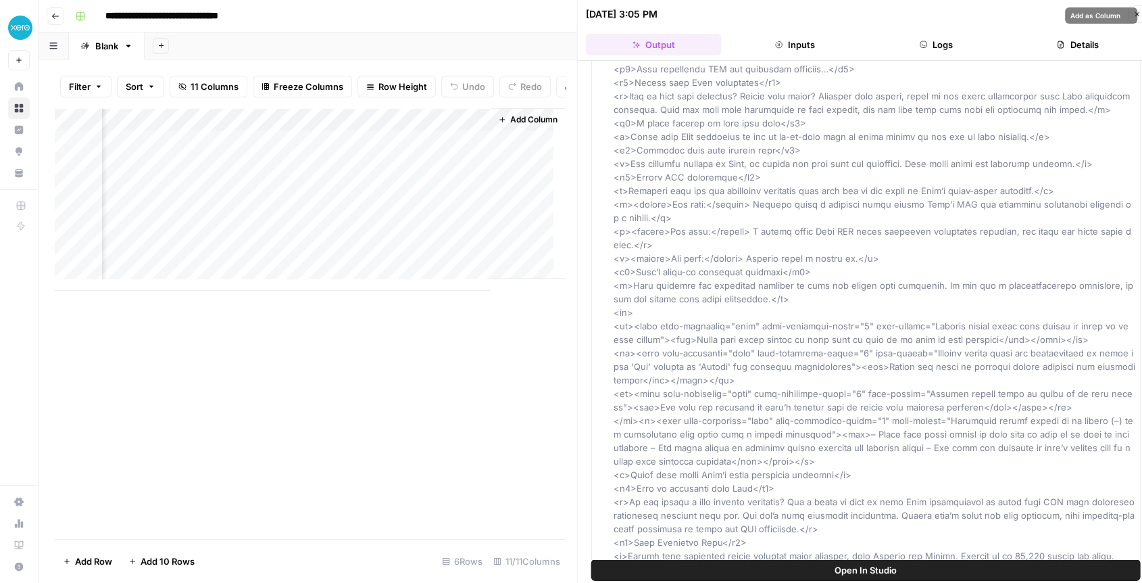
click at [786, 47] on button "Inputs" at bounding box center [795, 45] width 136 height 22
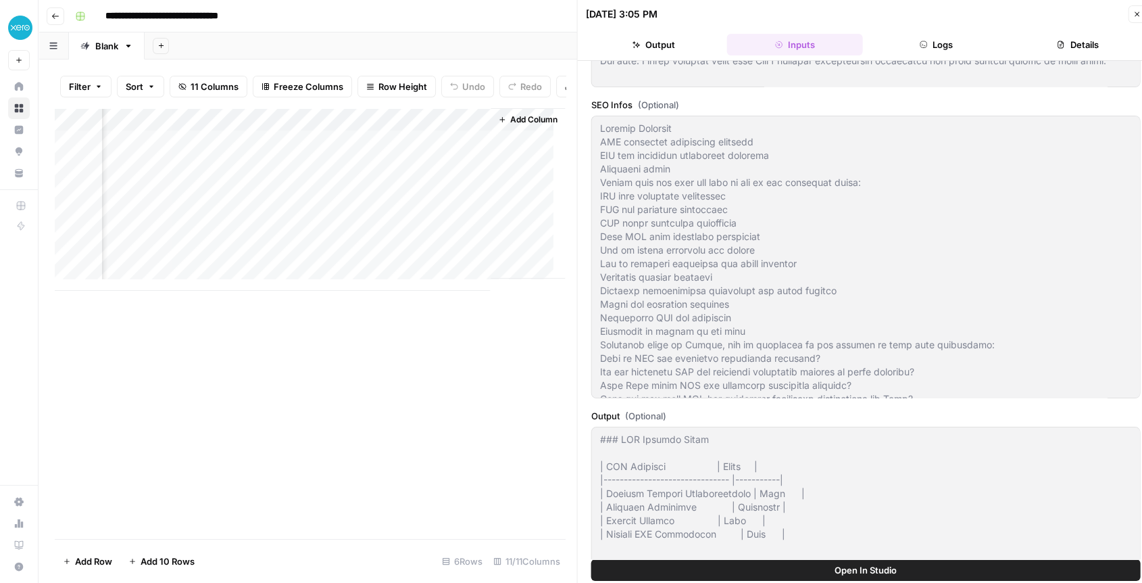
scroll to position [0, 0]
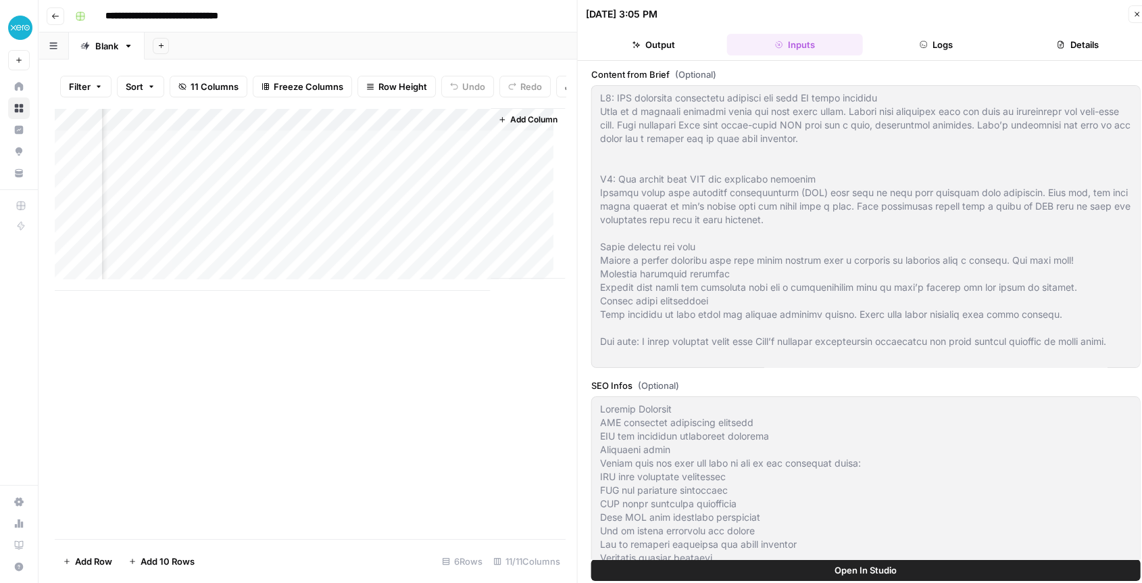
click at [430, 150] on div "Add Column" at bounding box center [310, 199] width 510 height 183
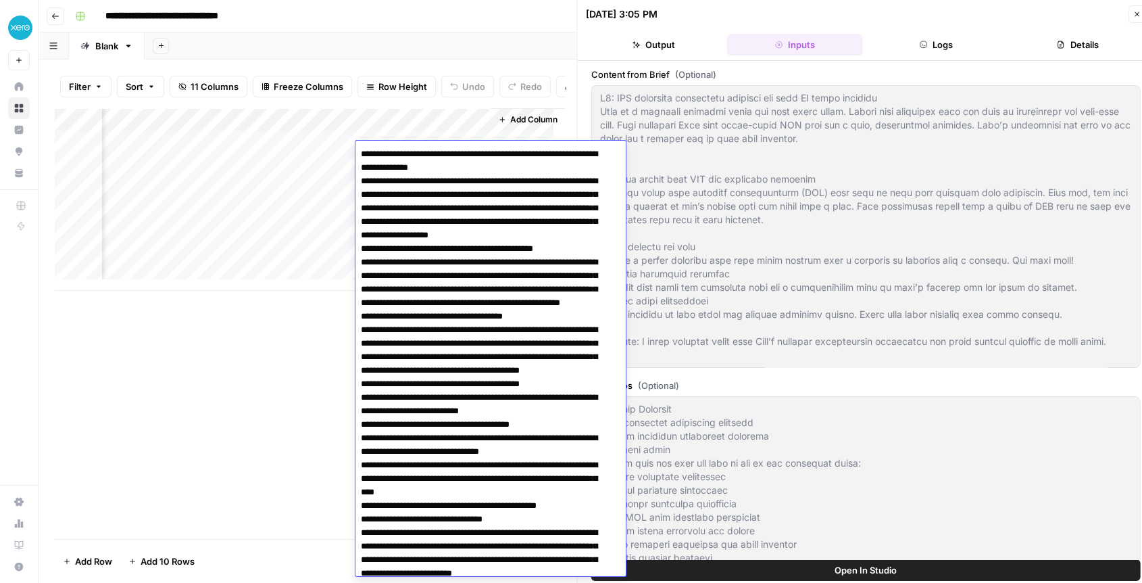
scroll to position [2131, 0]
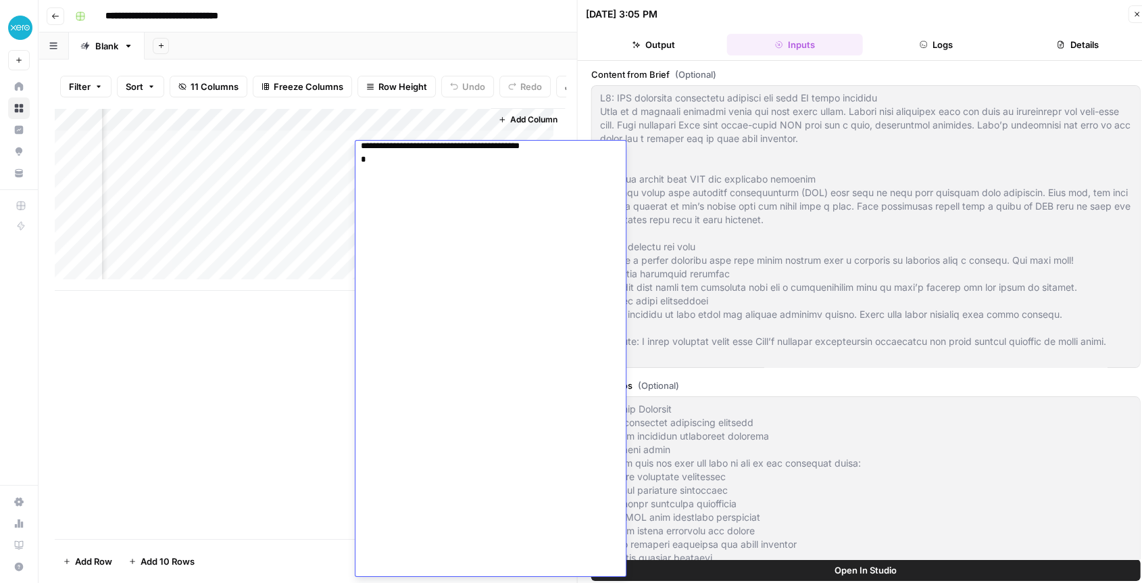
click at [648, 53] on button "Output" at bounding box center [654, 45] width 136 height 22
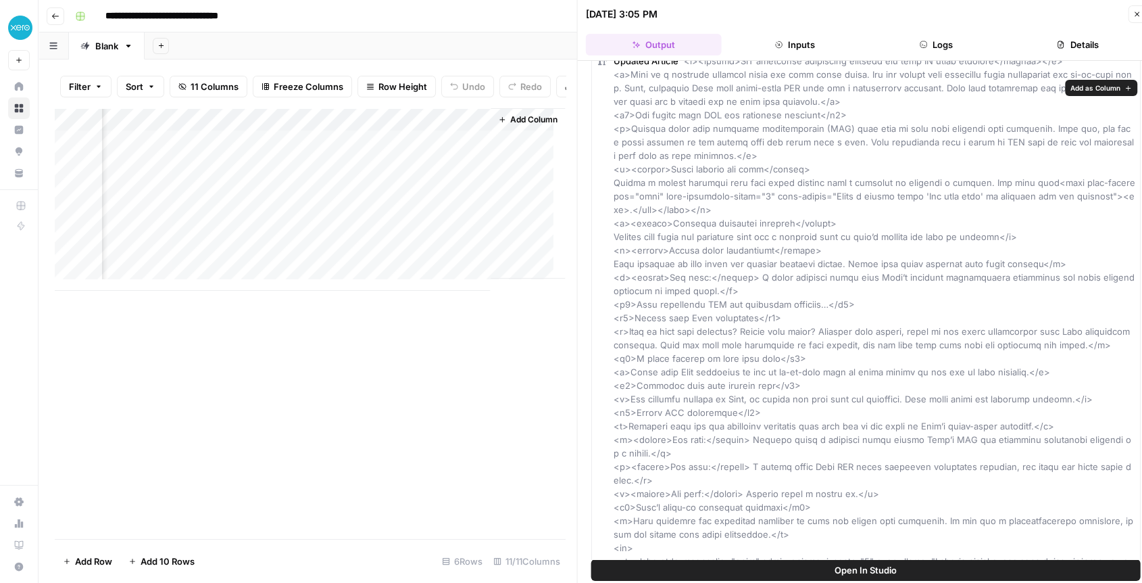
scroll to position [0, 0]
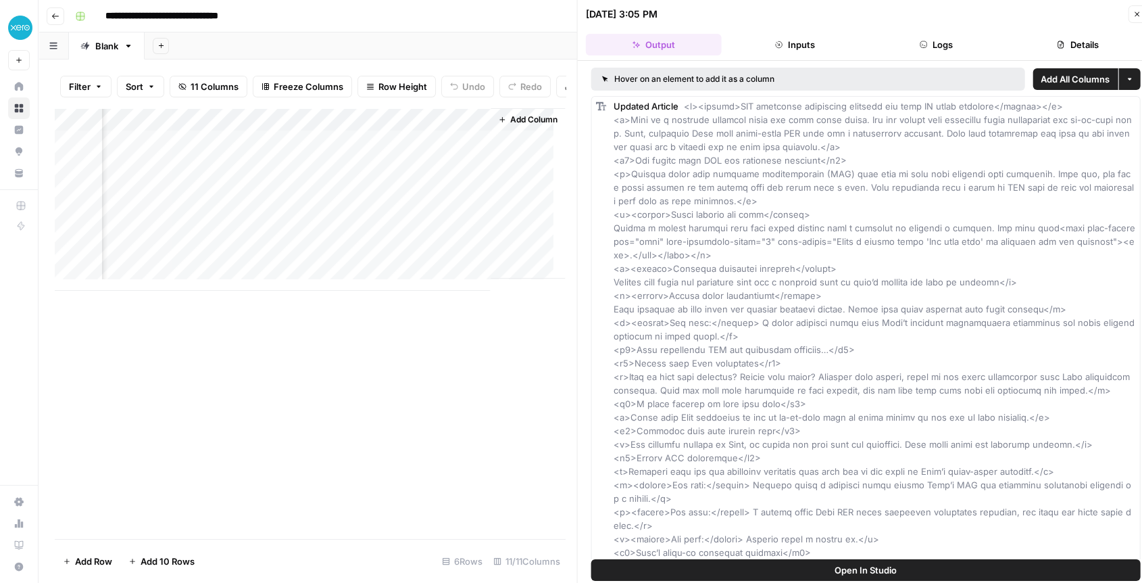
click at [467, 131] on div "Add Column" at bounding box center [310, 199] width 510 height 183
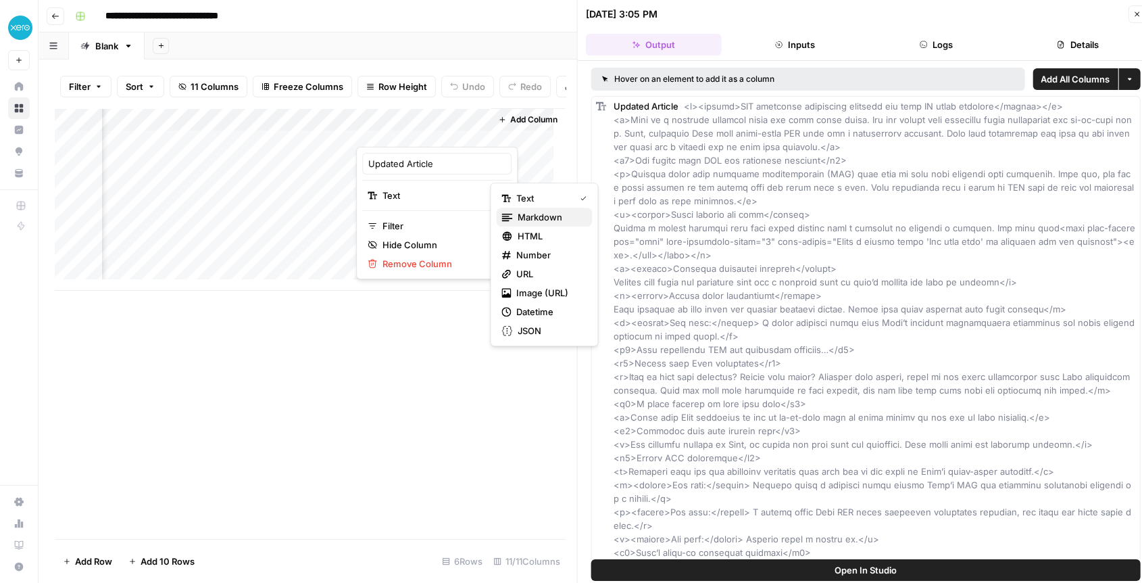
click at [529, 222] on span "Markdown" at bounding box center [550, 217] width 64 height 14
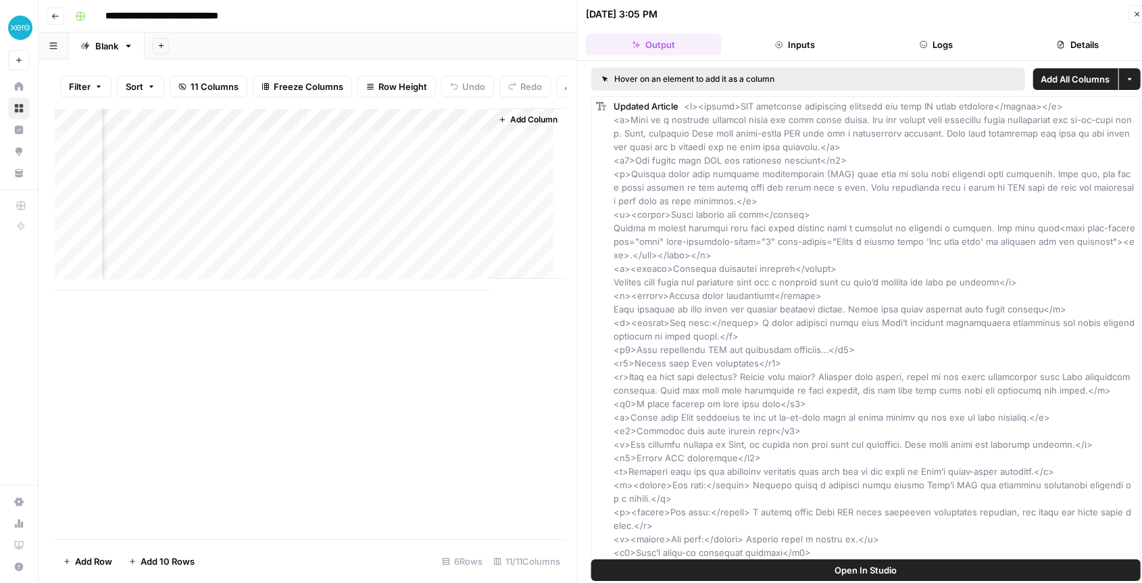
click at [341, 176] on div "Add Column" at bounding box center [310, 199] width 510 height 183
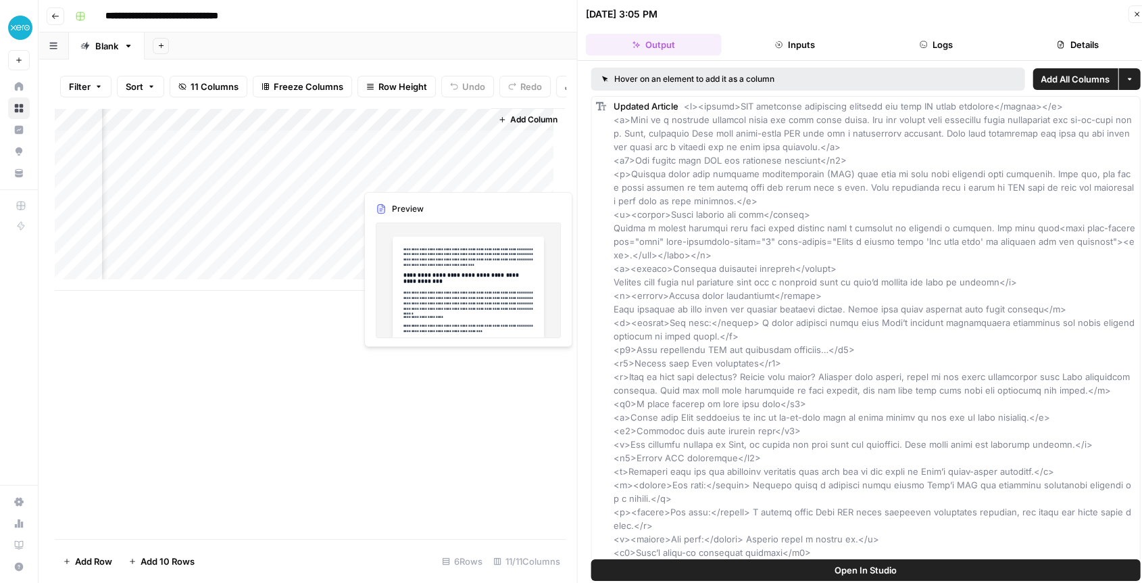
click at [385, 177] on div "Add Column" at bounding box center [310, 199] width 510 height 183
click at [419, 177] on div "Add Column" at bounding box center [310, 199] width 510 height 183
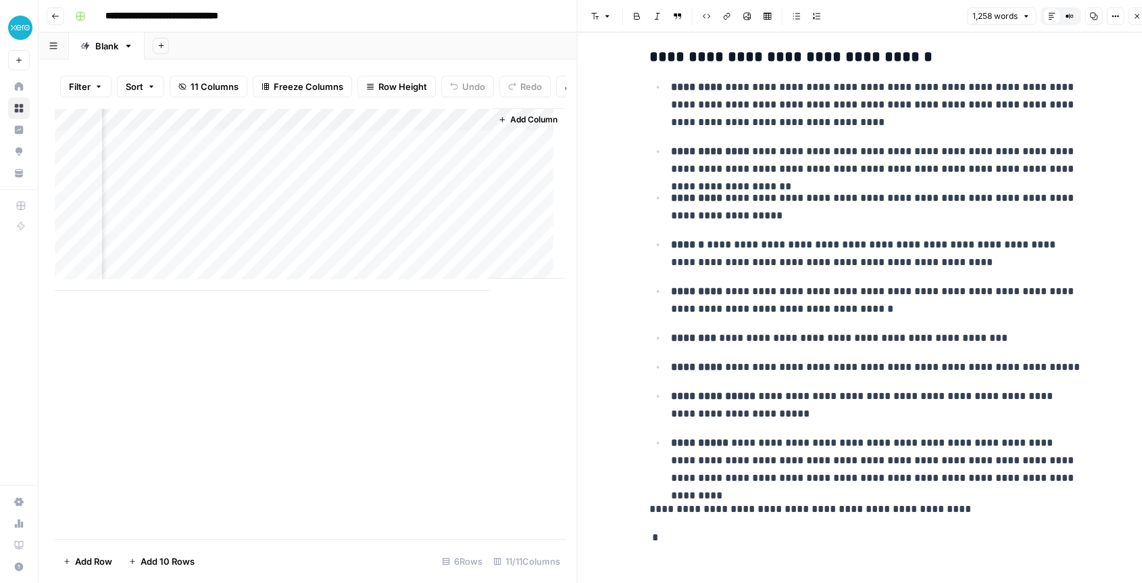
scroll to position [11, 0]
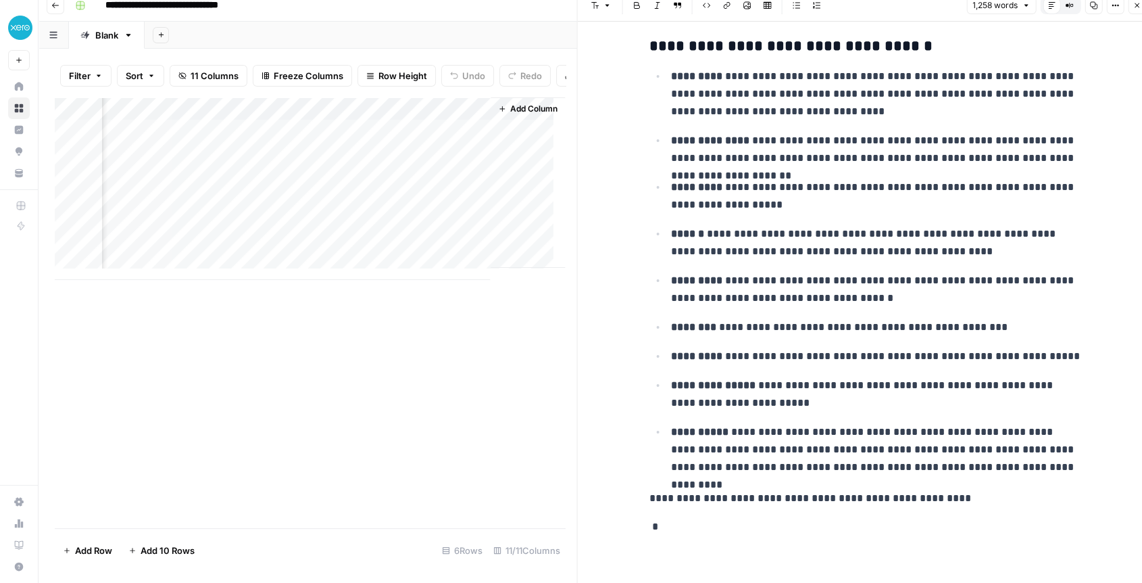
click at [389, 141] on div "Add Column" at bounding box center [310, 188] width 510 height 183
click at [379, 138] on div "Add Column" at bounding box center [310, 188] width 510 height 183
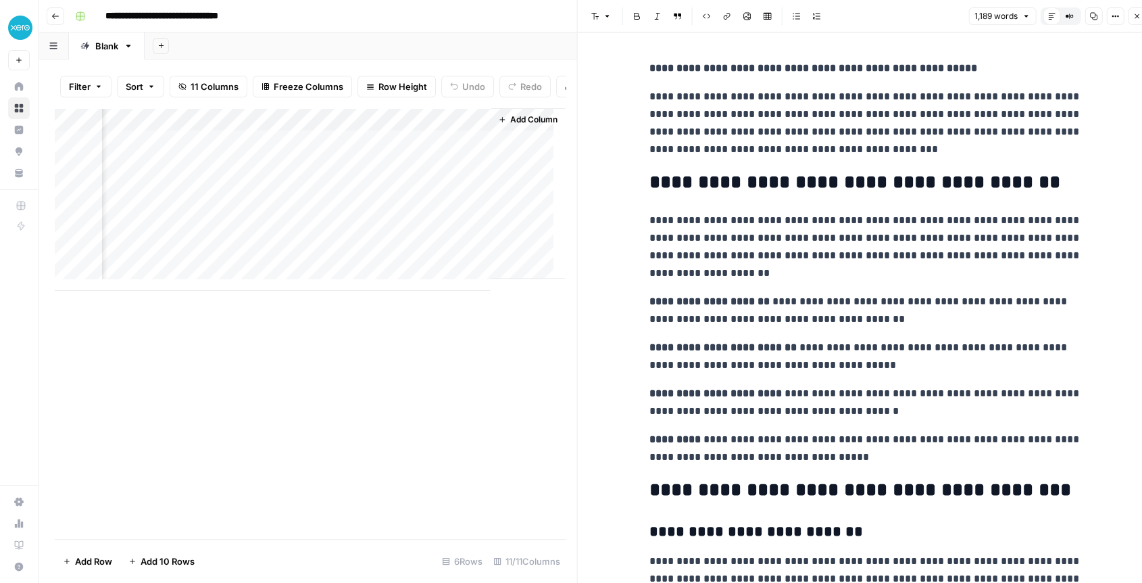
click at [346, 155] on div "Add Column" at bounding box center [310, 199] width 510 height 183
click at [343, 174] on div "Add Column" at bounding box center [310, 199] width 510 height 183
click at [344, 199] on div "Add Column" at bounding box center [310, 199] width 510 height 183
click at [344, 224] on div "Add Column" at bounding box center [310, 199] width 510 height 183
click at [344, 245] on div "Add Column" at bounding box center [310, 199] width 510 height 183
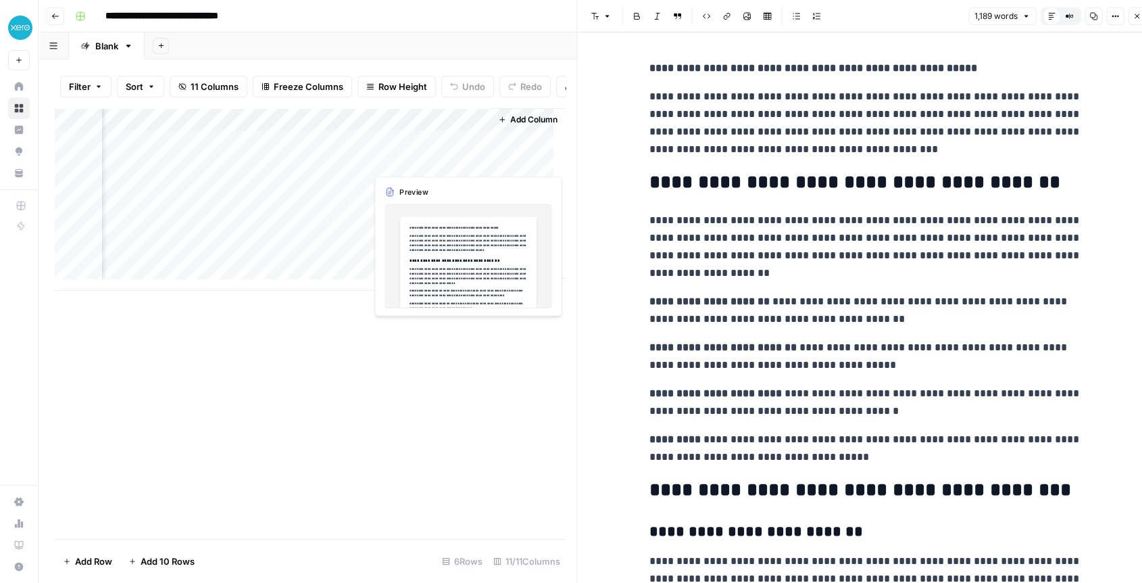
click at [402, 160] on div "Add Column" at bounding box center [310, 199] width 510 height 183
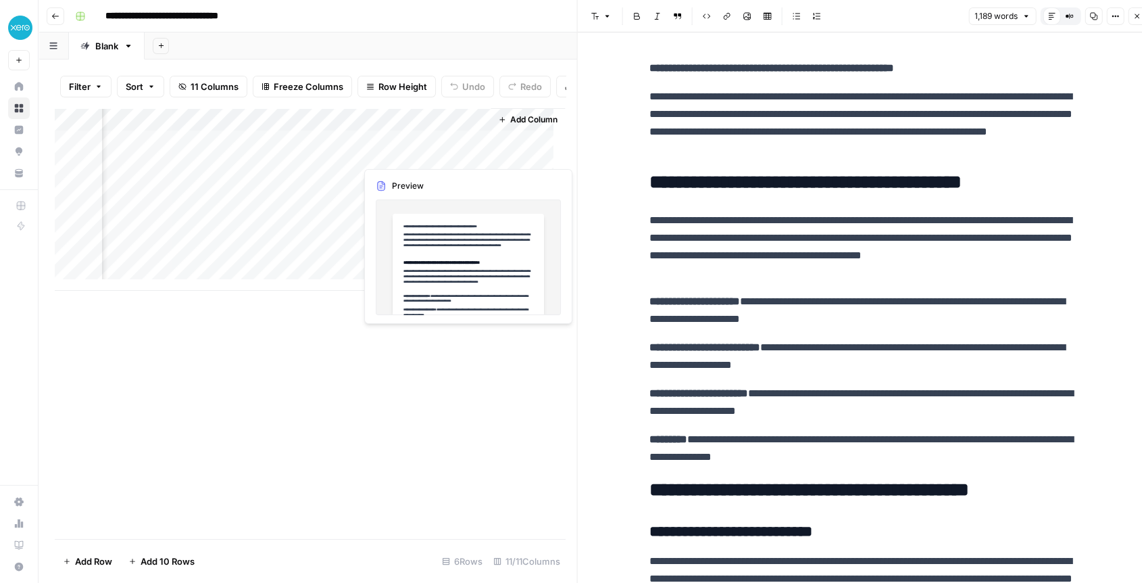
click at [402, 160] on div "Add Column" at bounding box center [310, 199] width 510 height 183
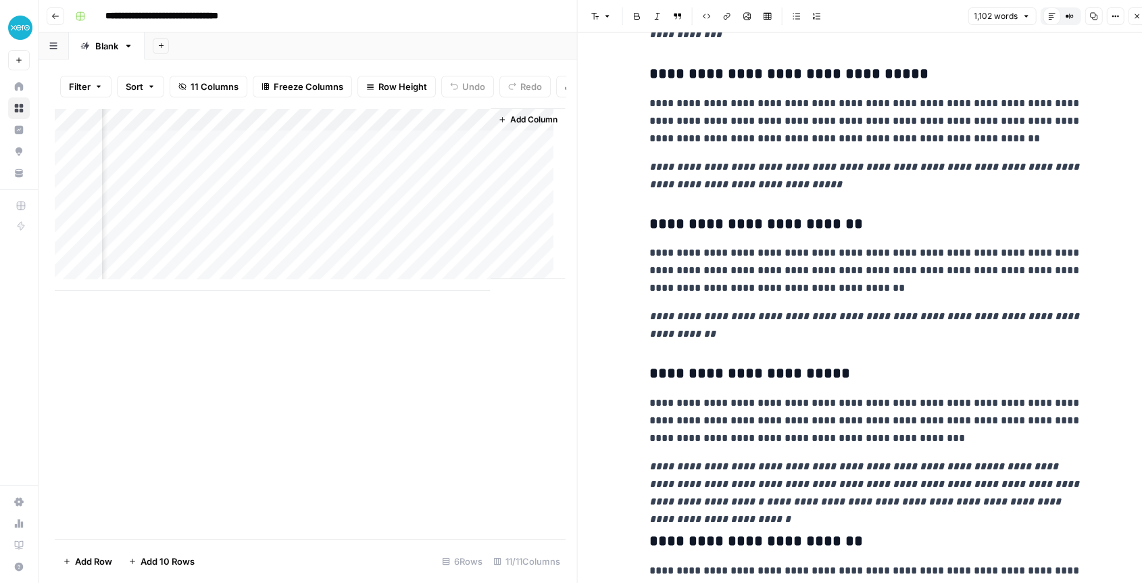
scroll to position [2103, 0]
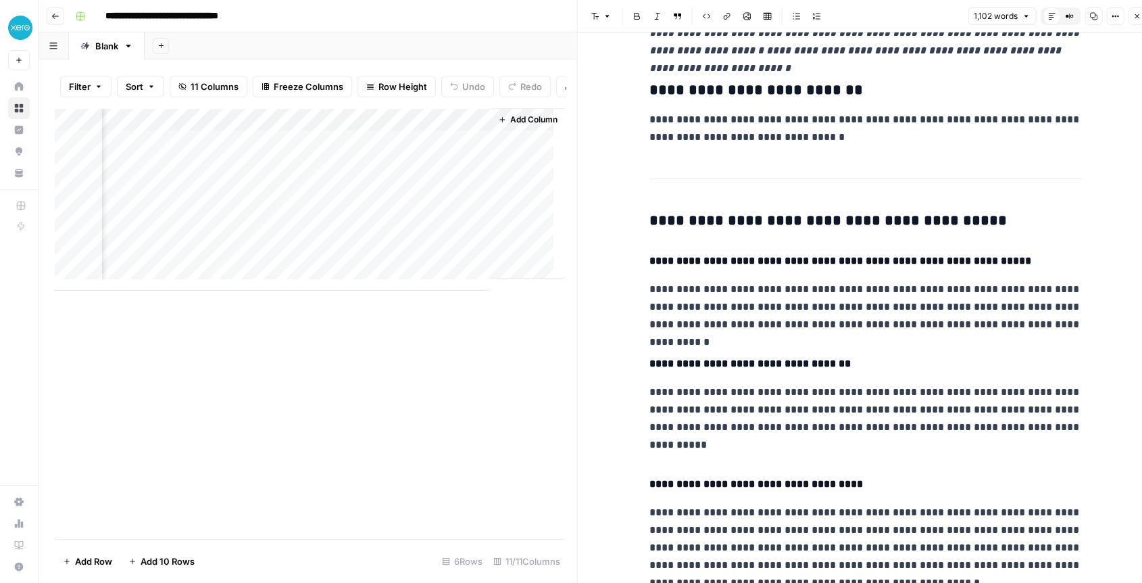
click at [329, 130] on div "Add Column" at bounding box center [310, 199] width 510 height 183
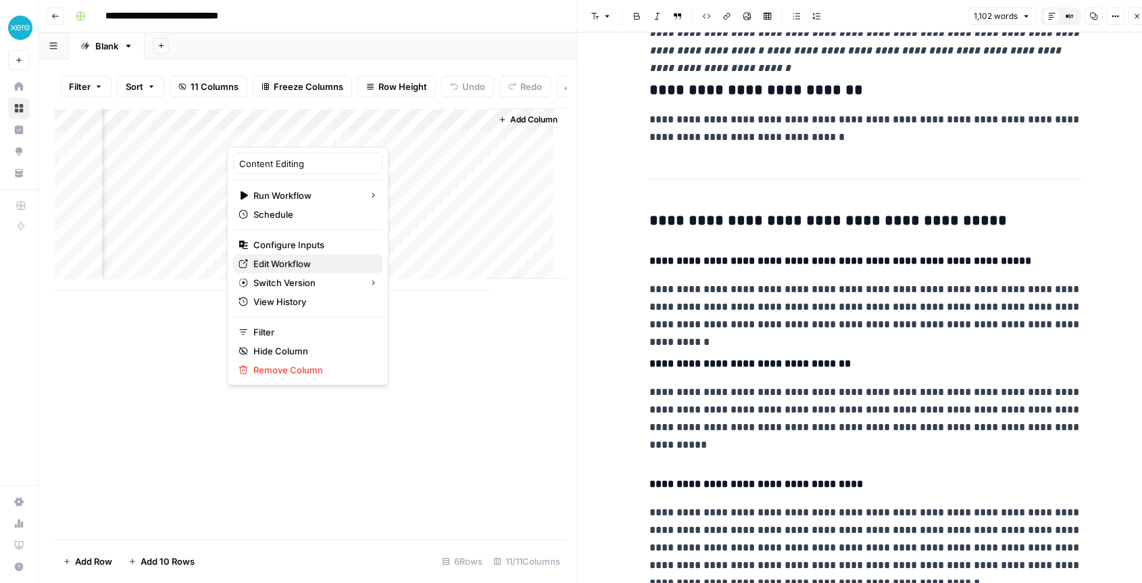
click at [281, 267] on span "Edit Workflow" at bounding box center [312, 264] width 118 height 14
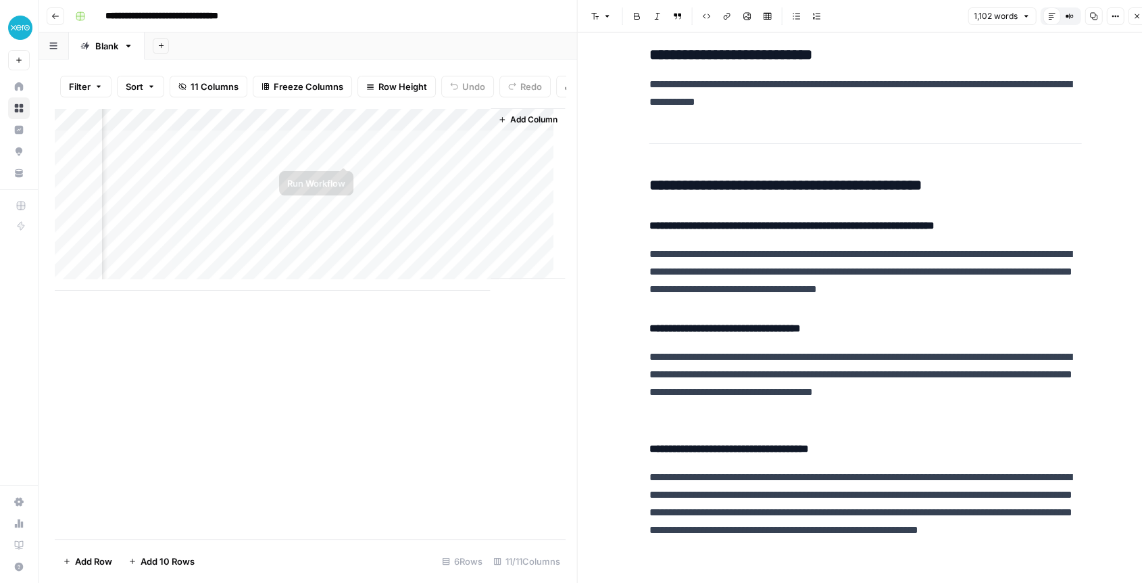
click at [345, 152] on div "Add Column" at bounding box center [310, 199] width 510 height 183
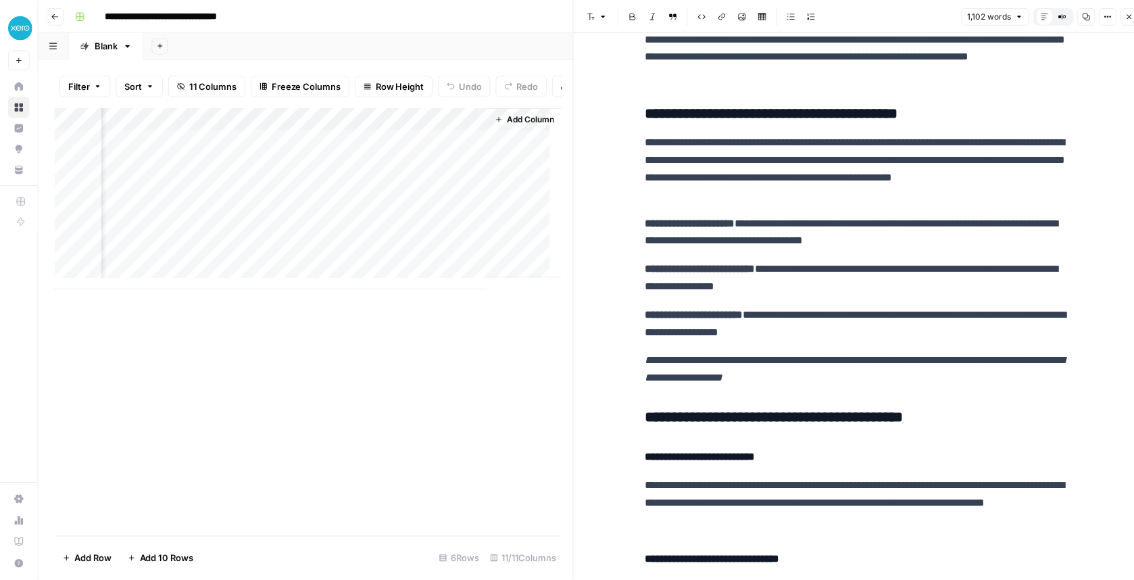
scroll to position [75, 0]
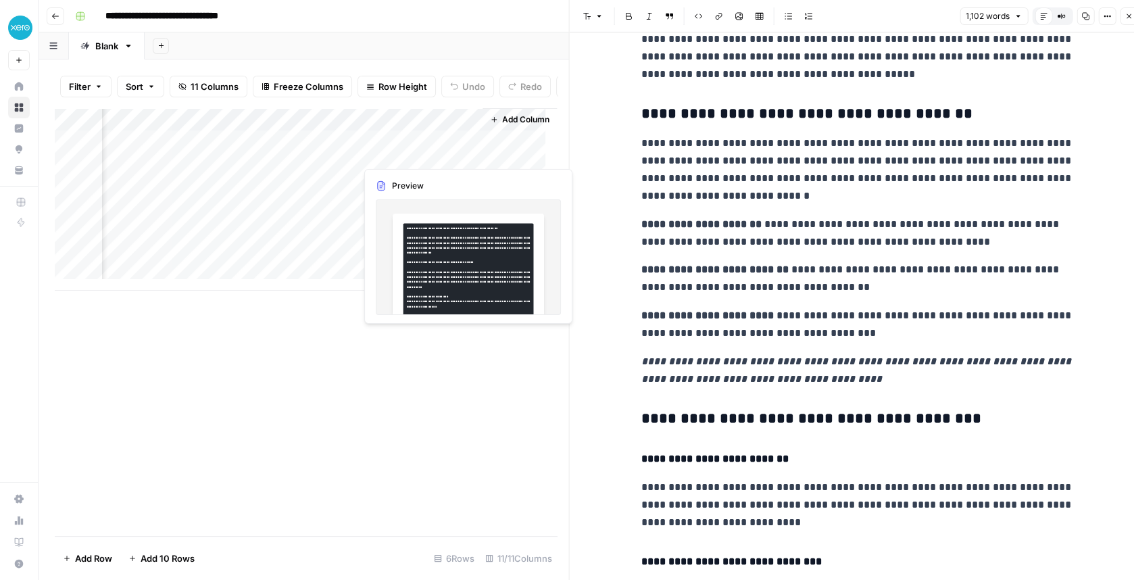
click at [404, 147] on div "Add Column" at bounding box center [306, 199] width 502 height 183
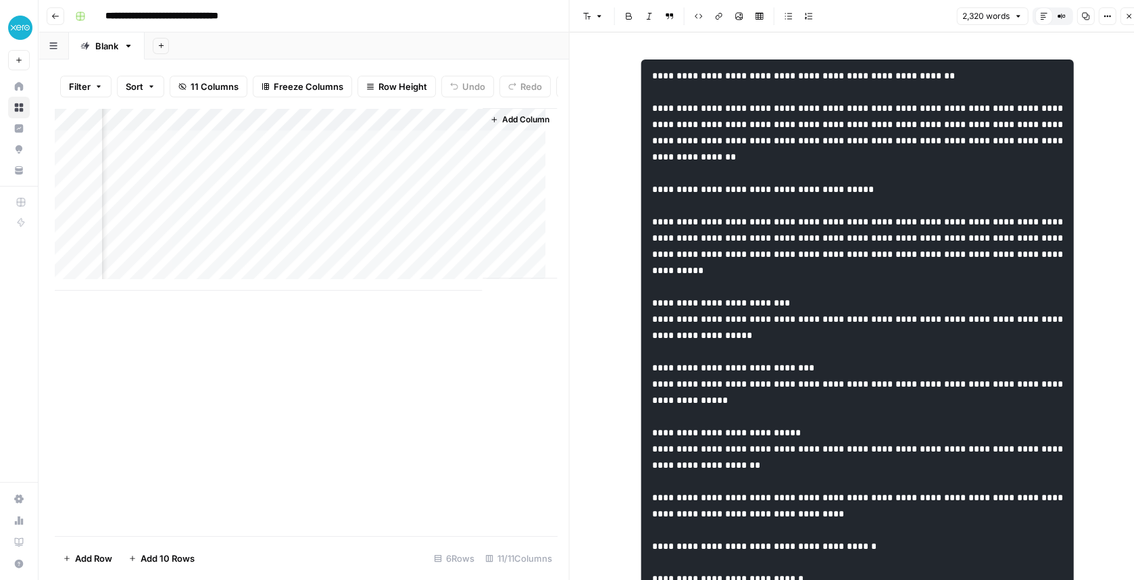
click at [468, 128] on div "Add Column" at bounding box center [306, 199] width 502 height 183
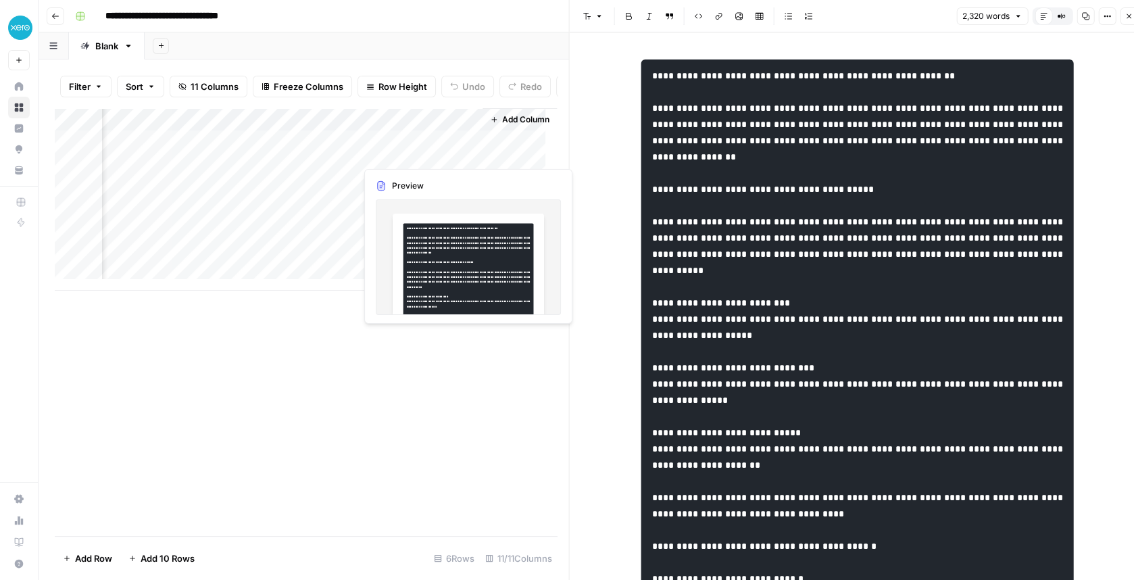
click at [419, 158] on div "Add Column" at bounding box center [306, 199] width 502 height 183
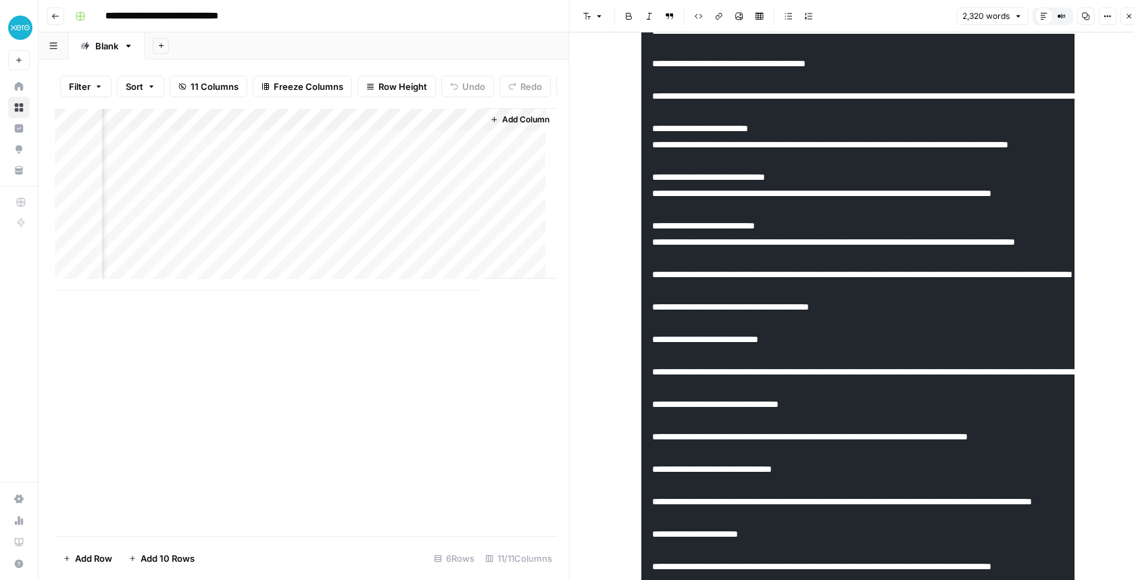
scroll to position [150, 0]
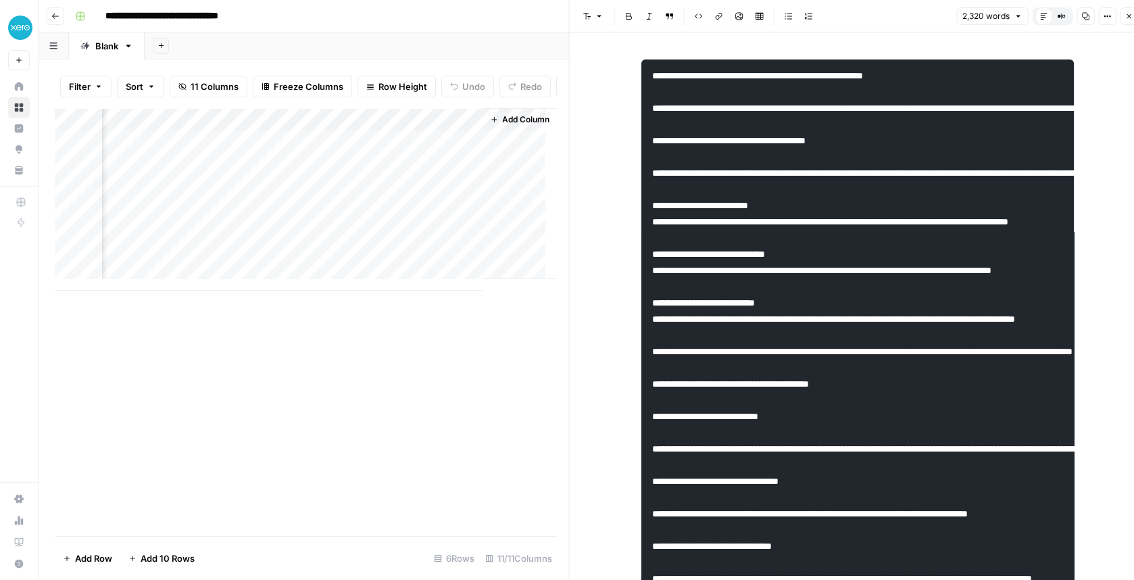
drag, startPoint x: 283, startPoint y: 452, endPoint x: 334, endPoint y: 577, distance: 135.6
click at [283, 452] on div "Add Column" at bounding box center [306, 322] width 503 height 428
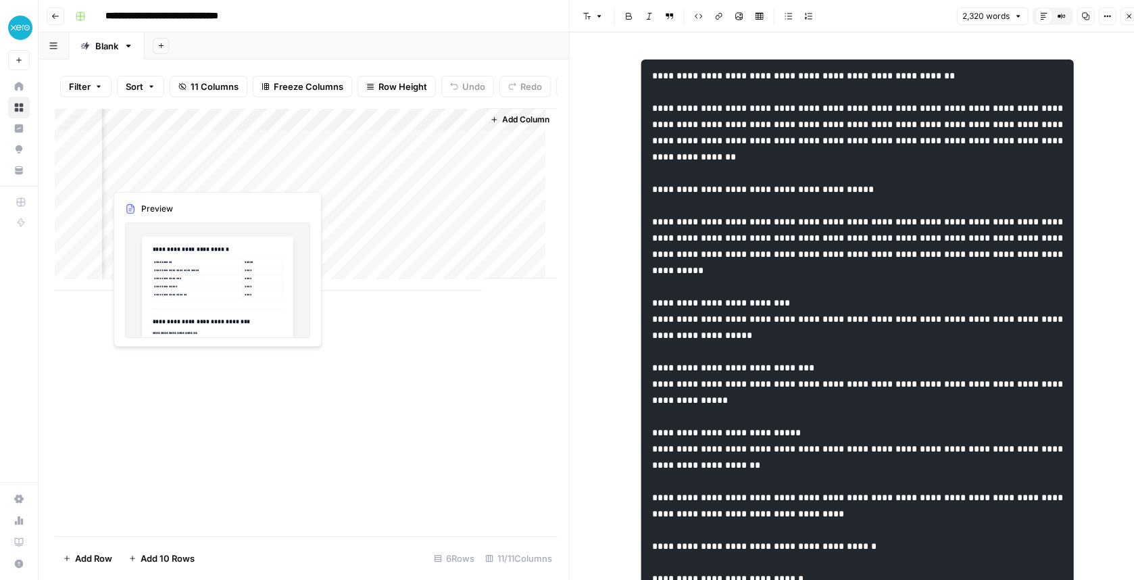
click at [164, 177] on div "Add Column" at bounding box center [306, 199] width 502 height 183
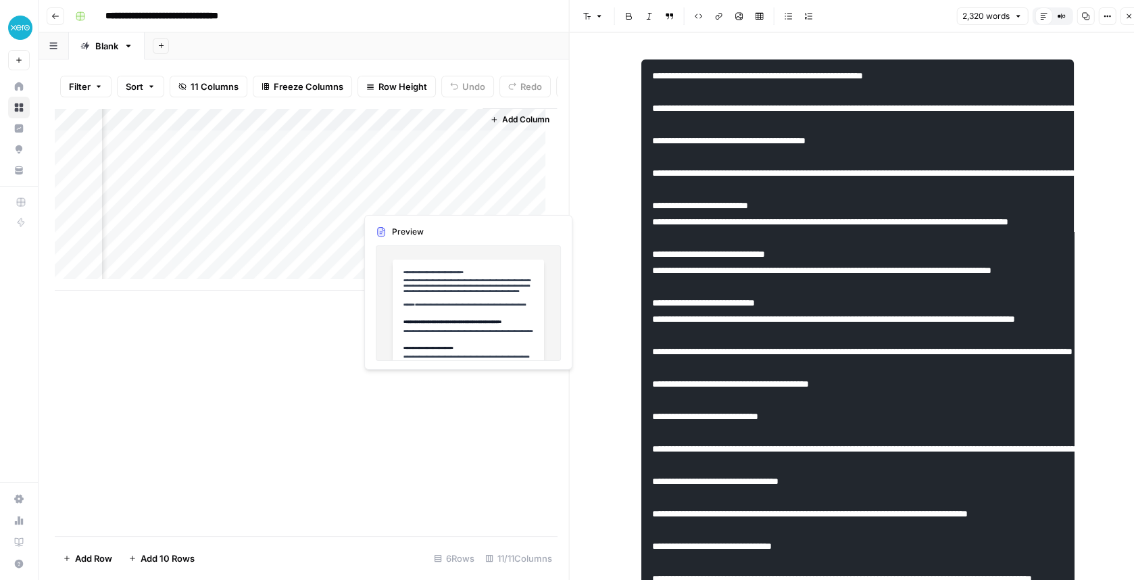
click at [418, 199] on div "Add Column" at bounding box center [306, 199] width 502 height 183
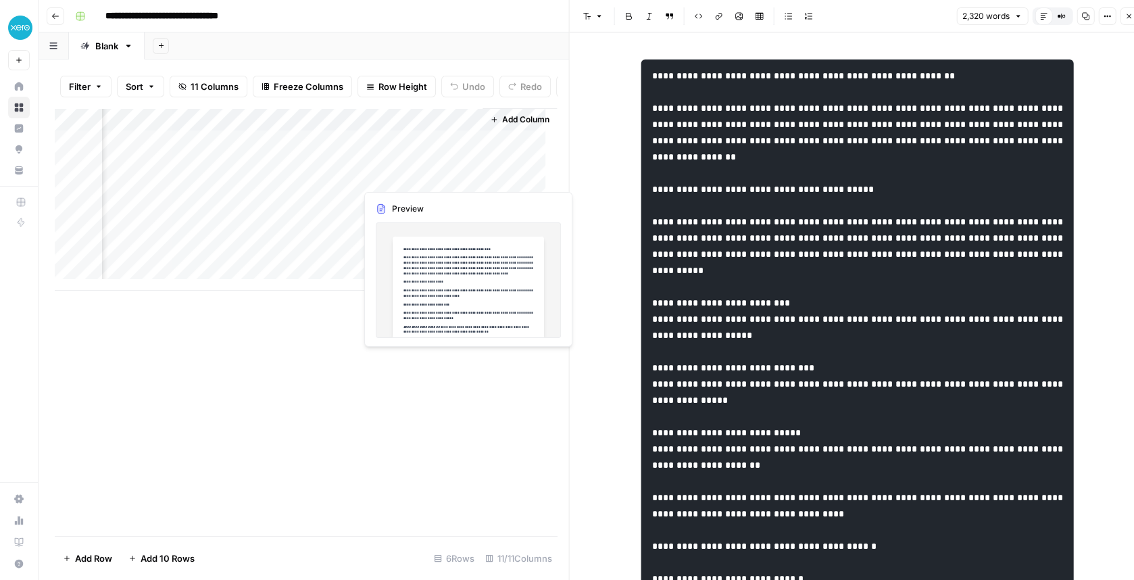
click at [412, 180] on div "Add Column" at bounding box center [306, 199] width 502 height 183
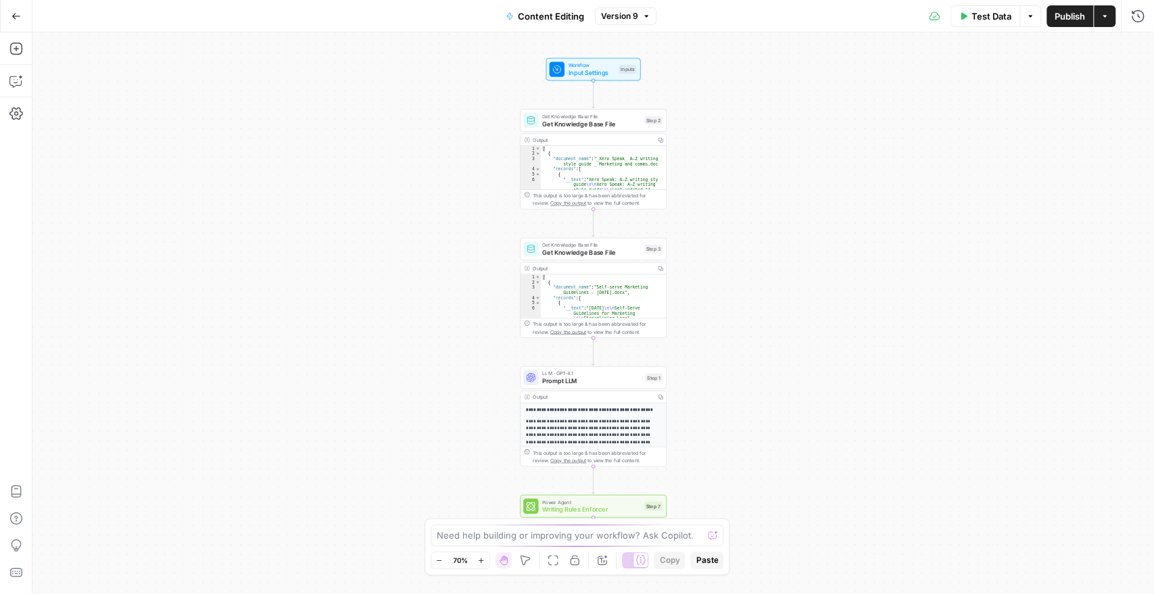
click at [608, 508] on span "Writing Rules Enforcer" at bounding box center [591, 509] width 98 height 9
click at [1069, 16] on button "Publish" at bounding box center [1069, 16] width 47 height 22
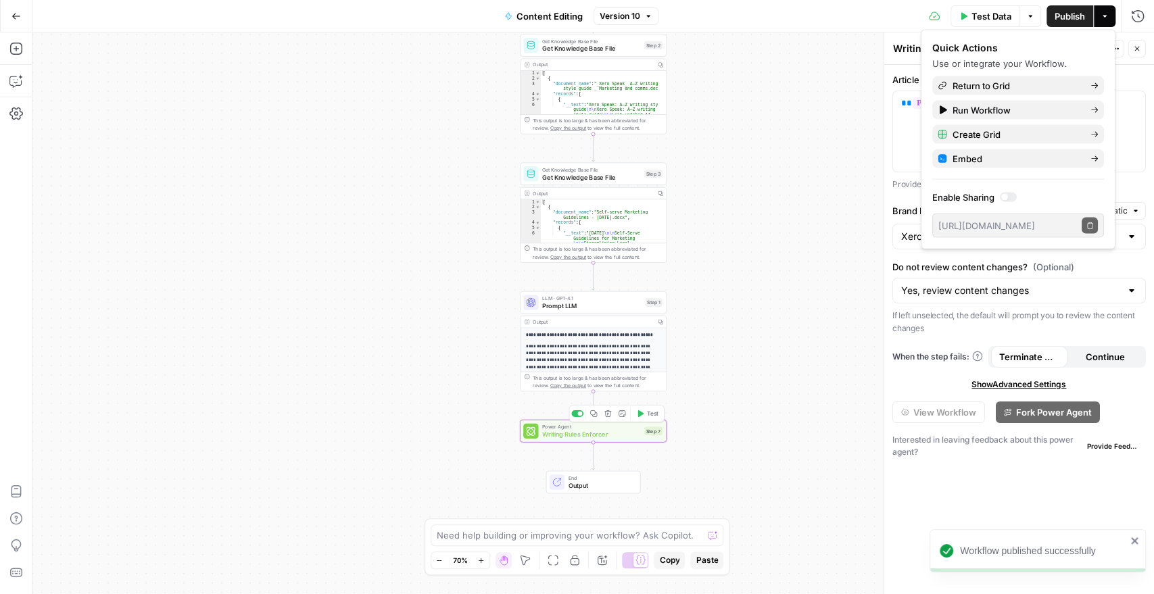
click at [574, 431] on span "Writing Rules Enforcer" at bounding box center [591, 434] width 98 height 9
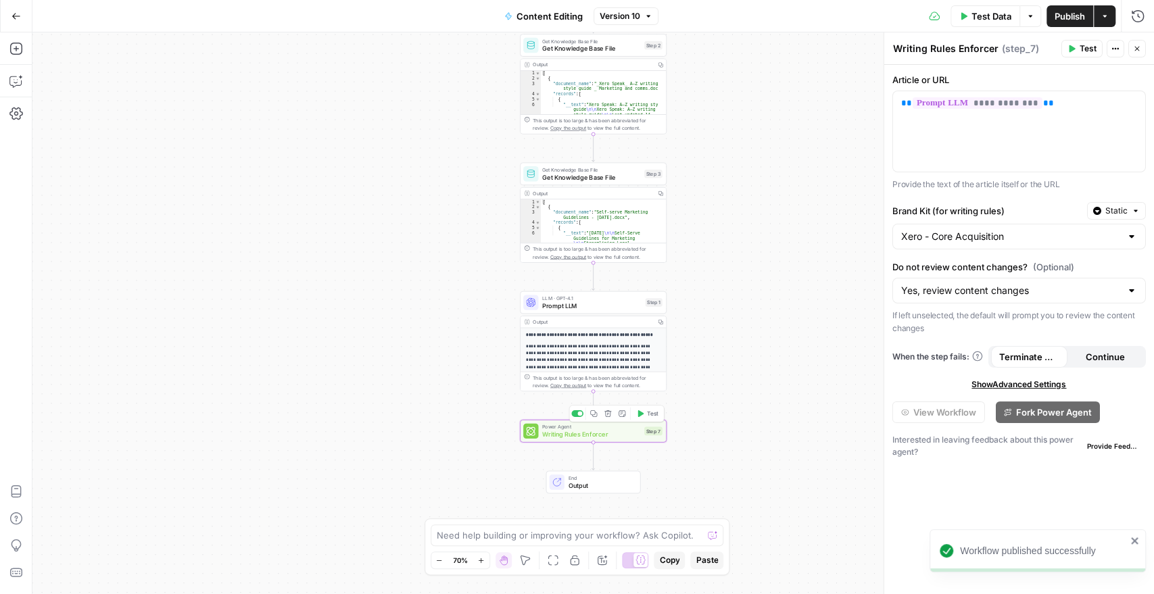
click at [574, 431] on span "Writing Rules Enforcer" at bounding box center [591, 434] width 98 height 9
click at [1058, 18] on span "Publish" at bounding box center [1070, 16] width 30 height 14
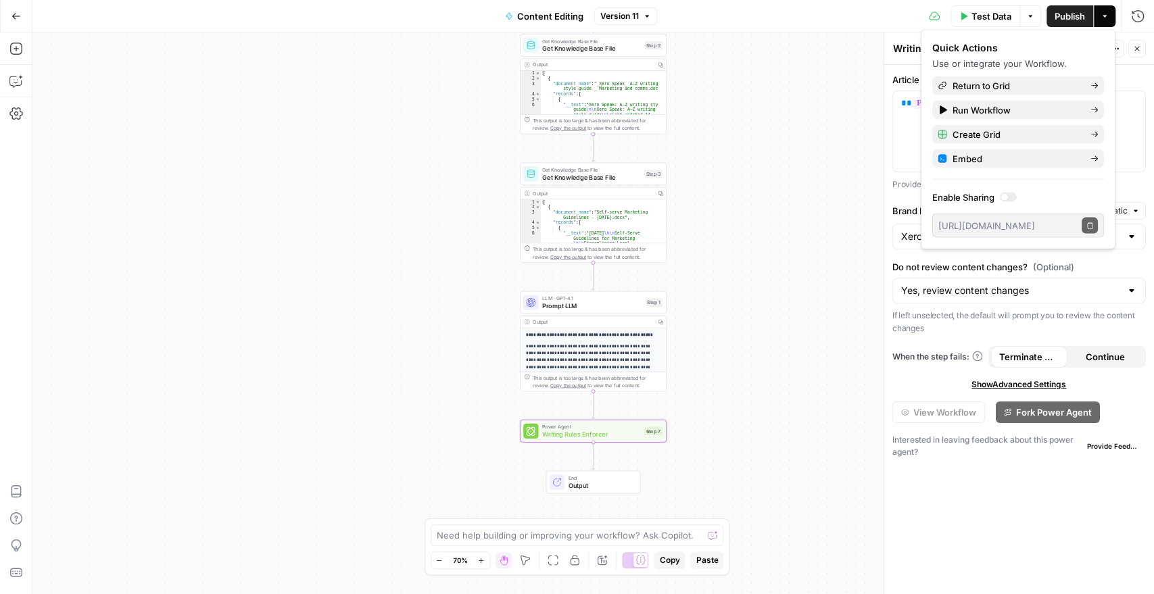
click at [1073, 18] on span "Publish" at bounding box center [1070, 16] width 30 height 14
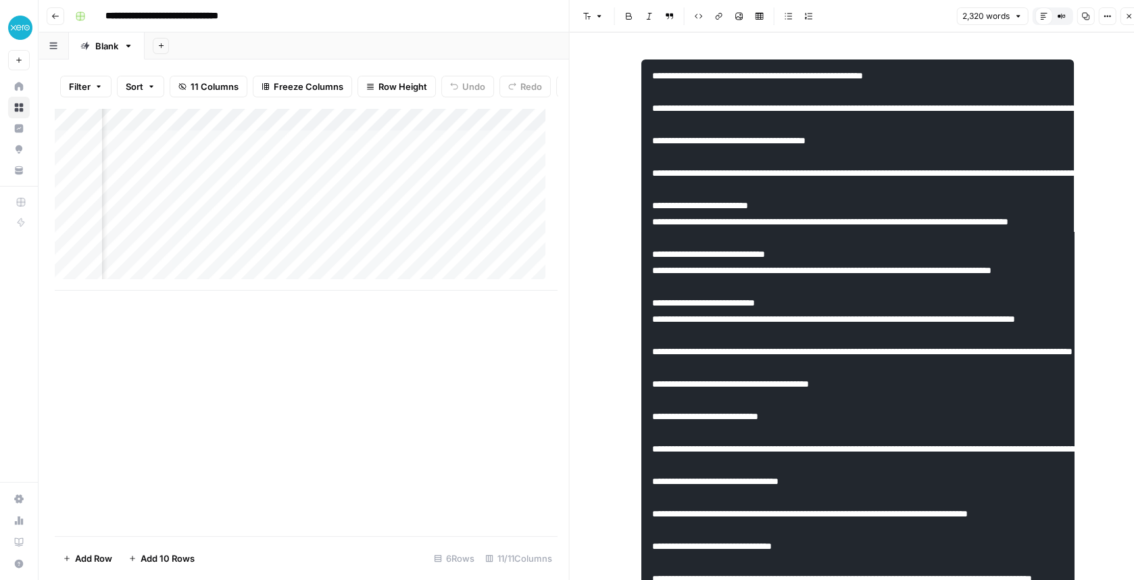
scroll to position [0, 1497]
click at [464, 132] on div "Add Column" at bounding box center [306, 199] width 502 height 183
click at [604, 16] on button "Font style" at bounding box center [593, 16] width 31 height 18
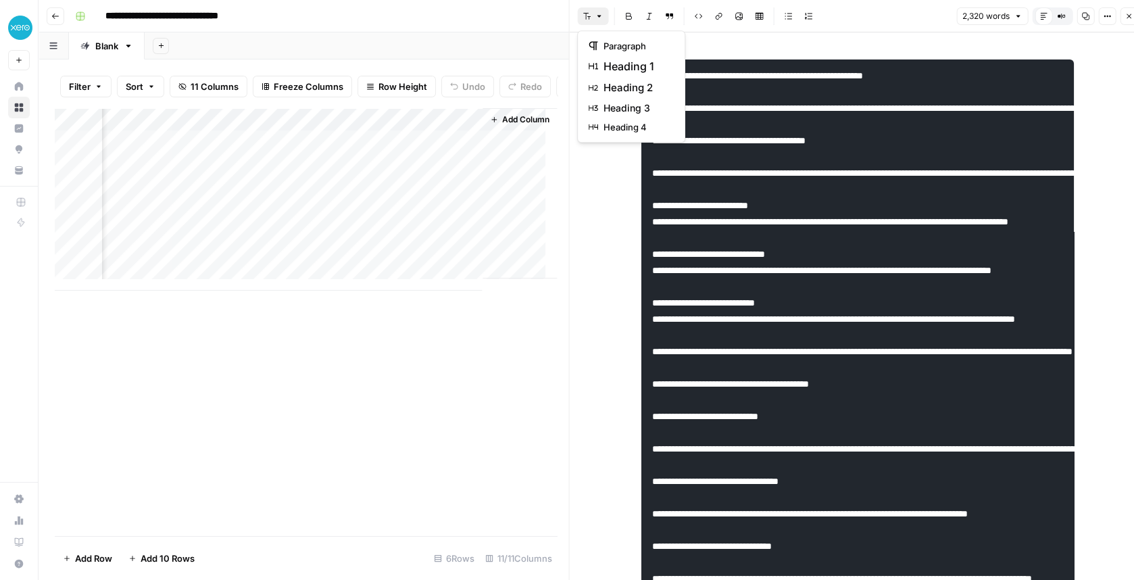
click at [1058, 16] on icon "button" at bounding box center [1061, 16] width 8 height 8
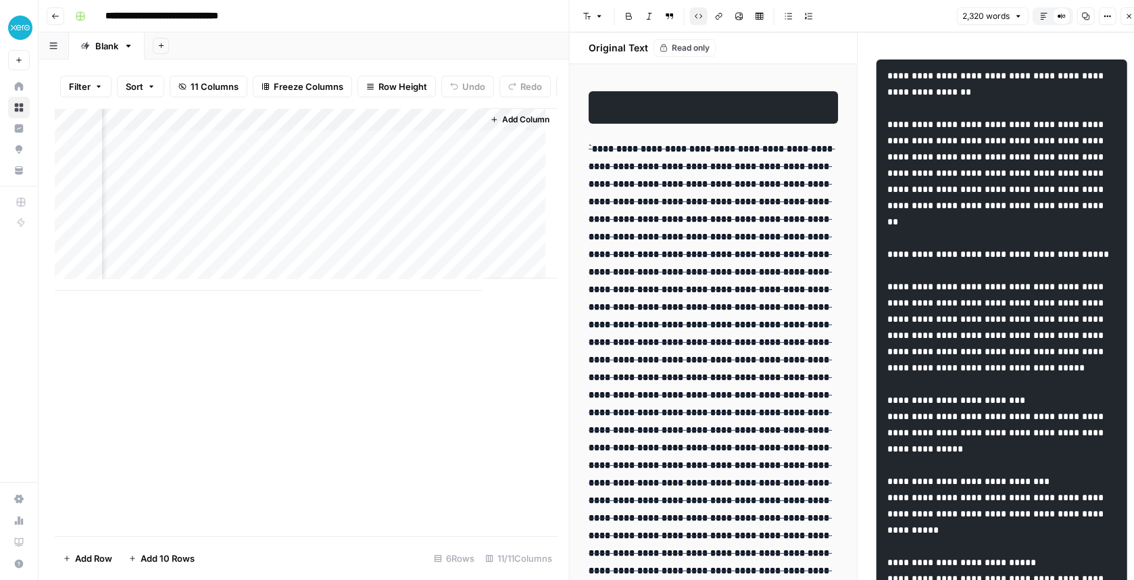
scroll to position [0, 0]
click at [1065, 16] on icon at bounding box center [1064, 16] width 2 height 2
click at [1048, 14] on icon "button" at bounding box center [1044, 16] width 8 height 8
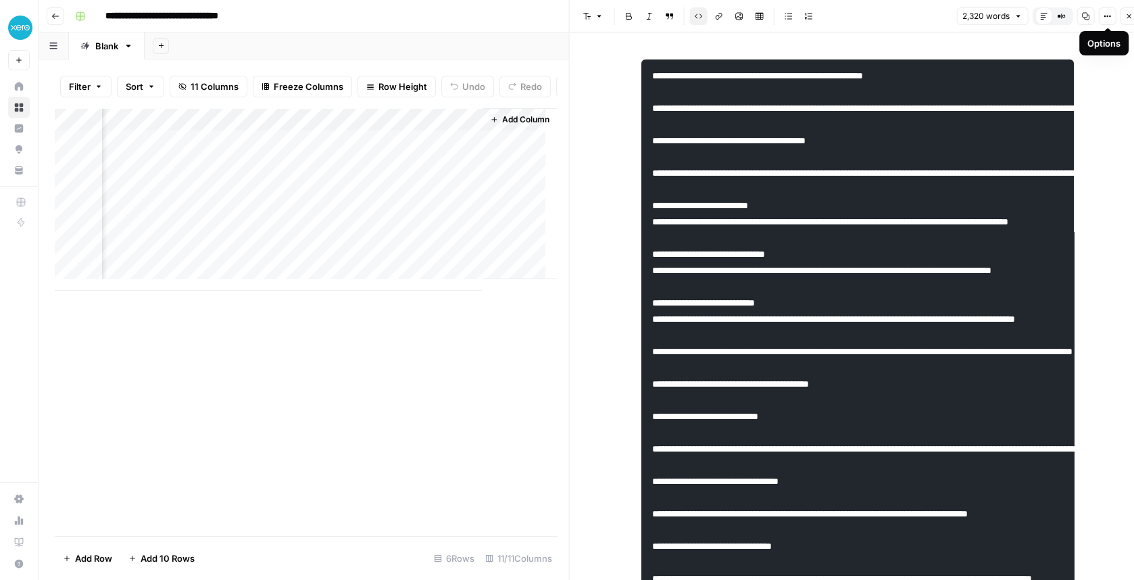
click at [1105, 14] on icon "button" at bounding box center [1107, 16] width 8 height 8
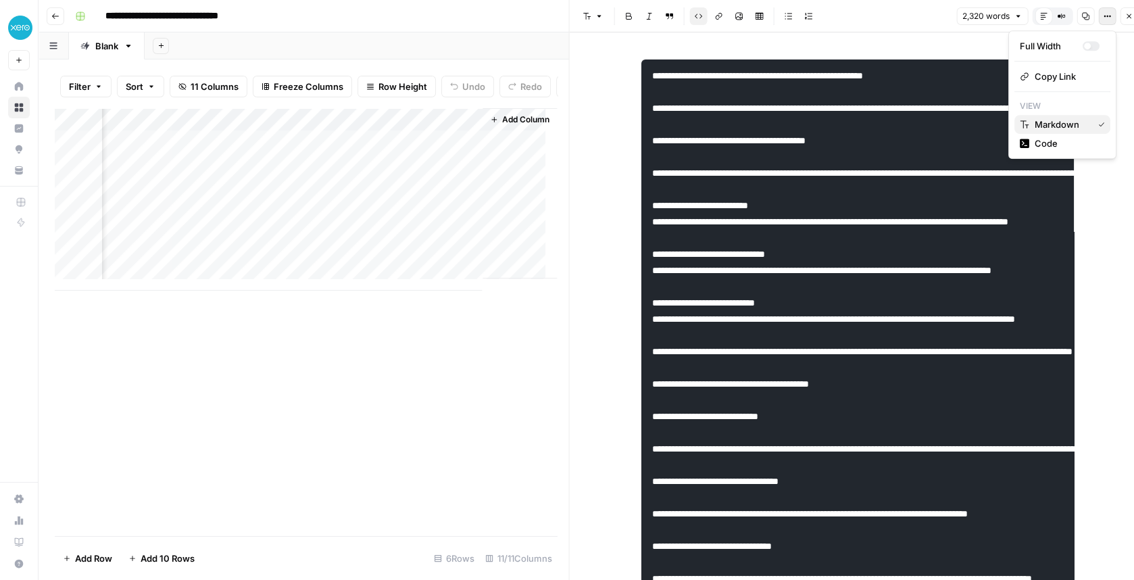
click at [1055, 126] on span "Markdown" at bounding box center [1061, 125] width 53 height 14
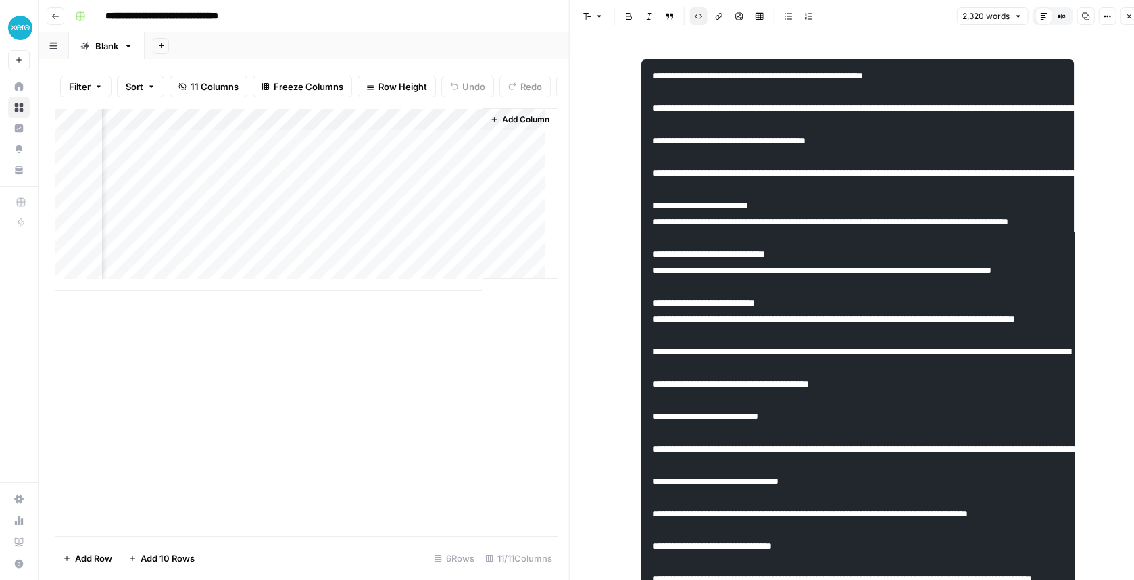
click at [1103, 14] on icon "button" at bounding box center [1107, 16] width 8 height 8
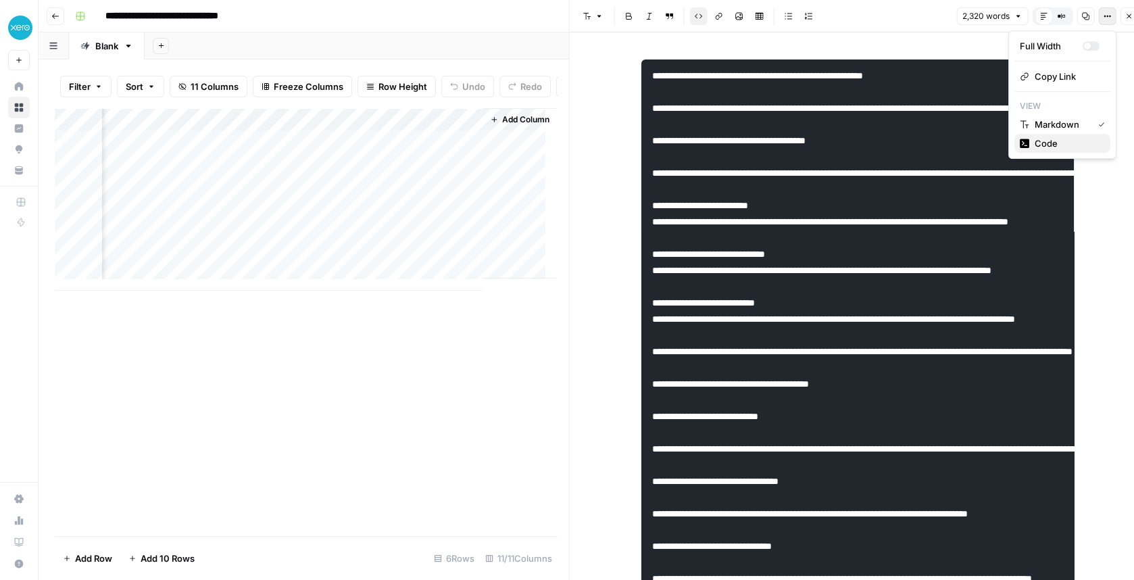
click at [1040, 145] on span "Code" at bounding box center [1067, 144] width 65 height 14
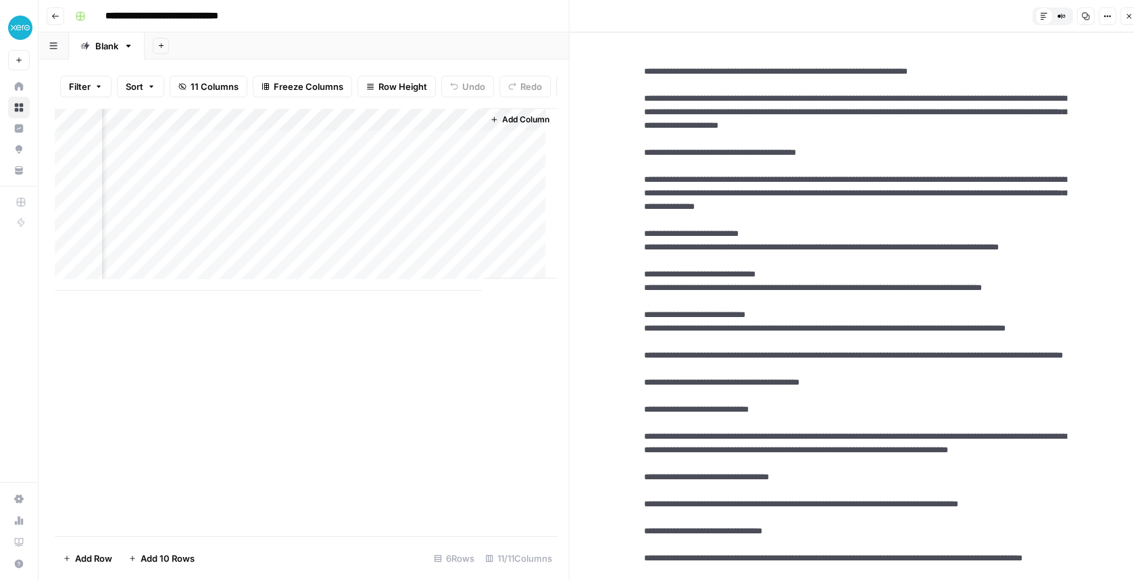
click at [341, 174] on div "Add Column" at bounding box center [306, 199] width 502 height 183
click at [212, 132] on div "Add Column" at bounding box center [306, 199] width 502 height 183
click at [343, 171] on div "Add Column" at bounding box center [306, 199] width 502 height 183
click at [328, 132] on div "Add Column" at bounding box center [306, 199] width 502 height 183
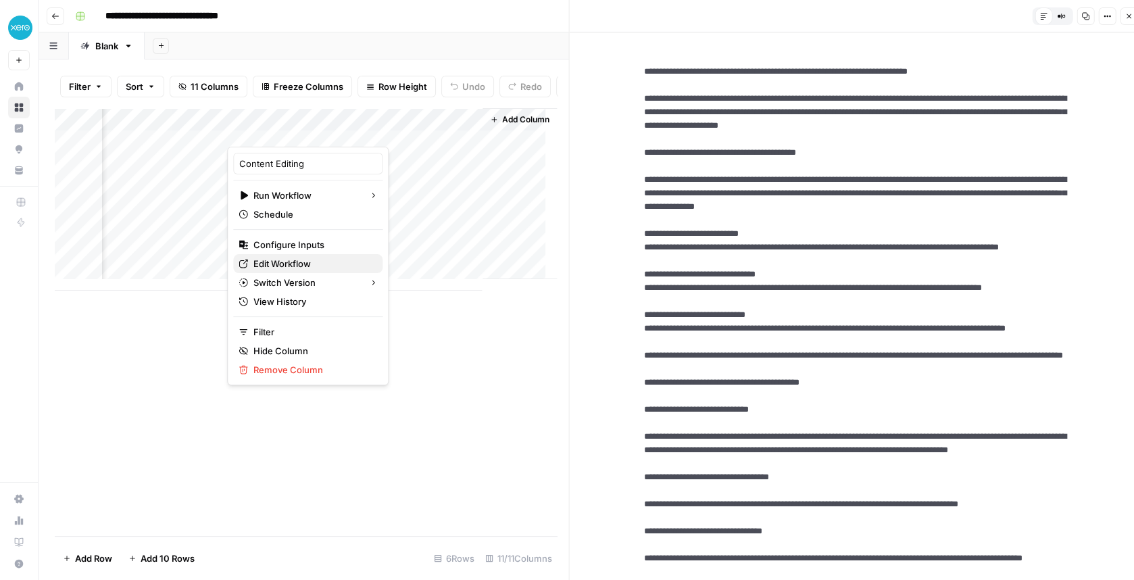
click at [291, 259] on span "Edit Workflow" at bounding box center [312, 264] width 118 height 14
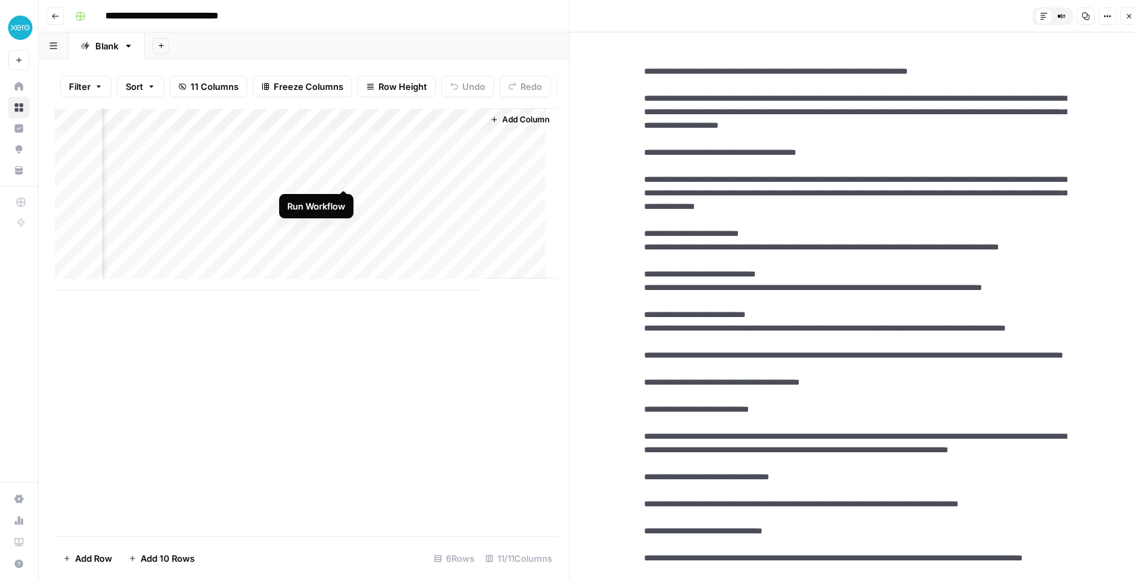
click at [341, 173] on div "Add Column" at bounding box center [306, 199] width 502 height 183
click at [1128, 20] on icon "button" at bounding box center [1129, 16] width 8 height 8
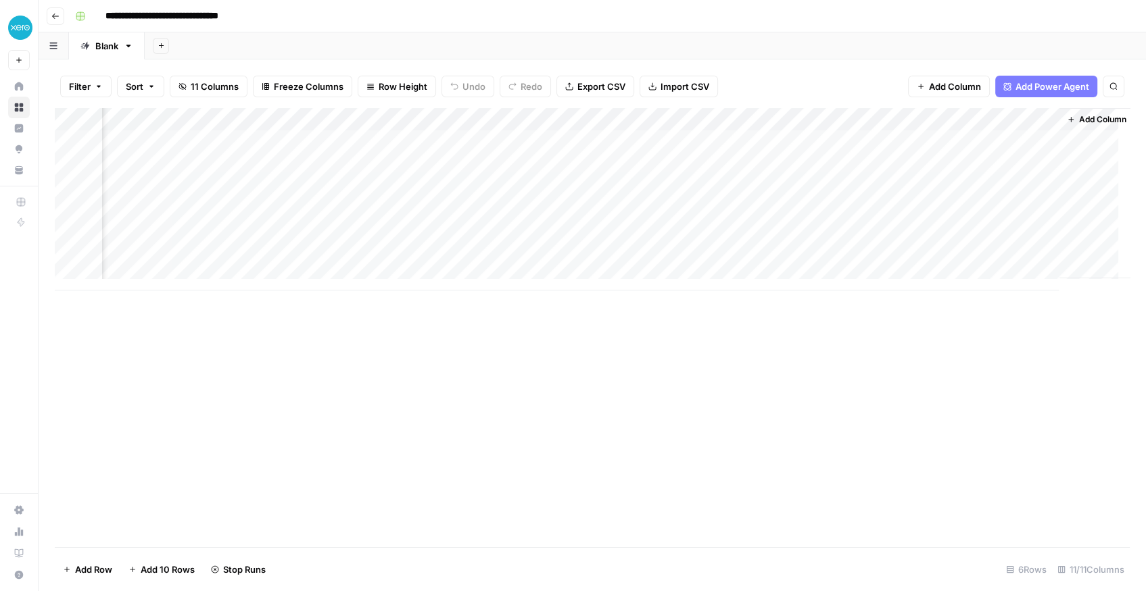
scroll to position [0, 933]
click at [1058, 89] on span "Add Power Agent" at bounding box center [1052, 87] width 74 height 14
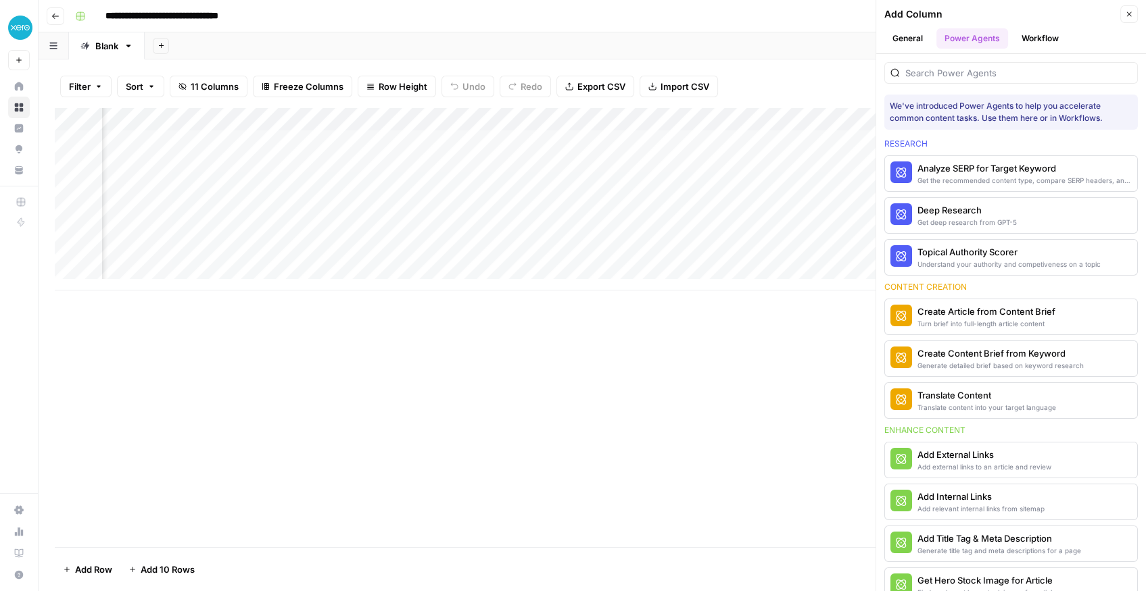
click at [1028, 39] on button "Workflow" at bounding box center [1039, 38] width 53 height 20
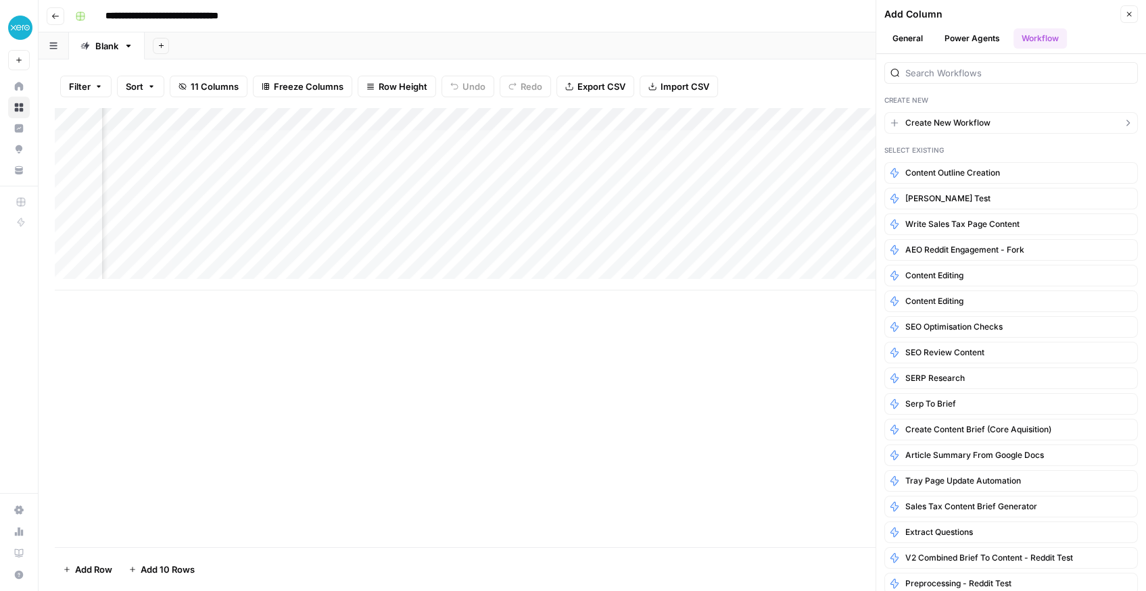
click at [978, 126] on span "Create New Workflow" at bounding box center [947, 123] width 85 height 12
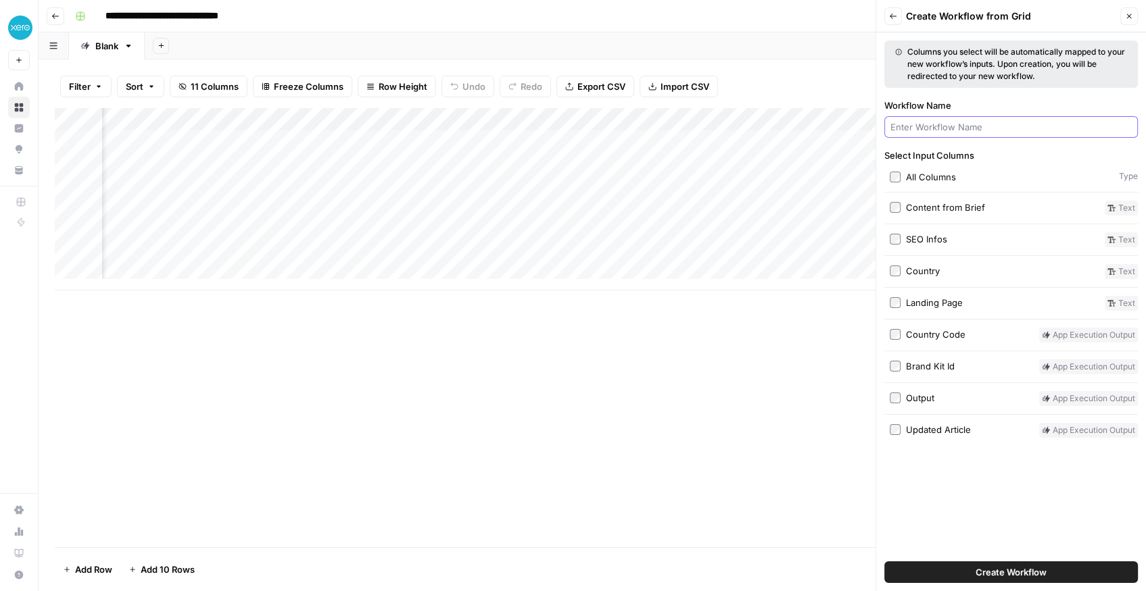
click at [972, 122] on input "Workflow Name" at bounding box center [1010, 127] width 241 height 14
click at [972, 126] on input "Final Edit Core Acqusition" at bounding box center [1010, 127] width 241 height 14
type input "Final Edit Core Acquisition"
click at [908, 392] on div "Output" at bounding box center [920, 398] width 28 height 14
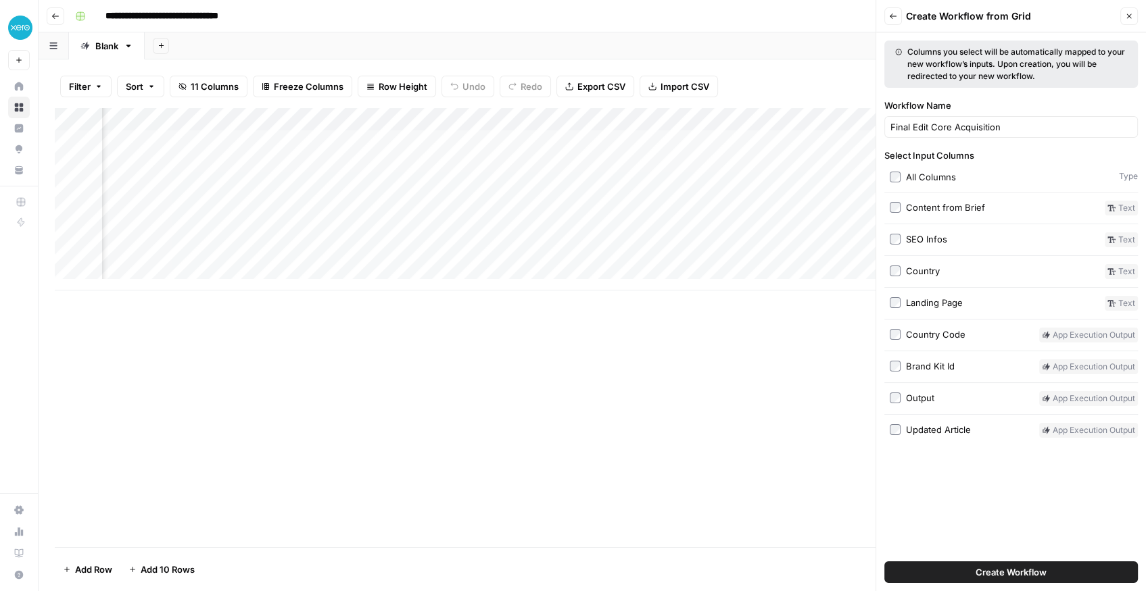
click at [955, 565] on button "Create Workflow" at bounding box center [1010, 573] width 253 height 22
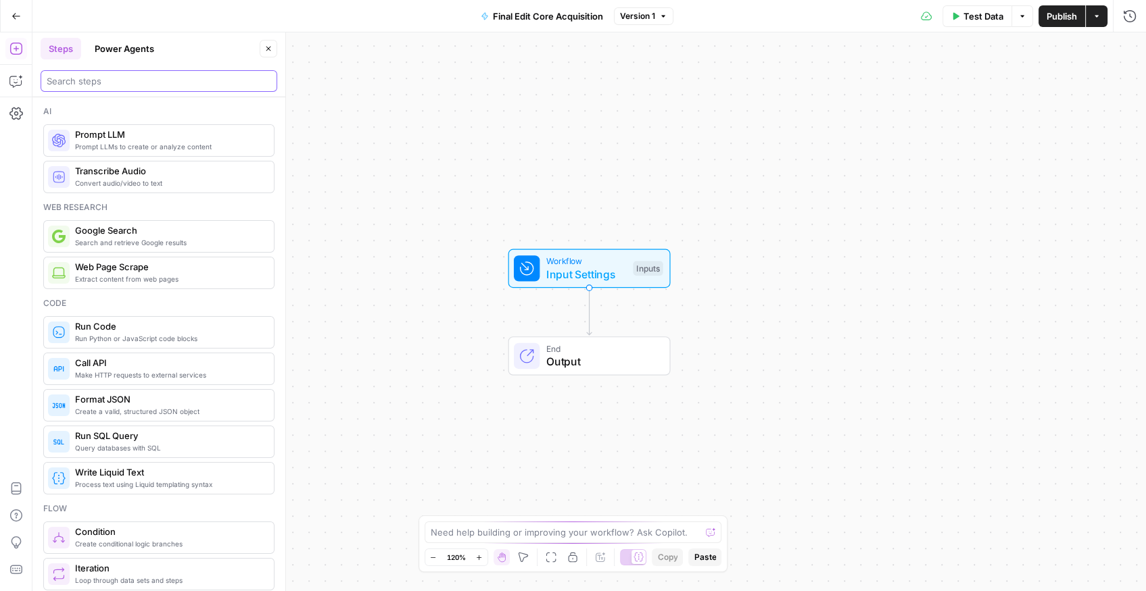
click at [104, 79] on input "search" at bounding box center [159, 81] width 224 height 14
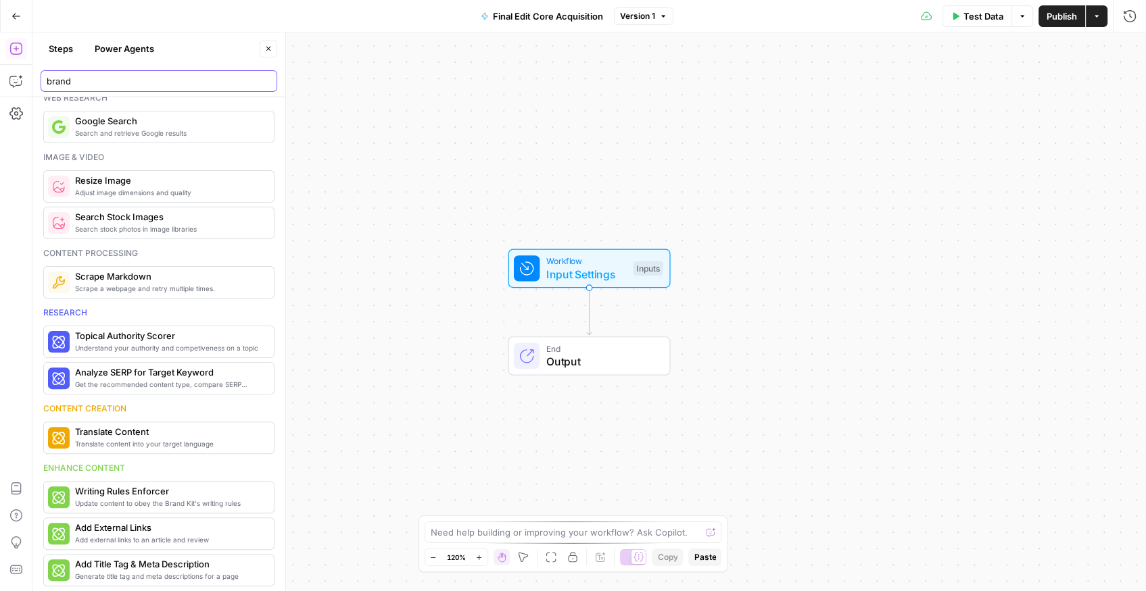
scroll to position [676, 0]
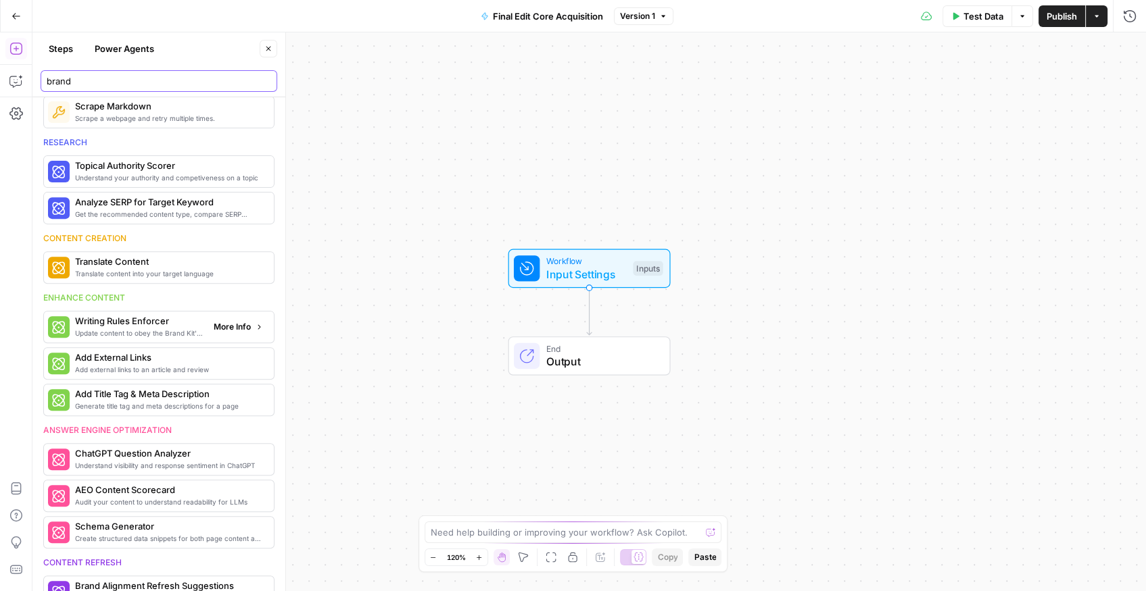
type input "brand"
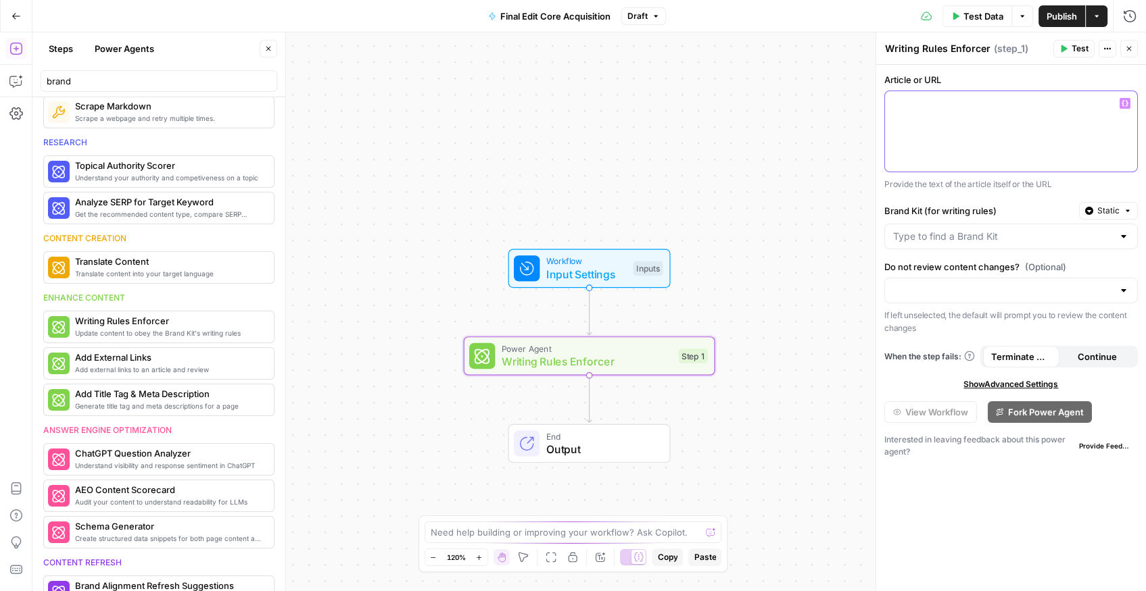
click at [1123, 103] on icon "button" at bounding box center [1124, 103] width 7 height 7
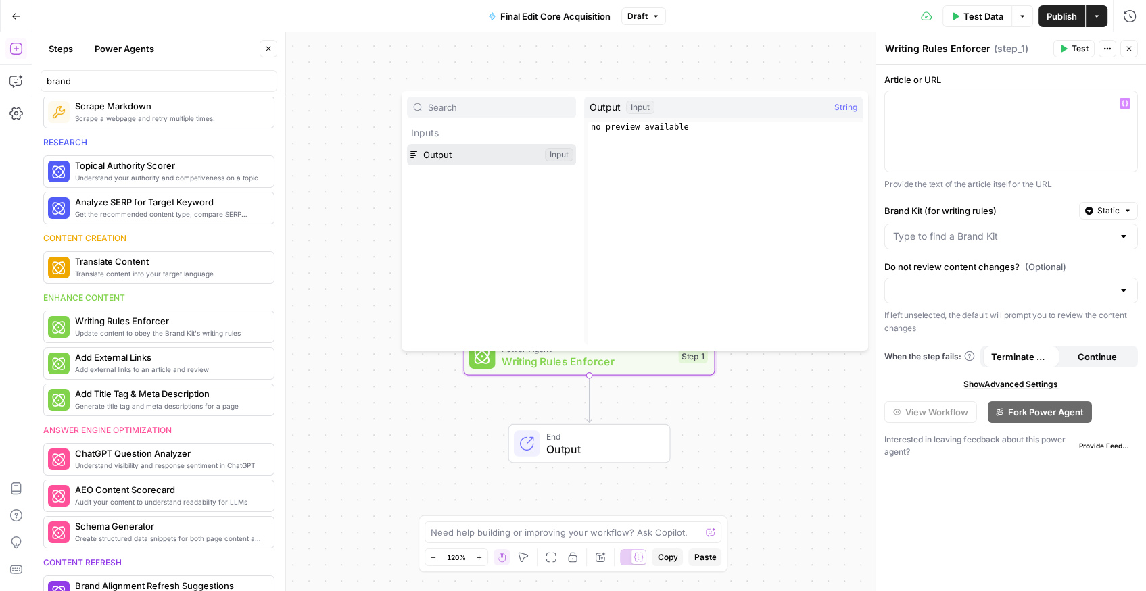
click at [444, 155] on button "Select variable Output" at bounding box center [491, 155] width 169 height 22
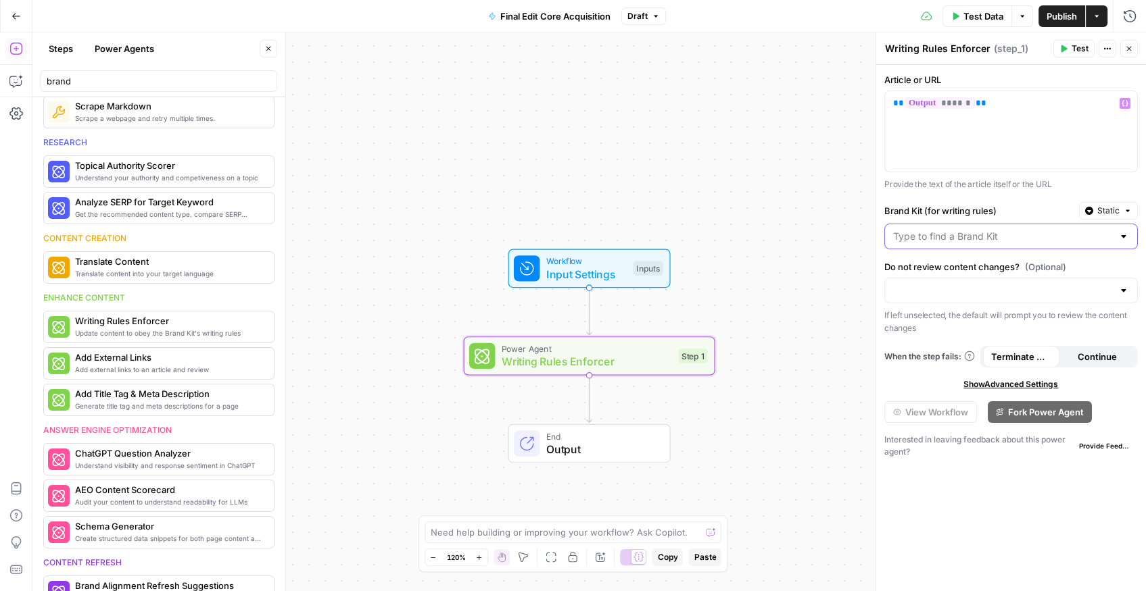
click at [952, 239] on input "Brand Kit (for writing rules)" at bounding box center [1003, 237] width 220 height 14
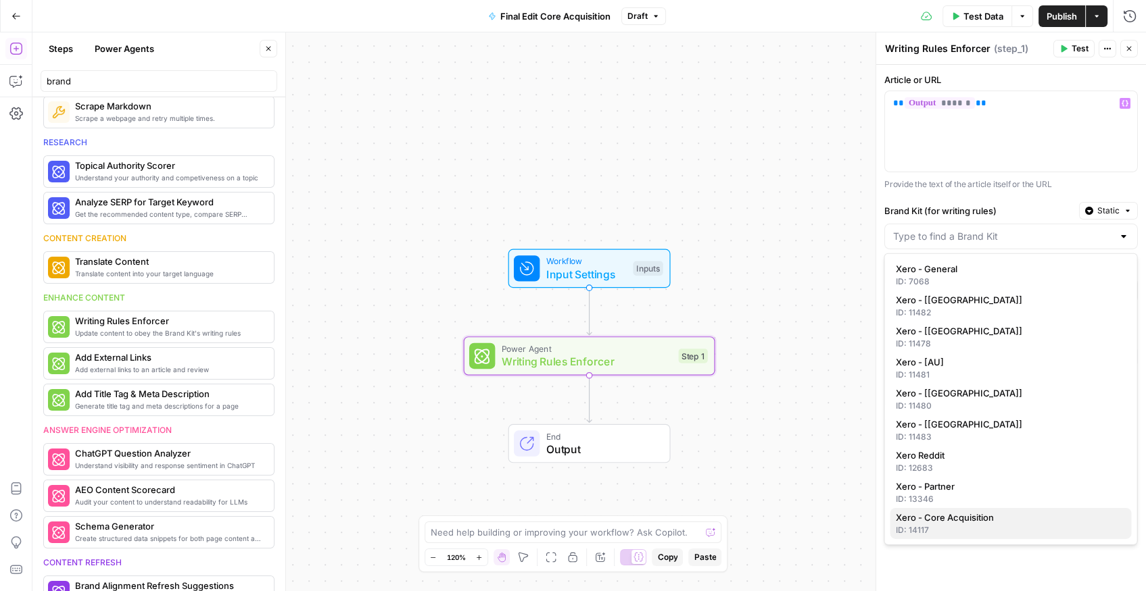
click at [936, 522] on span "Xero - Core Acquisition" at bounding box center [1007, 518] width 225 height 14
type input "Xero - Core Acquisition"
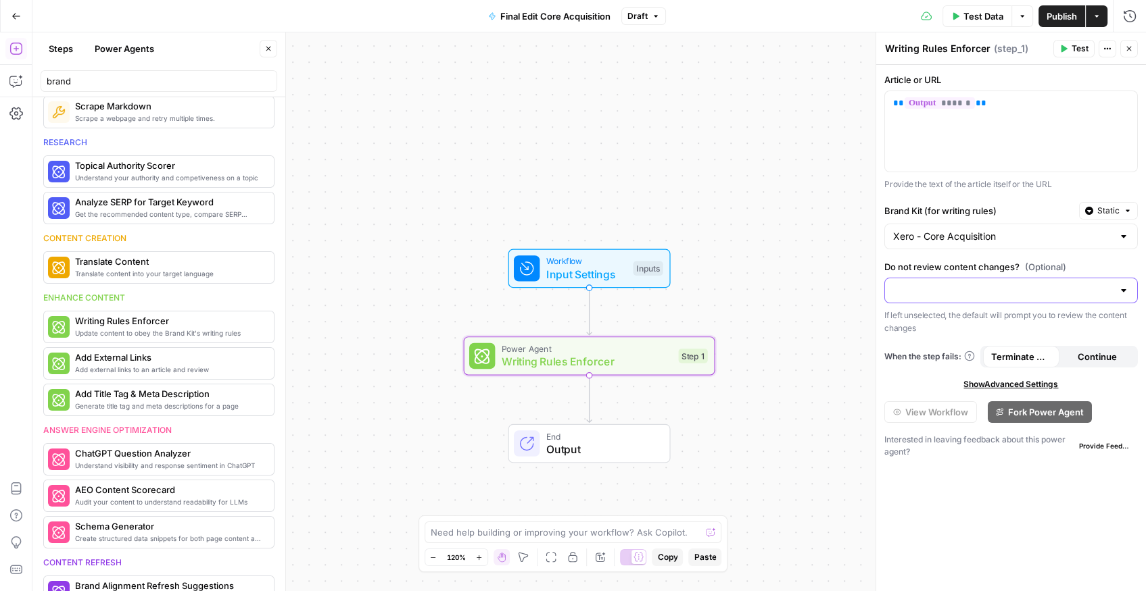
click at [938, 293] on input "Do not review content changes? (Optional)" at bounding box center [1003, 291] width 220 height 14
click at [938, 320] on span "Yes, review content changes" at bounding box center [1007, 323] width 225 height 14
type input "Yes, review content changes"
click at [1050, 9] on span "Publish" at bounding box center [1061, 16] width 30 height 14
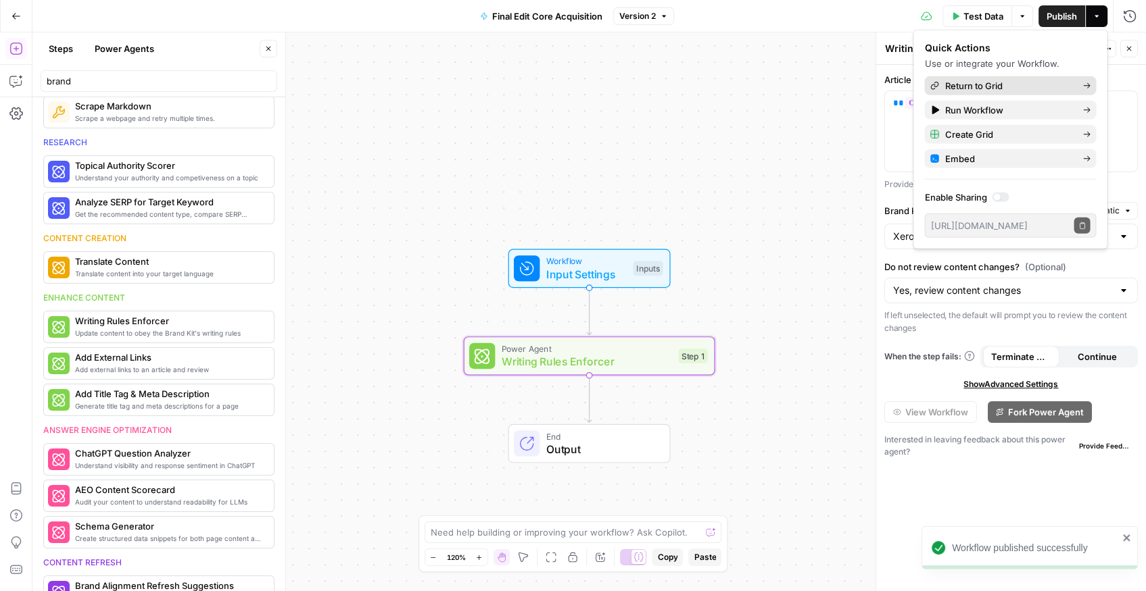
click at [986, 79] on span "Return to Grid" at bounding box center [1007, 86] width 127 height 14
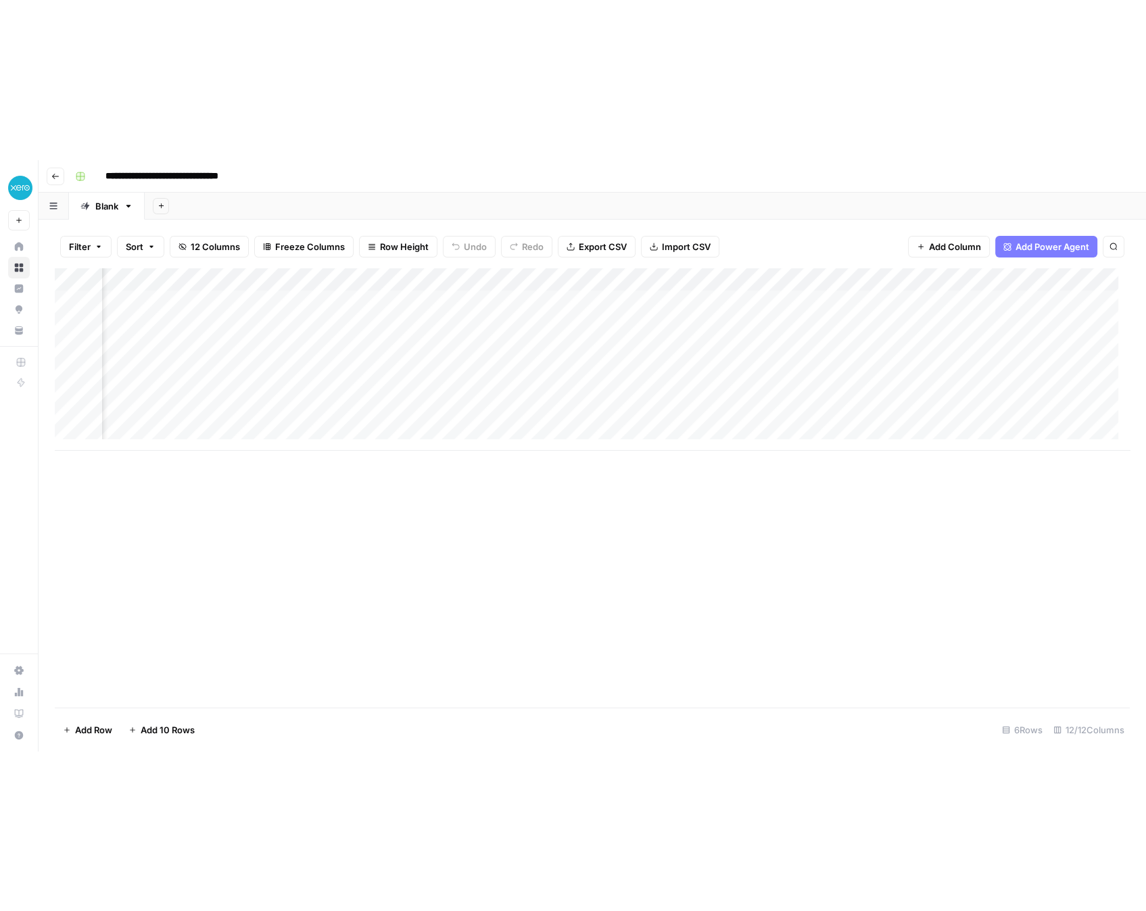
scroll to position [0, 1107]
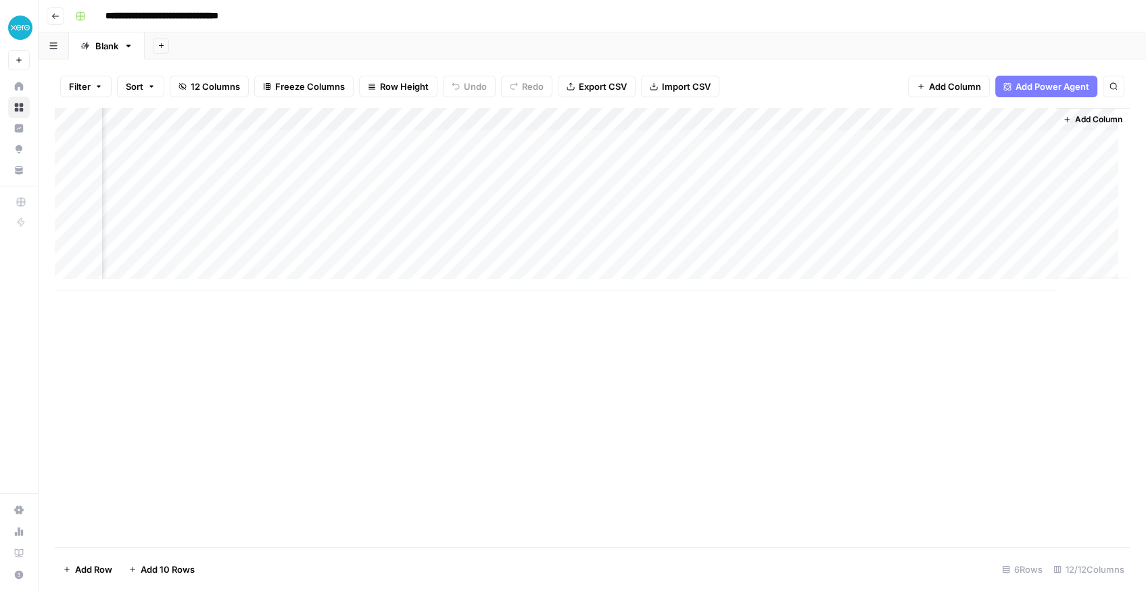
click at [906, 145] on div "Add Column" at bounding box center [592, 199] width 1075 height 183
click at [776, 138] on div "Add Column" at bounding box center [592, 199] width 1075 height 183
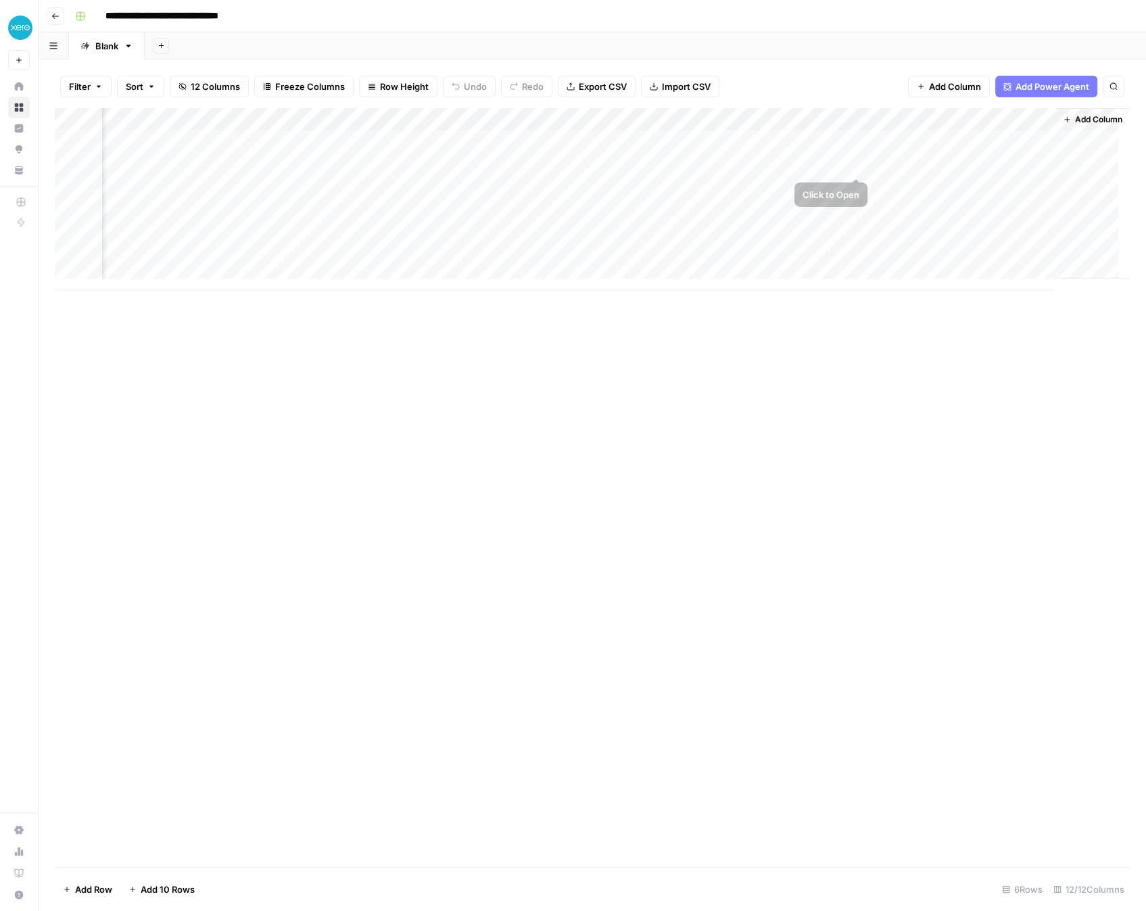
click at [911, 166] on div "Add Column" at bounding box center [592, 199] width 1075 height 183
click at [765, 169] on div "Add Column" at bounding box center [592, 199] width 1075 height 183
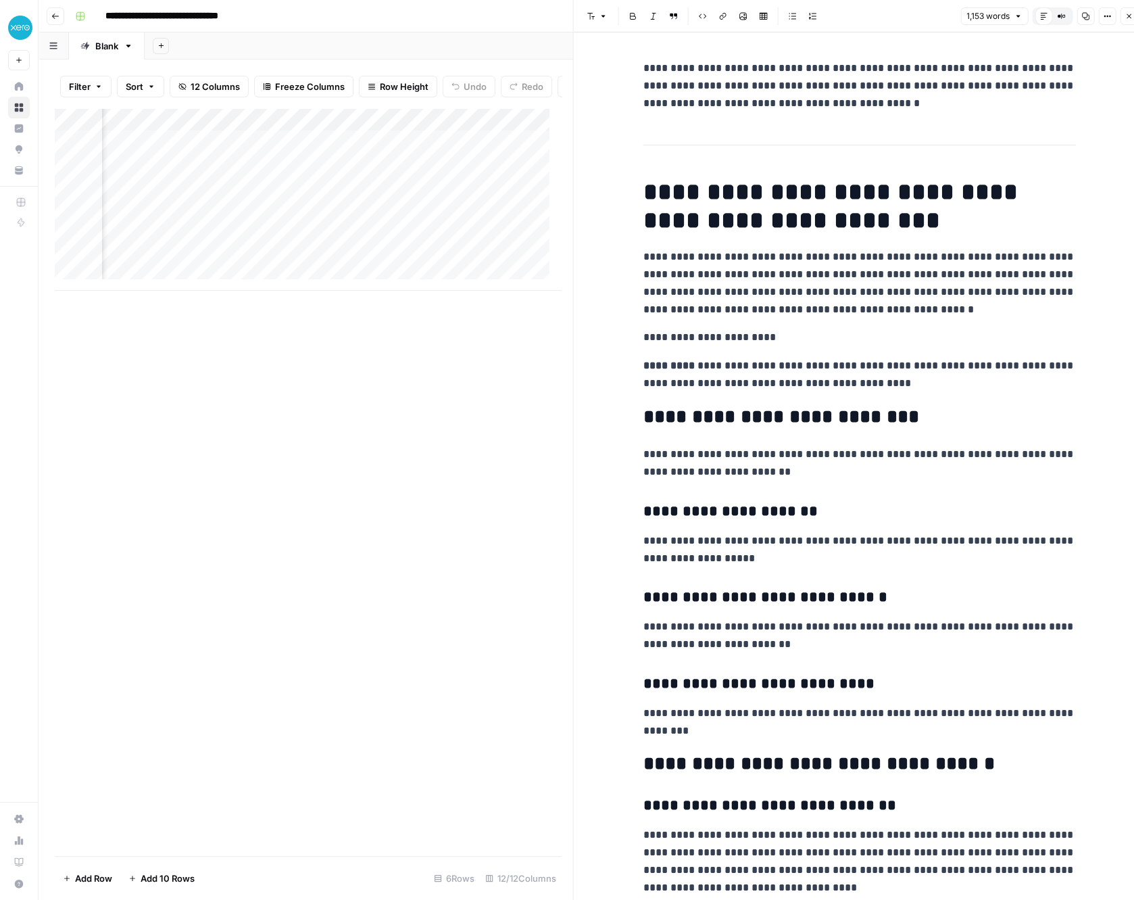
click at [482, 147] on div "Add Column" at bounding box center [308, 199] width 506 height 183
click at [487, 197] on div "Add Column" at bounding box center [308, 199] width 506 height 183
click at [485, 222] on div "Add Column" at bounding box center [308, 199] width 506 height 183
click at [481, 242] on div "Add Column" at bounding box center [308, 199] width 506 height 183
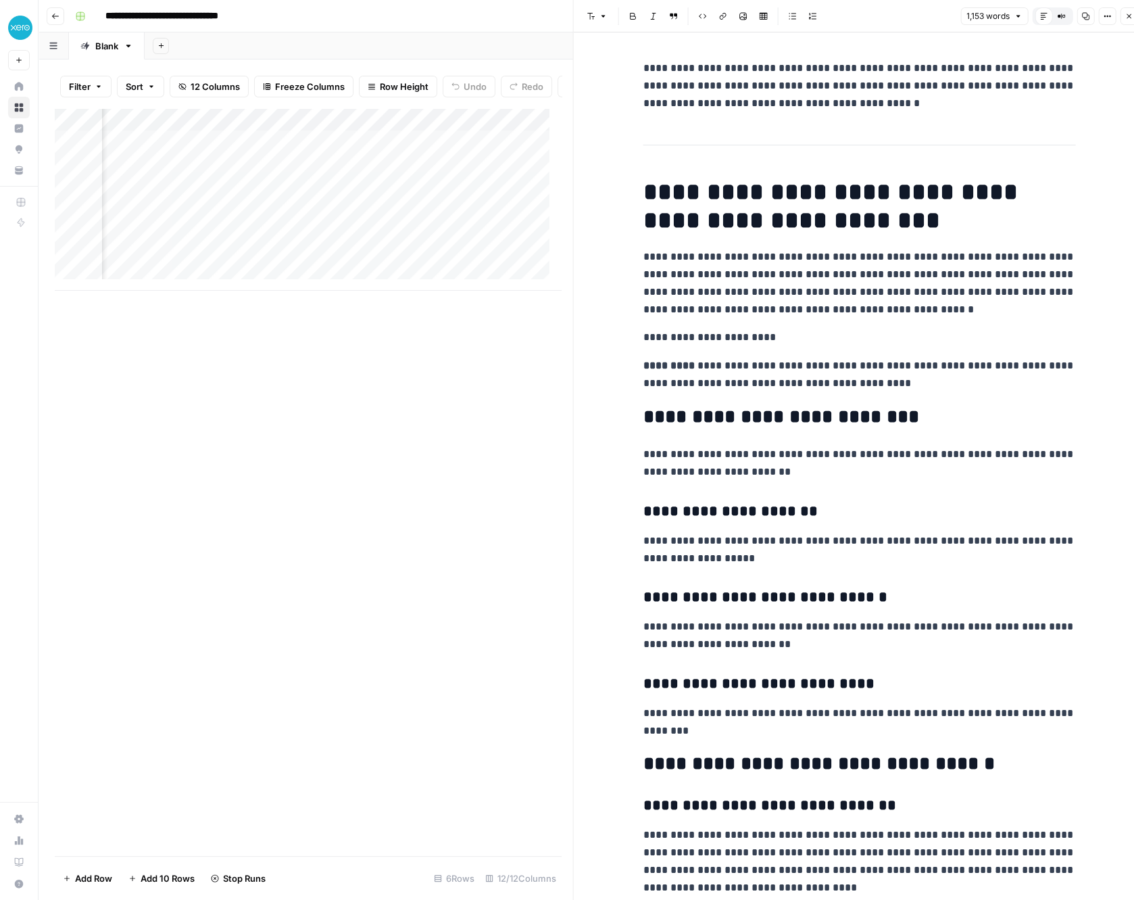
click at [536, 175] on div "Add Column" at bounding box center [308, 199] width 506 height 183
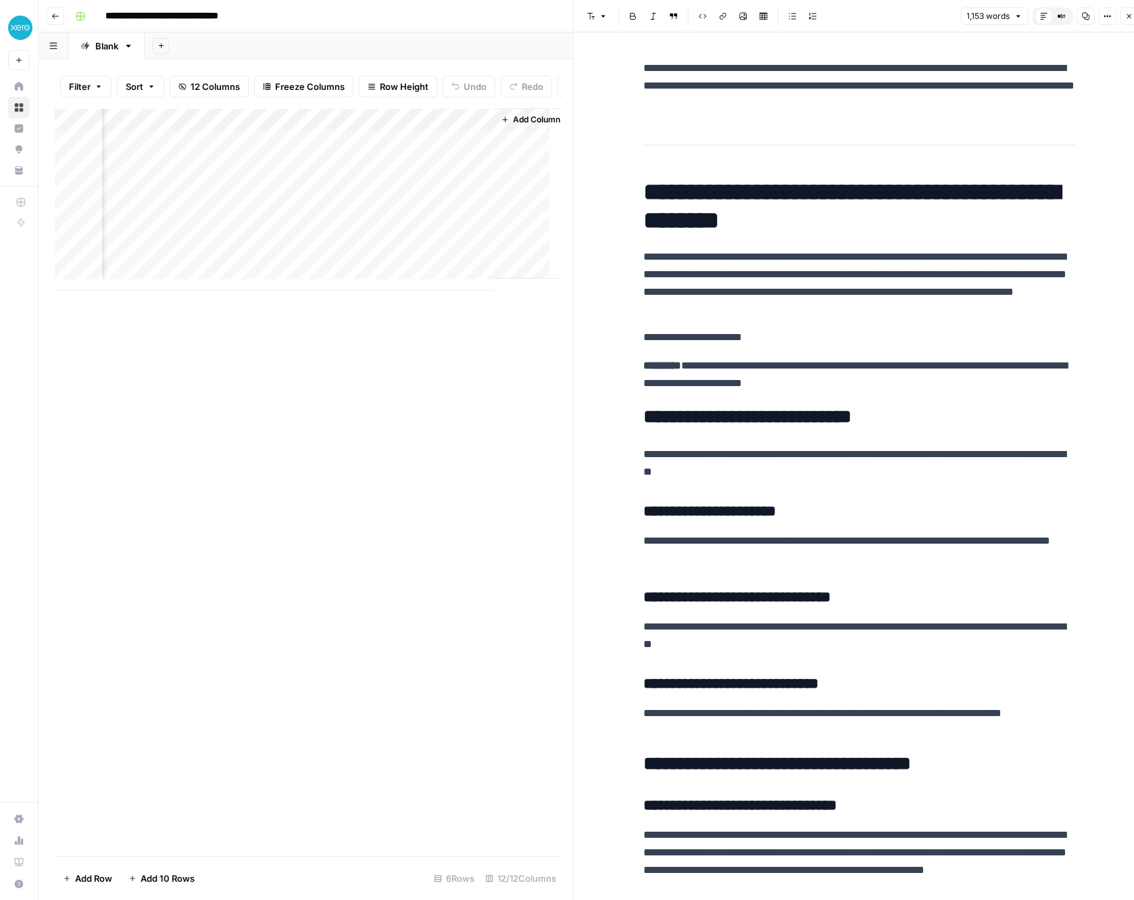
scroll to position [0, 1674]
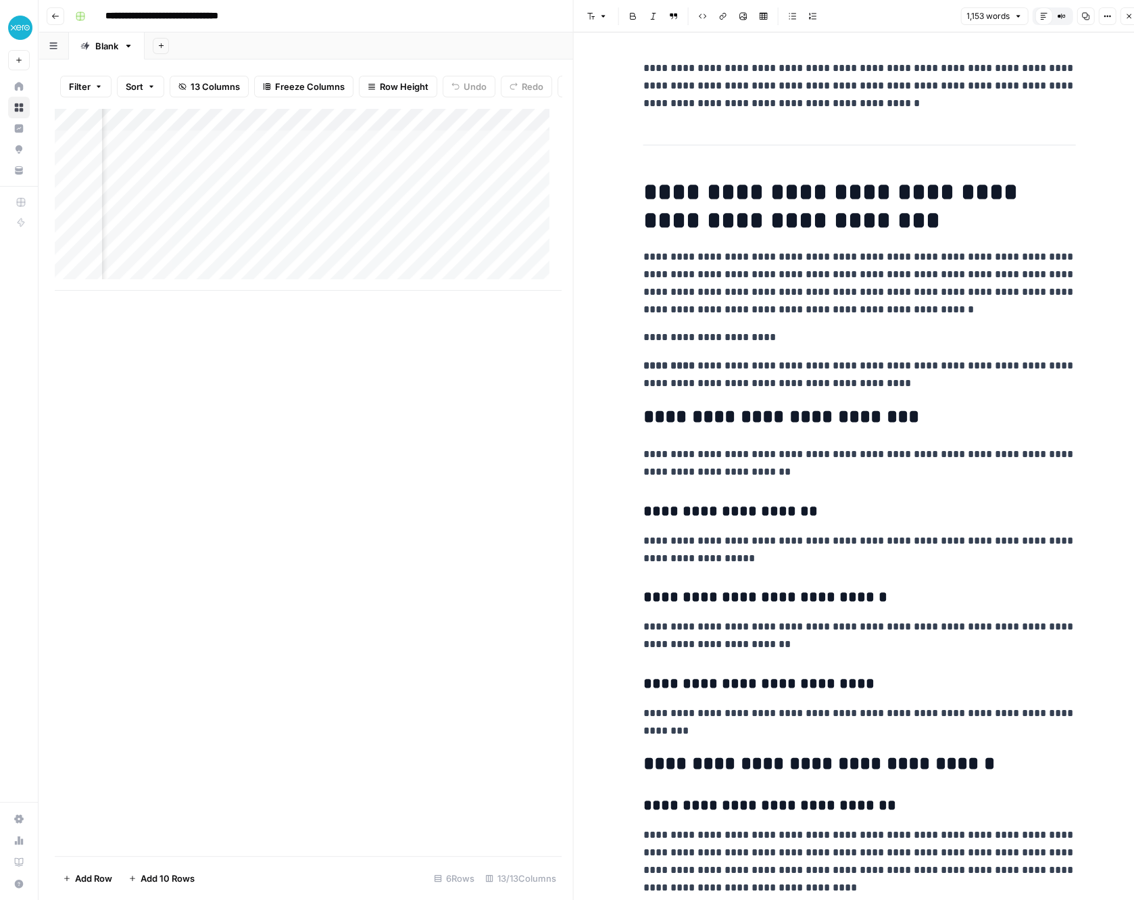
click at [498, 151] on div "Add Column" at bounding box center [308, 199] width 506 height 183
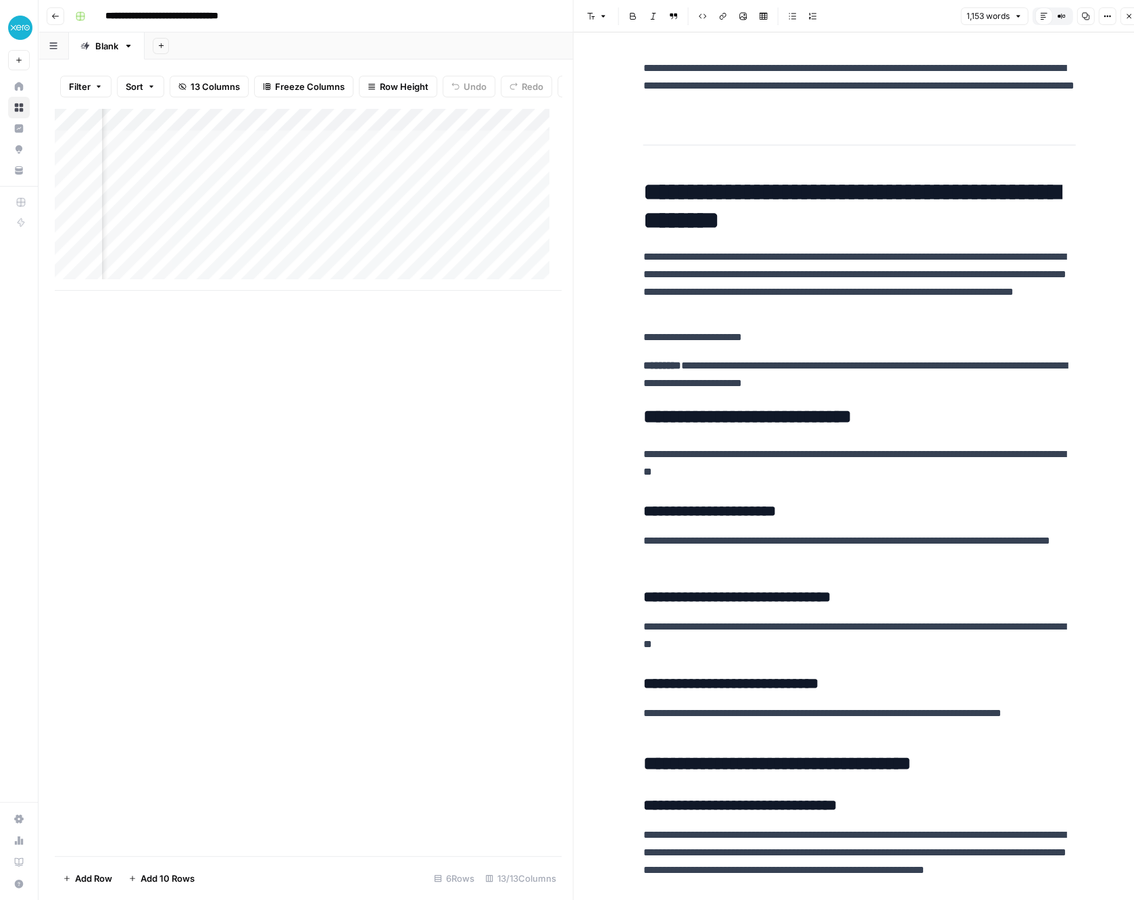
scroll to position [0, 1796]
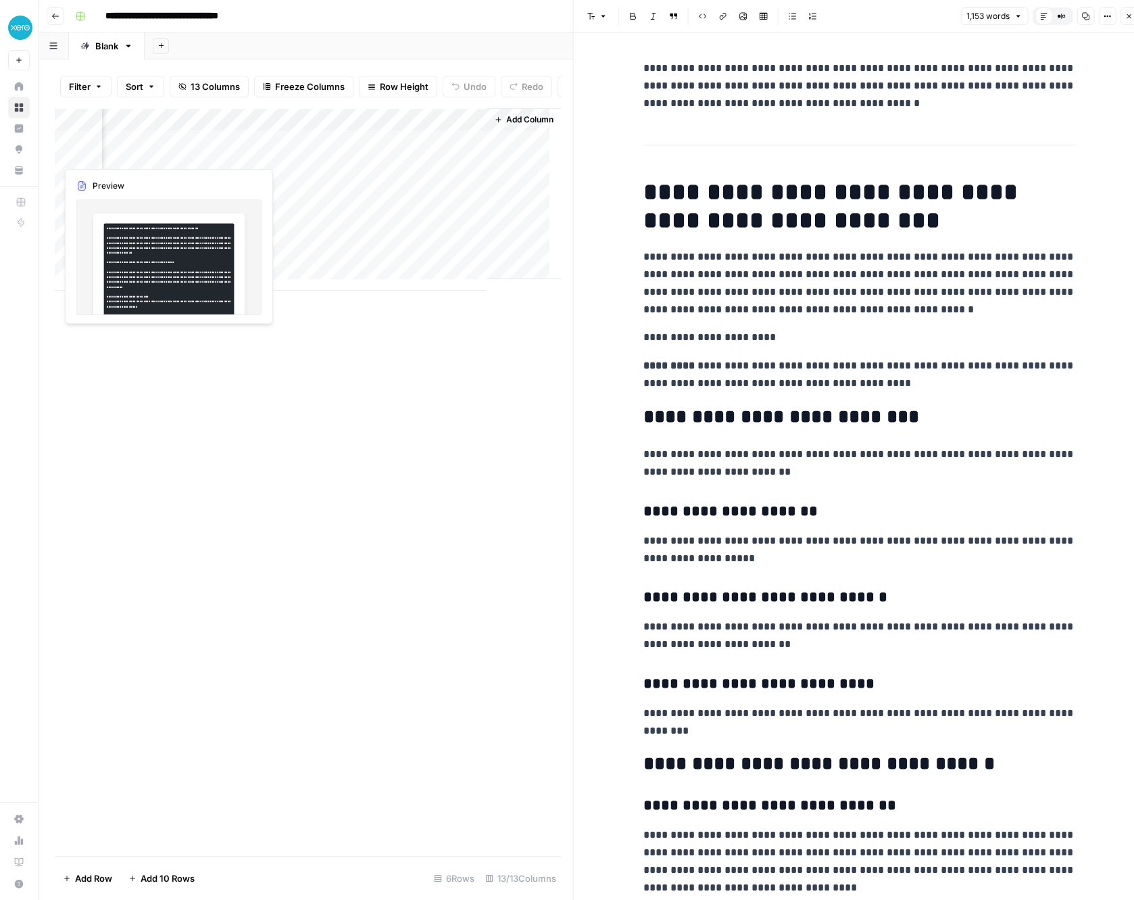
click at [127, 152] on div "Add Column" at bounding box center [308, 199] width 506 height 183
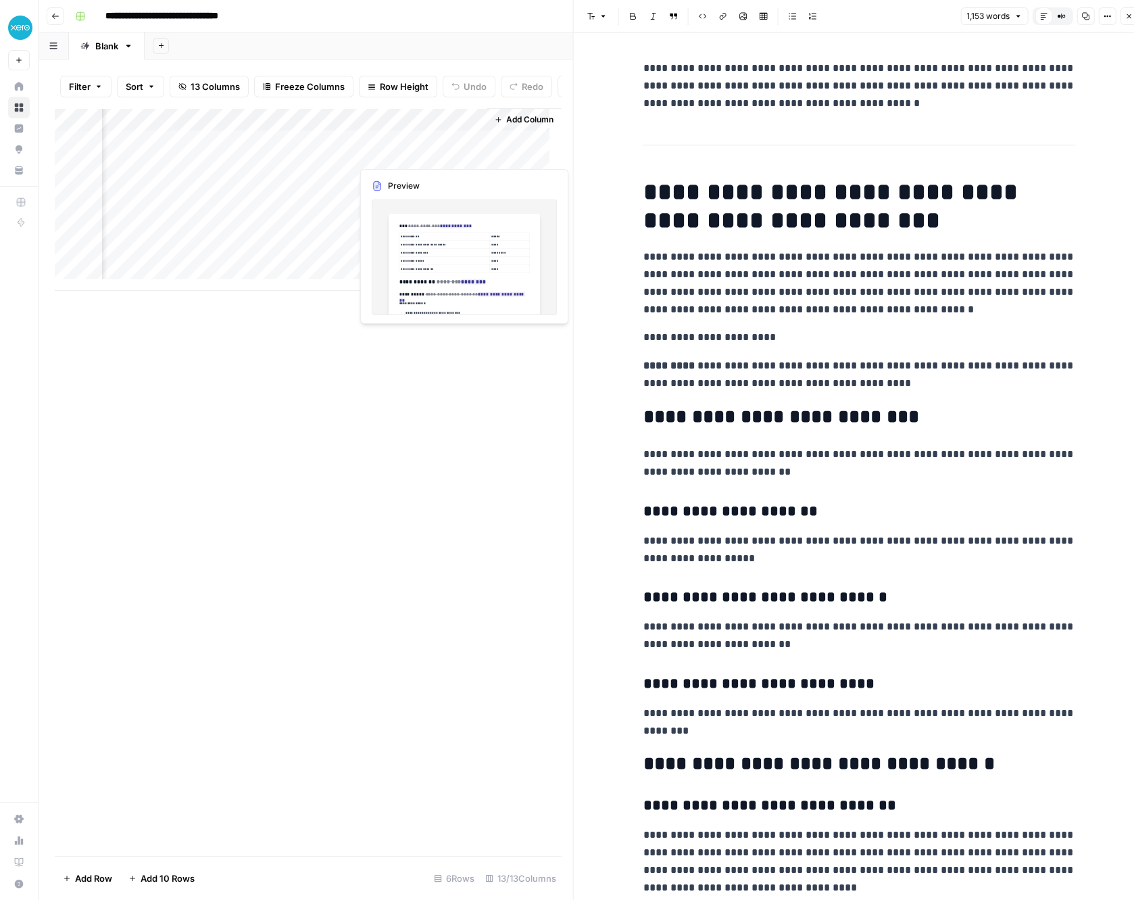
click at [403, 149] on div "Add Column" at bounding box center [308, 199] width 506 height 183
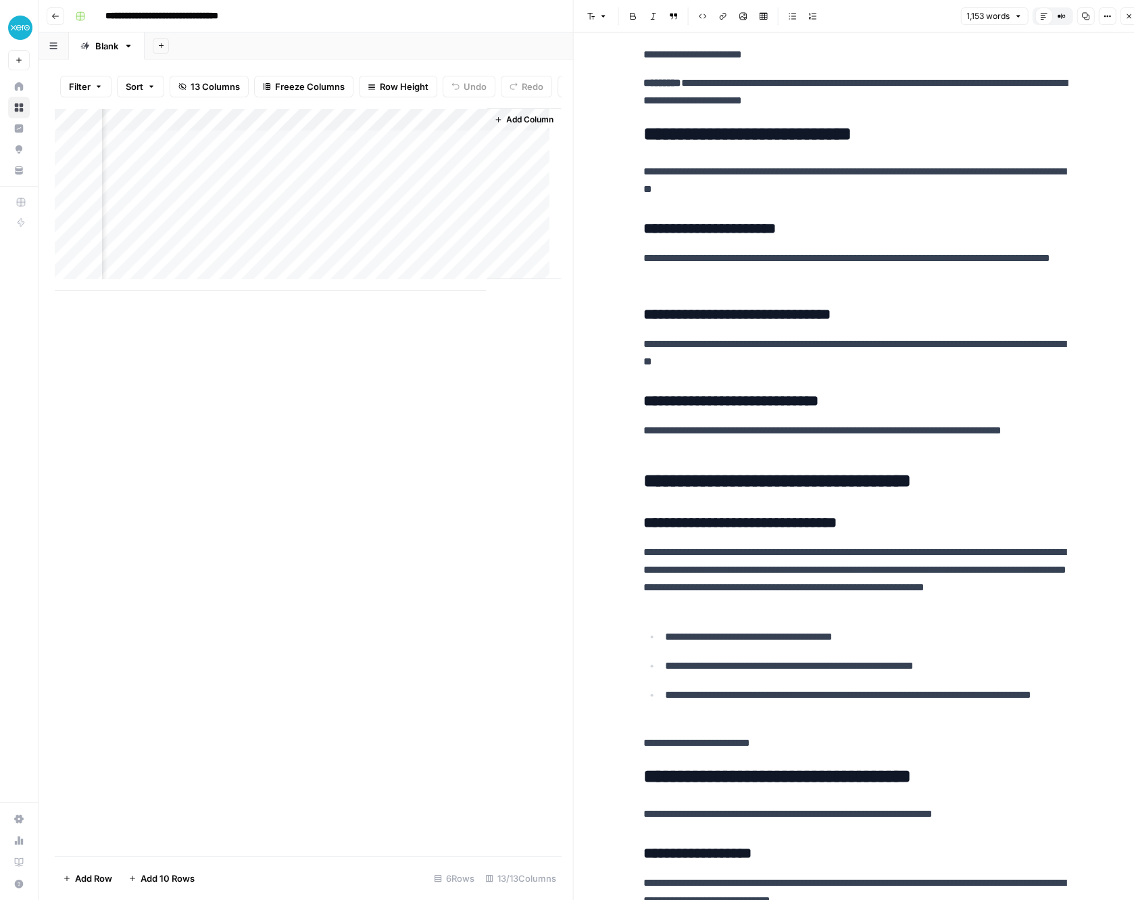
scroll to position [225, 0]
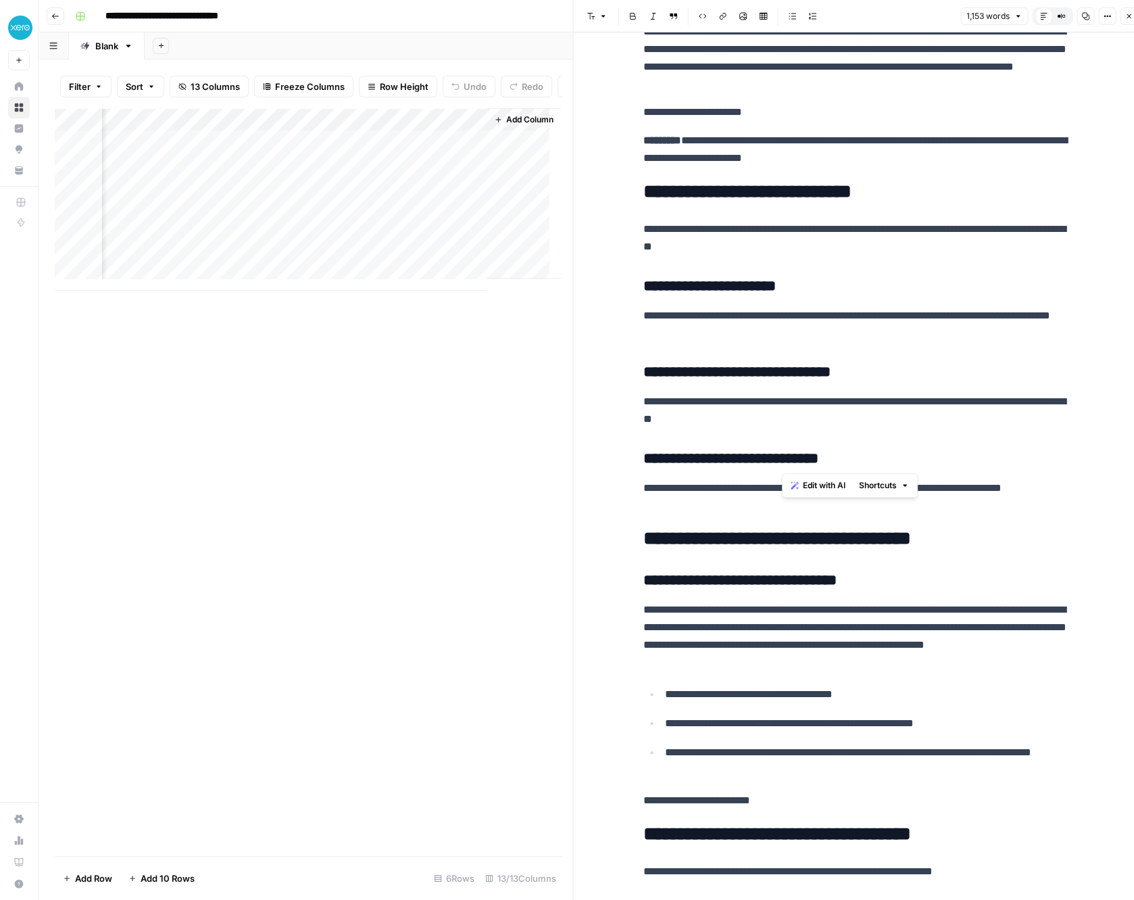
drag, startPoint x: 787, startPoint y: 397, endPoint x: 801, endPoint y: 437, distance: 43.0
click at [792, 411] on p "**********" at bounding box center [860, 410] width 433 height 35
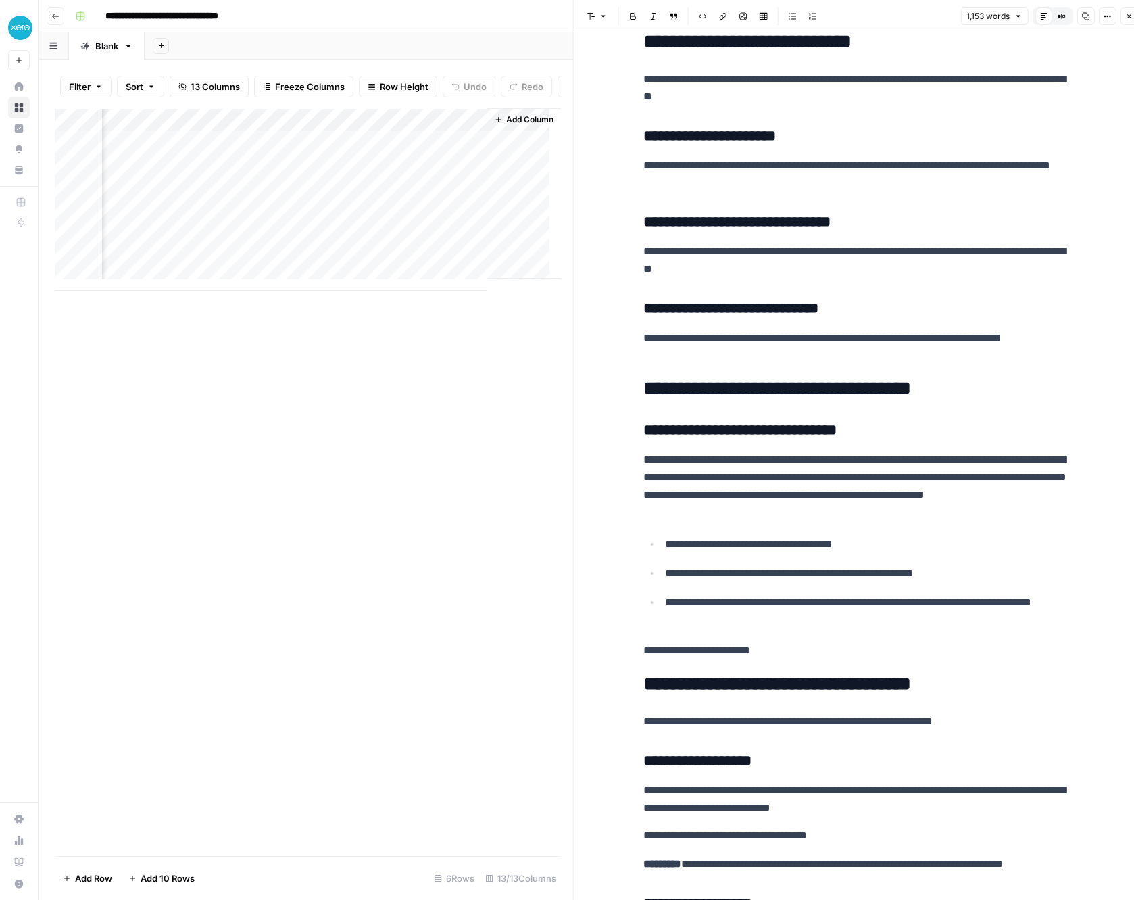
click at [126, 153] on div "Add Column" at bounding box center [308, 199] width 506 height 183
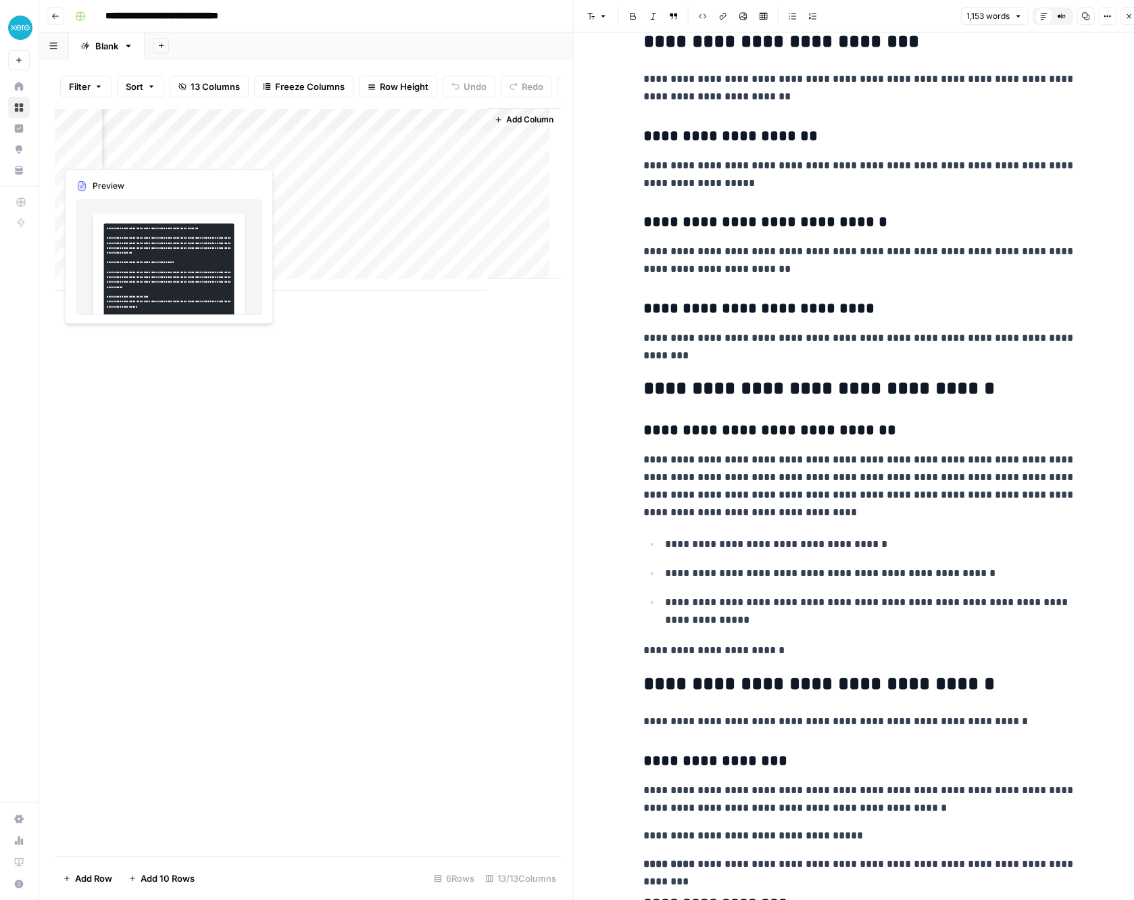
click at [135, 157] on div "Add Column" at bounding box center [308, 199] width 506 height 183
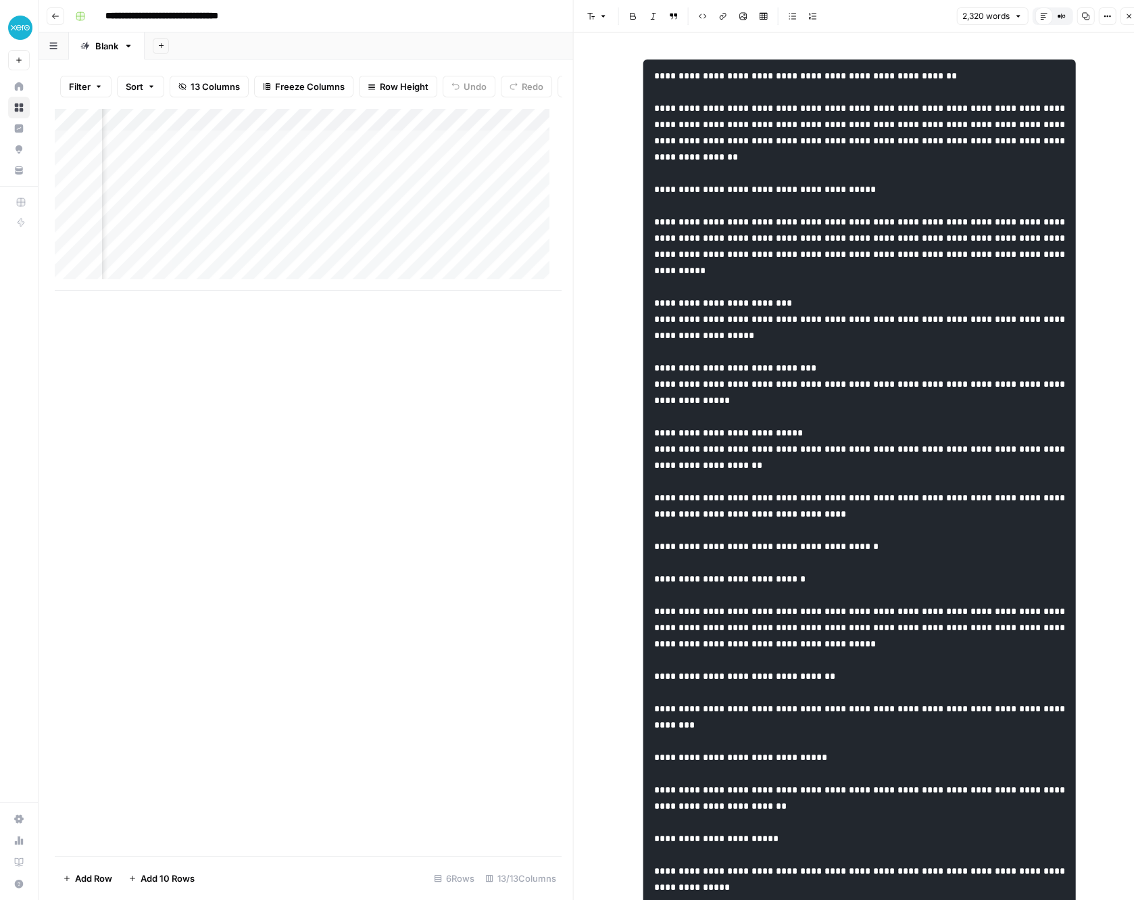
scroll to position [0, 1420]
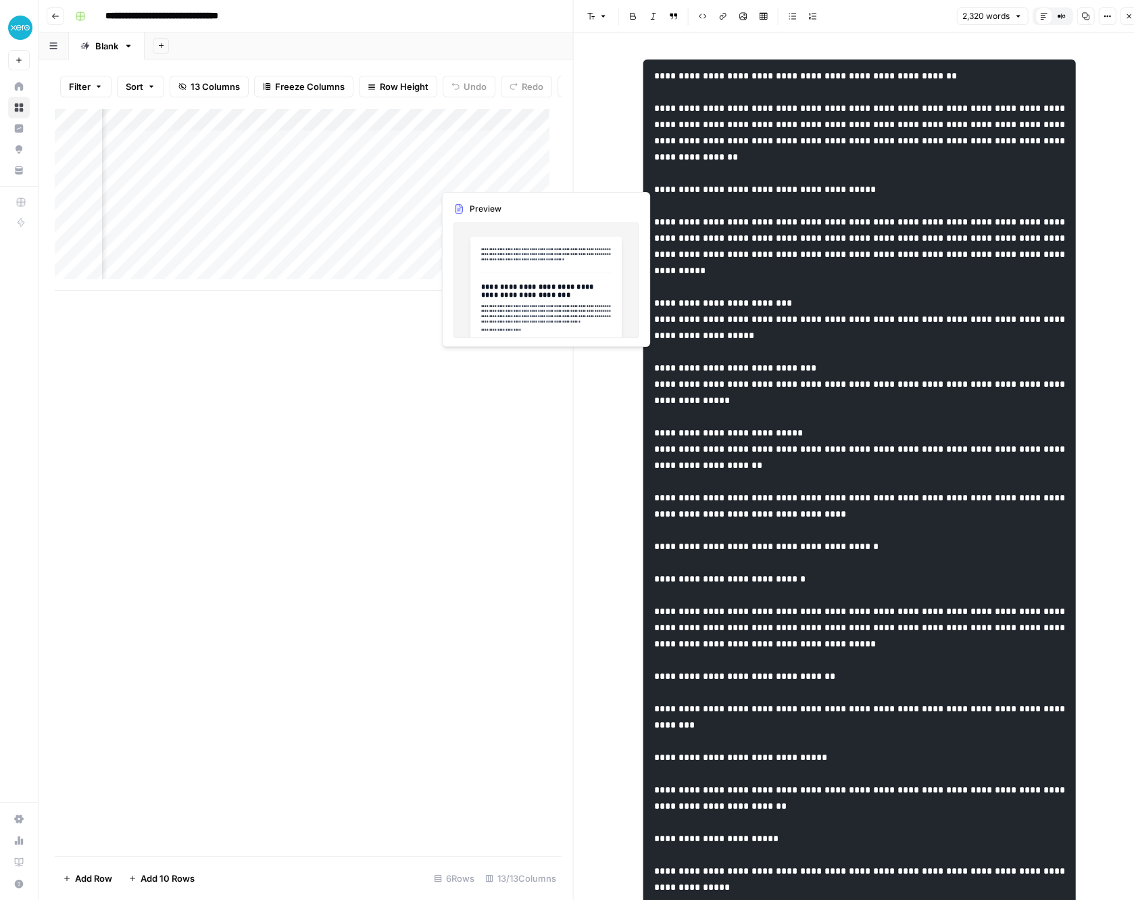
click at [470, 174] on div "Add Column" at bounding box center [308, 199] width 506 height 183
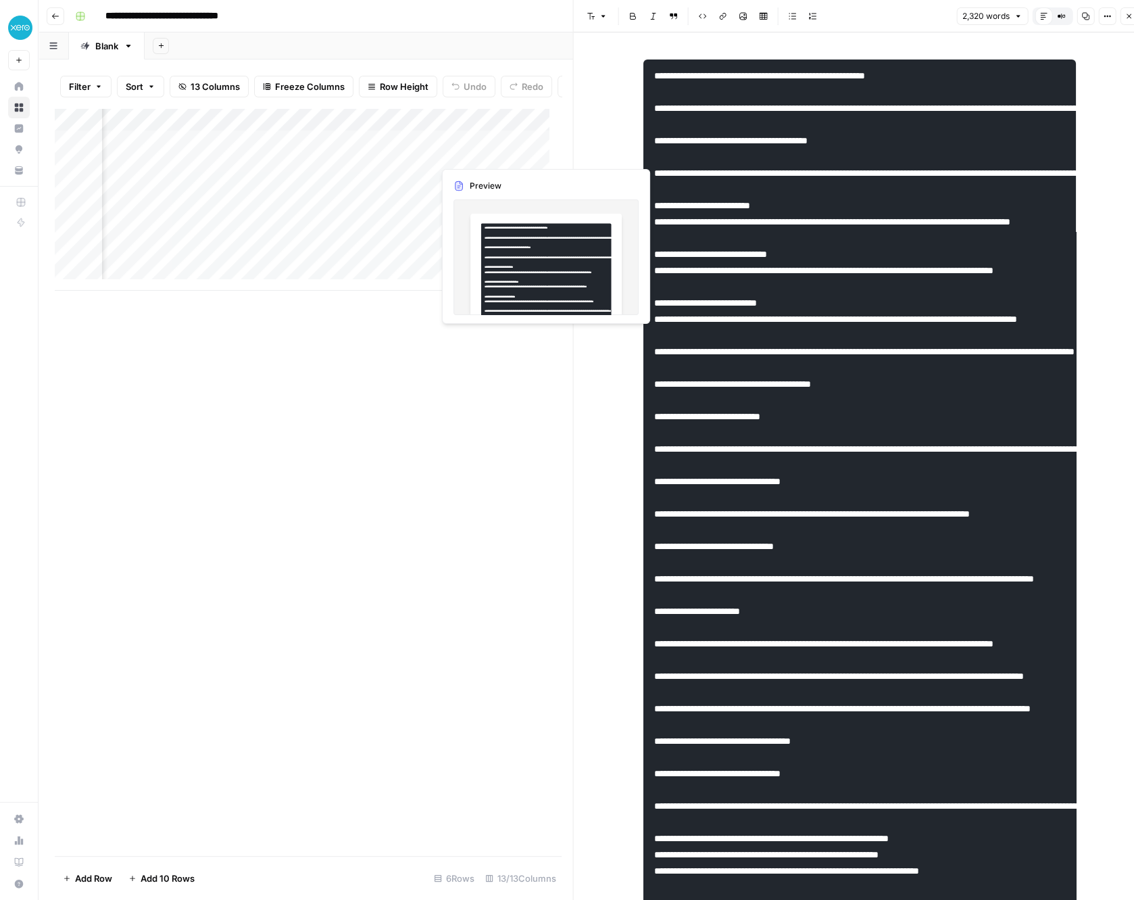
click at [467, 154] on div "Add Column" at bounding box center [308, 199] width 506 height 183
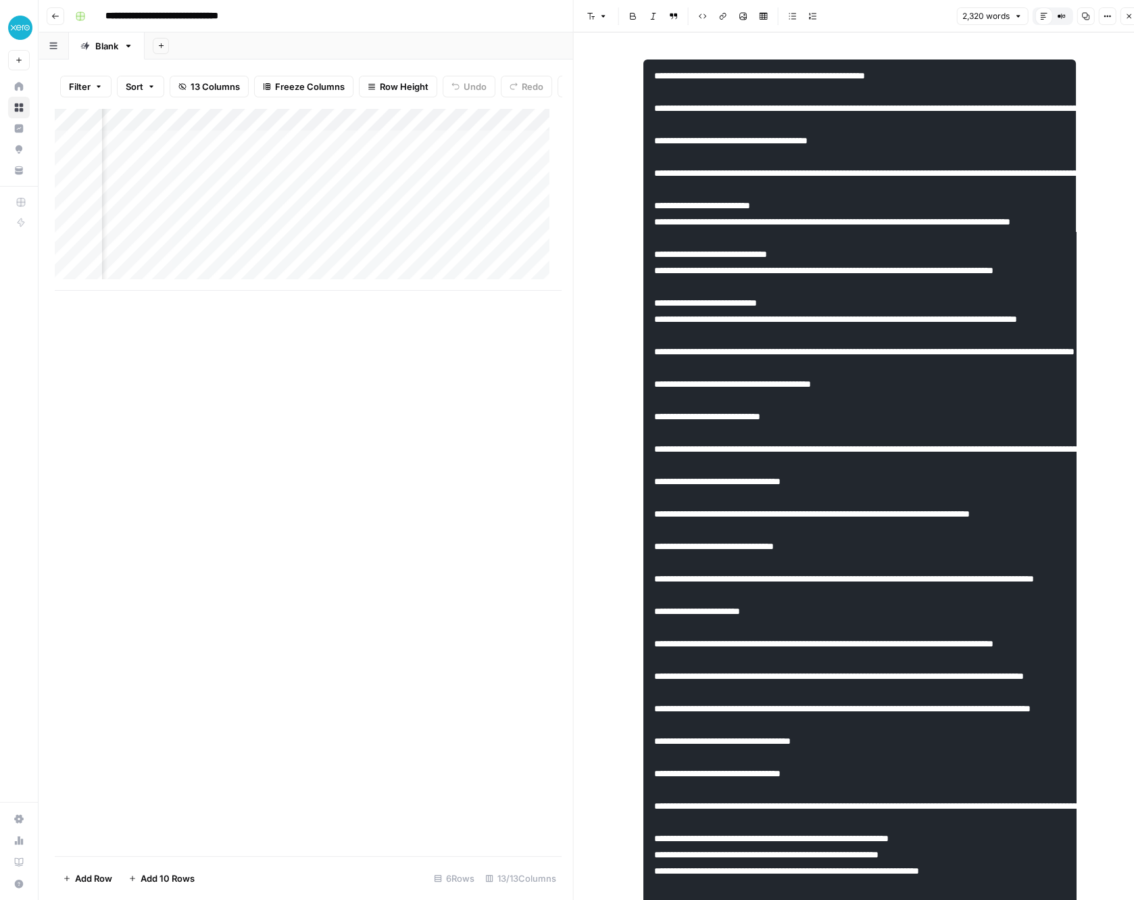
click at [245, 155] on div "Add Column" at bounding box center [308, 199] width 506 height 183
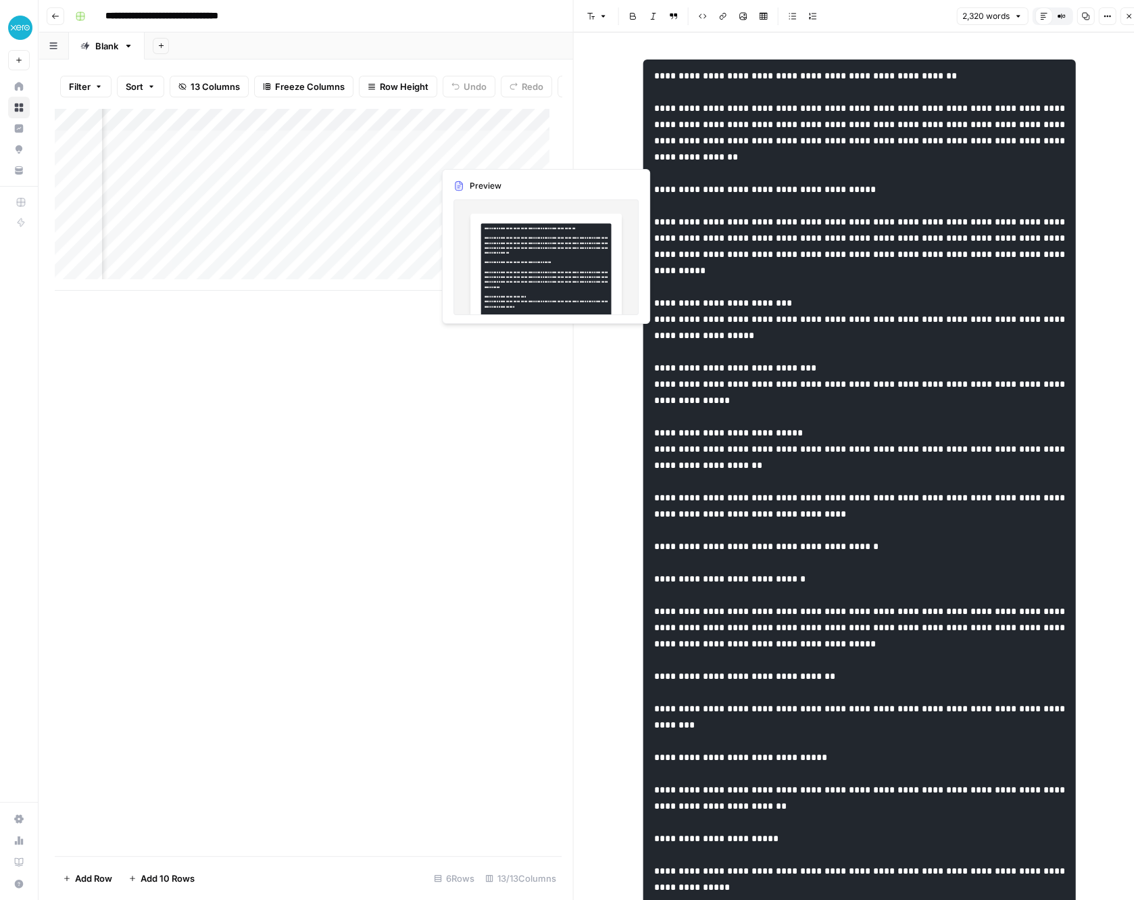
click at [498, 153] on div "Add Column" at bounding box center [308, 199] width 506 height 183
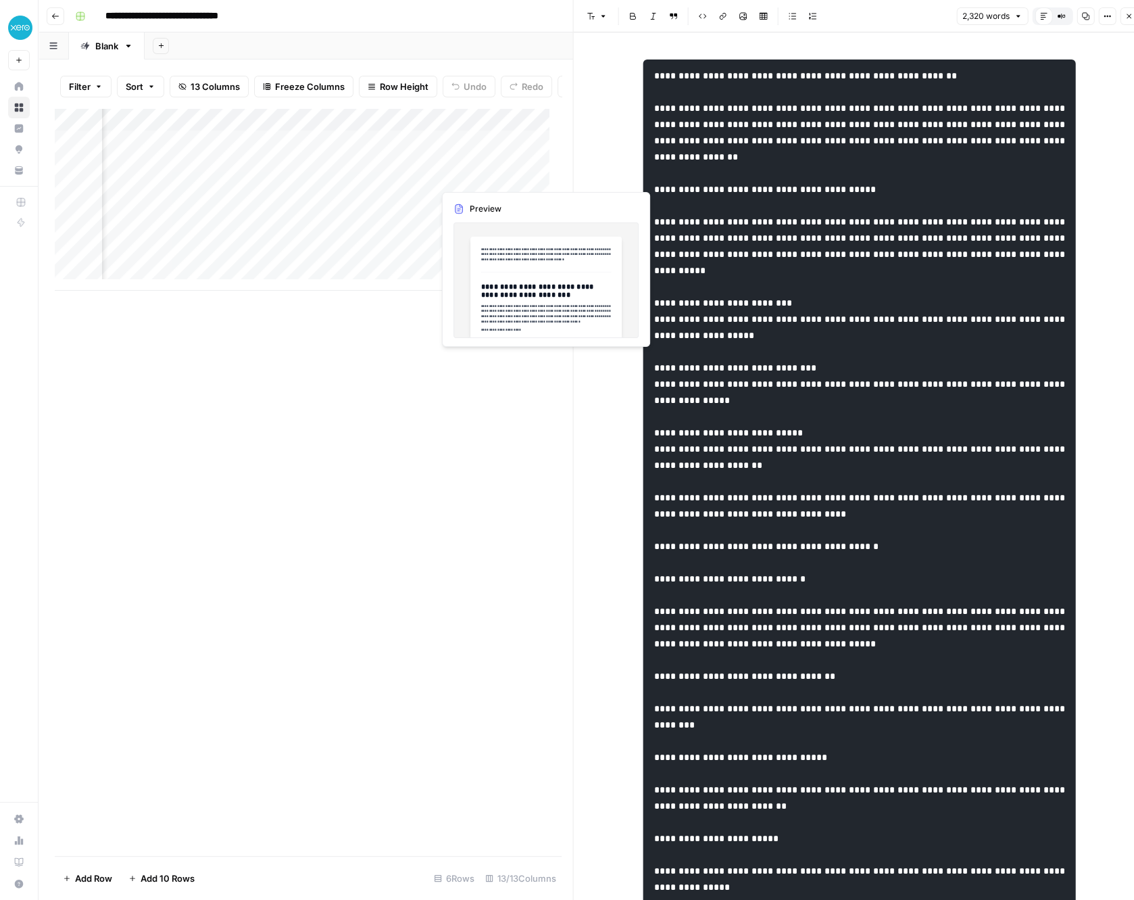
click at [481, 181] on div "Add Column" at bounding box center [308, 199] width 506 height 183
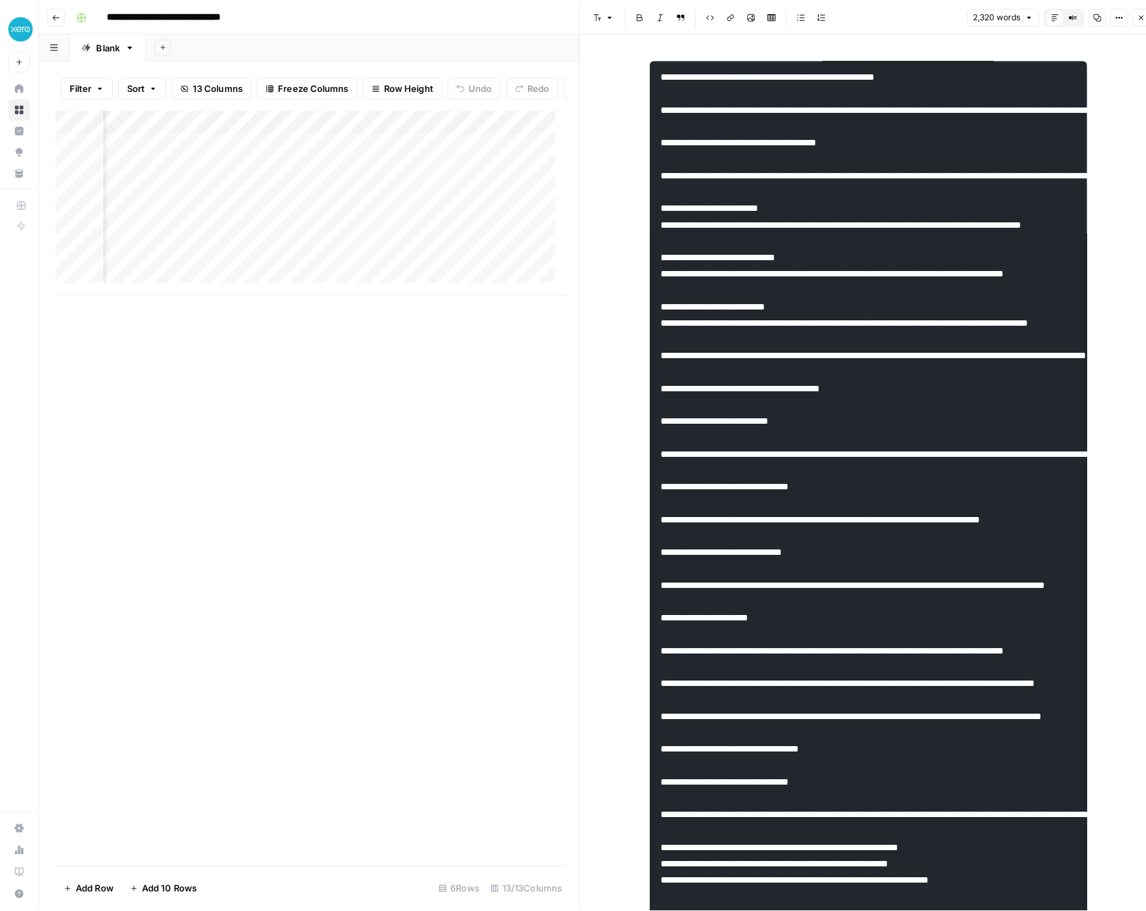
scroll to position [0, 1662]
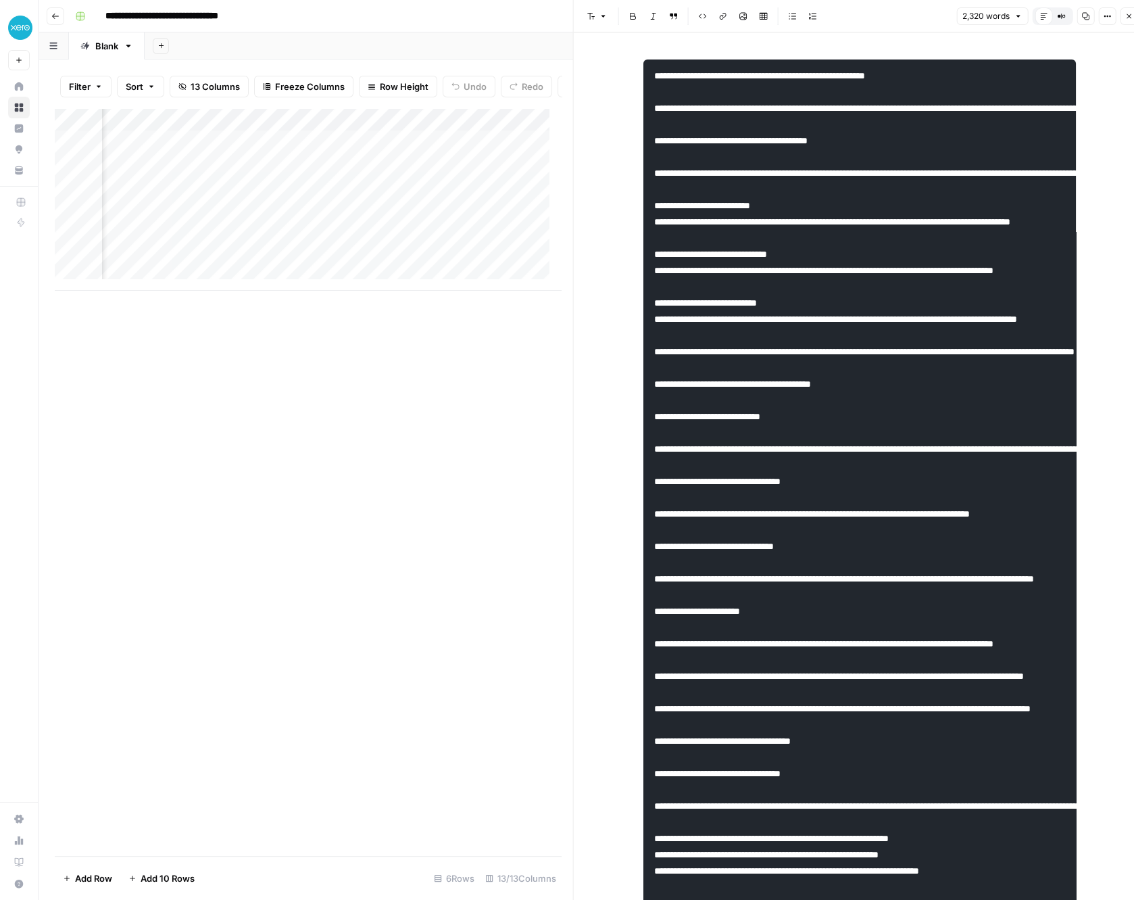
click at [299, 129] on div "Add Column" at bounding box center [308, 199] width 506 height 183
click at [366, 197] on span "Text" at bounding box center [388, 198] width 65 height 14
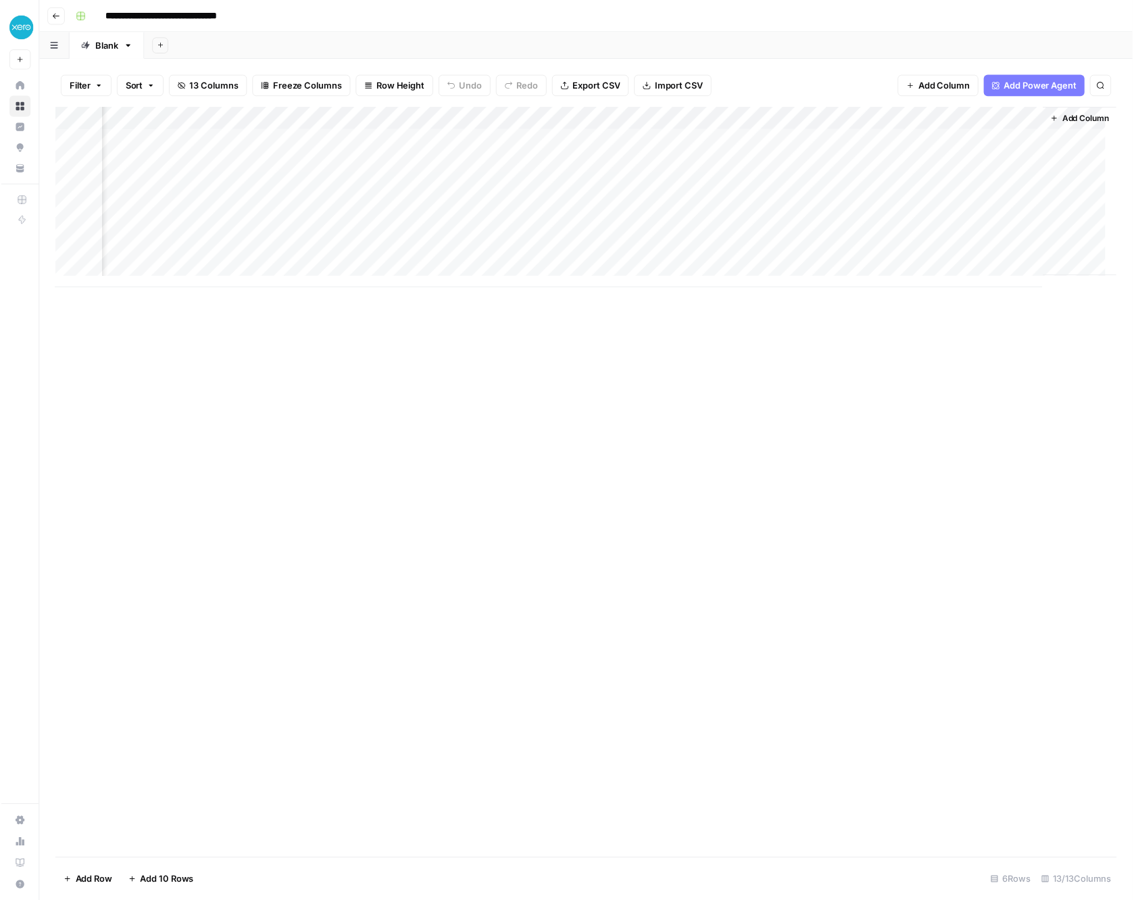
scroll to position [0, 1212]
click at [667, 145] on div "Add Column" at bounding box center [592, 199] width 1075 height 183
click at [672, 164] on div "Add Column" at bounding box center [592, 199] width 1075 height 183
click at [677, 191] on div "Add Column" at bounding box center [592, 199] width 1075 height 183
click at [681, 136] on div "Add Column" at bounding box center [592, 199] width 1075 height 183
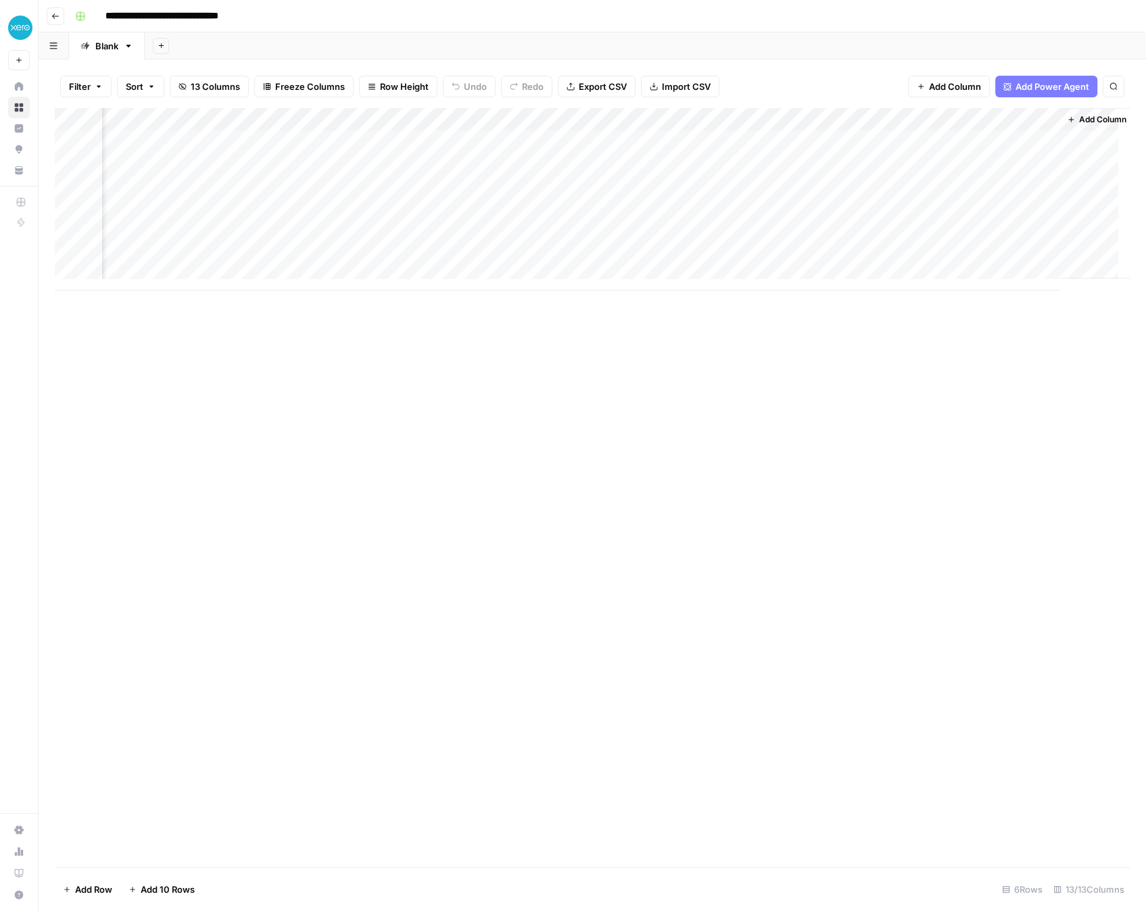
click at [751, 118] on div "Add Column" at bounding box center [592, 199] width 1075 height 183
click at [806, 206] on span "Markdown" at bounding box center [838, 206] width 64 height 14
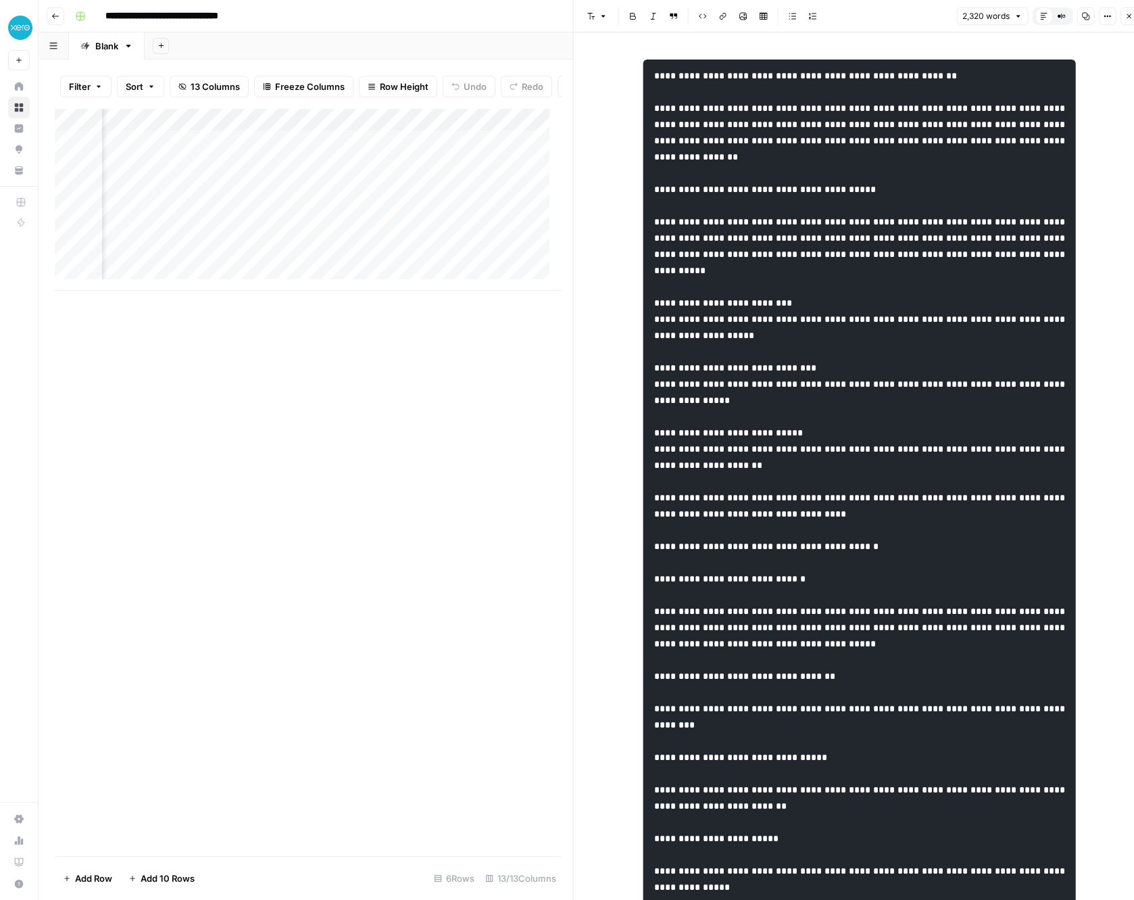
click at [1109, 18] on icon "button" at bounding box center [1107, 16] width 8 height 8
click at [417, 158] on div "Add Column" at bounding box center [308, 199] width 506 height 183
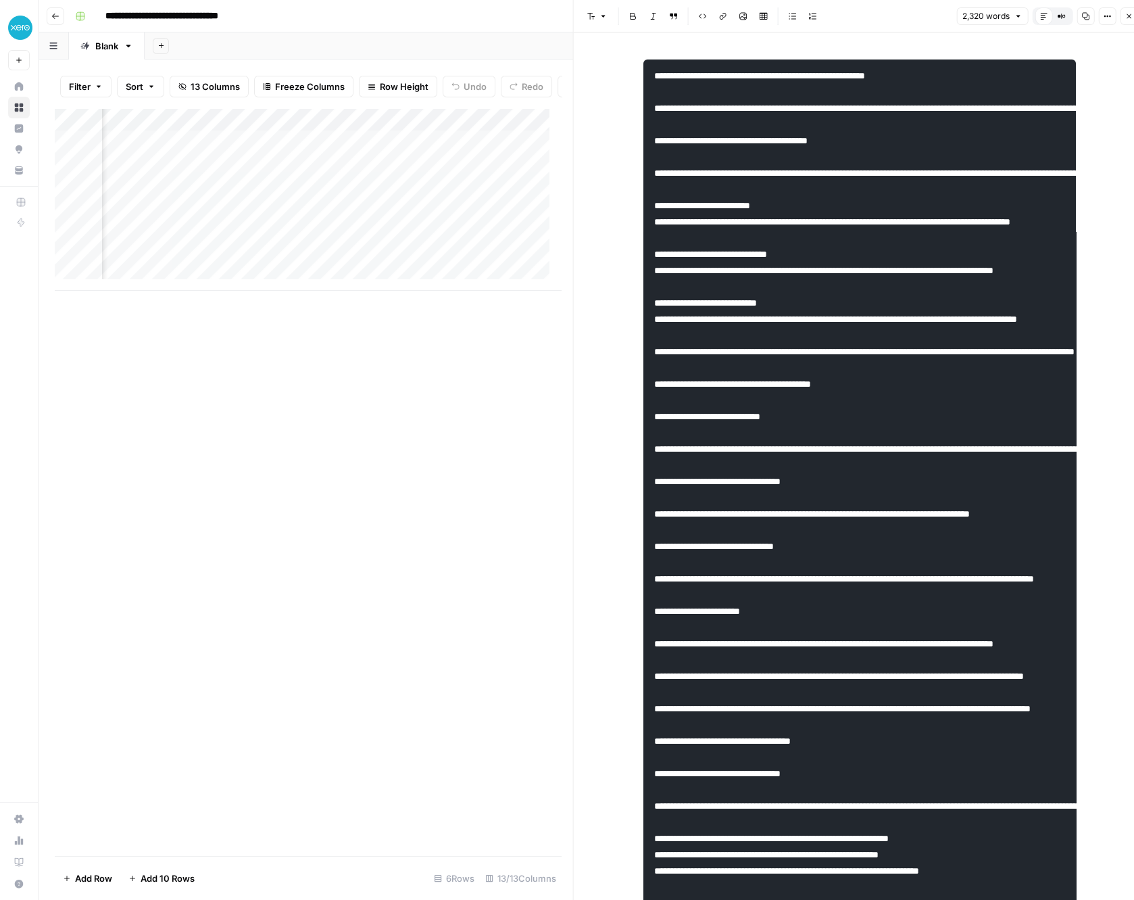
click at [360, 132] on div "Add Column" at bounding box center [308, 199] width 506 height 183
click at [363, 134] on div "Add Column" at bounding box center [308, 199] width 506 height 183
click at [270, 260] on span "Edit Workflow" at bounding box center [304, 264] width 118 height 14
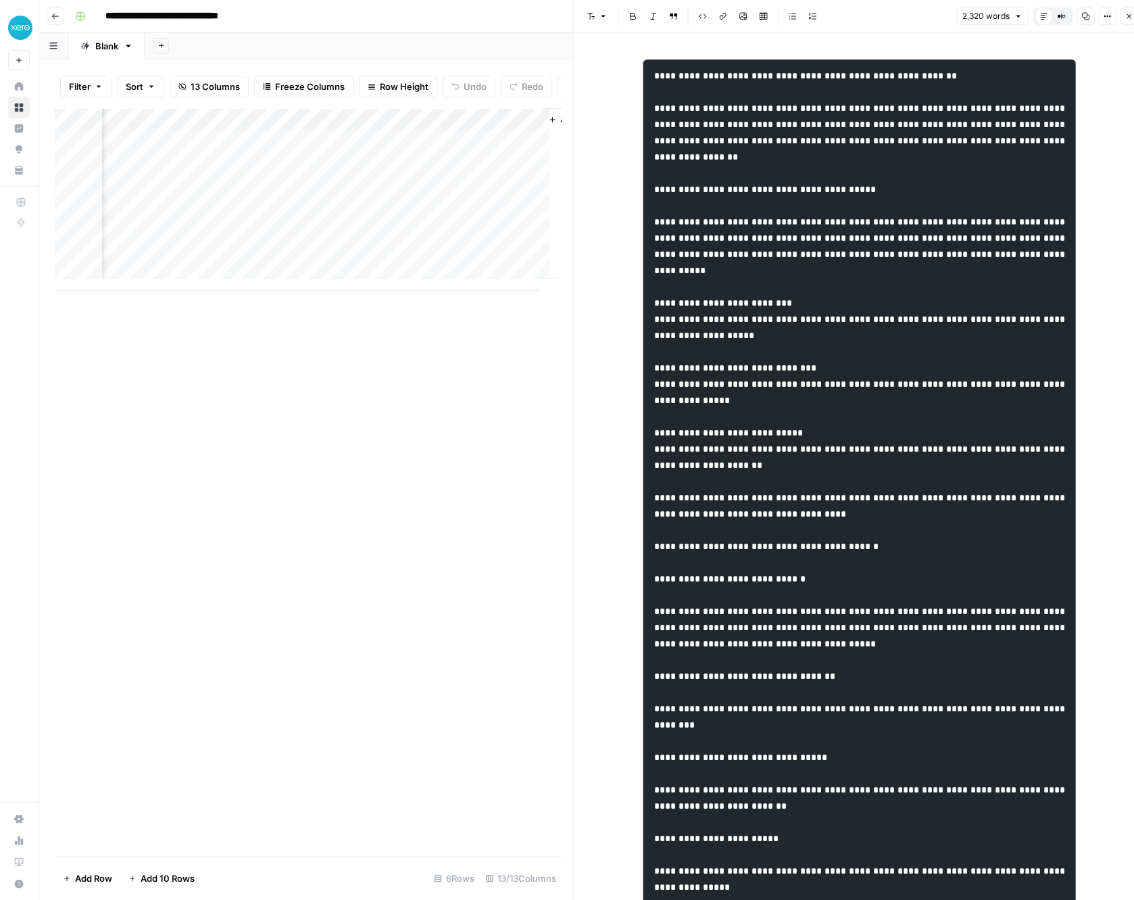
click at [176, 151] on div "Add Column" at bounding box center [308, 199] width 506 height 183
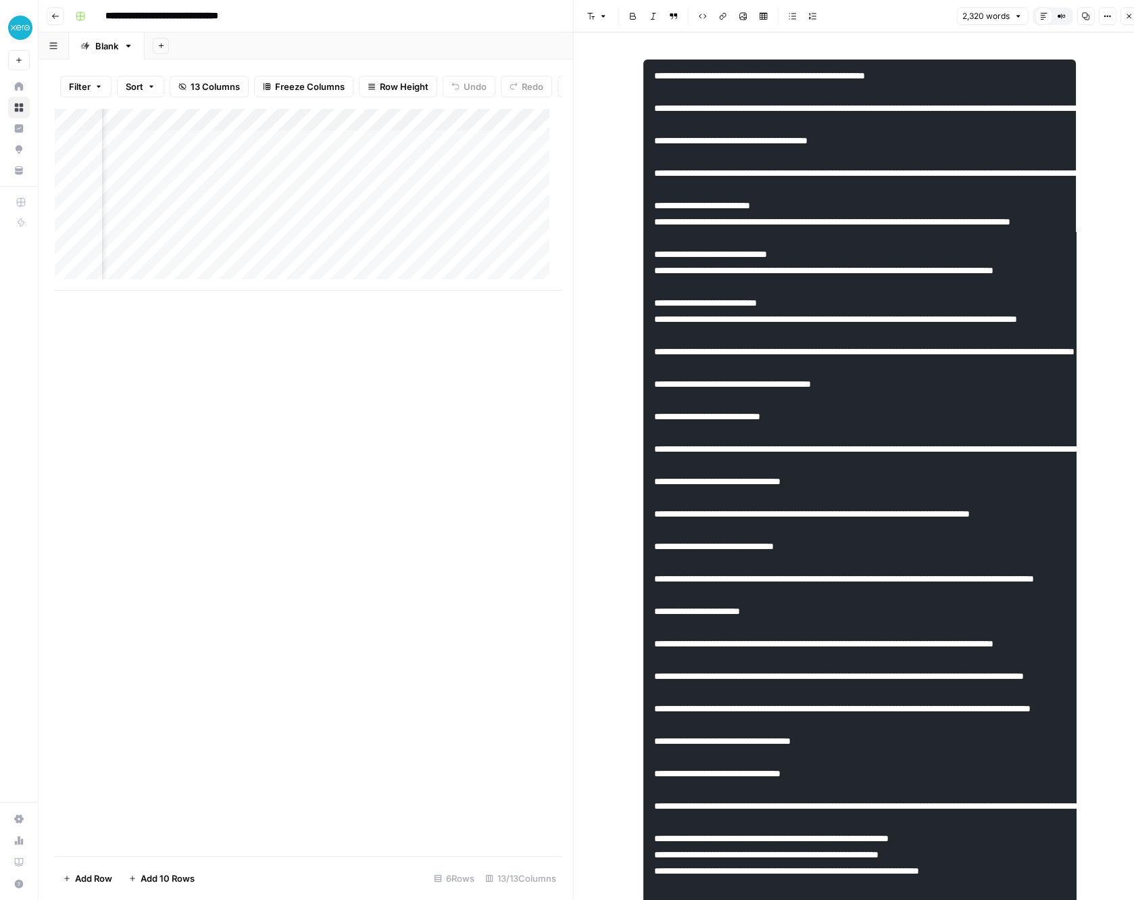
scroll to position [0, 1417]
click at [409, 128] on div "Add Column" at bounding box center [308, 199] width 506 height 183
click at [364, 259] on span "Edit Workflow" at bounding box center [393, 264] width 118 height 14
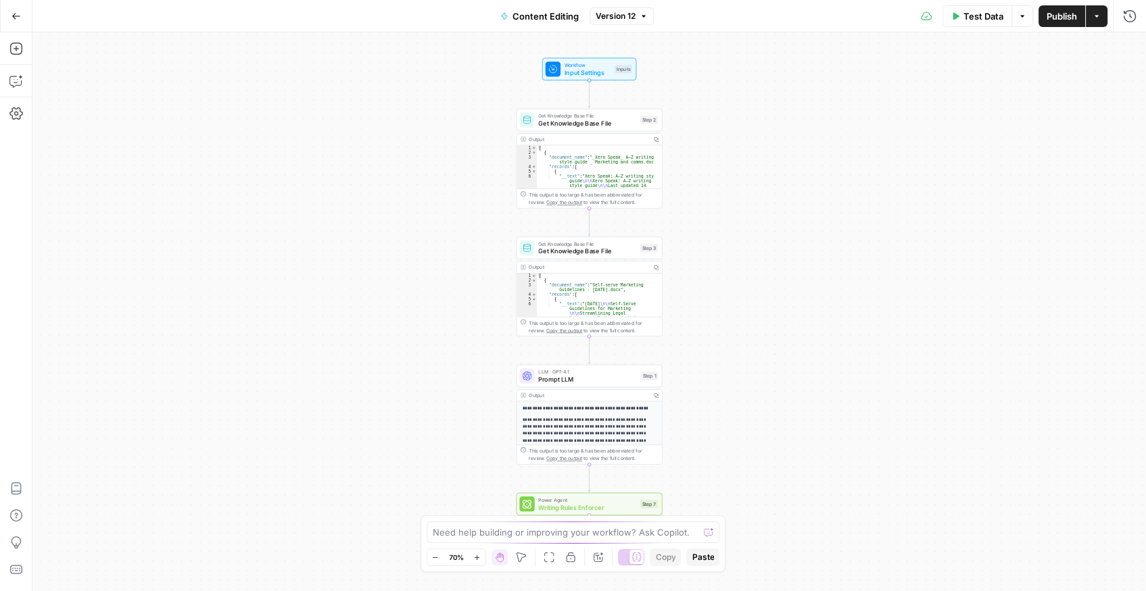
click at [616, 502] on span "Power Agent" at bounding box center [587, 499] width 98 height 7
click at [614, 526] on textarea at bounding box center [566, 533] width 266 height 14
click at [809, 458] on div "Workflow Input Settings Inputs Get Knowledge Base File Get Knowledge Base File …" at bounding box center [588, 311] width 1113 height 559
click at [554, 516] on div "Need help building or improving your workflow? Ask Copilot. Zoom Out 70% Zoom I…" at bounding box center [573, 544] width 306 height 57
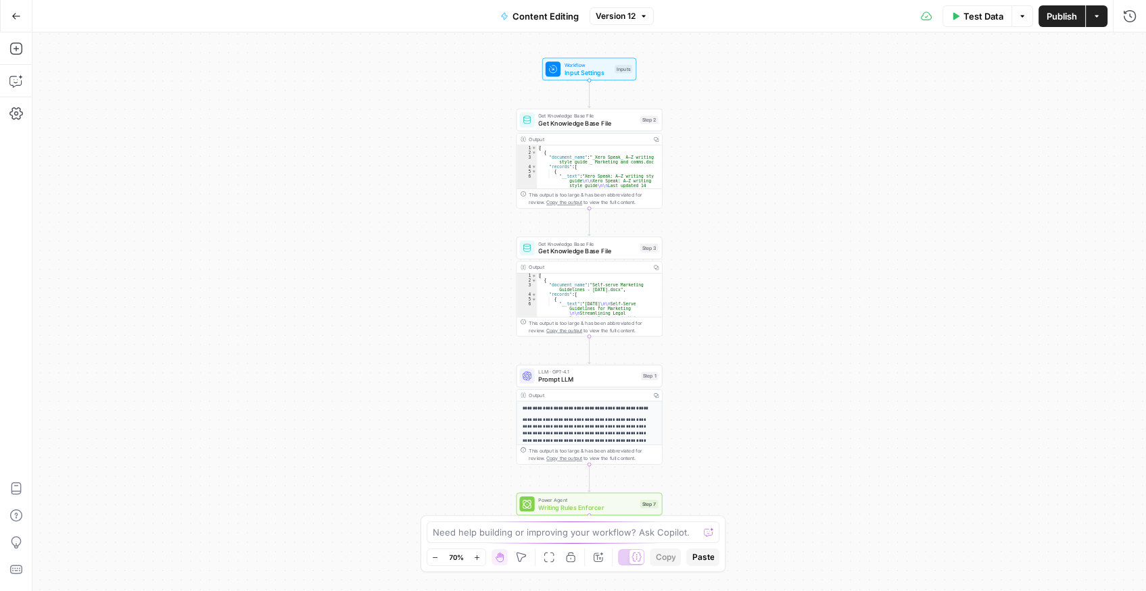
click at [677, 450] on div "Workflow Input Settings Inputs Get Knowledge Base File Get Knowledge Base File …" at bounding box center [588, 311] width 1113 height 559
click at [598, 516] on div "Need help building or improving your workflow? Ask Copilot. Zoom Out 70% Zoom I…" at bounding box center [573, 544] width 306 height 57
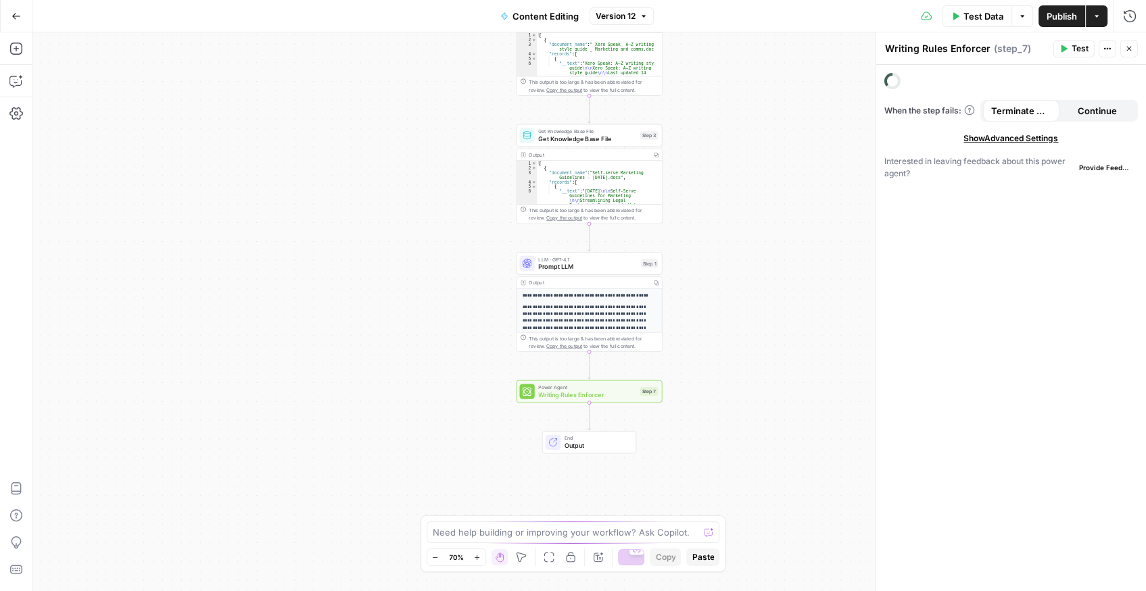
scroll to position [212, 0]
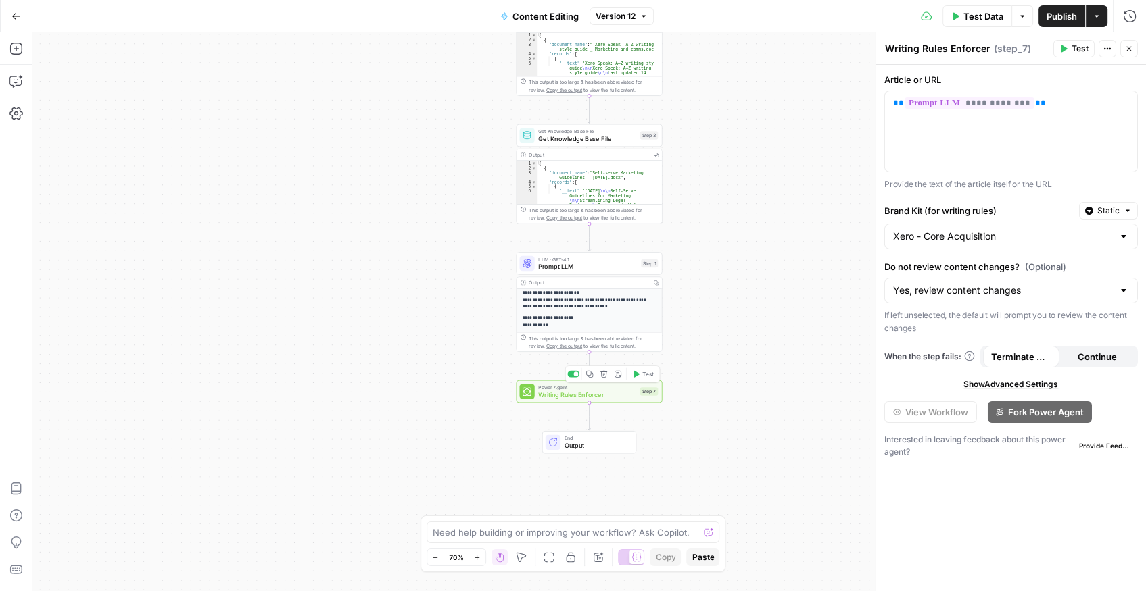
click at [566, 398] on span "Writing Rules Enforcer" at bounding box center [587, 394] width 98 height 9
click at [604, 373] on icon "button" at bounding box center [603, 373] width 7 height 7
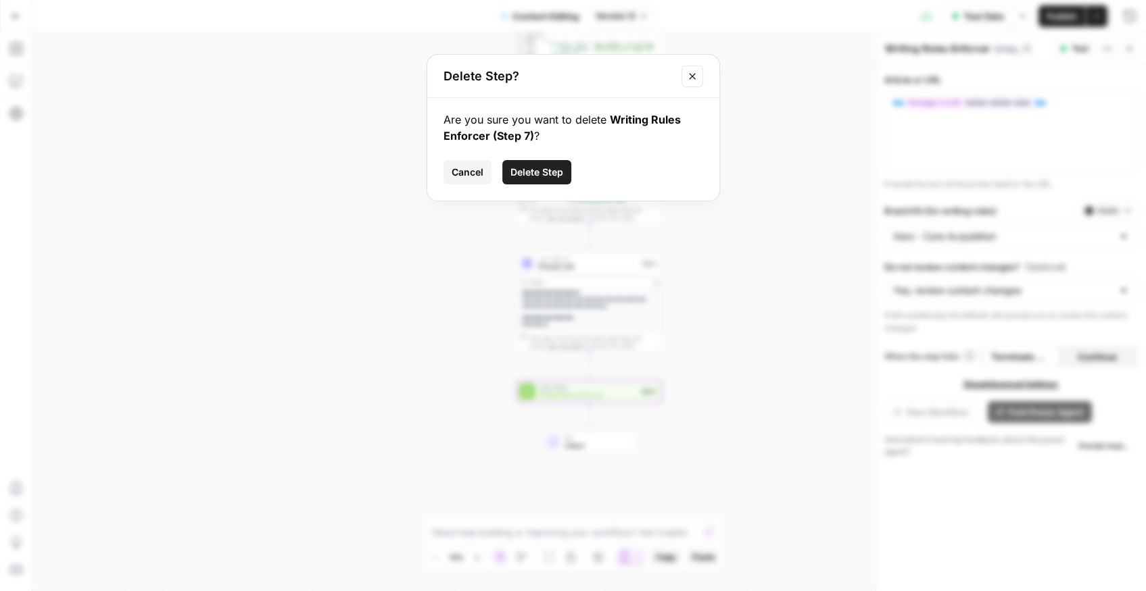
click at [528, 174] on span "Delete Step" at bounding box center [536, 173] width 53 height 14
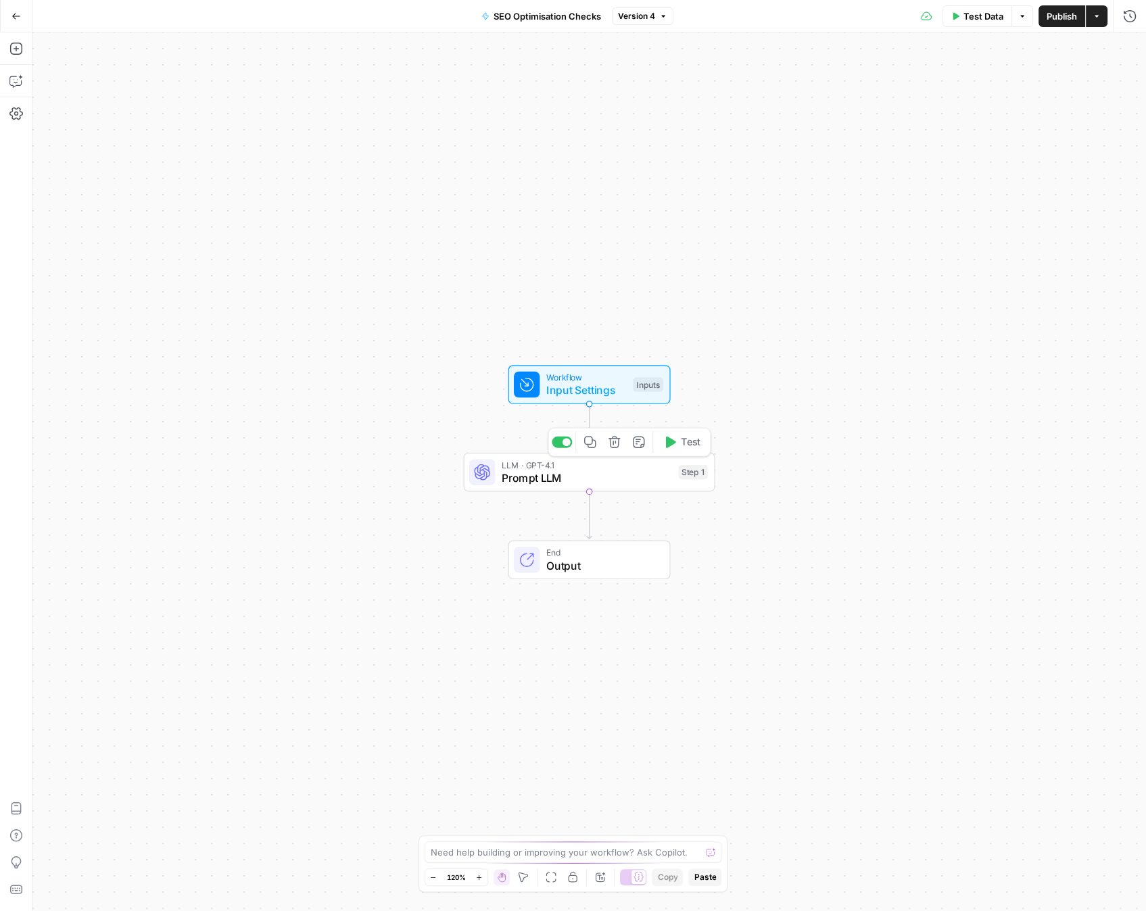
click at [617, 477] on span "Prompt LLM" at bounding box center [587, 478] width 170 height 16
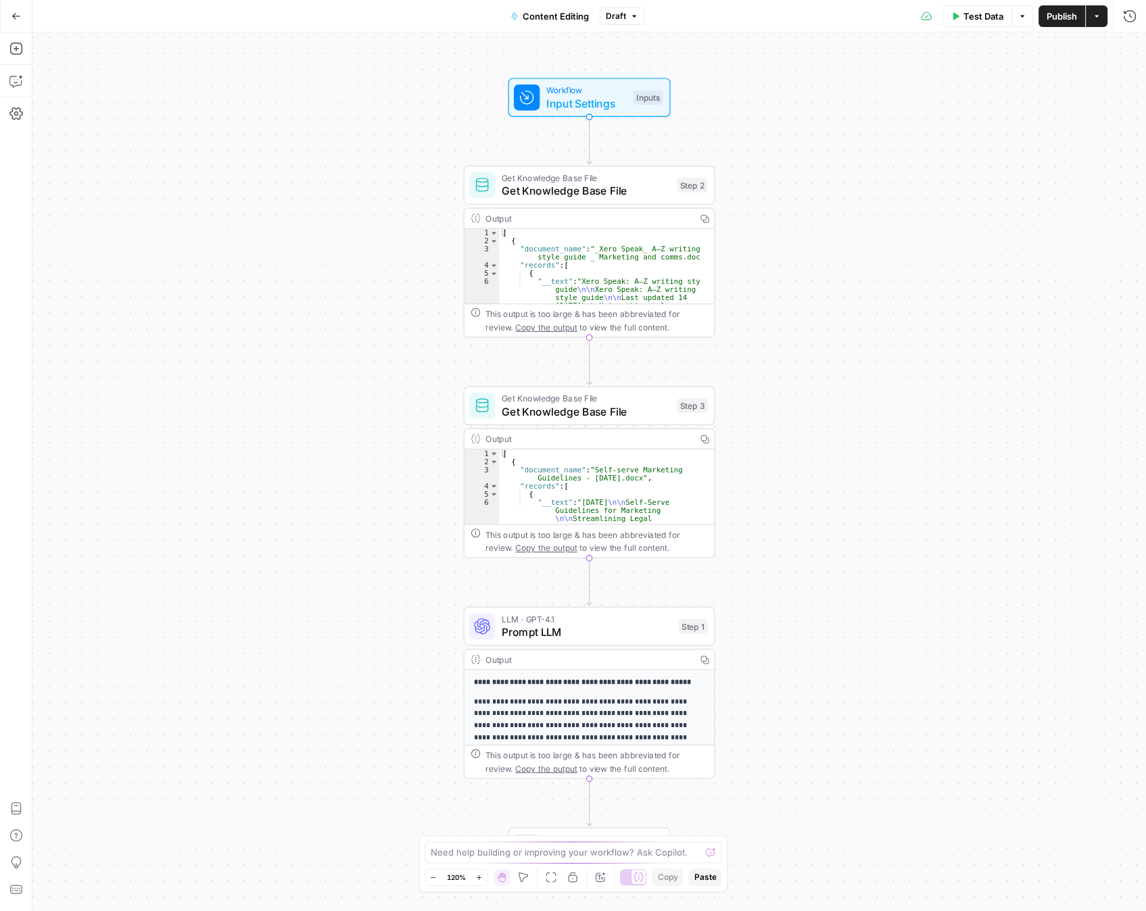
click at [521, 631] on span "Prompt LLM" at bounding box center [587, 632] width 170 height 16
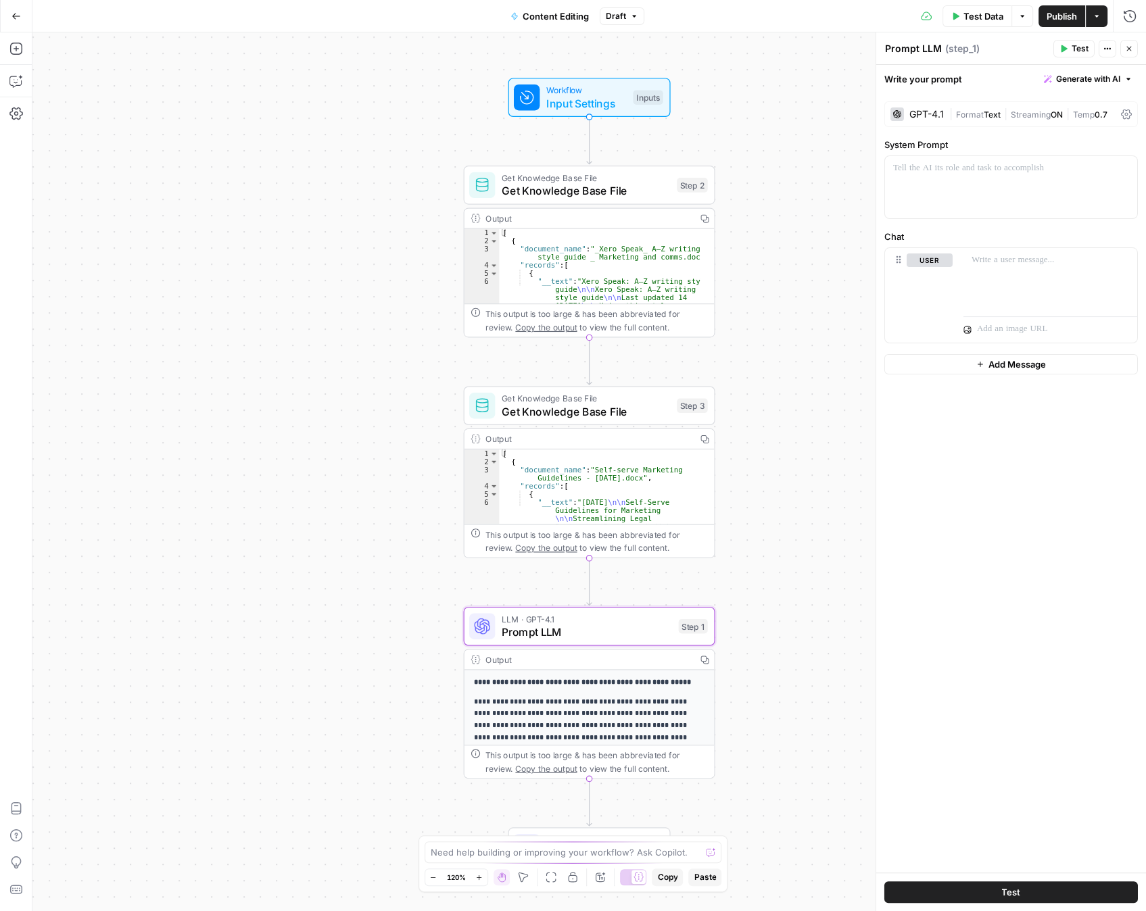
click at [521, 631] on span "Prompt LLM" at bounding box center [587, 632] width 170 height 16
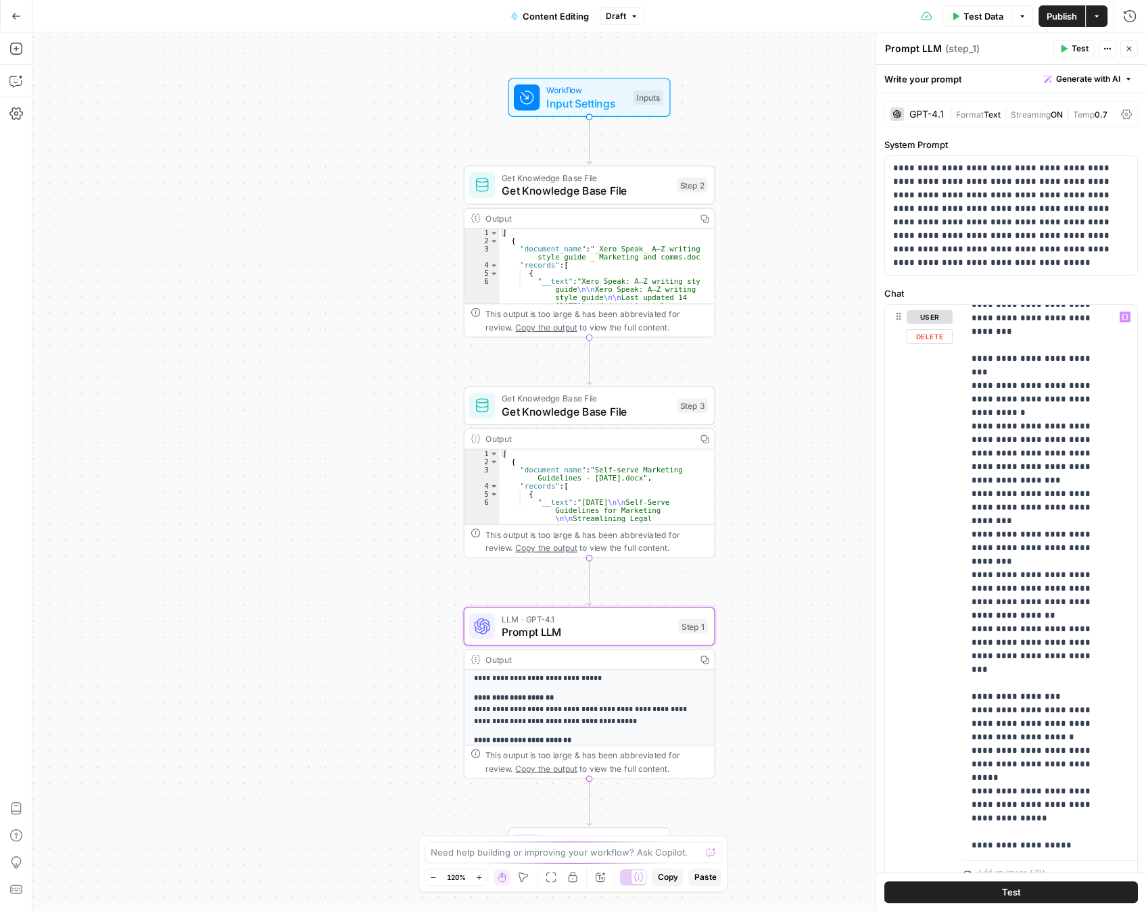
scroll to position [53, 0]
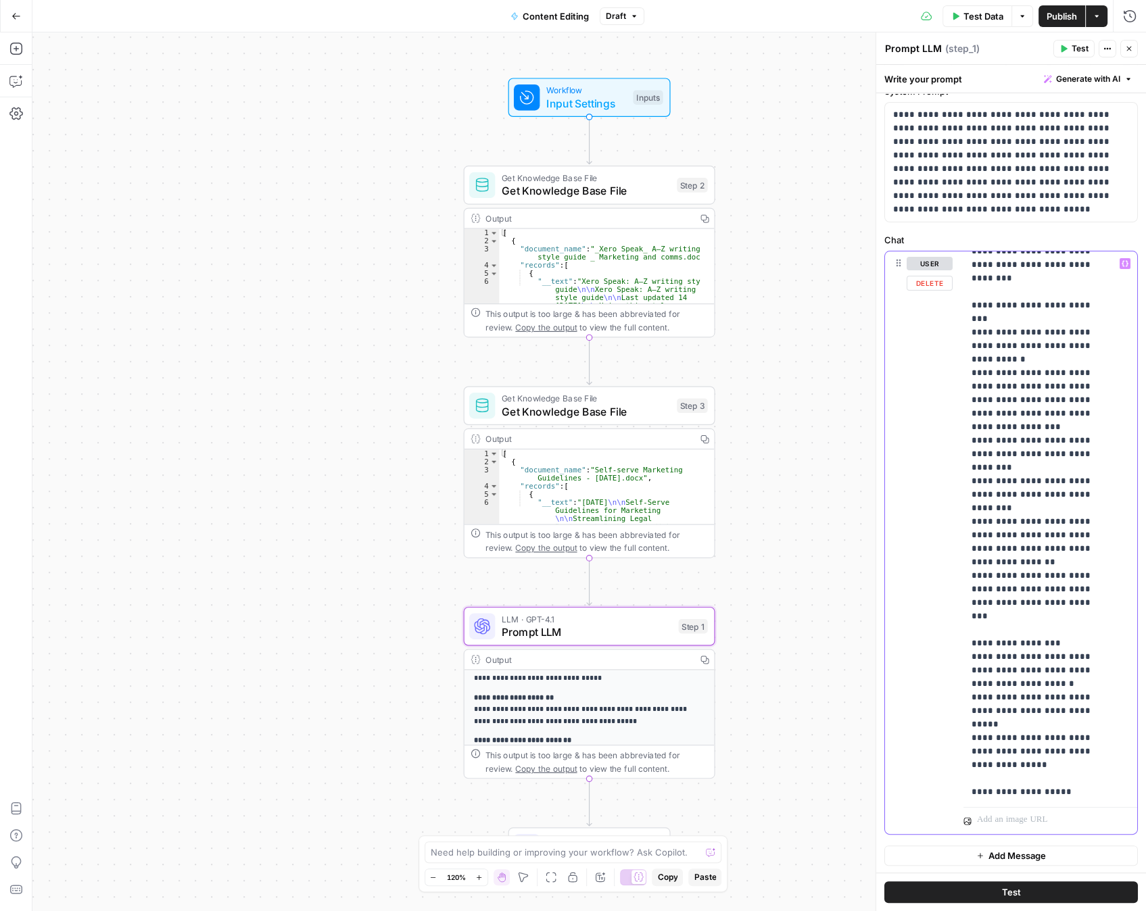
click at [1043, 775] on p "**********" at bounding box center [1038, 143] width 135 height 1284
click at [1060, 82] on span "Generate with AI" at bounding box center [1088, 79] width 64 height 12
click at [1034, 145] on span "Refine" at bounding box center [1054, 140] width 107 height 14
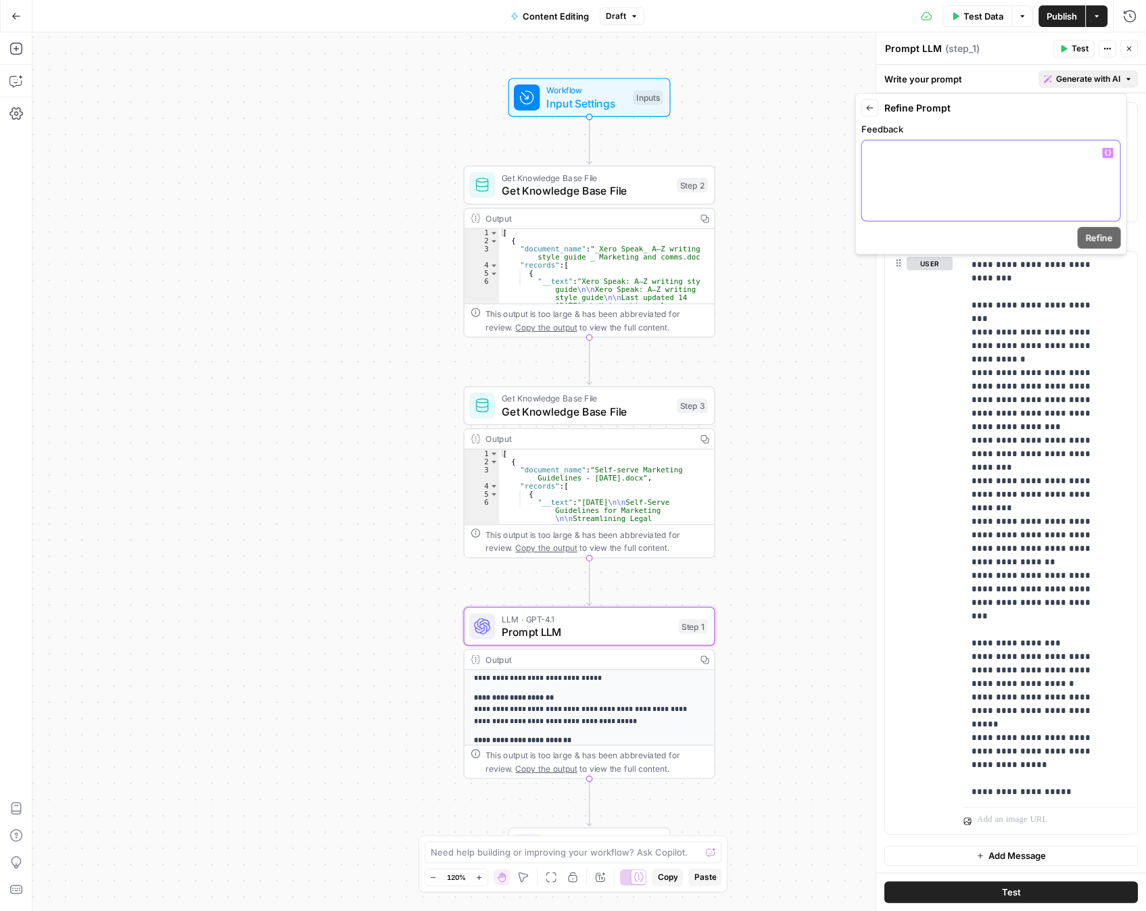
click at [908, 177] on div at bounding box center [990, 181] width 258 height 80
click at [896, 151] on p "**********" at bounding box center [990, 153] width 243 height 14
click at [1078, 233] on button "Refine" at bounding box center [1098, 238] width 43 height 22
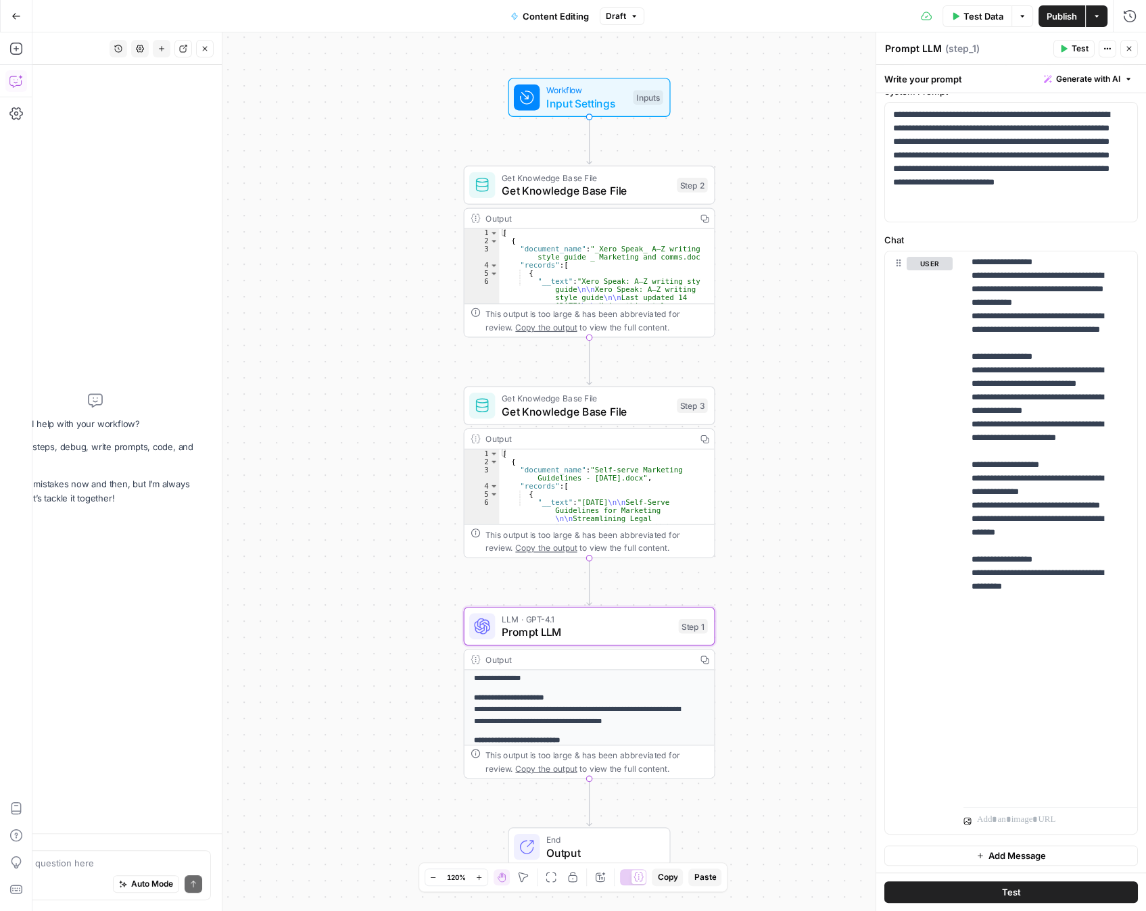
scroll to position [40, 0]
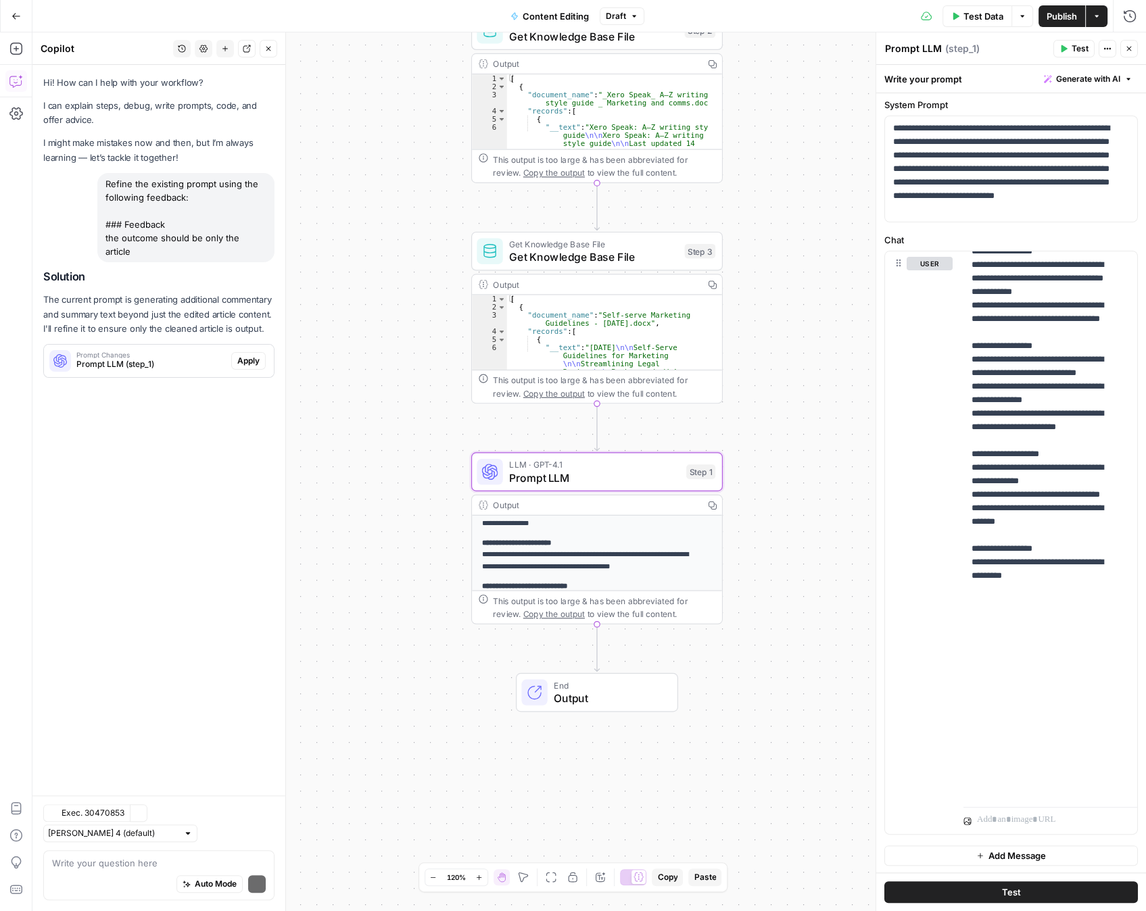
click at [232, 352] on button "Apply" at bounding box center [248, 361] width 34 height 18
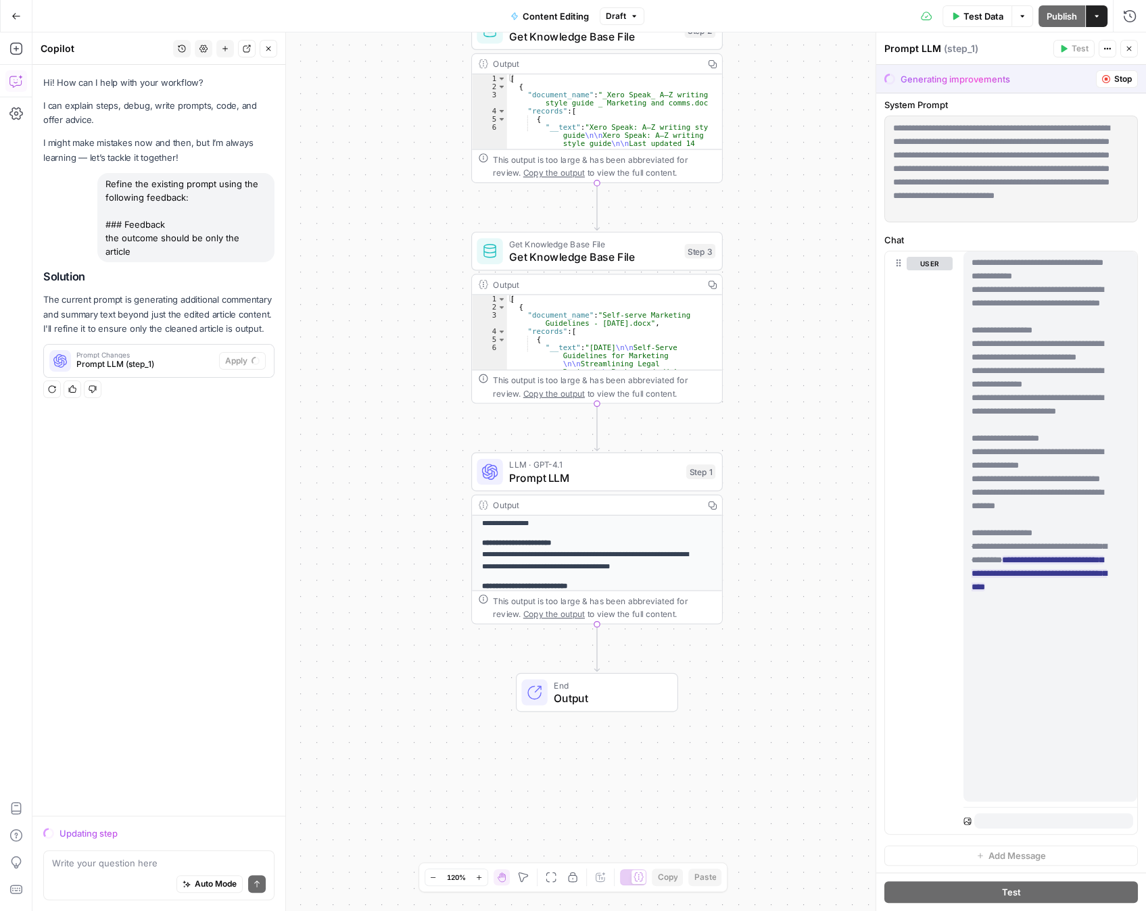
scroll to position [758, 0]
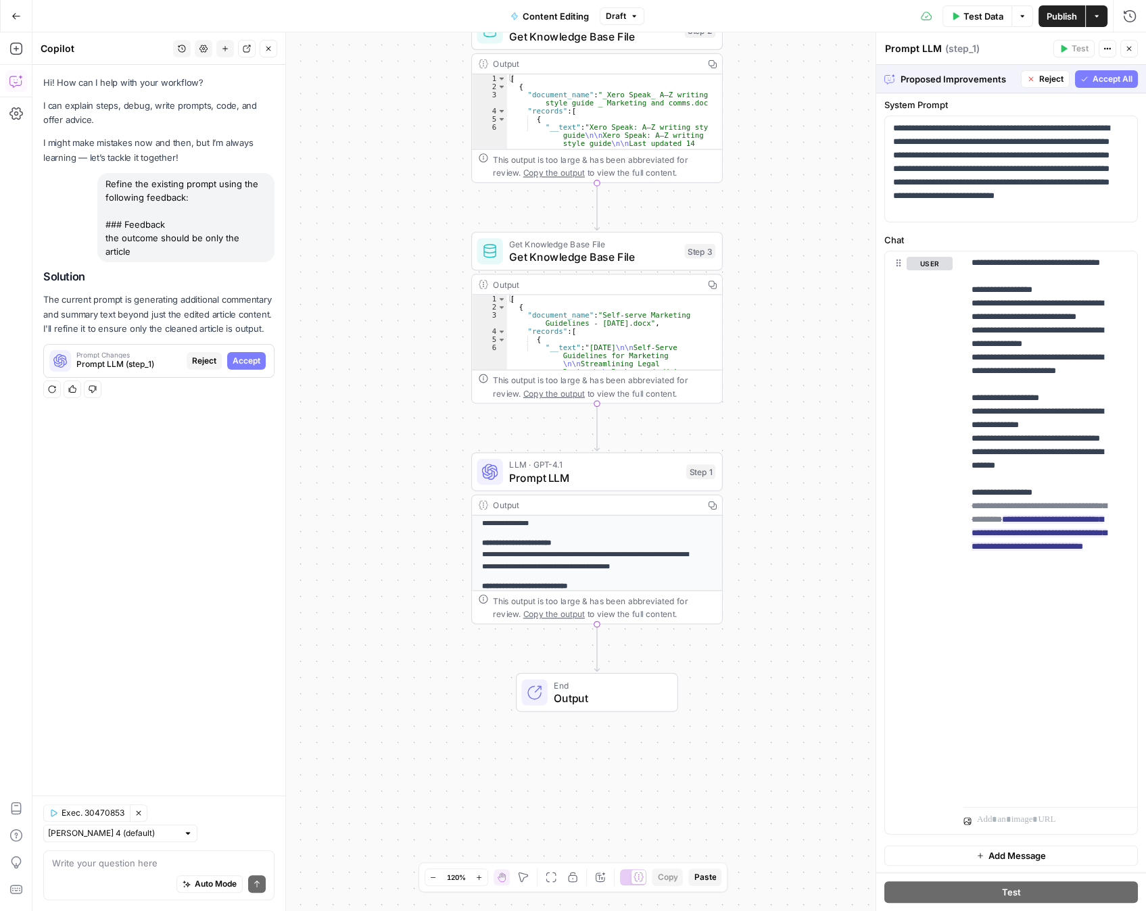
click at [1081, 78] on icon "button" at bounding box center [1084, 78] width 6 height 5
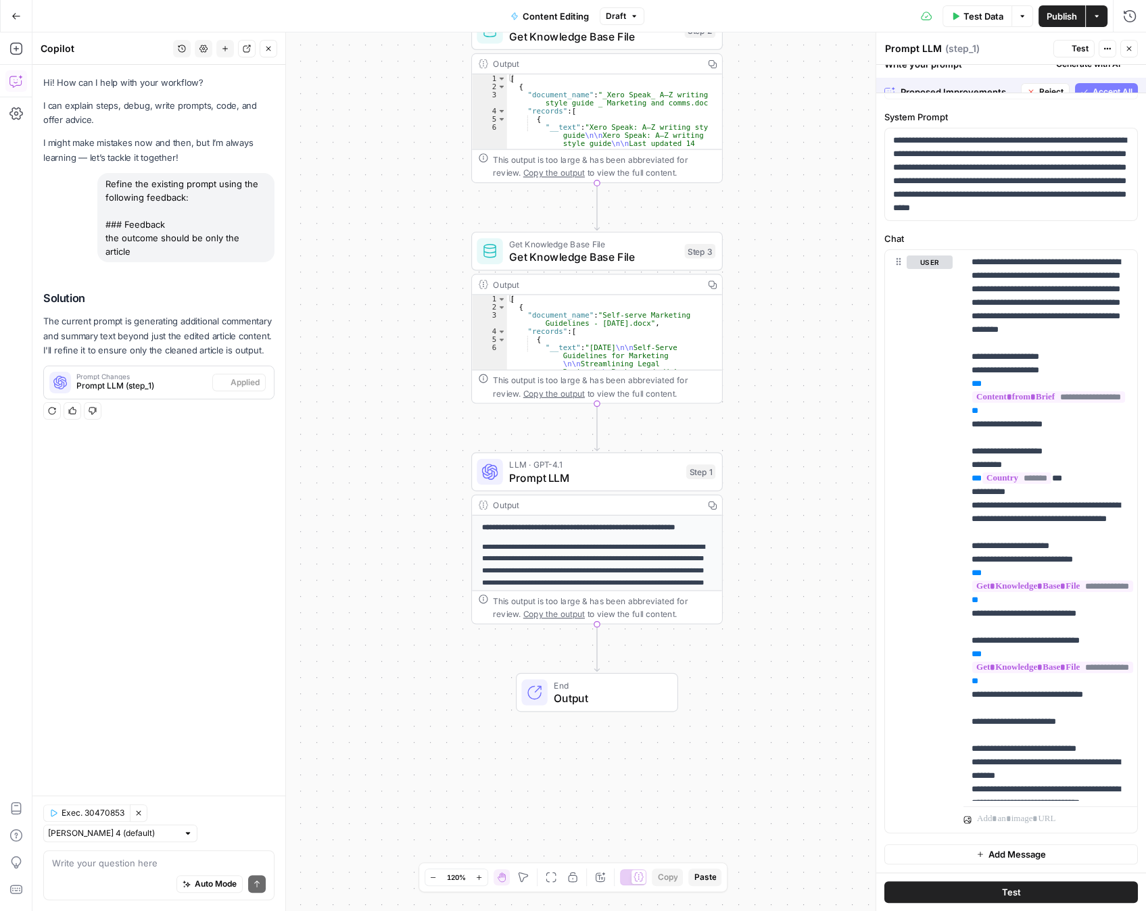
scroll to position [0, 0]
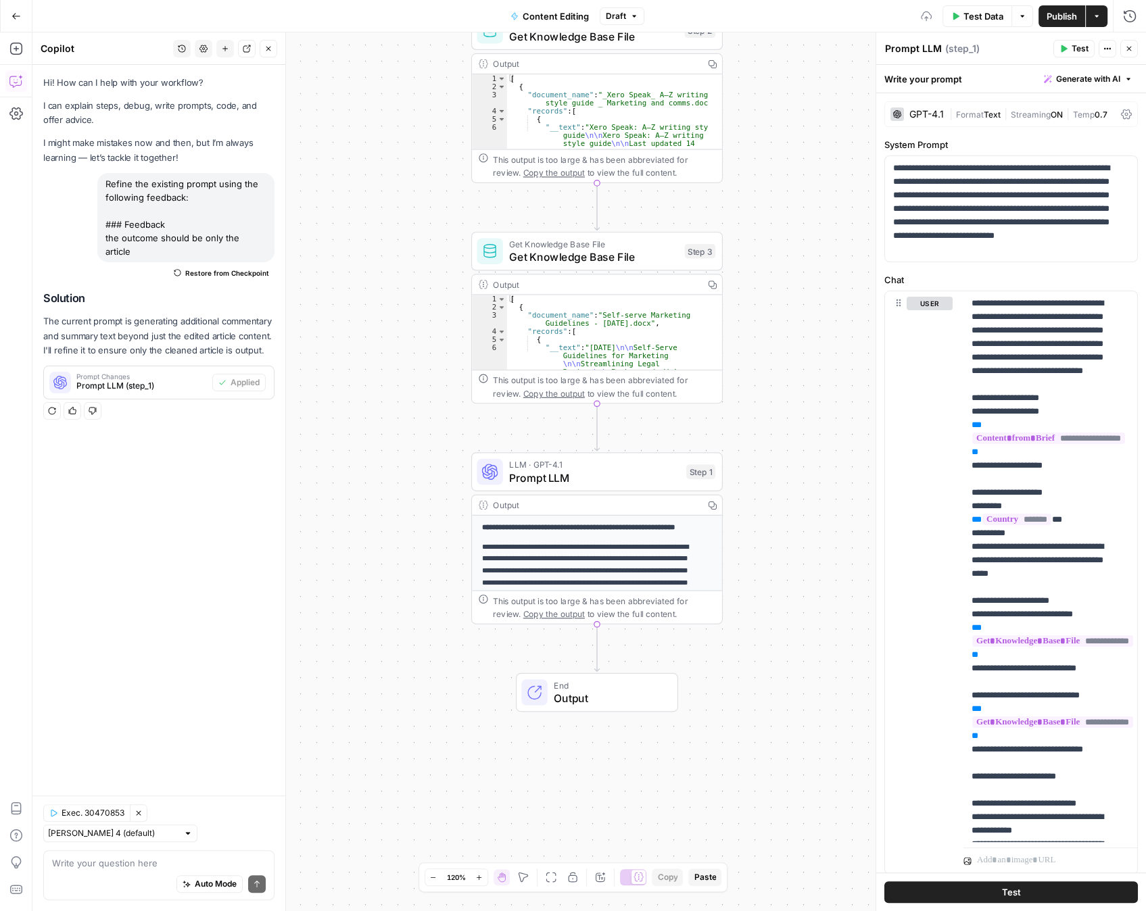
click at [1055, 11] on span "Publish" at bounding box center [1061, 16] width 30 height 14
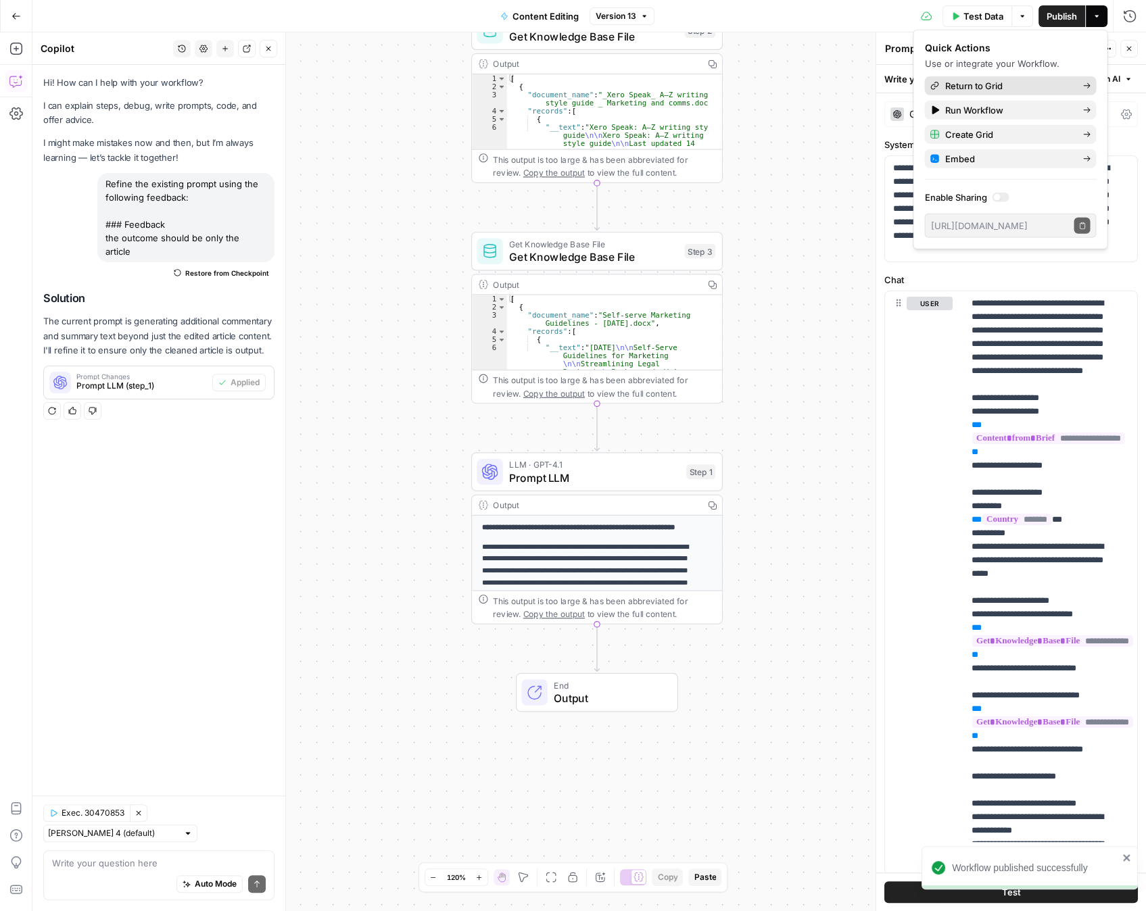
click at [980, 86] on span "Return to Grid" at bounding box center [1007, 86] width 127 height 14
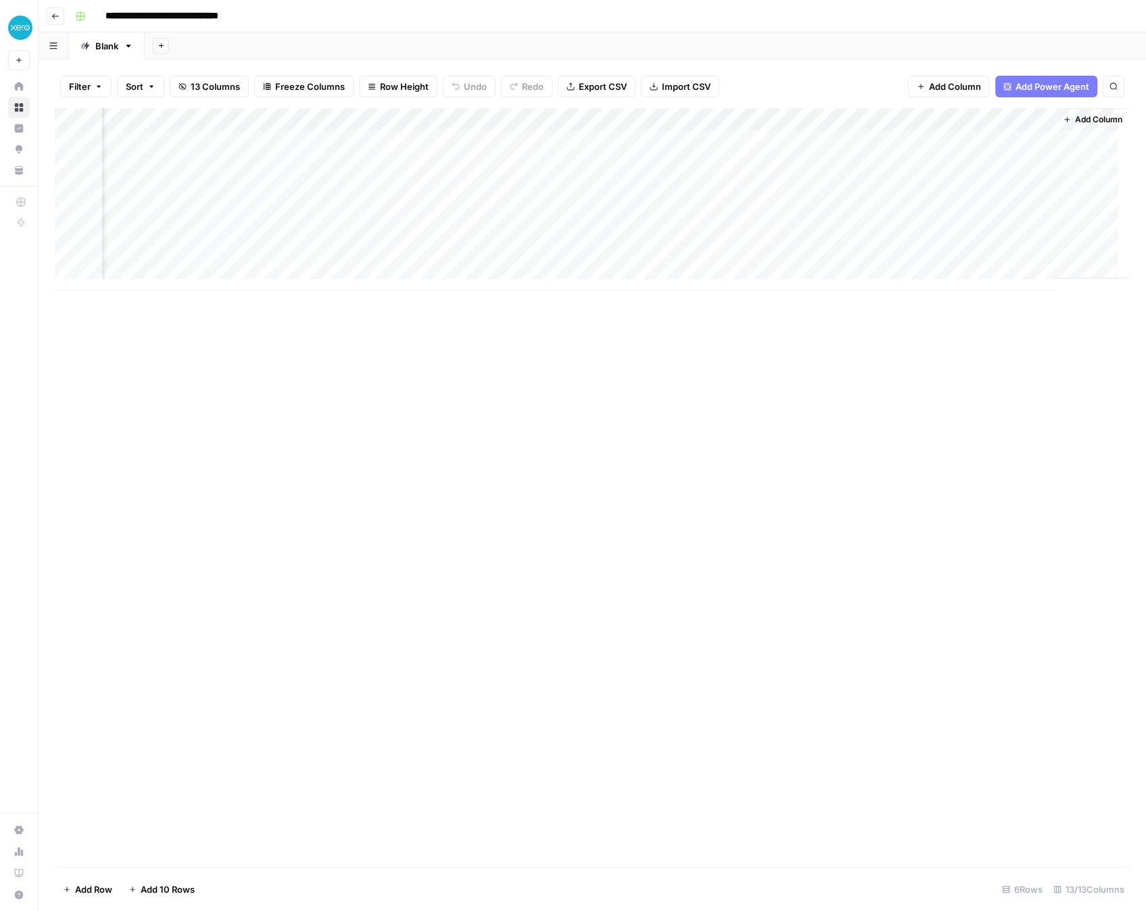
scroll to position [0, 1228]
click at [608, 140] on div "Add Column" at bounding box center [592, 199] width 1075 height 183
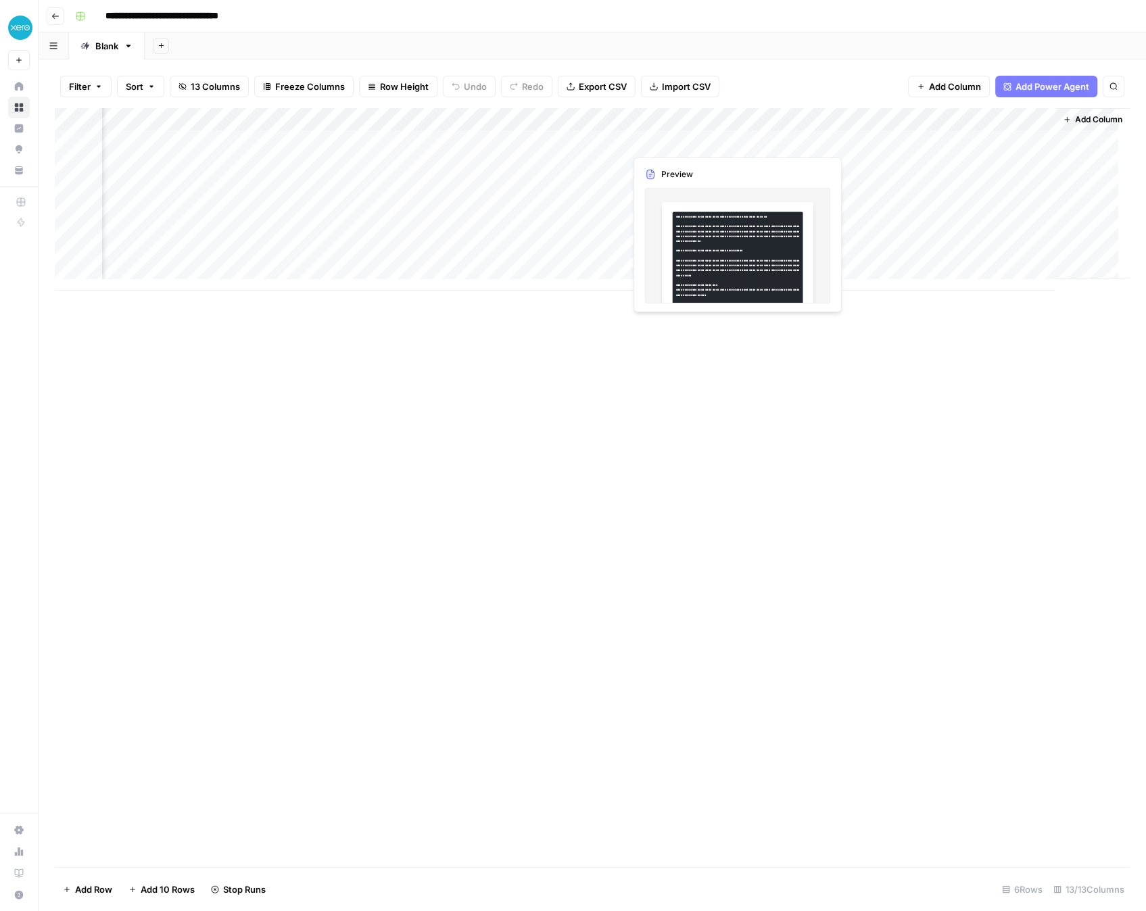
click at [962, 138] on div "Add Column" at bounding box center [592, 199] width 1075 height 183
click at [892, 118] on div "Add Column" at bounding box center [592, 199] width 1075 height 183
click at [910, 456] on div "Add Column" at bounding box center [592, 487] width 1075 height 759
click at [787, 170] on div "Add Column" at bounding box center [592, 199] width 1075 height 183
click at [961, 137] on div "Add Column" at bounding box center [592, 199] width 1075 height 183
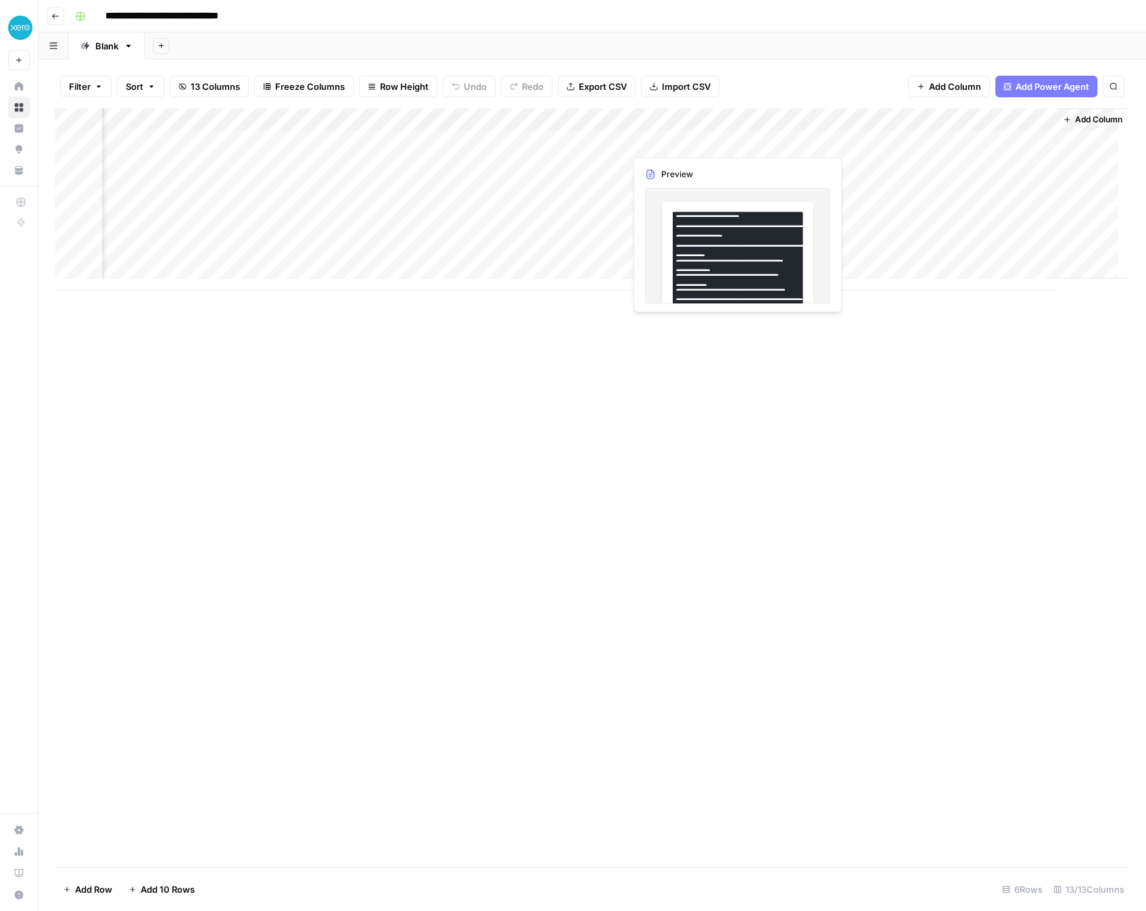
click at [892, 117] on div "Add Column" at bounding box center [592, 199] width 1075 height 183
click at [518, 410] on div "Add Column" at bounding box center [592, 487] width 1075 height 759
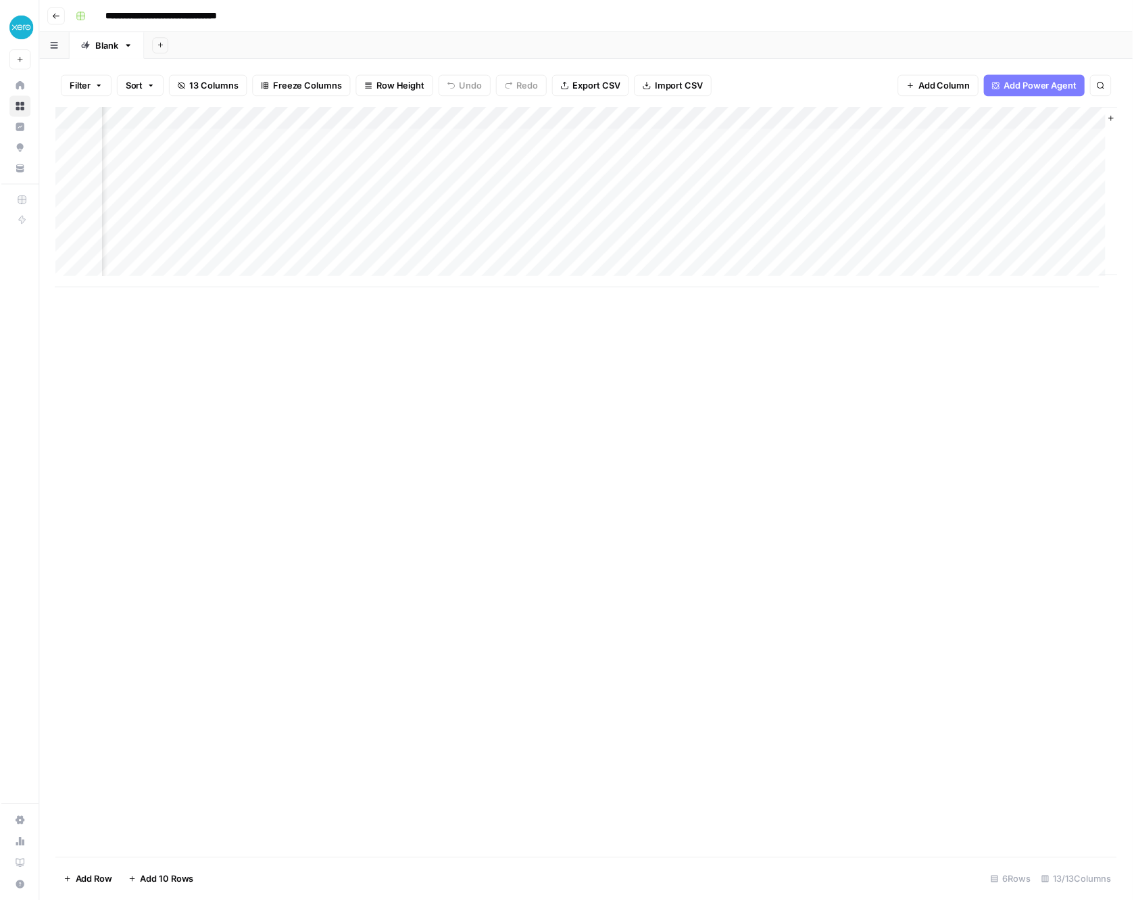
scroll to position [0, 1228]
click at [891, 120] on div "Add Column" at bounding box center [592, 199] width 1075 height 183
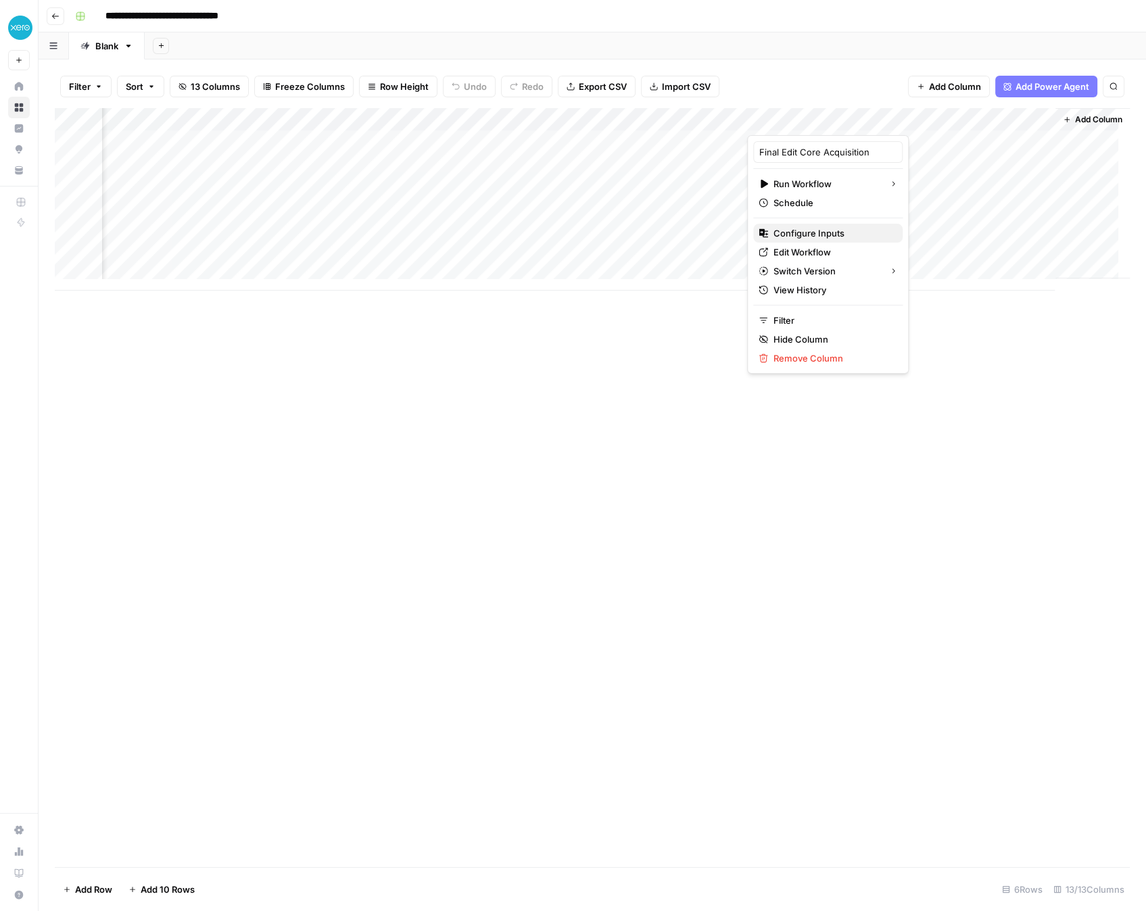
click at [821, 234] on span "Configure Inputs" at bounding box center [832, 233] width 118 height 14
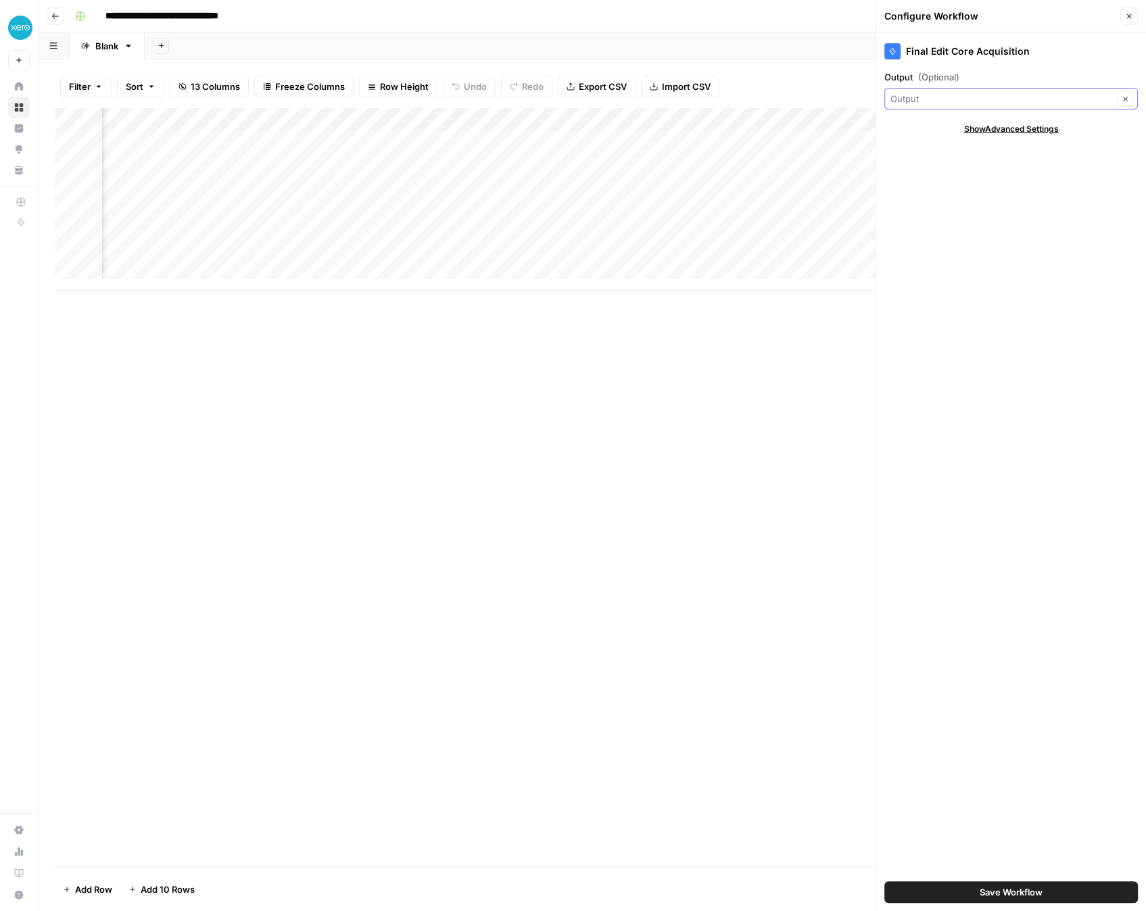
click at [971, 102] on input "Output (Optional)" at bounding box center [1001, 99] width 222 height 14
click at [946, 283] on span "Updated Article" at bounding box center [1007, 283] width 225 height 14
type input "Updated Article"
click at [988, 895] on span "Save Workflow" at bounding box center [1011, 893] width 63 height 14
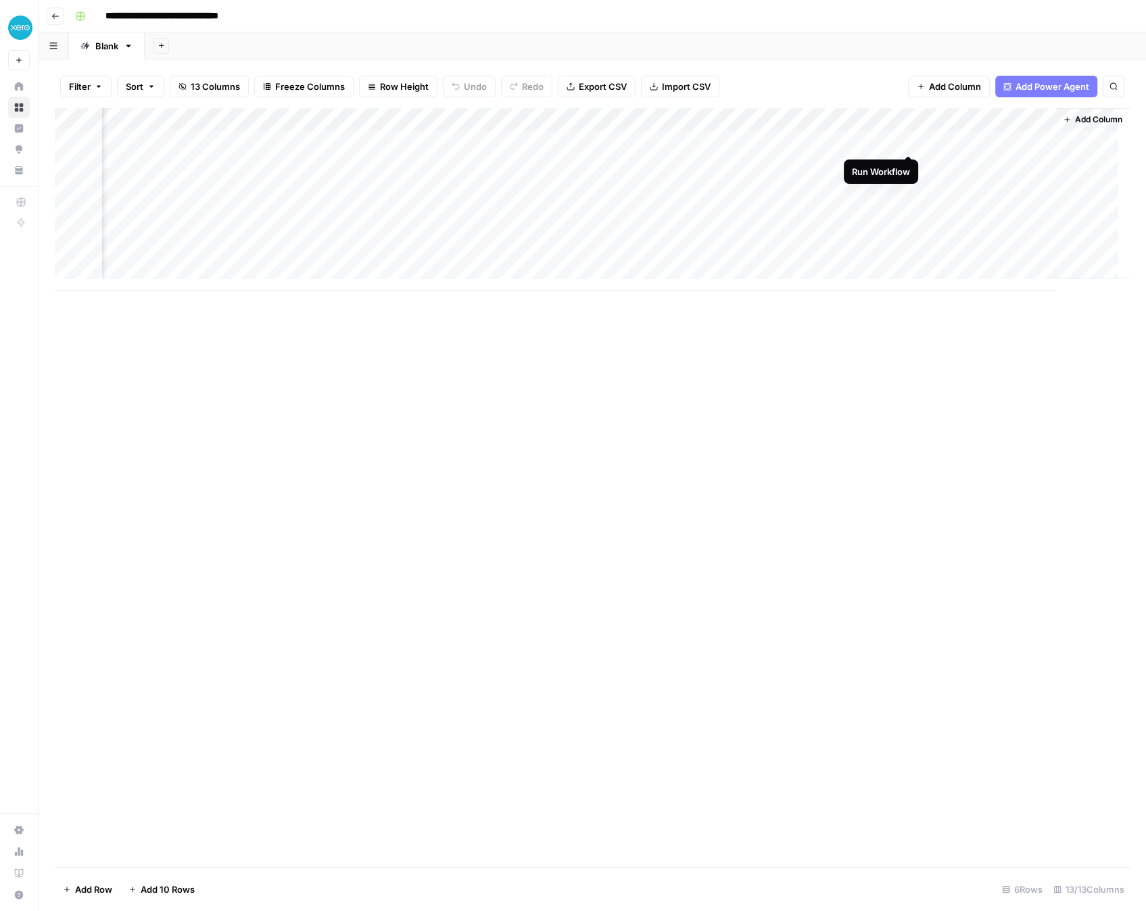
click at [904, 141] on div "Add Column" at bounding box center [592, 199] width 1075 height 183
click at [614, 139] on div "Add Column" at bounding box center [592, 199] width 1075 height 183
click at [907, 163] on div "Add Column" at bounding box center [592, 199] width 1075 height 183
click at [658, 140] on div "Add Column" at bounding box center [592, 199] width 1075 height 183
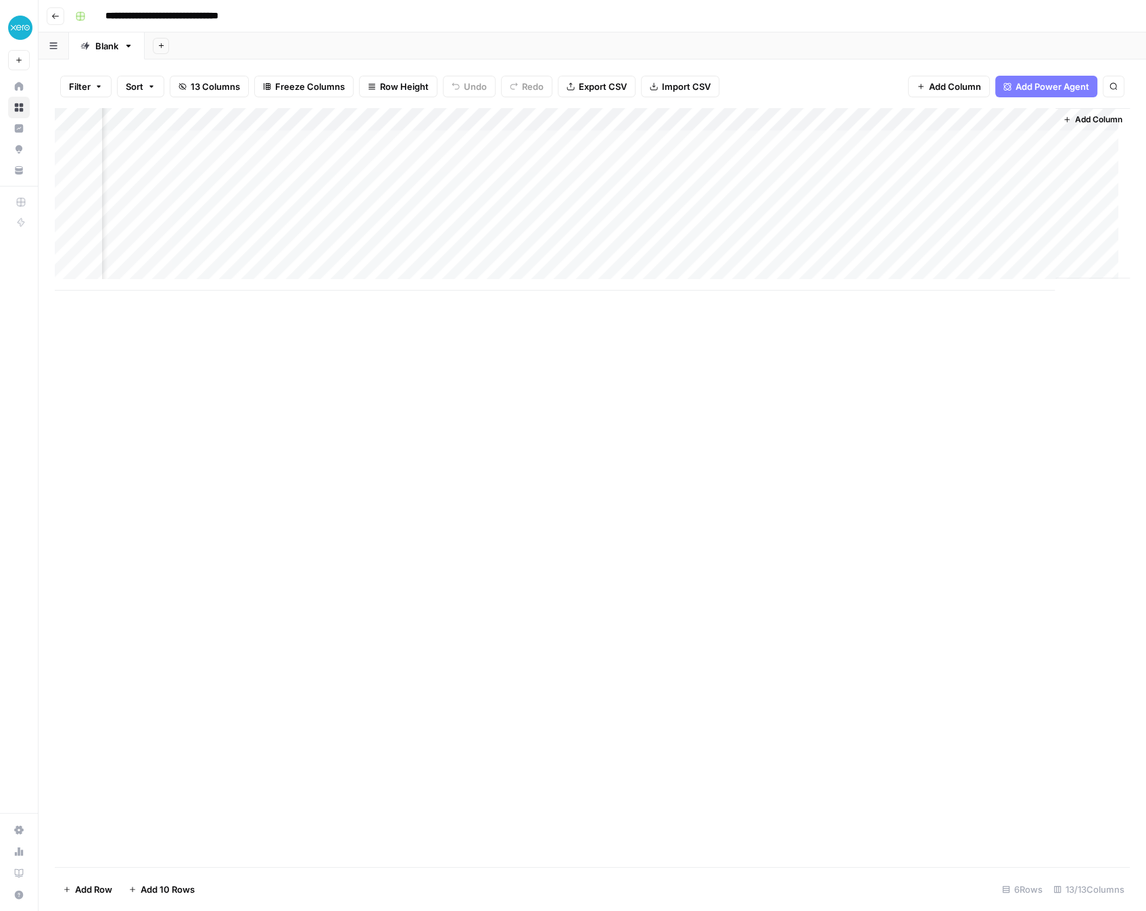
click at [658, 140] on body "**********" at bounding box center [573, 455] width 1146 height 911
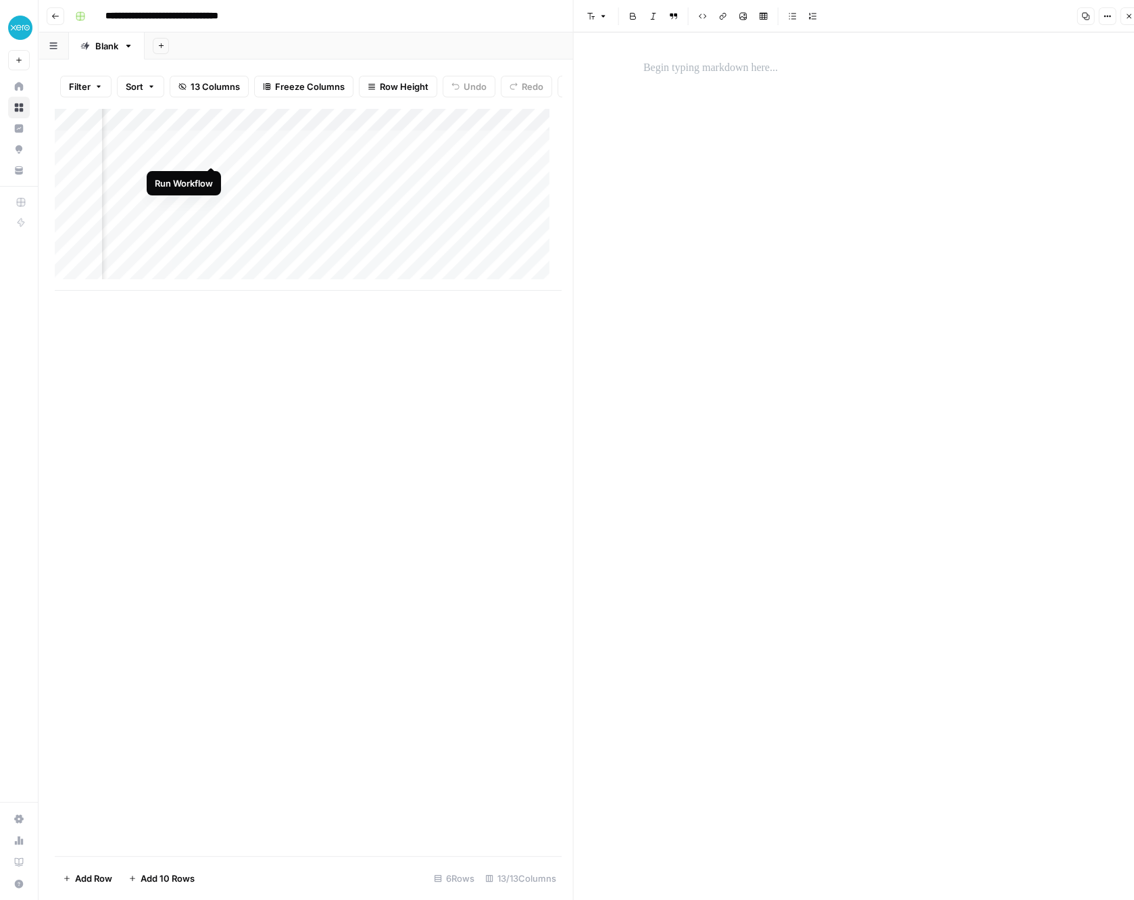
click at [206, 151] on div "Add Column" at bounding box center [308, 199] width 506 height 183
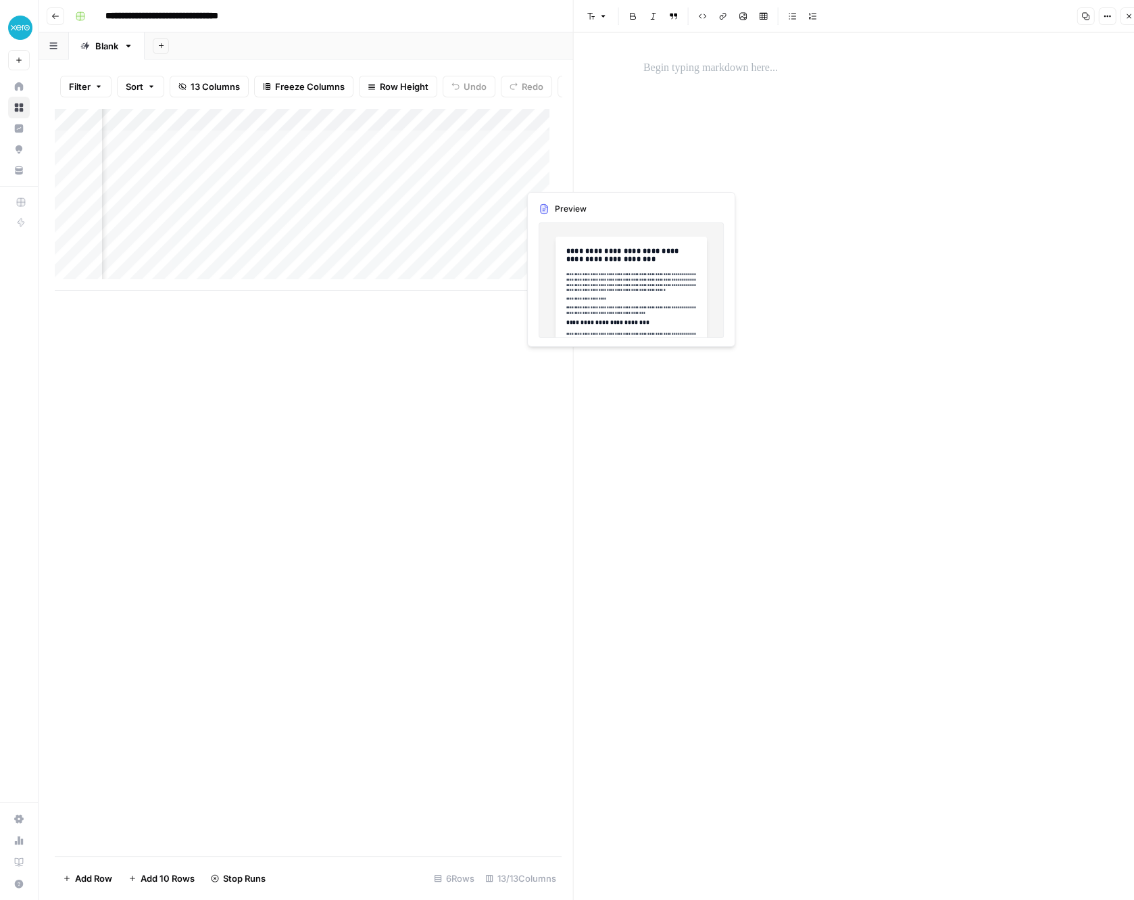
click at [529, 176] on div "Add Column" at bounding box center [308, 199] width 506 height 183
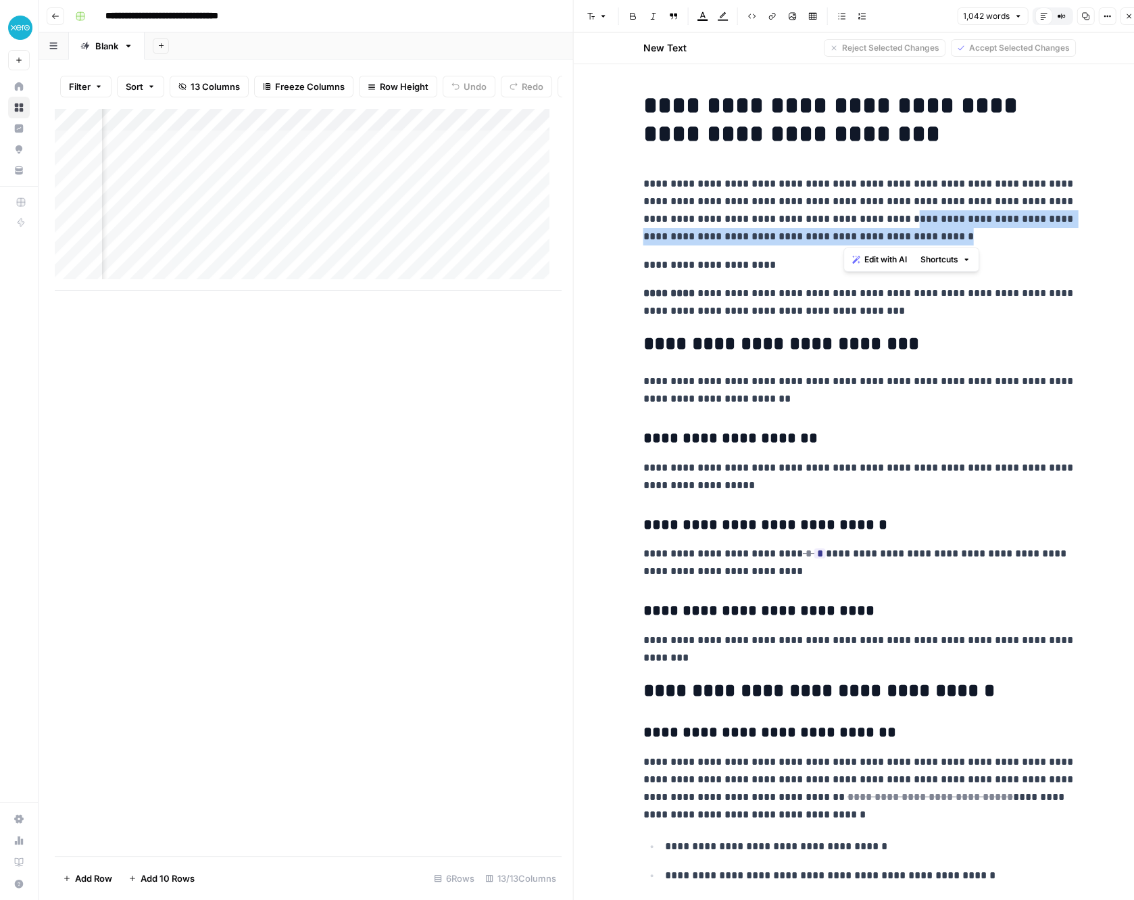
drag, startPoint x: 843, startPoint y: 218, endPoint x: 886, endPoint y: 235, distance: 45.8
click at [886, 235] on p "**********" at bounding box center [860, 210] width 433 height 70
copy p "**********"
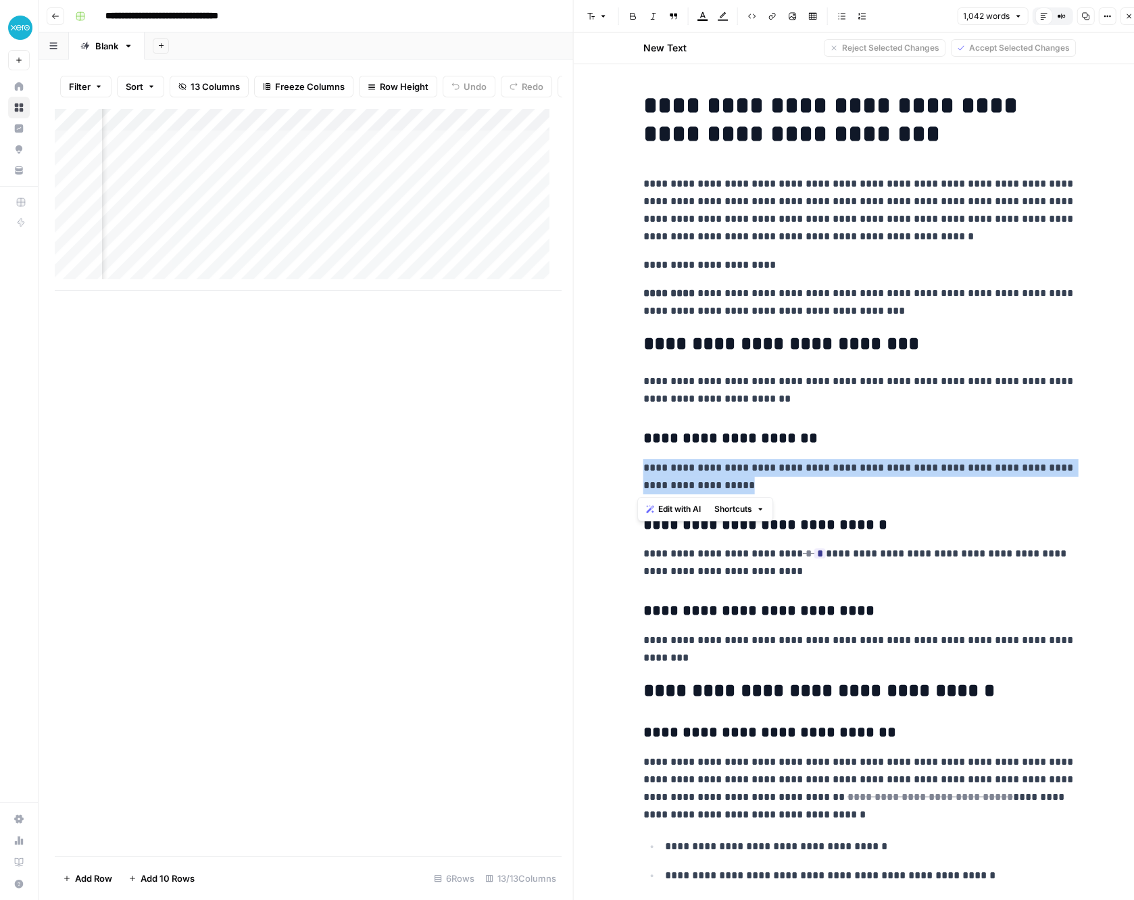
drag, startPoint x: 636, startPoint y: 462, endPoint x: 719, endPoint y: 485, distance: 85.6
copy p "**********"
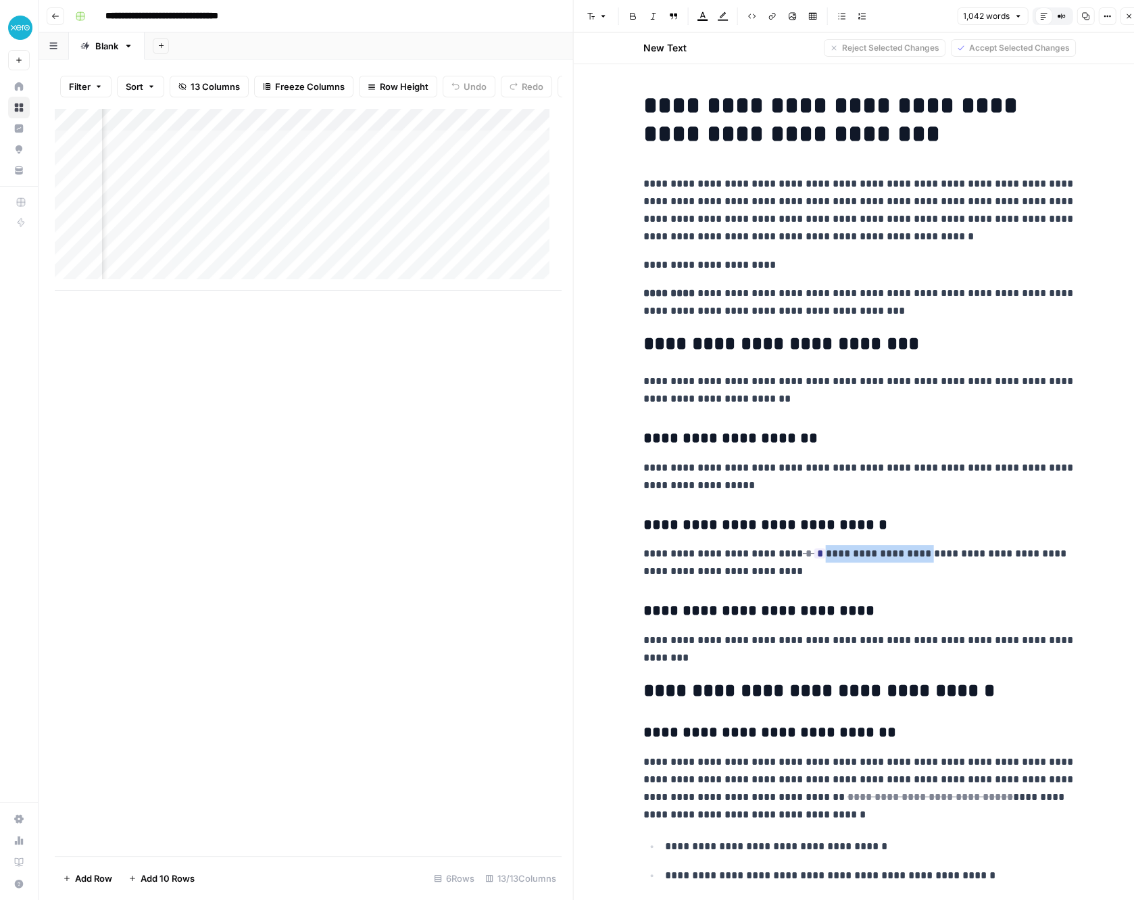
drag, startPoint x: 804, startPoint y: 554, endPoint x: 899, endPoint y: 555, distance: 94.6
click at [899, 555] on p "**********" at bounding box center [860, 562] width 433 height 35
copy p "**********"
click at [867, 639] on span "Accept" at bounding box center [878, 640] width 28 height 12
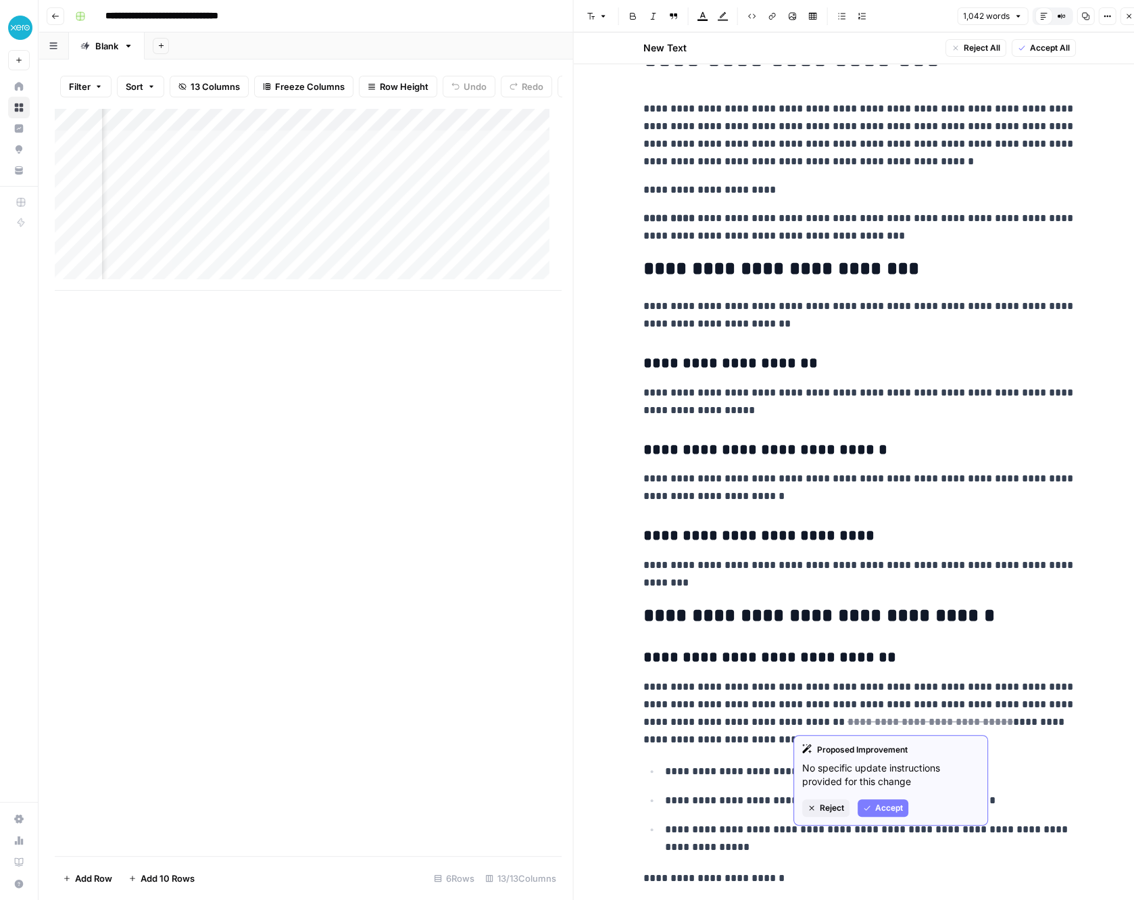
click at [871, 806] on button "Accept" at bounding box center [883, 808] width 51 height 18
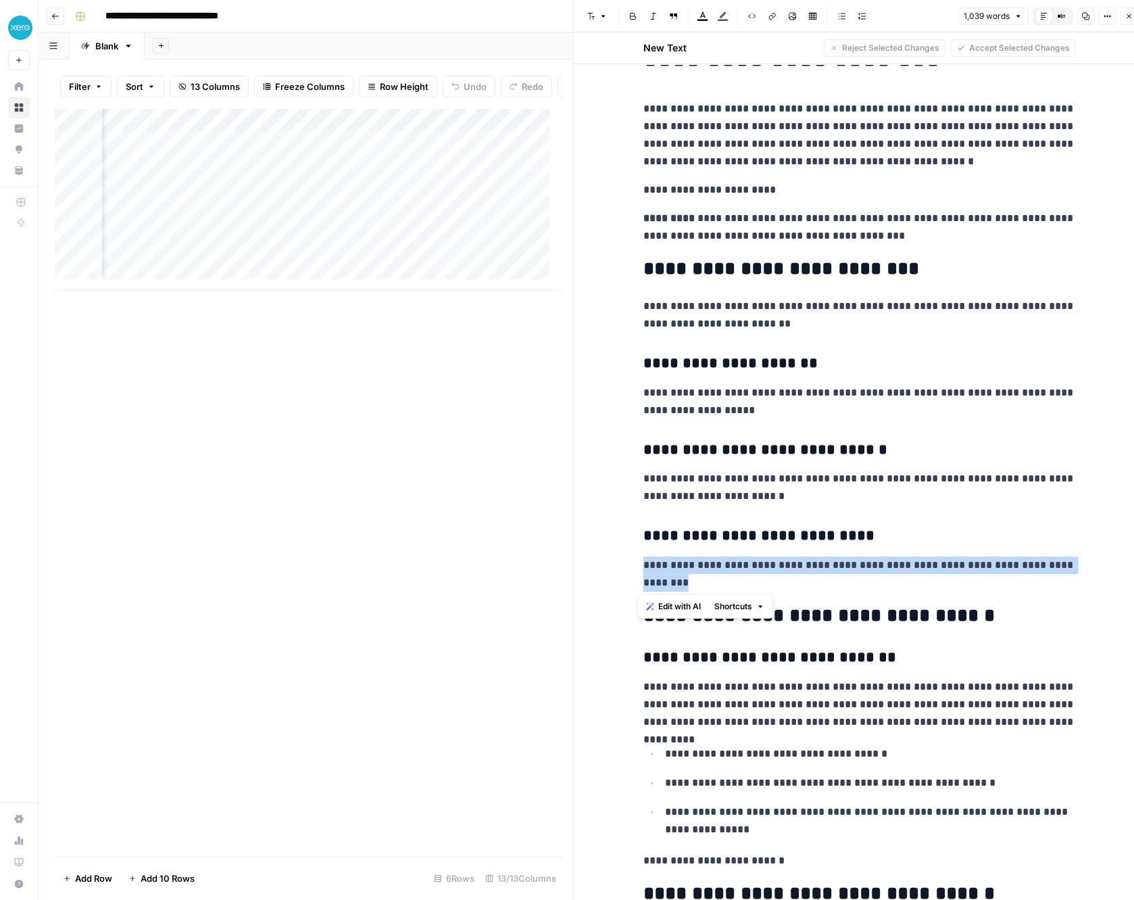
drag, startPoint x: 636, startPoint y: 566, endPoint x: 681, endPoint y: 583, distance: 48.3
copy p "**********"
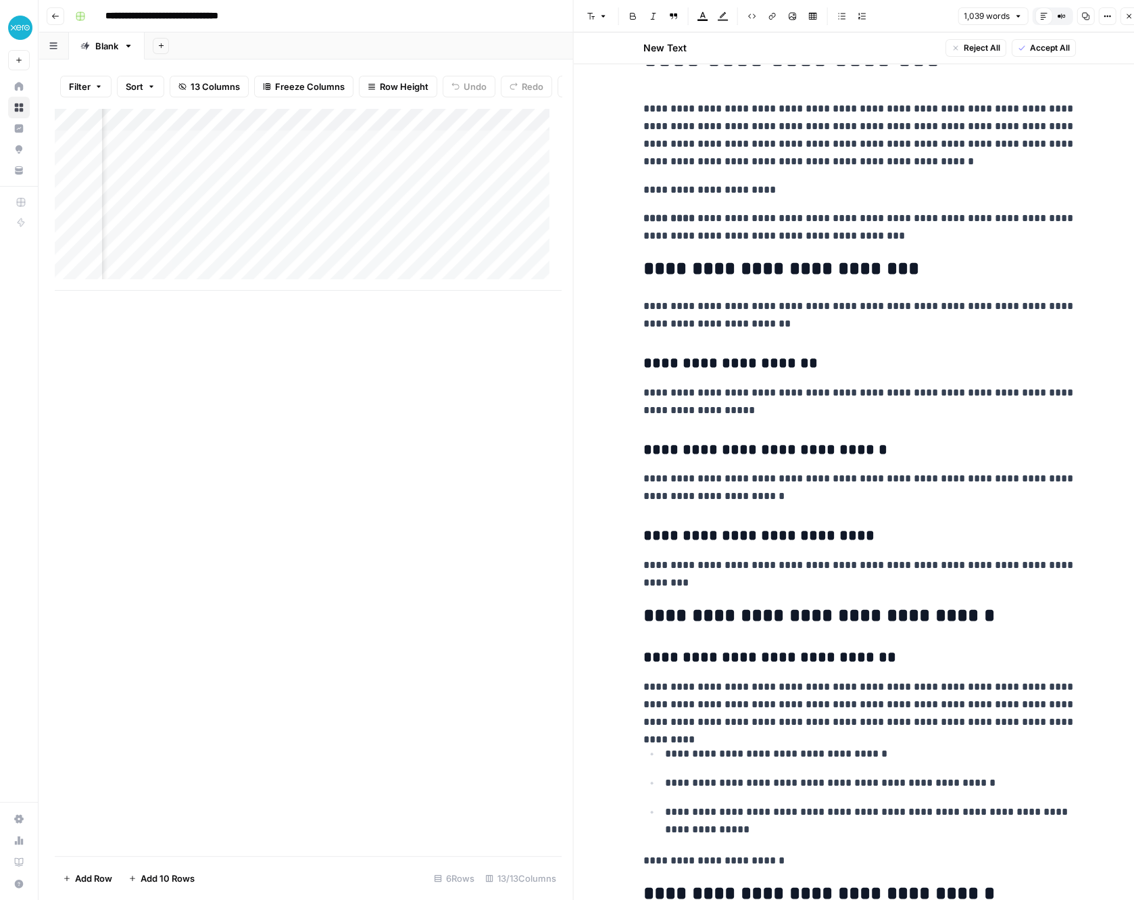
click at [750, 718] on p "**********" at bounding box center [860, 704] width 433 height 53
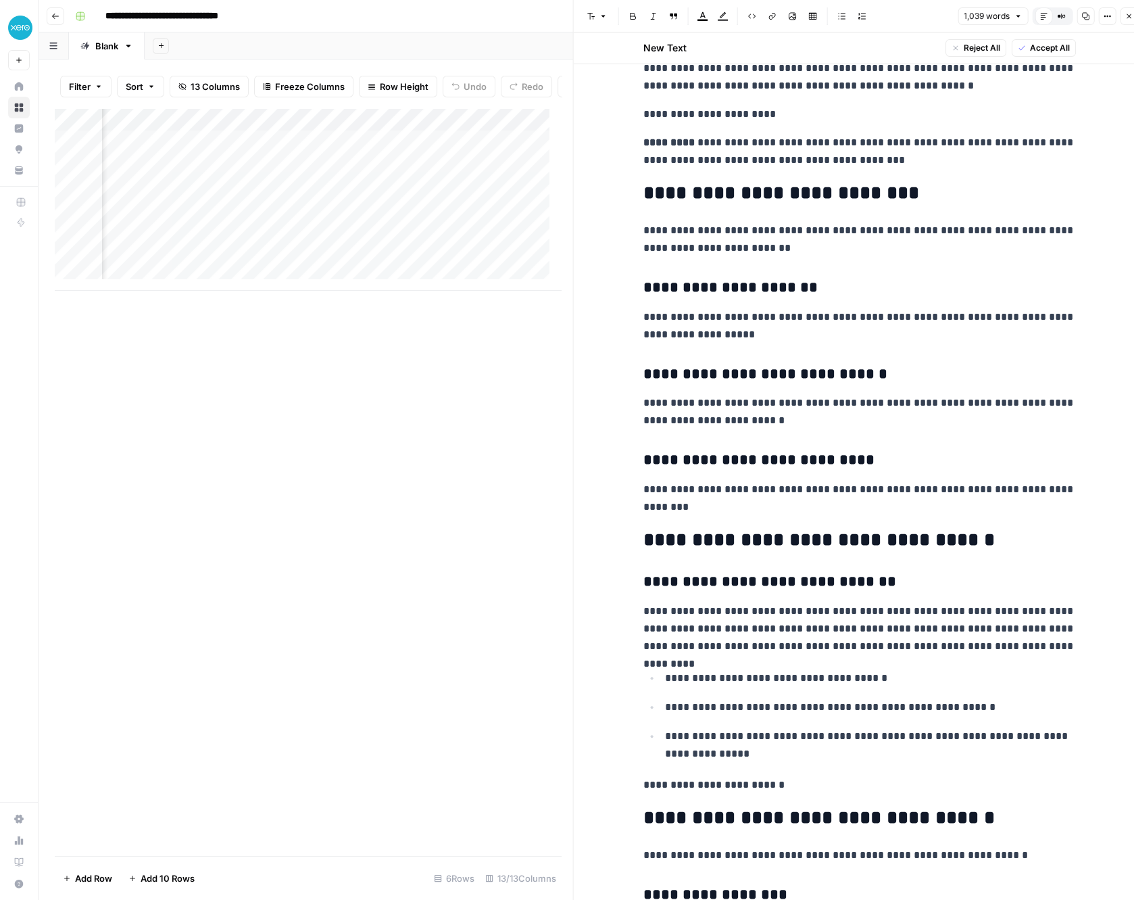
scroll to position [225, 0]
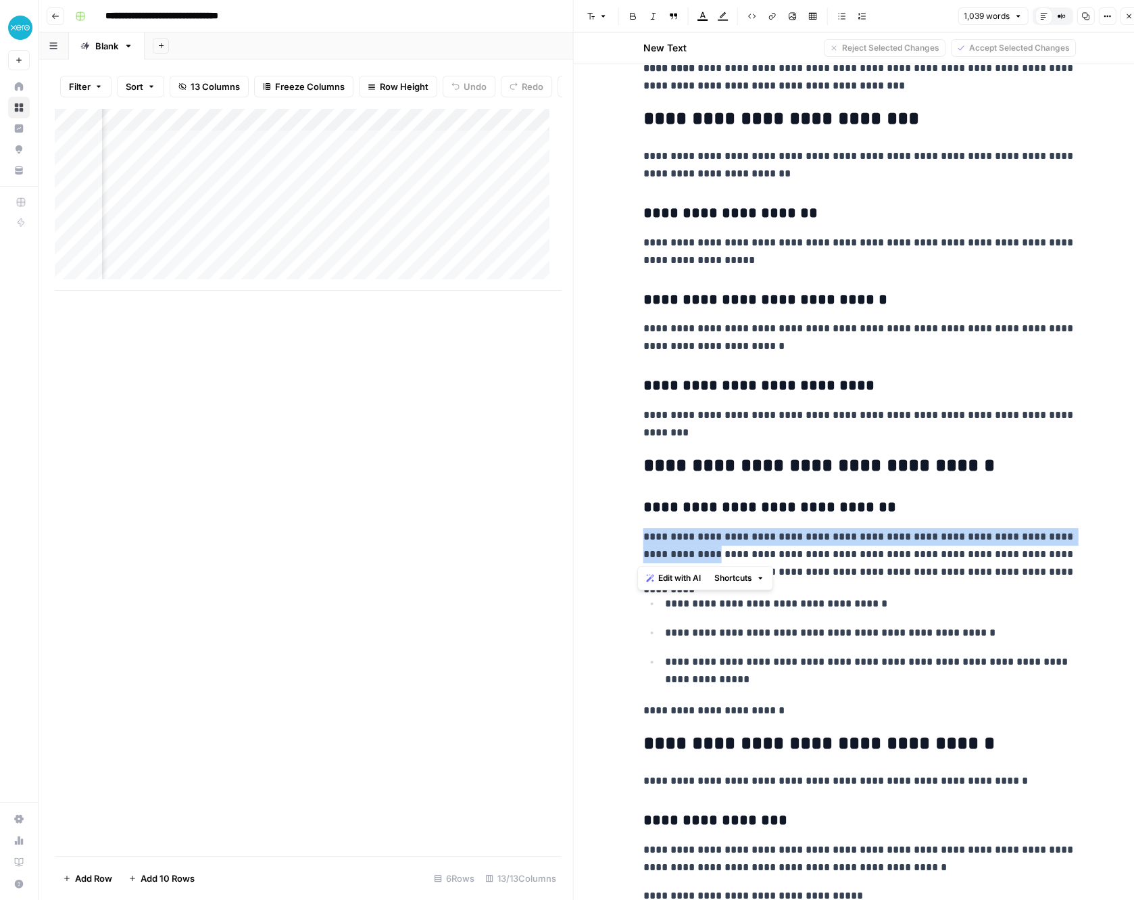
drag, startPoint x: 635, startPoint y: 537, endPoint x: 681, endPoint y: 550, distance: 46.9
copy p "**********"
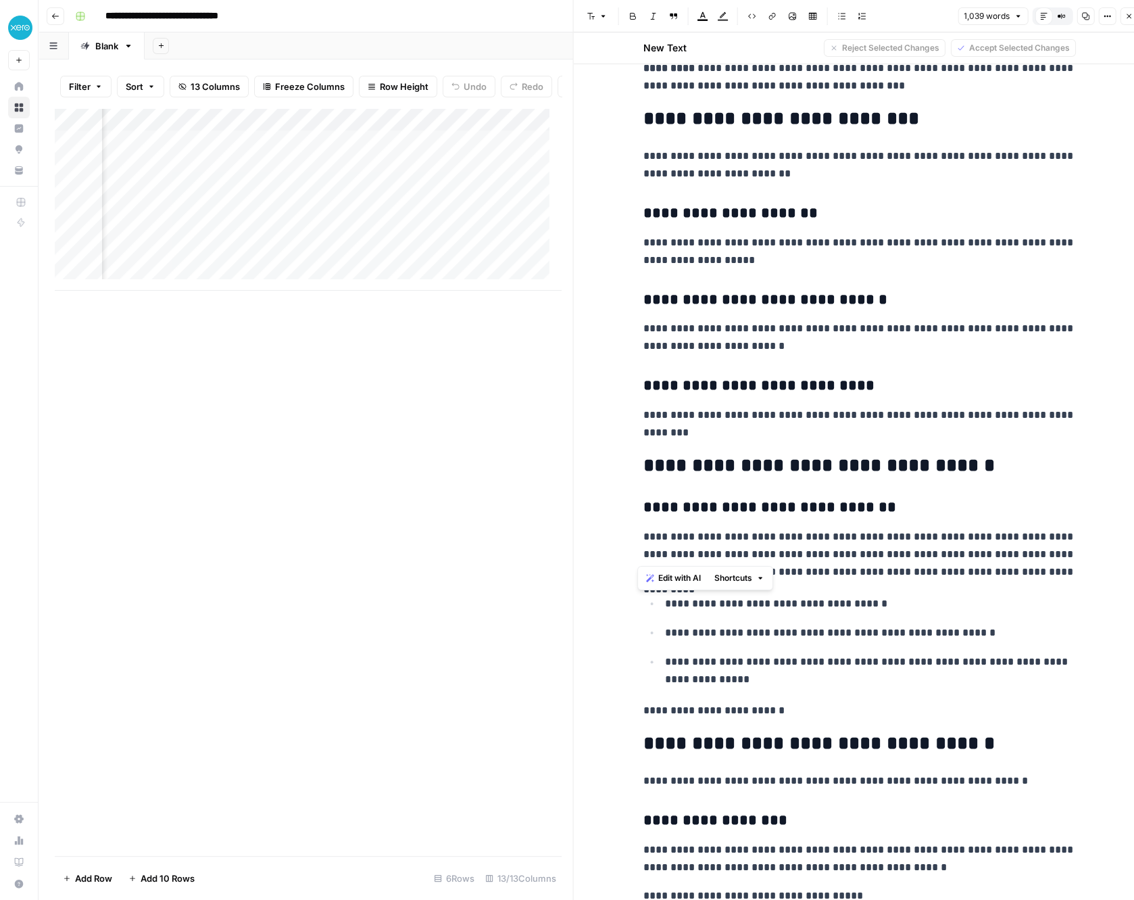
click at [720, 546] on p "**********" at bounding box center [860, 554] width 433 height 53
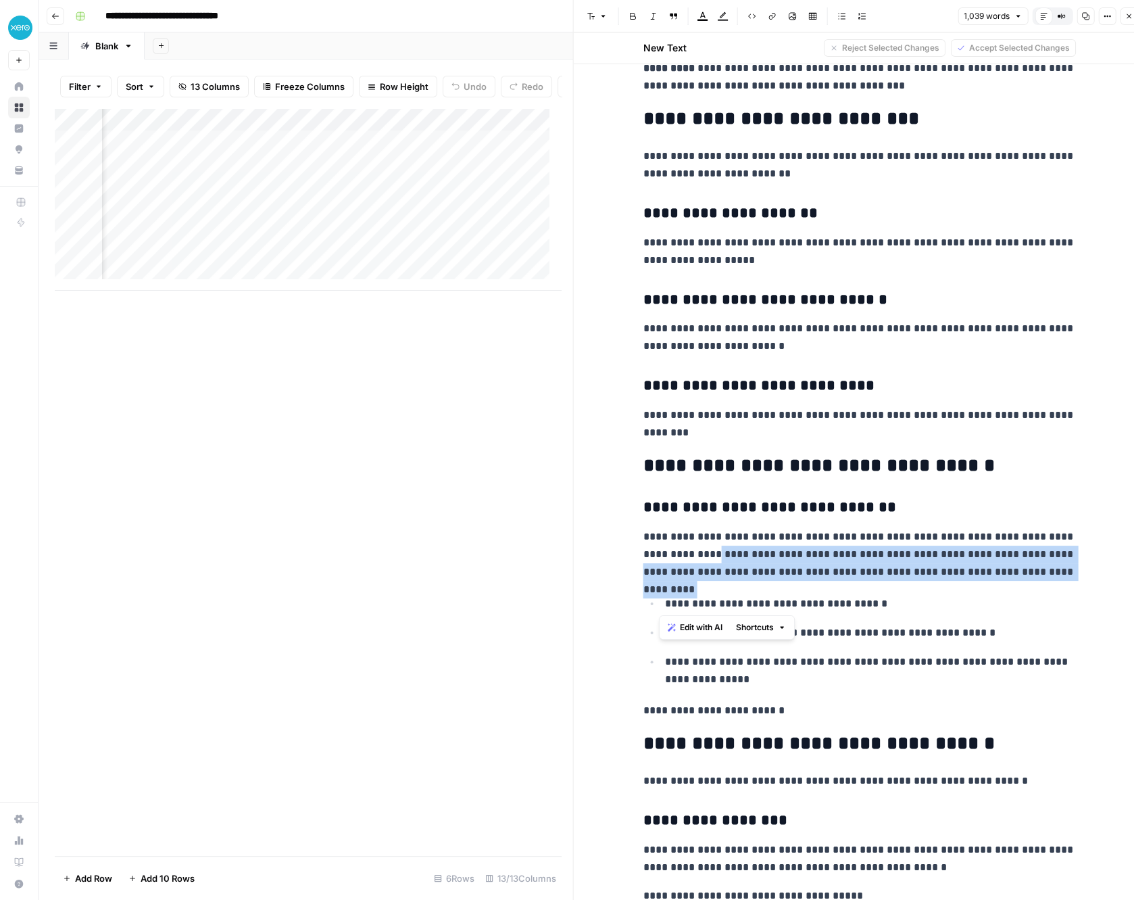
drag, startPoint x: 681, startPoint y: 551, endPoint x: 1052, endPoint y: 583, distance: 372.5
copy p "**********"
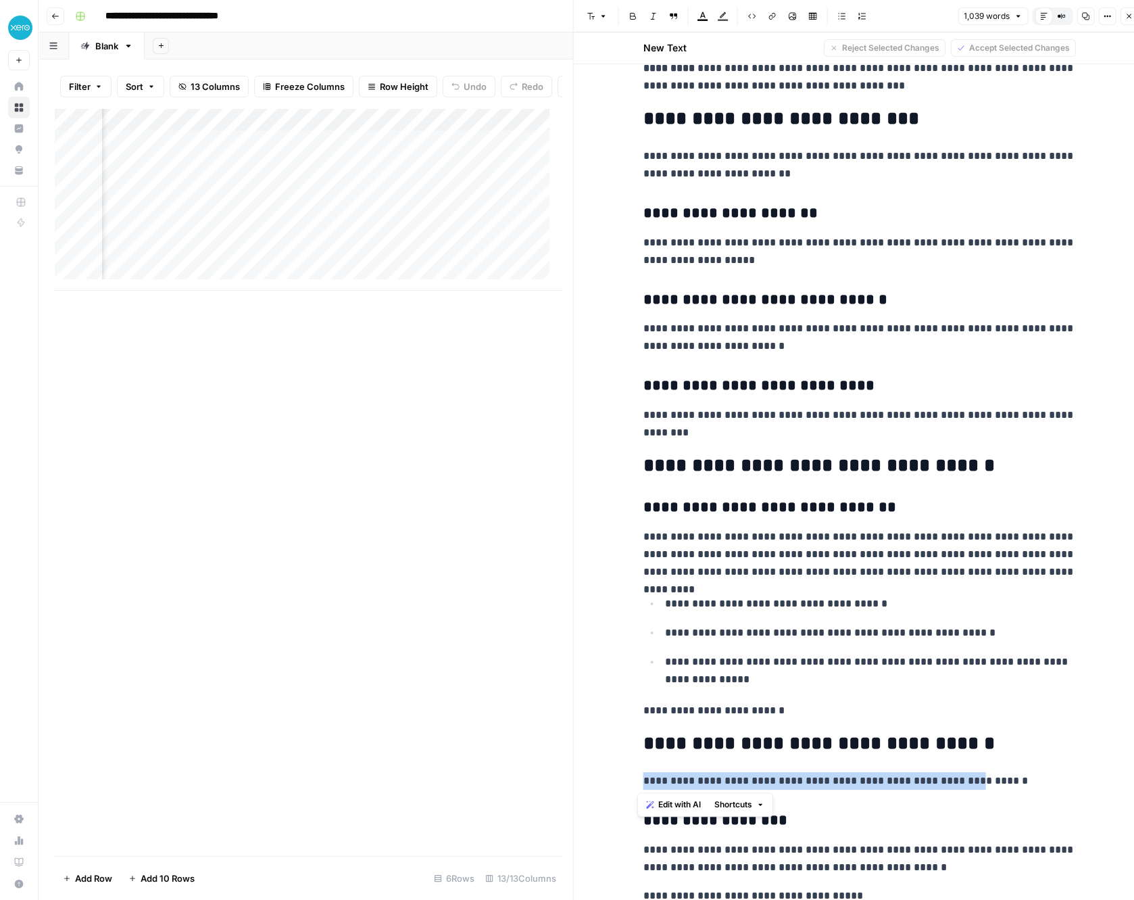
drag, startPoint x: 961, startPoint y: 781, endPoint x: 636, endPoint y: 773, distance: 325.3
copy p "**********"
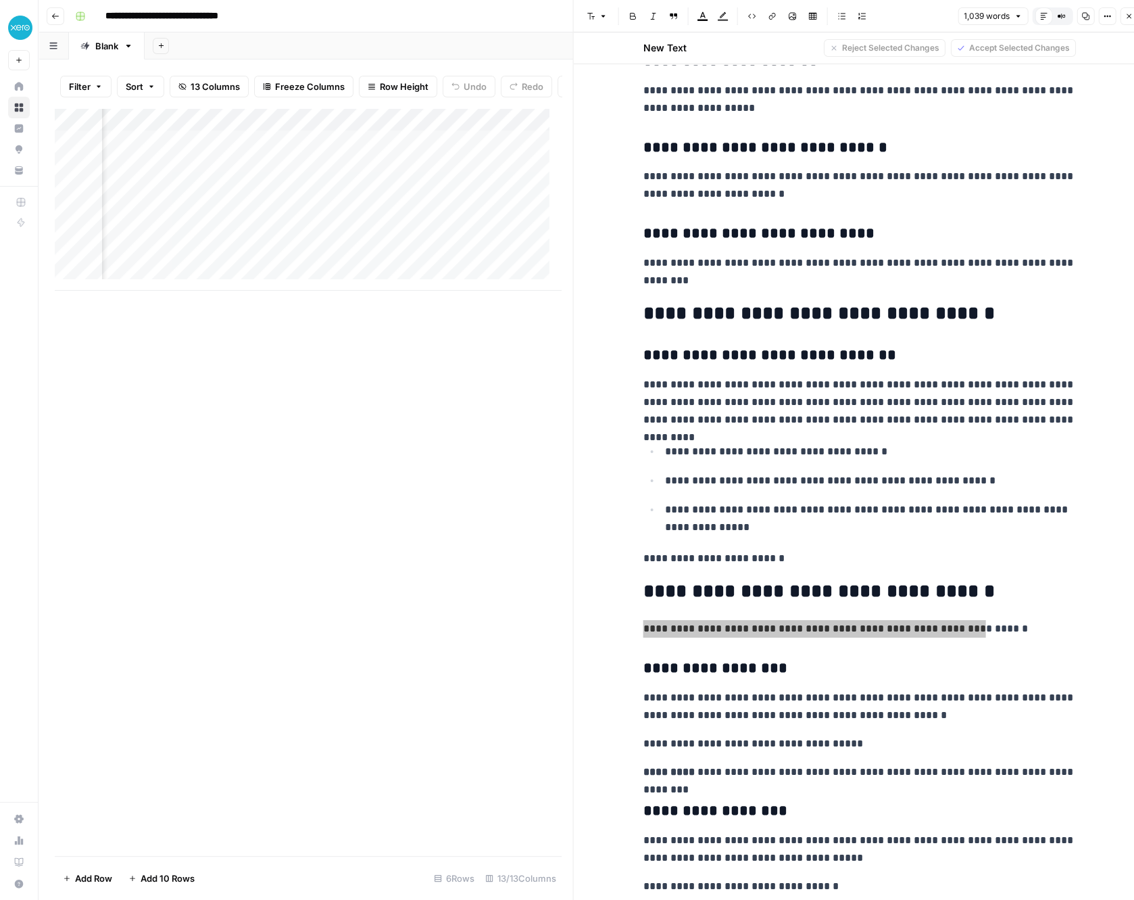
scroll to position [525, 0]
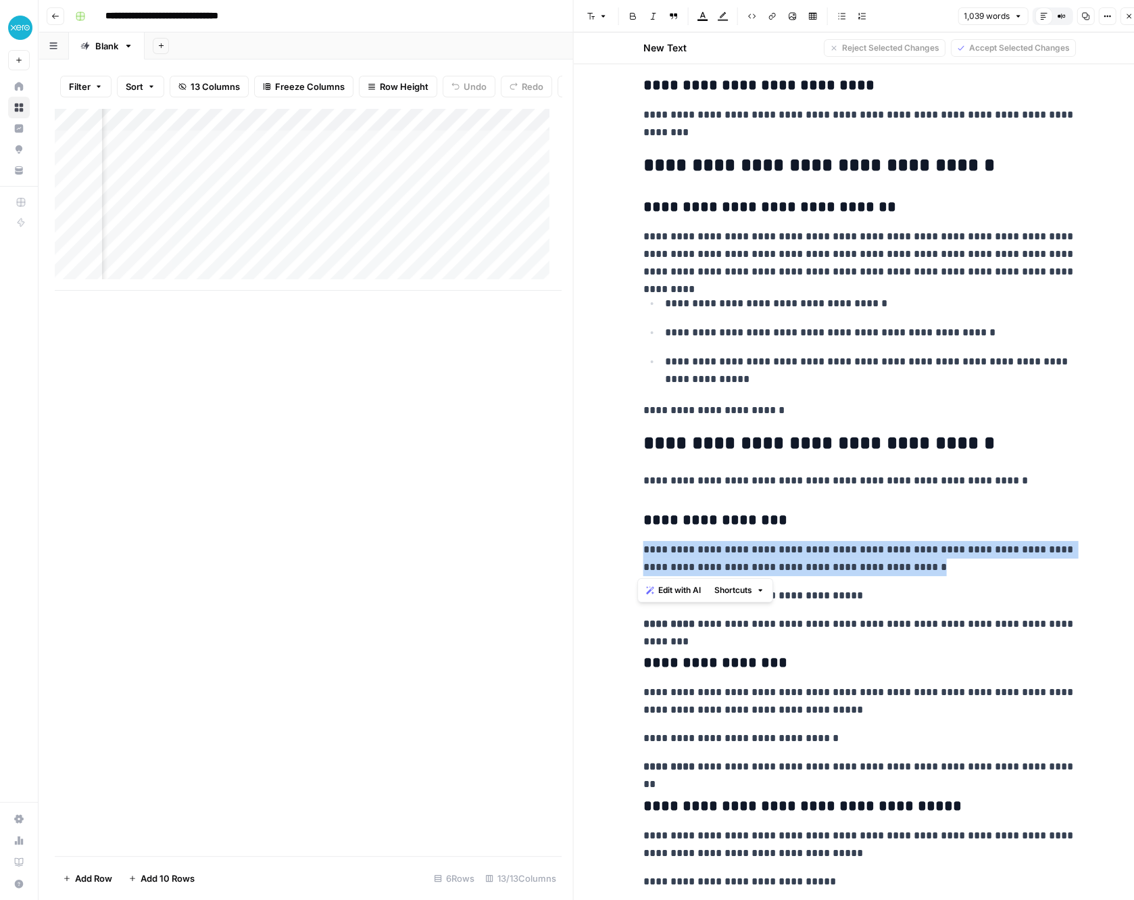
drag, startPoint x: 637, startPoint y: 546, endPoint x: 910, endPoint y: 561, distance: 273.5
click at [910, 561] on p "**********" at bounding box center [860, 558] width 433 height 35
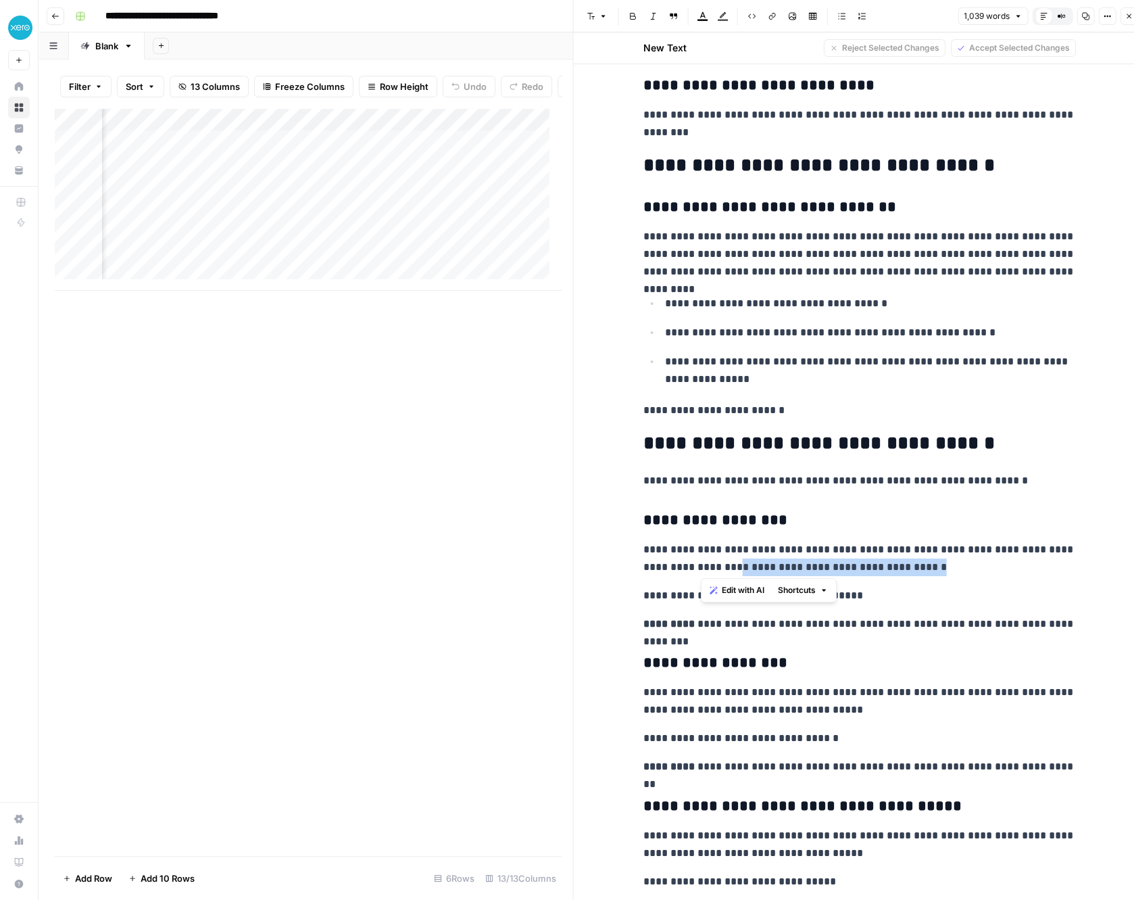
drag, startPoint x: 910, startPoint y: 561, endPoint x: 701, endPoint y: 559, distance: 208.9
click at [701, 559] on p "**********" at bounding box center [860, 558] width 433 height 35
copy p "**********"
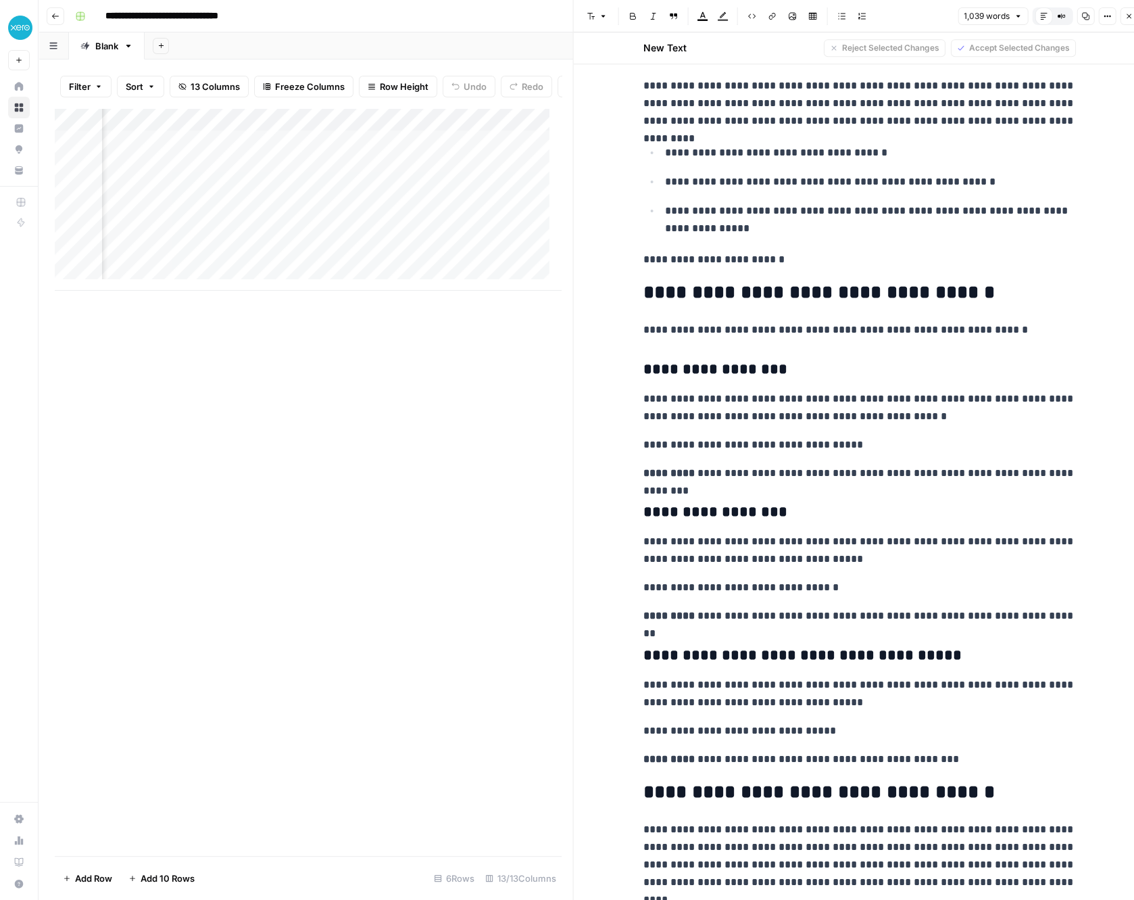
click at [774, 535] on p "**********" at bounding box center [860, 550] width 433 height 35
click at [774, 541] on p "**********" at bounding box center [860, 550] width 433 height 35
drag, startPoint x: 774, startPoint y: 541, endPoint x: 616, endPoint y: 560, distance: 159.2
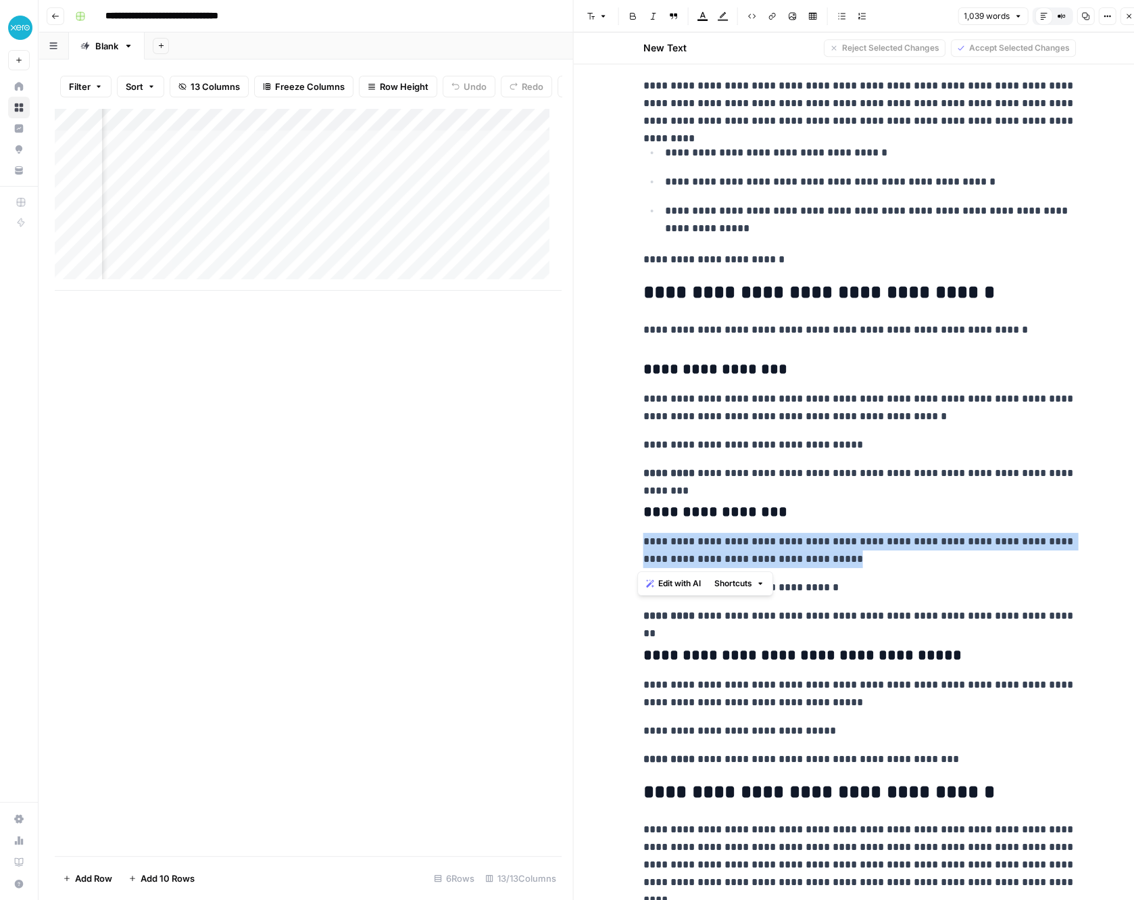
drag, startPoint x: 767, startPoint y: 555, endPoint x: 639, endPoint y: 537, distance: 129.1
click at [644, 537] on p "**********" at bounding box center [860, 550] width 433 height 35
copy p "**********"
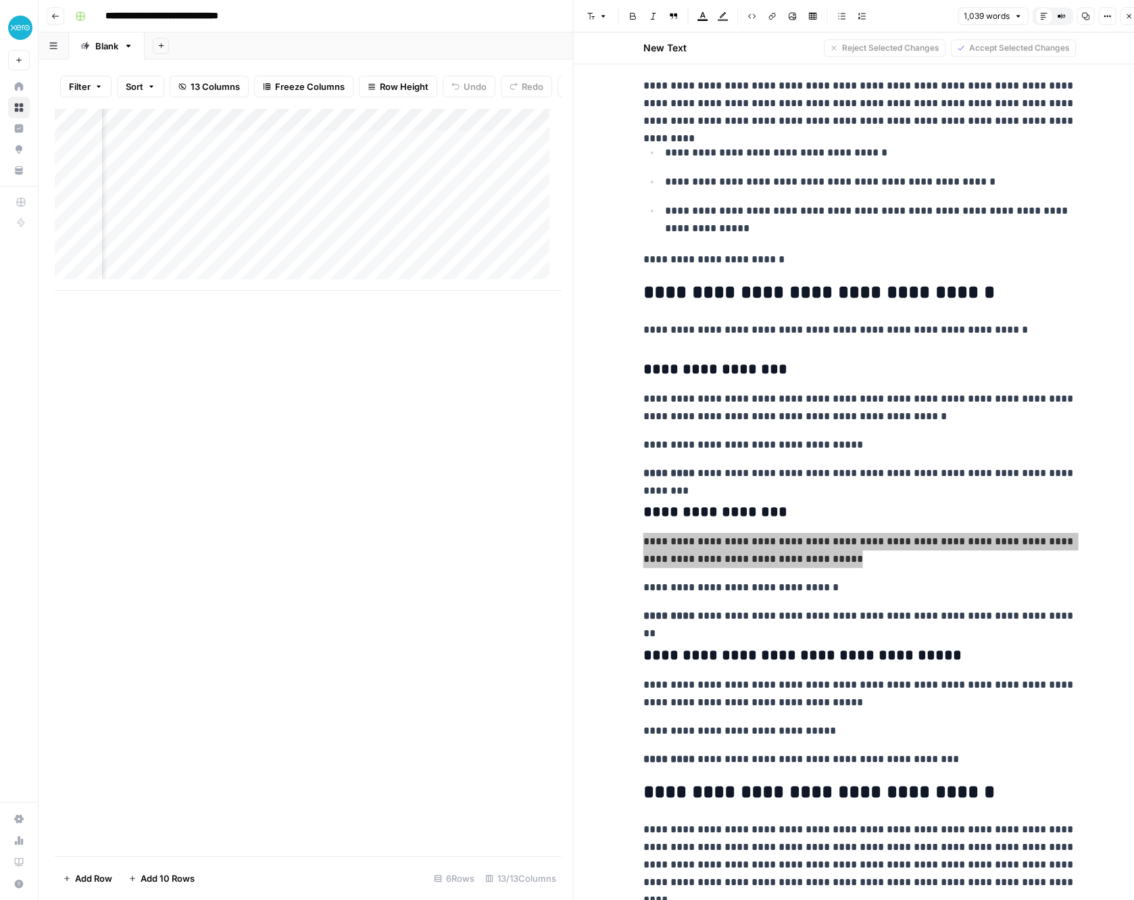
scroll to position [826, 0]
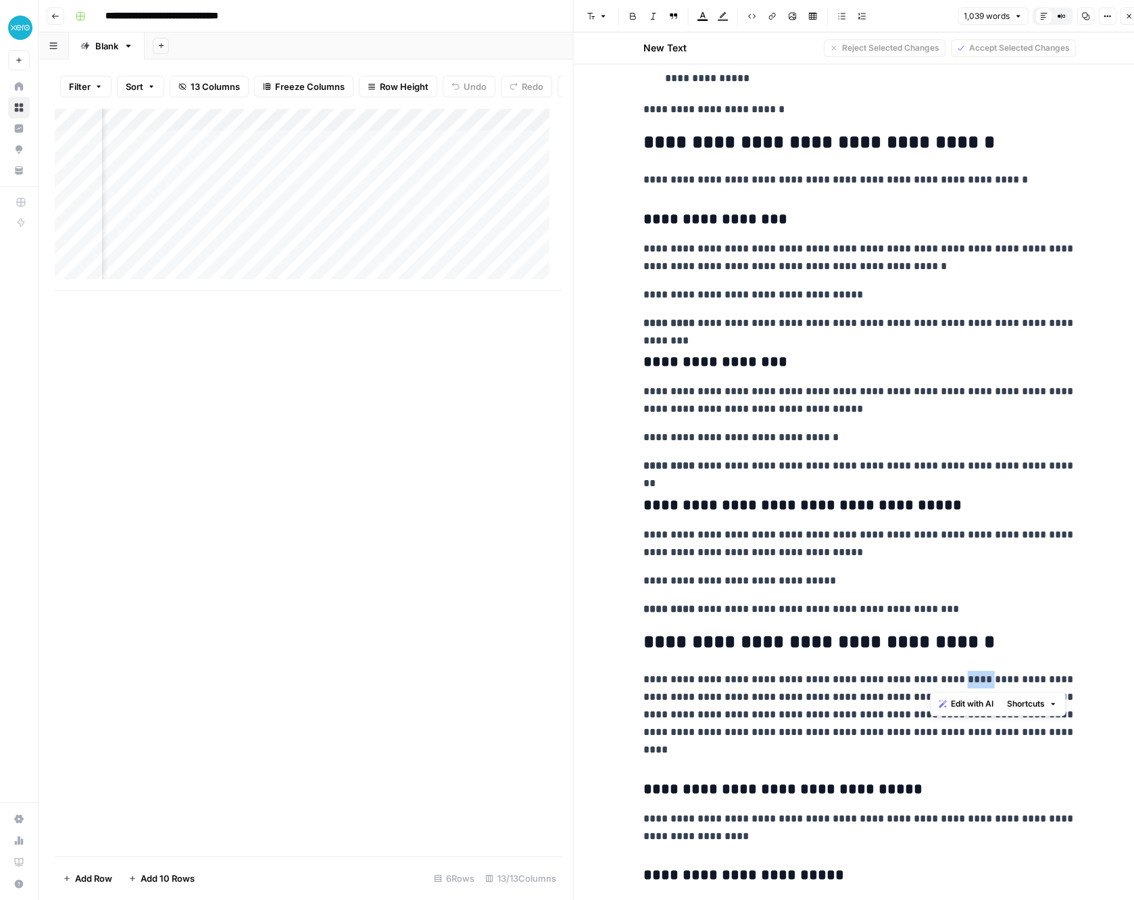
drag, startPoint x: 947, startPoint y: 677, endPoint x: 973, endPoint y: 676, distance: 26.4
click at [973, 676] on p "**********" at bounding box center [860, 715] width 433 height 88
copy p "*****"
drag, startPoint x: 900, startPoint y: 727, endPoint x: 1042, endPoint y: 754, distance: 144.6
click at [1042, 754] on p "**********" at bounding box center [860, 715] width 433 height 88
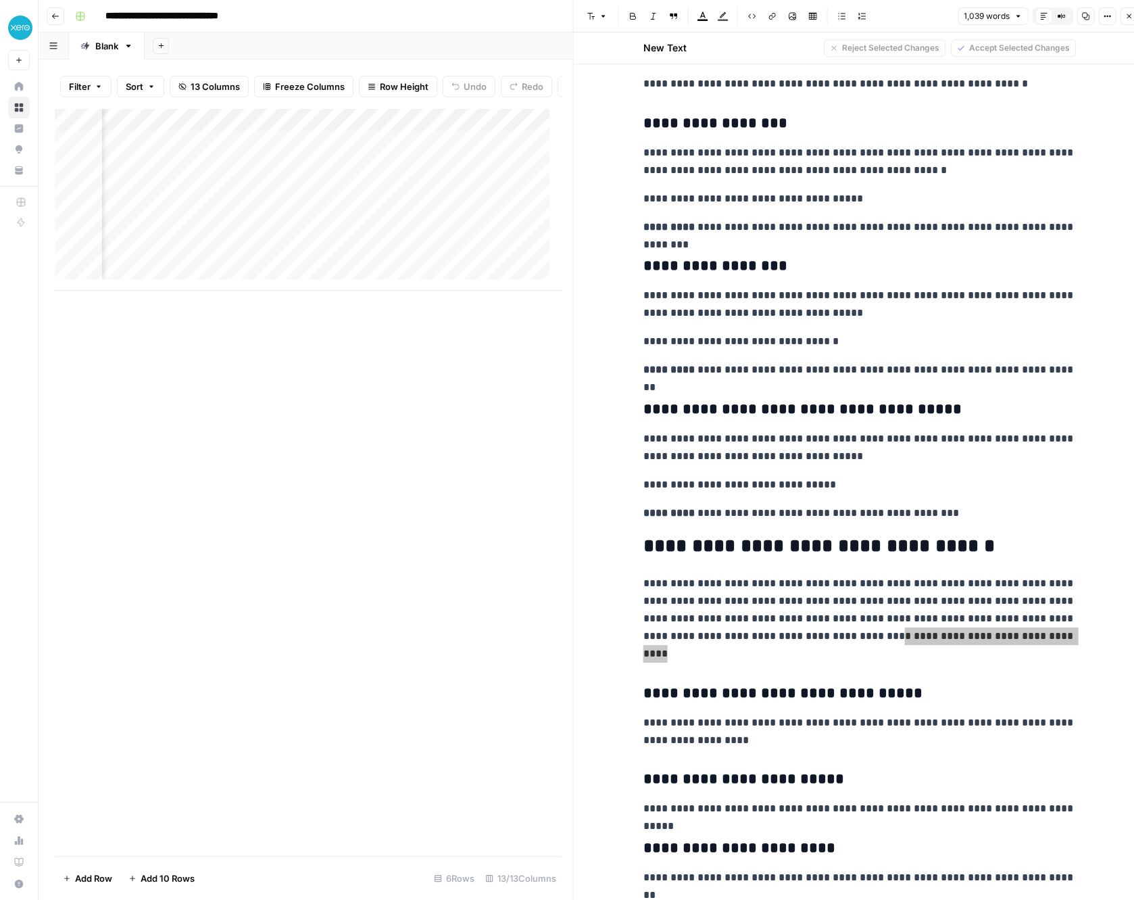
scroll to position [1051, 0]
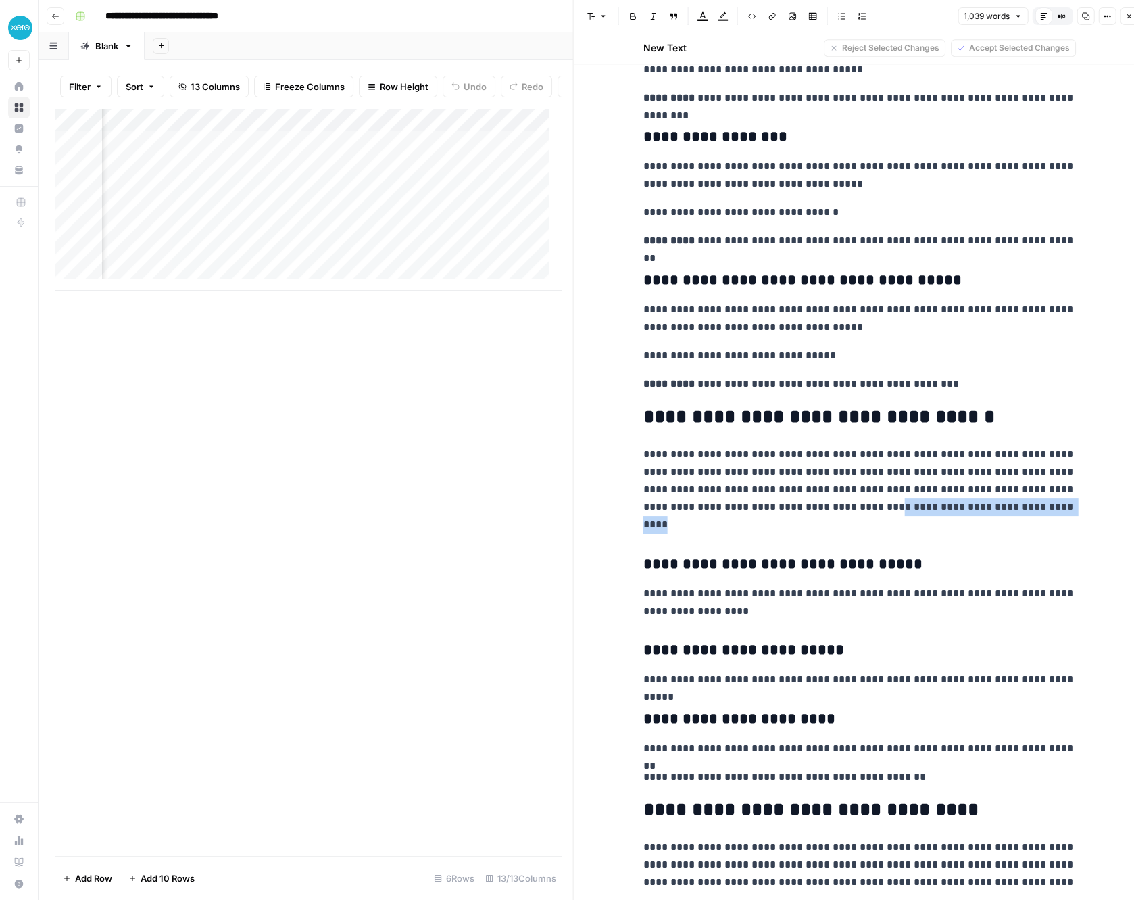
click at [949, 677] on p "**********" at bounding box center [860, 680] width 433 height 18
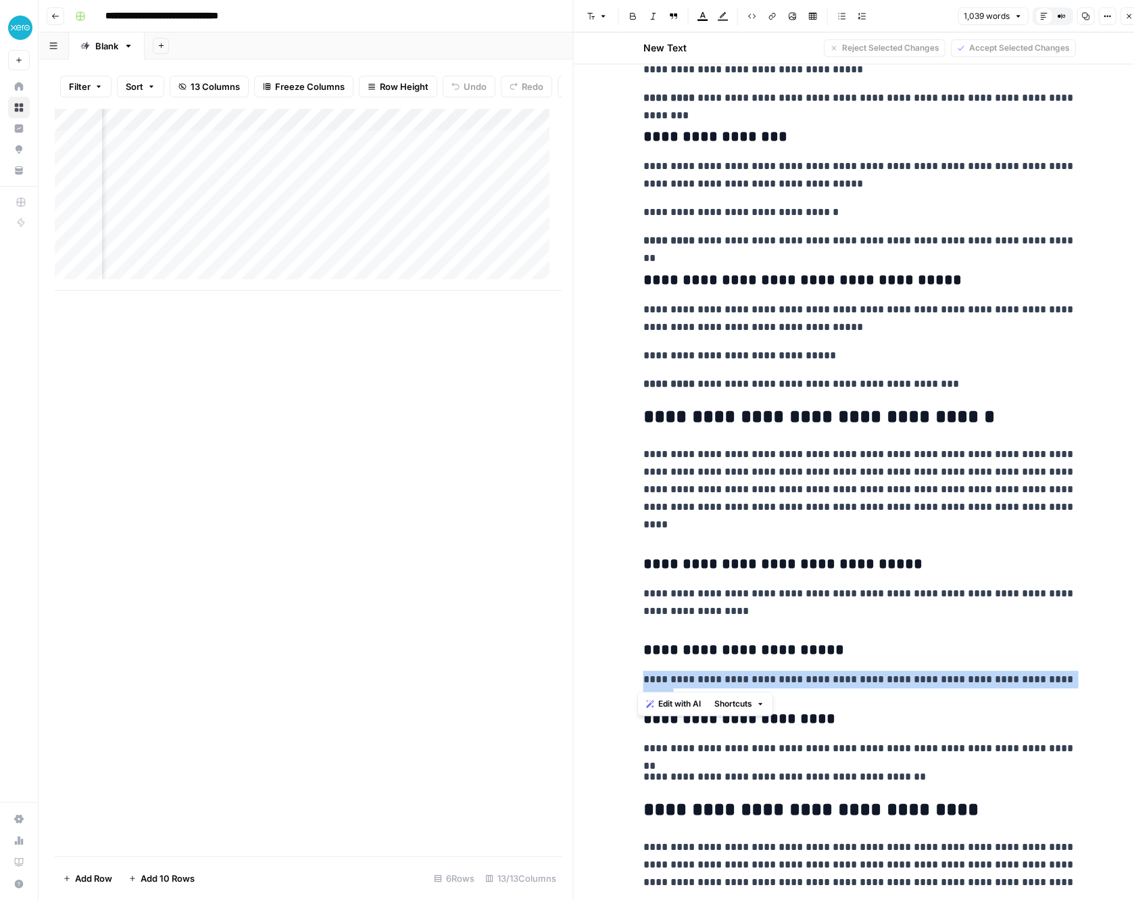
click at [949, 677] on p "**********" at bounding box center [860, 680] width 433 height 18
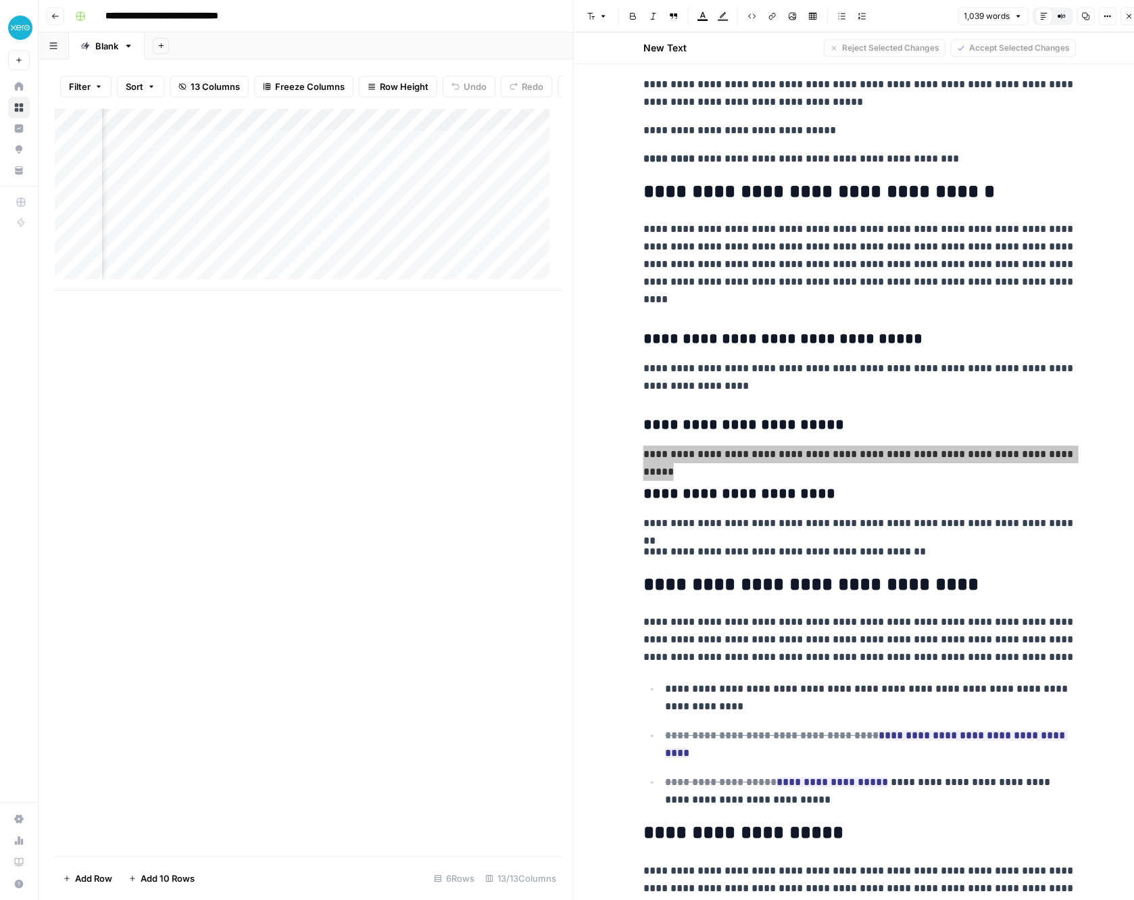
scroll to position [1352, 0]
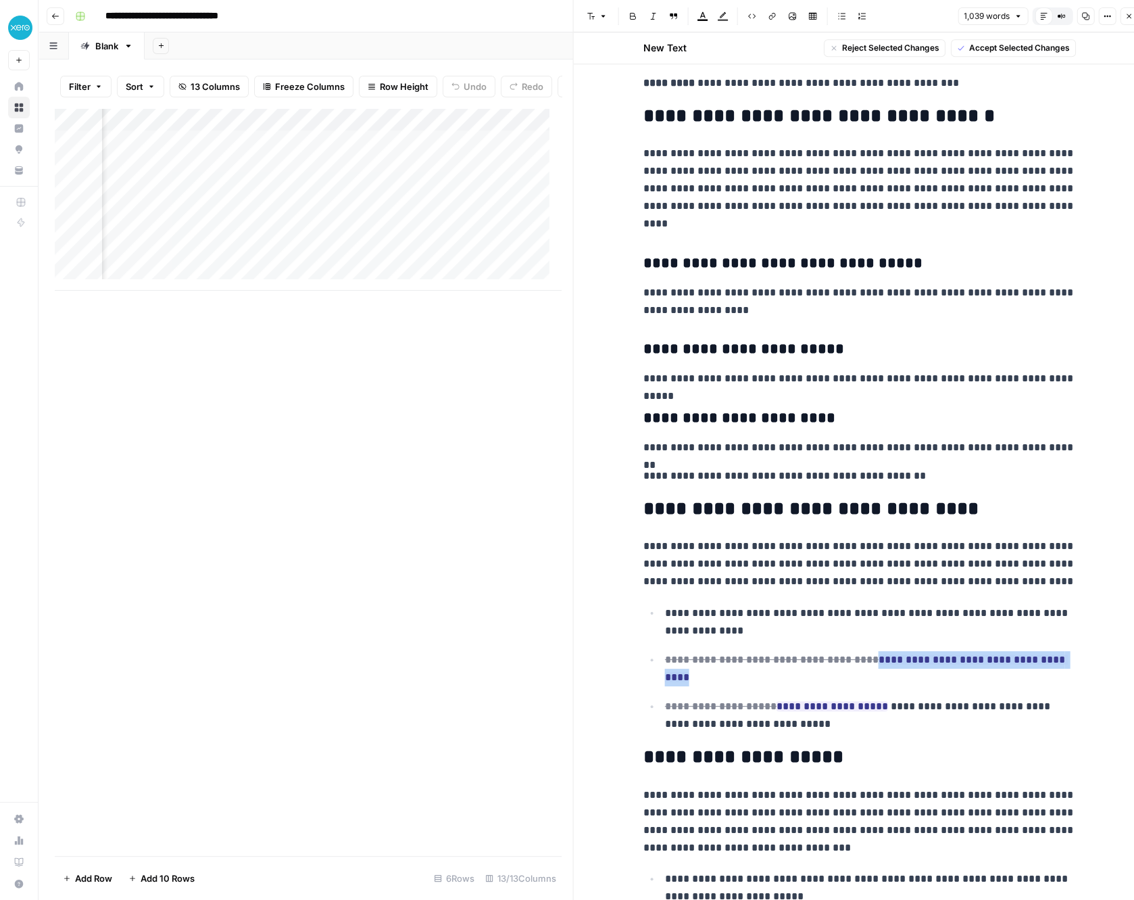
drag, startPoint x: 862, startPoint y: 662, endPoint x: 1066, endPoint y: 659, distance: 204.2
click at [1066, 659] on p "**********" at bounding box center [870, 668] width 411 height 35
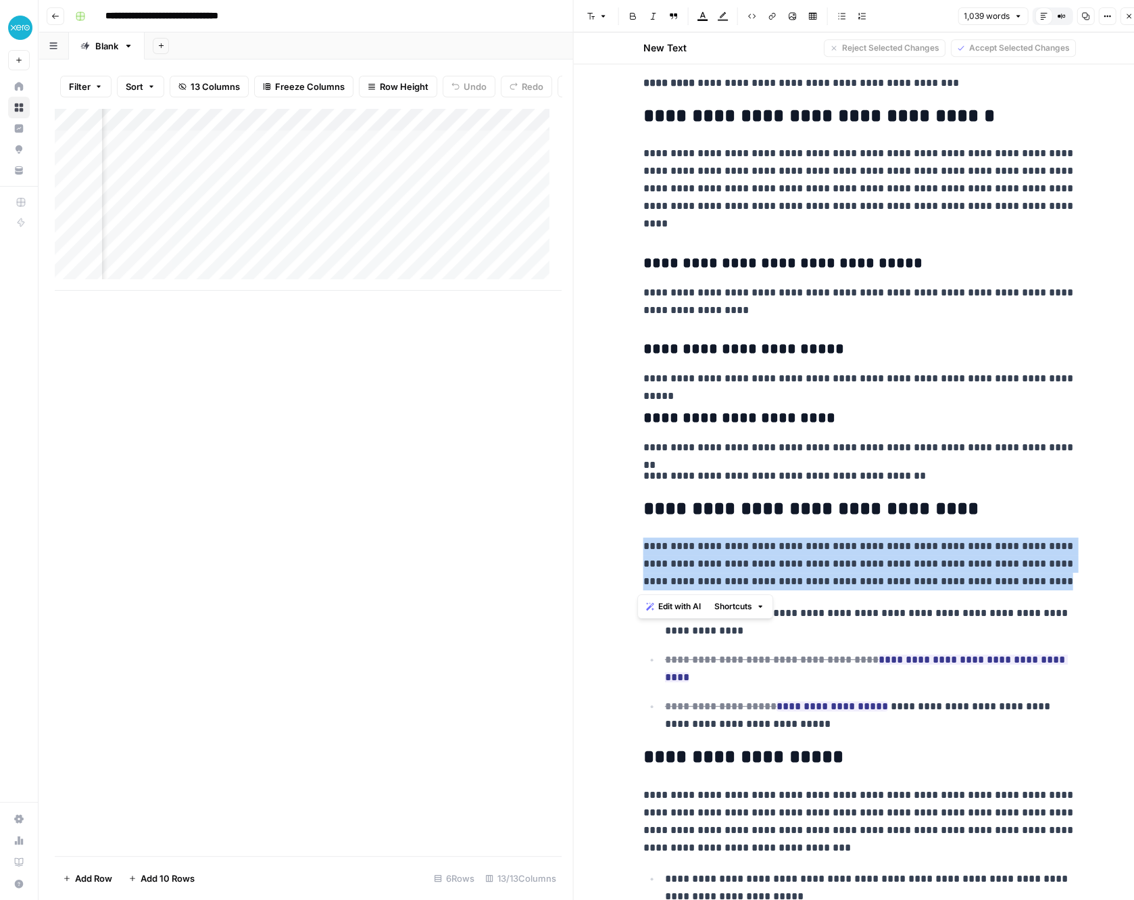
drag, startPoint x: 633, startPoint y: 550, endPoint x: 1060, endPoint y: 583, distance: 428.5
click at [1060, 583] on div "**********" at bounding box center [859, 345] width 449 height 3222
click at [744, 559] on p "**********" at bounding box center [860, 563] width 433 height 53
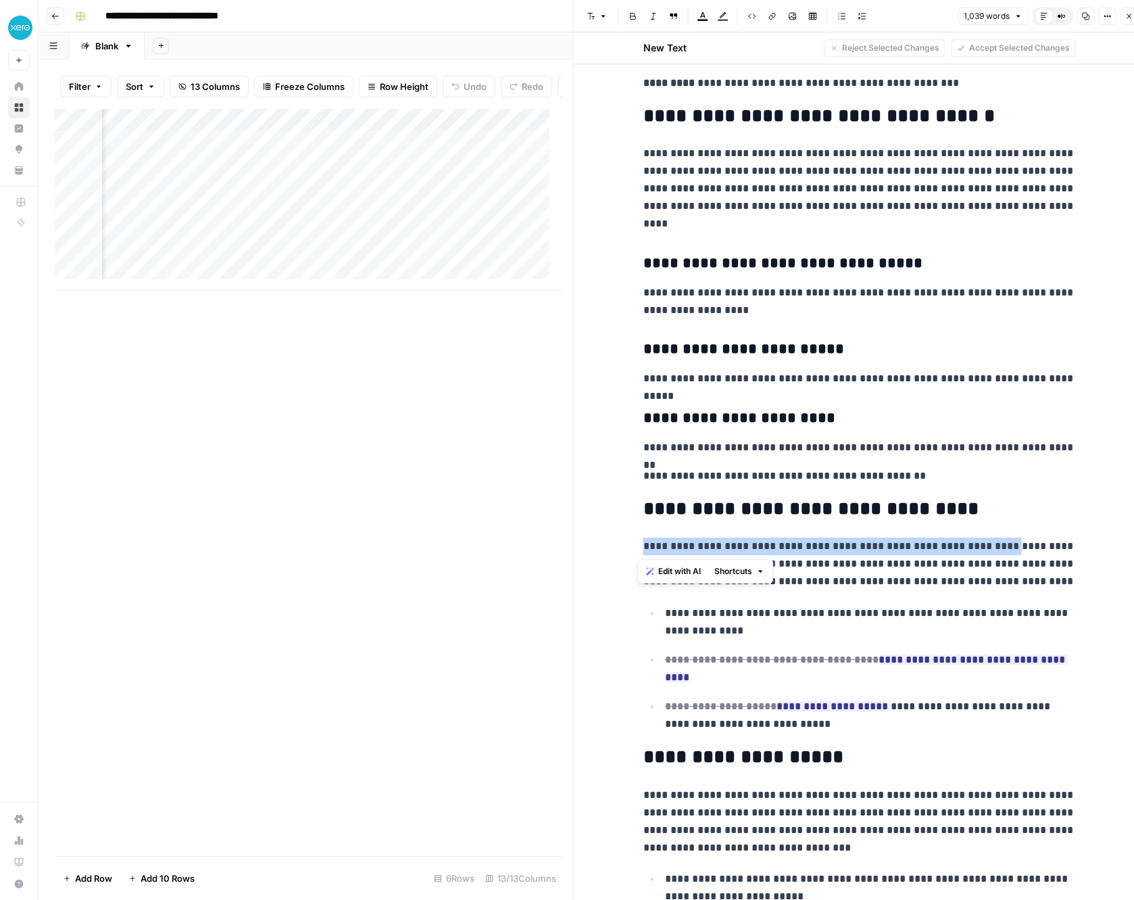
drag, startPoint x: 639, startPoint y: 546, endPoint x: 990, endPoint y: 550, distance: 350.9
click at [990, 550] on p "**********" at bounding box center [860, 563] width 433 height 53
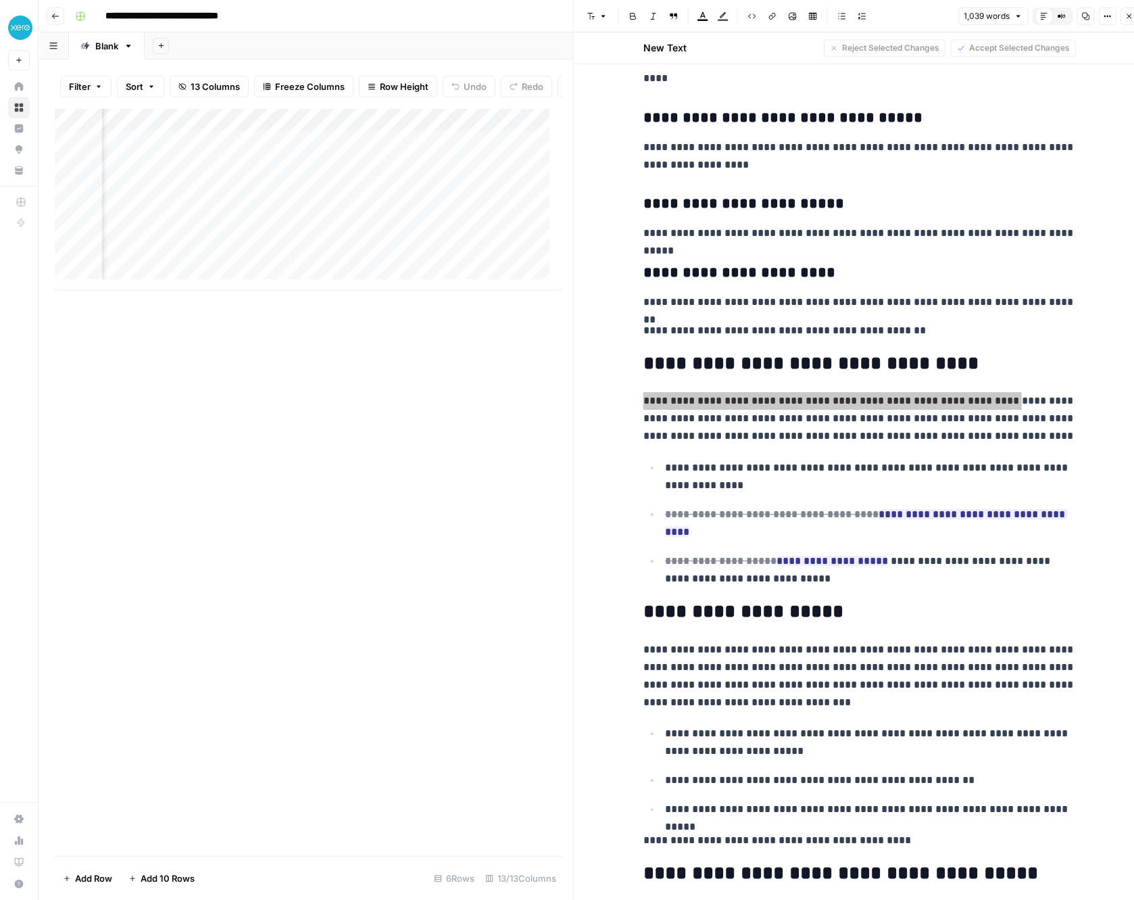
scroll to position [1502, 0]
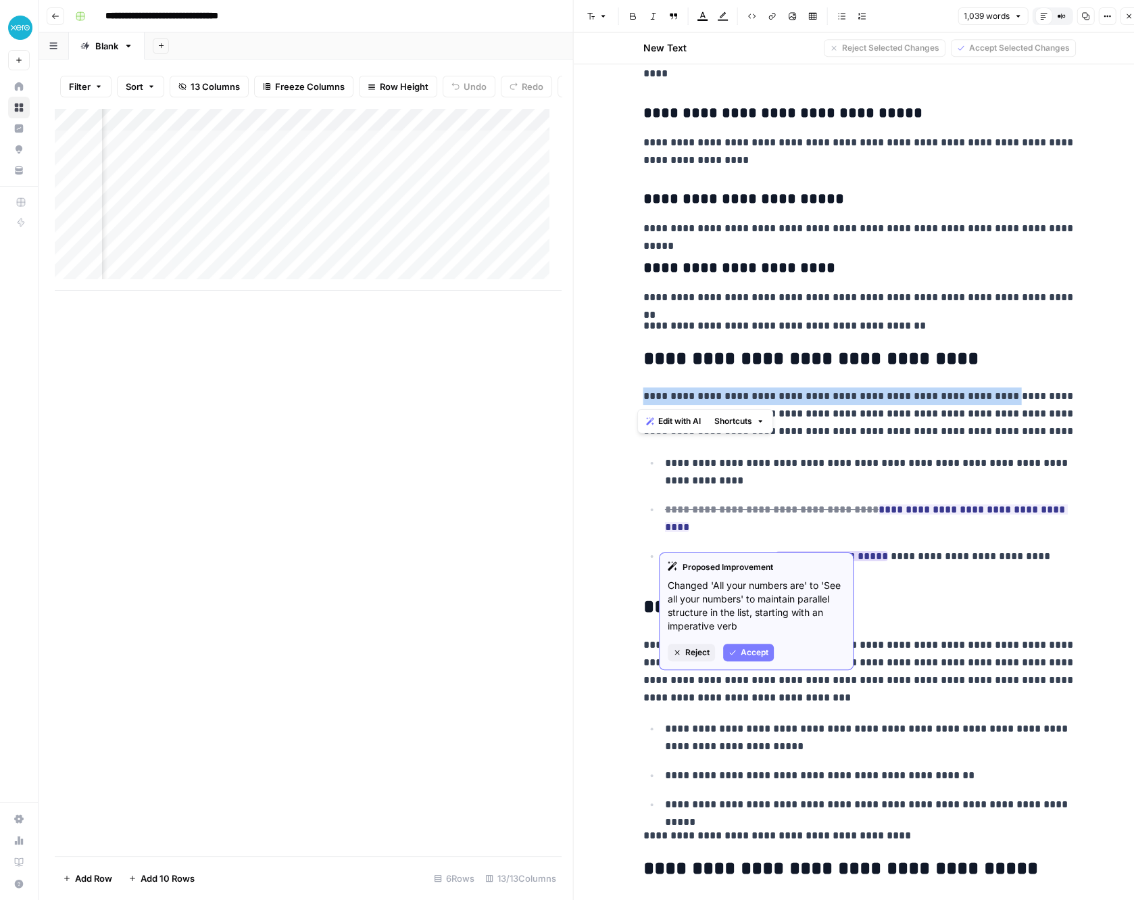
click at [742, 650] on span "Accept" at bounding box center [755, 652] width 28 height 12
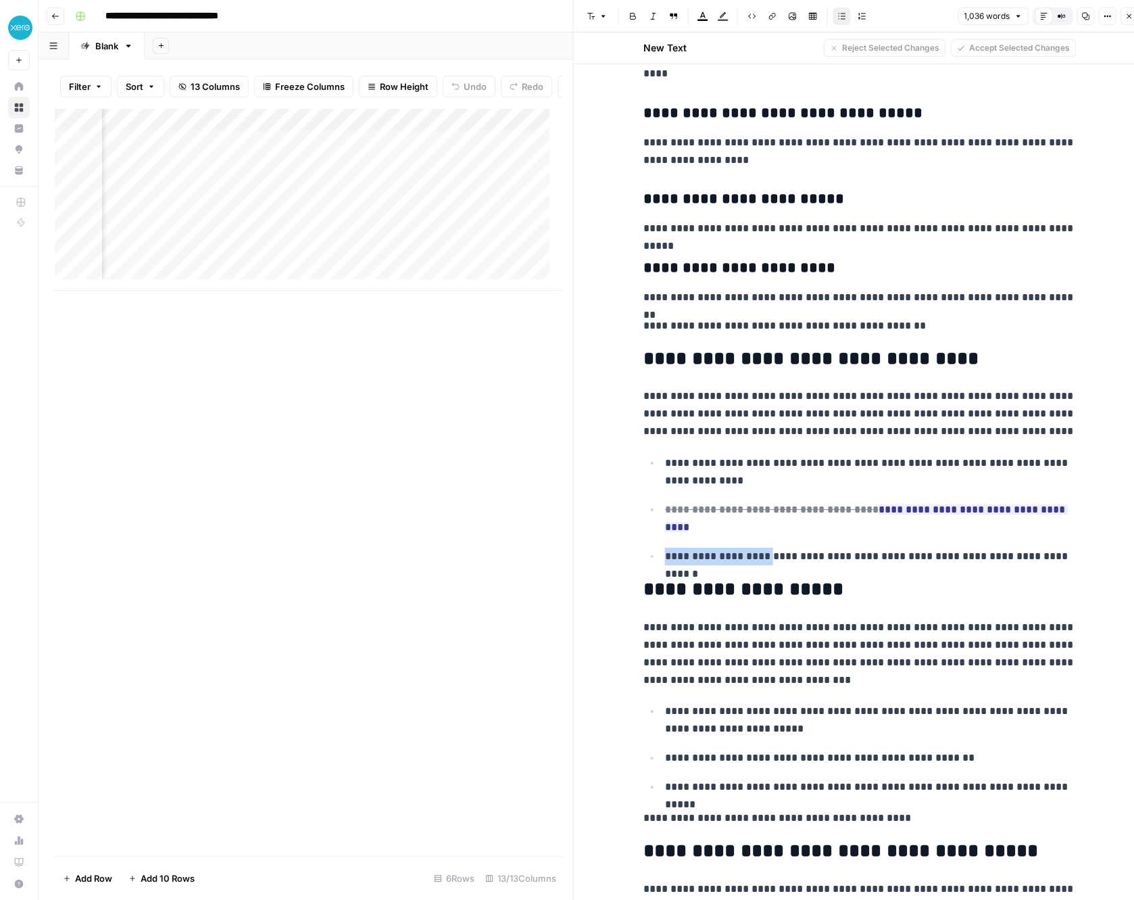
drag, startPoint x: 658, startPoint y: 541, endPoint x: 764, endPoint y: 542, distance: 105.5
click at [764, 548] on p "**********" at bounding box center [870, 557] width 411 height 18
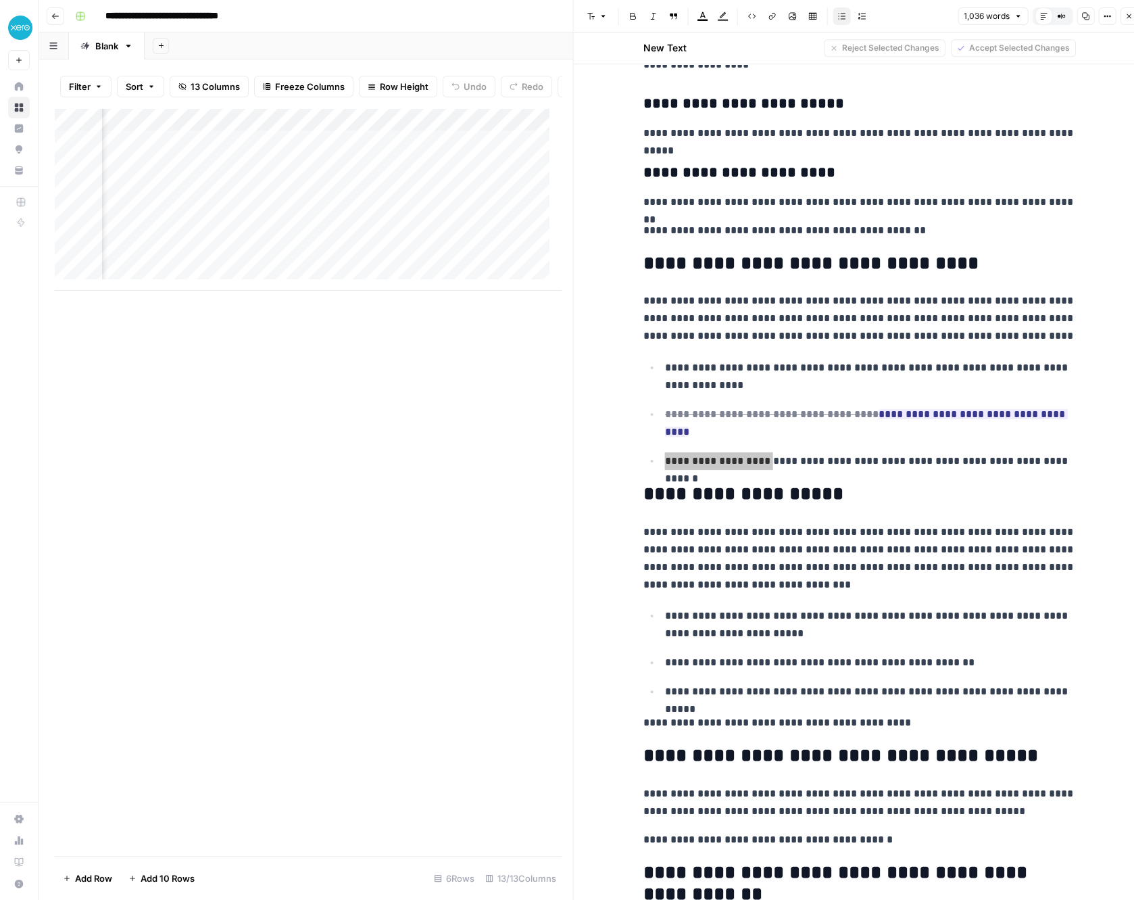
scroll to position [1652, 0]
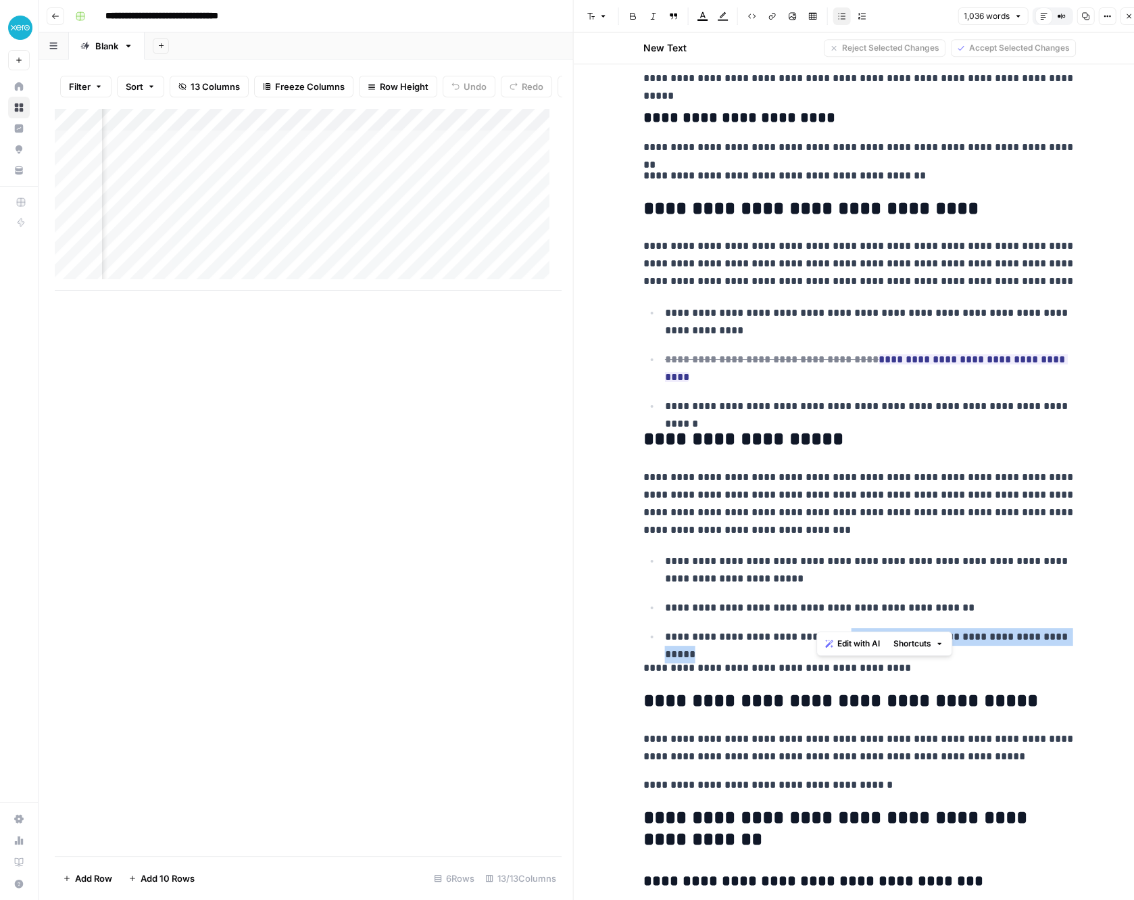
drag, startPoint x: 817, startPoint y: 619, endPoint x: 1051, endPoint y: 617, distance: 233.9
click at [1051, 628] on p "**********" at bounding box center [870, 637] width 411 height 18
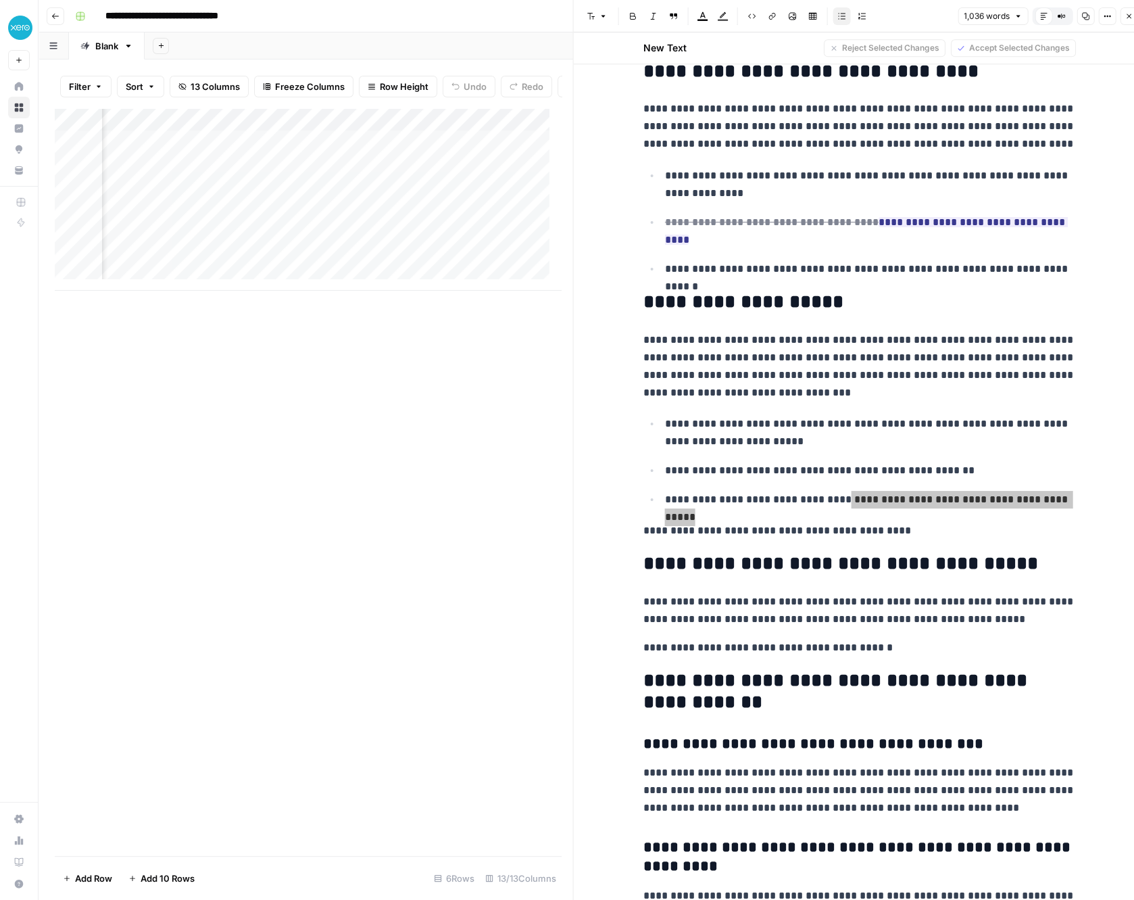
scroll to position [1952, 0]
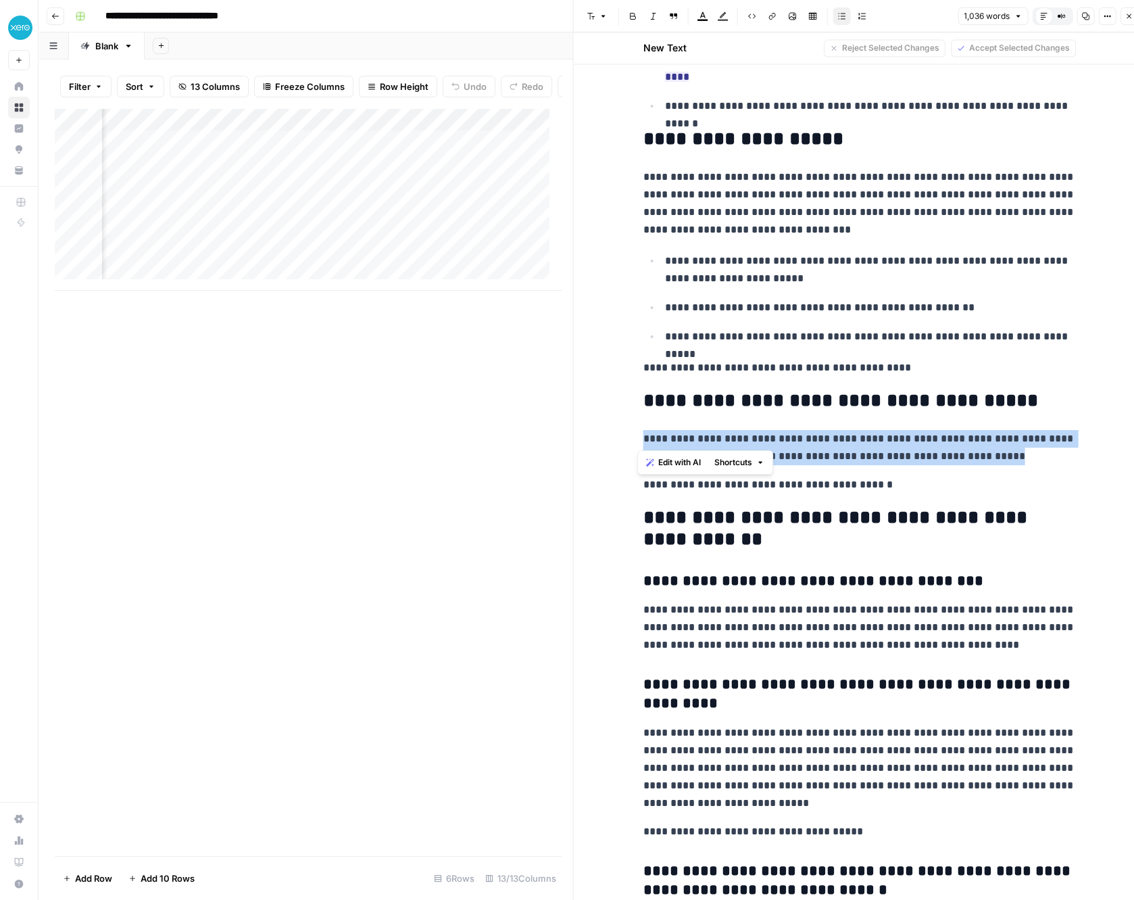
drag, startPoint x: 637, startPoint y: 418, endPoint x: 955, endPoint y: 443, distance: 319.4
click at [955, 443] on p "**********" at bounding box center [860, 447] width 433 height 35
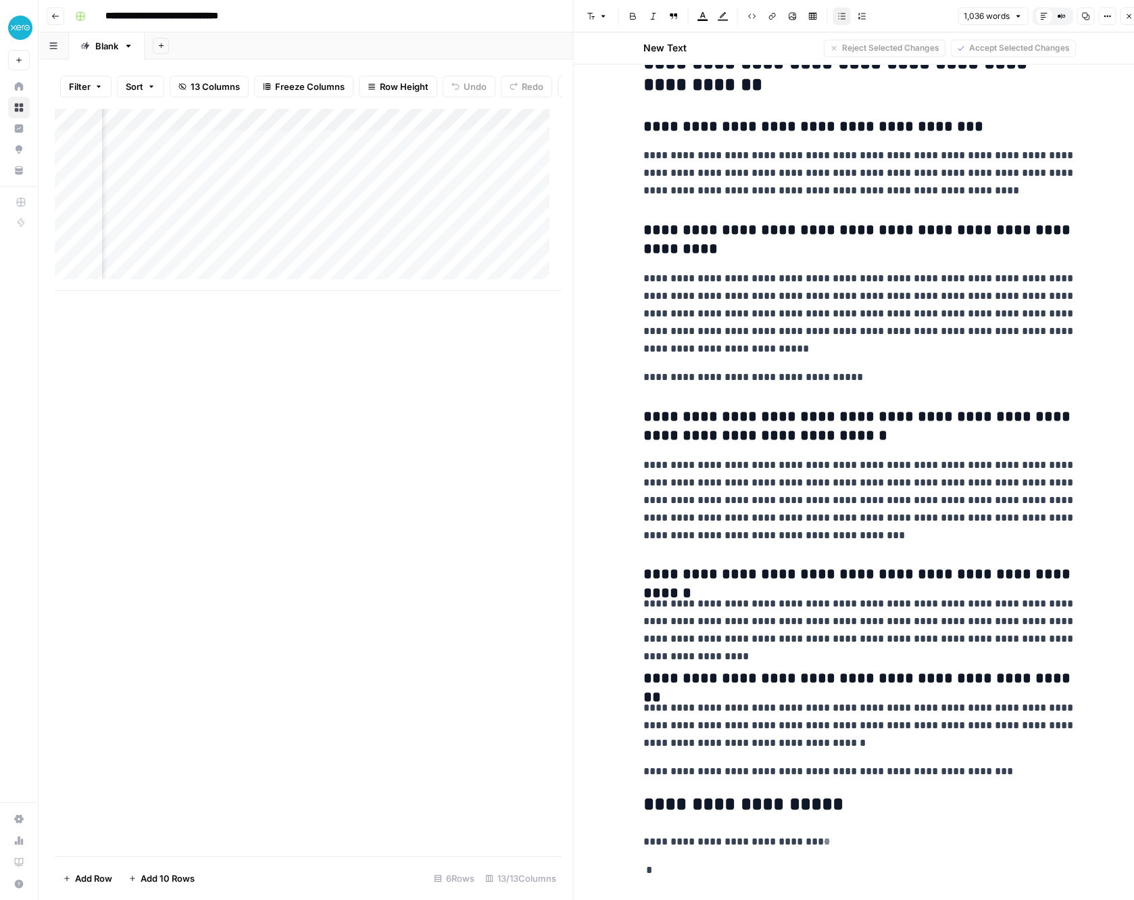
scroll to position [11, 0]
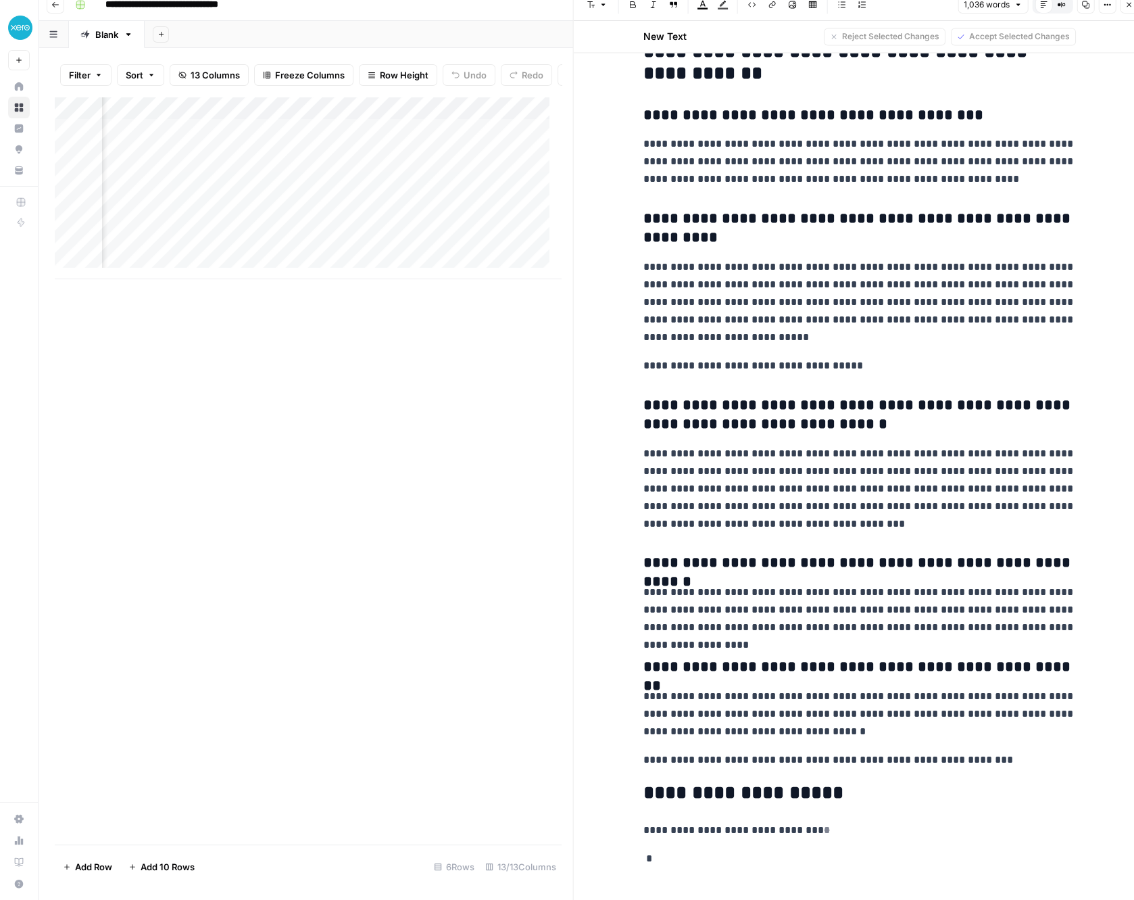
click at [239, 532] on div "Add Column" at bounding box center [308, 471] width 507 height 748
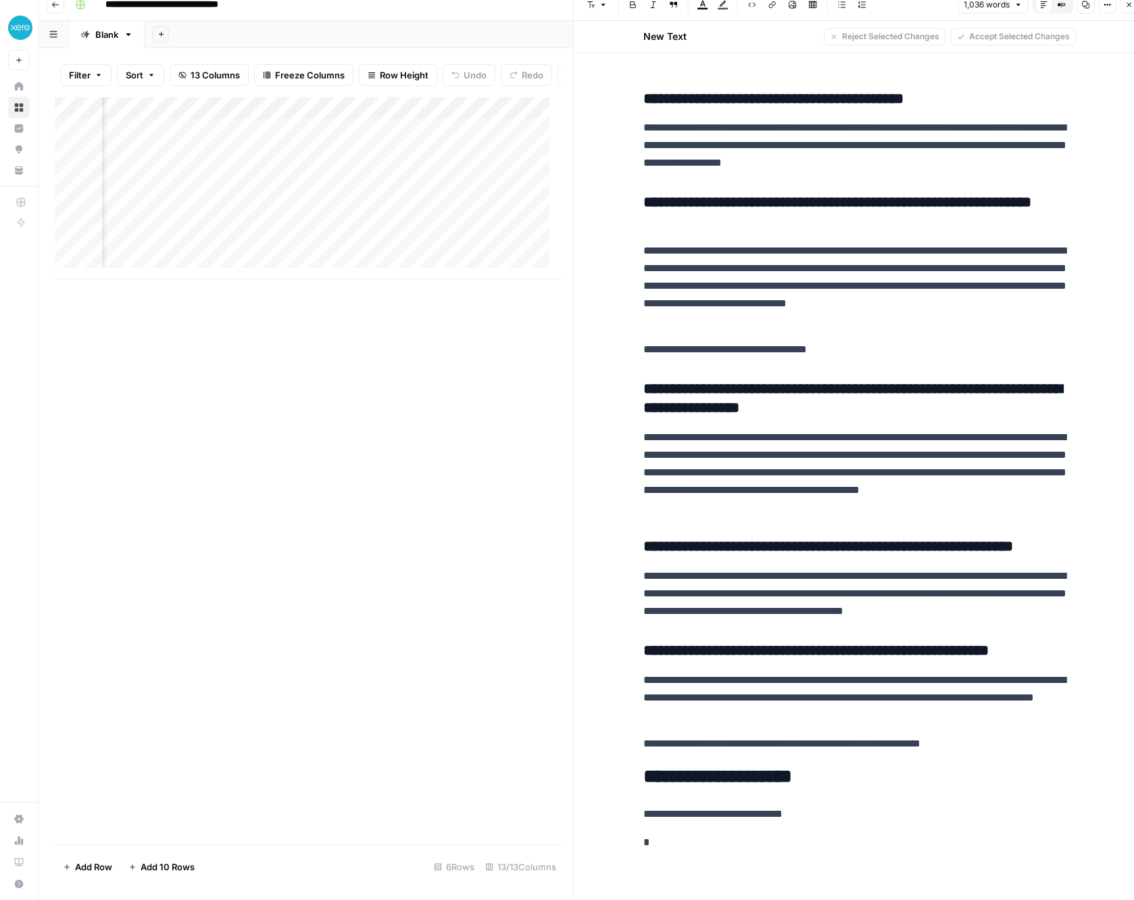
click at [306, 142] on div "Add Column" at bounding box center [308, 188] width 506 height 183
click at [199, 119] on div "Add Column" at bounding box center [308, 188] width 506 height 183
click at [185, 112] on div at bounding box center [160, 110] width 130 height 27
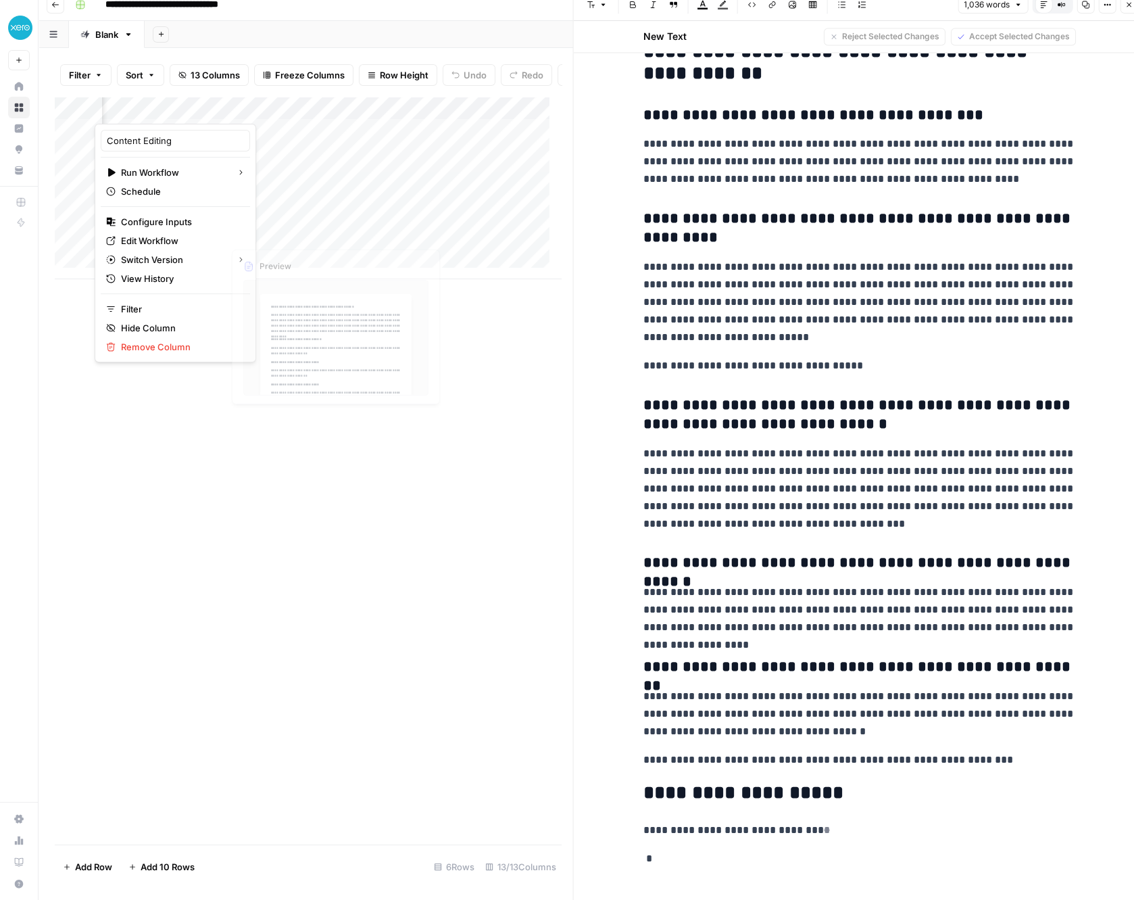
click at [262, 368] on div "Add Column" at bounding box center [308, 471] width 507 height 748
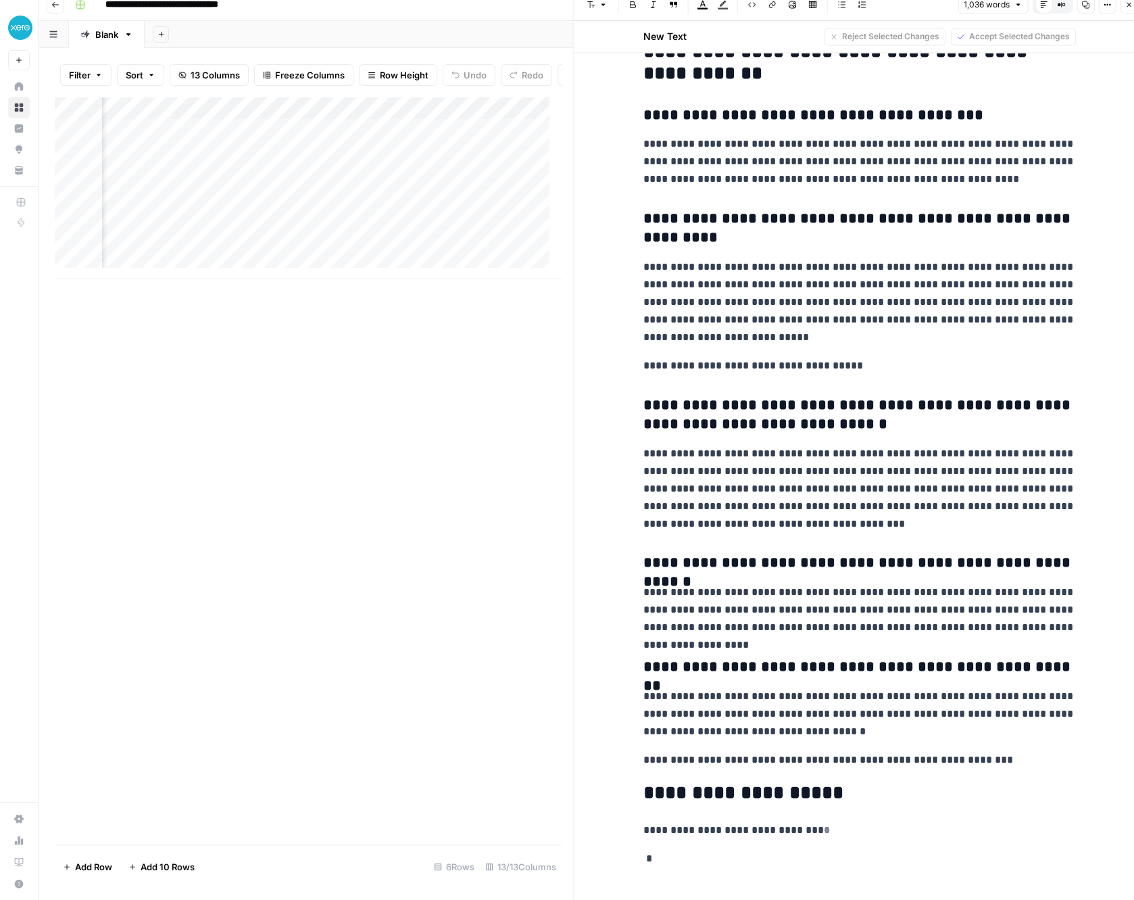
click at [255, 167] on div "Add Column" at bounding box center [308, 188] width 506 height 183
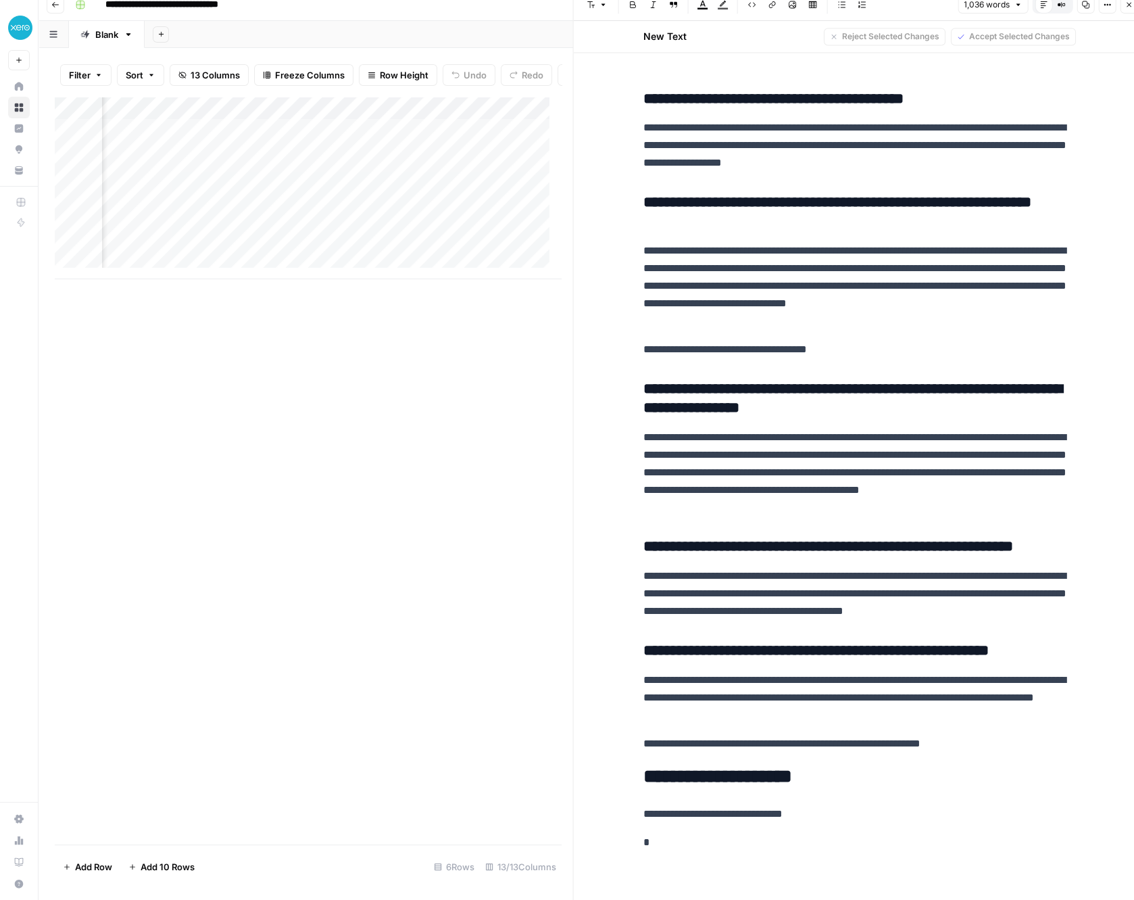
click at [272, 138] on div "Add Column" at bounding box center [308, 188] width 506 height 183
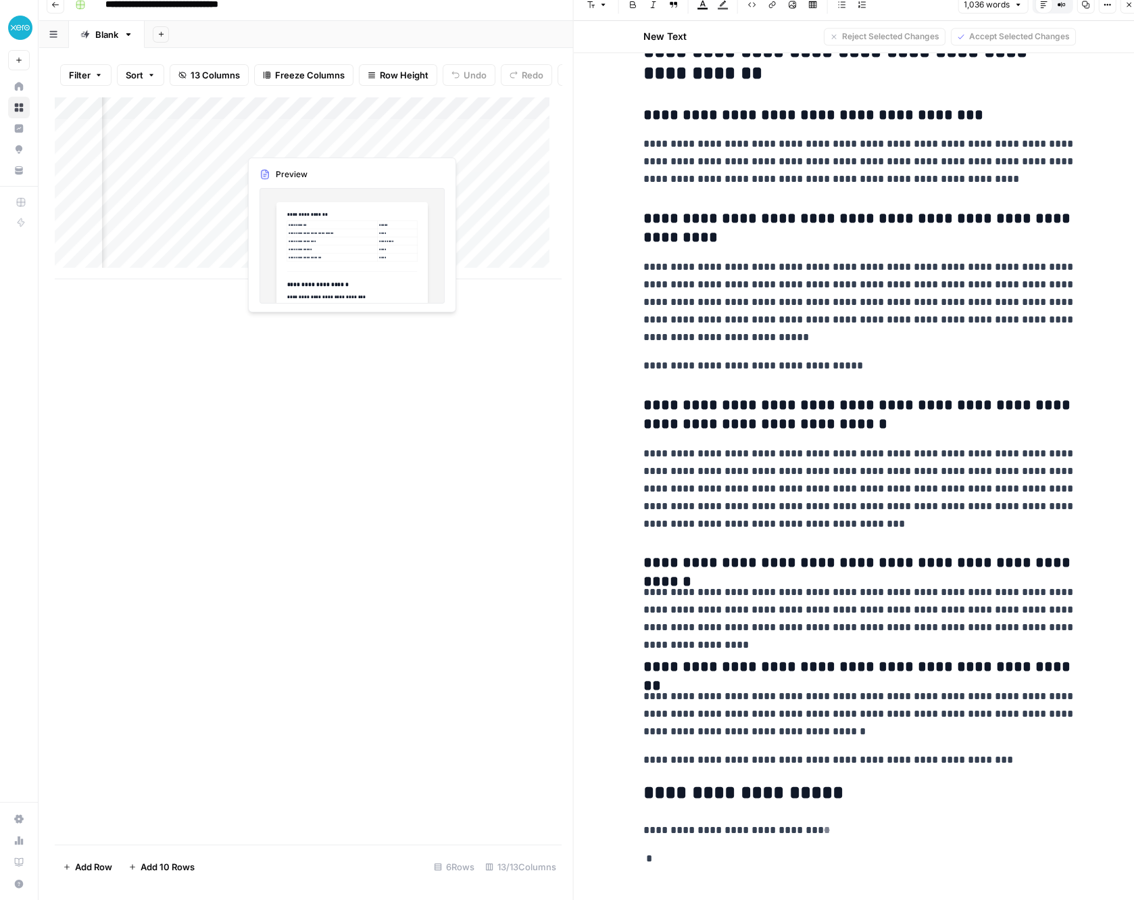
click at [299, 141] on div "Add Column" at bounding box center [308, 188] width 506 height 183
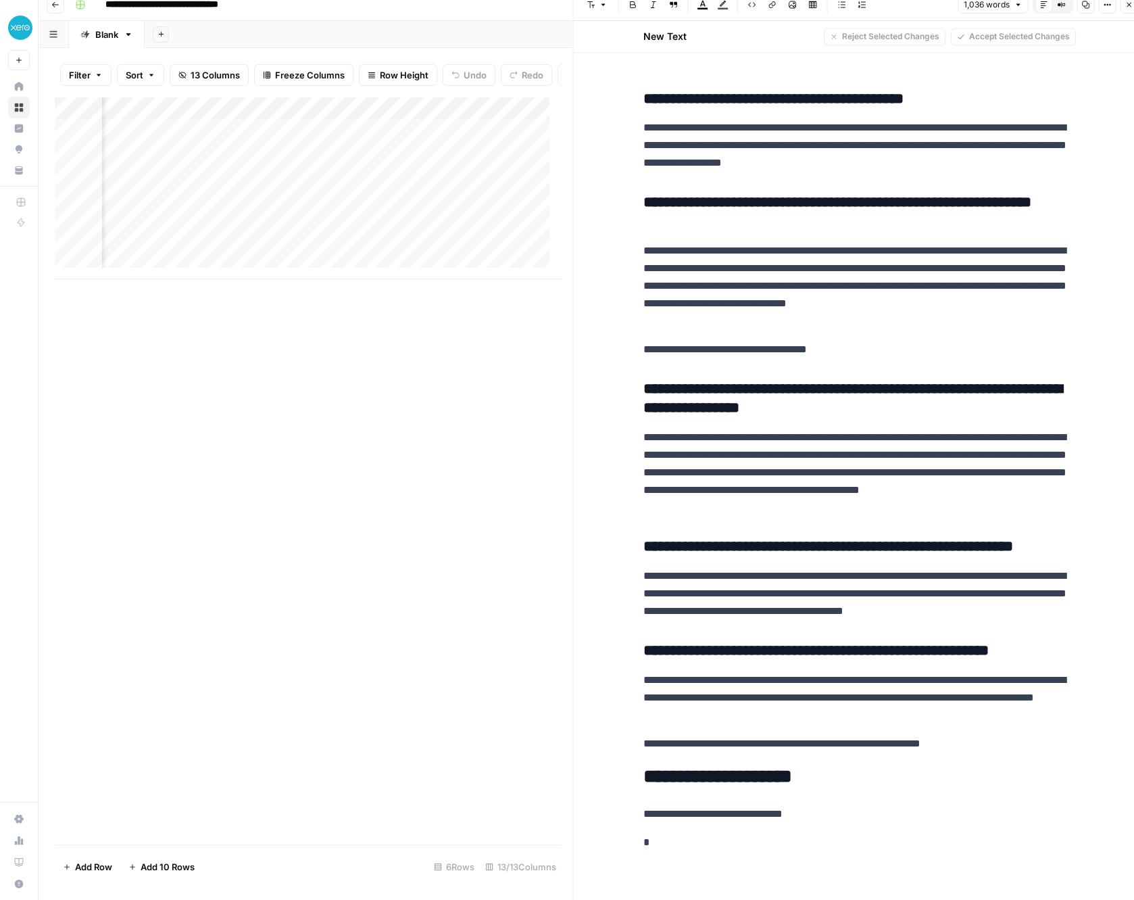
click at [458, 116] on div "Add Column" at bounding box center [308, 188] width 506 height 183
click at [411, 235] on span "Edit Workflow" at bounding box center [447, 241] width 118 height 14
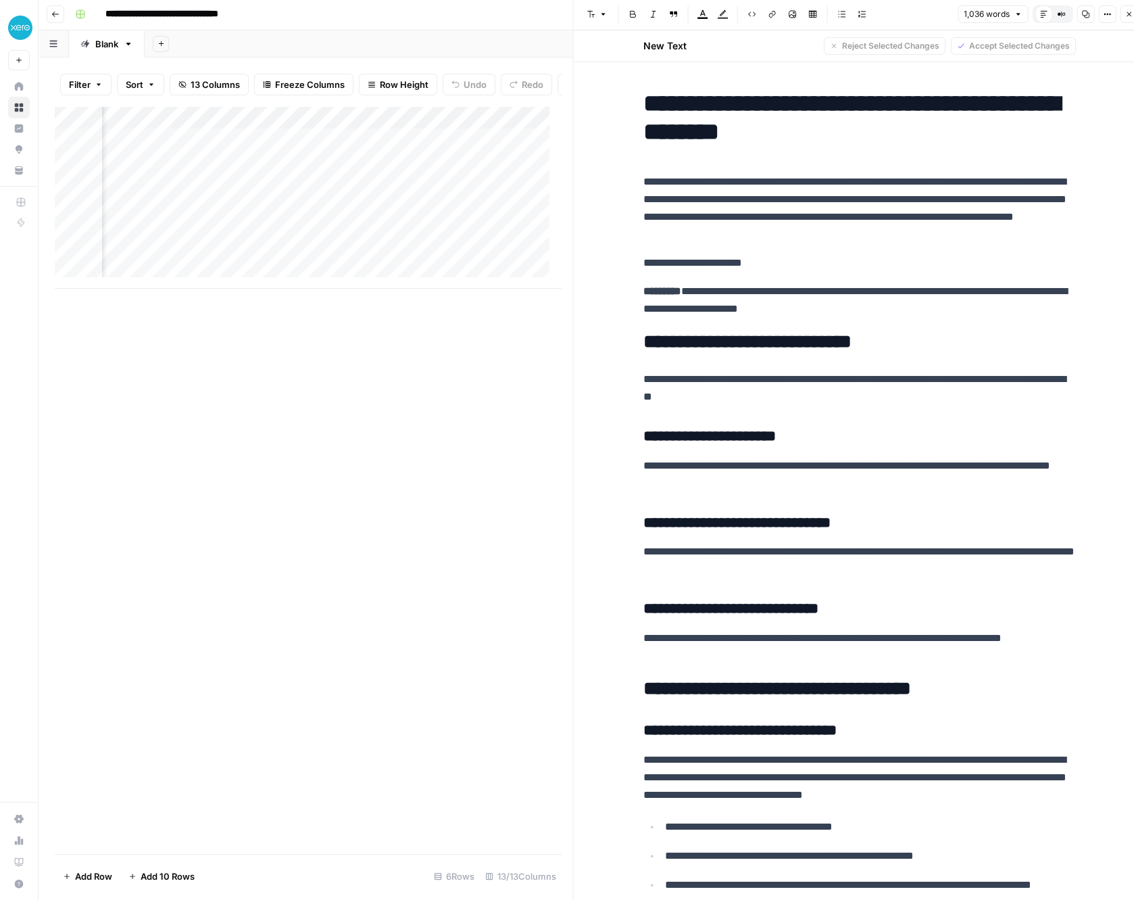
scroll to position [0, 0]
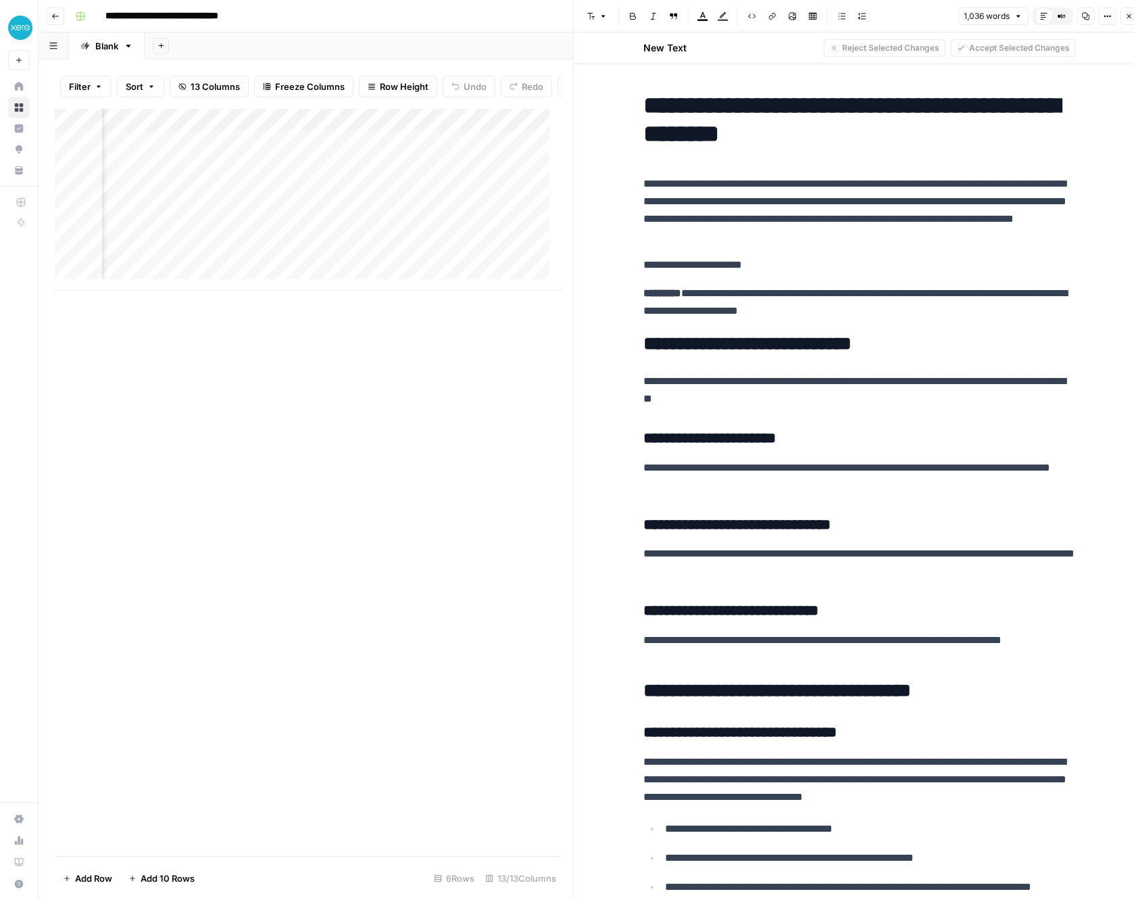
click at [247, 134] on div "Add Column" at bounding box center [308, 199] width 506 height 183
click at [298, 503] on div "Add Column" at bounding box center [308, 482] width 507 height 748
click at [257, 195] on div "Add Column" at bounding box center [308, 199] width 506 height 183
click at [357, 190] on div "Add Column" at bounding box center [308, 199] width 506 height 183
click at [220, 153] on div "Add Column" at bounding box center [308, 199] width 506 height 183
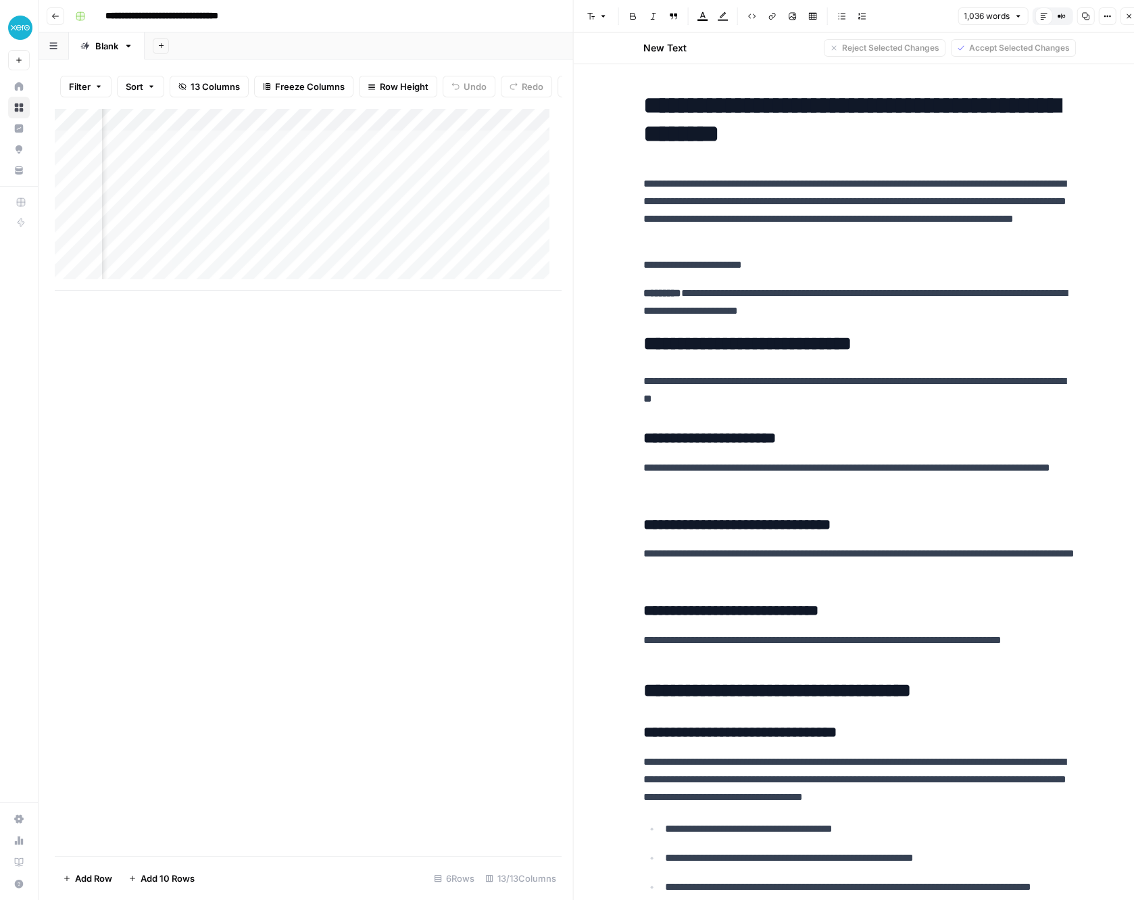
click at [246, 125] on div "Add Column" at bounding box center [308, 199] width 506 height 183
click at [222, 260] on span "Edit Workflow" at bounding box center [231, 264] width 118 height 14
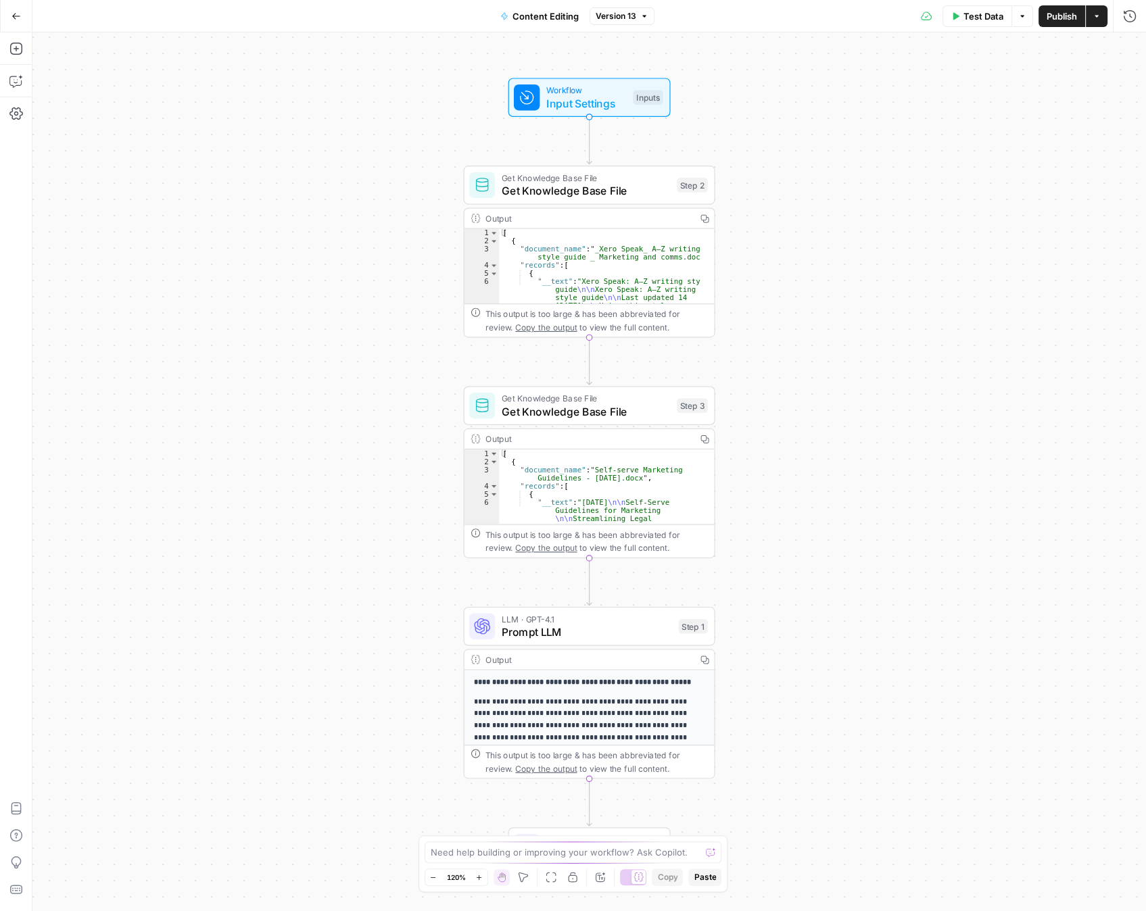
click at [617, 708] on p "**********" at bounding box center [582, 725] width 217 height 59
click at [973, 22] on button "Test Data" at bounding box center [977, 16] width 70 height 22
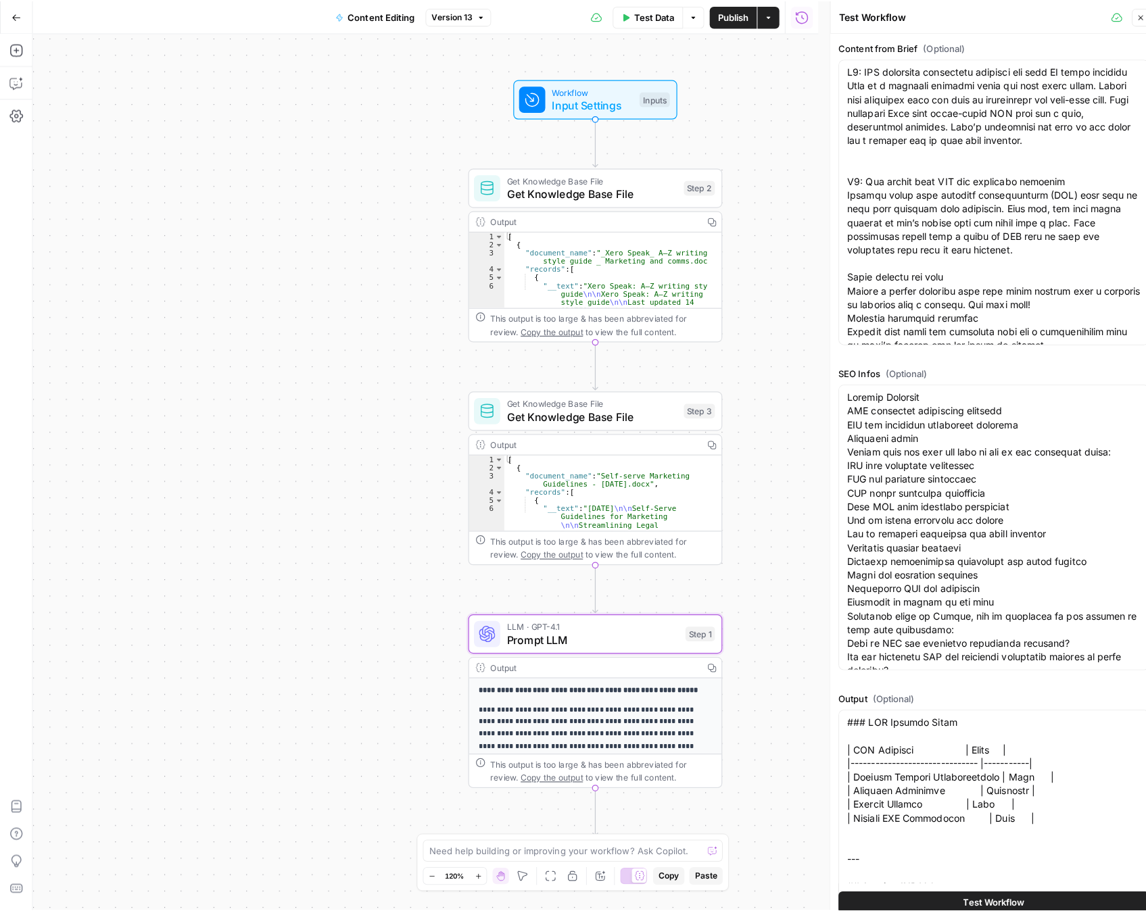
scroll to position [150, 0]
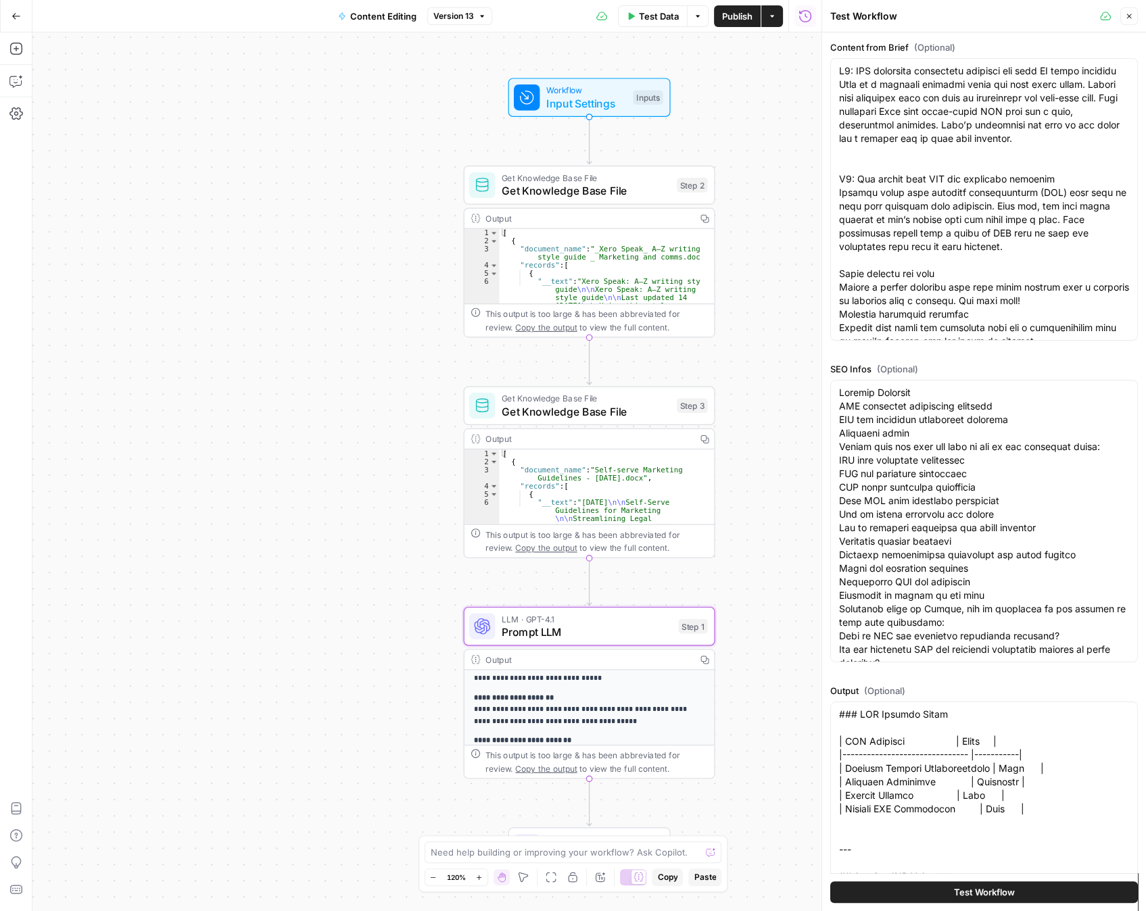
click at [660, 15] on span "Test Data" at bounding box center [659, 16] width 40 height 14
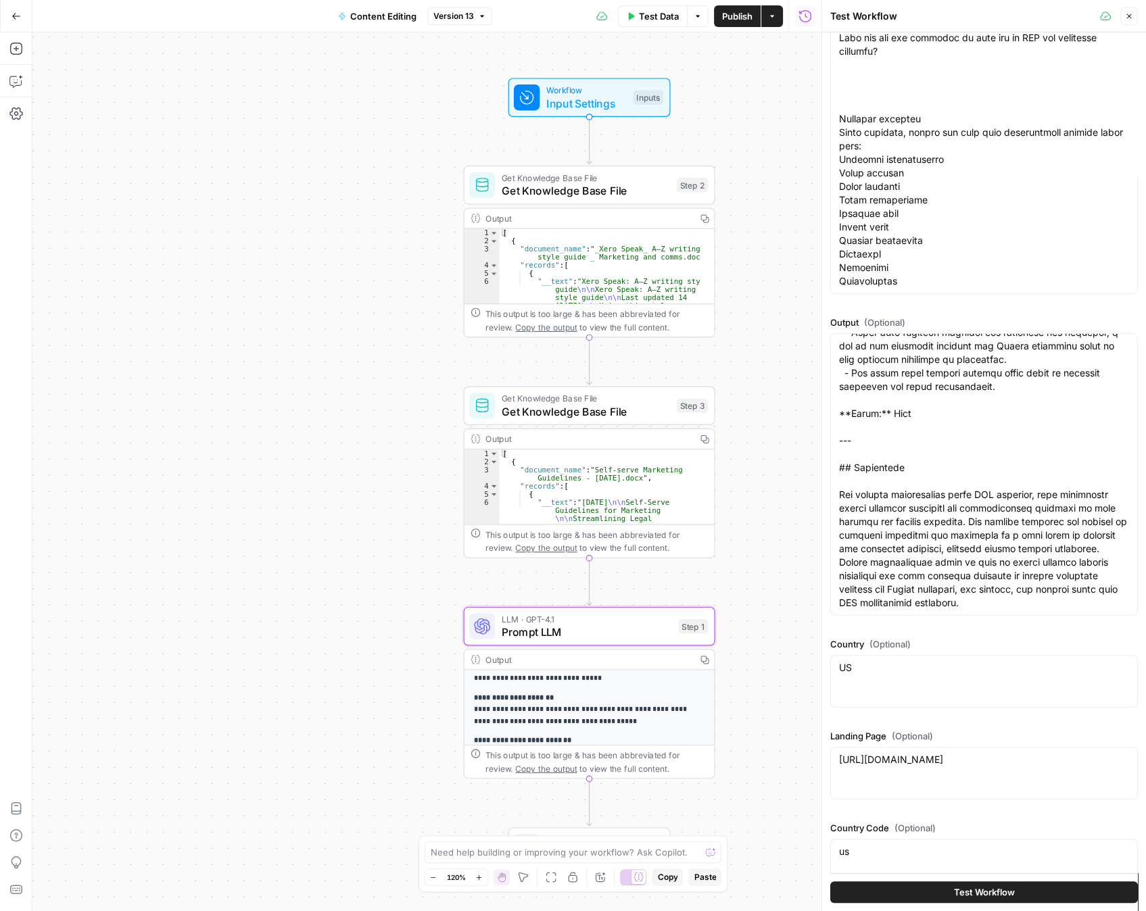
scroll to position [464, 0]
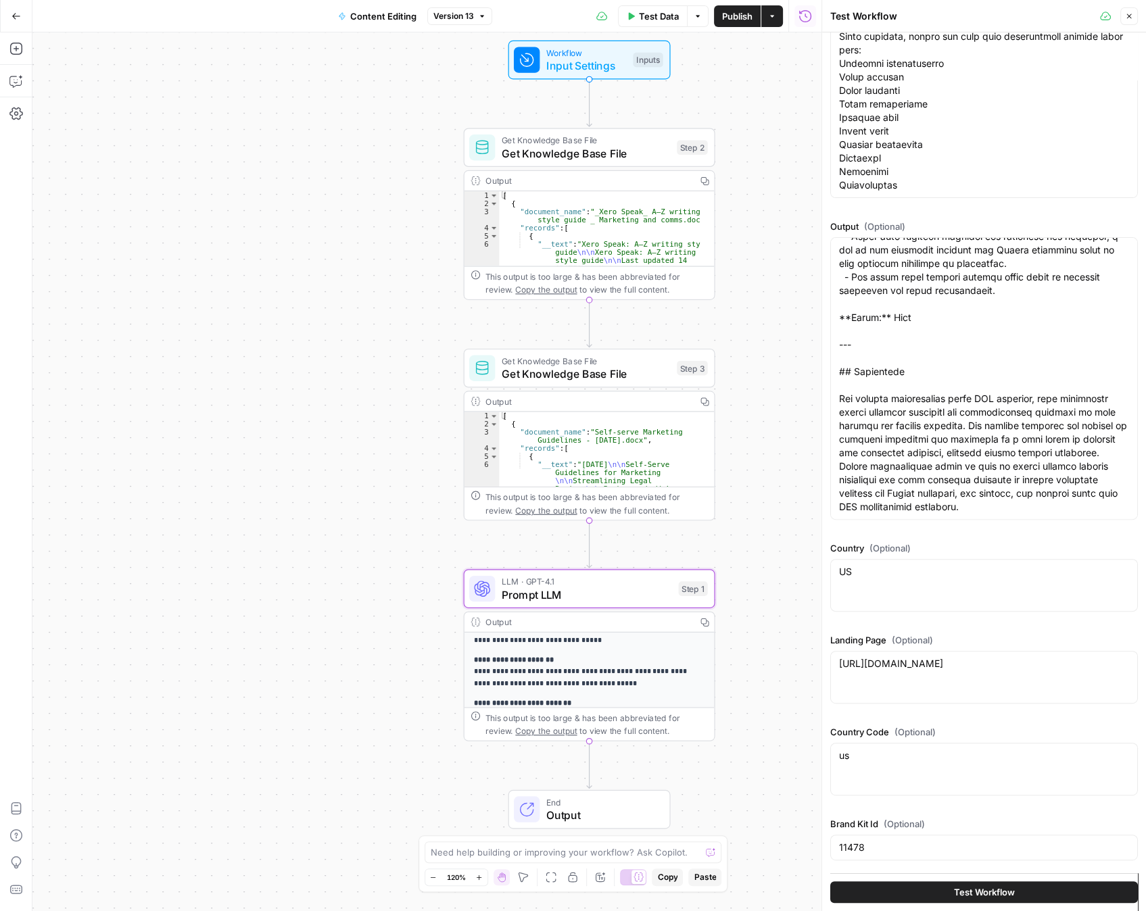
click at [552, 648] on p "**********" at bounding box center [582, 617] width 217 height 59
click at [1134, 22] on button "Close" at bounding box center [1129, 16] width 18 height 18
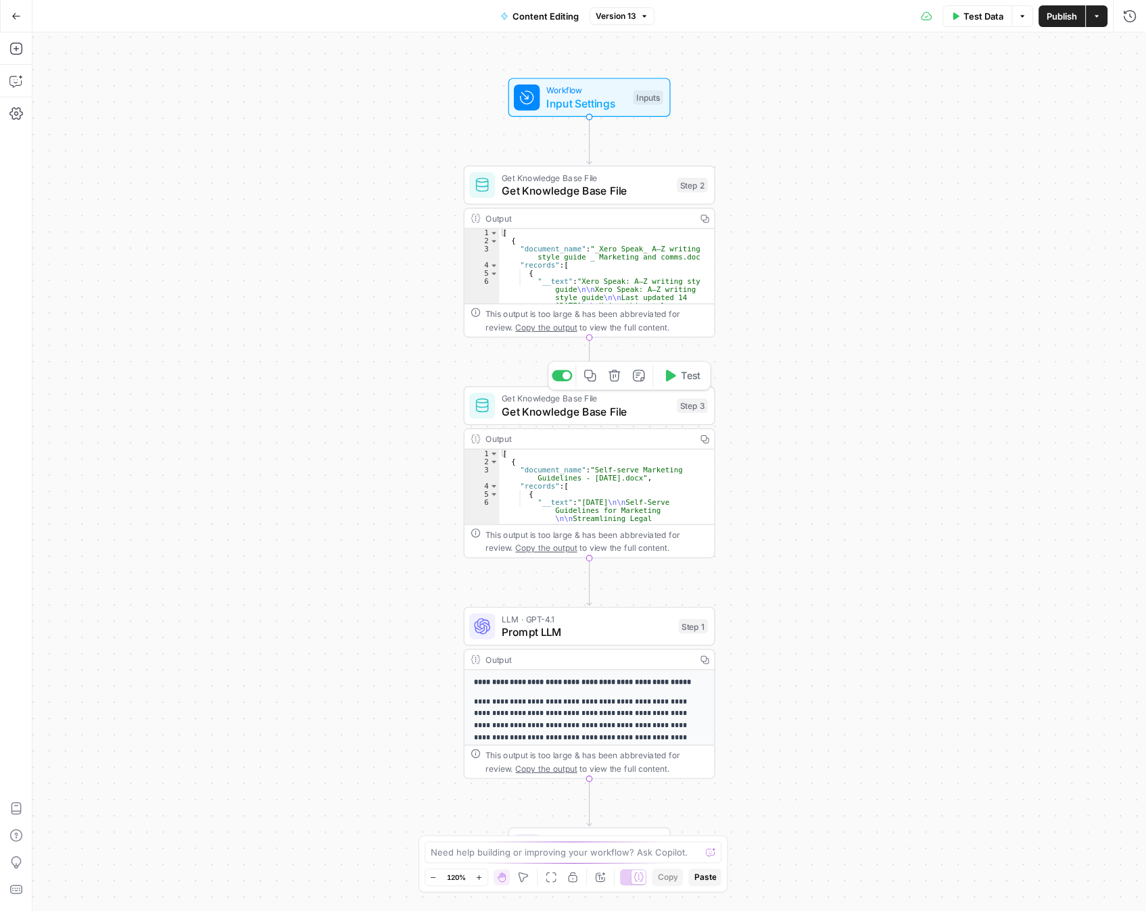
click at [622, 19] on span "Version 13" at bounding box center [616, 16] width 41 height 12
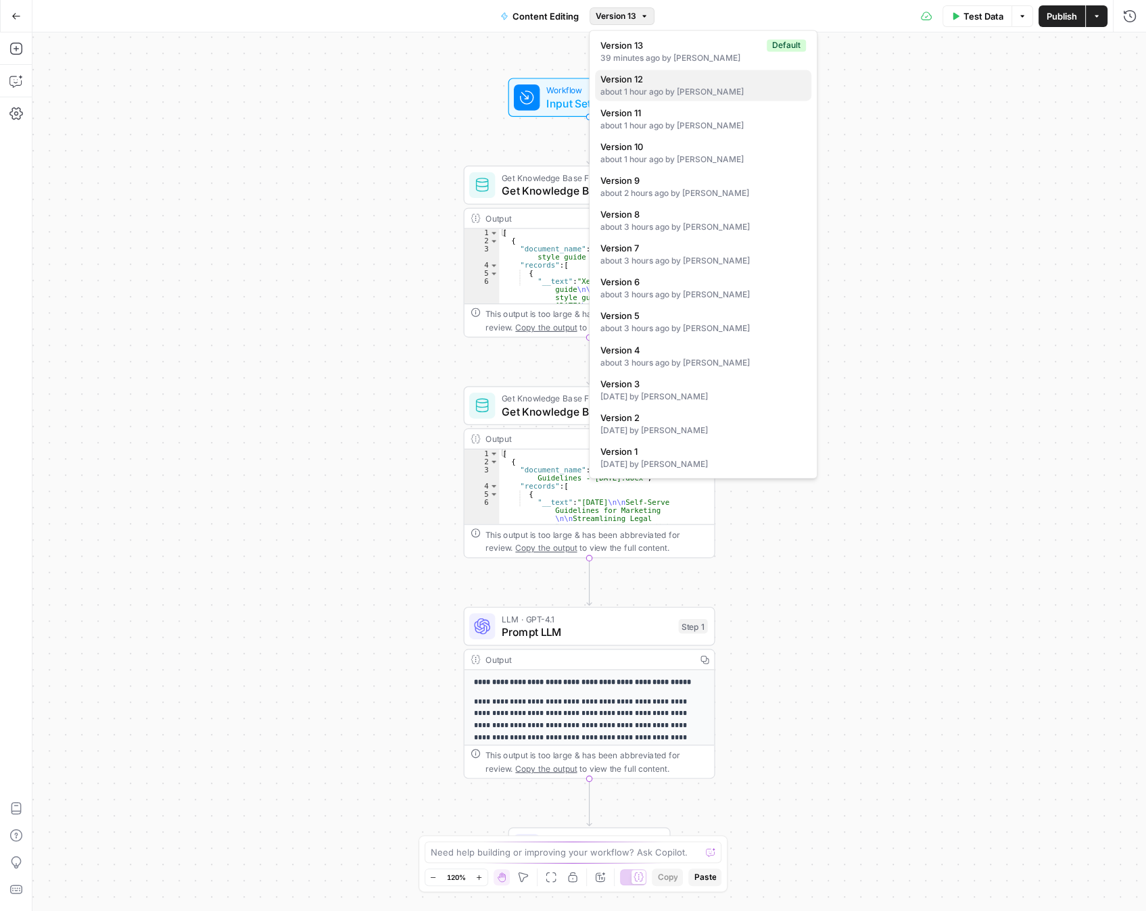
click at [648, 87] on div "about 1 hour ago by Marie Taupiac" at bounding box center [703, 92] width 206 height 12
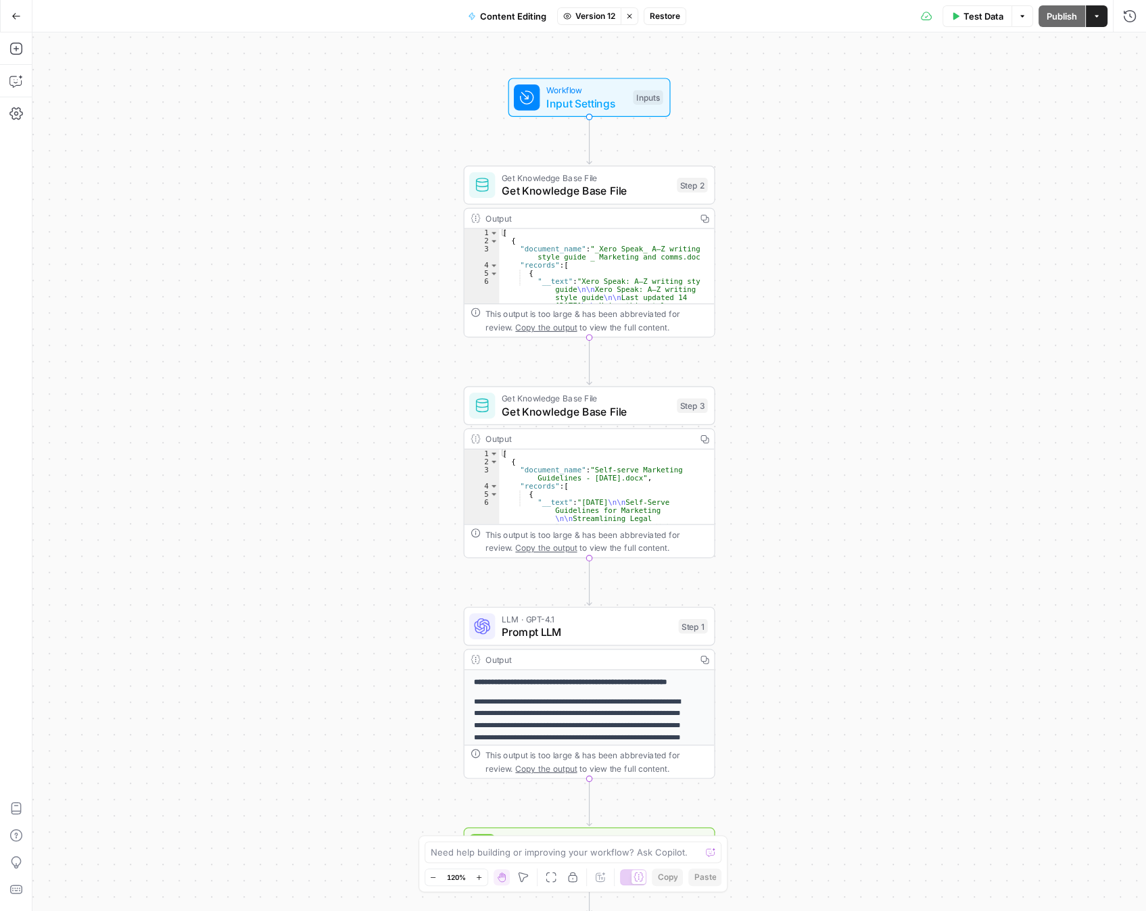
scroll to position [225, 0]
click at [1091, 18] on button "Actions" at bounding box center [1097, 16] width 22 height 22
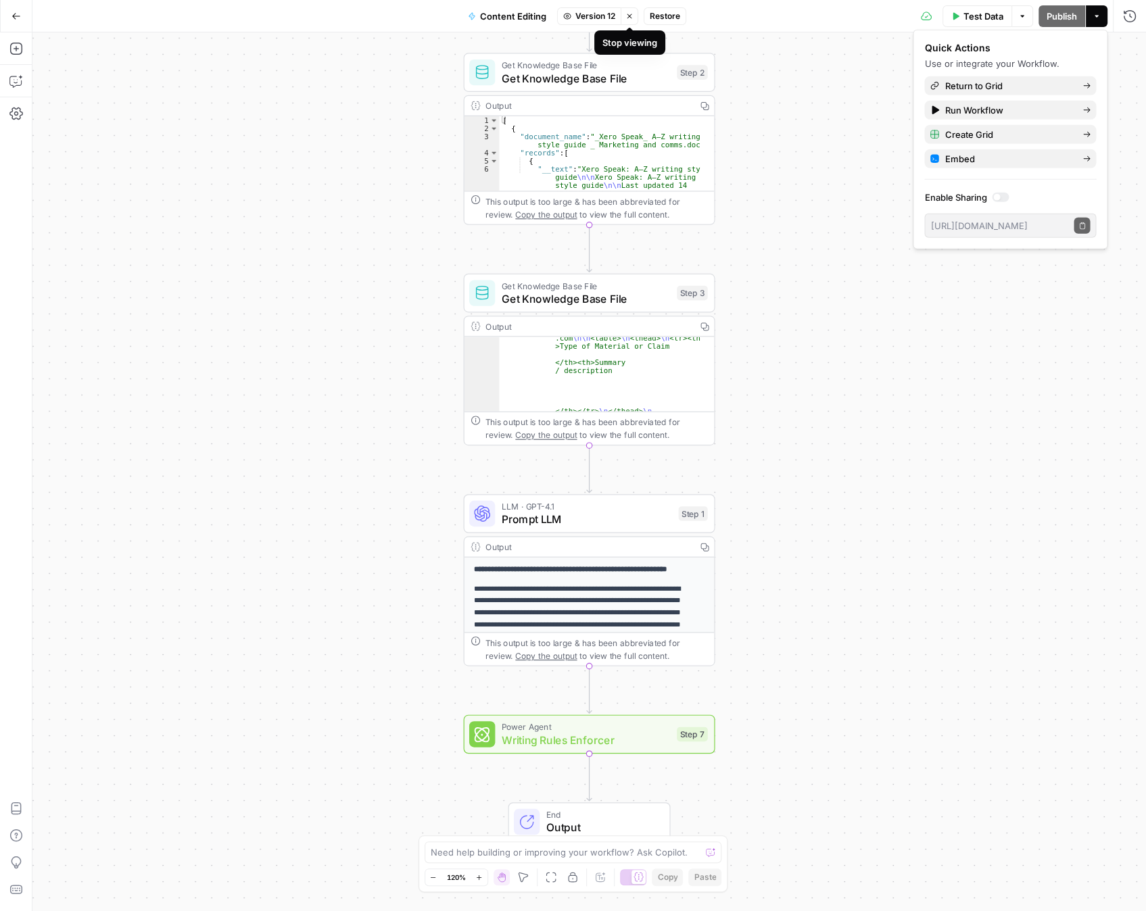
scroll to position [212, 0]
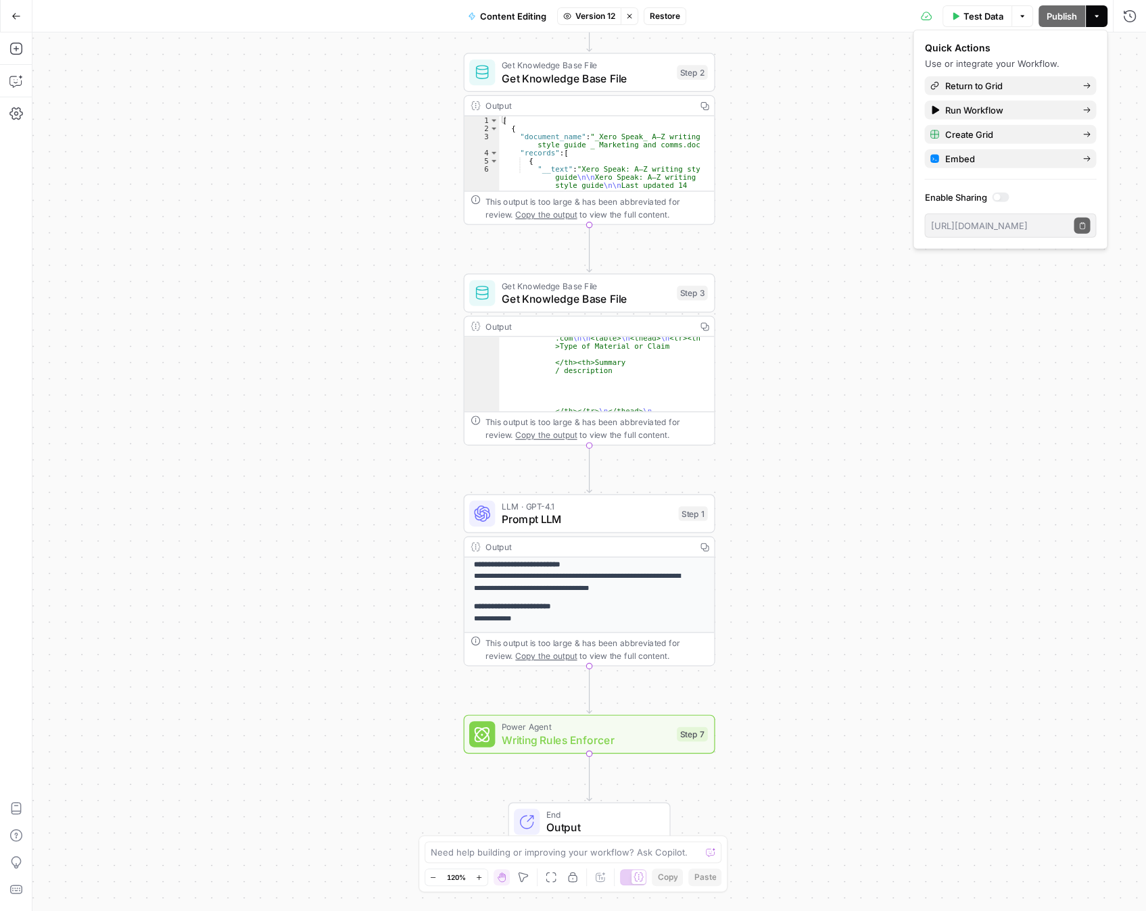
click at [558, 618] on p "**********" at bounding box center [582, 614] width 217 height 24
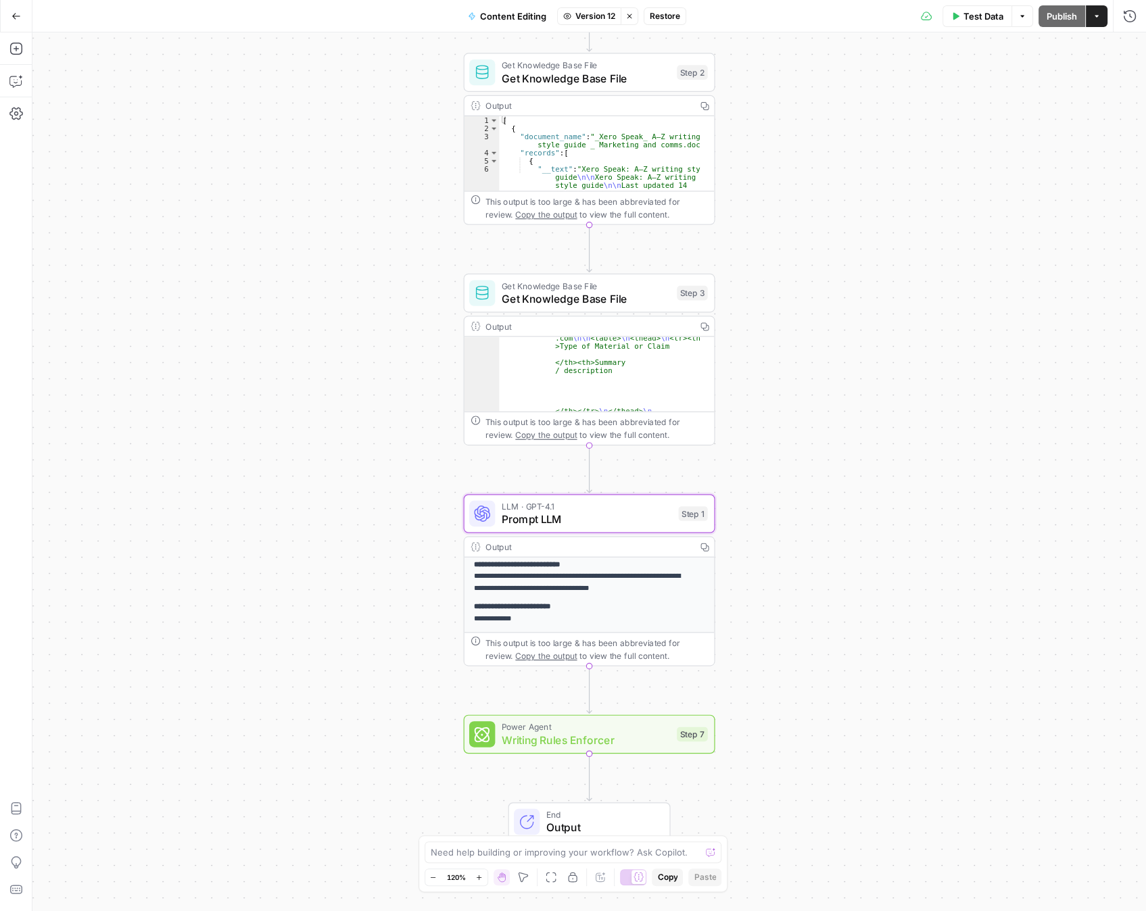
click at [597, 731] on span "Power Agent" at bounding box center [586, 727] width 169 height 13
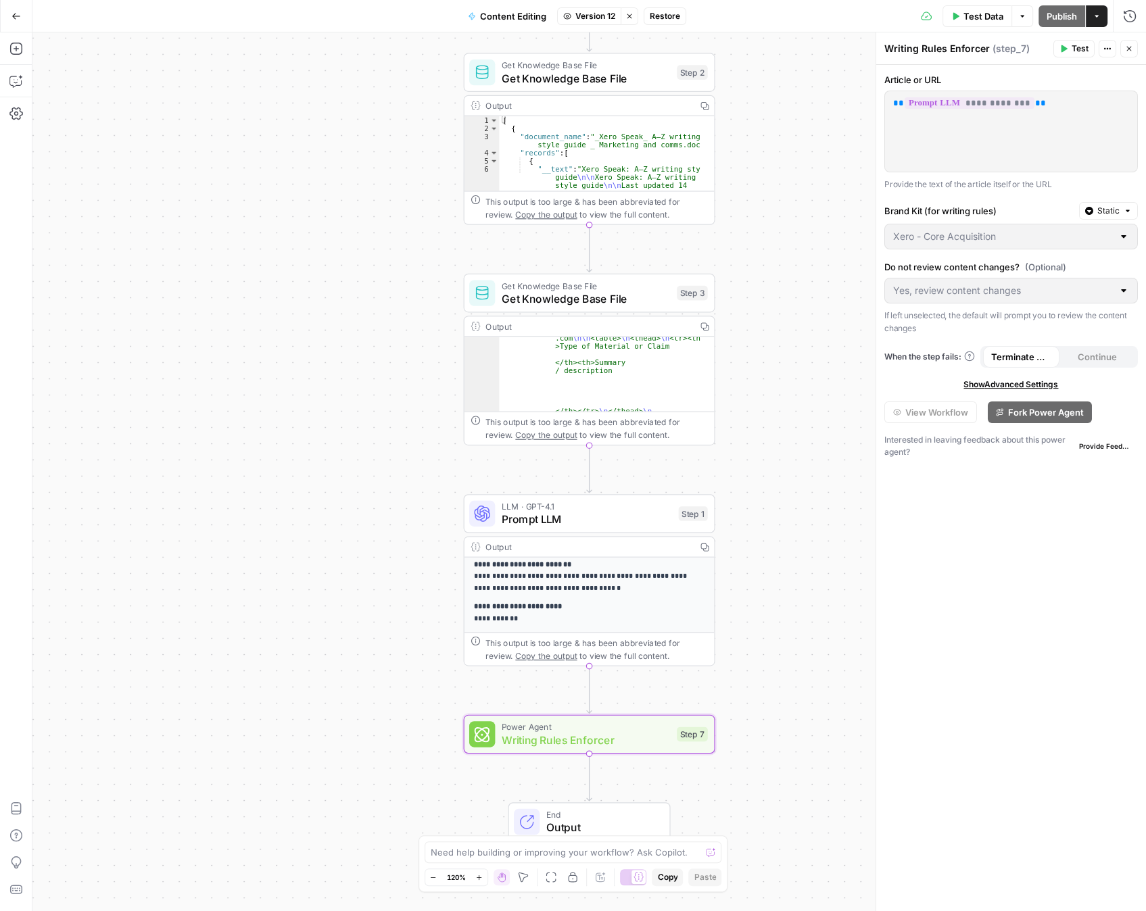
click at [594, 16] on span "Version 12" at bounding box center [595, 16] width 40 height 12
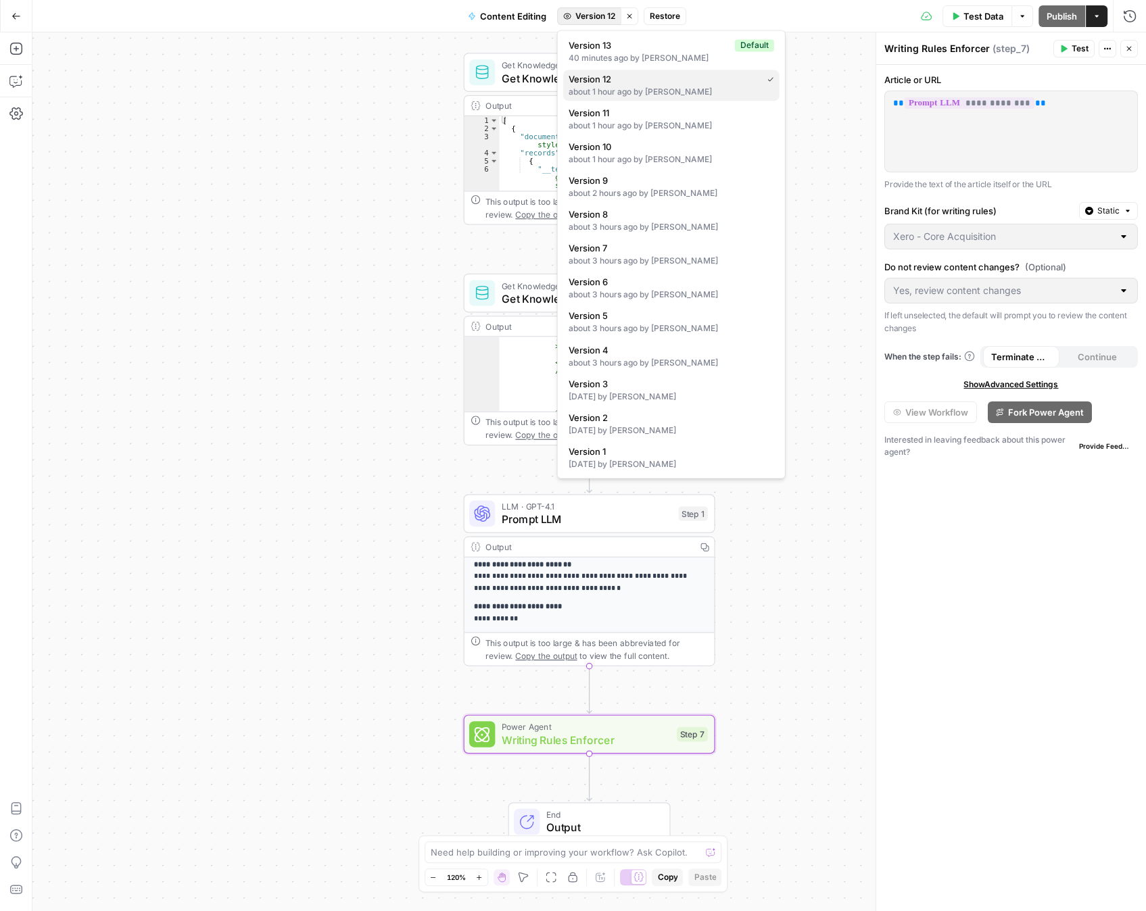
click at [610, 86] on div "about 1 hour ago by Marie Taupiac" at bounding box center [672, 92] width 206 height 12
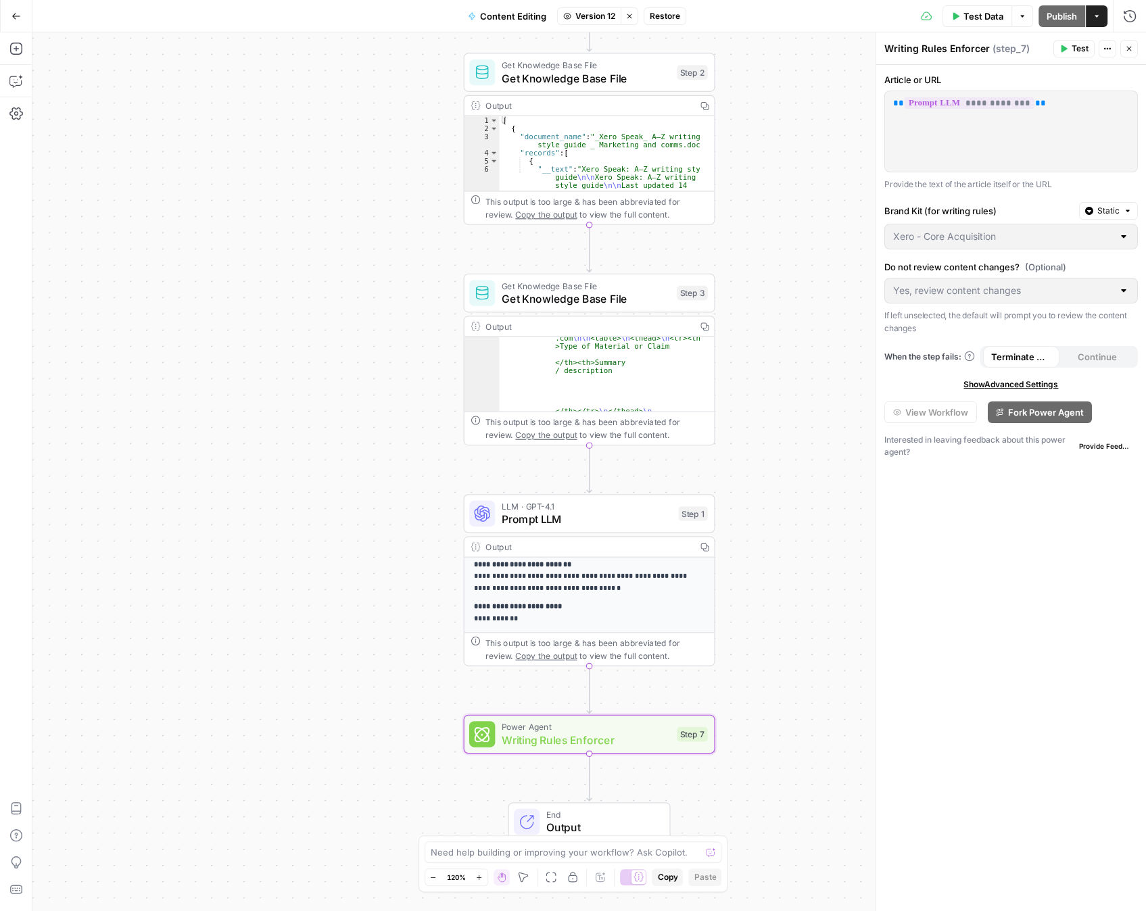
click at [549, 596] on div "**********" at bounding box center [589, 473] width 250 height 318
click at [602, 18] on span "Version 12" at bounding box center [595, 16] width 40 height 12
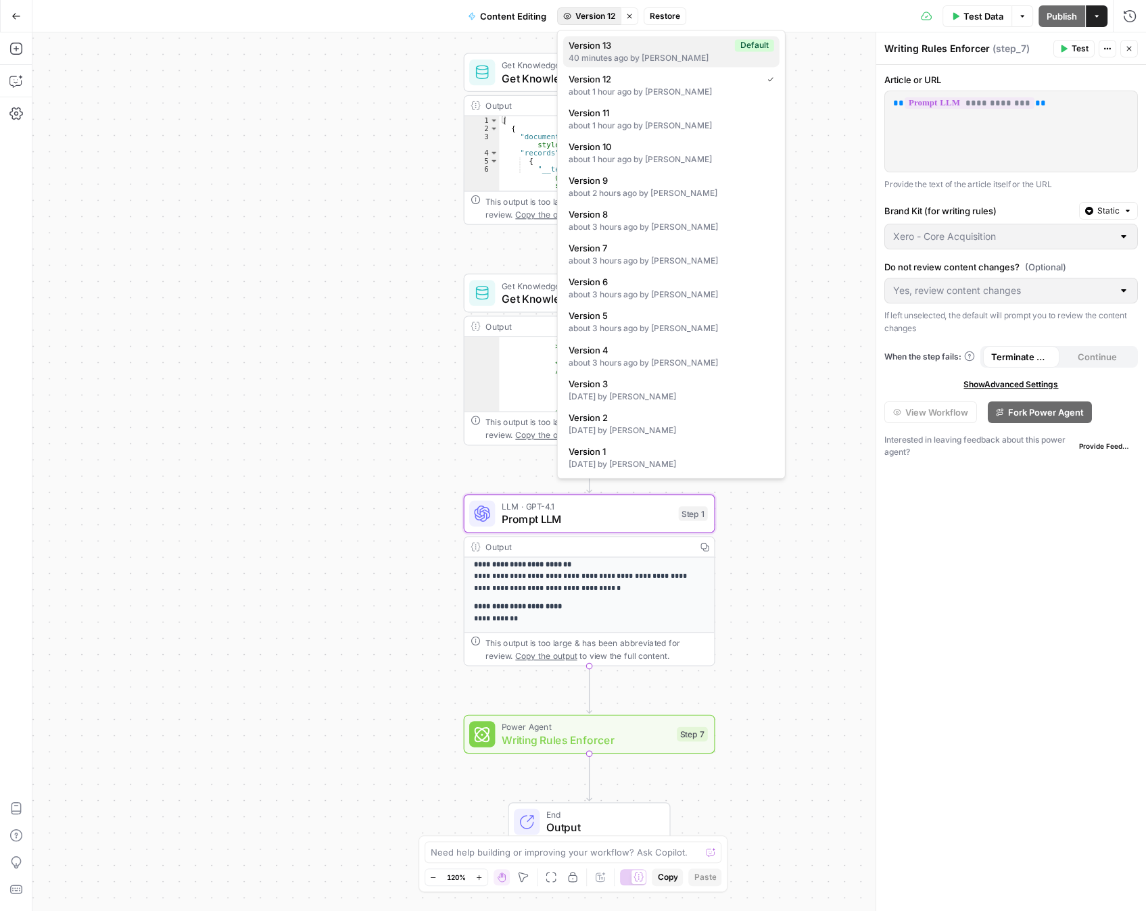
click at [598, 50] on span "Version 13" at bounding box center [649, 46] width 161 height 14
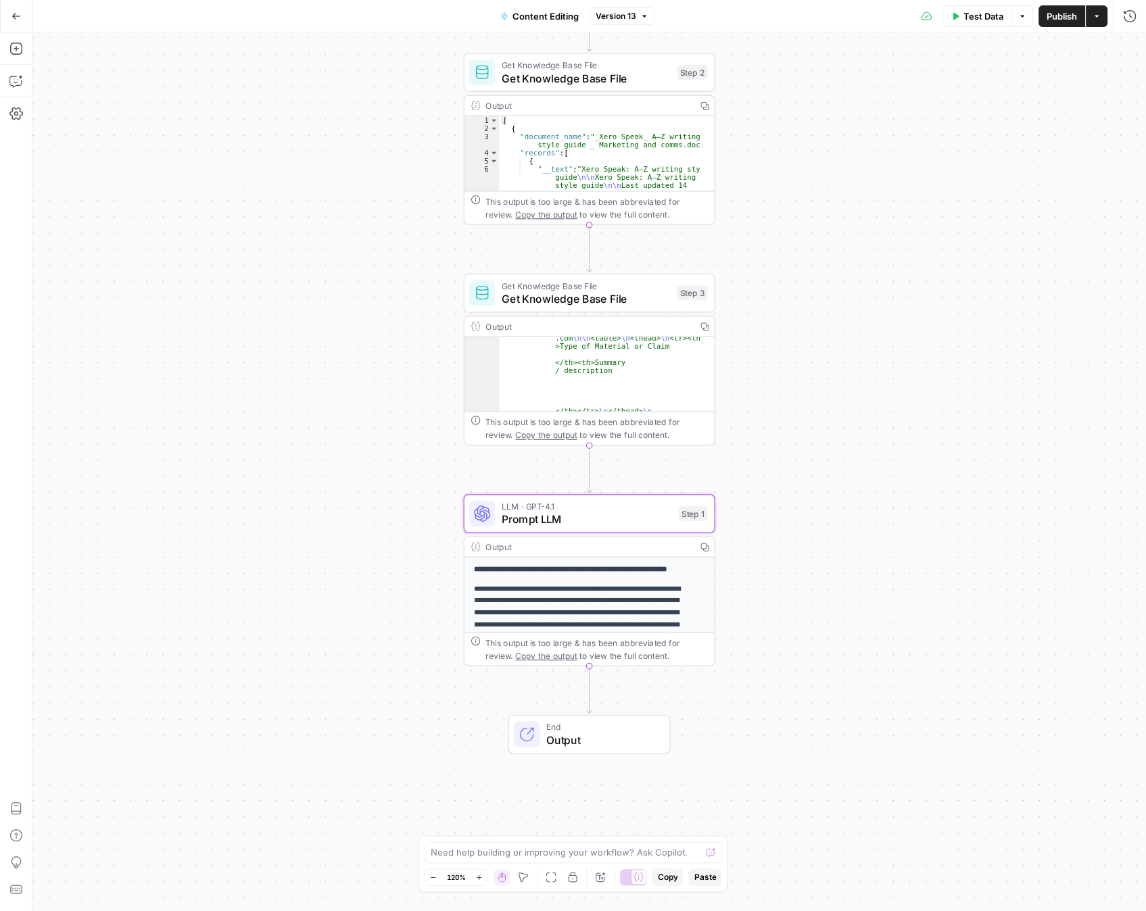
click at [606, 10] on span "Version 13" at bounding box center [616, 16] width 41 height 12
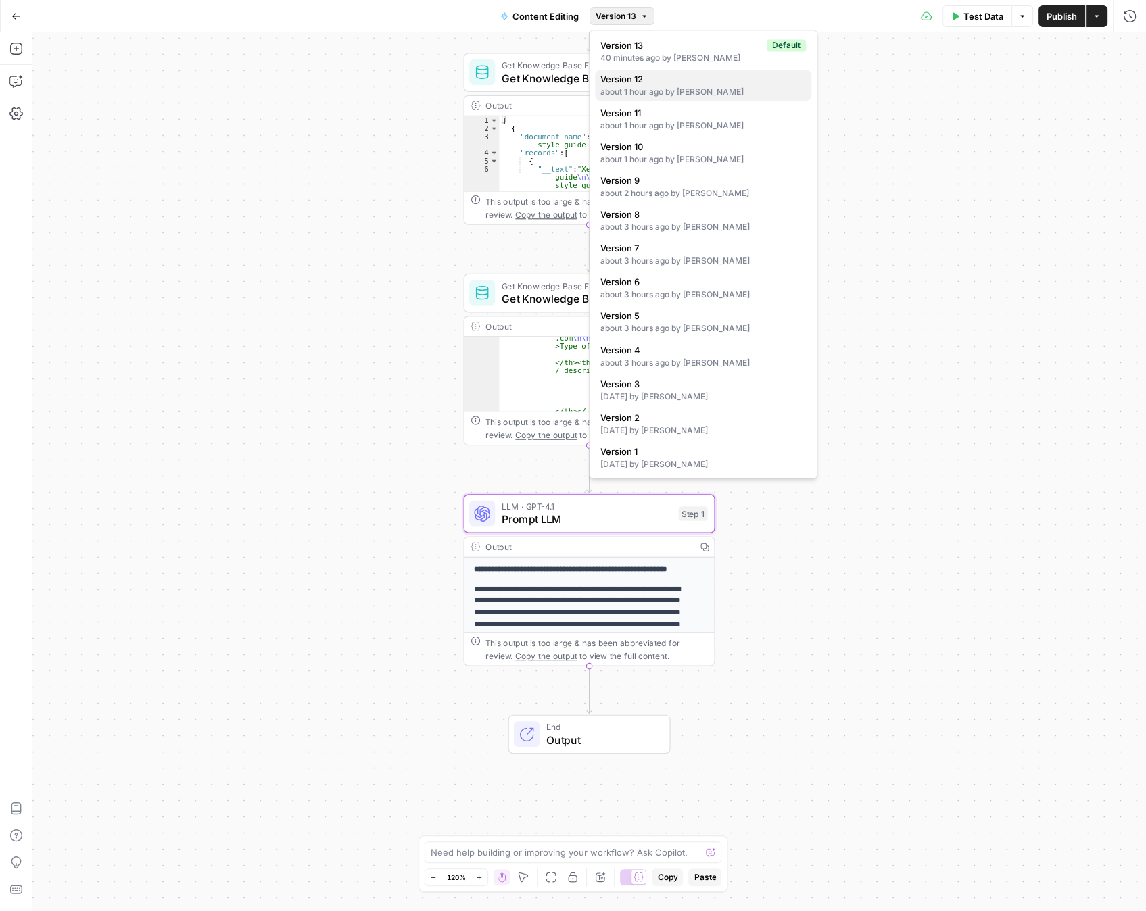
click at [623, 83] on span "Version 12" at bounding box center [700, 79] width 200 height 14
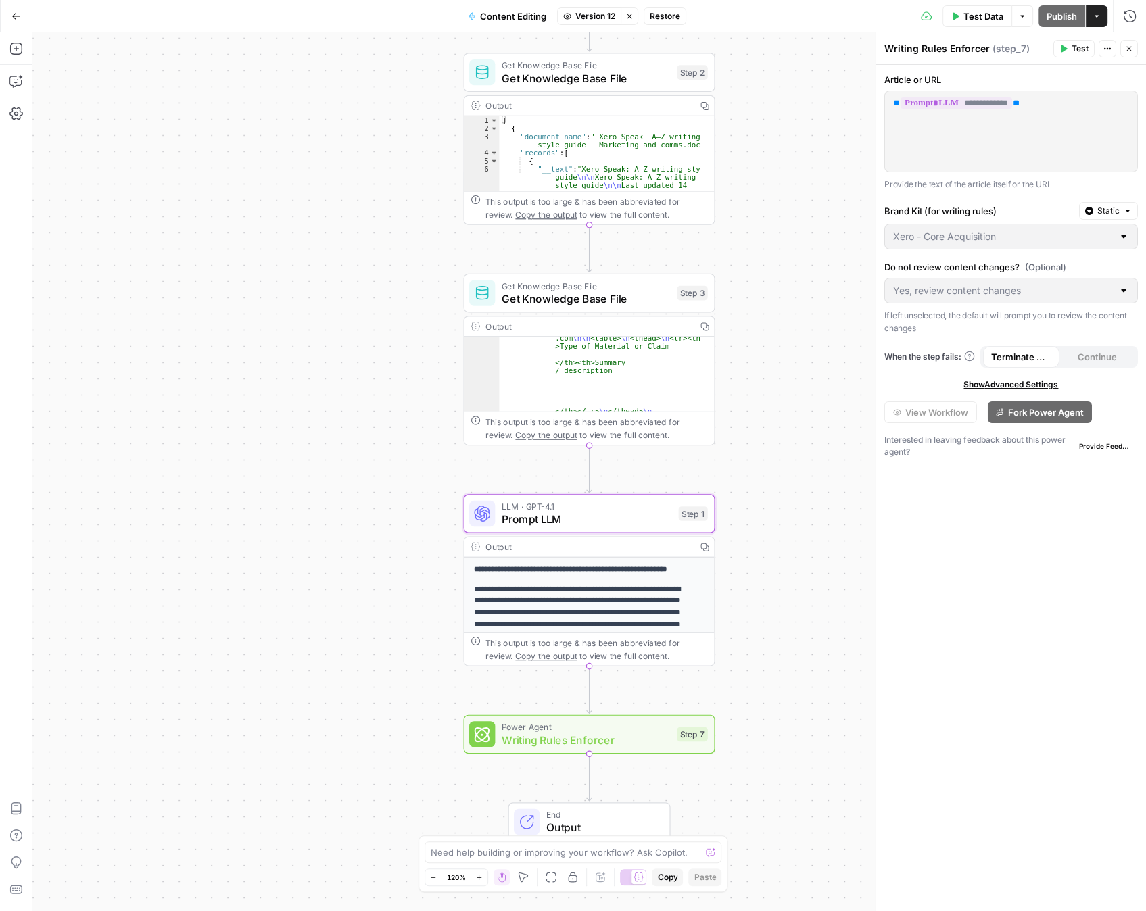
click at [673, 14] on span "Restore" at bounding box center [665, 16] width 30 height 12
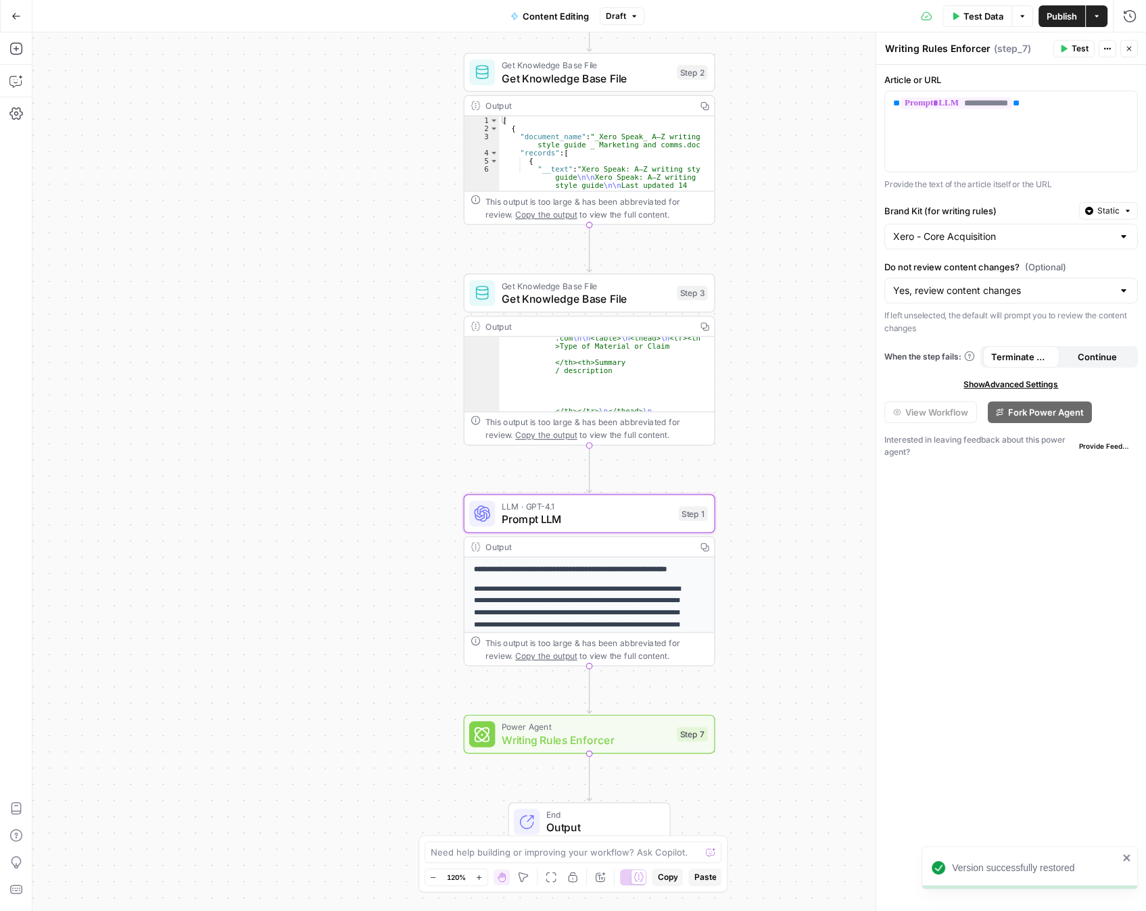
click at [1066, 14] on span "Publish" at bounding box center [1061, 16] width 30 height 14
click at [615, 708] on icon "button" at bounding box center [614, 704] width 13 height 13
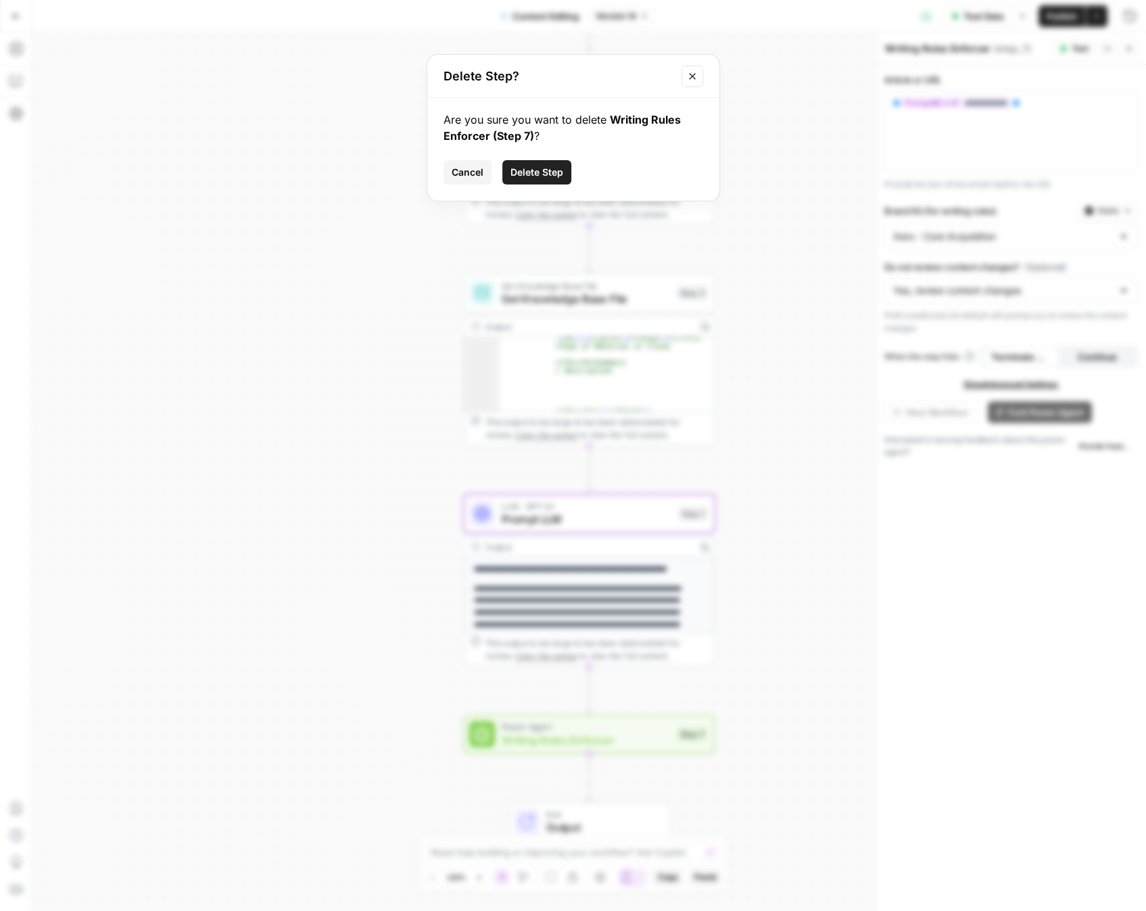
click at [552, 174] on span "Delete Step" at bounding box center [536, 173] width 53 height 14
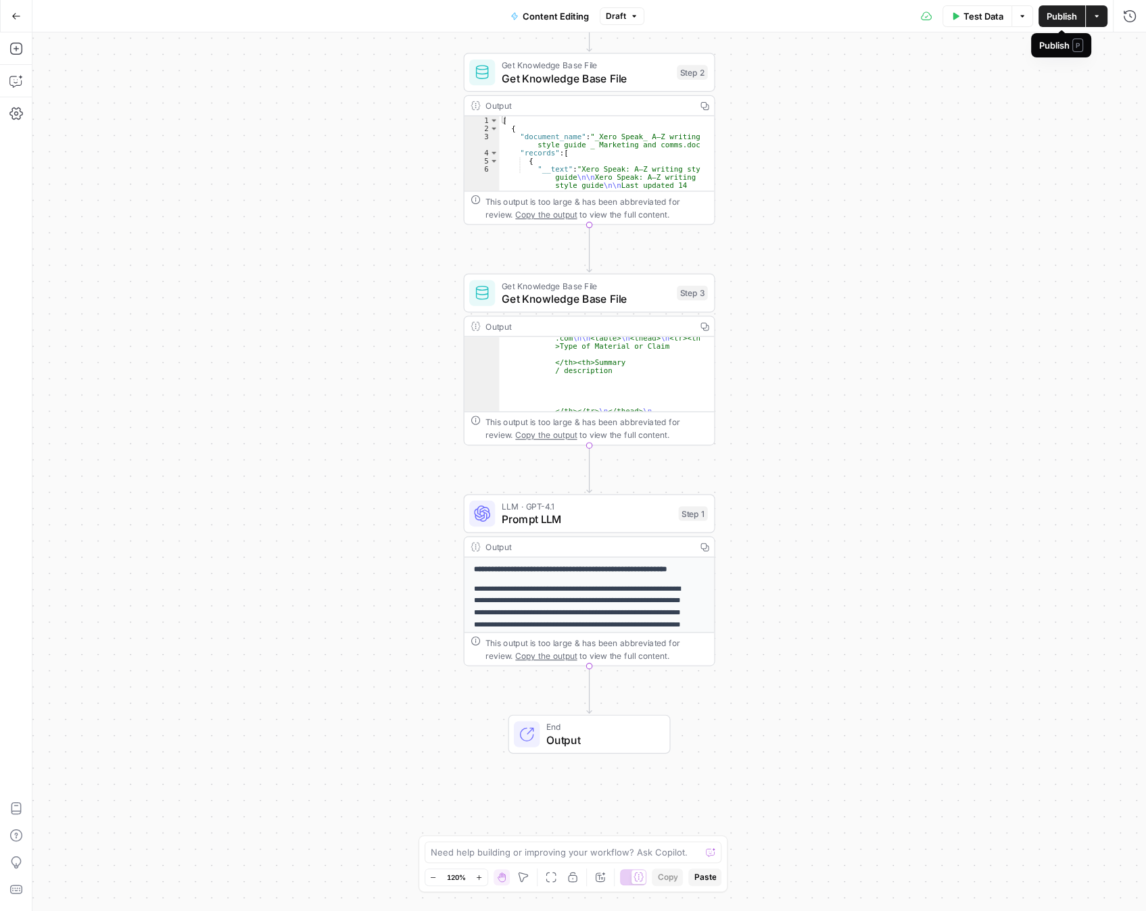
click at [1053, 18] on span "Publish" at bounding box center [1061, 16] width 30 height 14
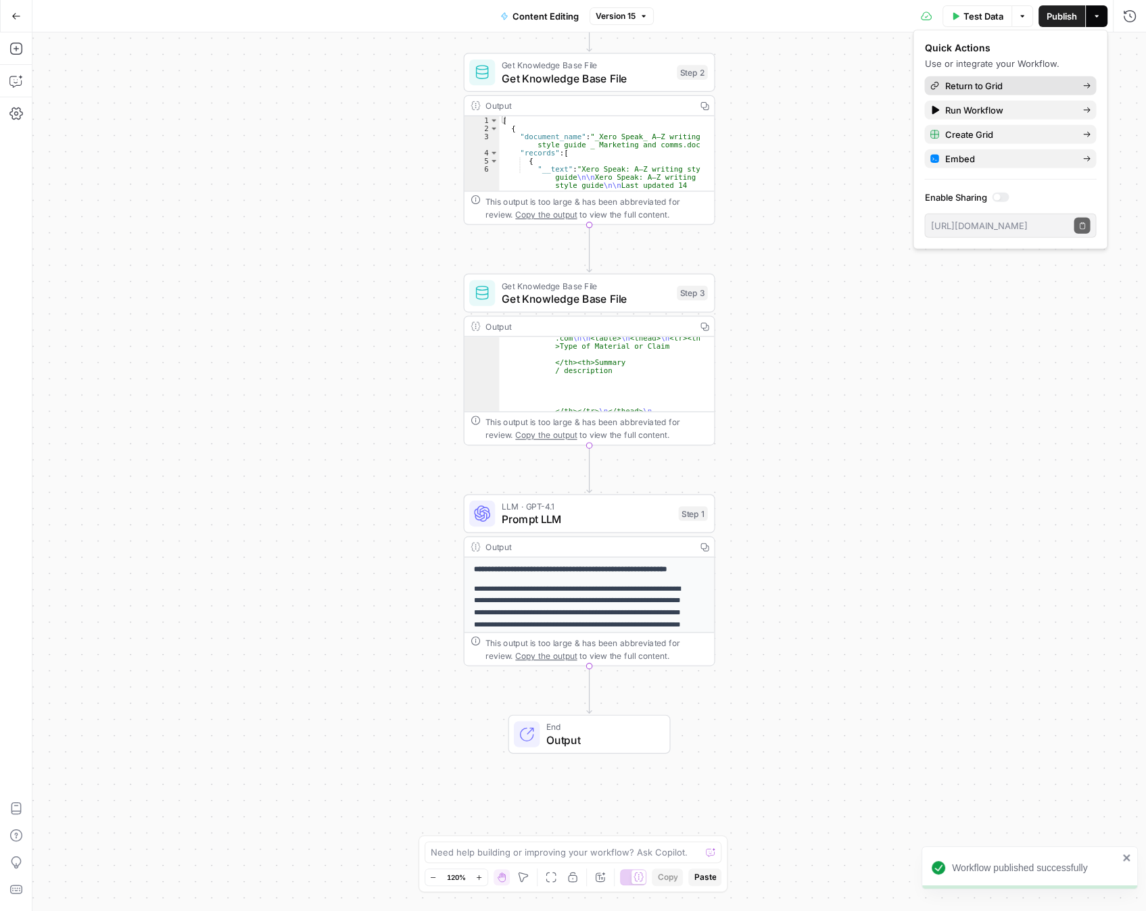
click at [973, 82] on span "Return to Grid" at bounding box center [1007, 86] width 127 height 14
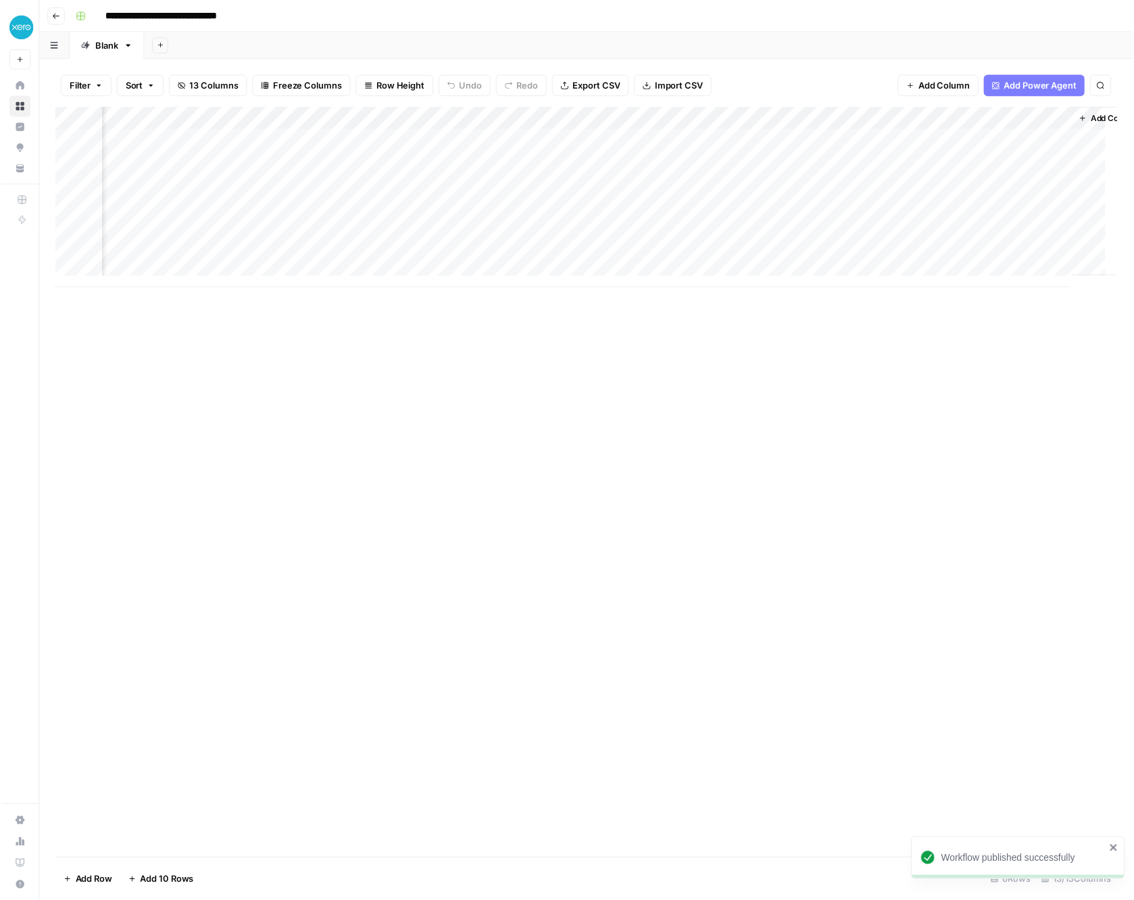
scroll to position [0, 1203]
click at [632, 143] on div "Add Column" at bounding box center [592, 199] width 1075 height 183
click at [681, 140] on div "Add Column" at bounding box center [592, 199] width 1075 height 183
click at [619, 120] on div "Add Column" at bounding box center [592, 199] width 1075 height 183
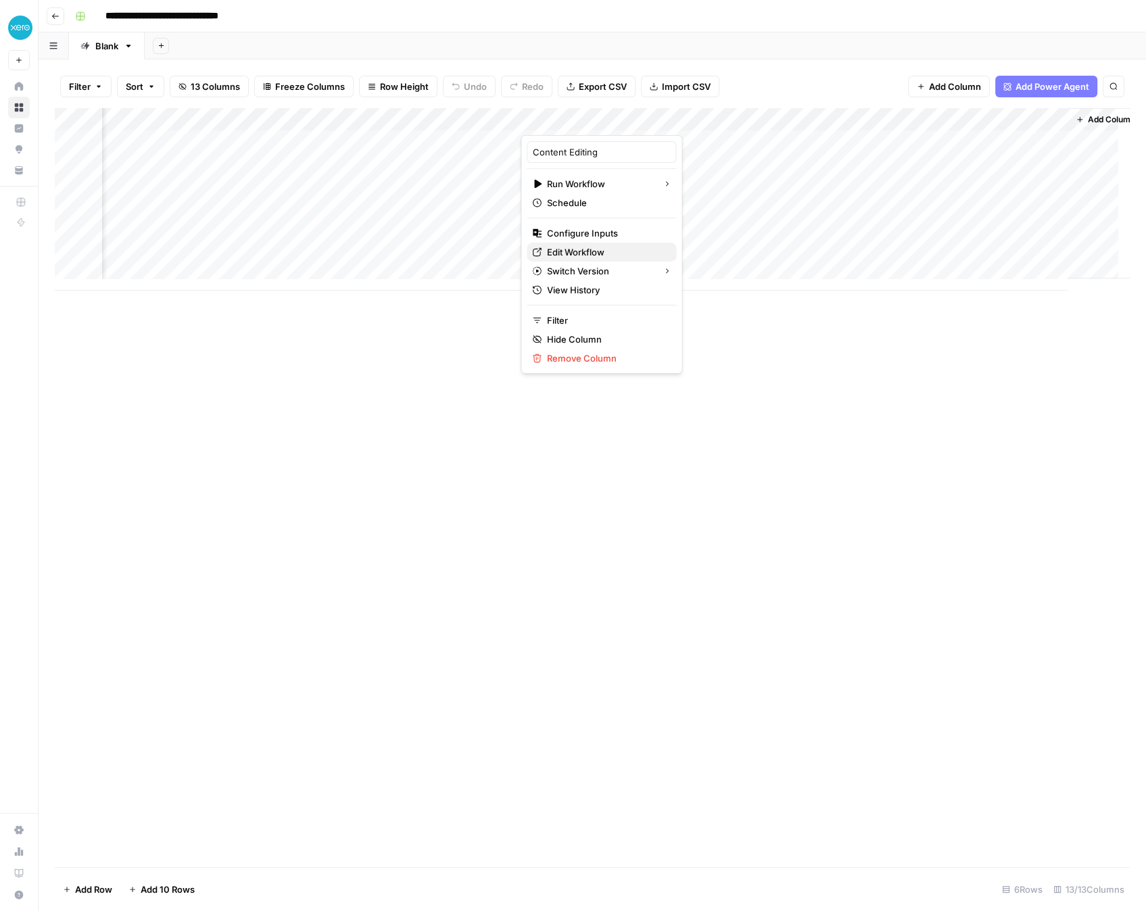
click at [583, 253] on span "Edit Workflow" at bounding box center [606, 252] width 118 height 14
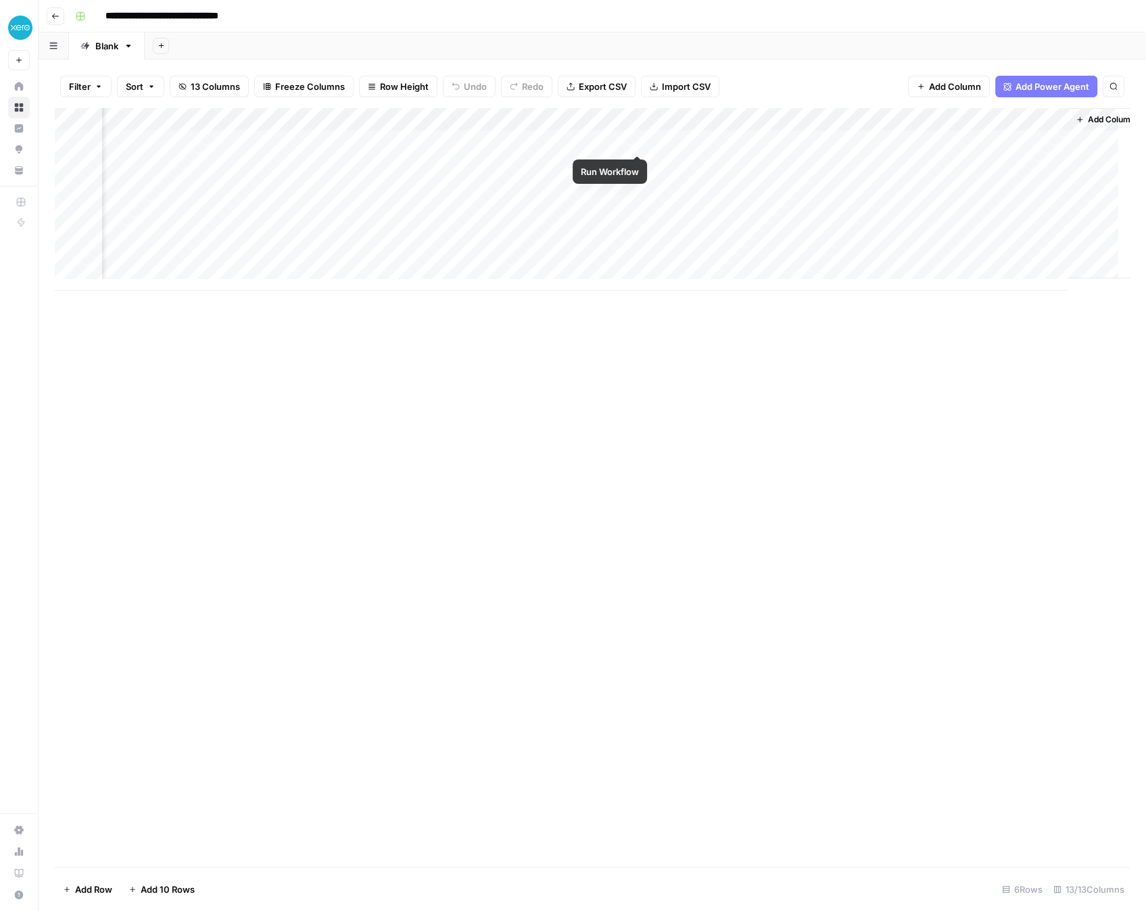
click at [635, 140] on div "Add Column" at bounding box center [592, 199] width 1075 height 183
click at [393, 381] on div "Add Column" at bounding box center [592, 487] width 1075 height 759
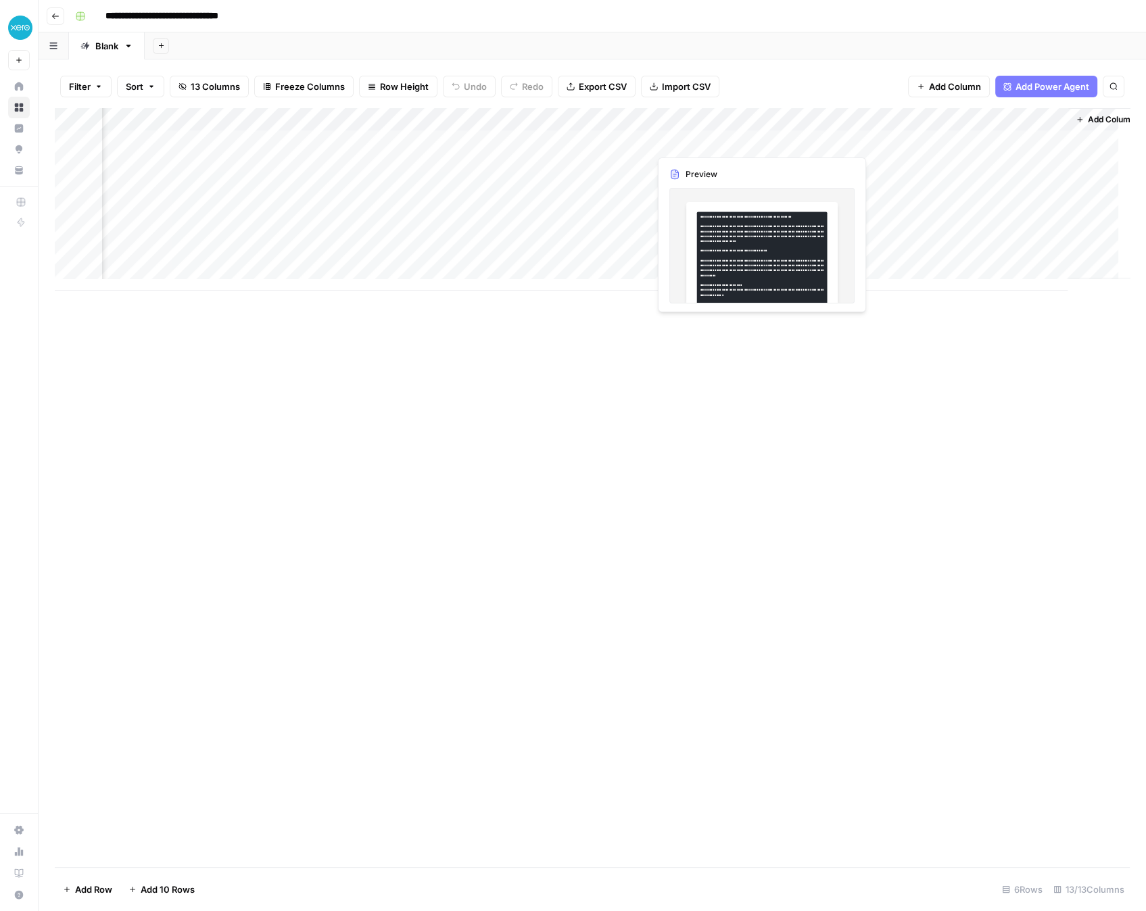
click at [702, 137] on div "Add Column" at bounding box center [592, 199] width 1075 height 183
click at [704, 140] on div "Add Column" at bounding box center [592, 199] width 1075 height 183
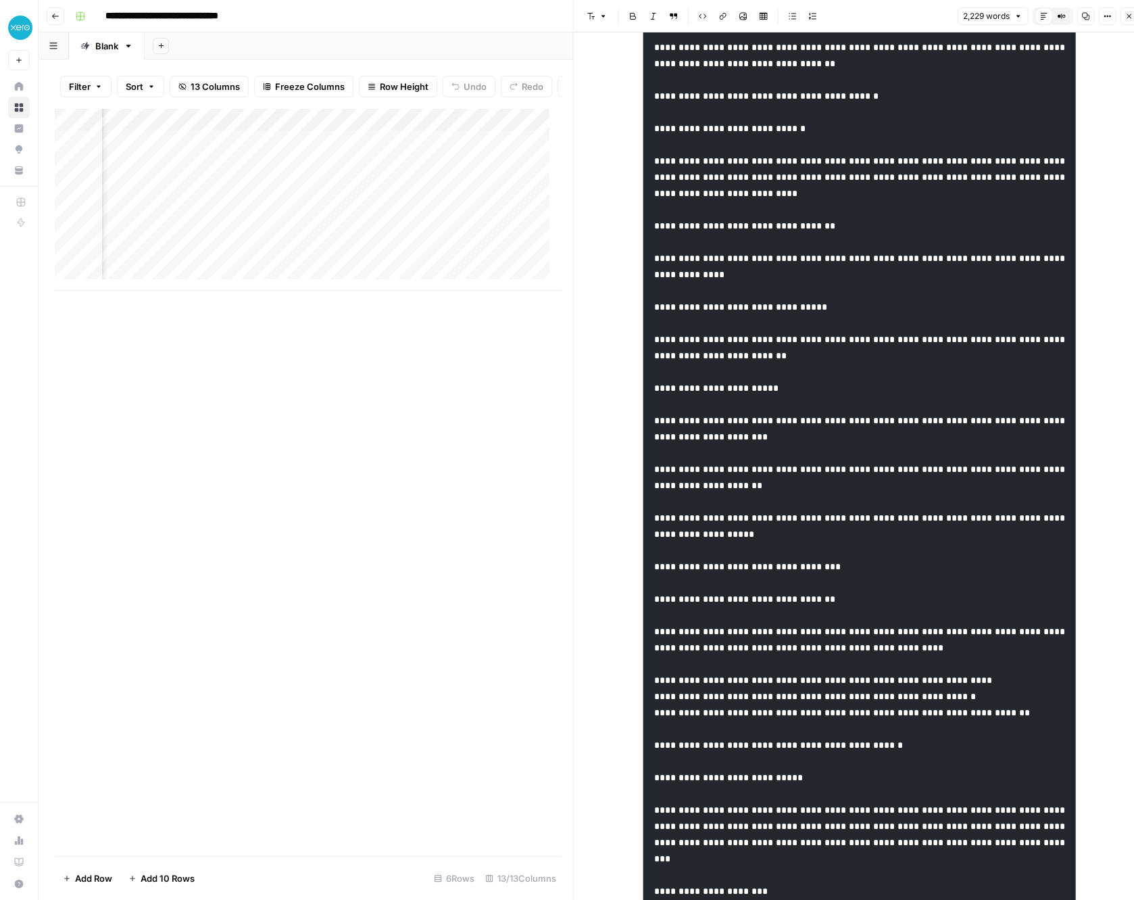
scroll to position [0, 1647]
click at [487, 151] on div "Add Column" at bounding box center [308, 199] width 506 height 183
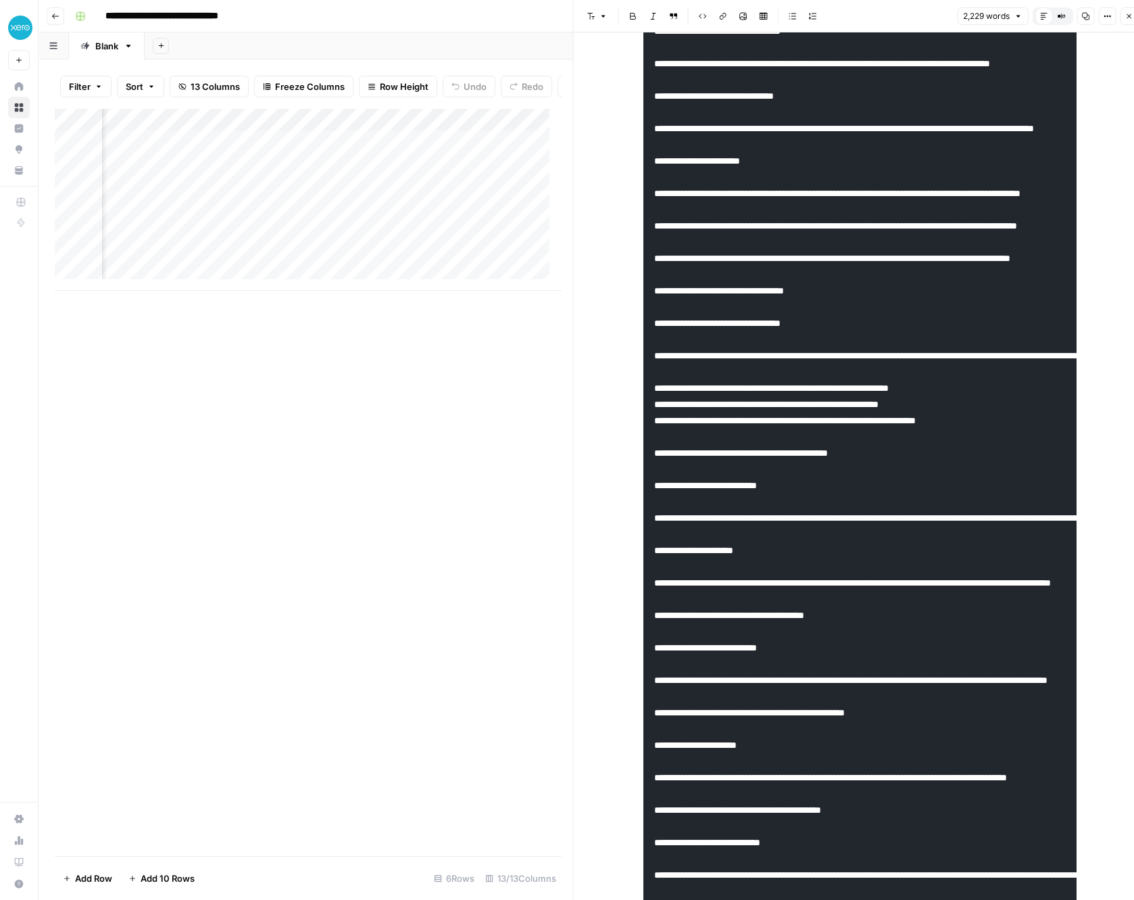
click at [250, 174] on div "Add Column" at bounding box center [308, 199] width 506 height 183
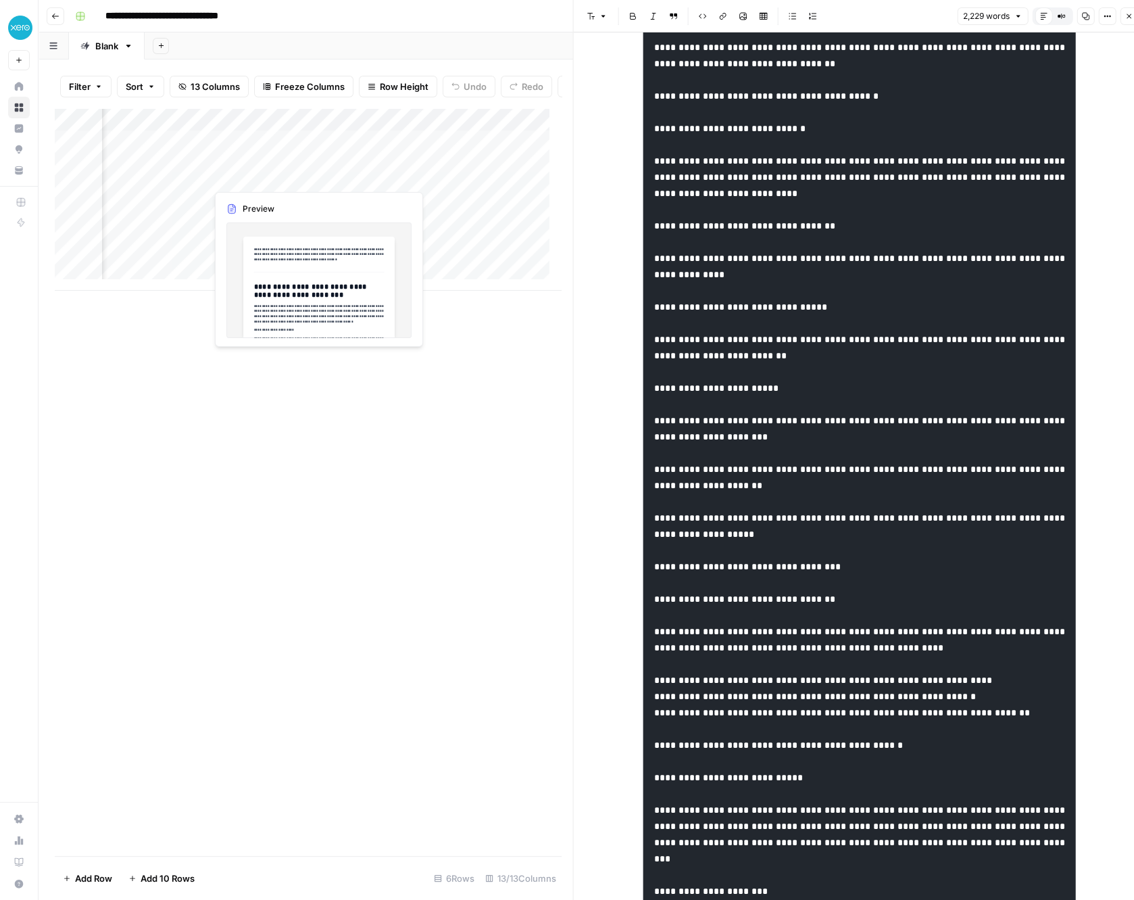
scroll to position [0, 0]
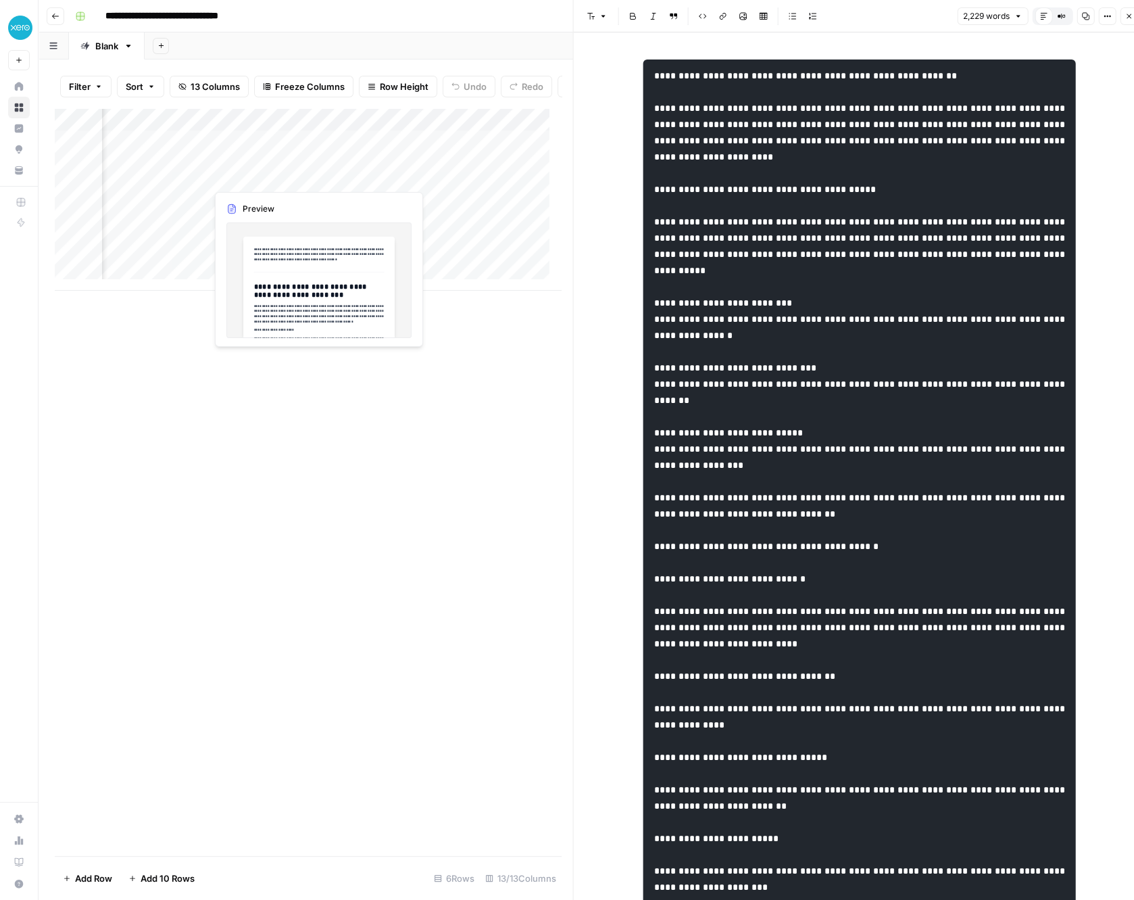
click at [231, 168] on div "Add Column" at bounding box center [308, 199] width 506 height 183
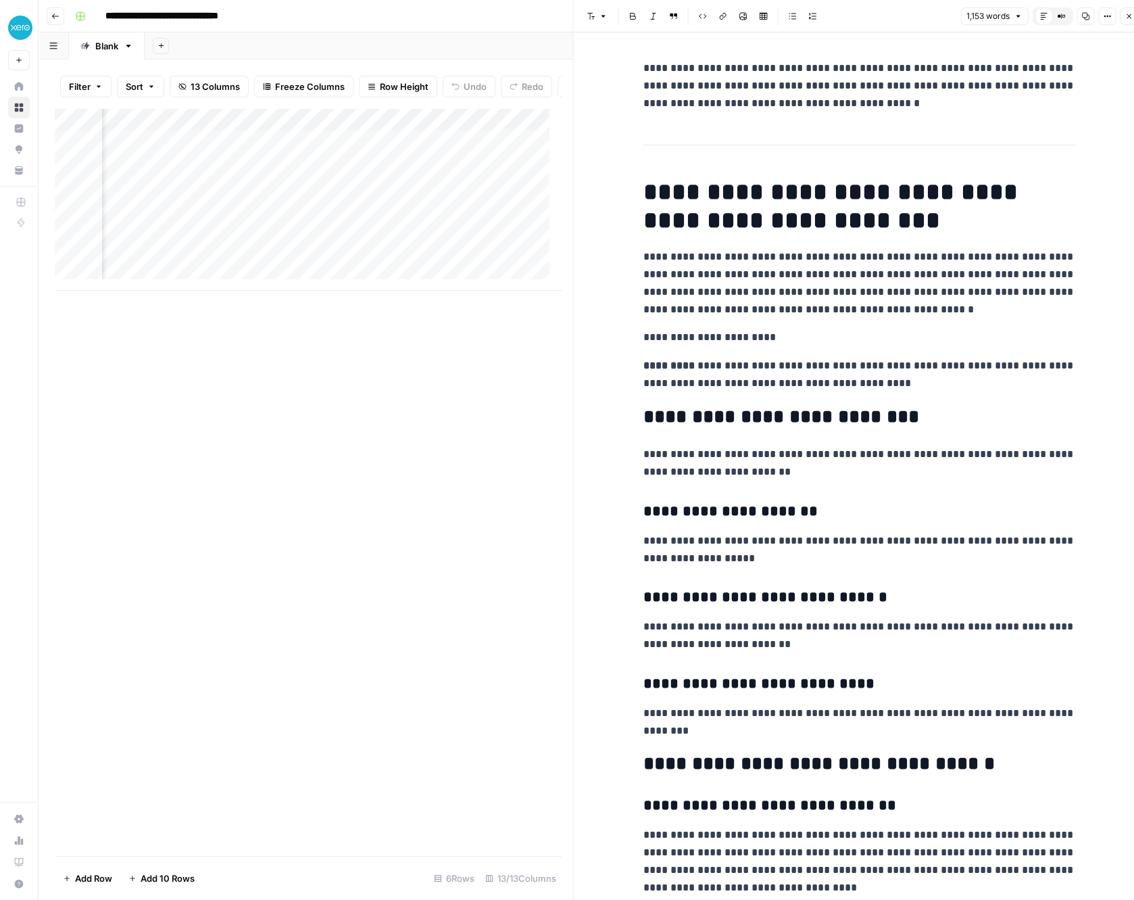
click at [257, 156] on div "Add Column" at bounding box center [308, 199] width 506 height 183
click at [285, 152] on div "Add Column" at bounding box center [308, 199] width 506 height 183
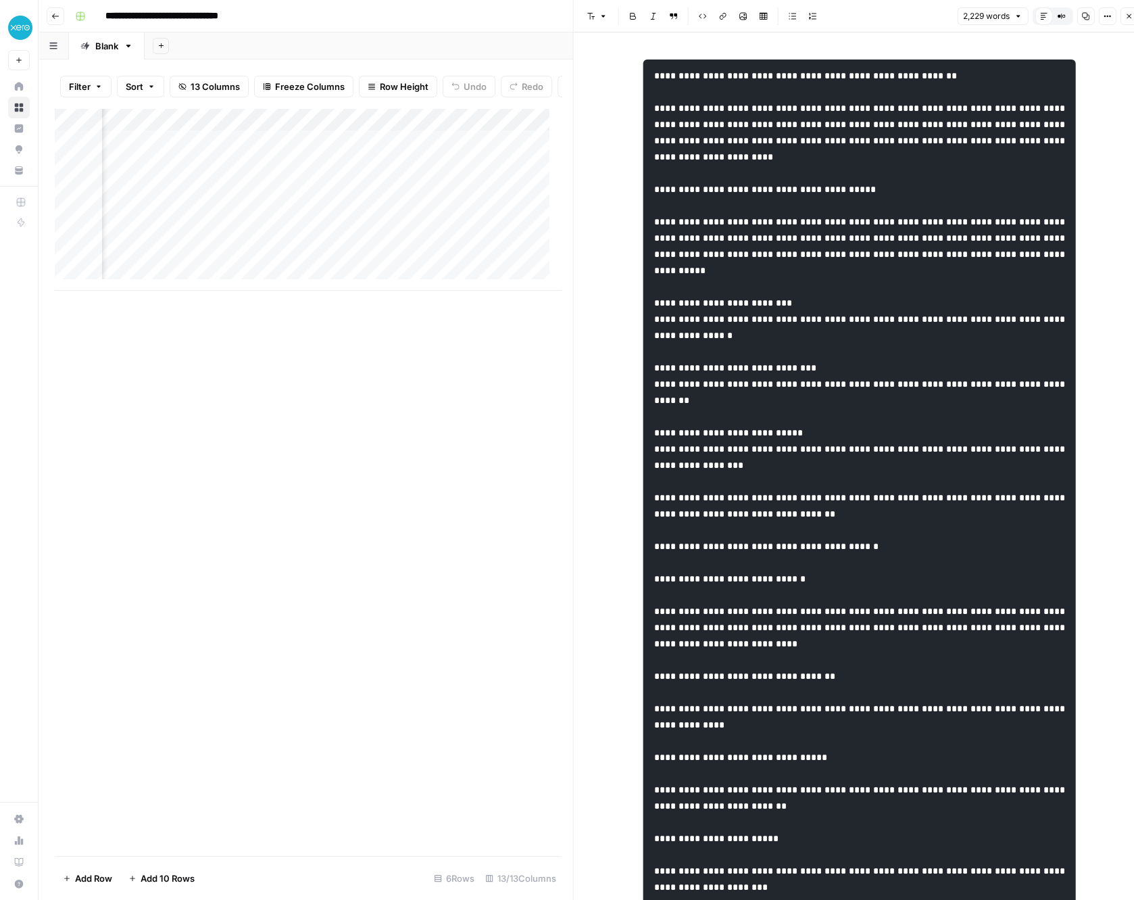
click at [1012, 12] on button "2,229 words" at bounding box center [992, 16] width 71 height 18
click at [1102, 14] on button "Options" at bounding box center [1107, 16] width 18 height 18
click at [1033, 147] on div "Code" at bounding box center [1062, 144] width 85 height 14
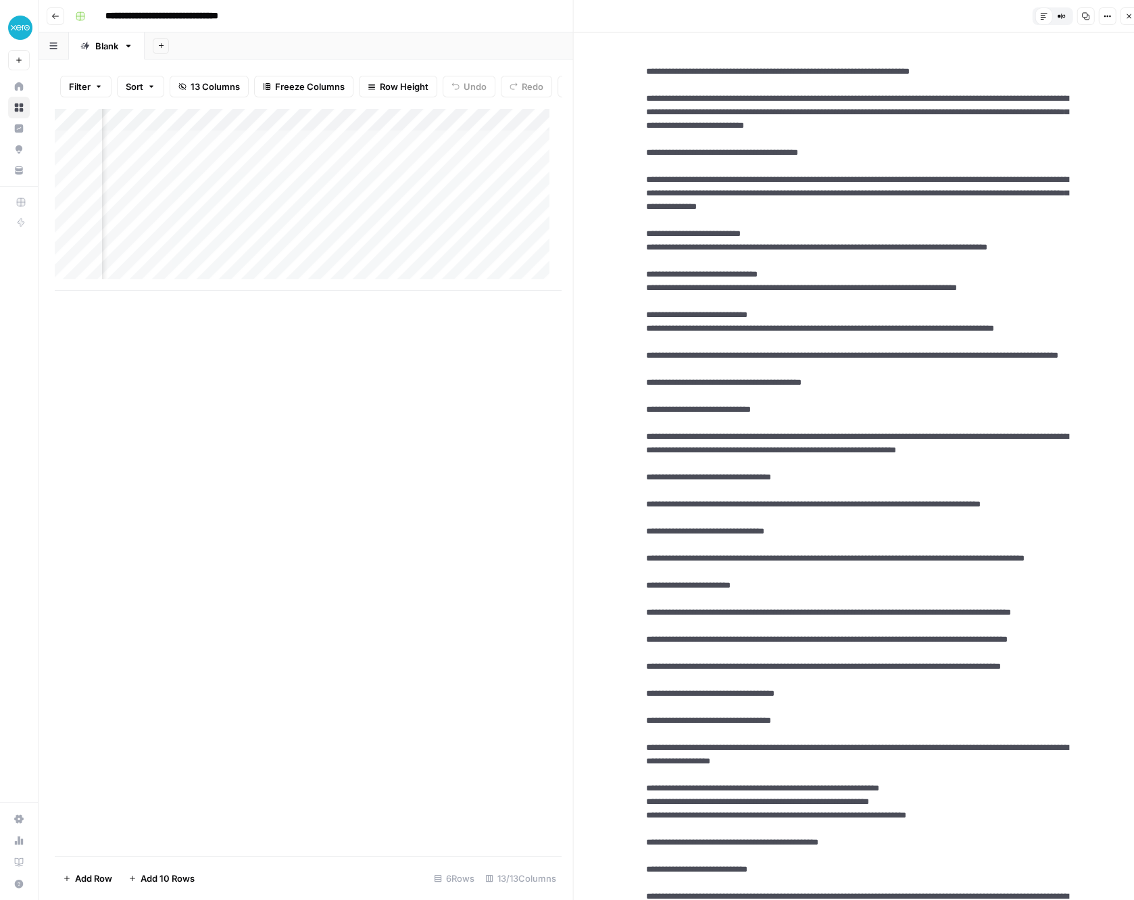
click at [1107, 12] on icon "button" at bounding box center [1107, 16] width 8 height 8
click at [1067, 89] on span "Markdown" at bounding box center [1067, 94] width 65 height 14
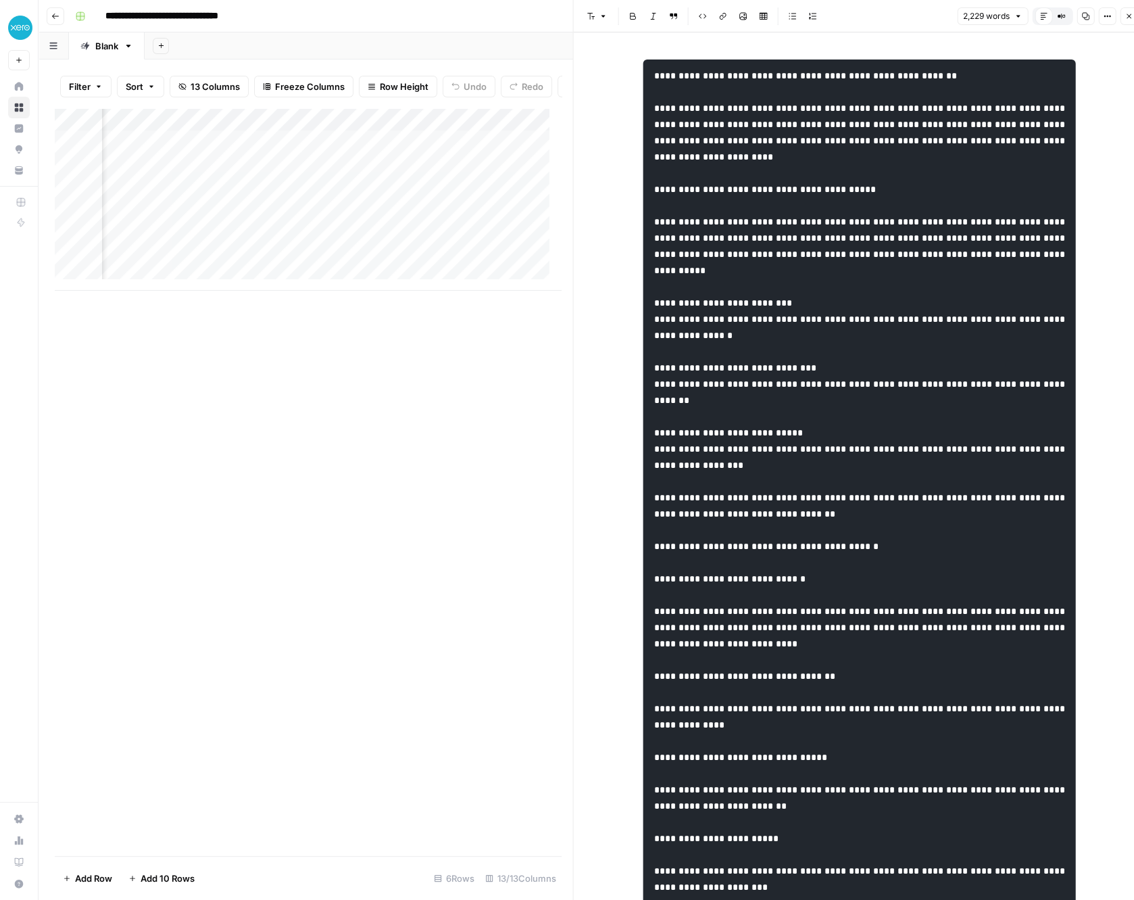
scroll to position [0, 1480]
click at [344, 130] on div "Add Column" at bounding box center [308, 199] width 506 height 183
click at [314, 266] on span "Edit Workflow" at bounding box center [329, 264] width 118 height 14
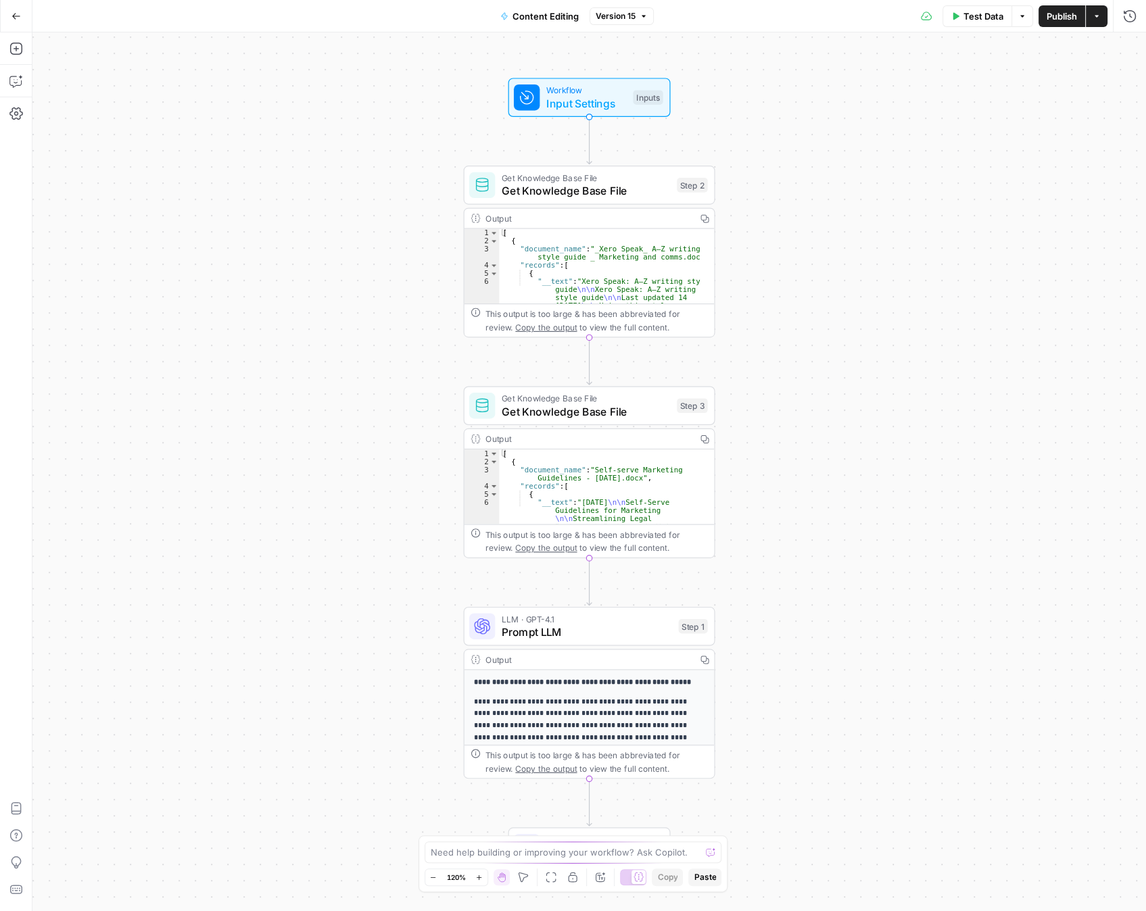
click at [619, 17] on span "Version 15" at bounding box center [616, 16] width 40 height 12
click at [637, 16] on button "Version 15" at bounding box center [621, 16] width 64 height 18
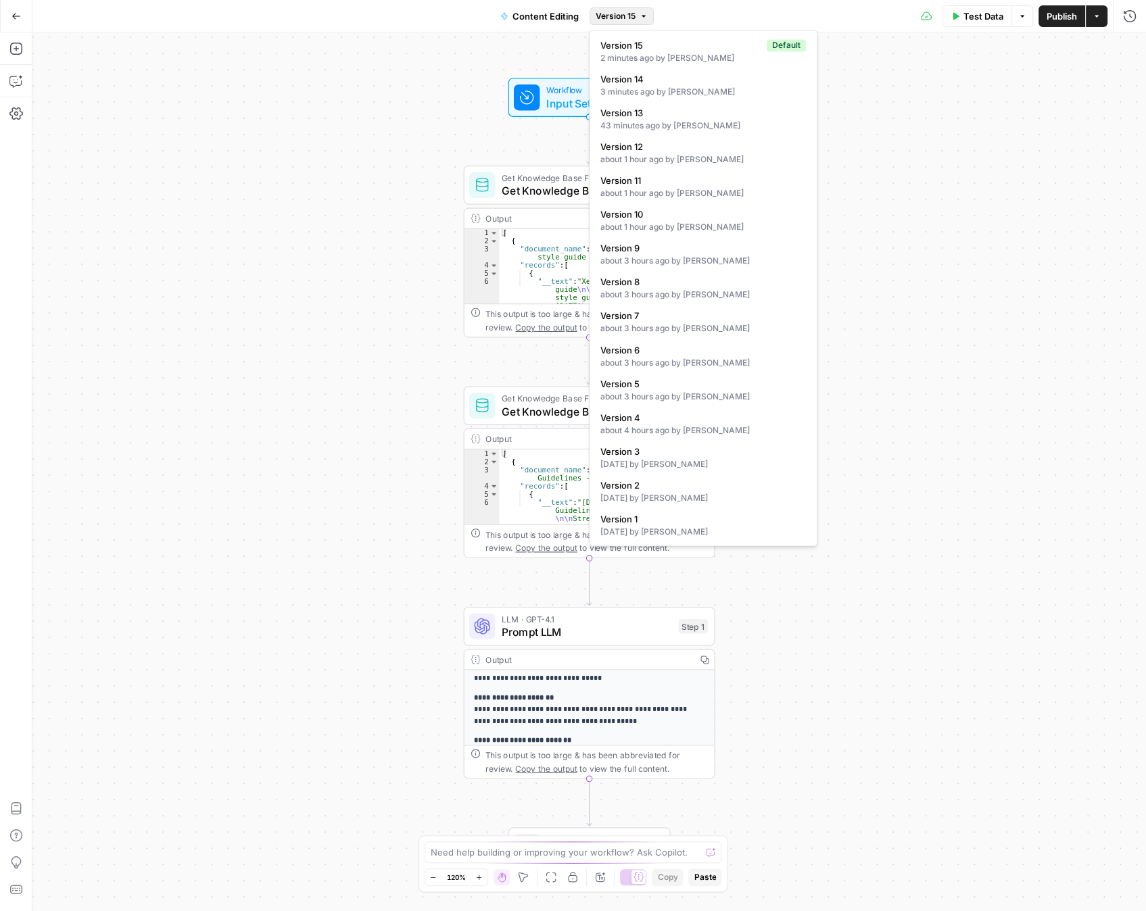
click at [637, 16] on button "Version 15" at bounding box center [621, 16] width 64 height 18
click at [644, 151] on span "Version 12" at bounding box center [700, 147] width 200 height 14
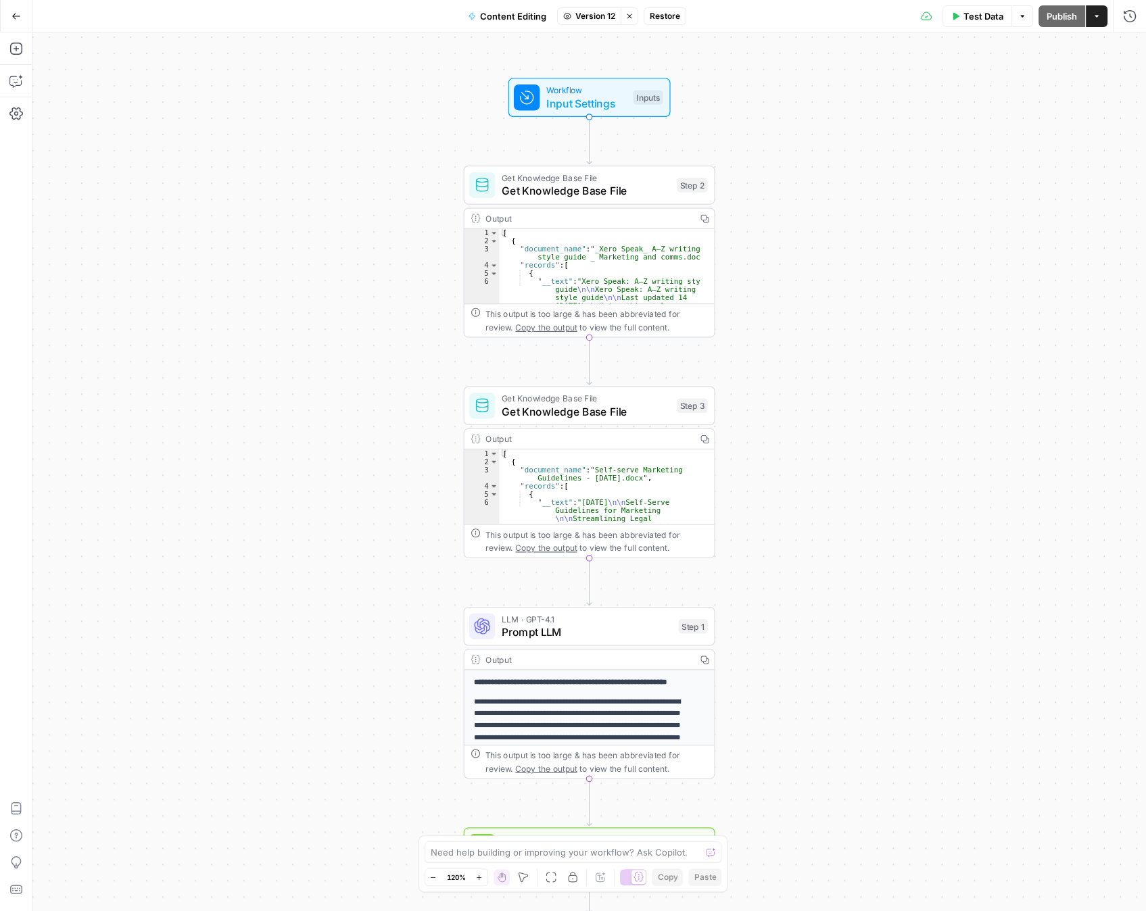
click at [668, 14] on span "Restore" at bounding box center [665, 16] width 30 height 12
click at [1051, 18] on span "Publish" at bounding box center [1061, 16] width 30 height 14
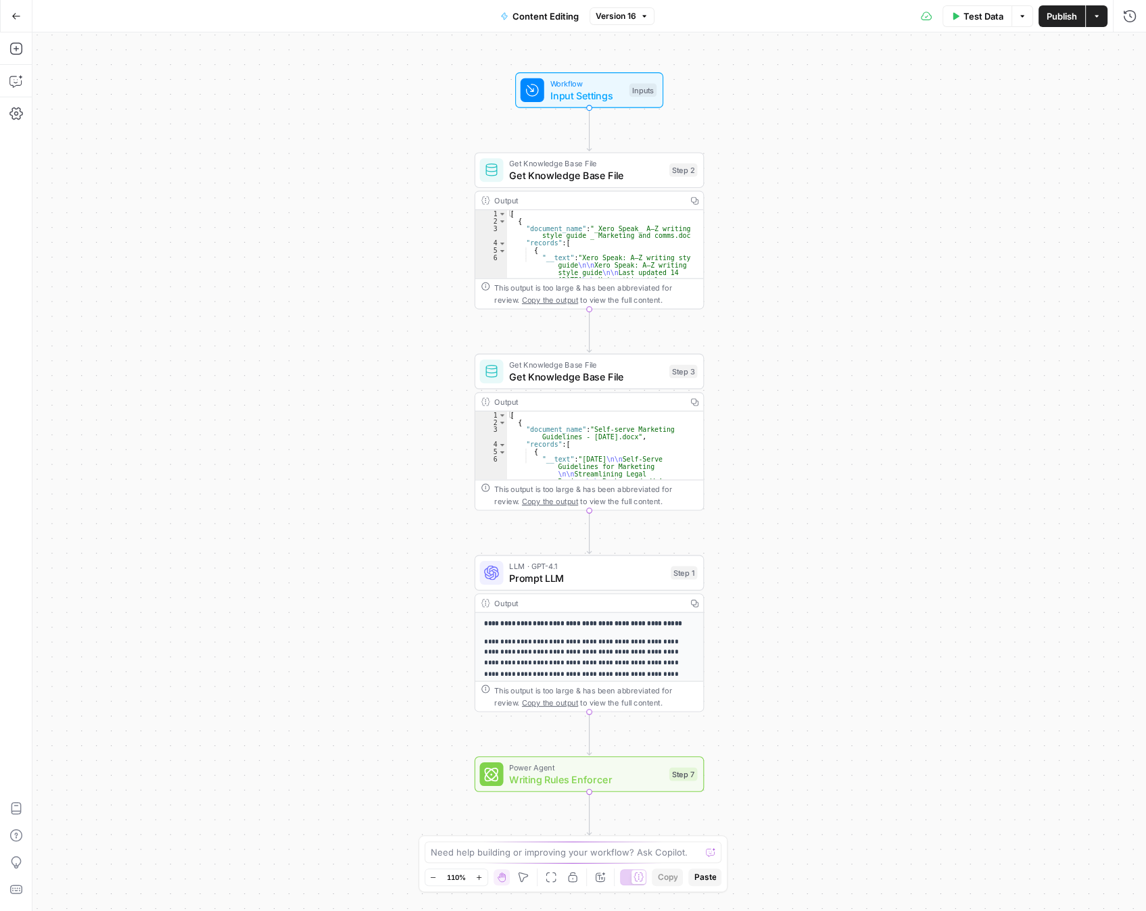
click at [591, 792] on icon "Edge from step_7 to end" at bounding box center [589, 813] width 5 height 43
click at [593, 773] on div "Workflow Input Settings Inputs Get Knowledge Base File Get Knowledge Base File …" at bounding box center [588, 471] width 1113 height 879
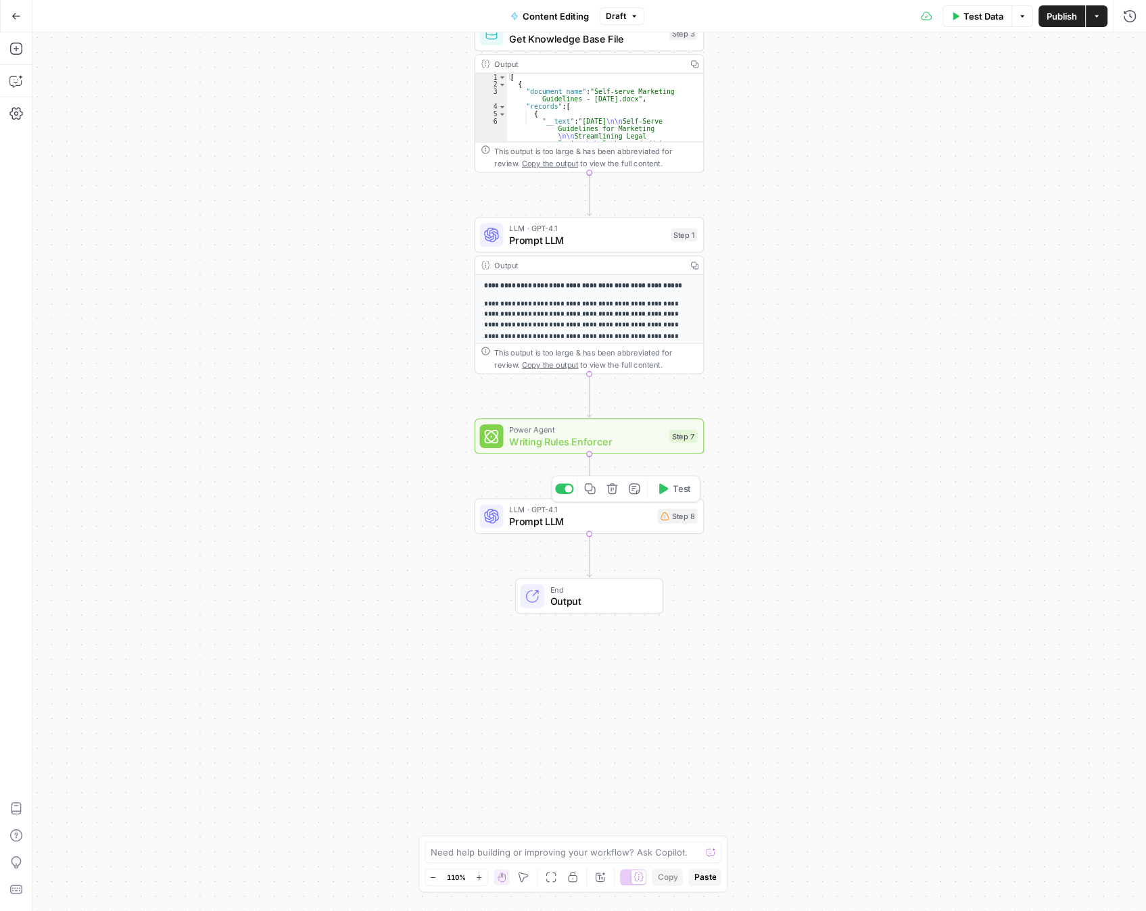
click at [606, 519] on span "Prompt LLM" at bounding box center [580, 521] width 142 height 15
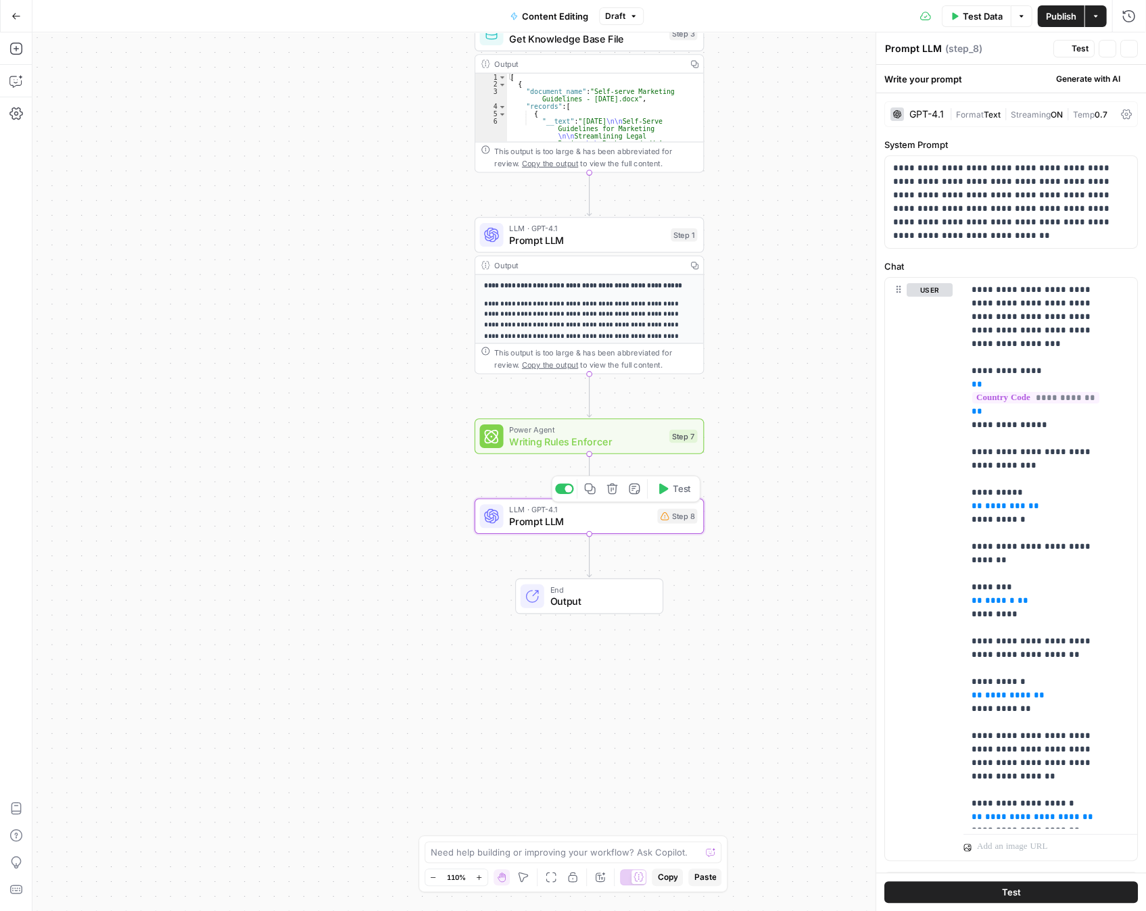
click at [606, 519] on span "Prompt LLM" at bounding box center [580, 521] width 142 height 15
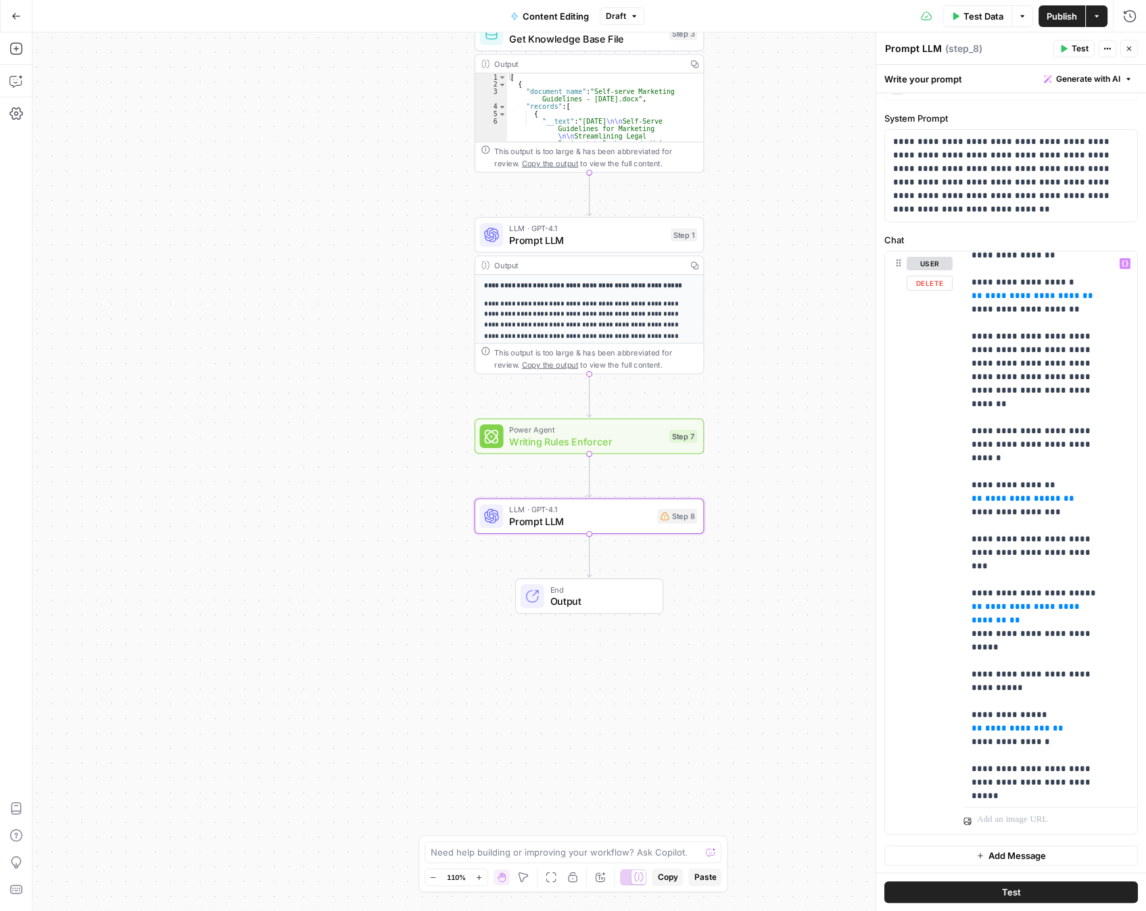
scroll to position [514, 0]
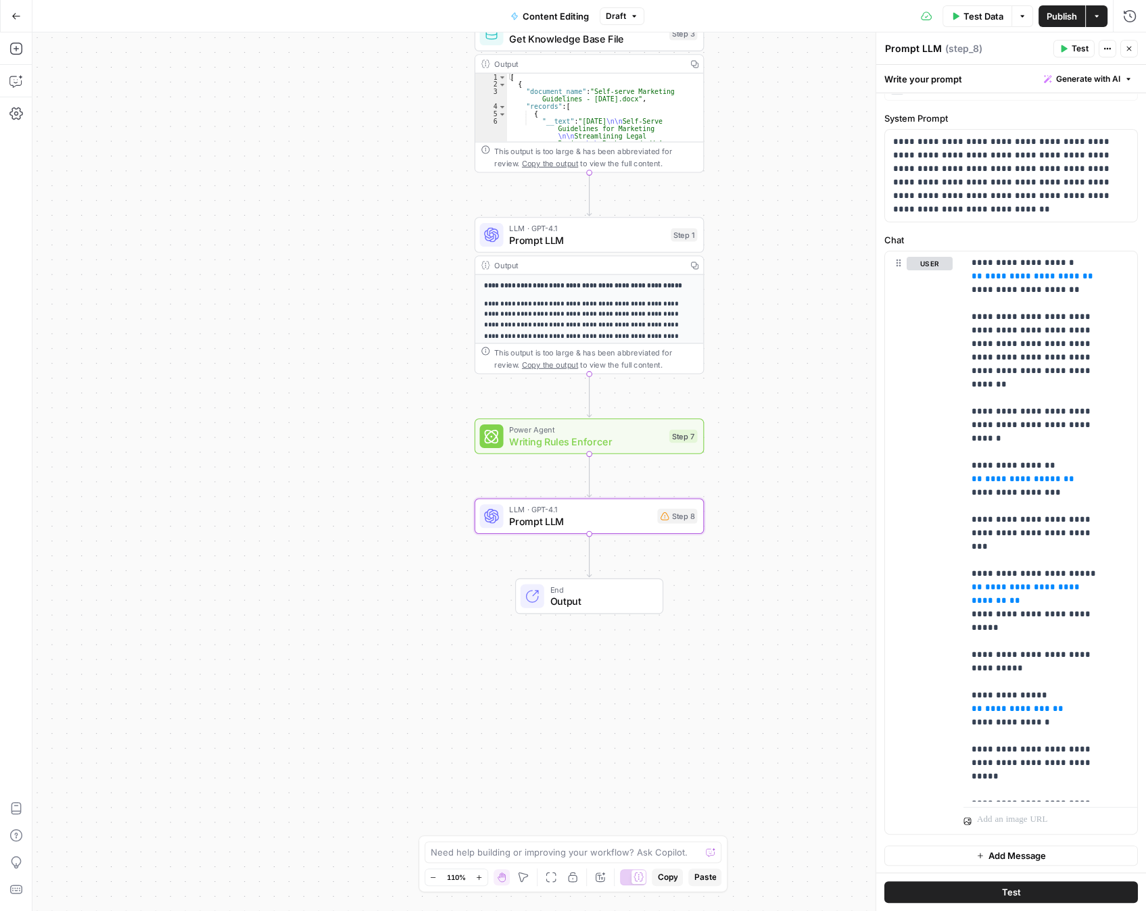
click at [564, 305] on div "**********" at bounding box center [589, 420] width 228 height 290
click at [546, 233] on span "Prompt LLM" at bounding box center [586, 240] width 155 height 15
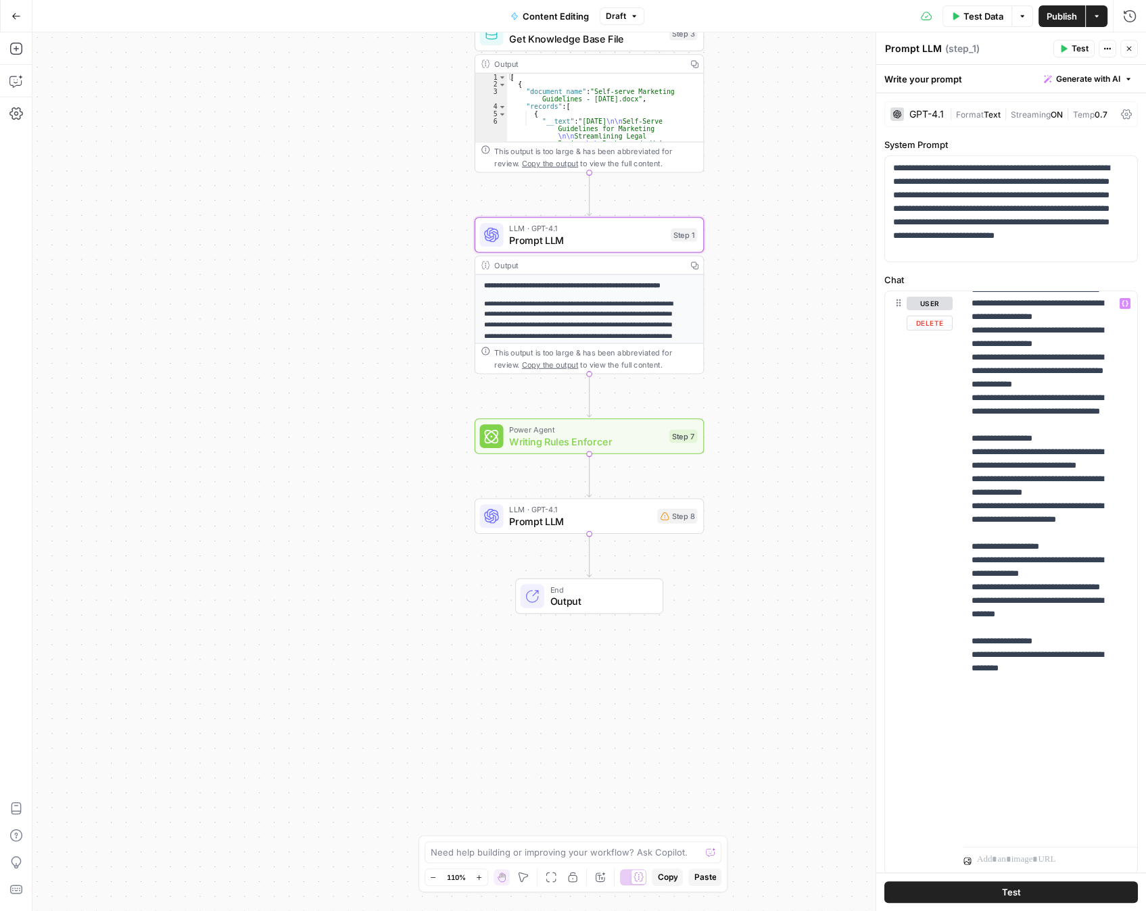
scroll to position [769, 0]
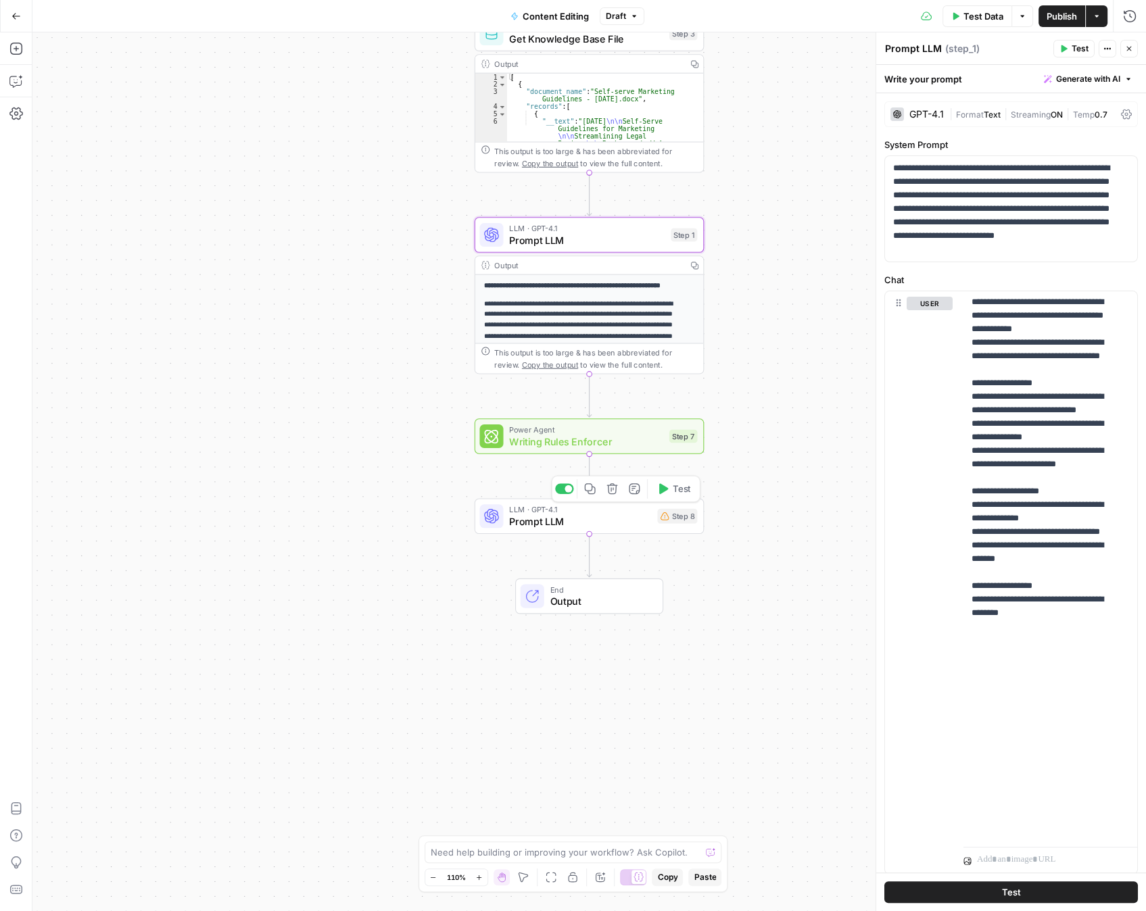
click at [608, 489] on icon "button" at bounding box center [612, 489] width 12 height 12
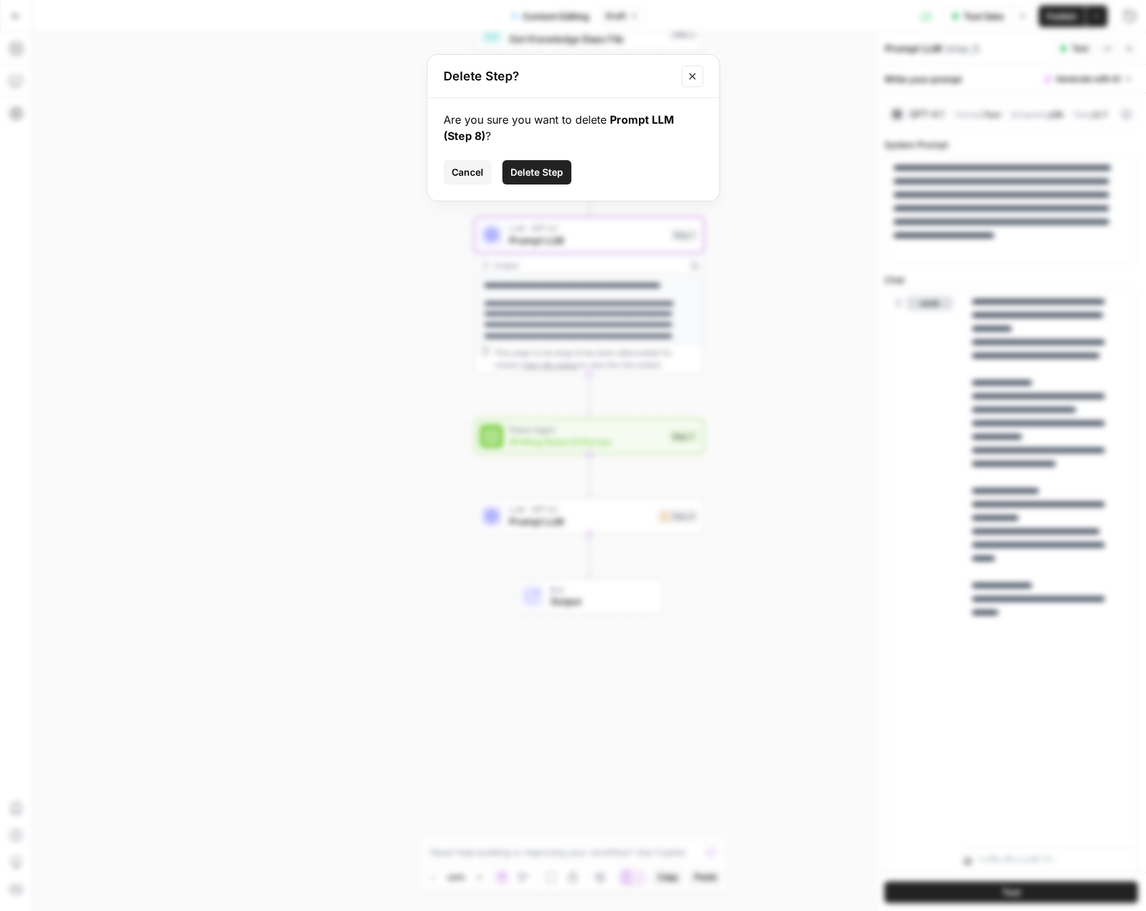
click at [544, 168] on span "Delete Step" at bounding box center [536, 173] width 53 height 14
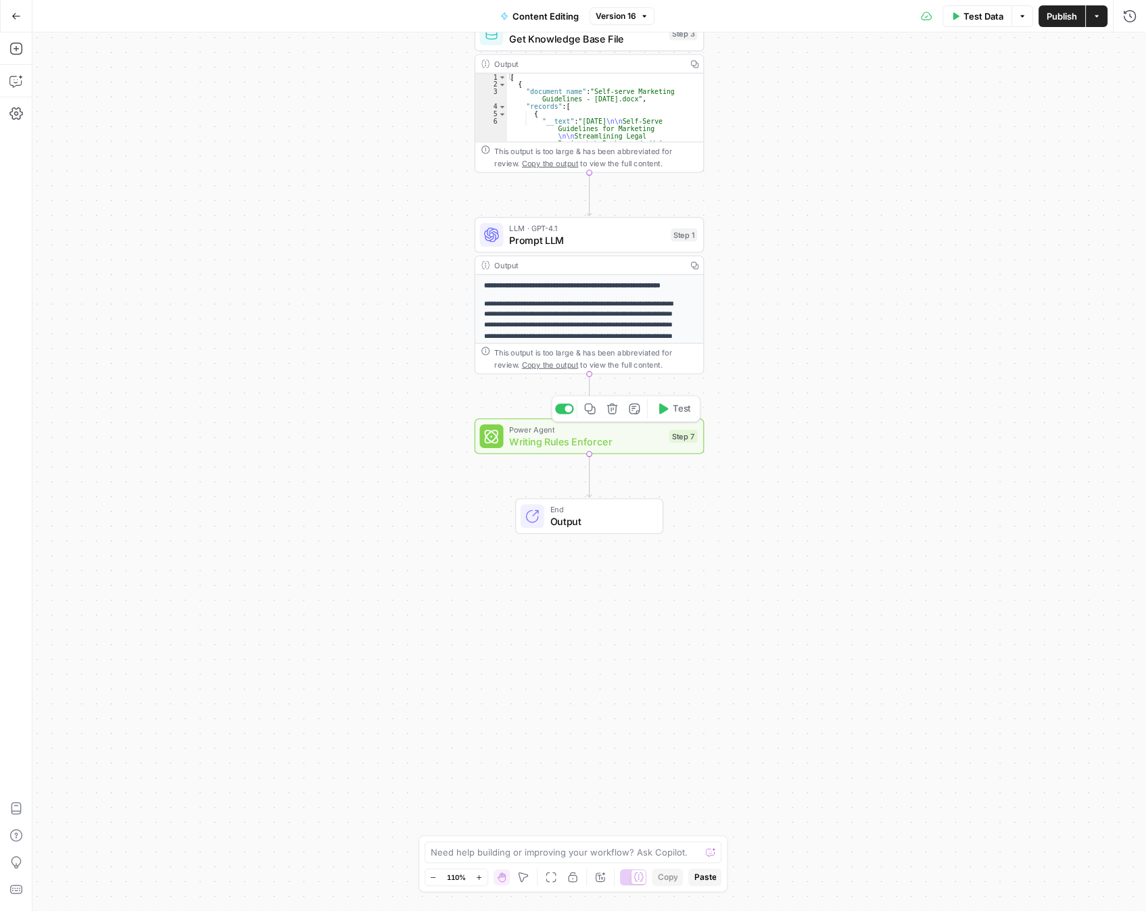
click at [610, 411] on icon "button" at bounding box center [612, 409] width 12 height 12
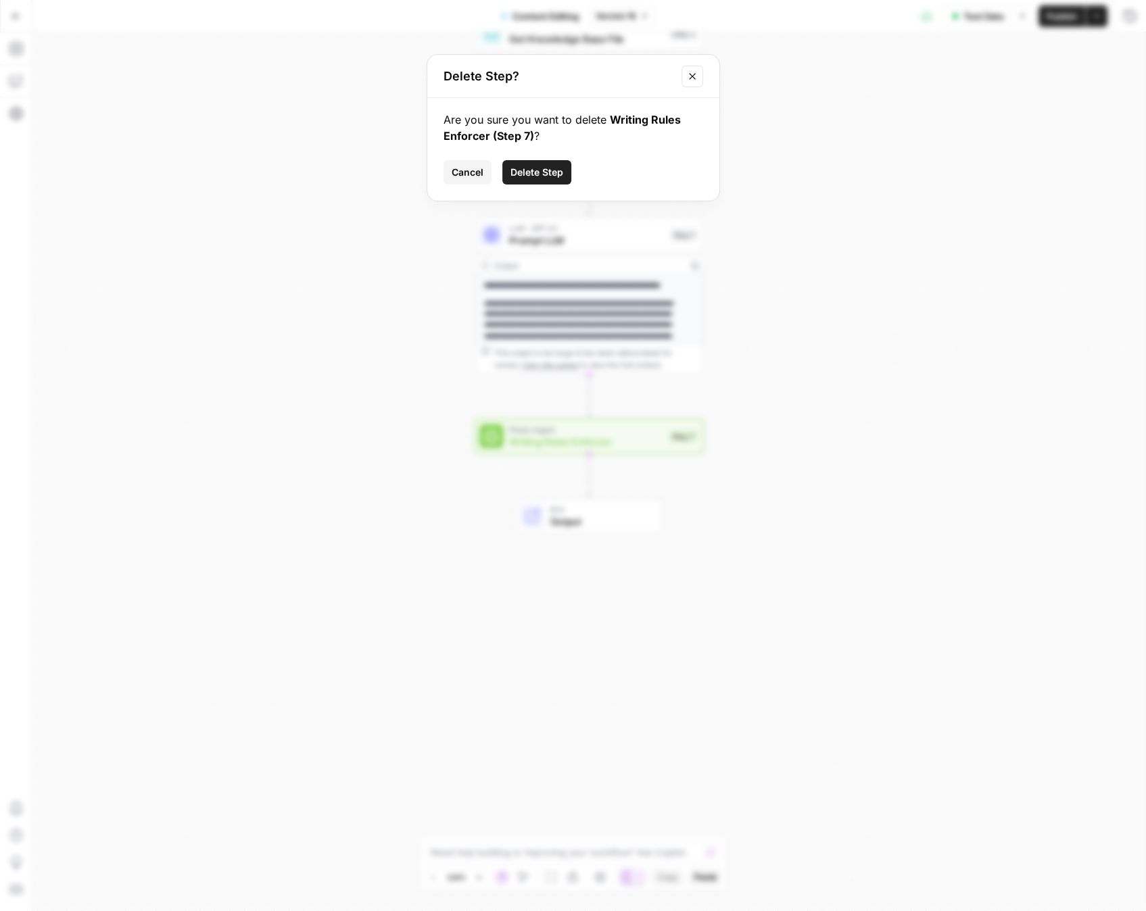
click at [535, 168] on span "Delete Step" at bounding box center [536, 173] width 53 height 14
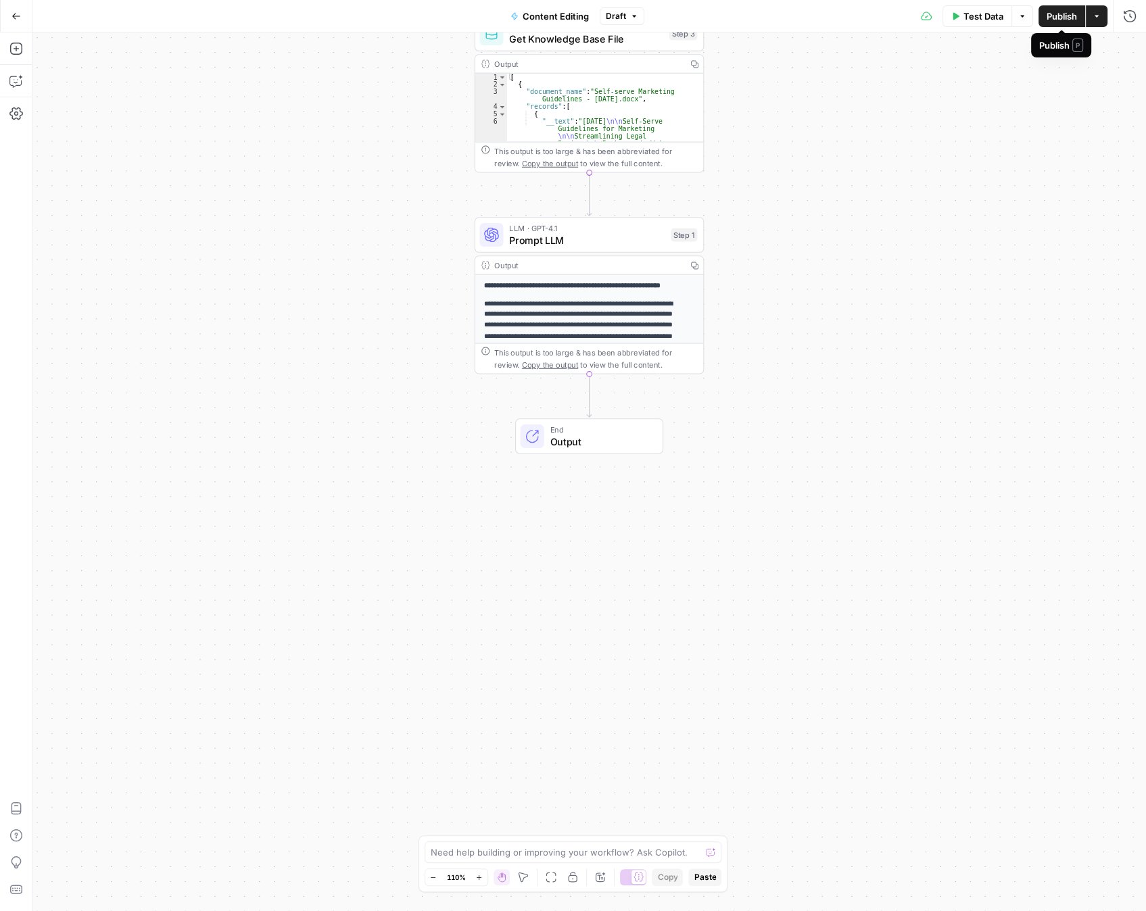
click at [1066, 12] on span "Publish" at bounding box center [1061, 16] width 30 height 14
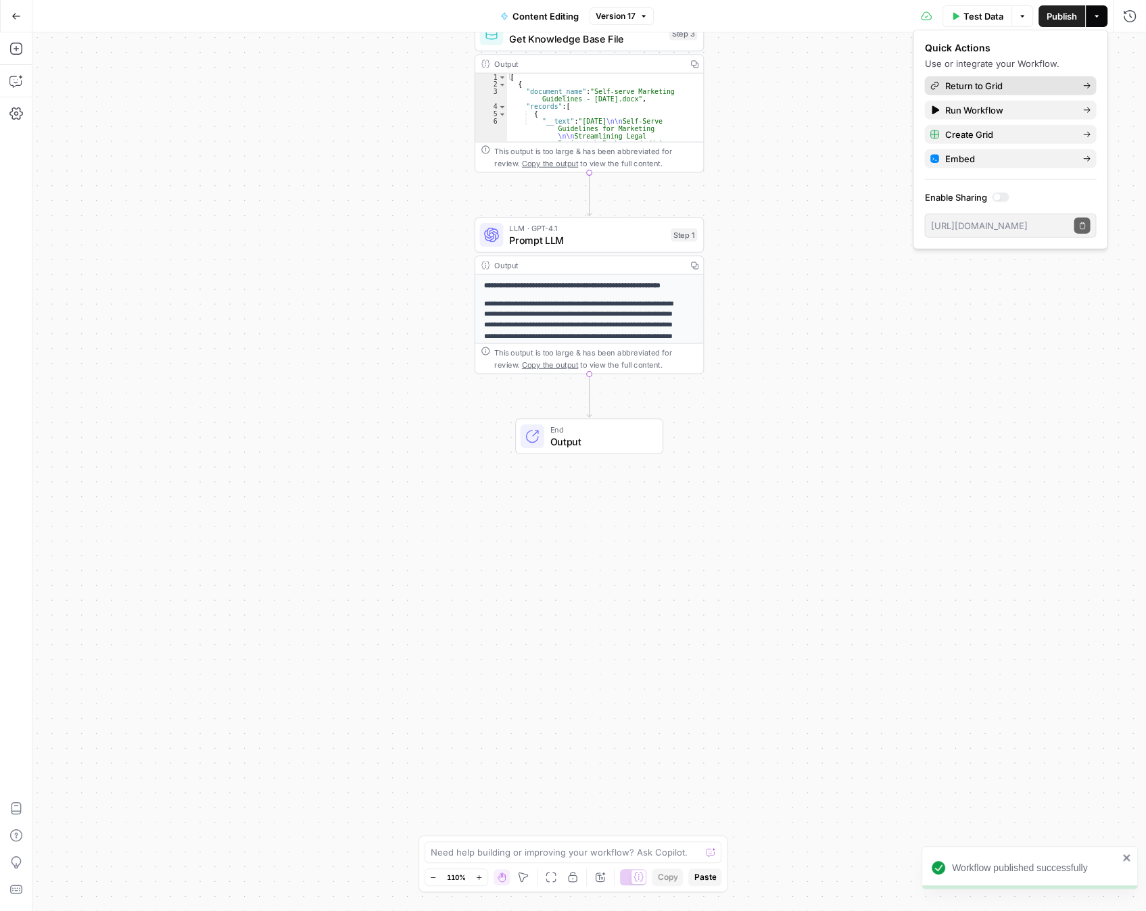
click at [967, 84] on span "Return to Grid" at bounding box center [1007, 86] width 127 height 14
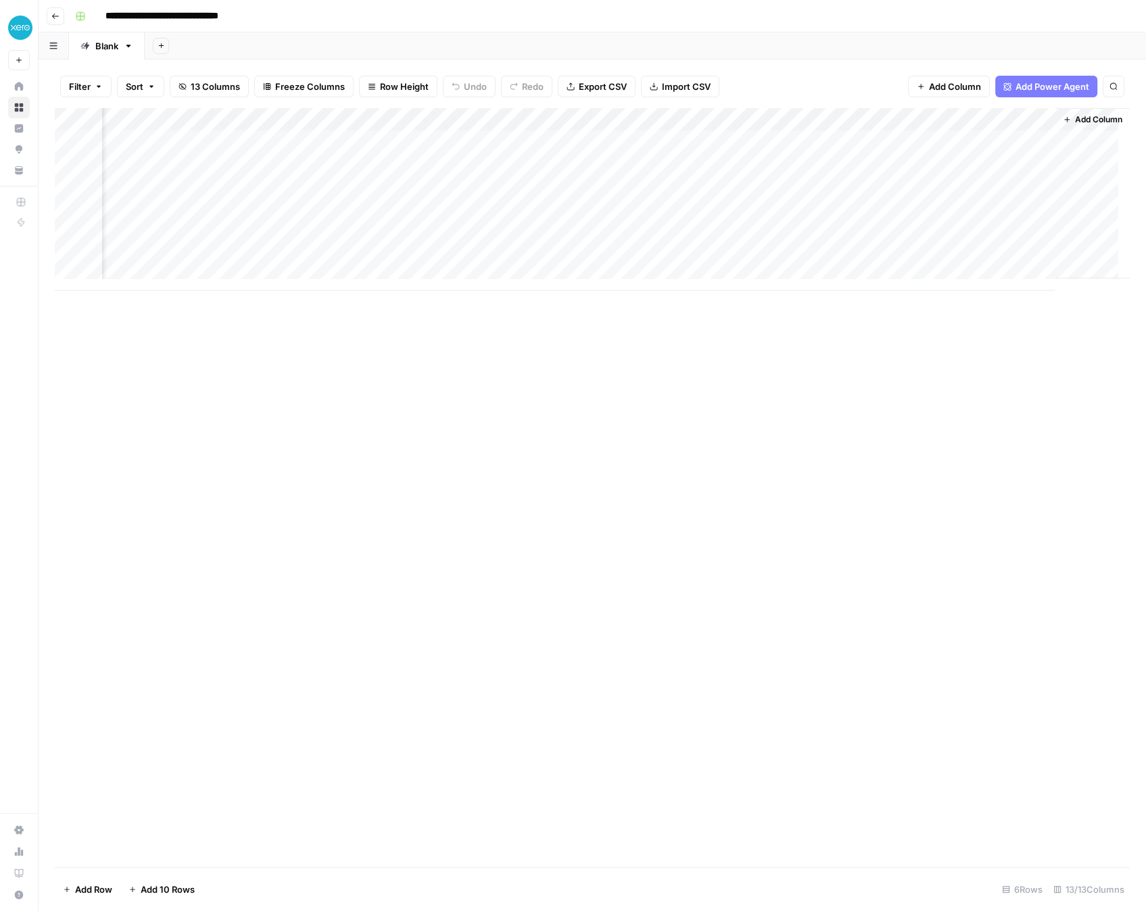
scroll to position [0, 1228]
click at [610, 187] on div "Add Column" at bounding box center [592, 199] width 1075 height 183
click at [266, 386] on div "Add Column" at bounding box center [592, 487] width 1075 height 759
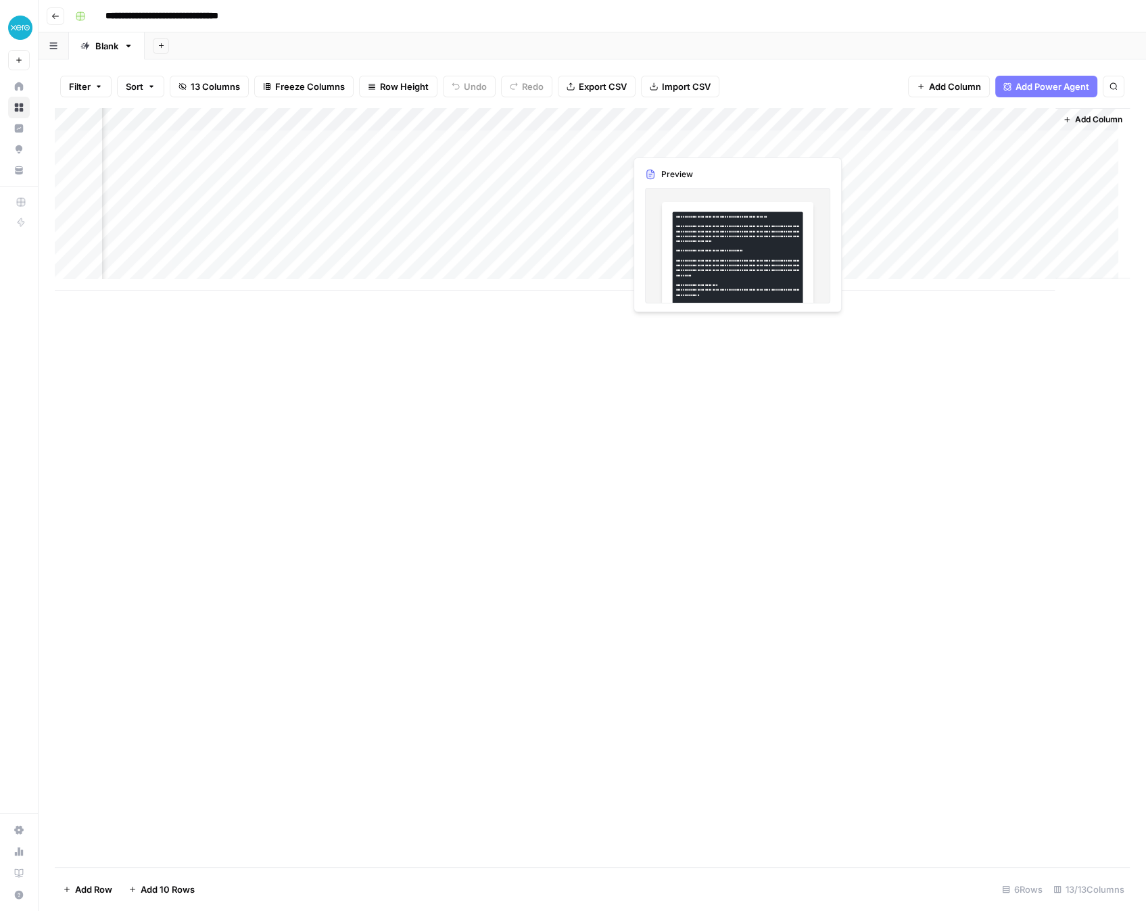
click at [677, 145] on div "Add Column" at bounding box center [592, 199] width 1075 height 183
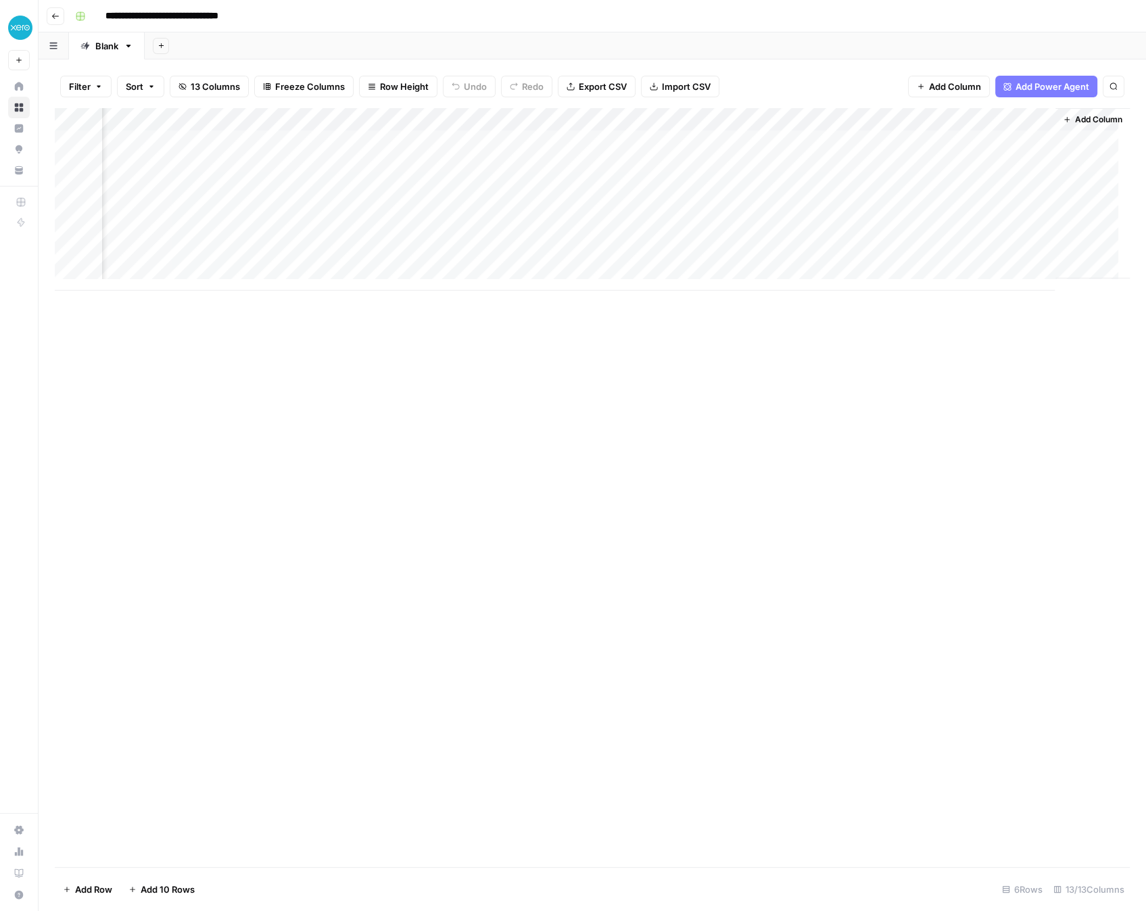
click at [612, 188] on div "Add Column" at bounding box center [592, 199] width 1075 height 183
click at [641, 187] on div "Add Column" at bounding box center [592, 199] width 1075 height 183
click at [641, 187] on div at bounding box center [686, 188] width 112 height 20
click at [557, 437] on div "Add Column" at bounding box center [592, 487] width 1075 height 759
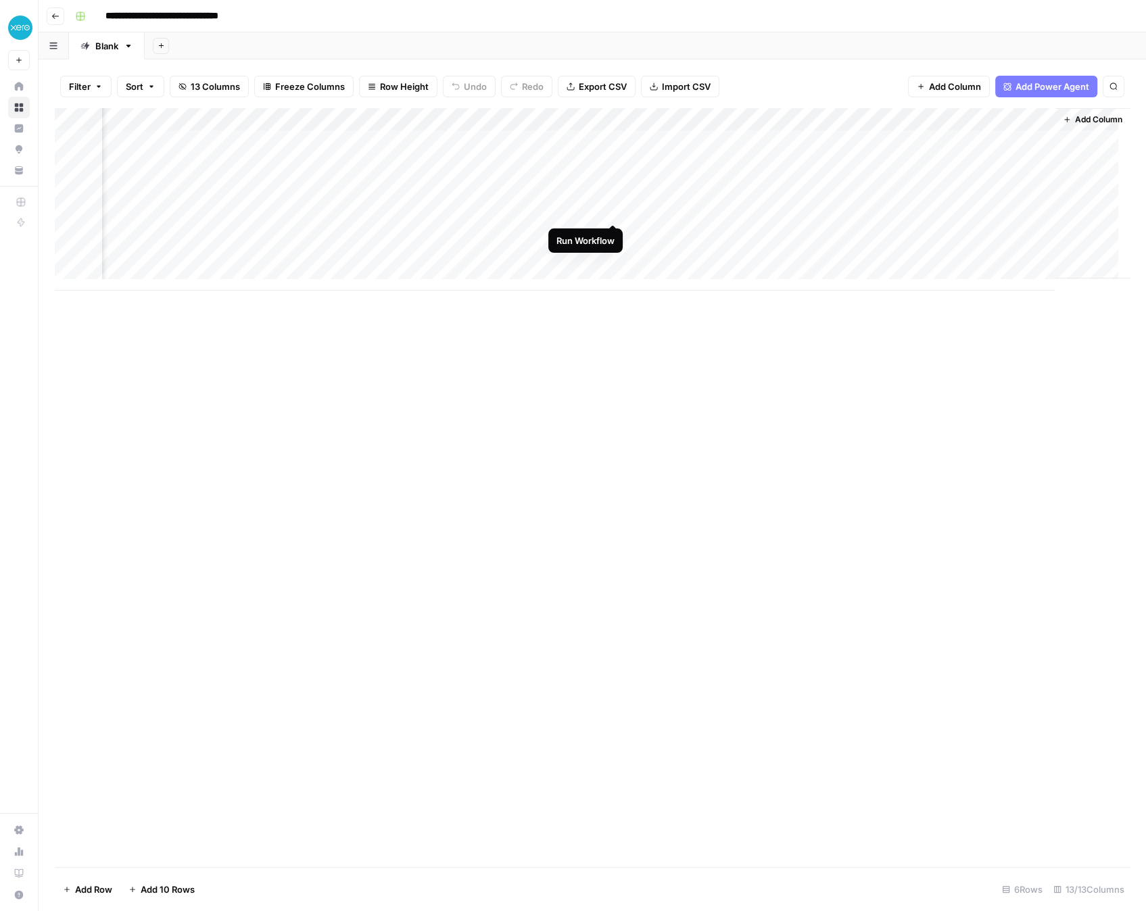
click at [608, 209] on div "Add Column" at bounding box center [592, 199] width 1075 height 183
click at [612, 228] on div "Add Column" at bounding box center [592, 199] width 1075 height 183
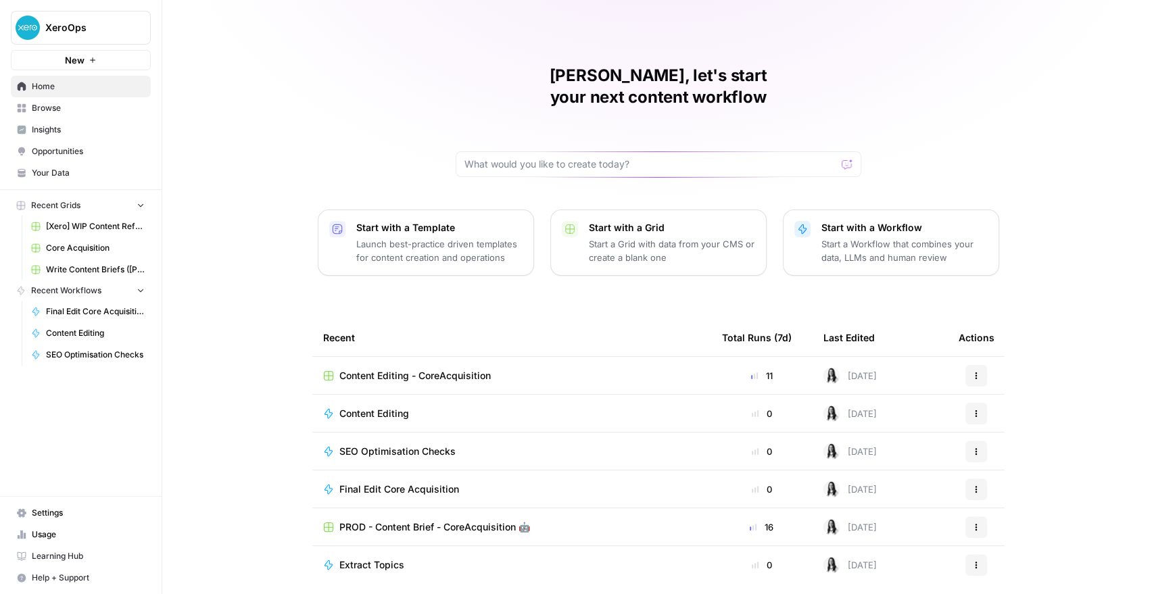
click at [395, 369] on span "Content Editing - CoreAcquisition" at bounding box center [414, 376] width 151 height 14
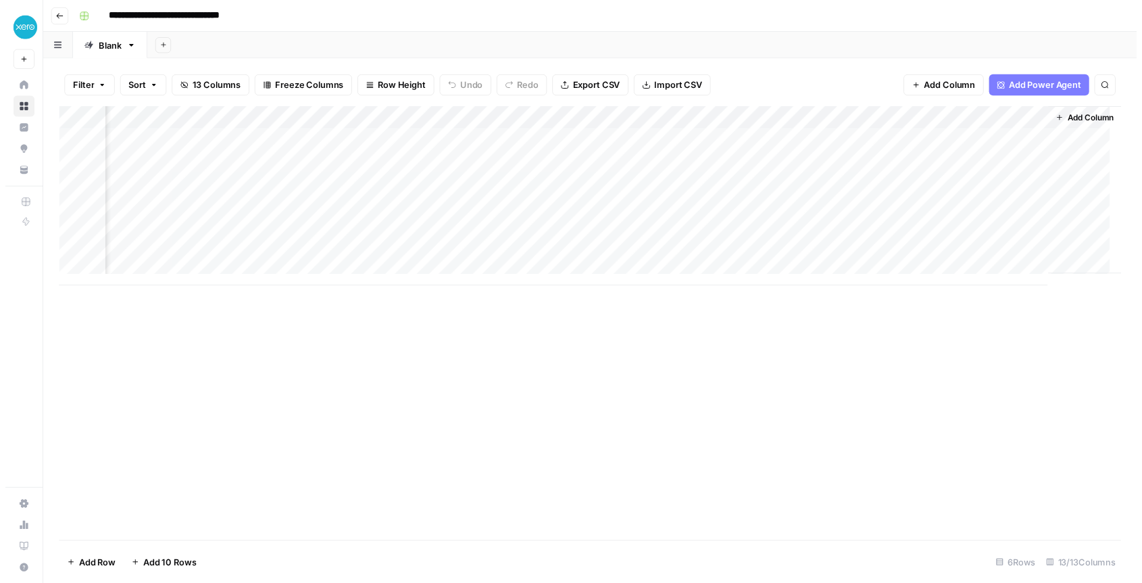
scroll to position [0, 1220]
click at [533, 181] on div "Add Column" at bounding box center [596, 199] width 1083 height 183
click at [532, 189] on div "Add Column" at bounding box center [596, 199] width 1083 height 183
click at [532, 189] on div at bounding box center [569, 187] width 131 height 25
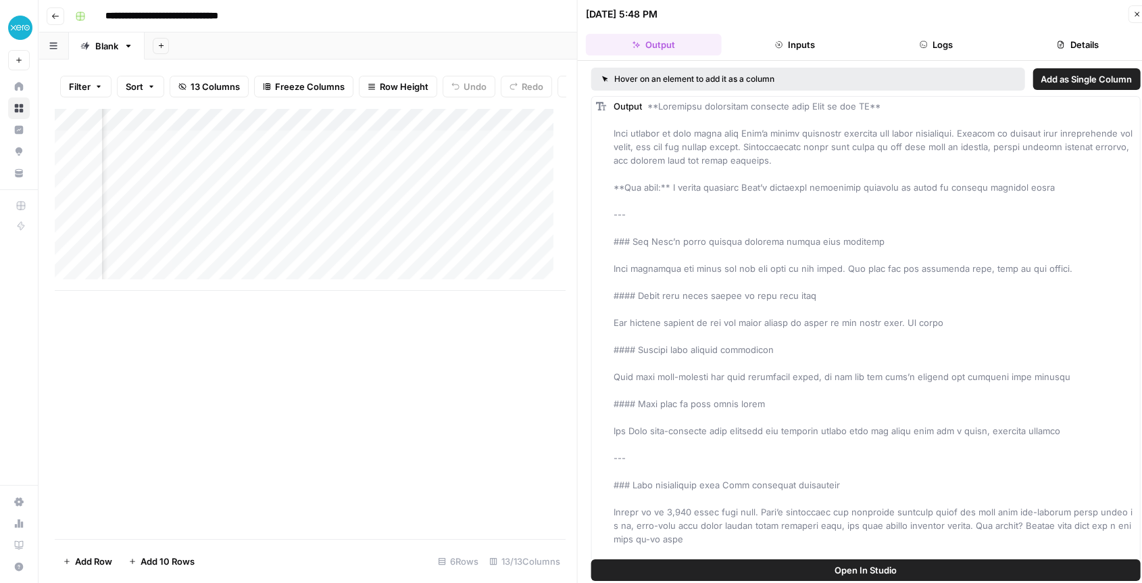
scroll to position [0, 1495]
click at [330, 130] on div "Add Column" at bounding box center [310, 199] width 510 height 183
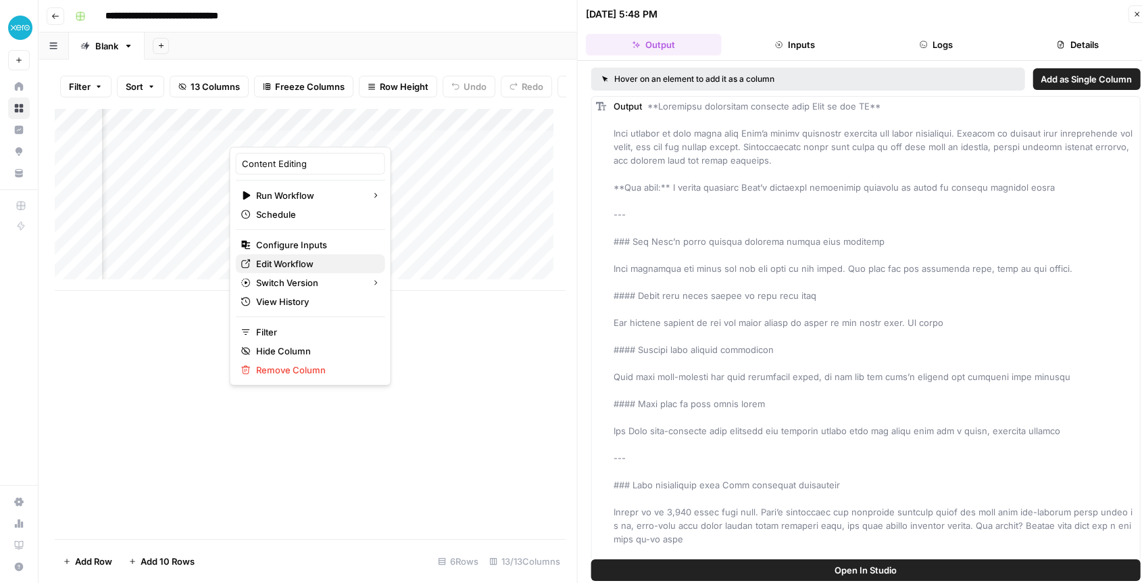
click at [304, 261] on span "Edit Workflow" at bounding box center [315, 264] width 118 height 14
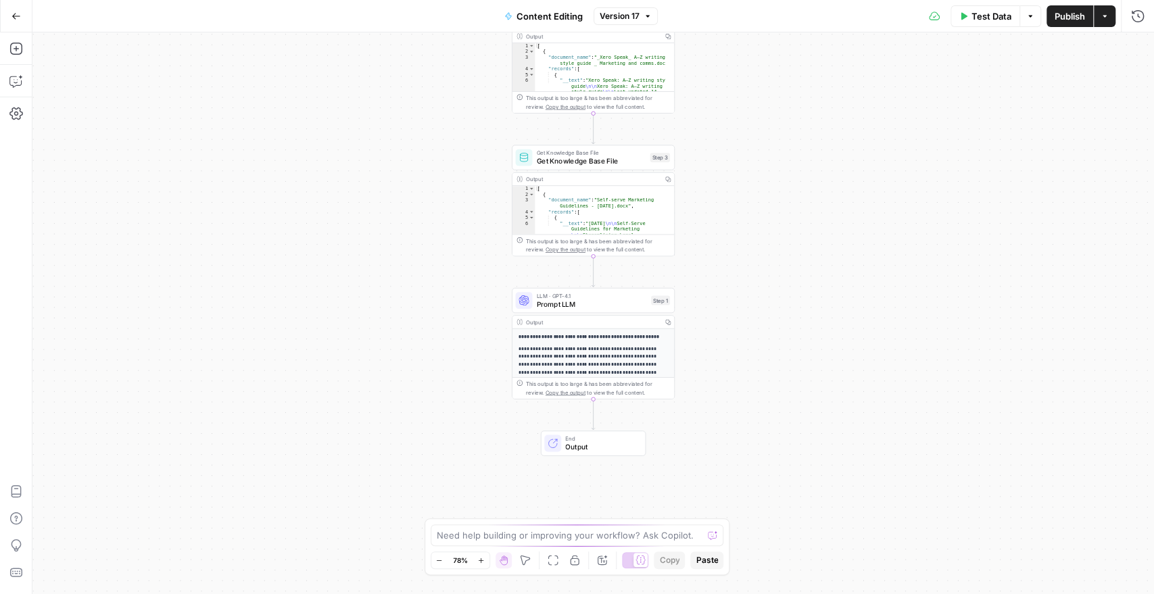
click at [584, 341] on p "**********" at bounding box center [592, 336] width 149 height 7
click at [567, 304] on span "Prompt LLM" at bounding box center [592, 304] width 110 height 11
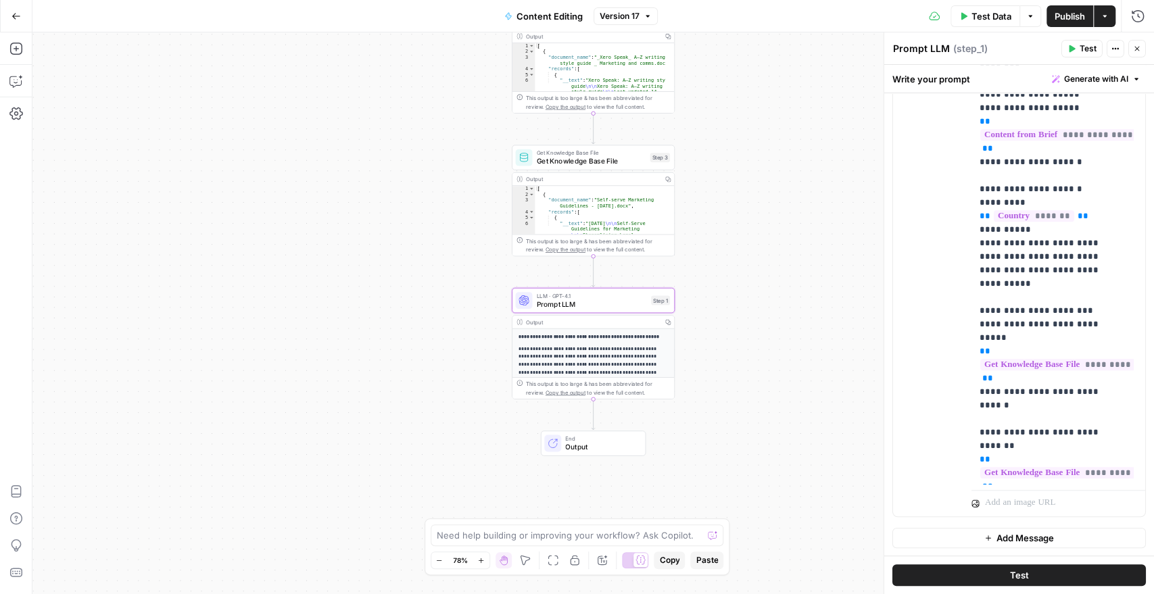
click at [1083, 52] on span "Test" at bounding box center [1088, 49] width 17 height 12
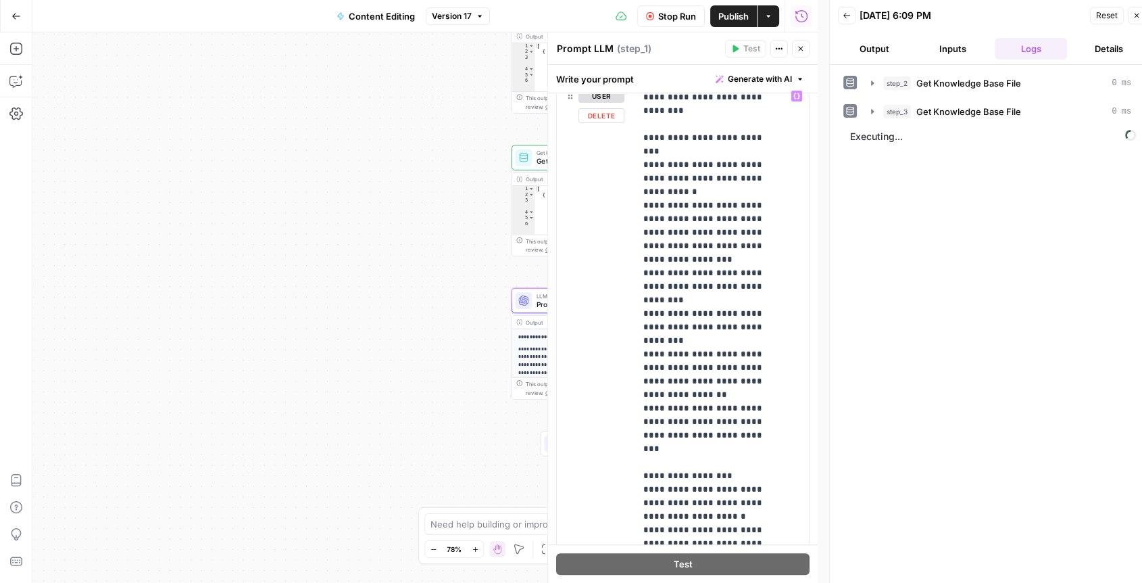
scroll to position [606, 0]
